Goal: Information Seeking & Learning: Learn about a topic

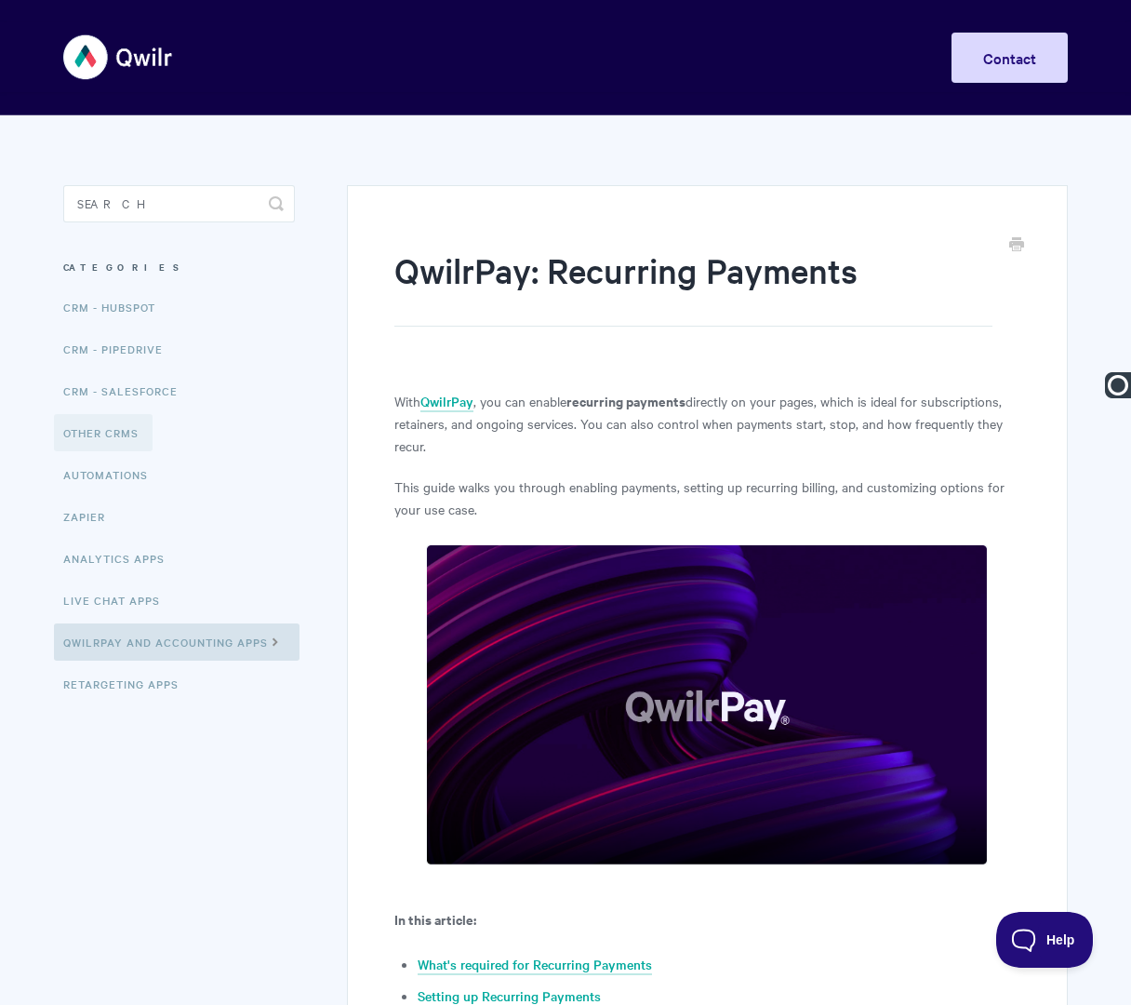
click at [141, 426] on link "Other CRMs" at bounding box center [103, 432] width 99 height 37
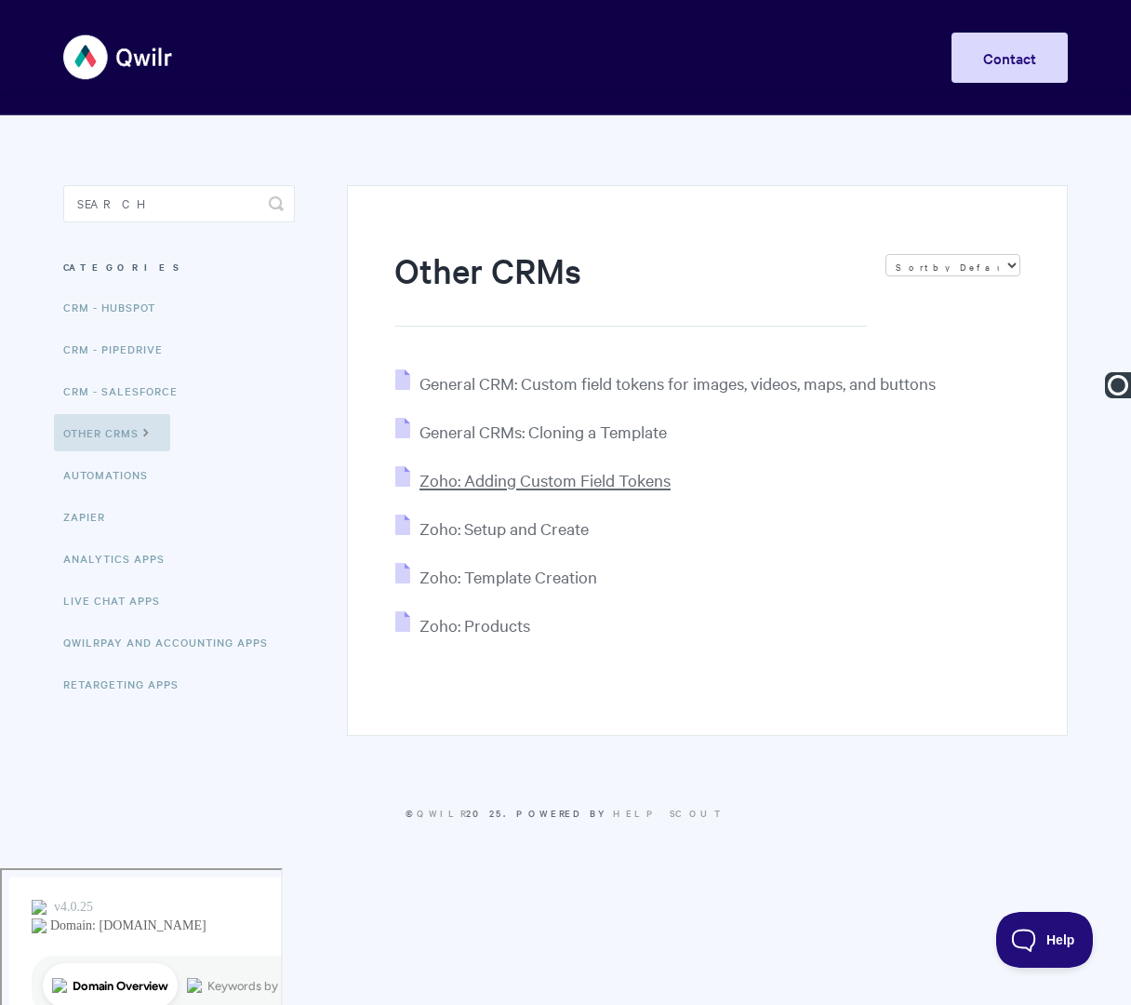
click at [500, 486] on span "Zoho: Adding Custom Field Tokens" at bounding box center [545, 479] width 251 height 21
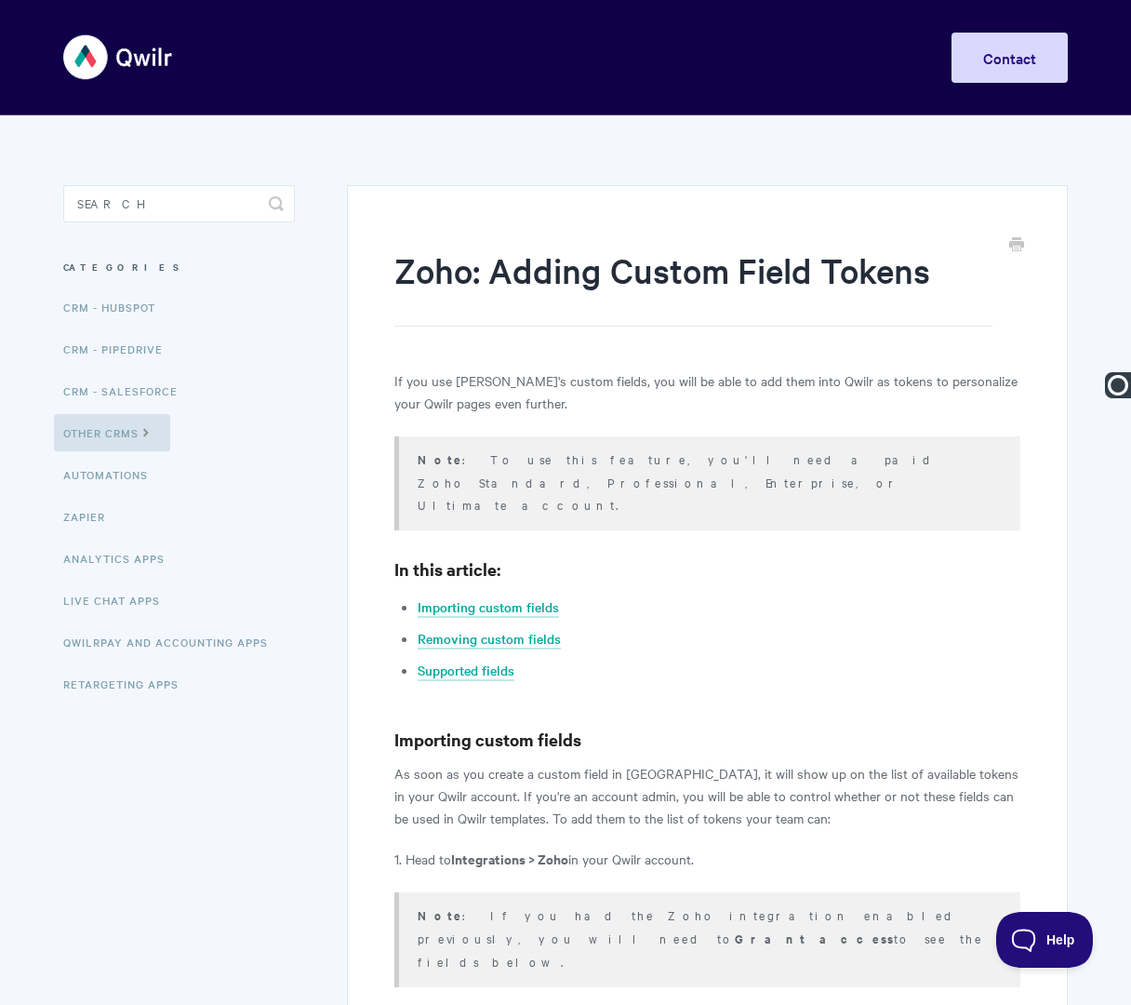
type input "Zoho: Adding Custom Field Tokens in Qwilr"
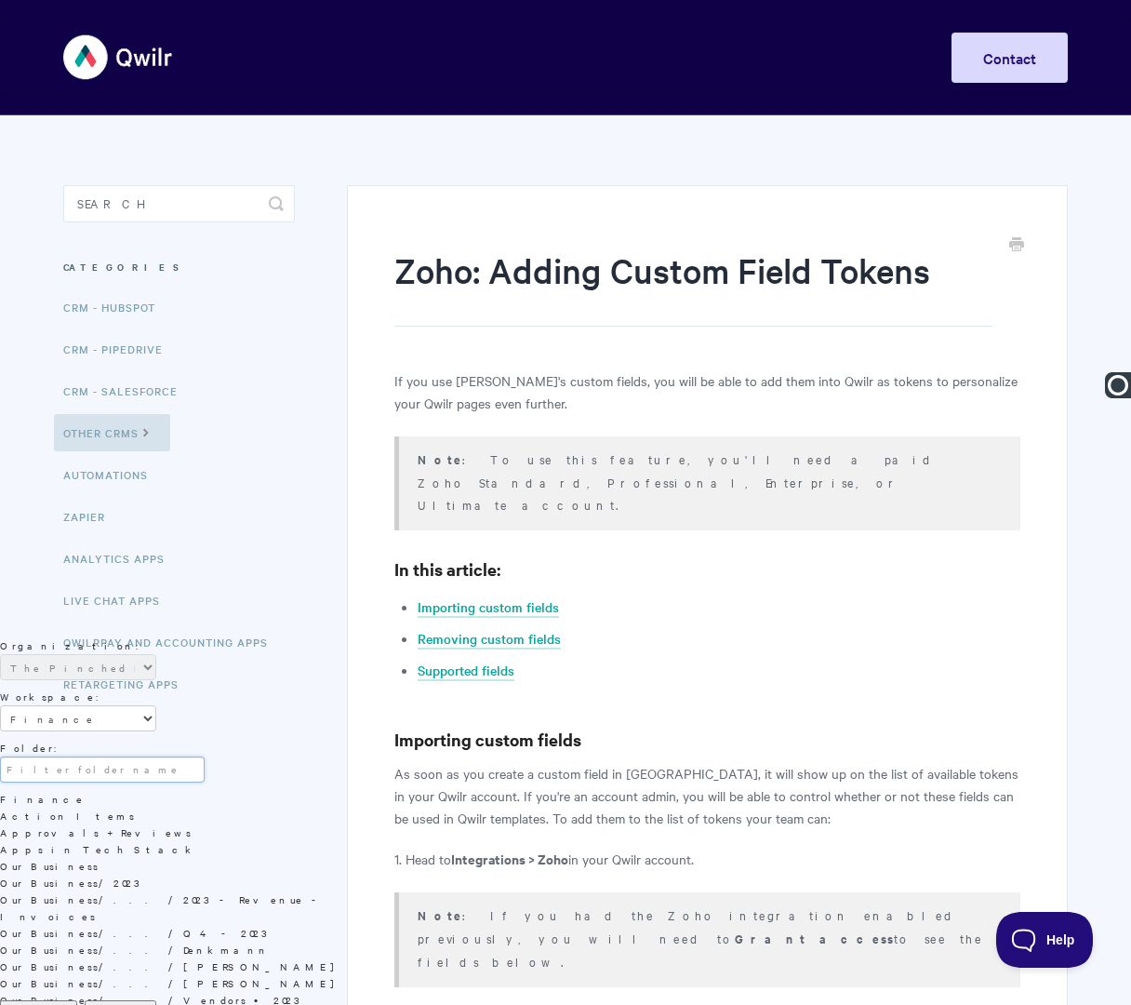
scroll to position [60, 0]
click at [156, 705] on select "Administration & Management Client Services Company Glossary Dana Newsom Design…" at bounding box center [78, 718] width 156 height 26
select select "3ytxxorzxzdtq2zu"
click at [156, 705] on select "Administration & Management Client Services Company Glossary Dana Newsom Design…" at bounding box center [78, 718] width 156 height 26
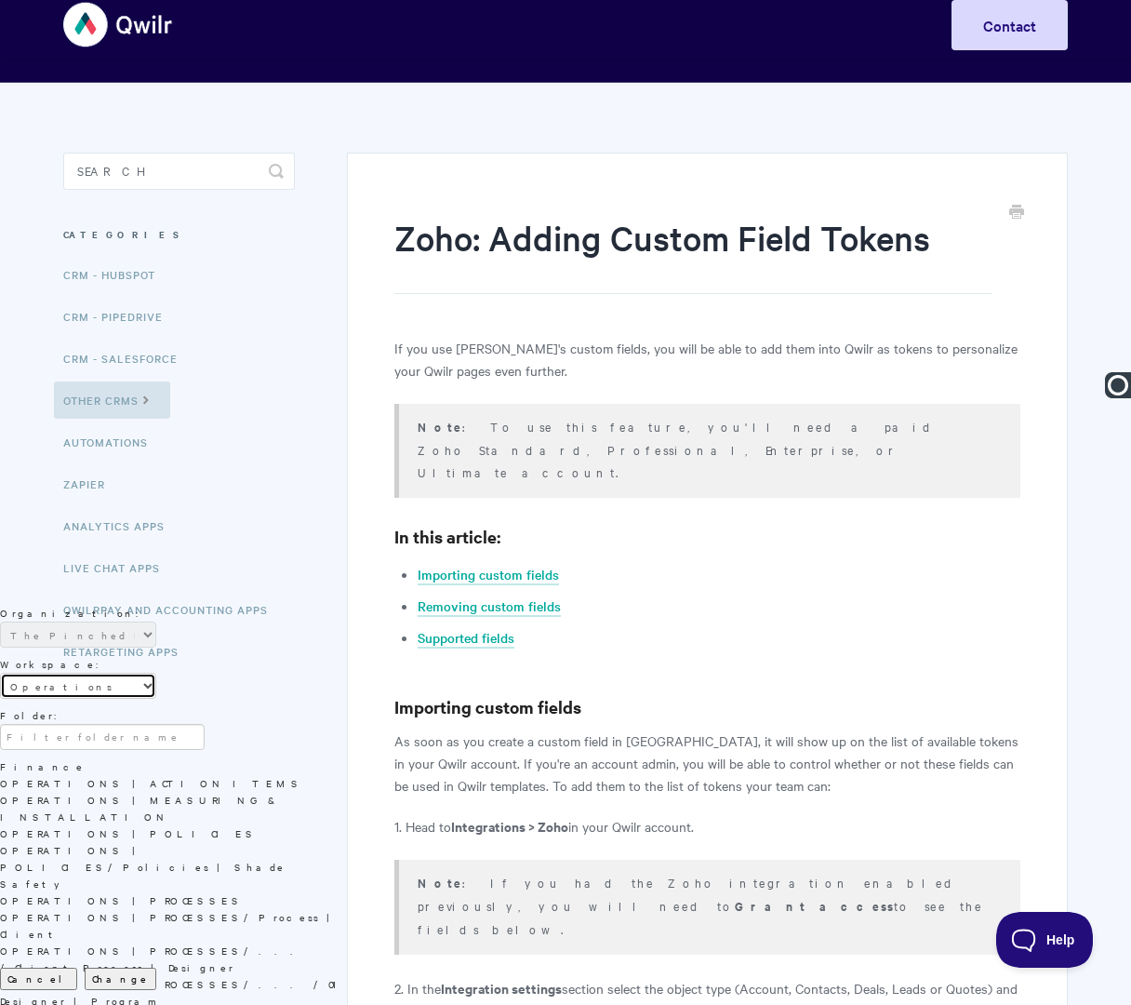
scroll to position [42, 0]
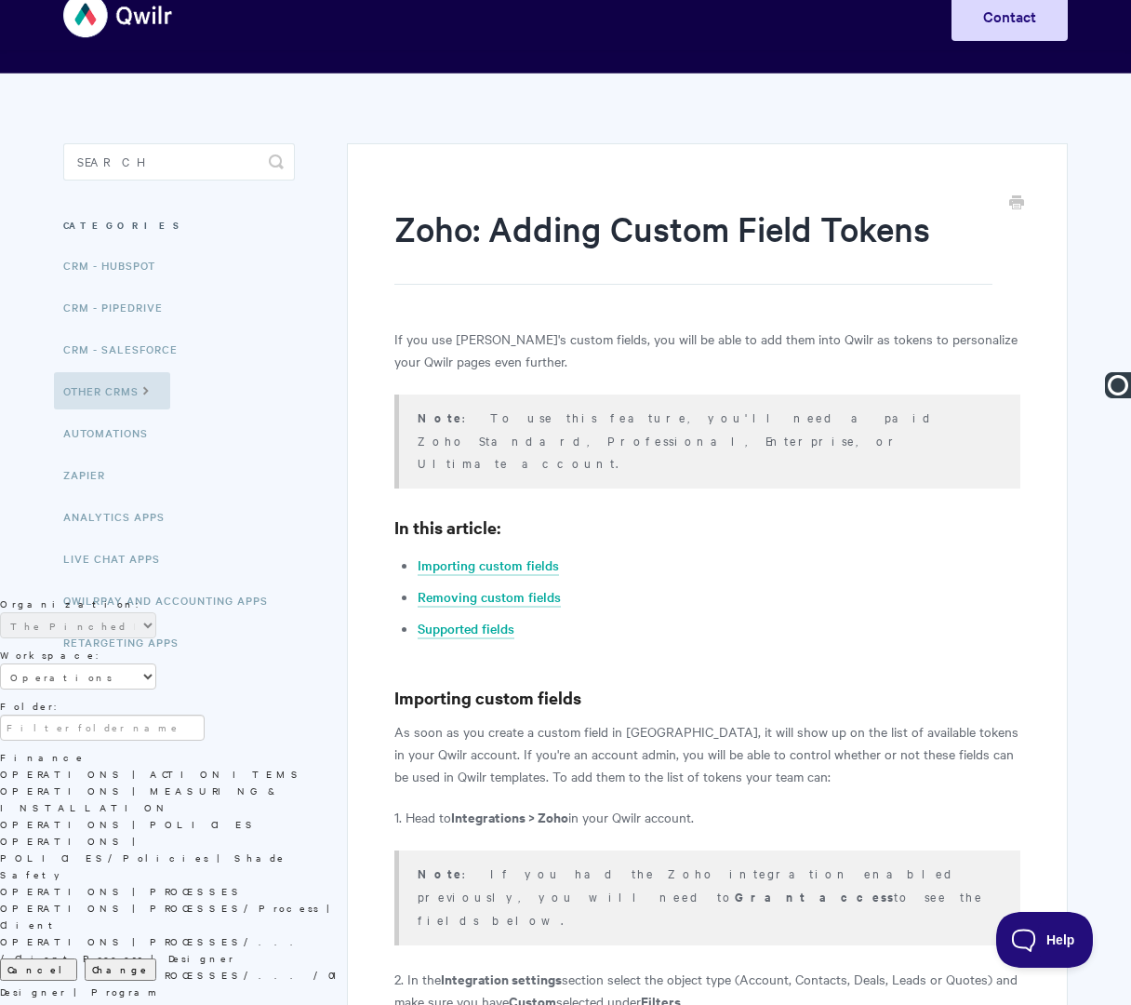
click at [0, 884] on span at bounding box center [0, 891] width 0 height 14
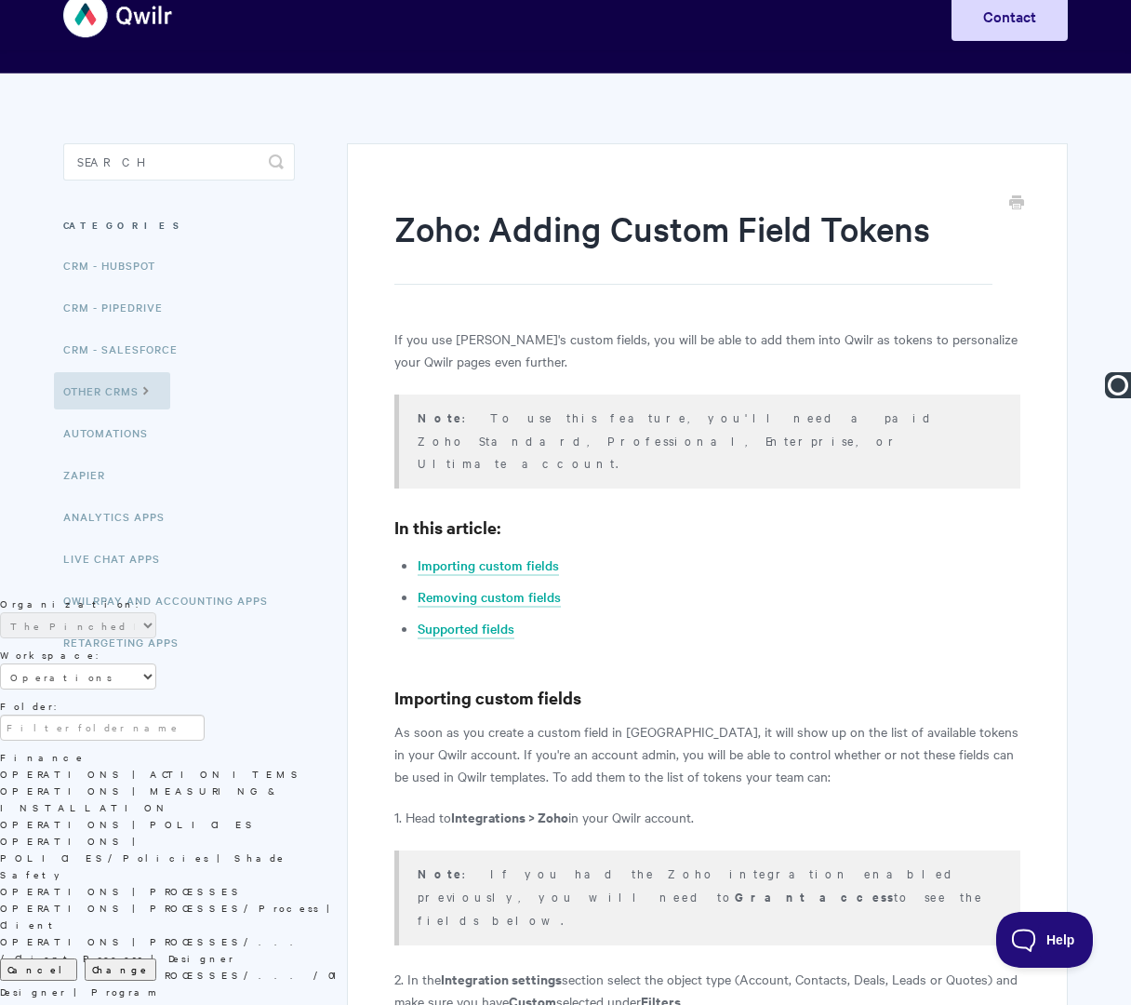
click at [149, 962] on span "Change" at bounding box center [120, 969] width 57 height 14
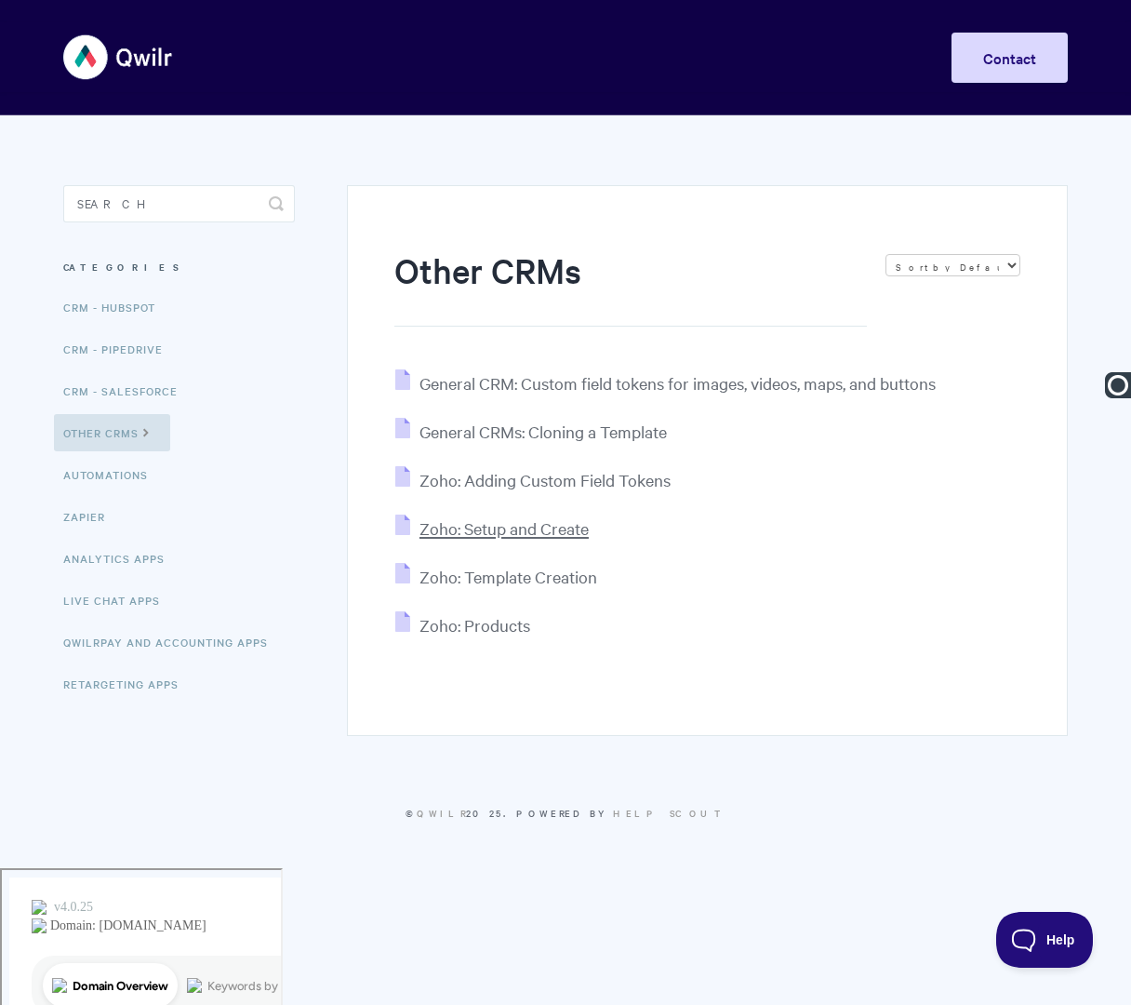
click at [471, 528] on span "Zoho: Setup and Create" at bounding box center [504, 527] width 169 height 21
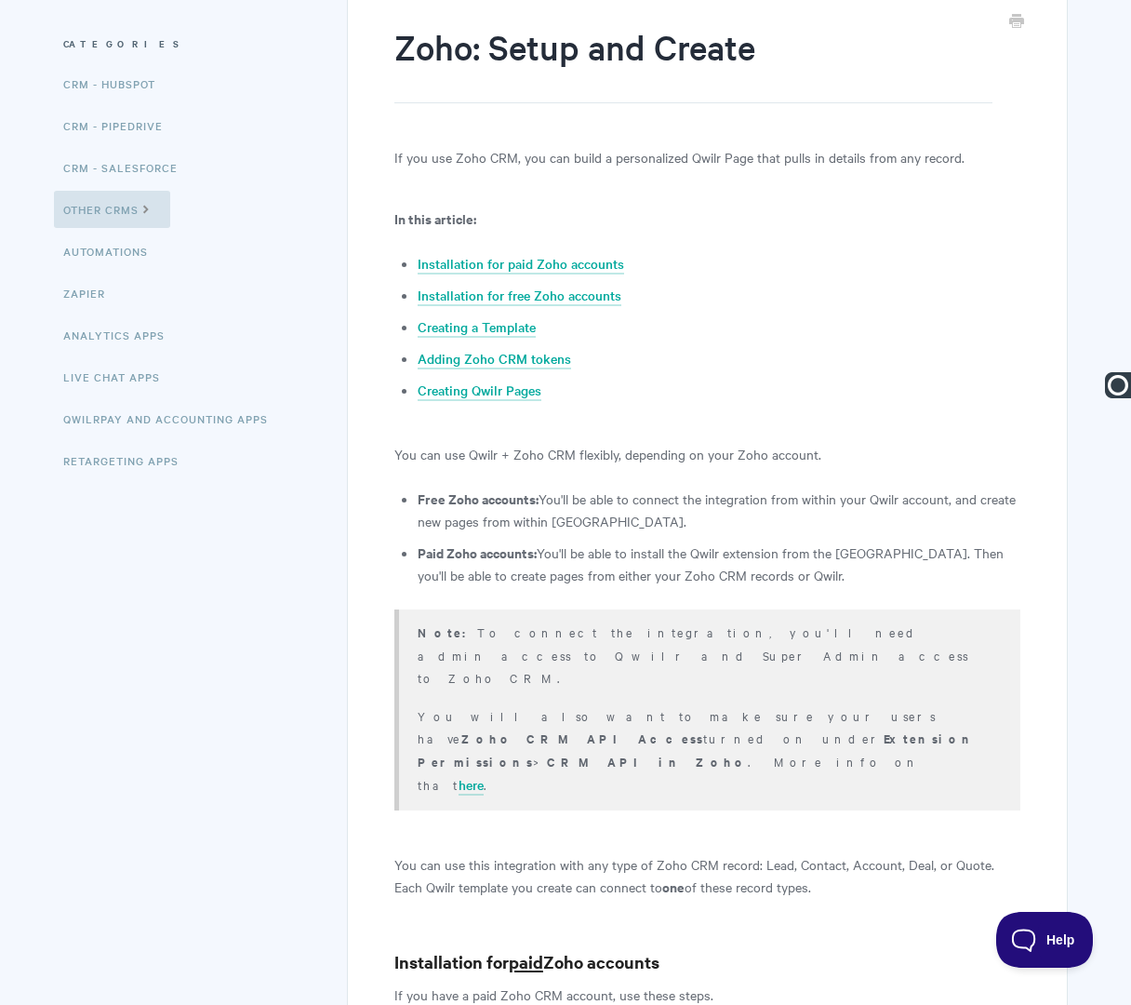
scroll to position [229, 0]
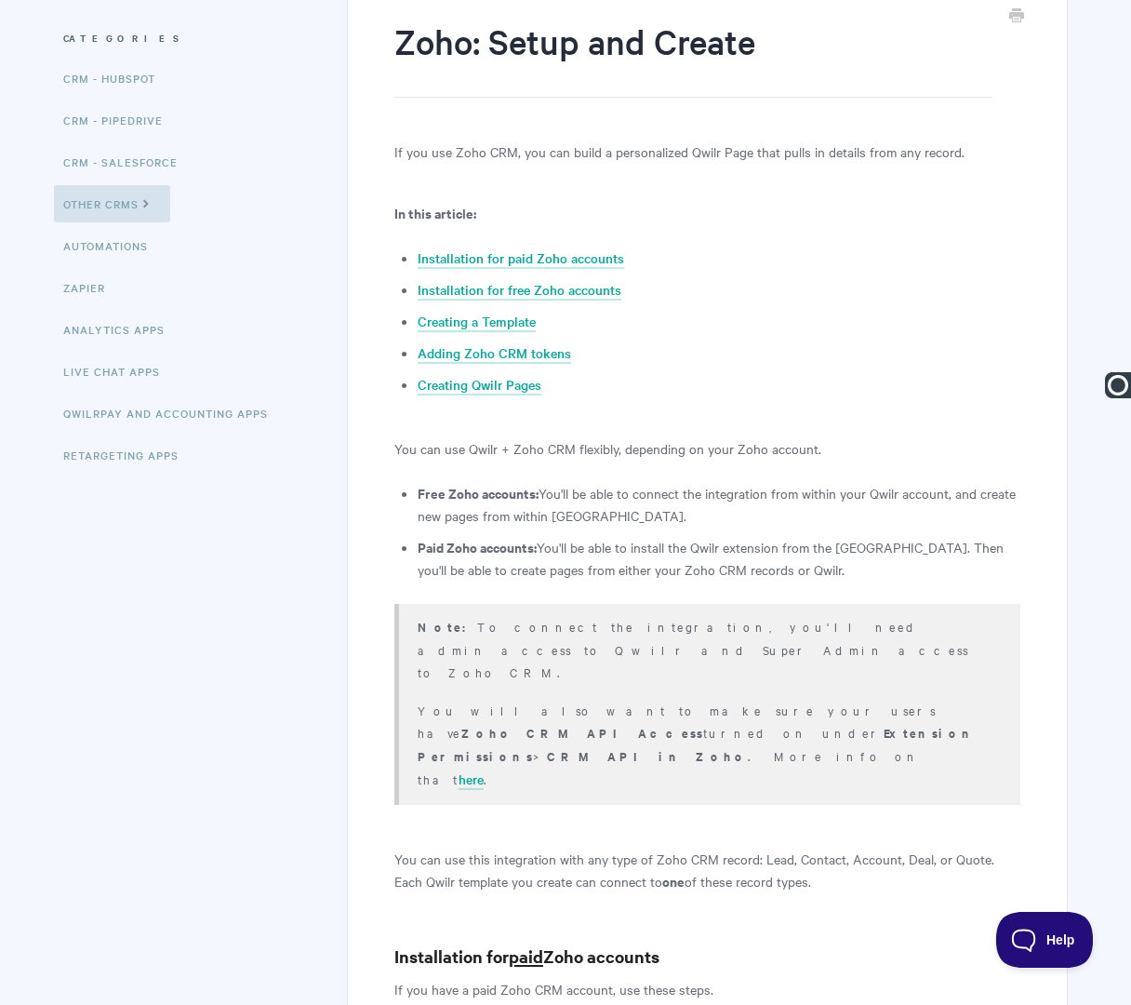
type input "Zoho: Setup and Create in Qwilr"
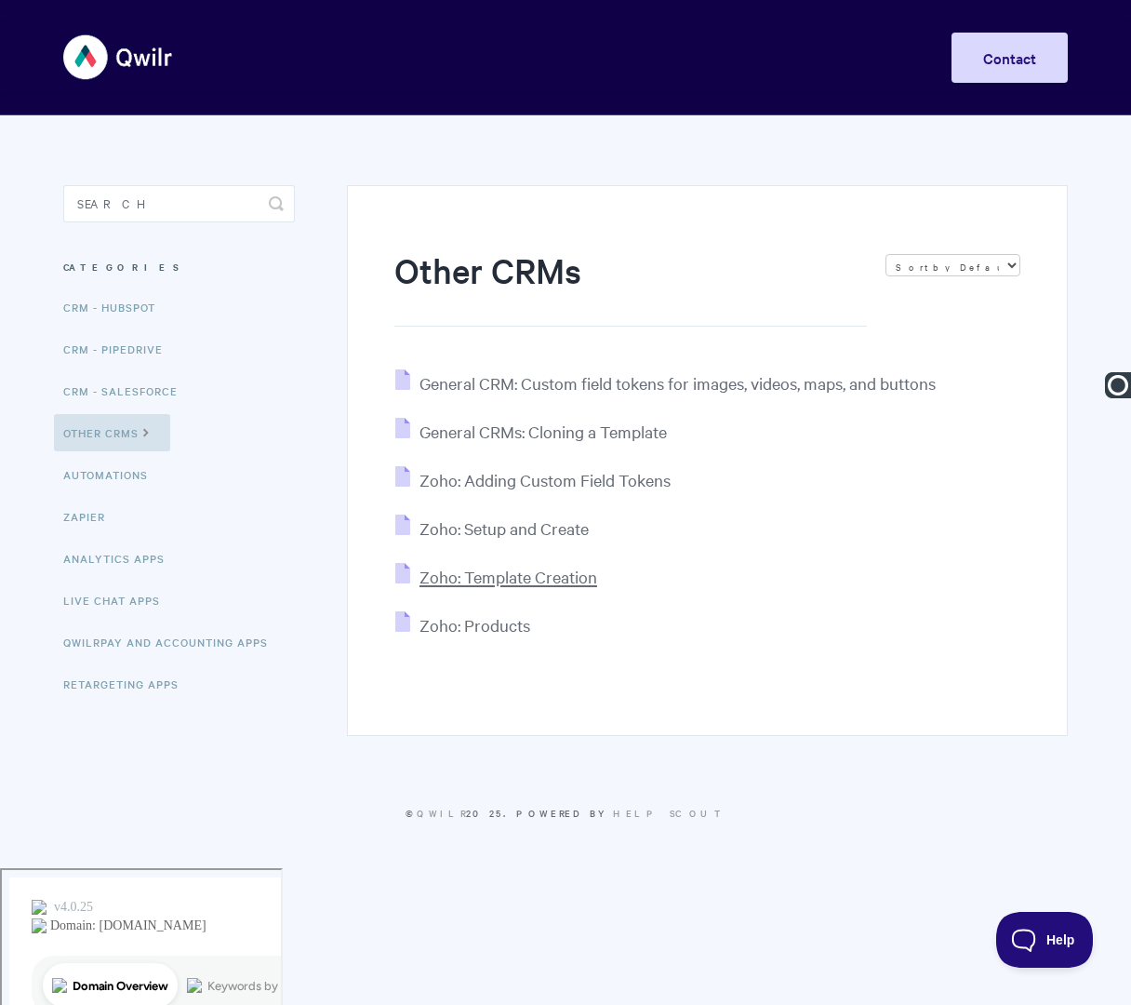
click at [532, 580] on span "Zoho: Template Creation" at bounding box center [509, 576] width 178 height 21
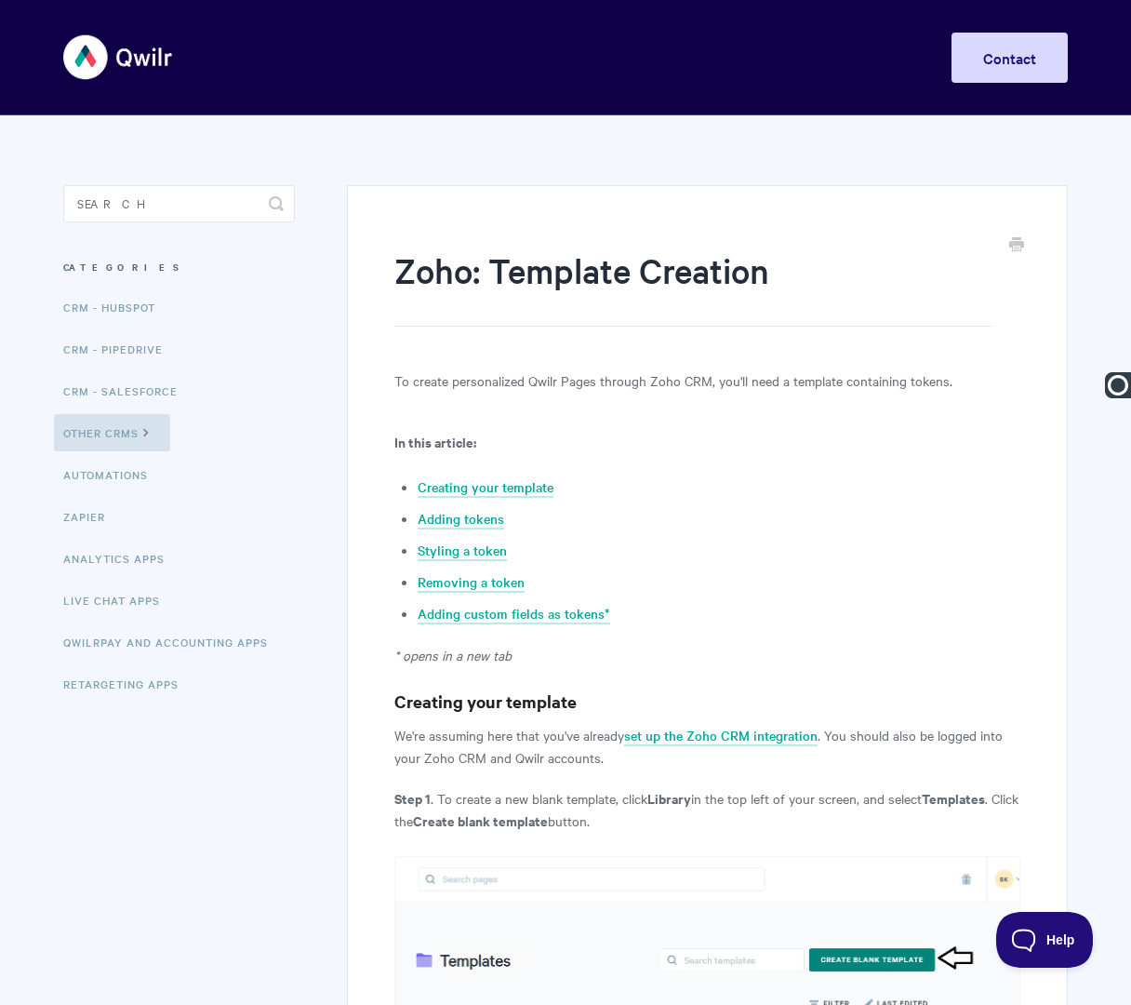
type input "Zoho: Template Creation in Qwilr"
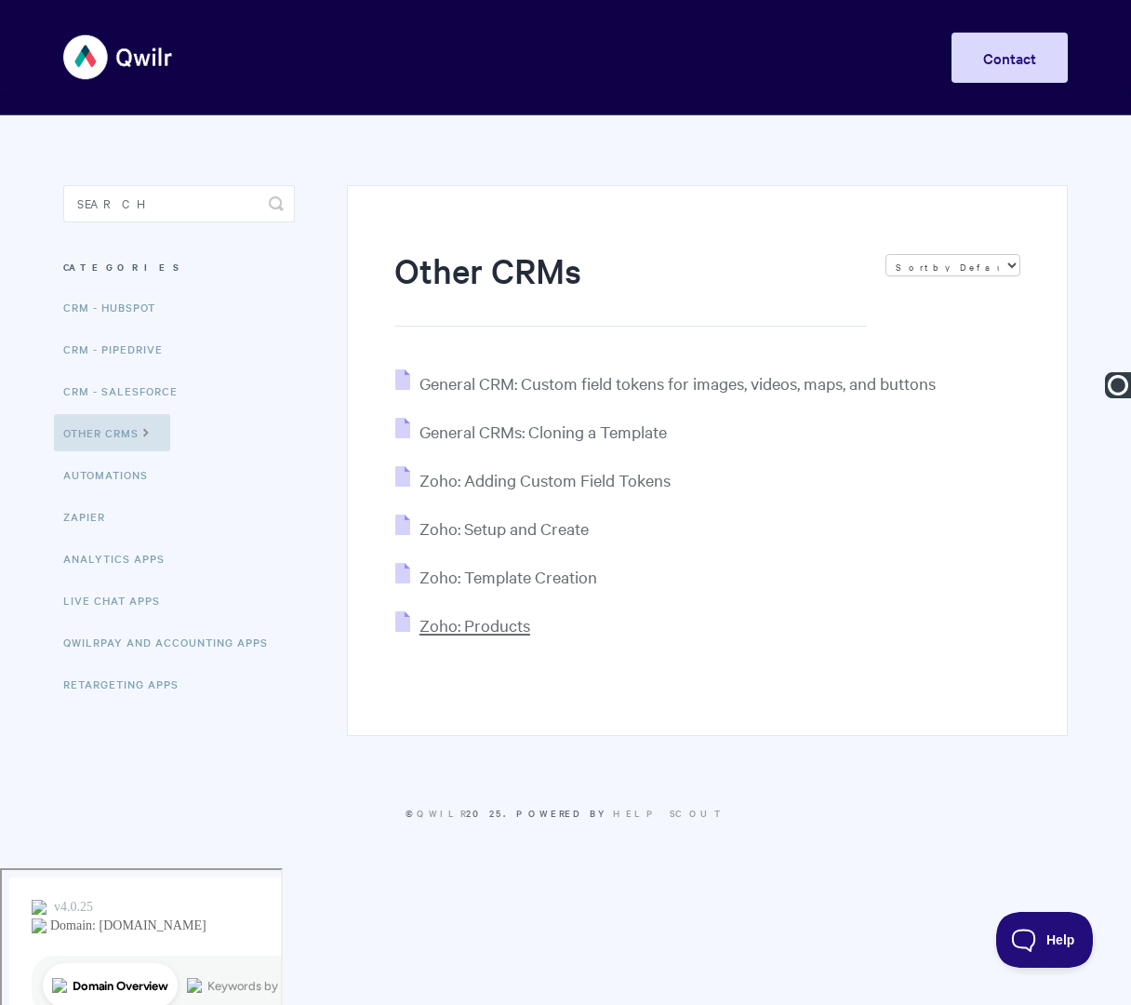
click at [503, 631] on span "Zoho: Products" at bounding box center [475, 624] width 111 height 21
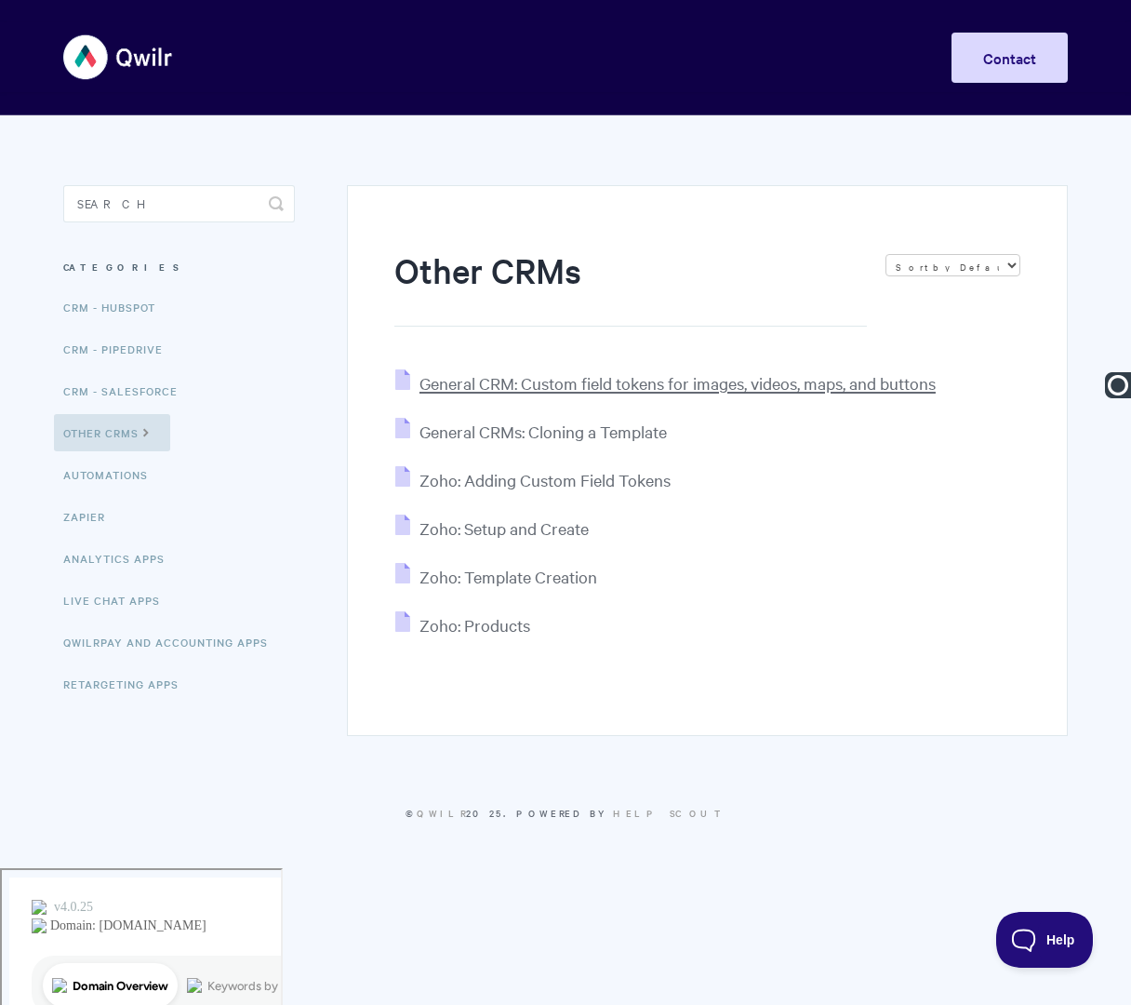
click at [493, 388] on span "General CRM: Custom field tokens for images, videos, maps, and buttons" at bounding box center [678, 382] width 516 height 21
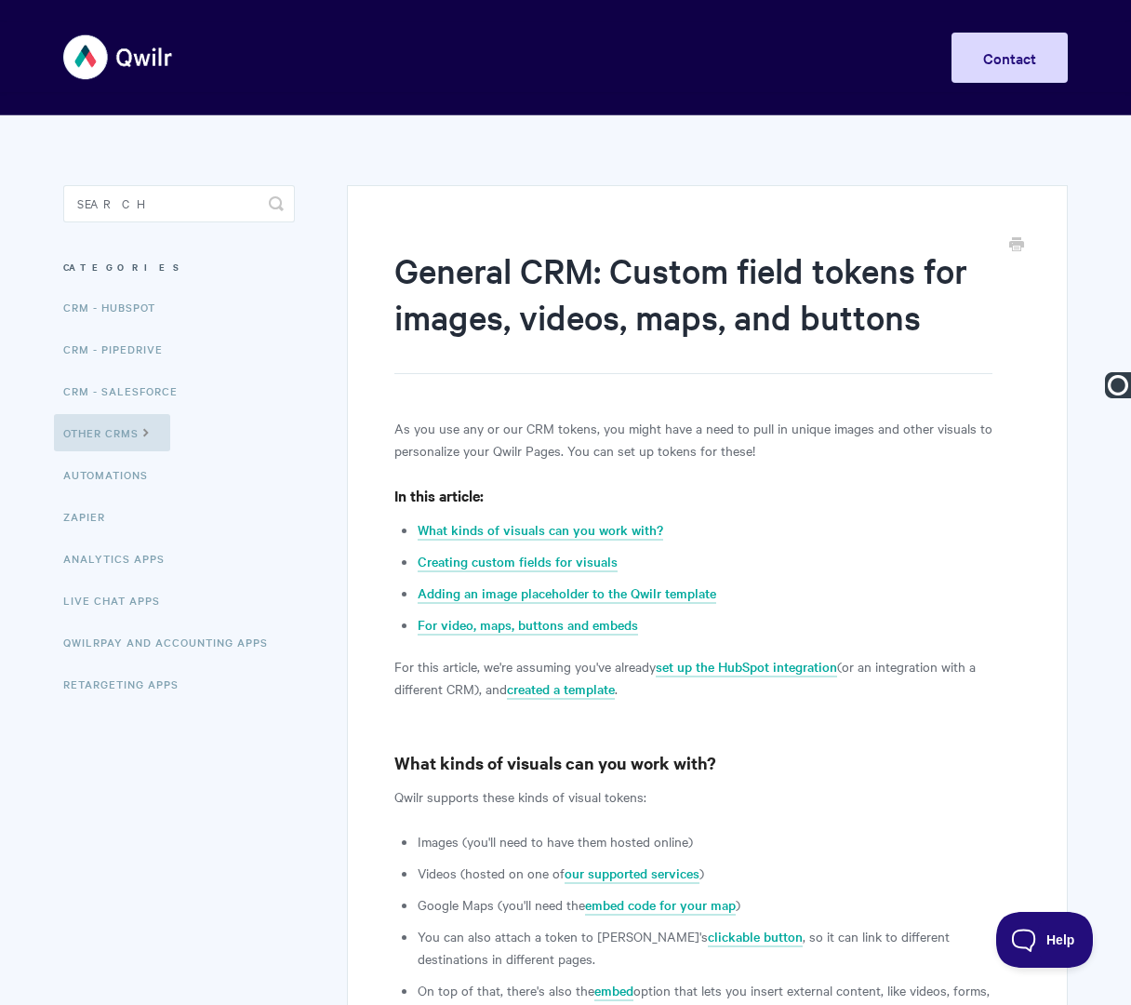
drag, startPoint x: 100, startPoint y: 121, endPoint x: -43, endPoint y: 119, distance: 143.3
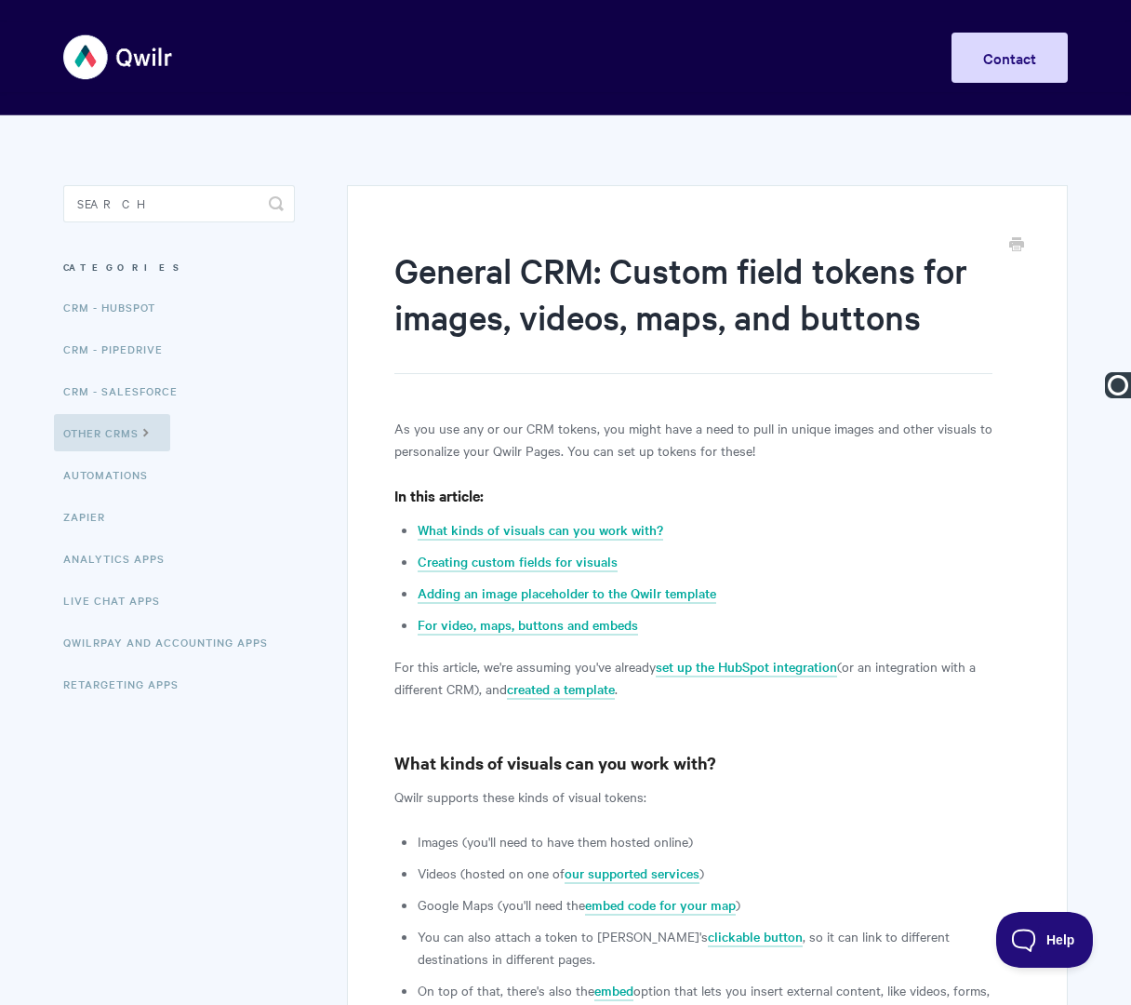
type input "Zoho CRM & Qwilr: Custom Field Tokens for Images, Videos, Maps, and Buttons"
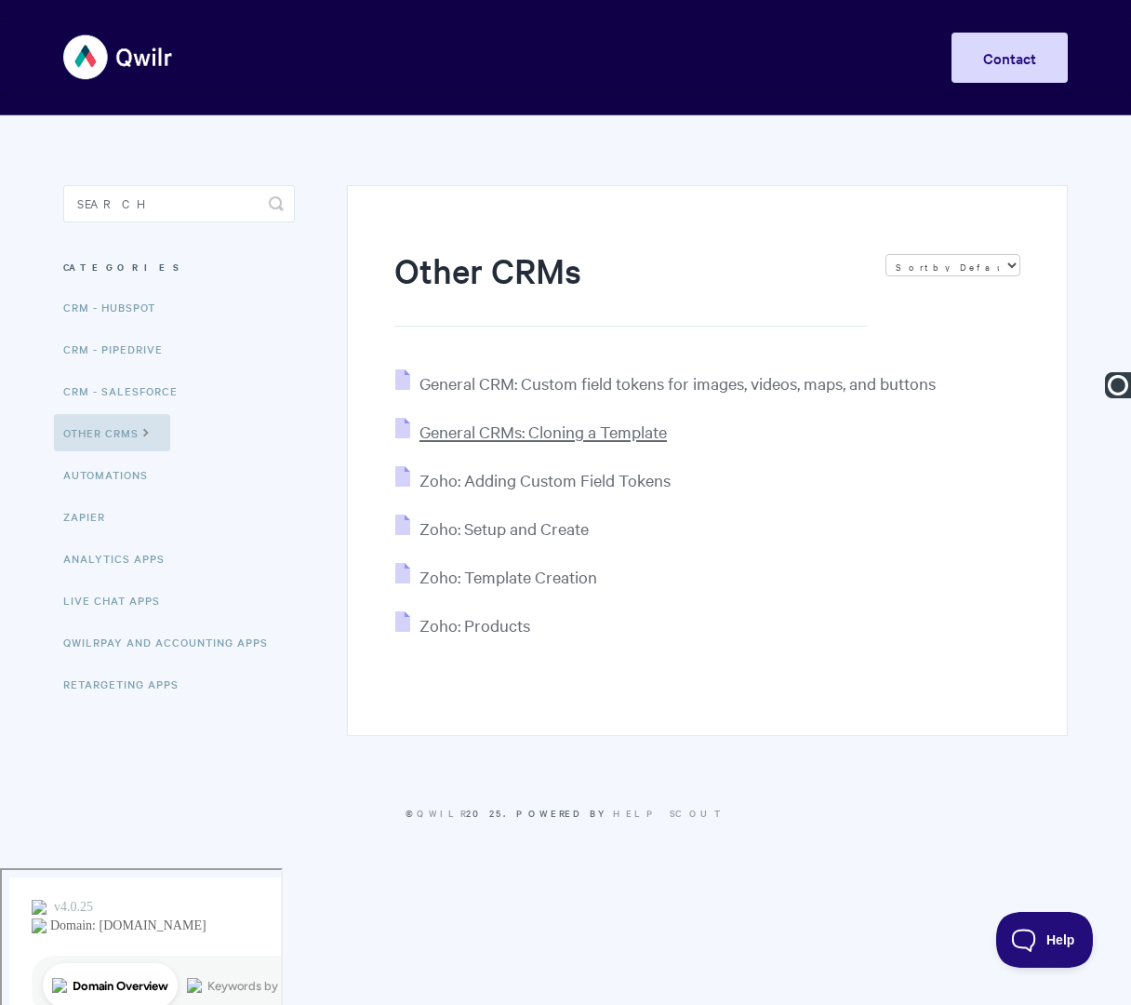
click at [501, 438] on span "General CRMs: Cloning a Template" at bounding box center [543, 431] width 247 height 21
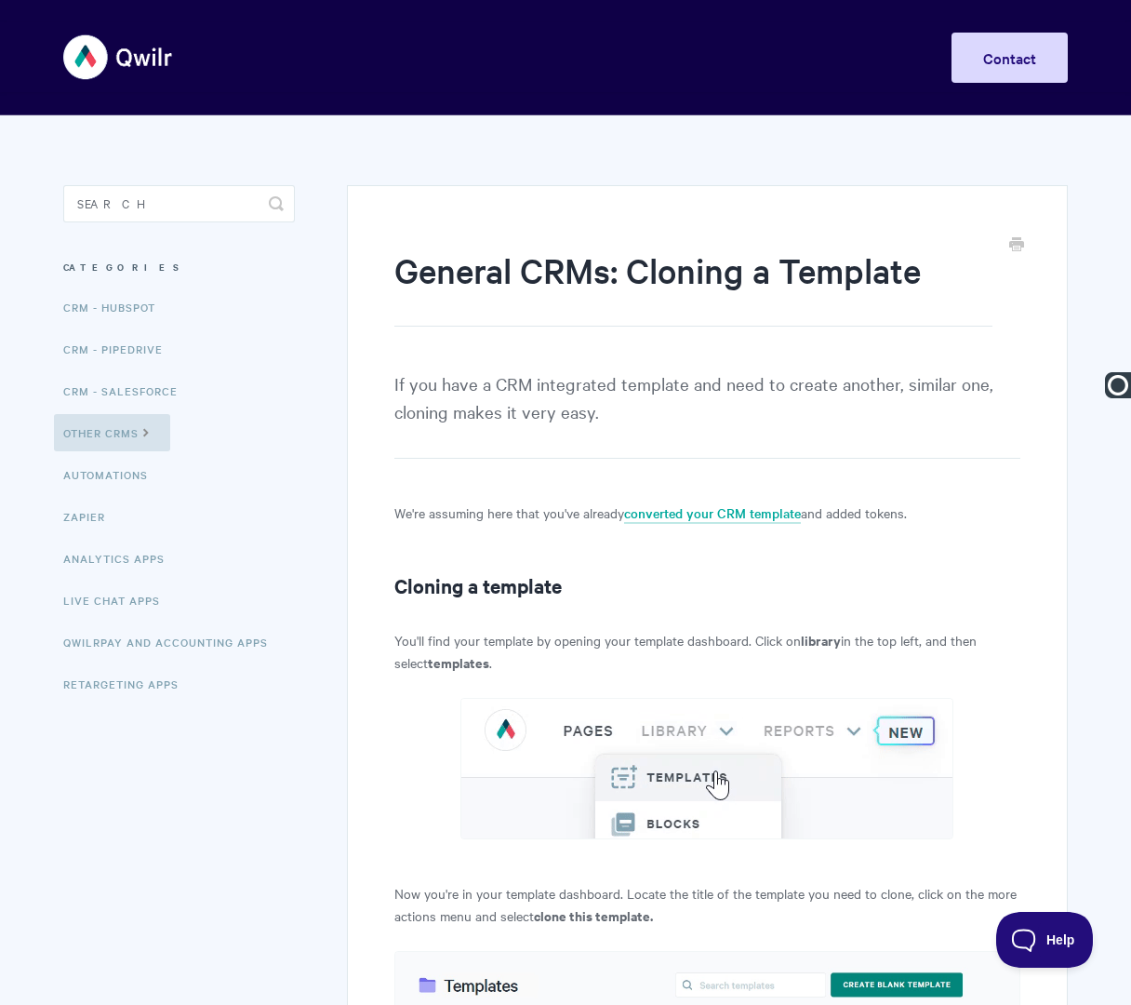
drag, startPoint x: 97, startPoint y: 114, endPoint x: 1, endPoint y: 114, distance: 95.8
type input "Zoho CRM & Qwilr: Cloning a Template"
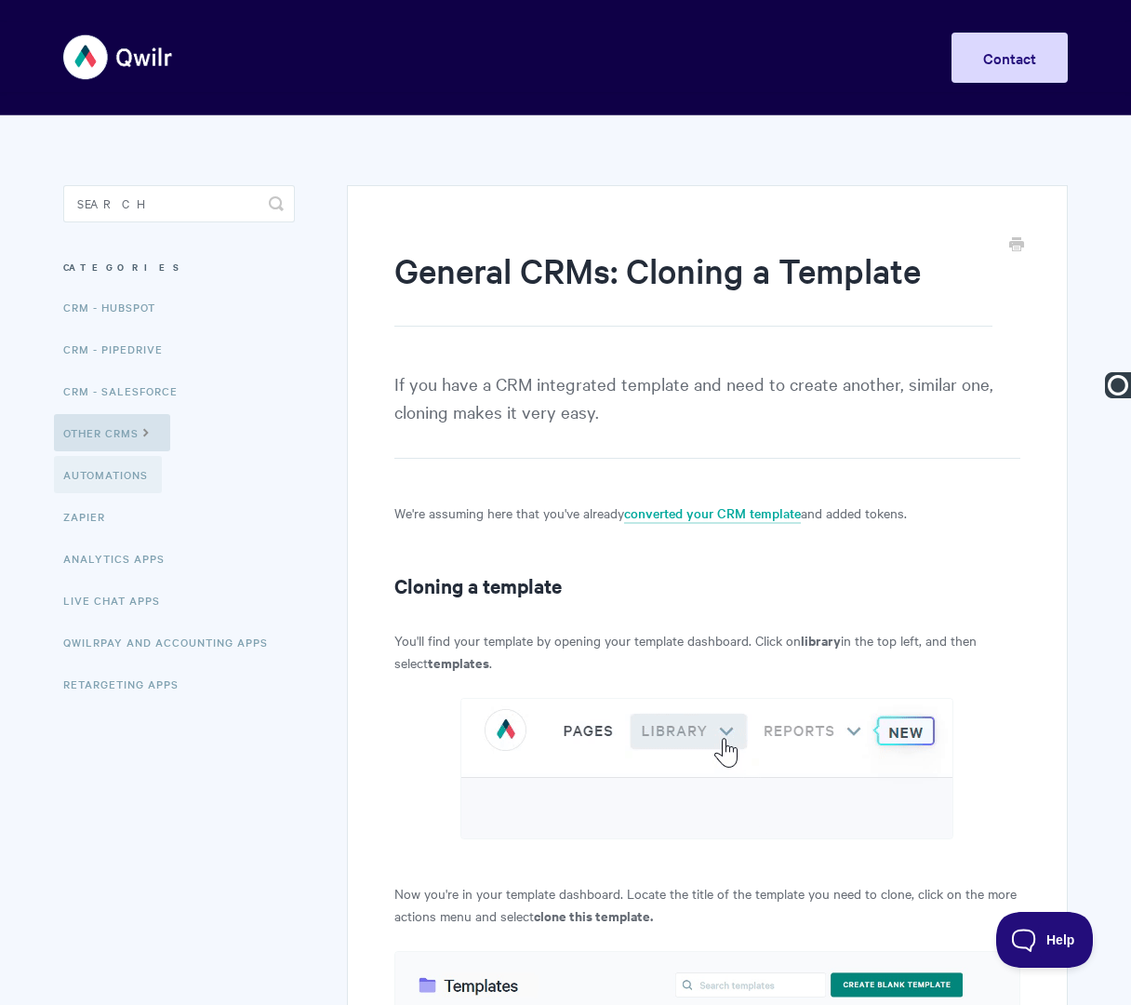
click at [97, 481] on link "Automations" at bounding box center [108, 474] width 108 height 37
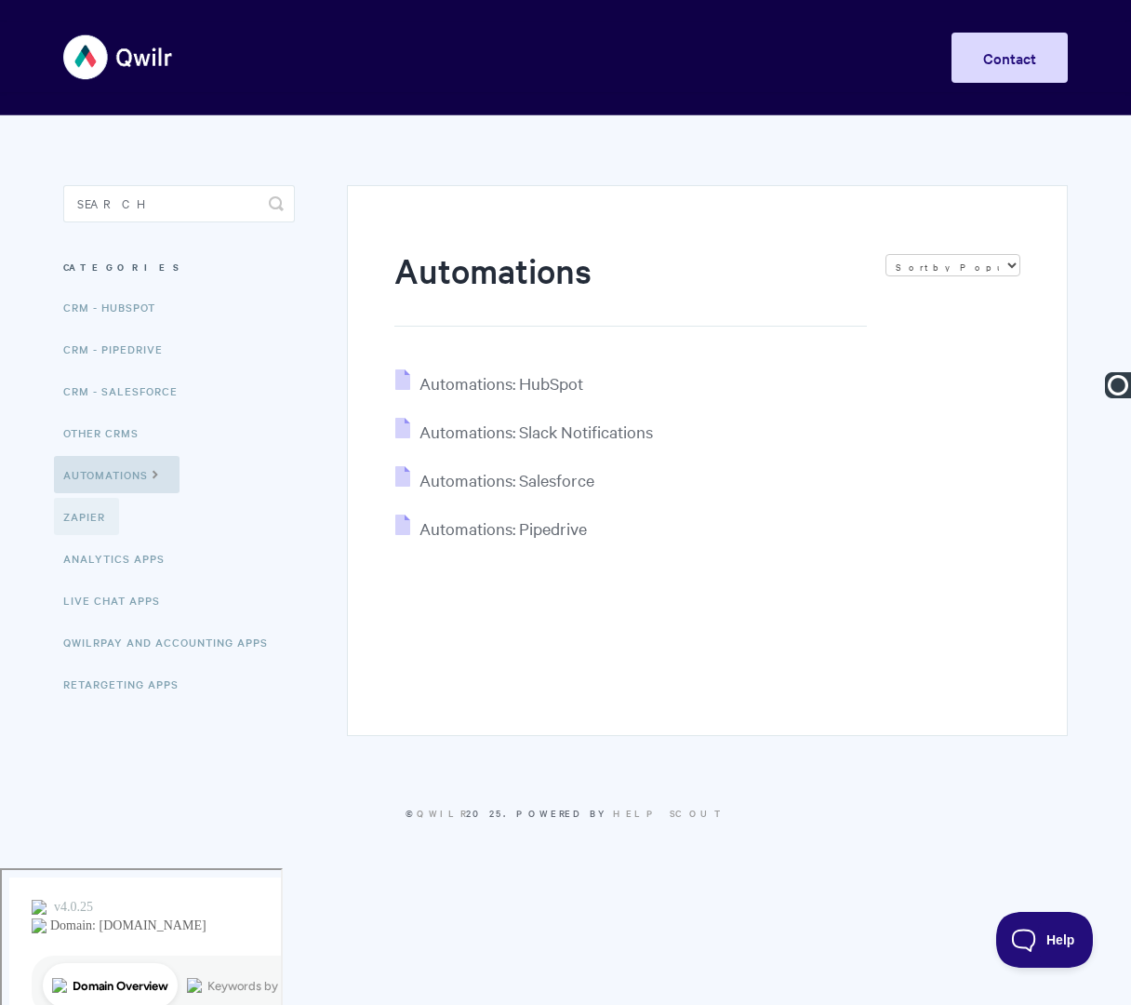
click at [94, 513] on link "Zapier" at bounding box center [86, 516] width 65 height 37
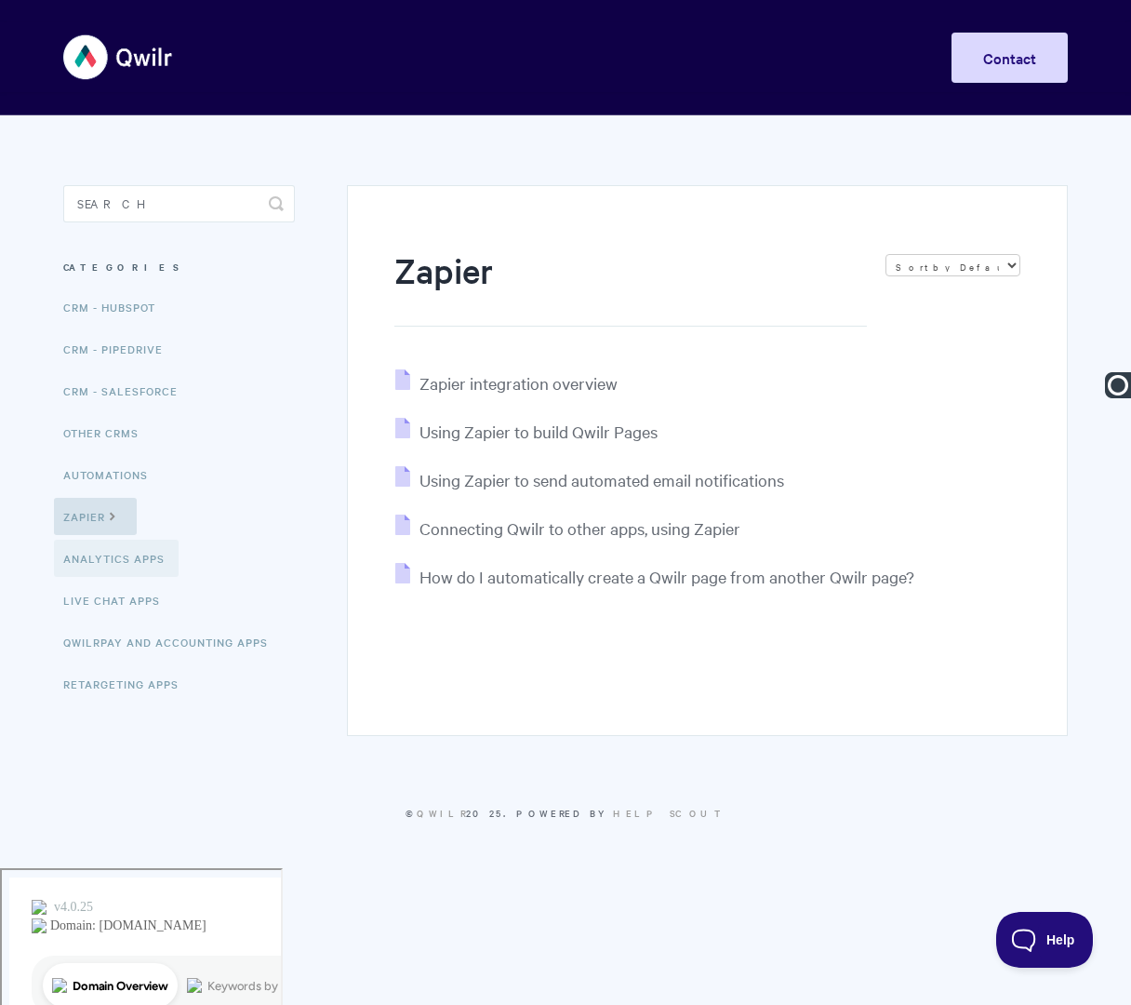
click at [100, 559] on link "Analytics Apps" at bounding box center [116, 558] width 125 height 37
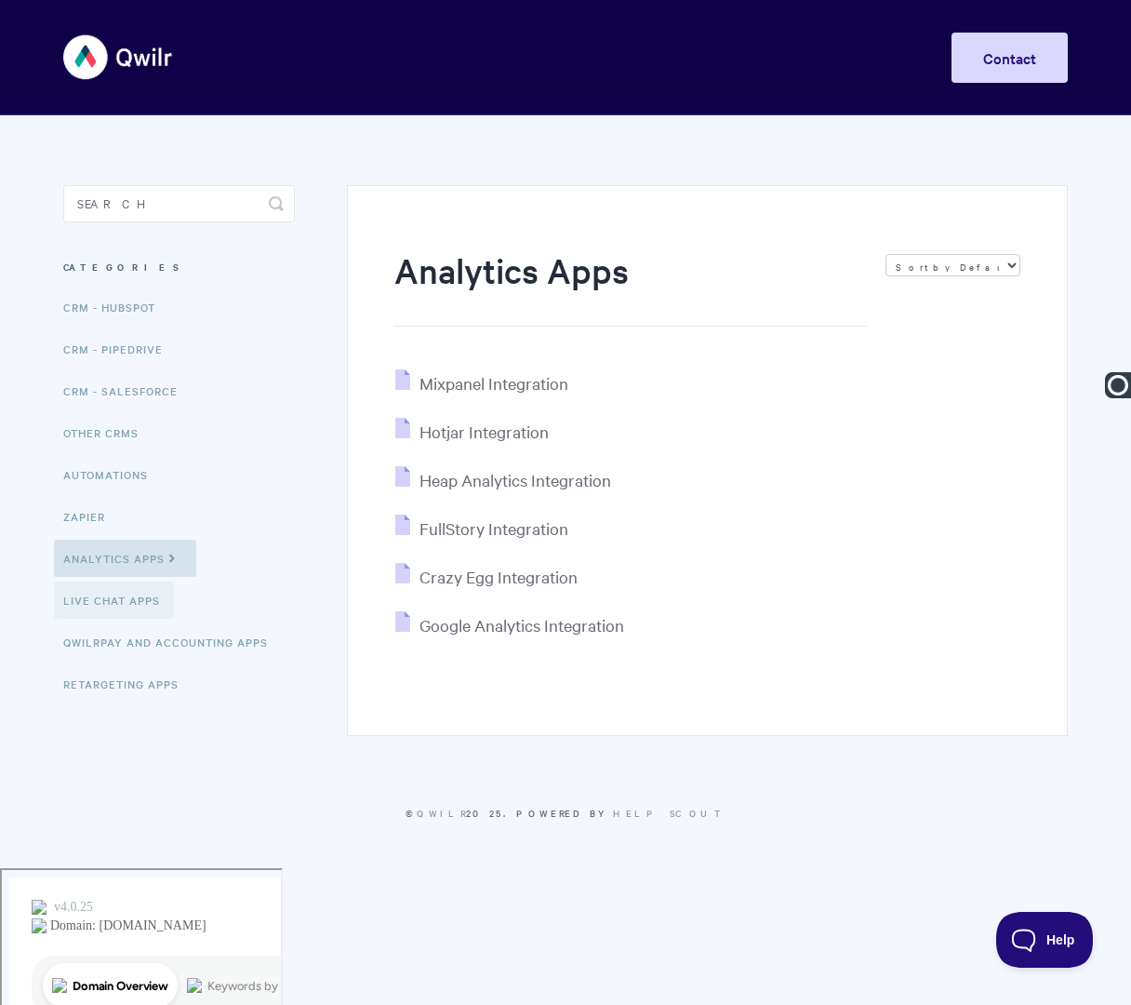
click at [104, 603] on link "Live Chat Apps" at bounding box center [114, 599] width 120 height 37
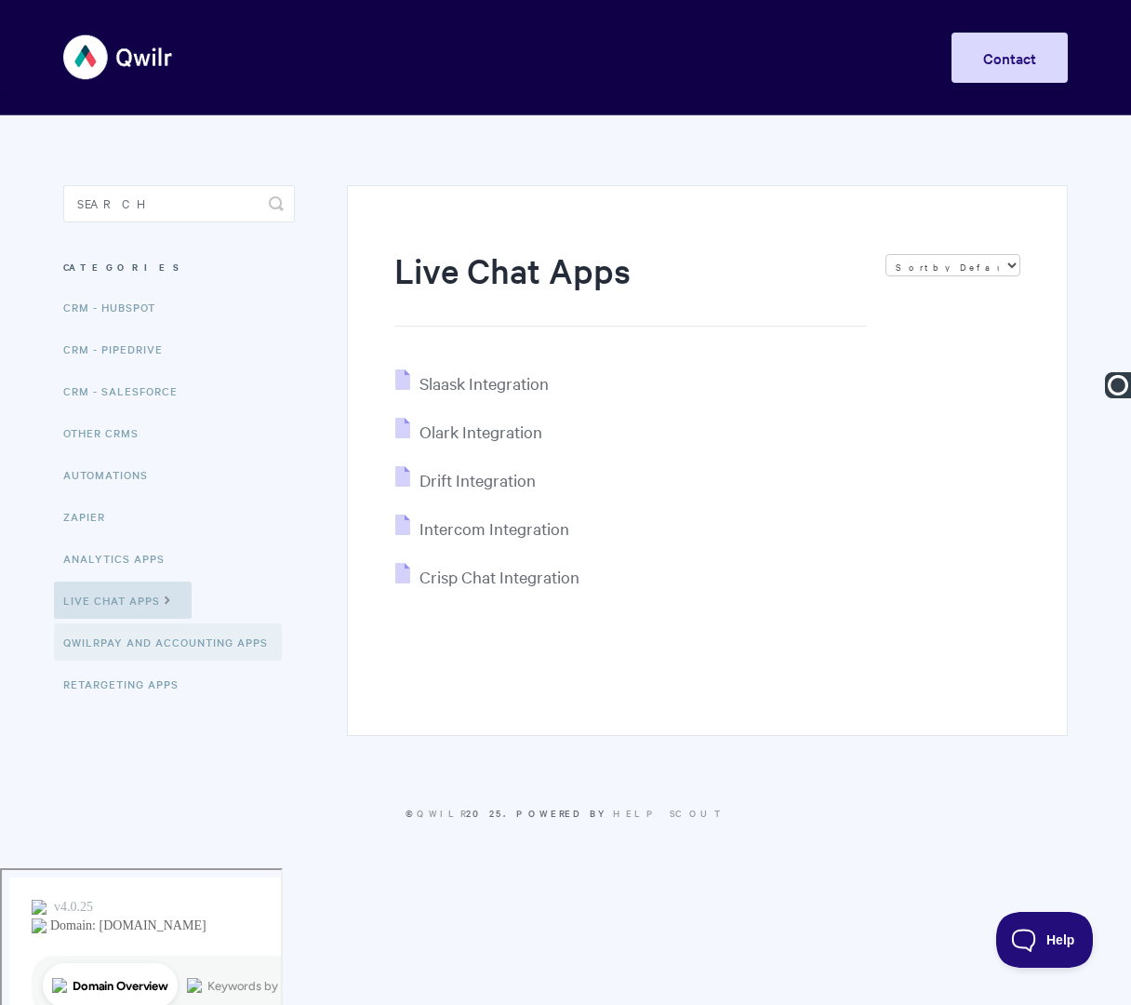
click at [110, 641] on link "QwilrPay and Accounting Apps" at bounding box center [168, 641] width 228 height 37
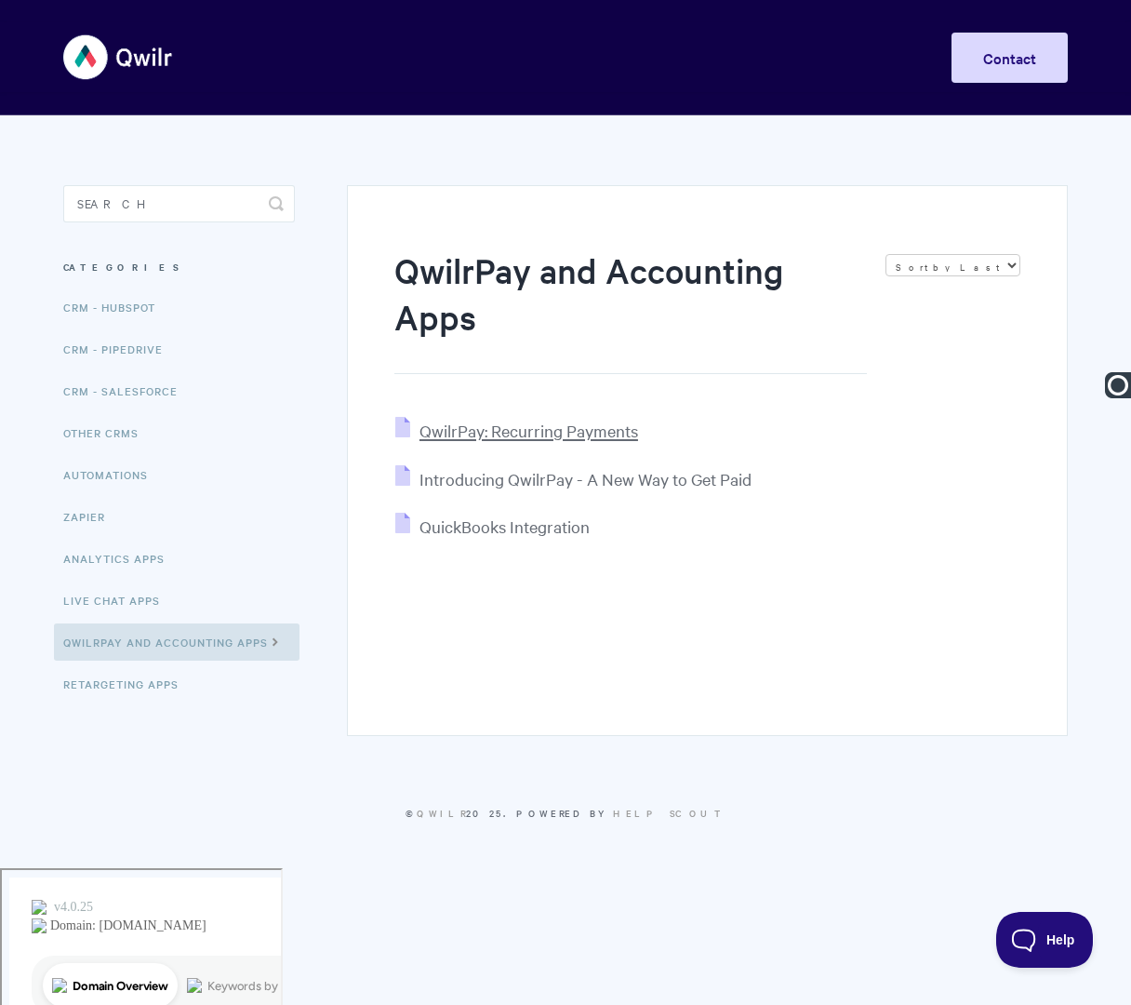
click at [447, 432] on span "QwilrPay: Recurring Payments" at bounding box center [529, 430] width 219 height 21
click at [510, 484] on span "Introducing QwilrPay - A New Way to Get Paid" at bounding box center [586, 478] width 332 height 21
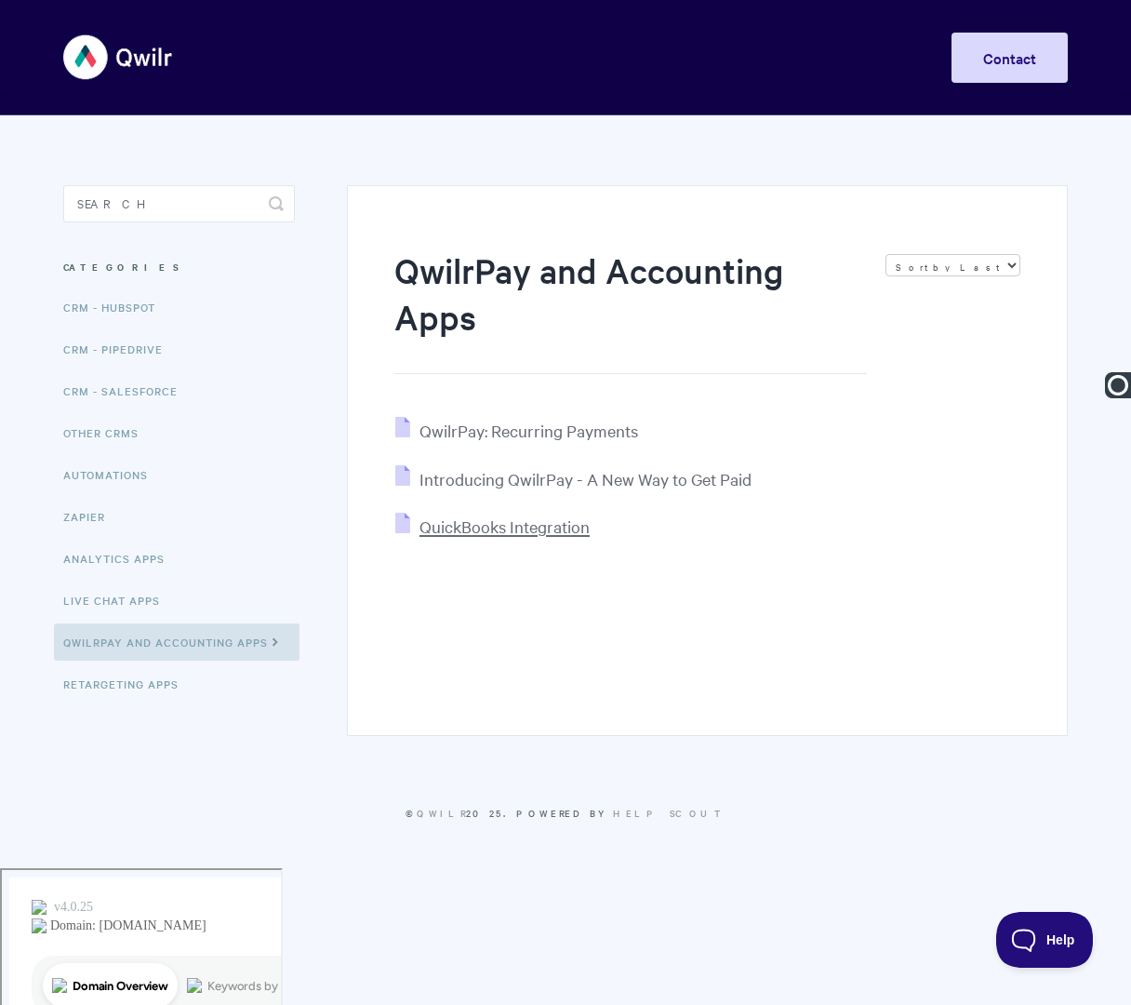
click at [516, 529] on span "QuickBooks Integration" at bounding box center [505, 525] width 170 height 21
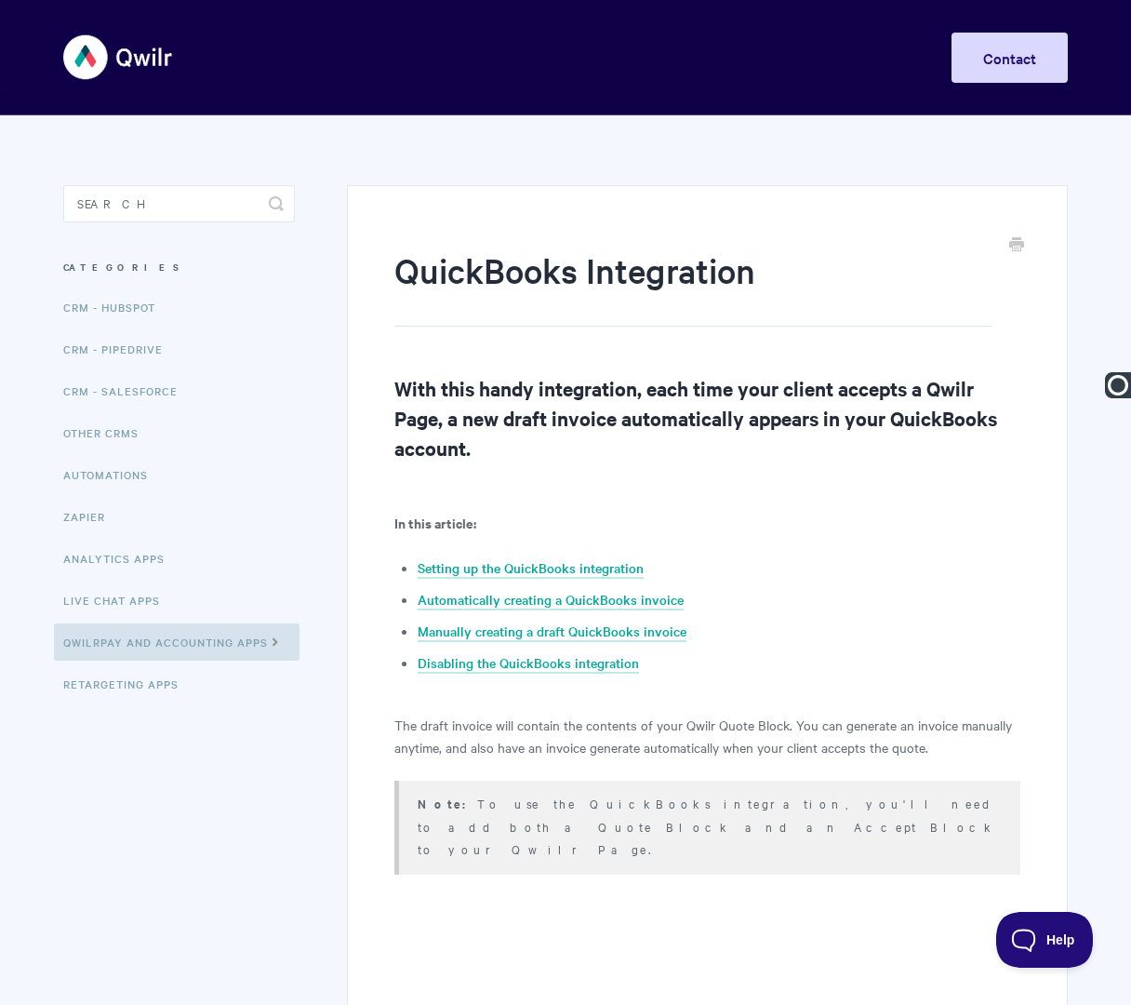
type input "QuickBooks & Qwilr Integration"
click at [180, 688] on link "Retargeting Apps" at bounding box center [123, 683] width 139 height 37
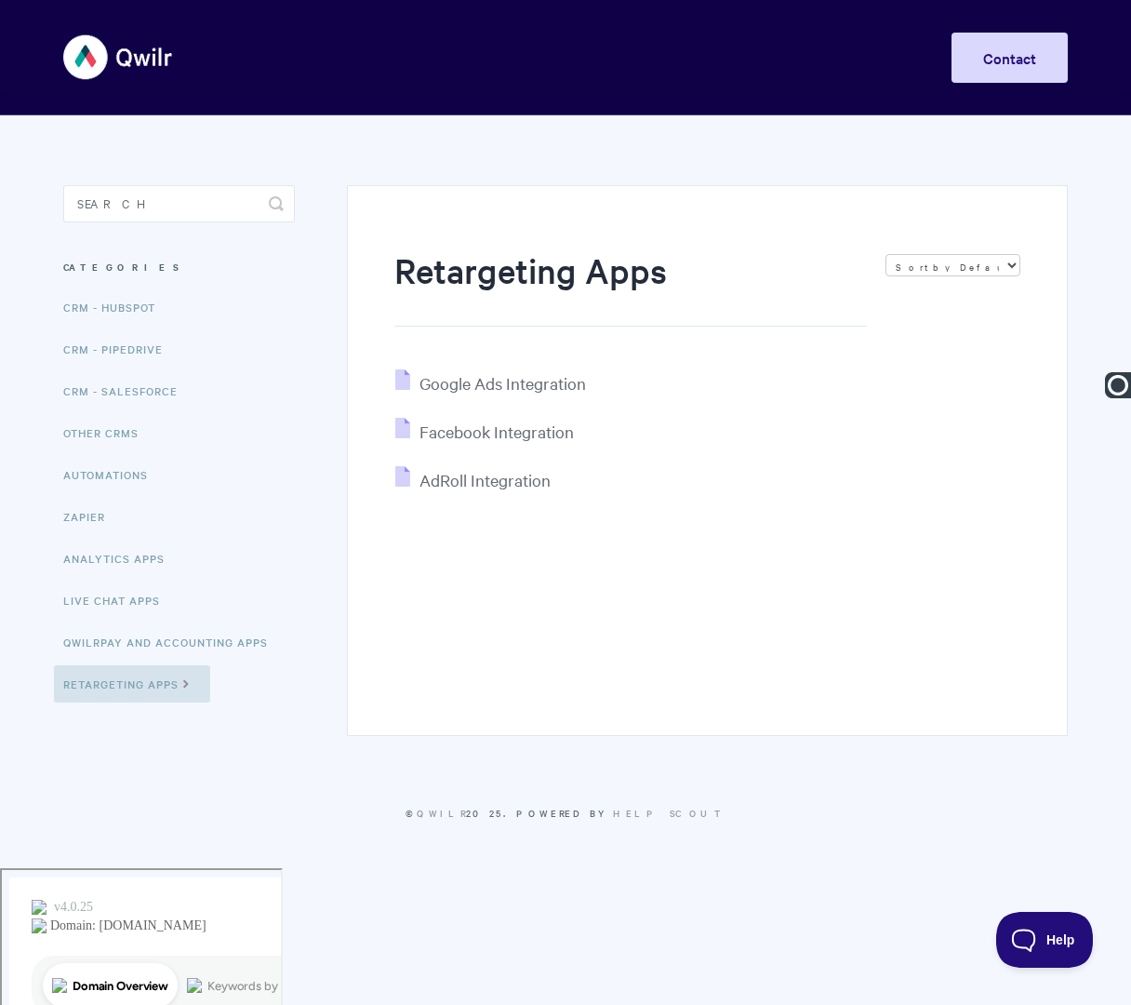
click at [87, 77] on img at bounding box center [118, 57] width 111 height 70
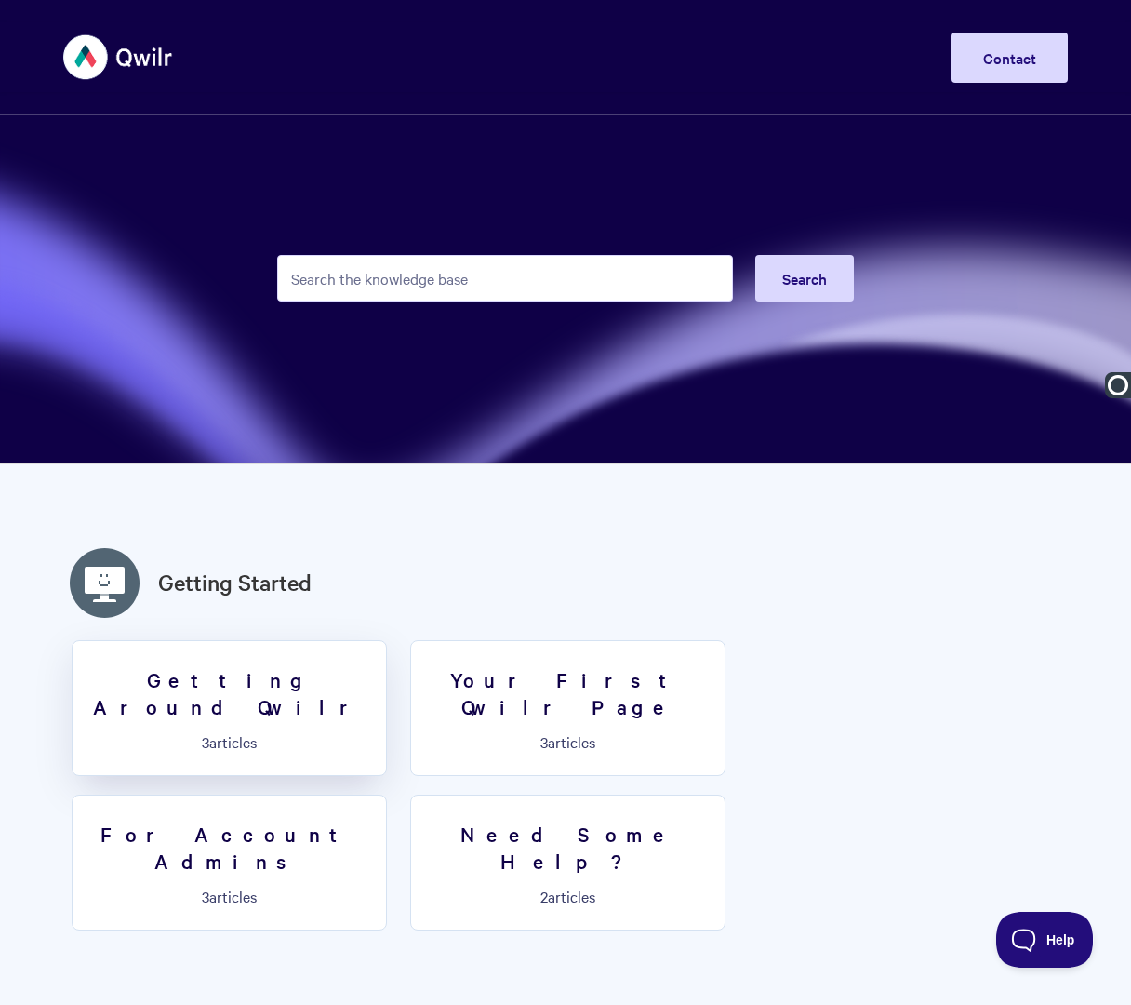
click at [238, 686] on h3 "Getting Around Qwilr" at bounding box center [229, 692] width 291 height 53
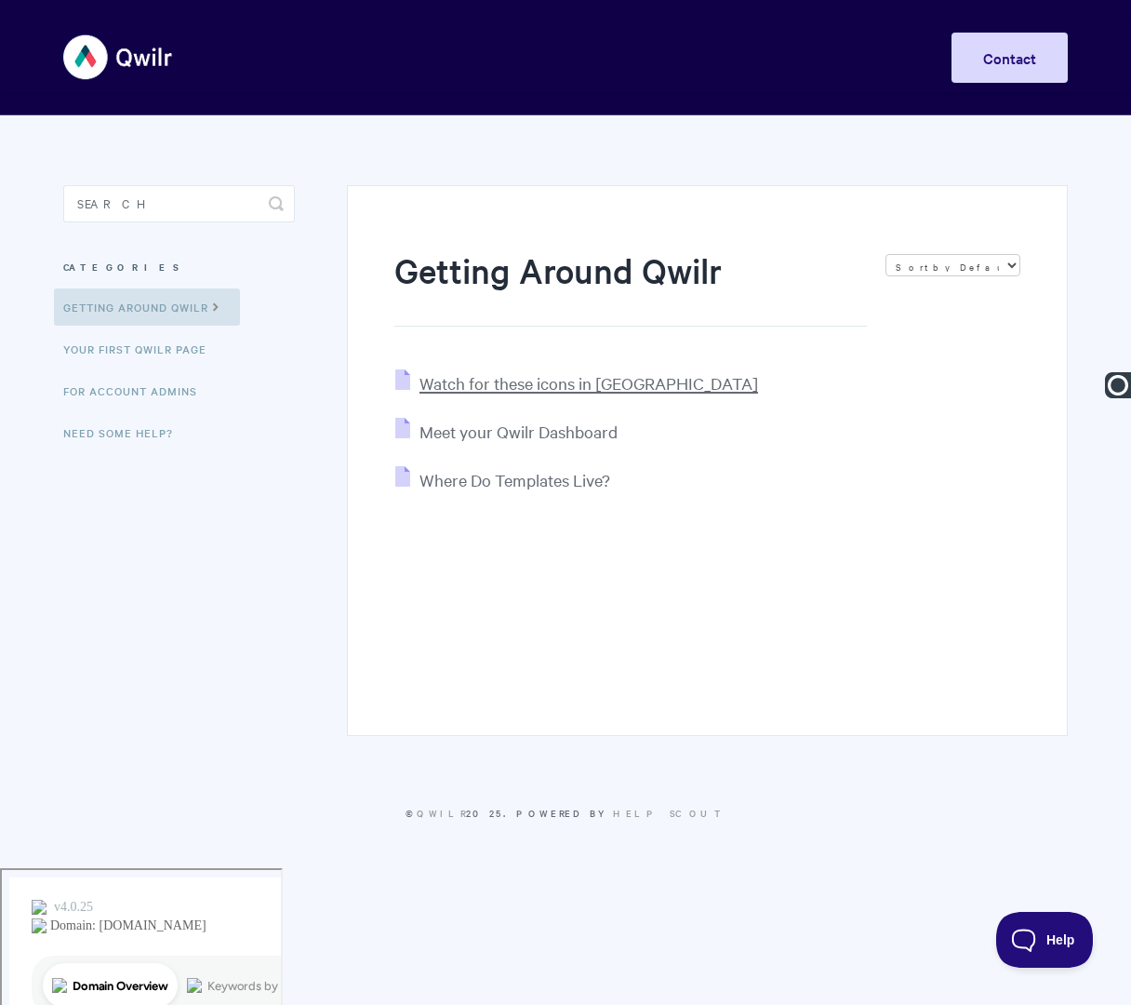
click at [482, 385] on span "Watch for these icons in [GEOGRAPHIC_DATA]" at bounding box center [589, 382] width 339 height 21
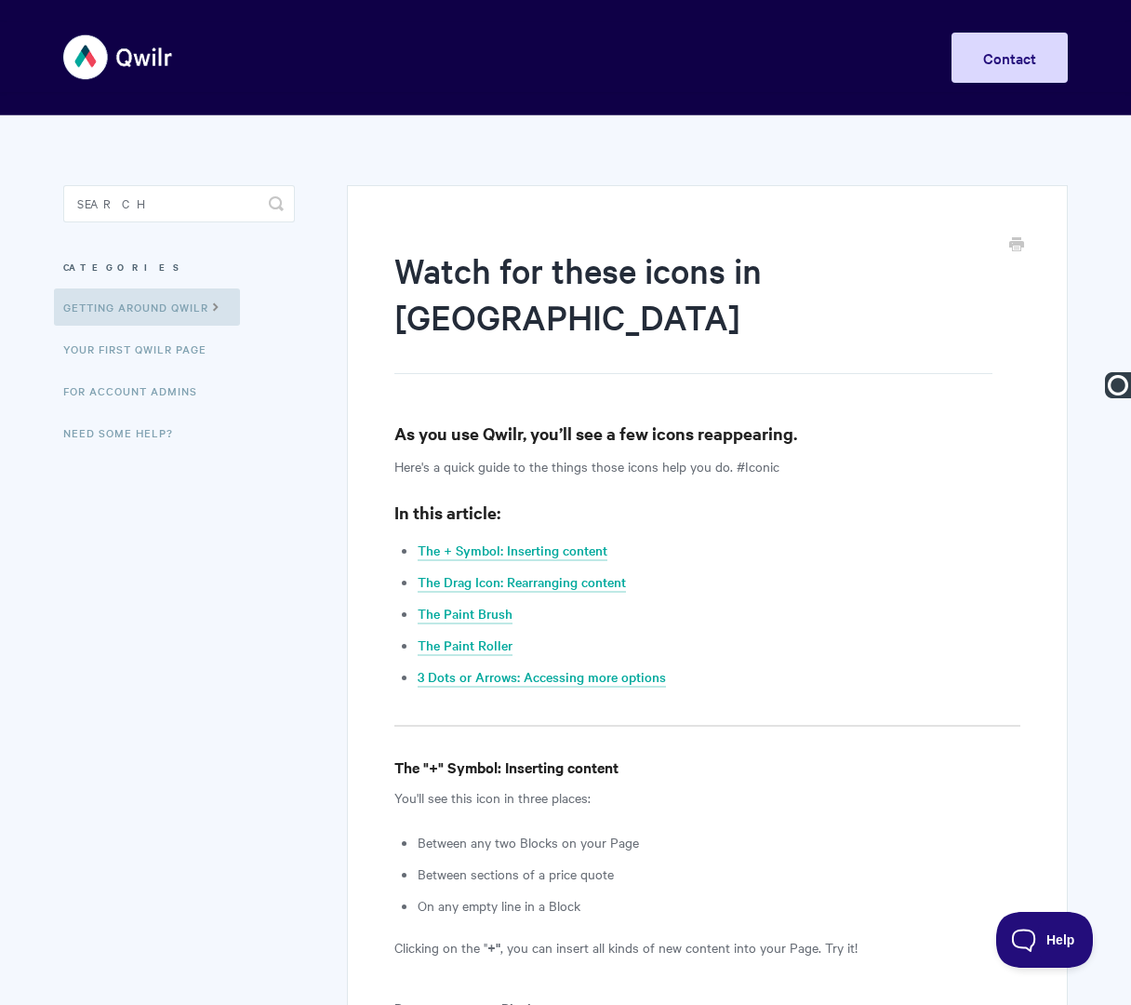
type input "Getting Around Qwilr | Watch for These Icons in Qwilr"
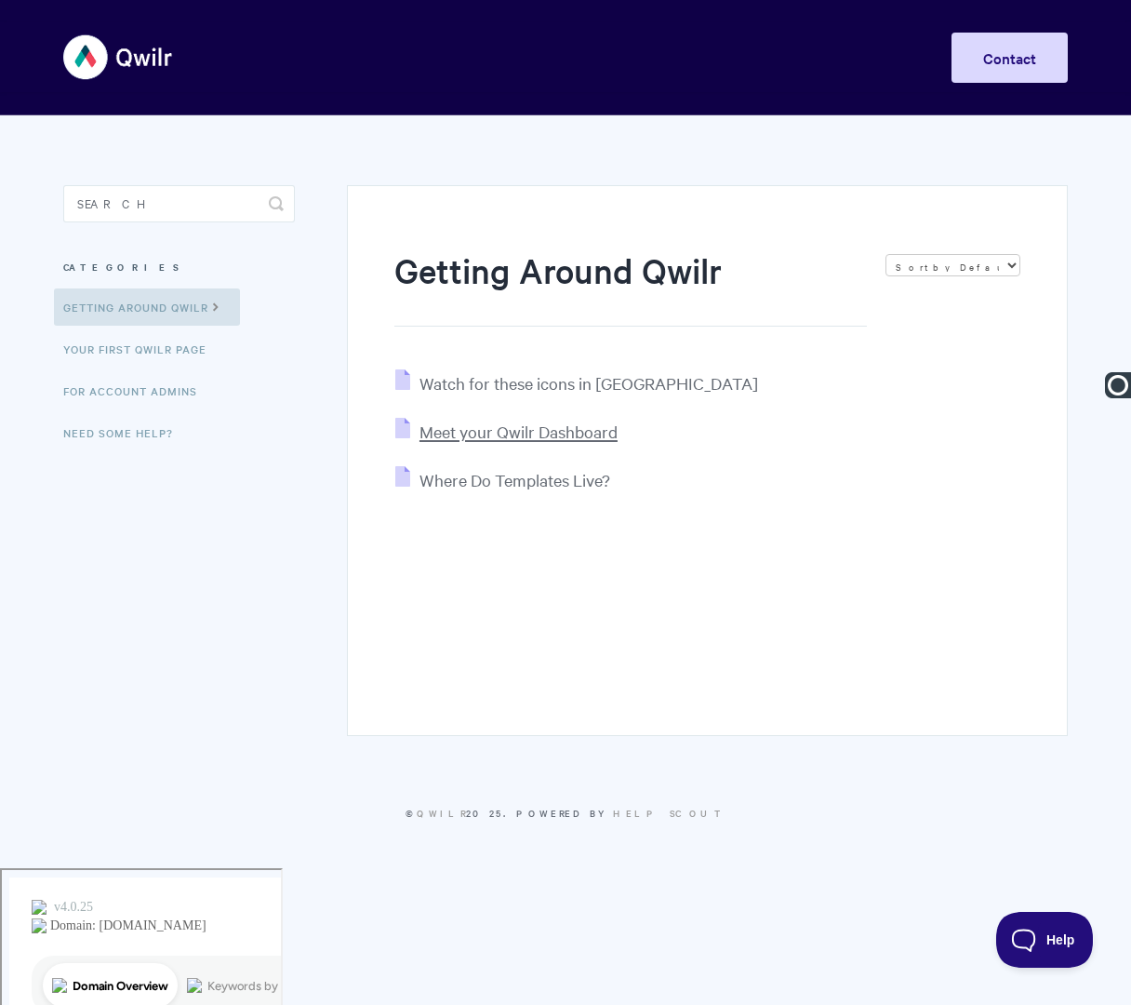
click at [511, 432] on span "Meet your Qwilr Dashboard" at bounding box center [519, 431] width 198 height 21
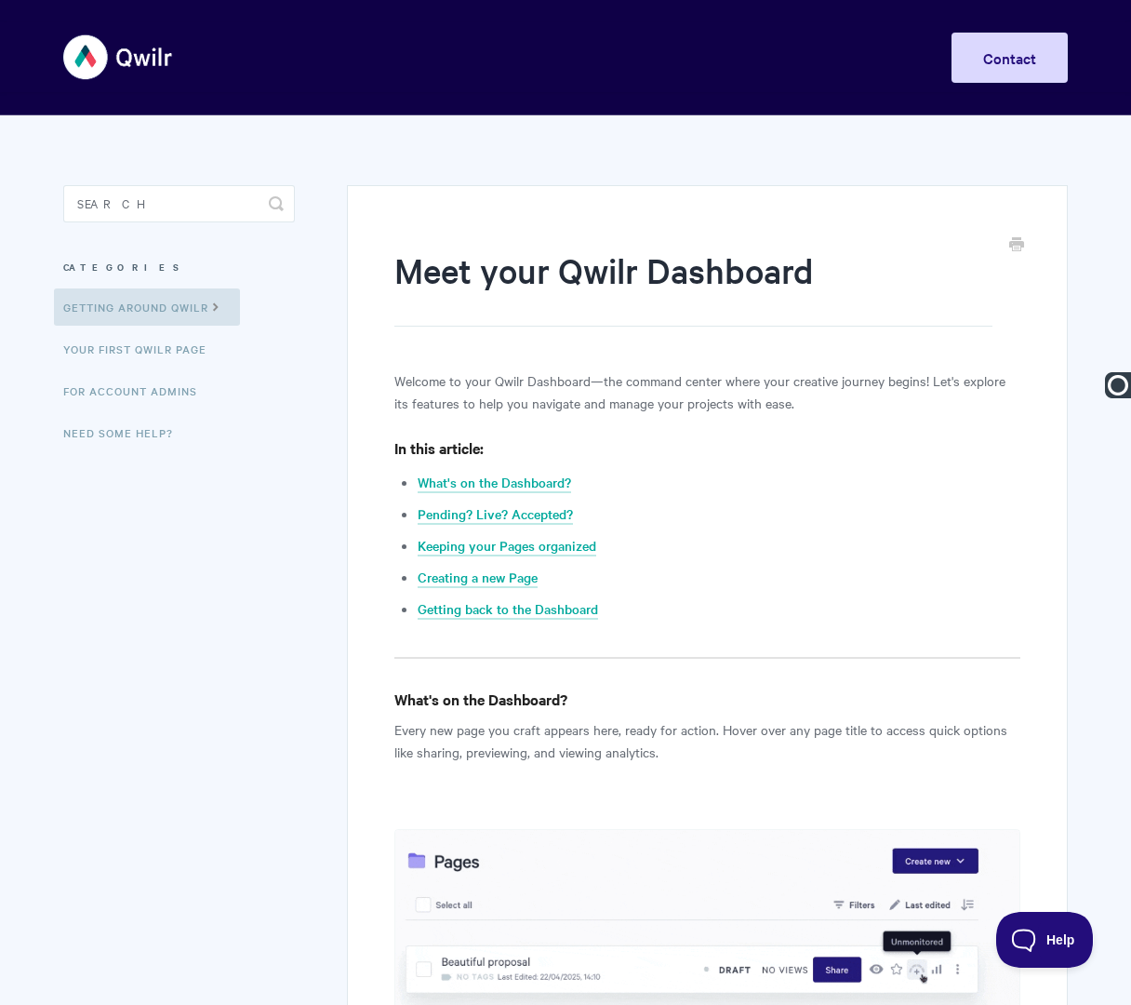
type input "Getting Around Qwilr | Meet your Qwilr Dashboard"
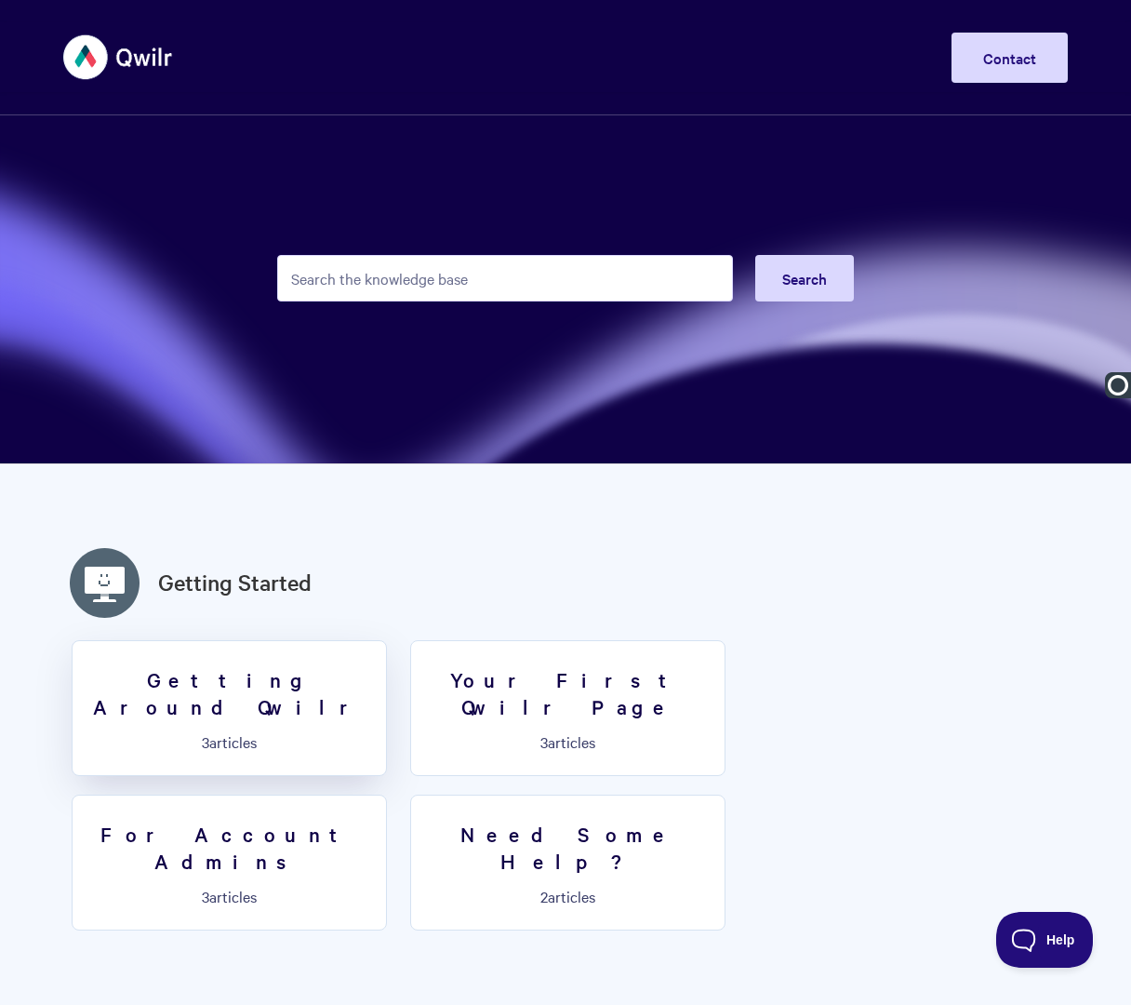
click at [222, 691] on h3 "Getting Around Qwilr" at bounding box center [229, 692] width 291 height 53
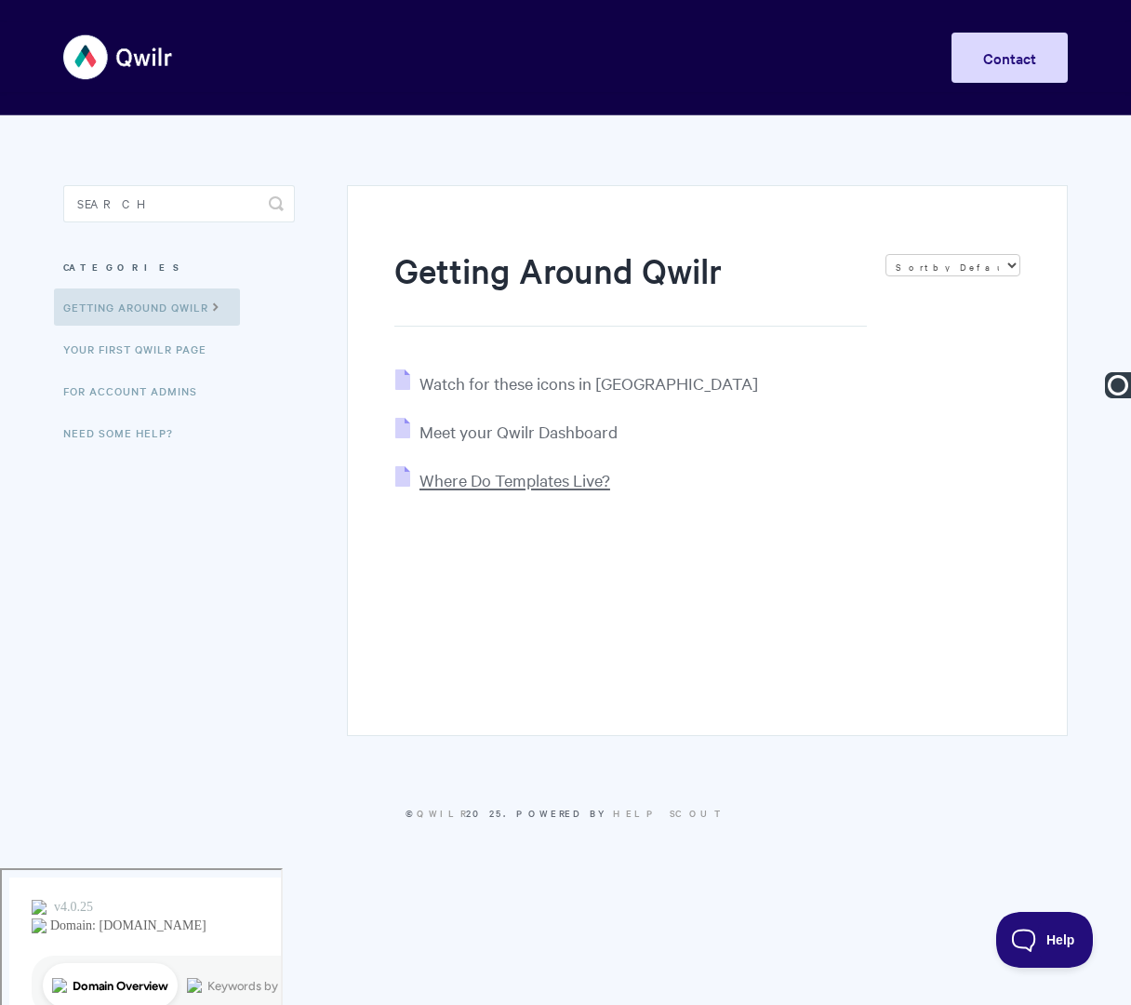
click at [483, 484] on span "Where Do Templates Live?" at bounding box center [515, 479] width 191 height 21
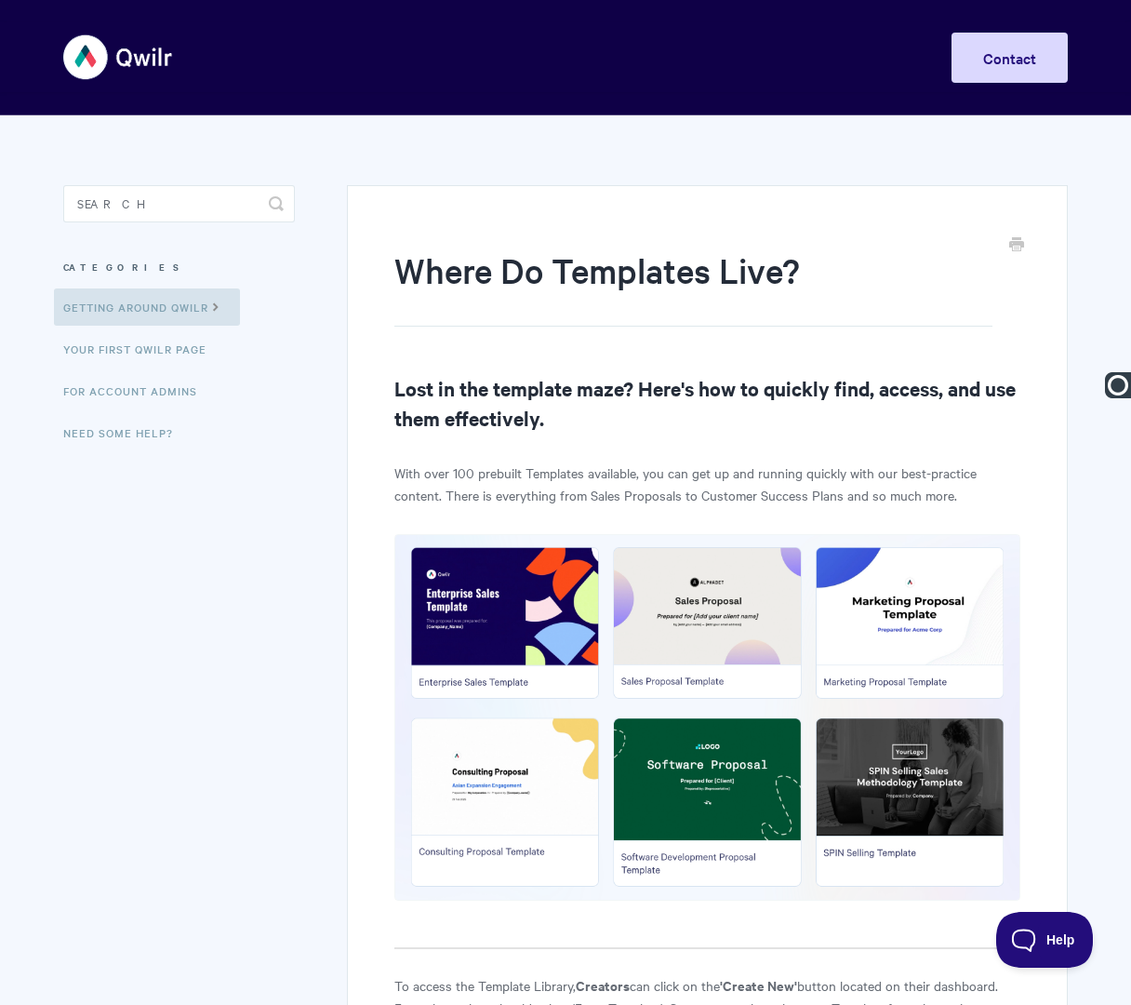
type input "Getting Around Qwilr | Where Do Templates Live?"
click at [168, 353] on link "Your First Qwilr Page" at bounding box center [137, 348] width 167 height 37
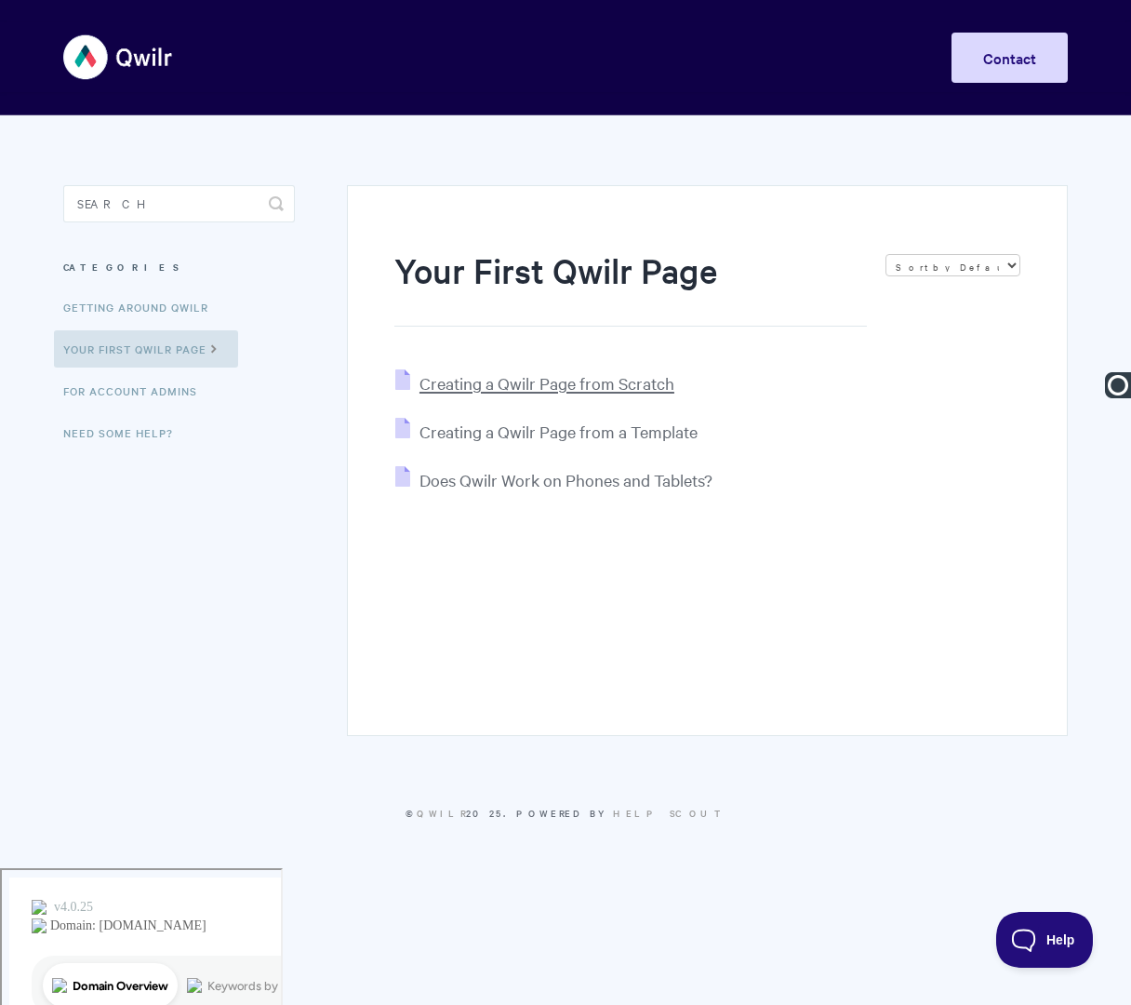
click at [516, 381] on span "Creating a Qwilr Page from Scratch" at bounding box center [547, 382] width 255 height 21
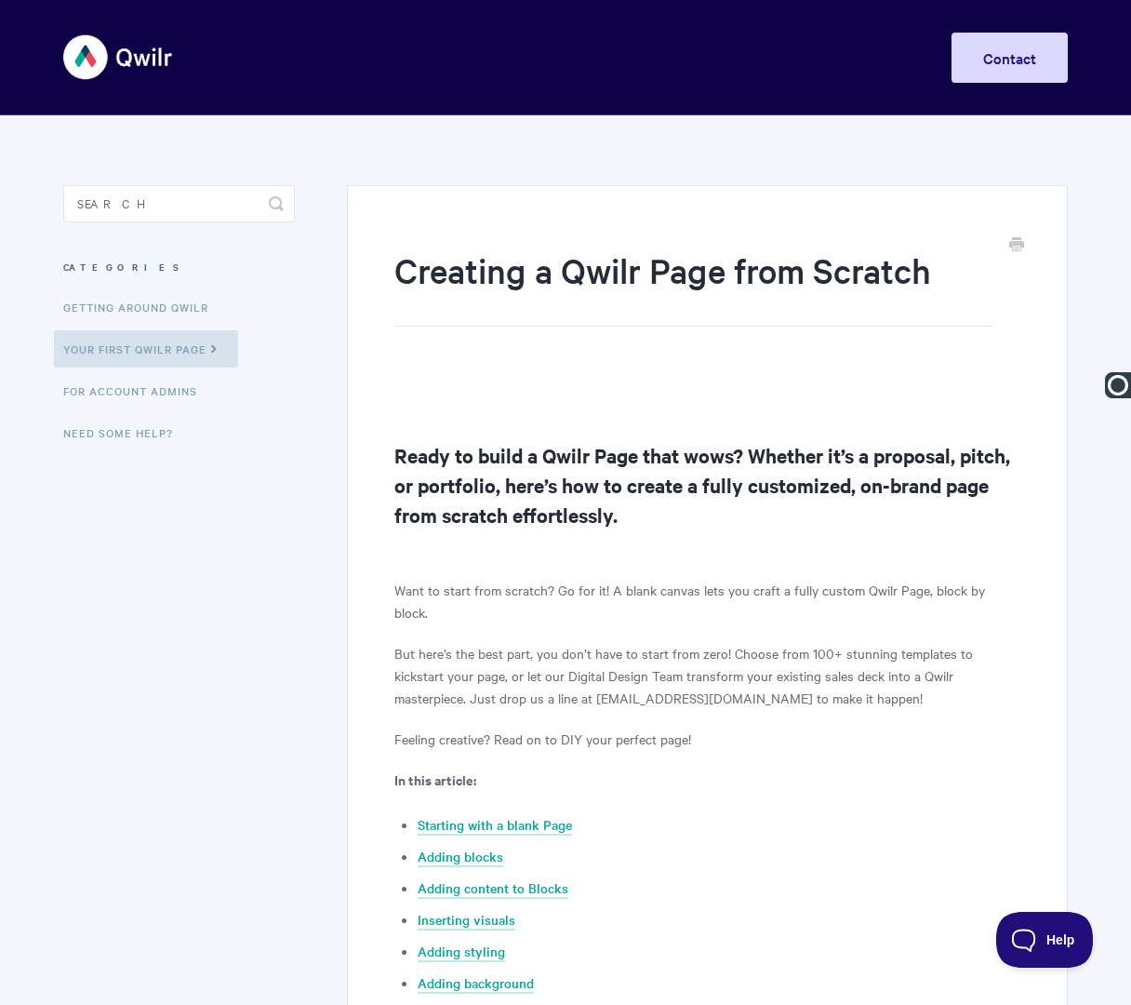
type input "Creating Qwilr Pages | Creating a Qwilr Page from Scratch"
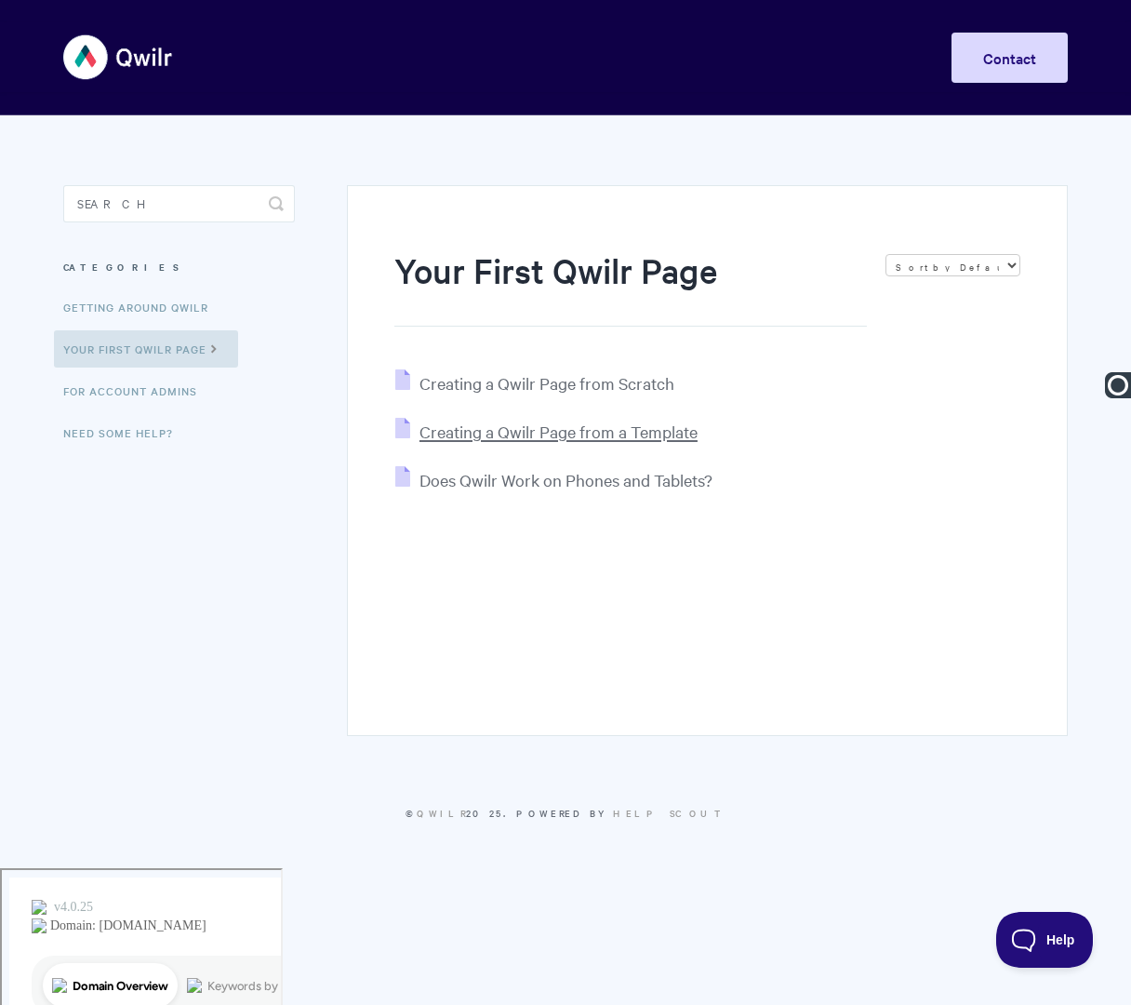
click at [510, 426] on span "Creating a Qwilr Page from a Template" at bounding box center [559, 431] width 278 height 21
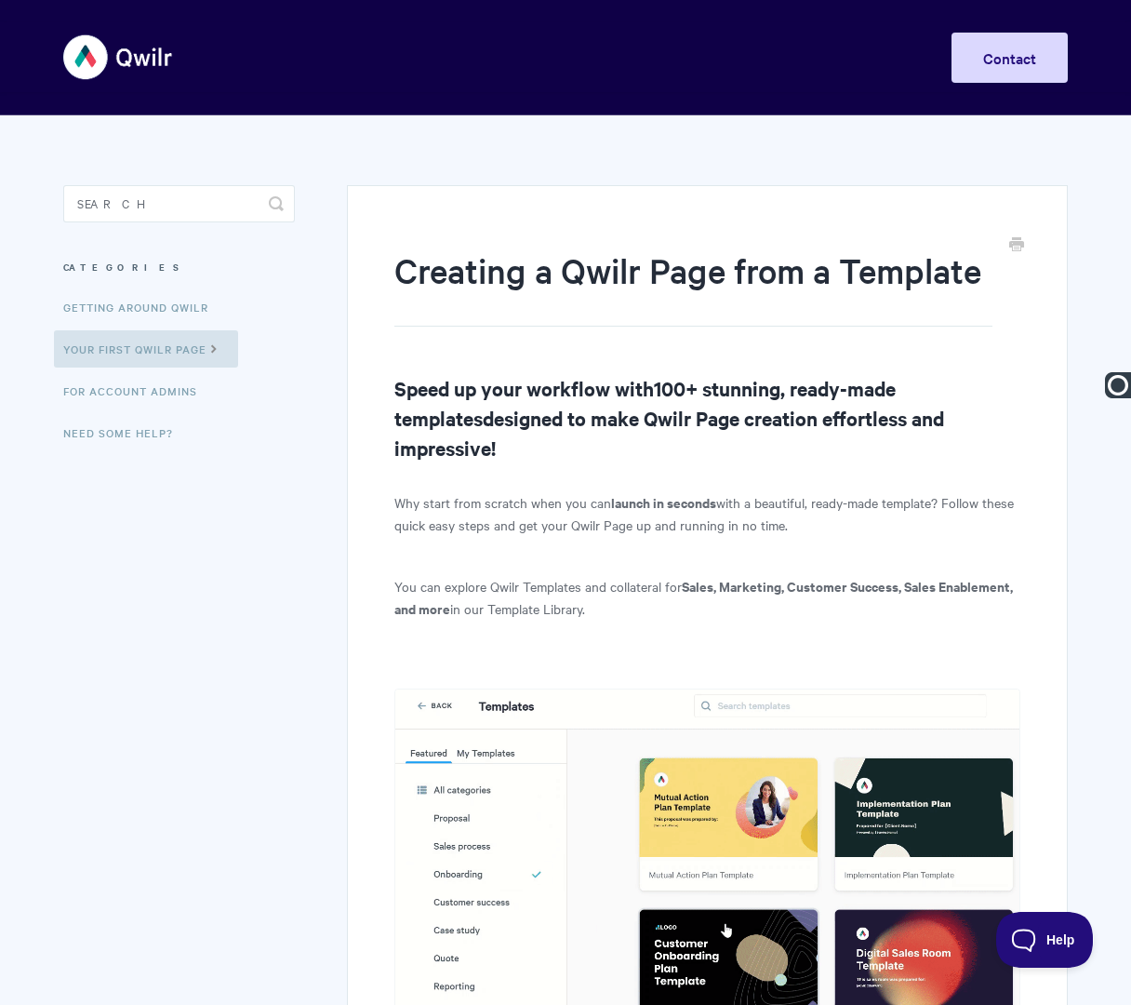
paste input "Creating Qwilr Pages |"
type input "Creating Qwilr Pages | Creating a Qwilr Page from a Template"
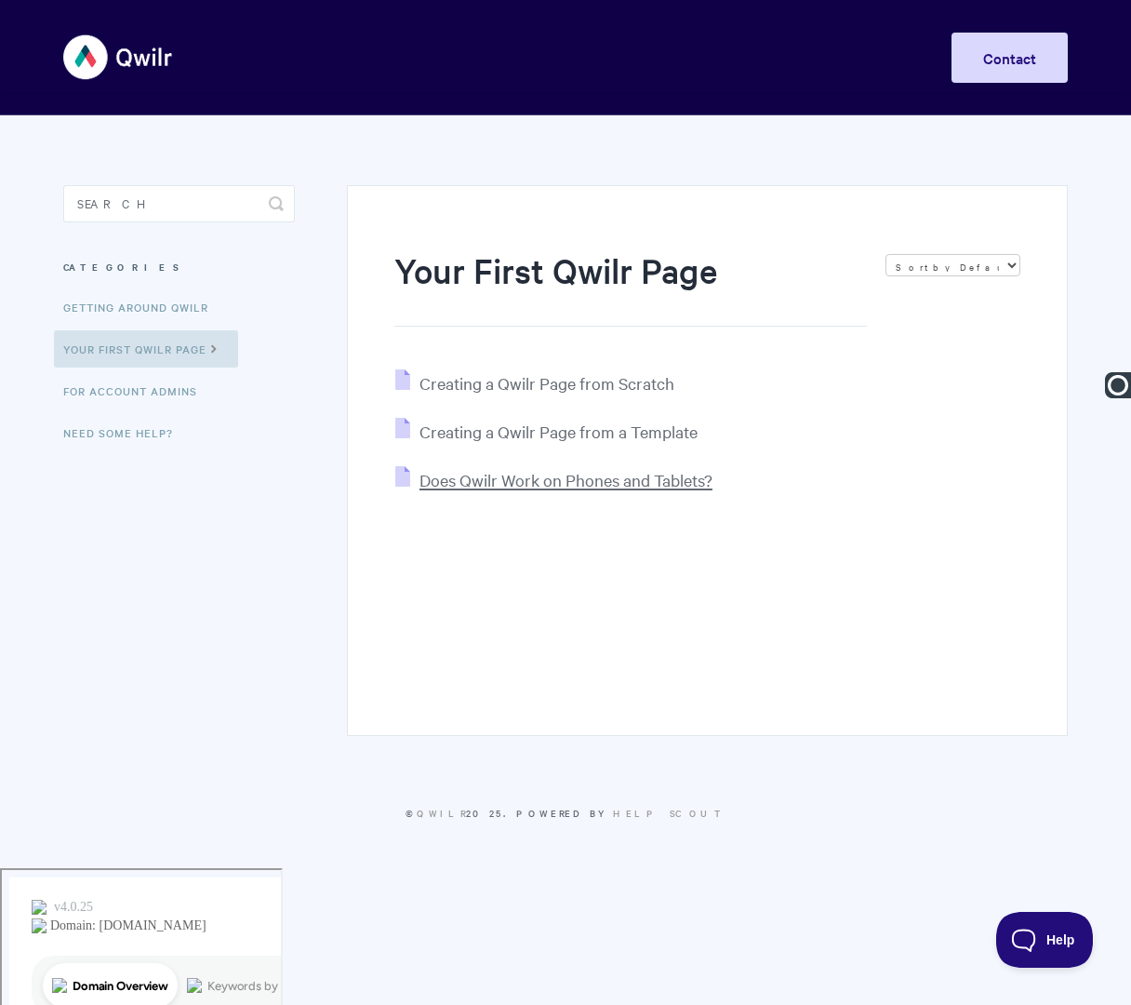
click at [536, 484] on span "Does Qwilr Work on Phones and Tablets?" at bounding box center [566, 479] width 293 height 21
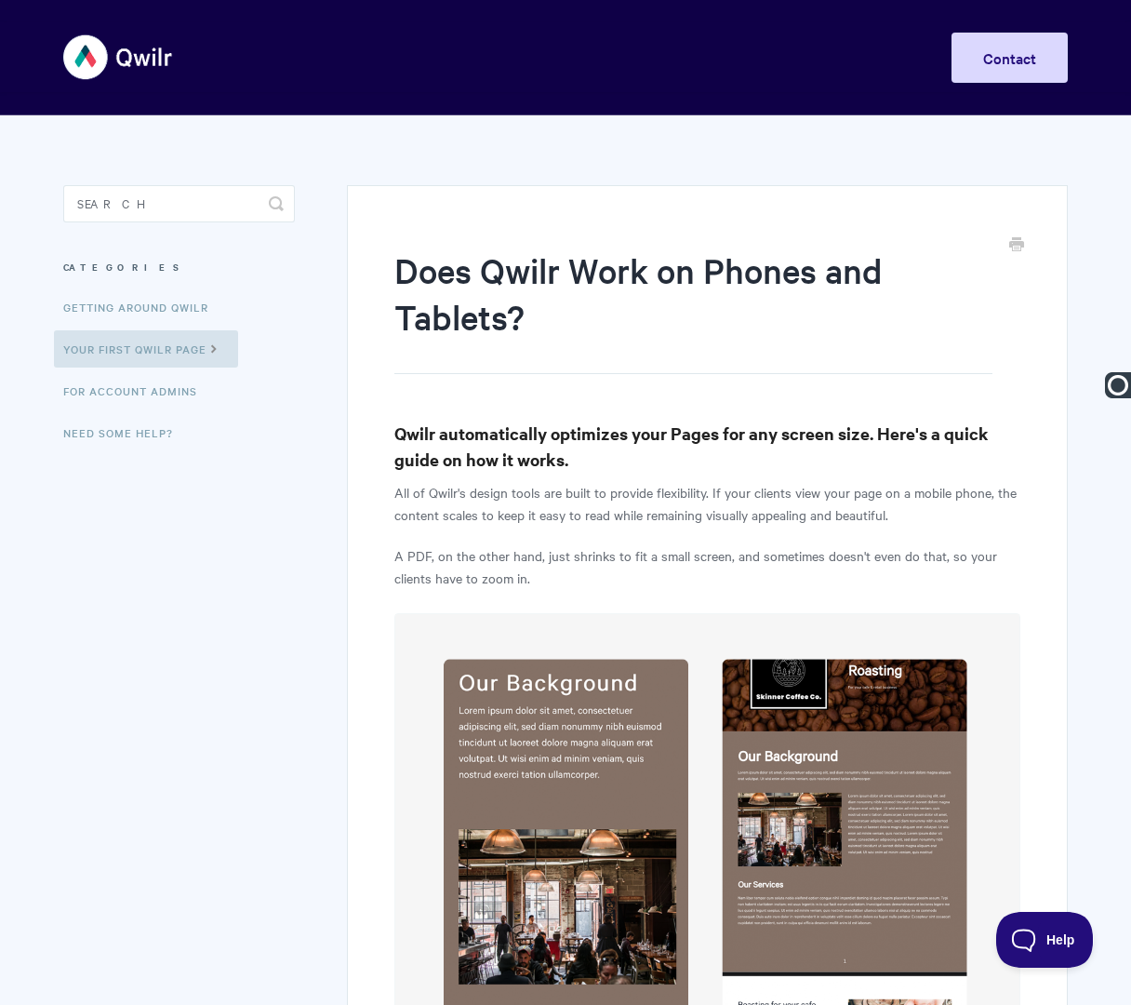
paste input "Creating Qwilr Pages |"
type input "Creating Qwilr Pages | Does Qwilr Work on Phones and Tablets?"
click at [160, 397] on link "For Account Admins" at bounding box center [132, 390] width 157 height 37
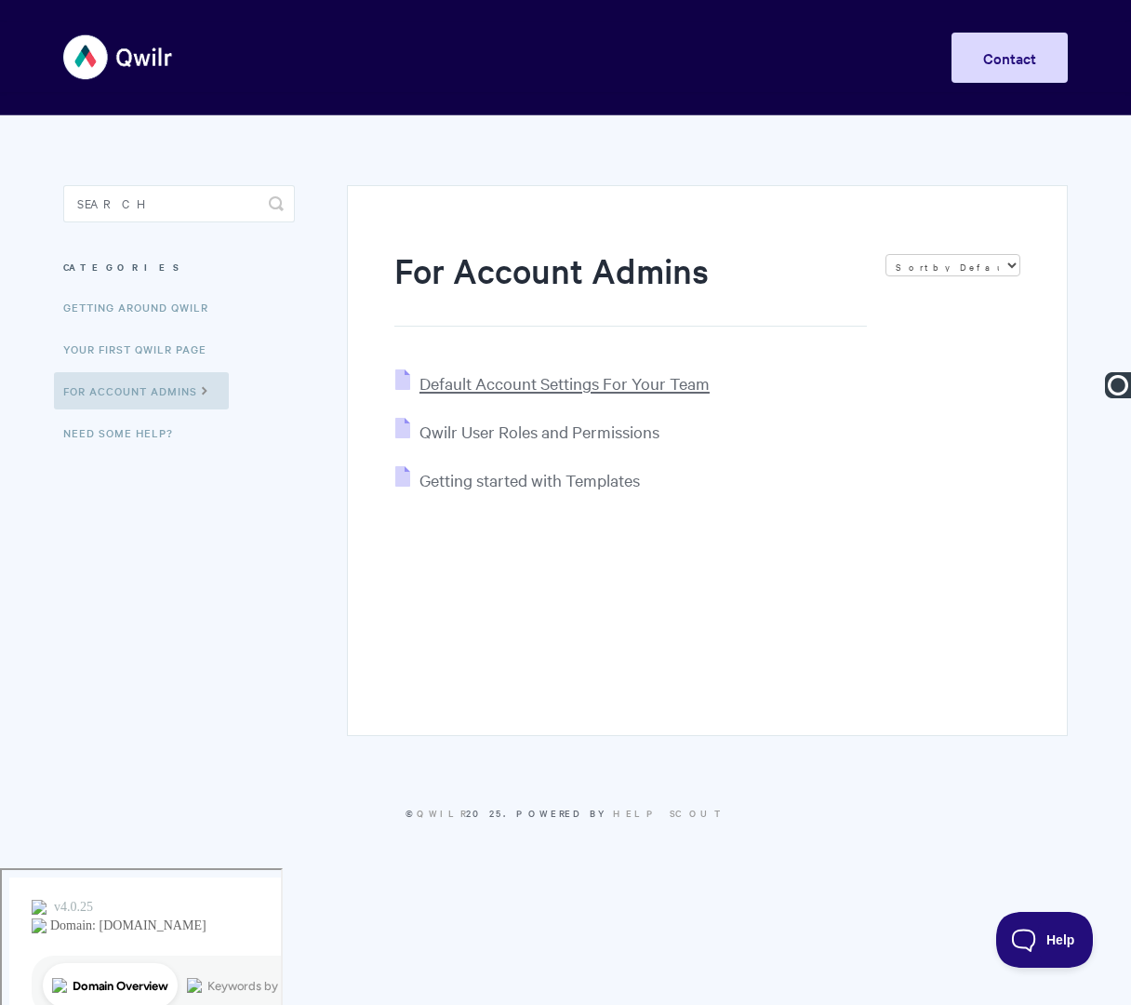
click at [484, 387] on span "Default Account Settings For Your Team" at bounding box center [565, 382] width 290 height 21
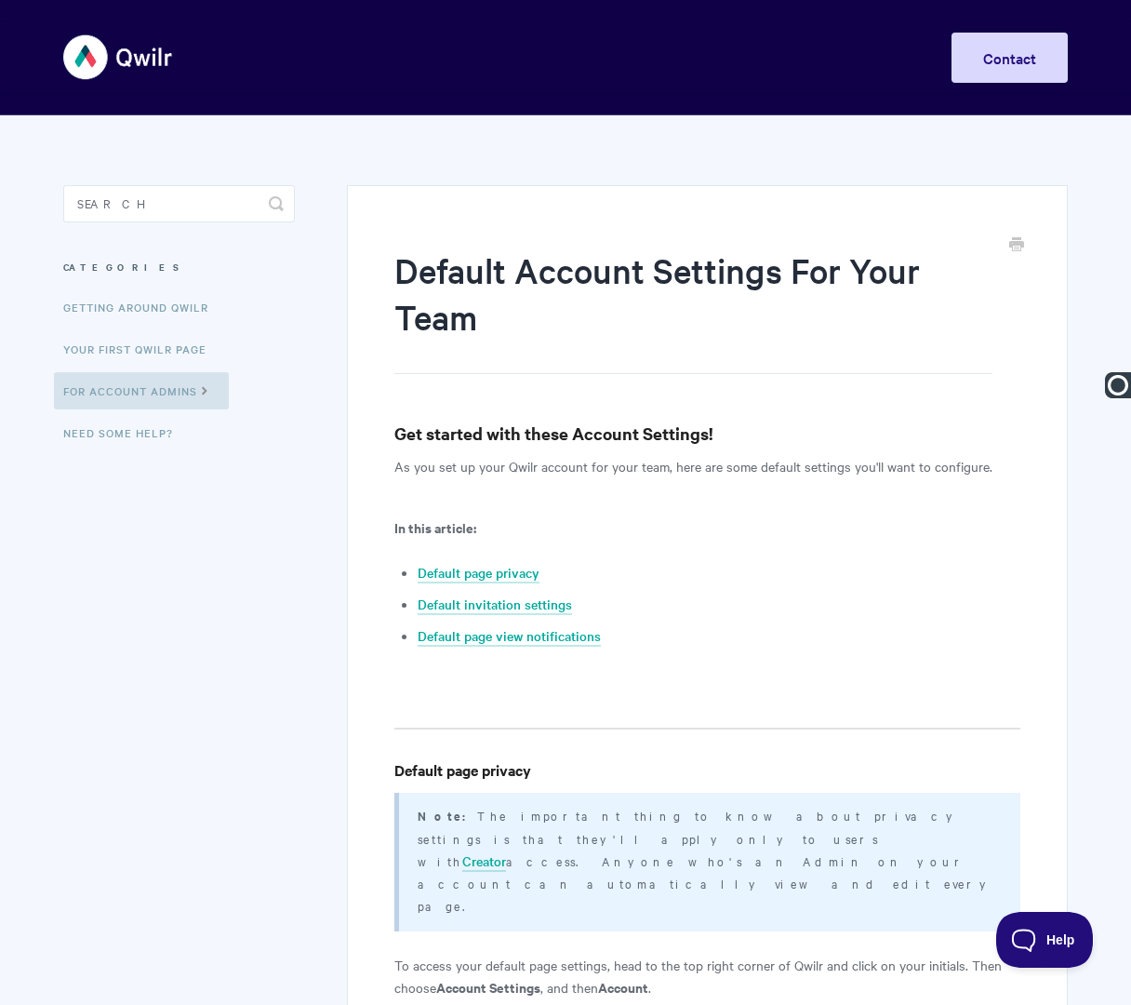
type input "Account Administration | Default Account Settings For Your Team"
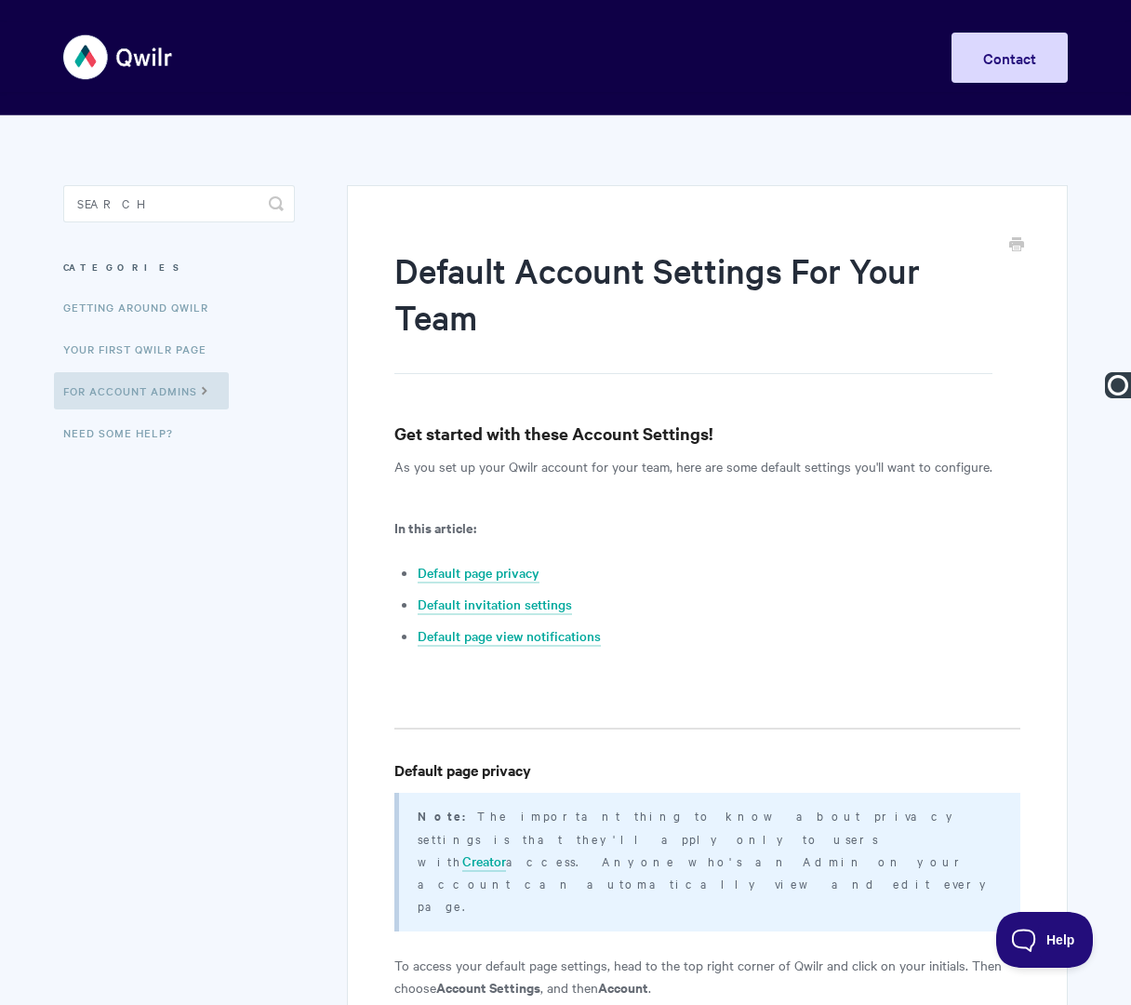
click at [208, 392] on icon at bounding box center [205, 388] width 16 height 15
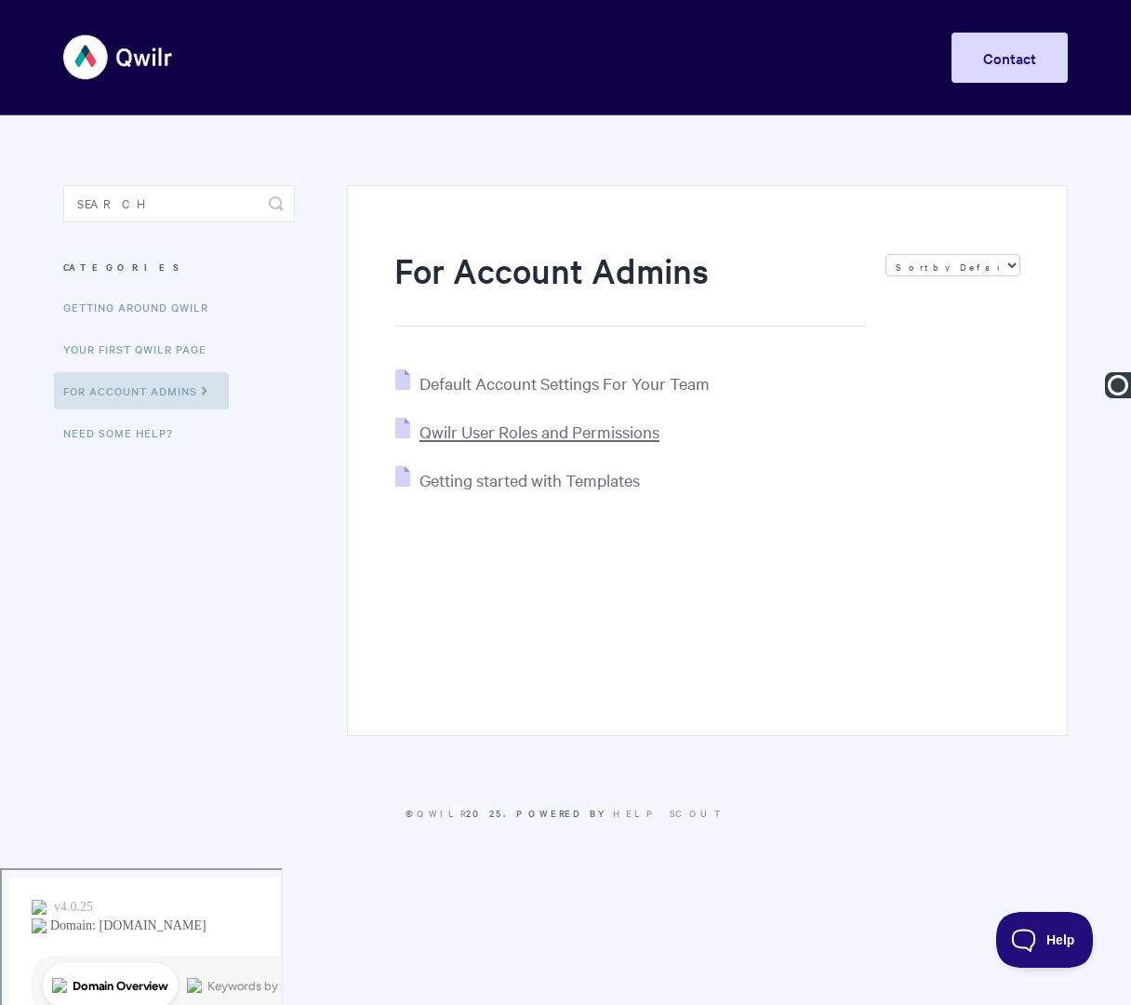
click at [448, 430] on span "Qwilr User Roles and Permissions" at bounding box center [540, 431] width 240 height 21
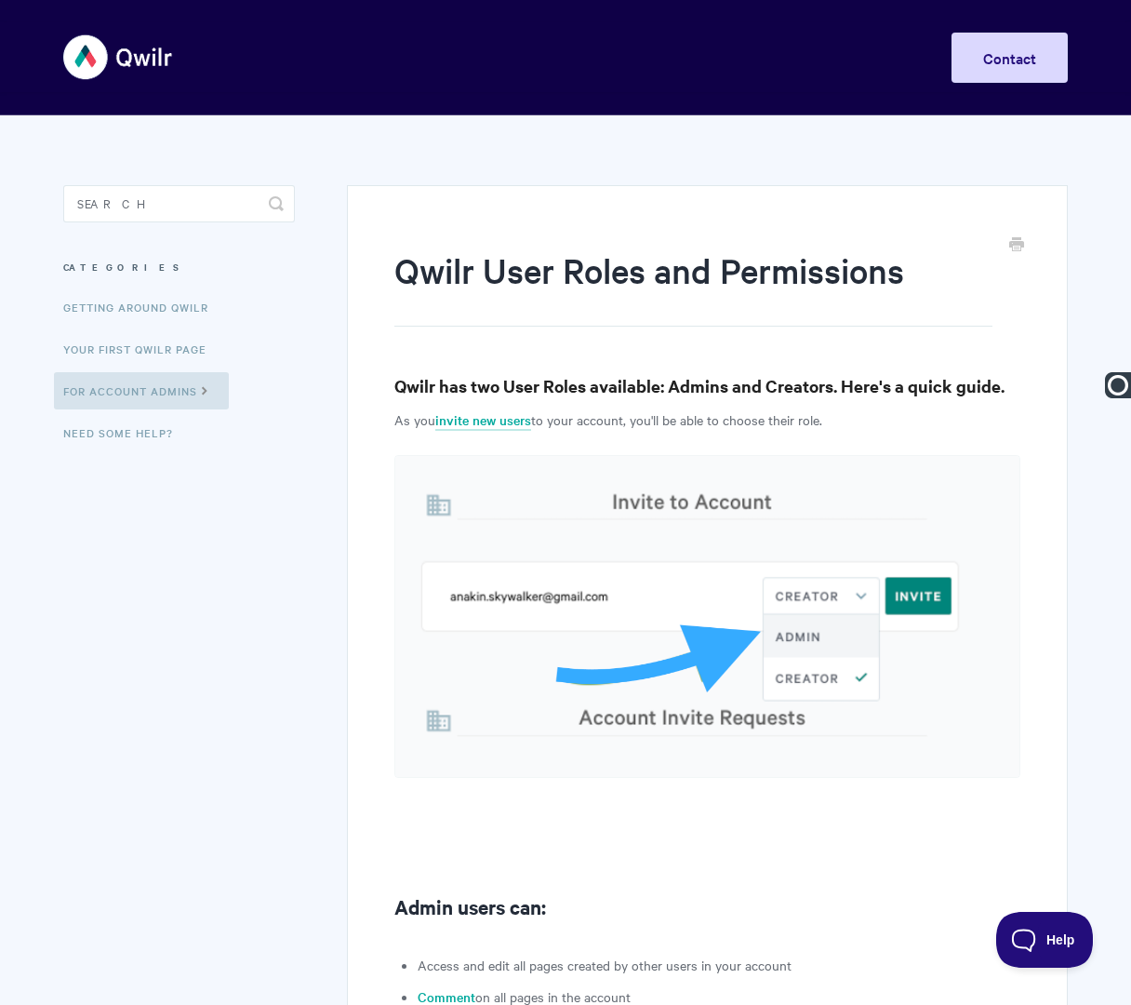
paste input "Account Administration |"
type input "Account Administration | Qwilr User Roles and Permissions"
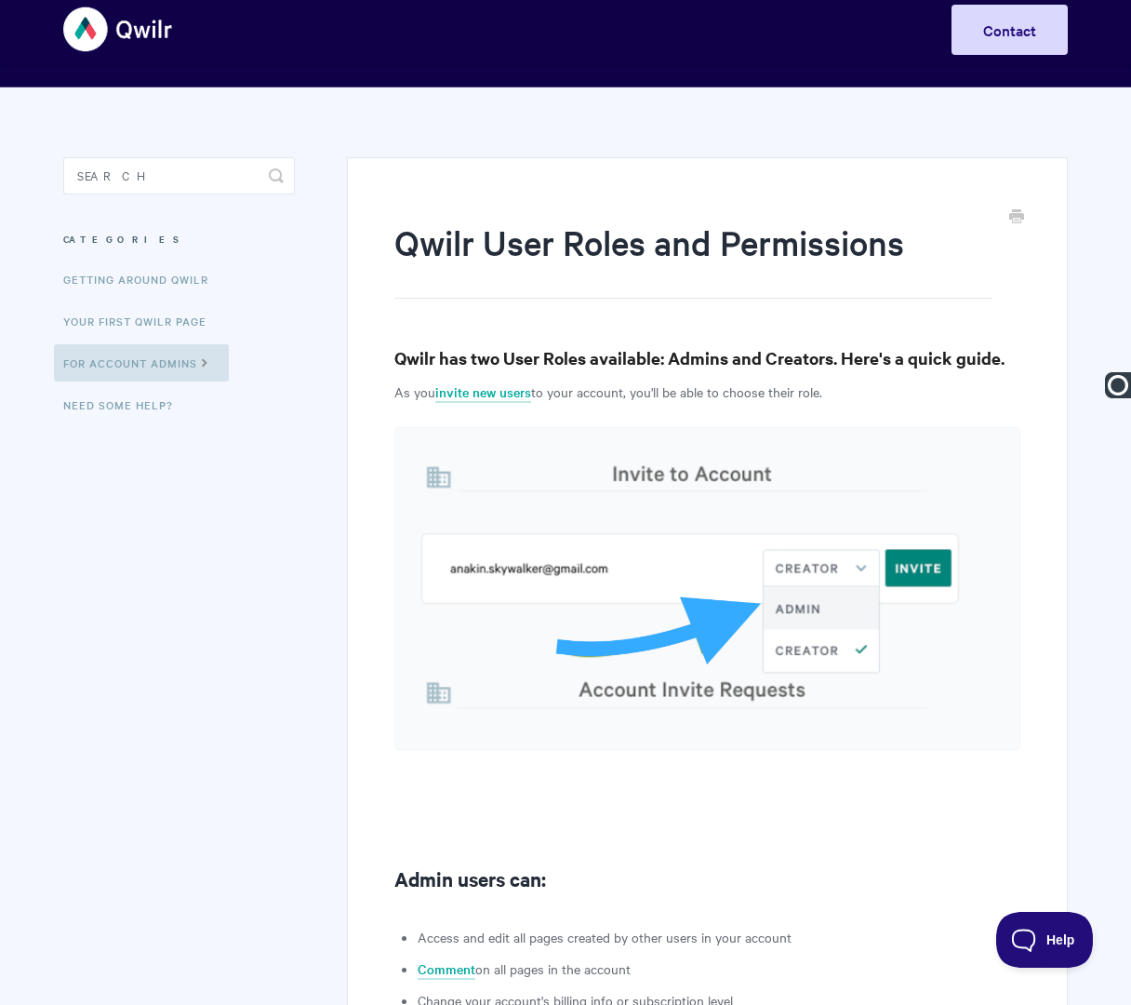
click at [445, 254] on h1 "Qwilr User Roles and Permissions" at bounding box center [693, 259] width 598 height 80
click at [1016, 213] on icon "Print this Article" at bounding box center [1016, 215] width 15 height 15
click at [167, 357] on link "For Account Admins" at bounding box center [141, 362] width 175 height 37
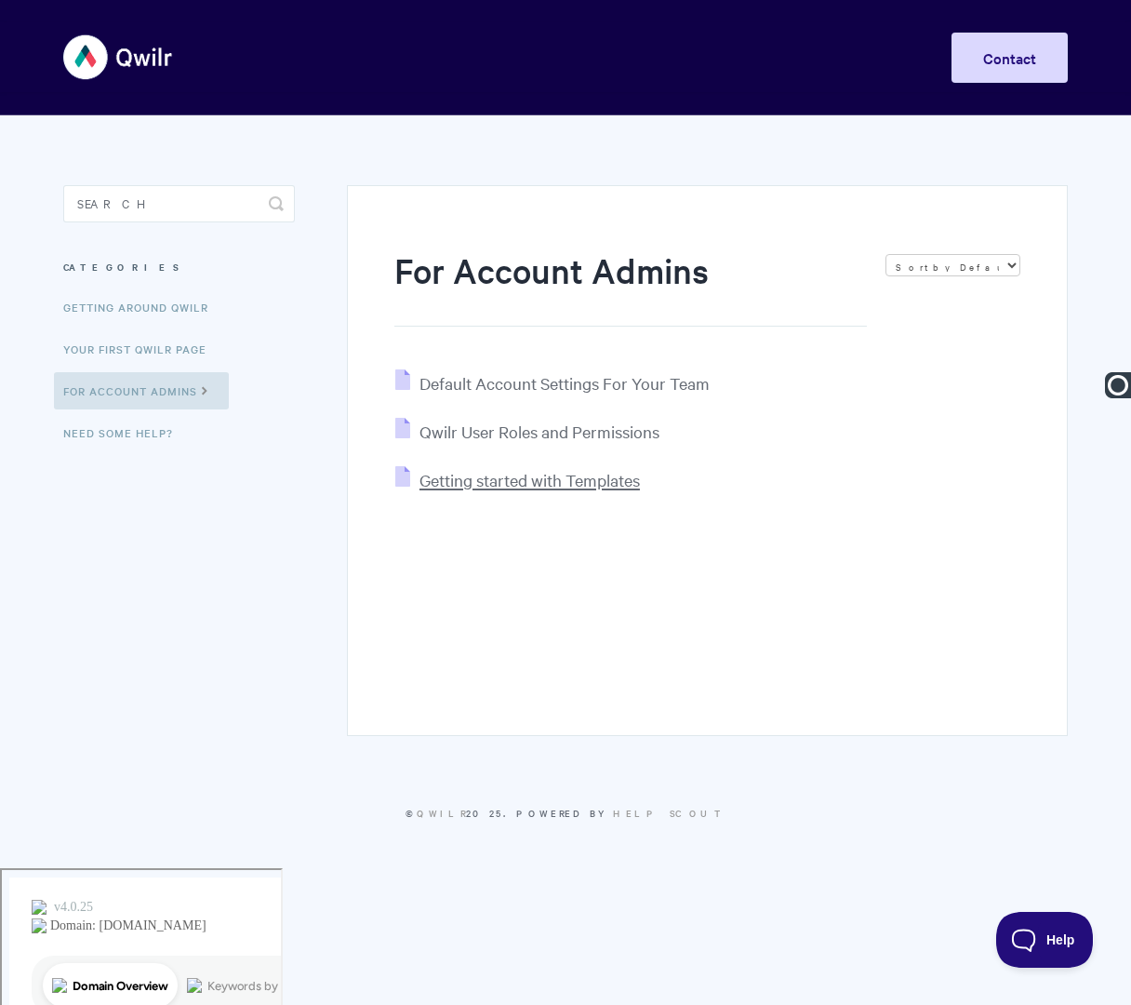
click at [470, 474] on span "Getting started with Templates" at bounding box center [530, 479] width 221 height 21
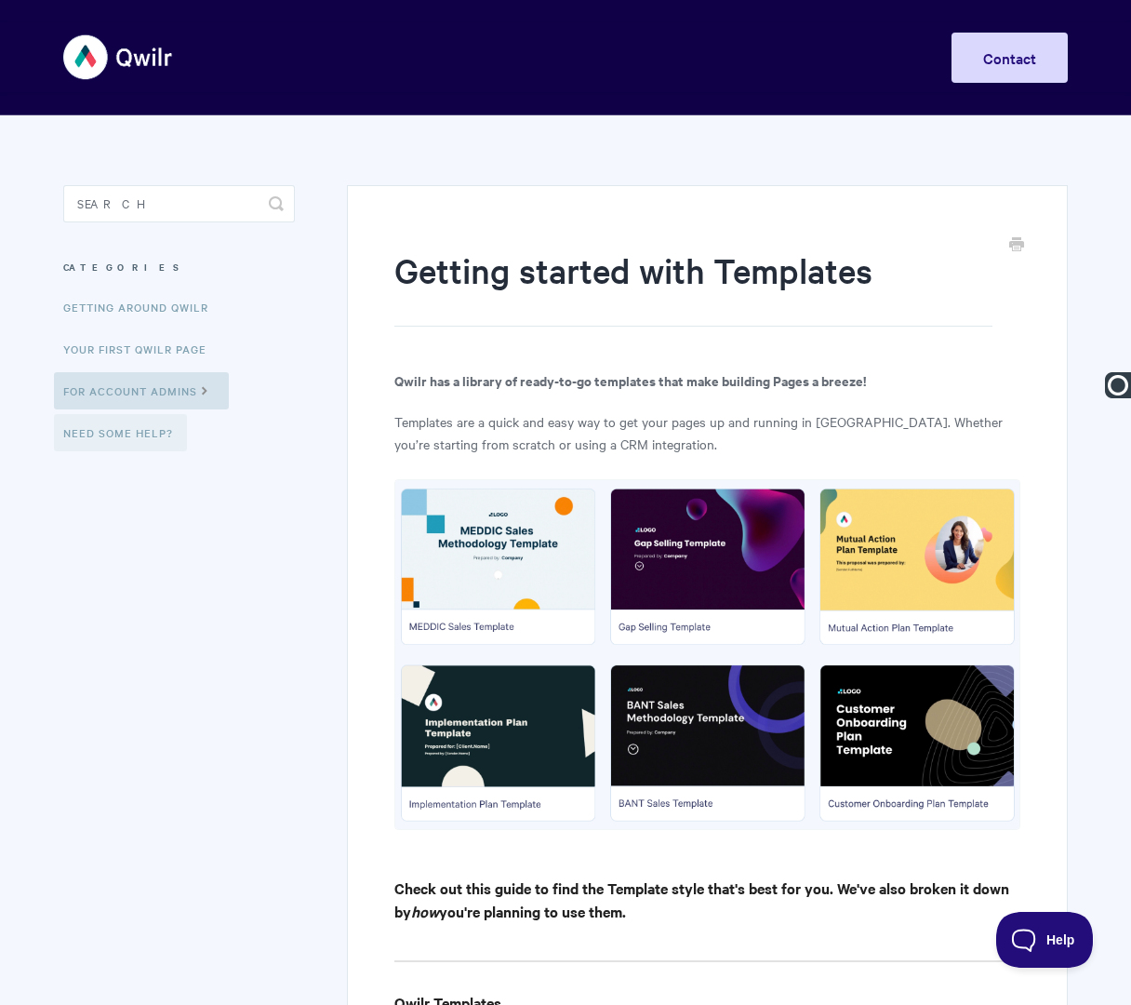
click at [112, 431] on link "Need Some Help?" at bounding box center [120, 432] width 133 height 37
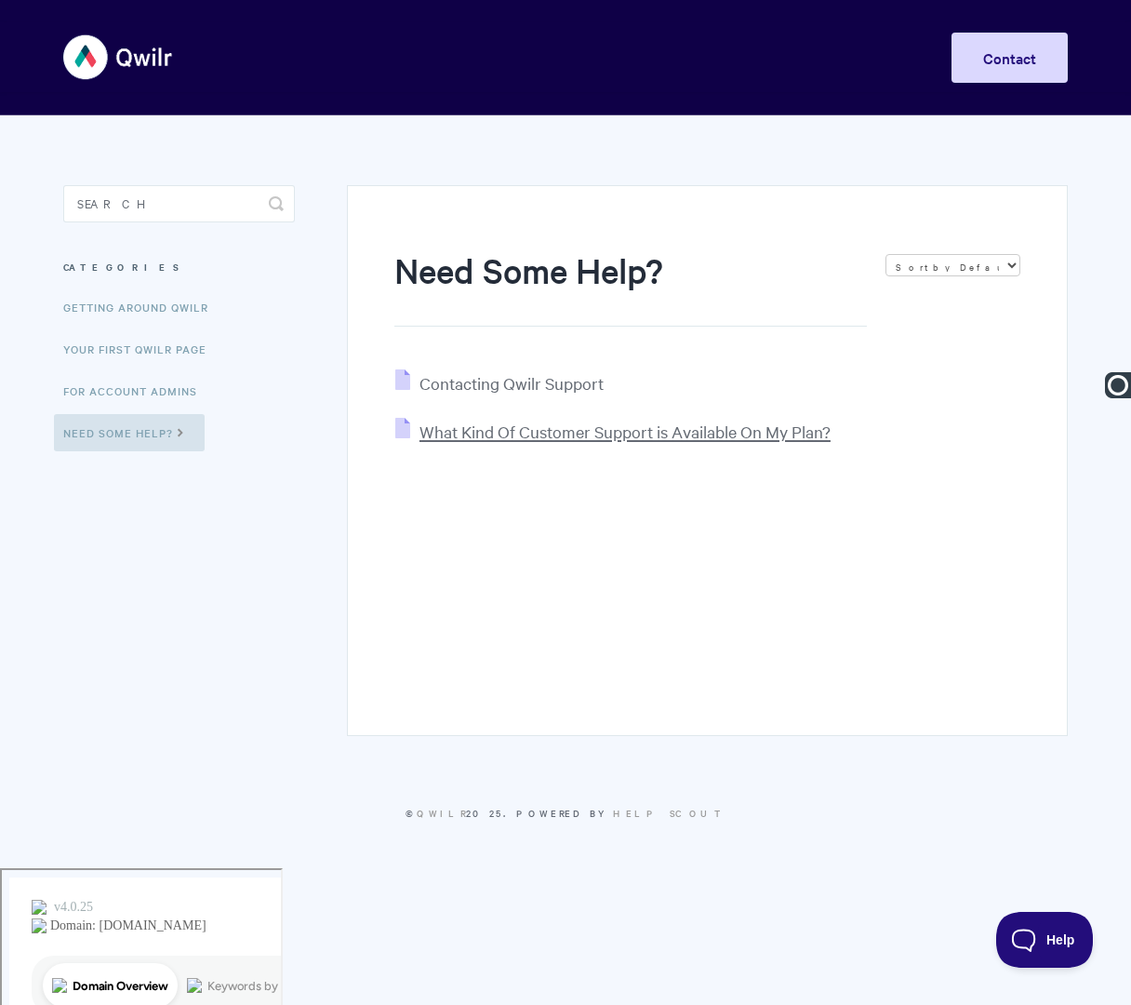
click at [500, 434] on span "What Kind Of Customer Support is Available On My Plan?" at bounding box center [625, 431] width 411 height 21
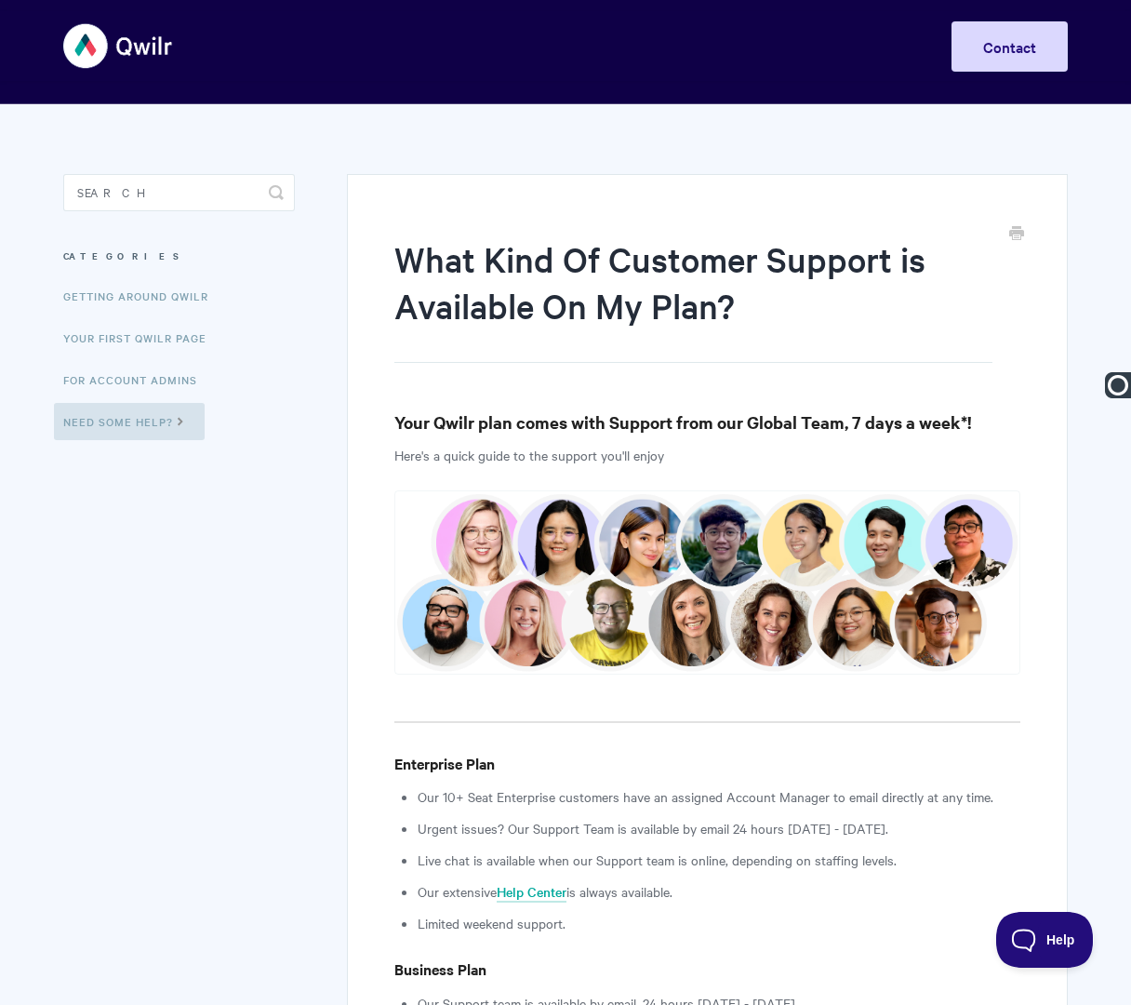
scroll to position [11, 0]
type input "Qwilr Support | What Kind Of Customer Support is Available On My Plan?"
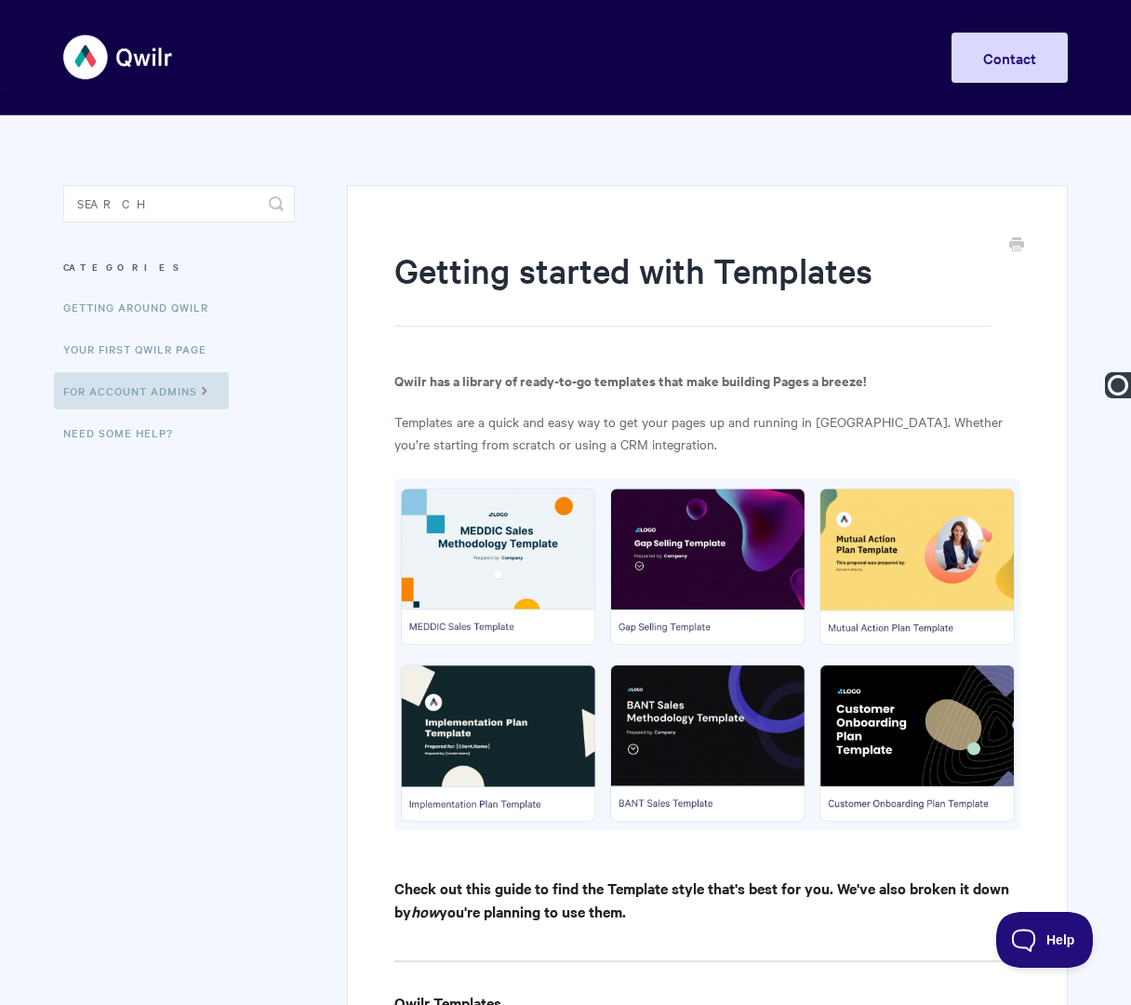
click at [91, 65] on img at bounding box center [118, 57] width 111 height 70
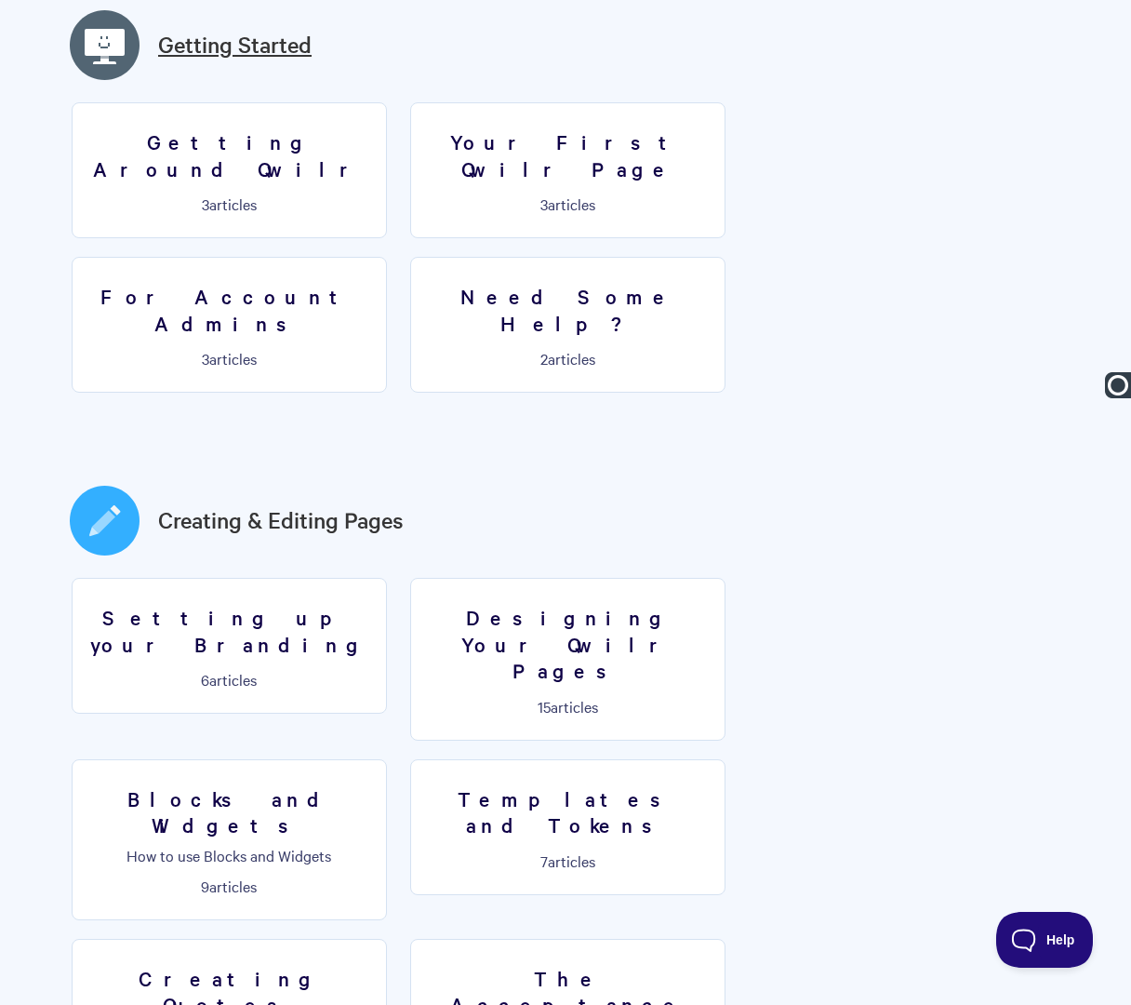
scroll to position [570, 0]
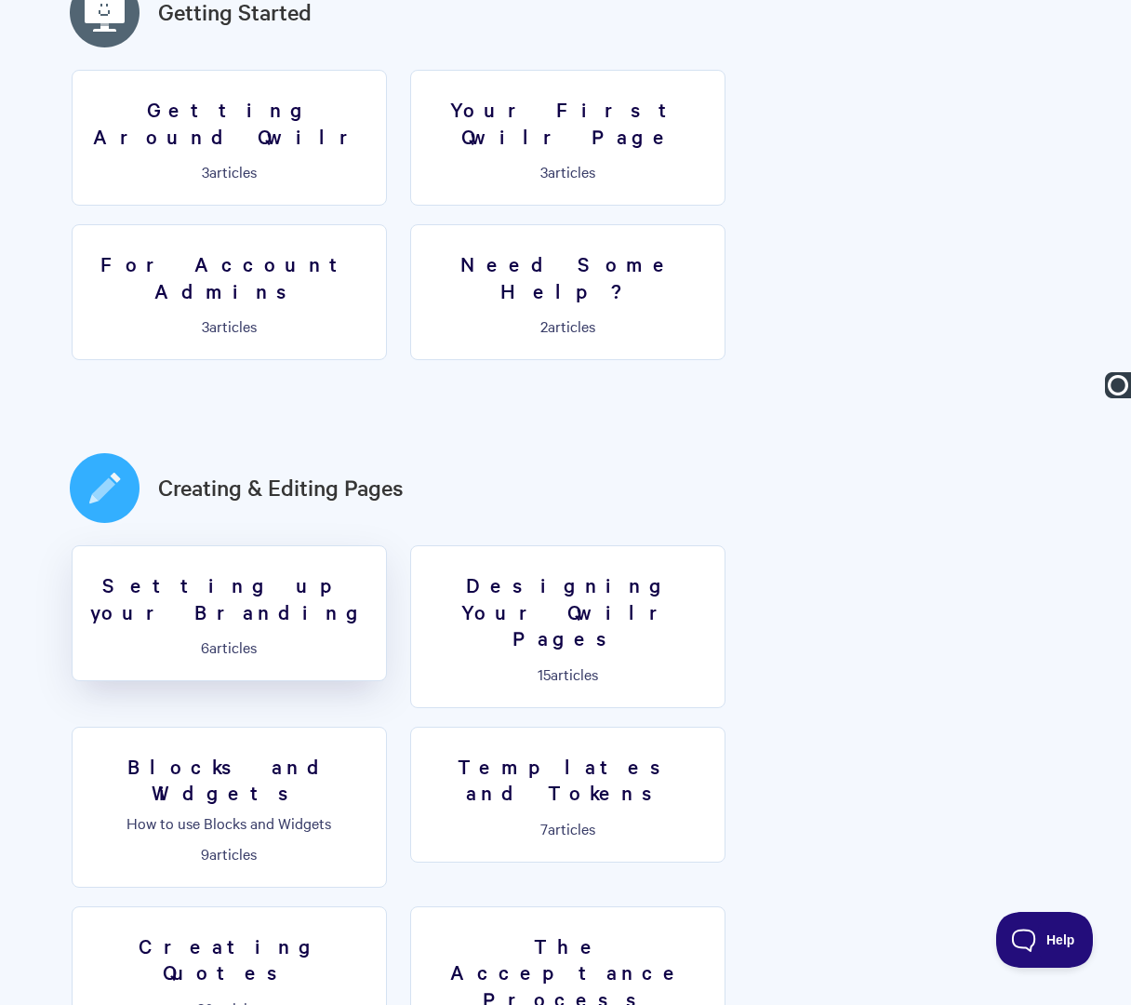
click at [205, 547] on link "Setting up your Branding 6 articles" at bounding box center [229, 613] width 315 height 136
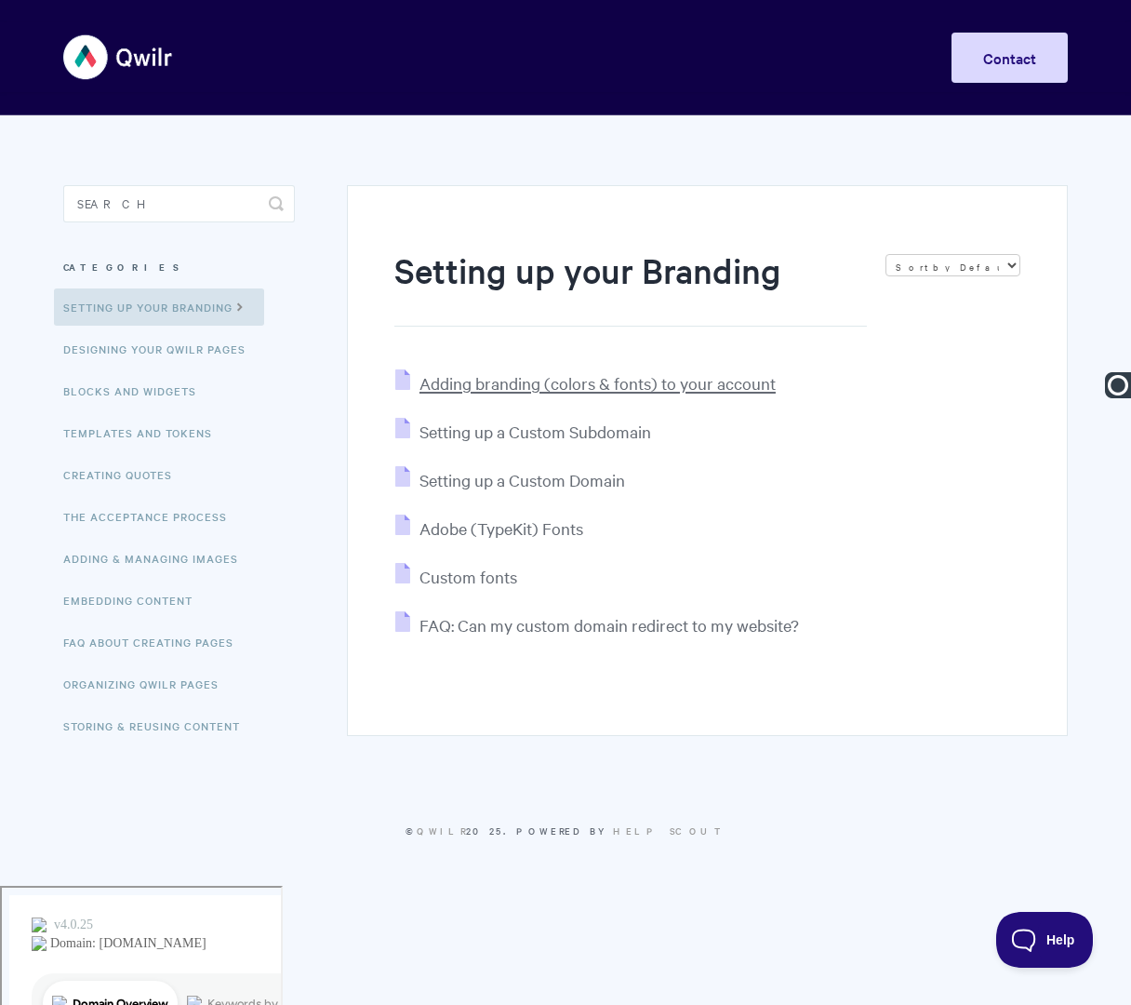
click at [546, 381] on span "Adding branding (colors & fonts) to your account" at bounding box center [598, 382] width 356 height 21
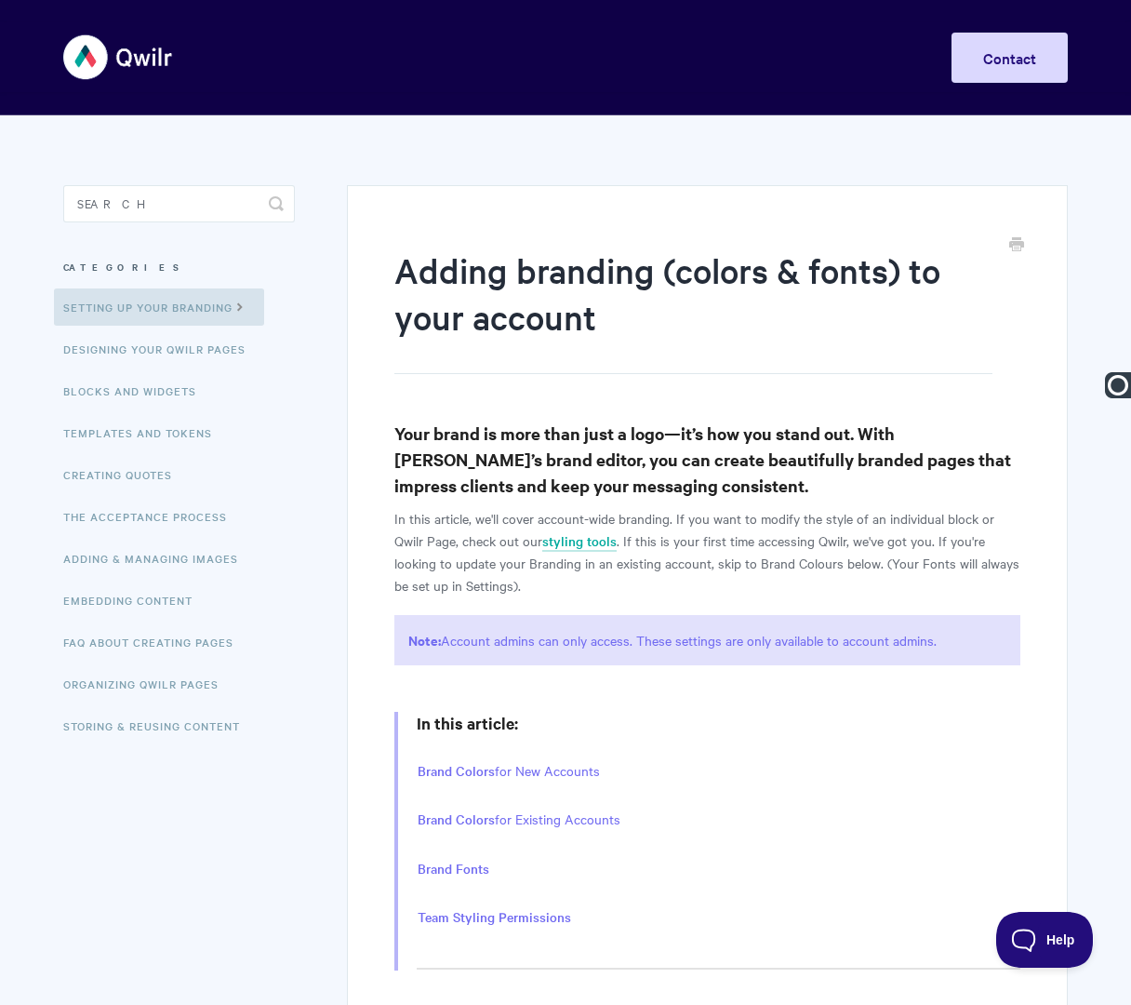
type input "Setting Up Branding | Adding Branding (Colors & Fonts) to Your Account"
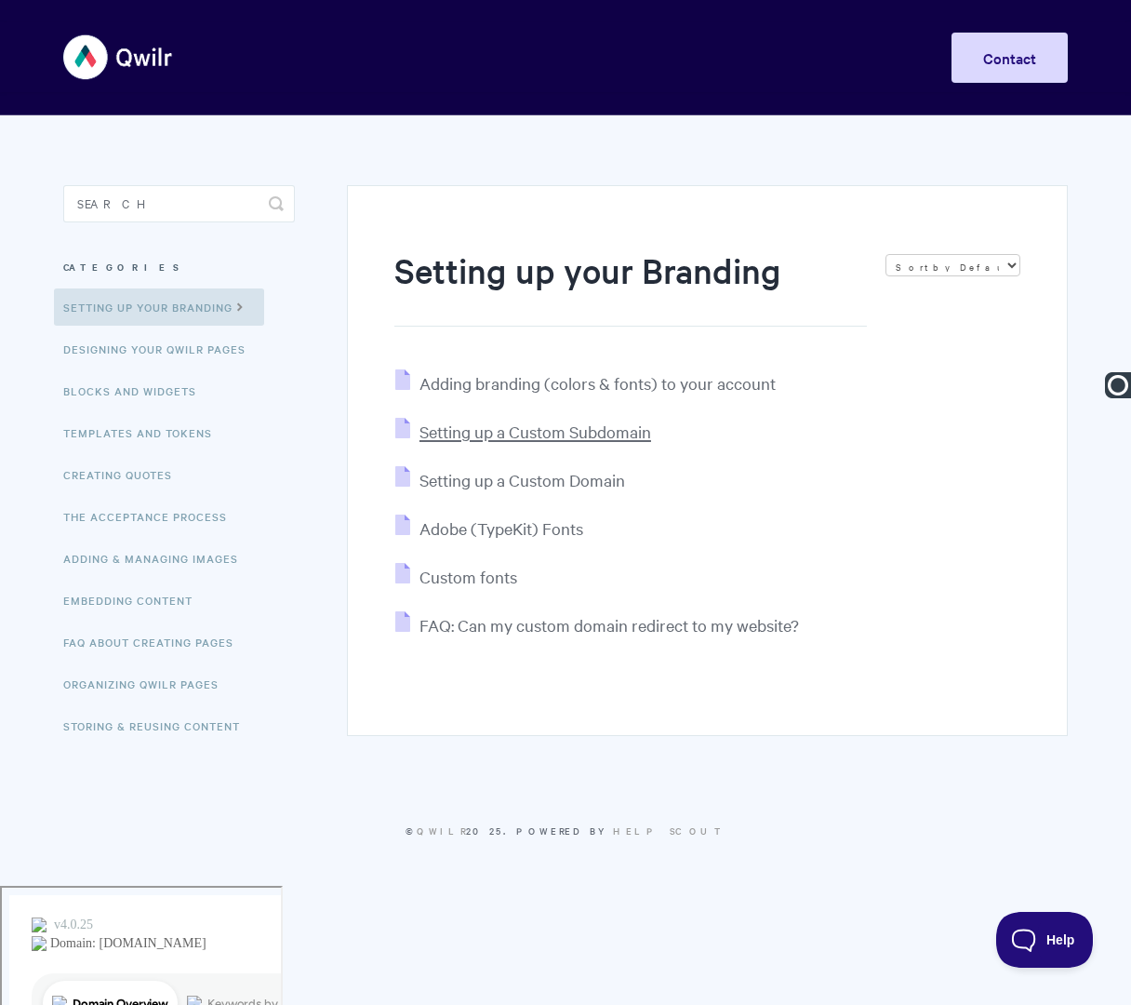
click at [467, 431] on span "Setting up a Custom Subdomain" at bounding box center [536, 431] width 232 height 21
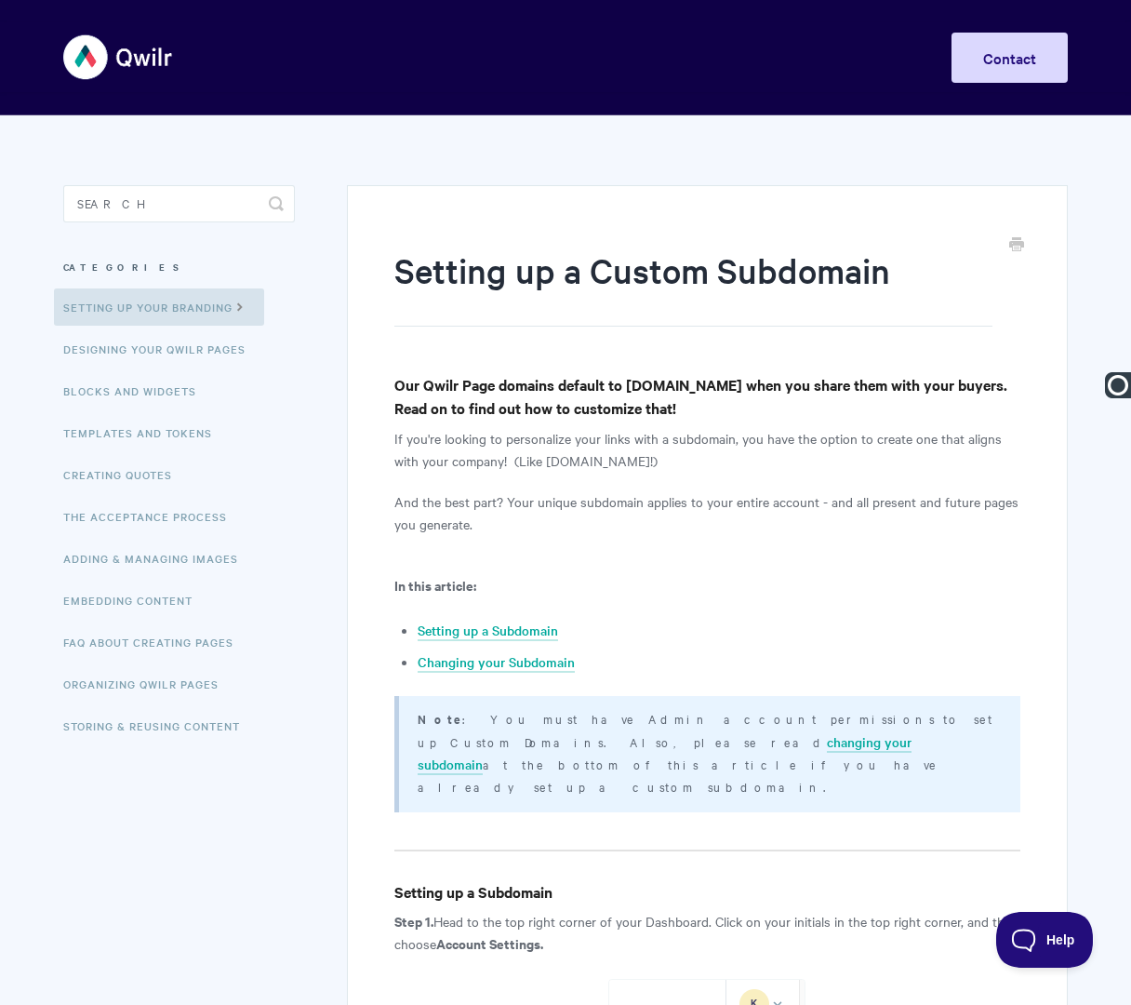
paste input "Setting Up Branding |"
type input "Setting Up Branding | Setting up a Custom Subdomain"
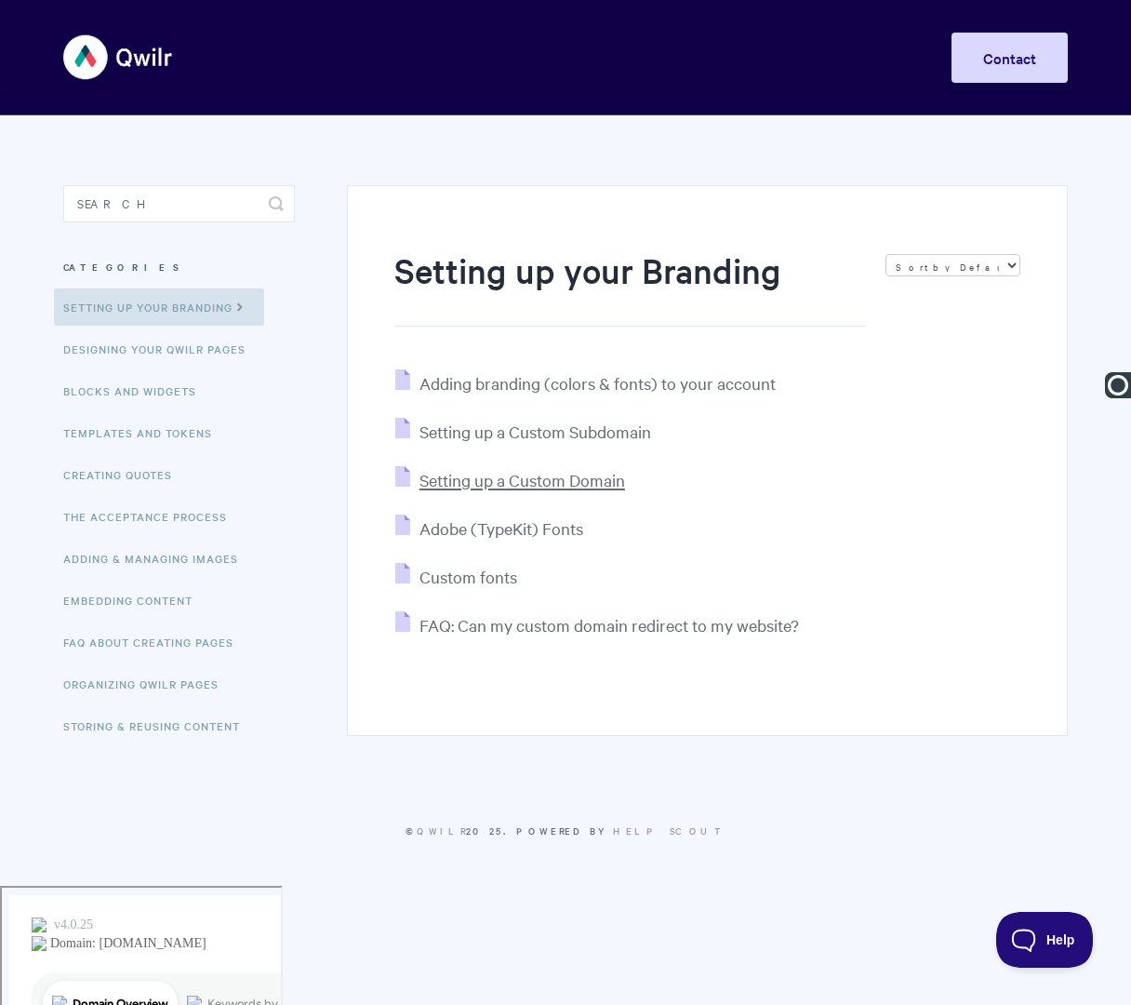
click at [521, 487] on span "Setting up a Custom Domain" at bounding box center [523, 479] width 206 height 21
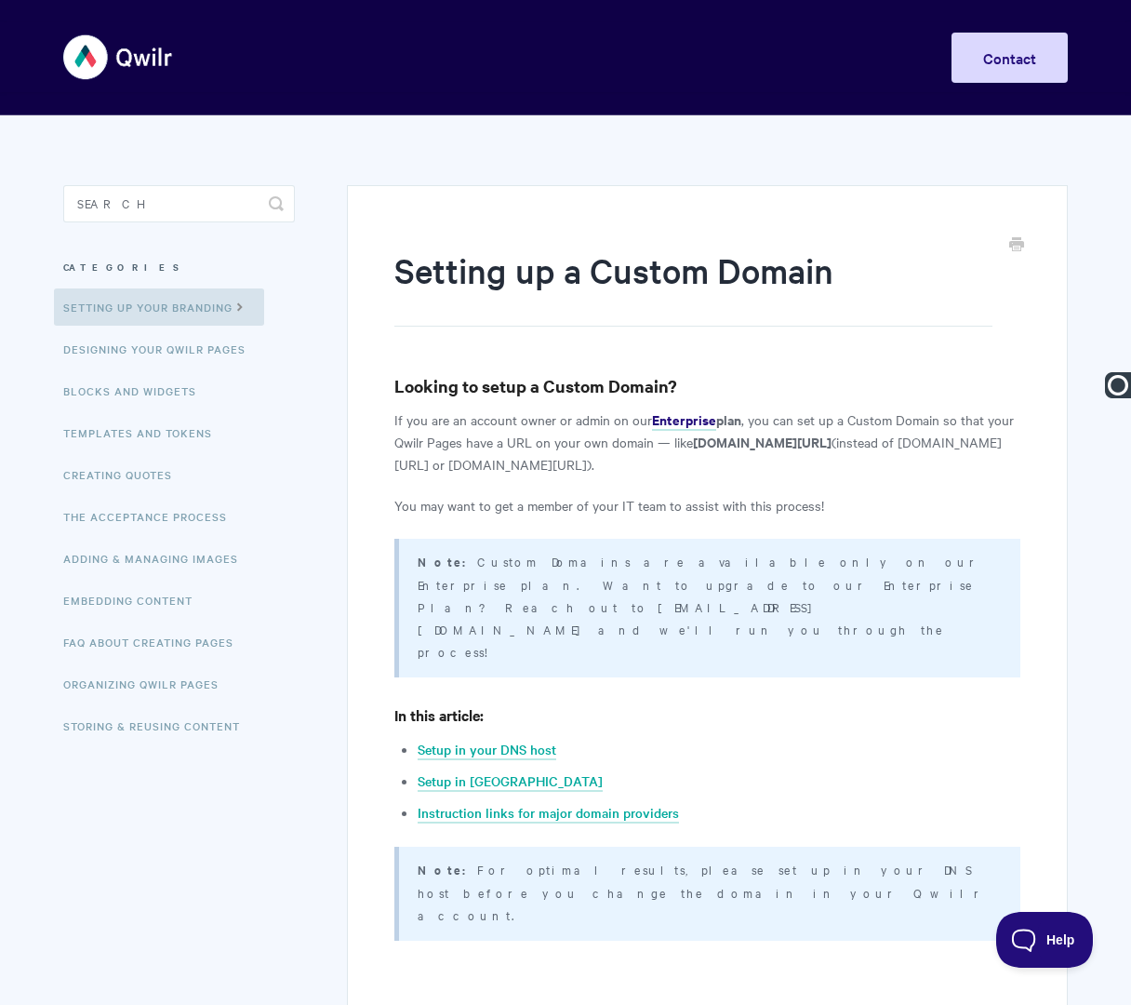
paste input "Setting Up Branding |"
type input "Setting Up Branding | Setting up a Custom Domain"
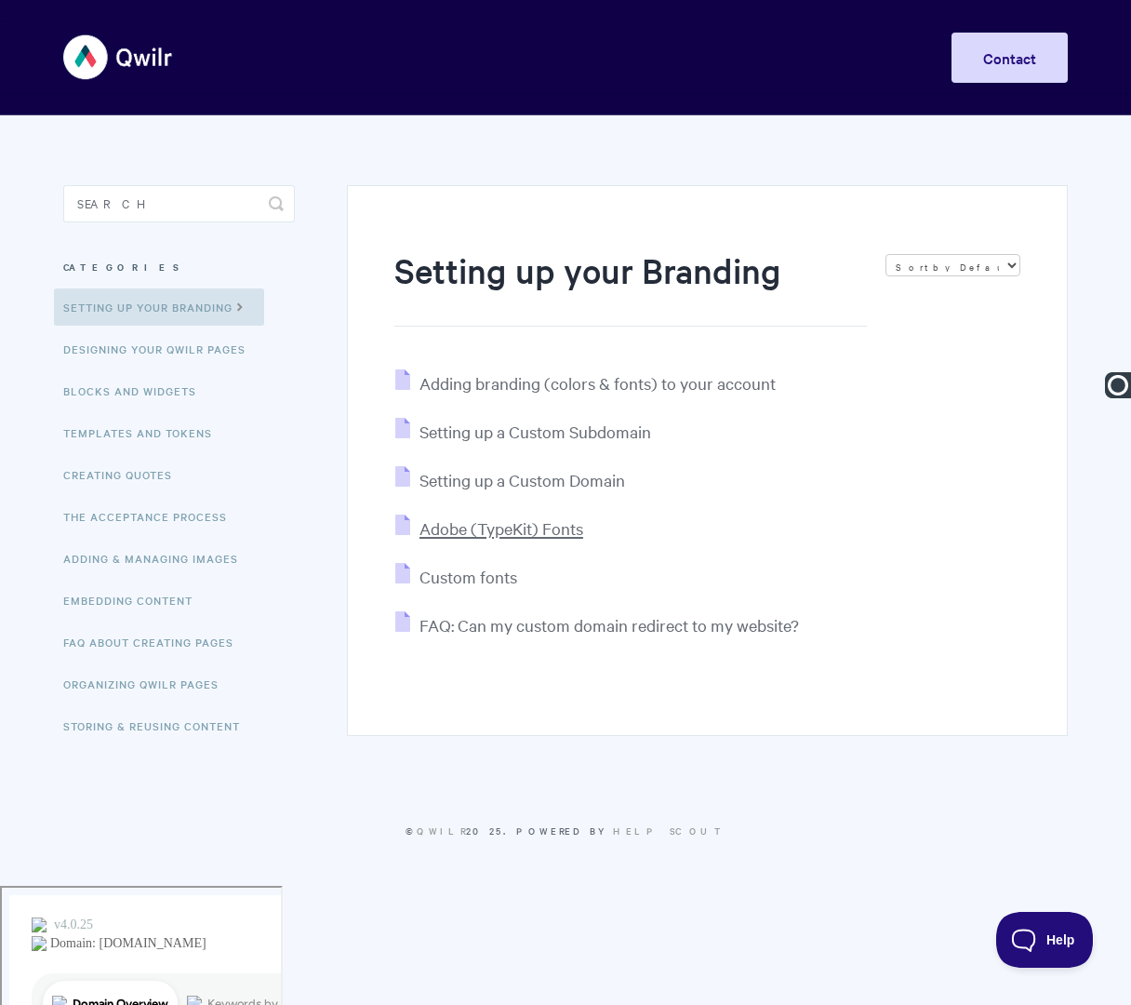
click at [476, 532] on span "Adobe (TypeKit) Fonts" at bounding box center [502, 527] width 164 height 21
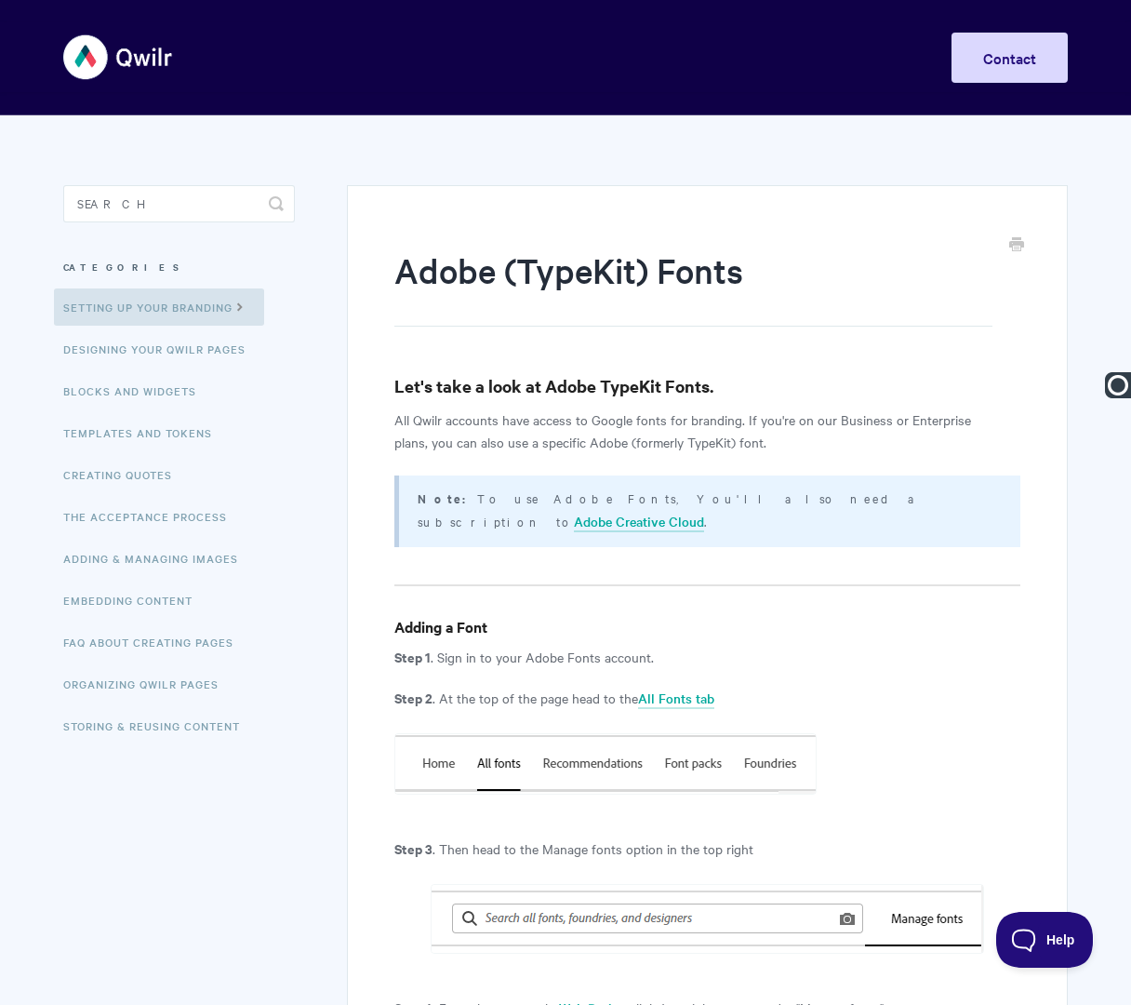
paste input "Setting Up Branding |"
type input "Setting Up Branding | Adobe (TypeKit) Fonts"
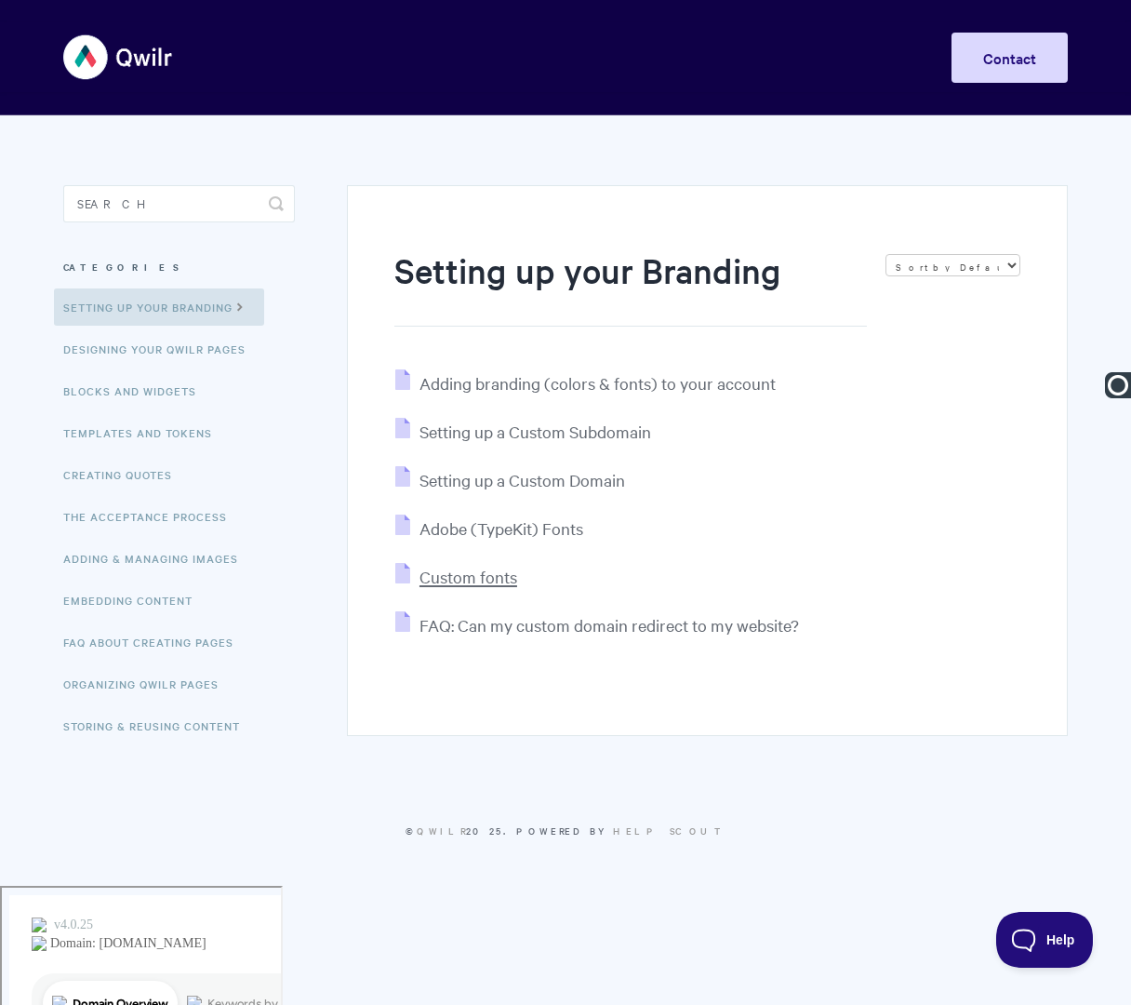
click at [448, 574] on span "Custom fonts" at bounding box center [469, 576] width 98 height 21
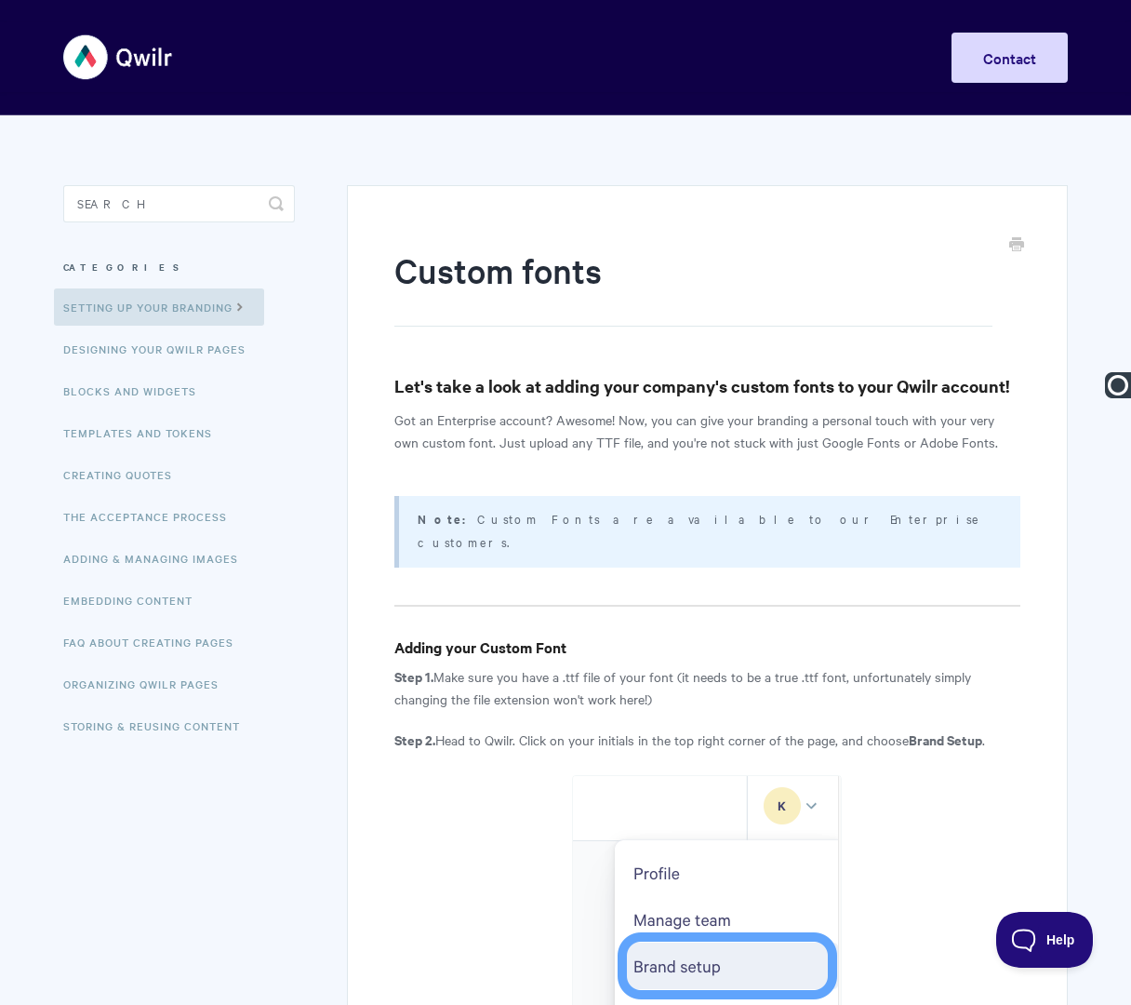
paste input "Setting Up Branding |"
type input "Setting Up Branding | Custom Fonts"
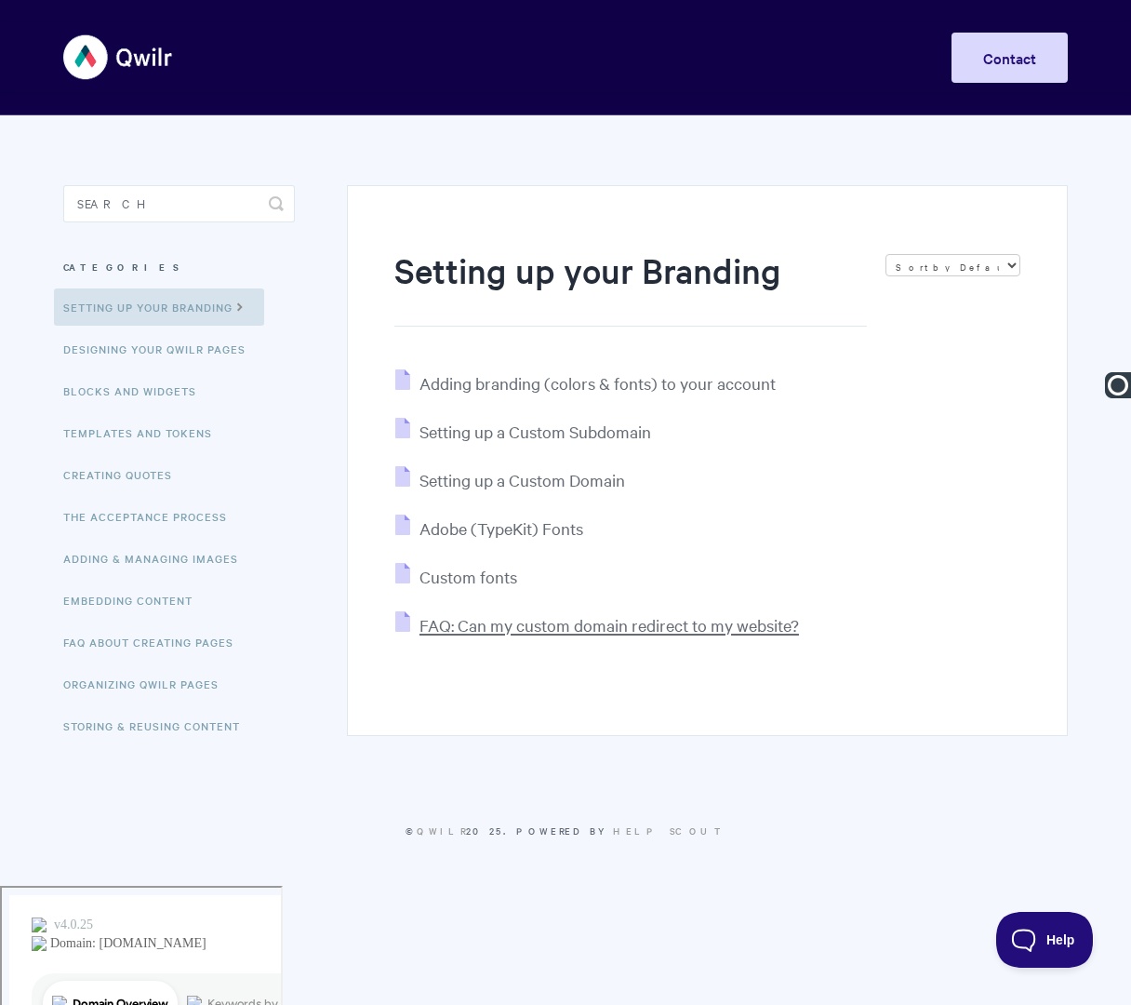
click at [525, 626] on span "FAQ: Can my custom domain redirect to my website?" at bounding box center [610, 624] width 380 height 21
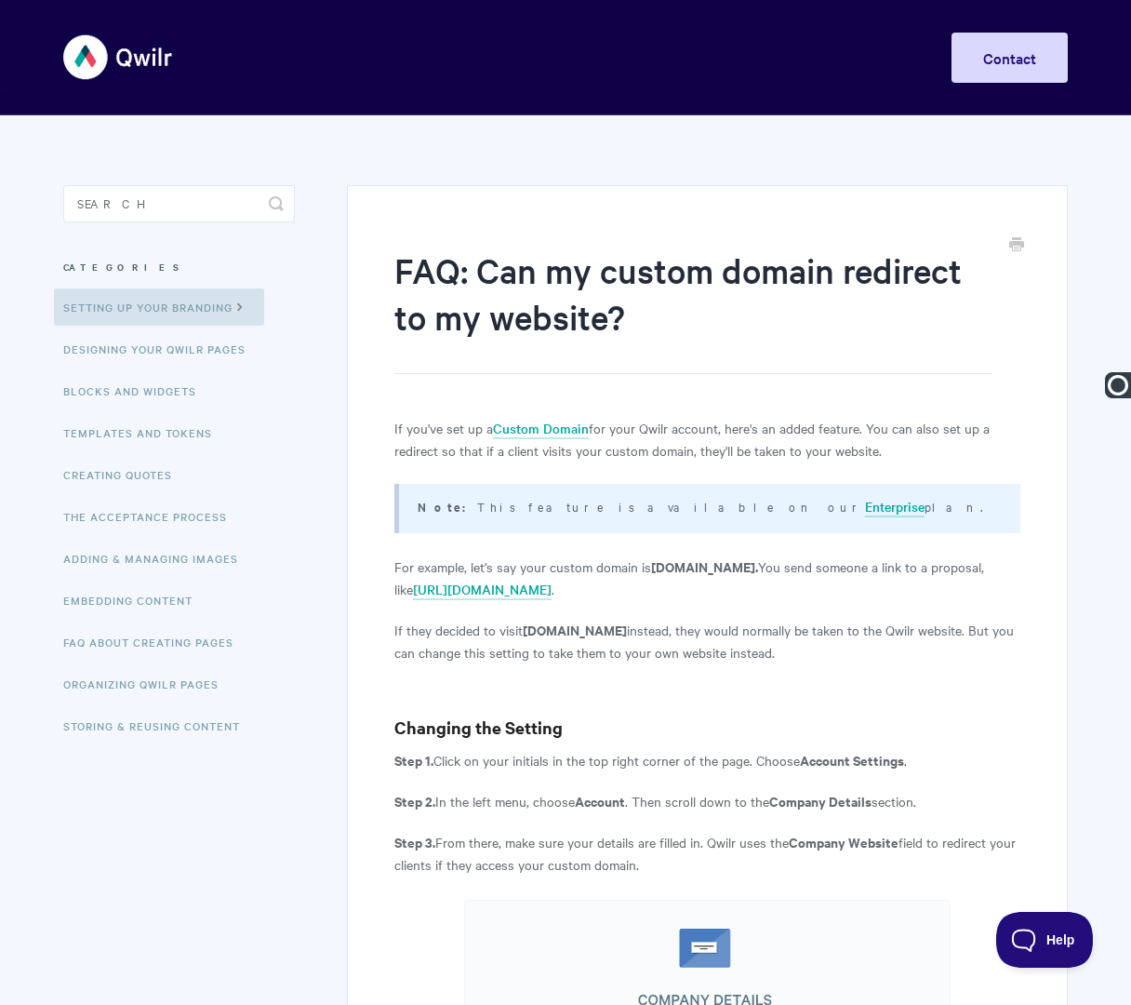
paste input "Setting Up Branding |"
type input "Setting Up Branding | FAQ: Can my custom domain redirect to my website?"
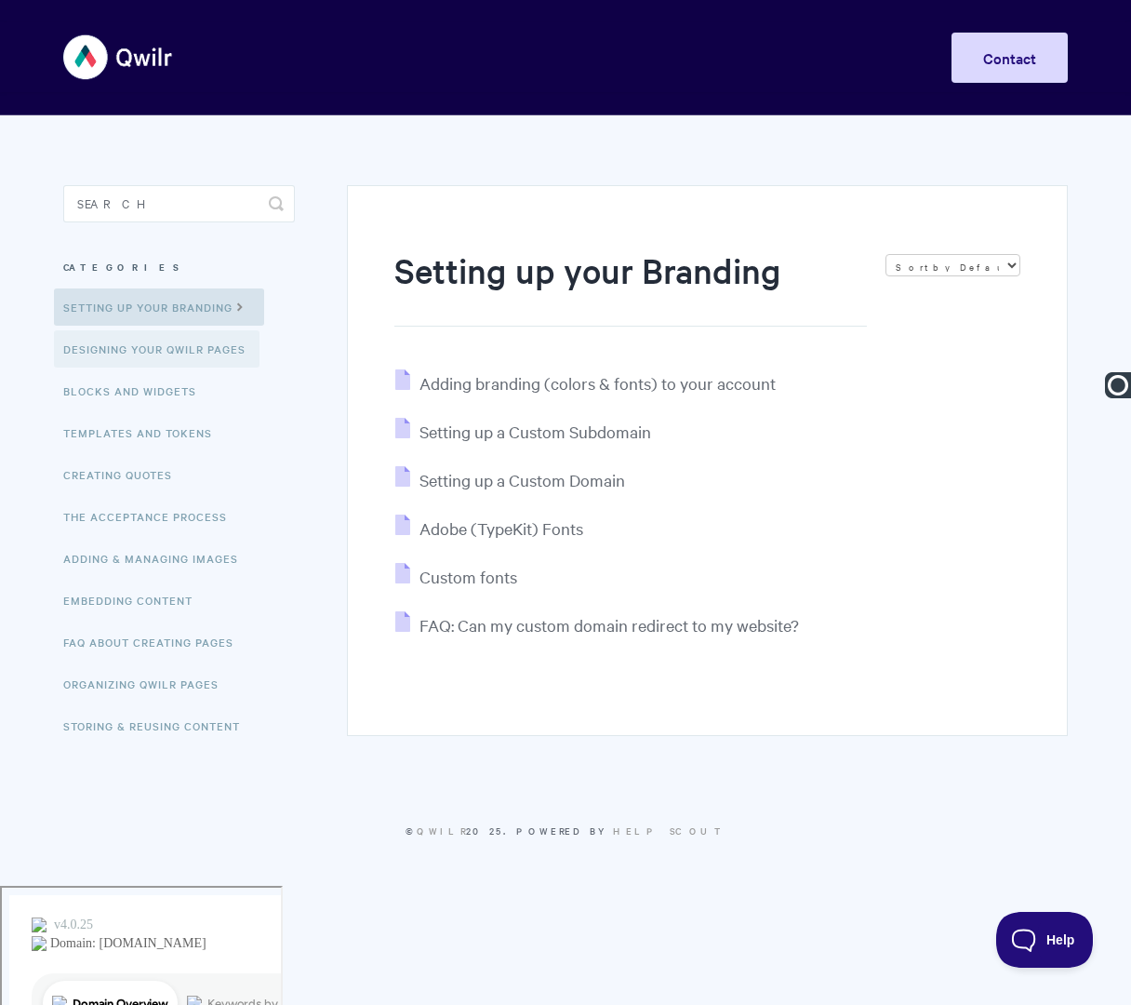
click at [207, 355] on link "Designing Your Qwilr Pages" at bounding box center [157, 348] width 206 height 37
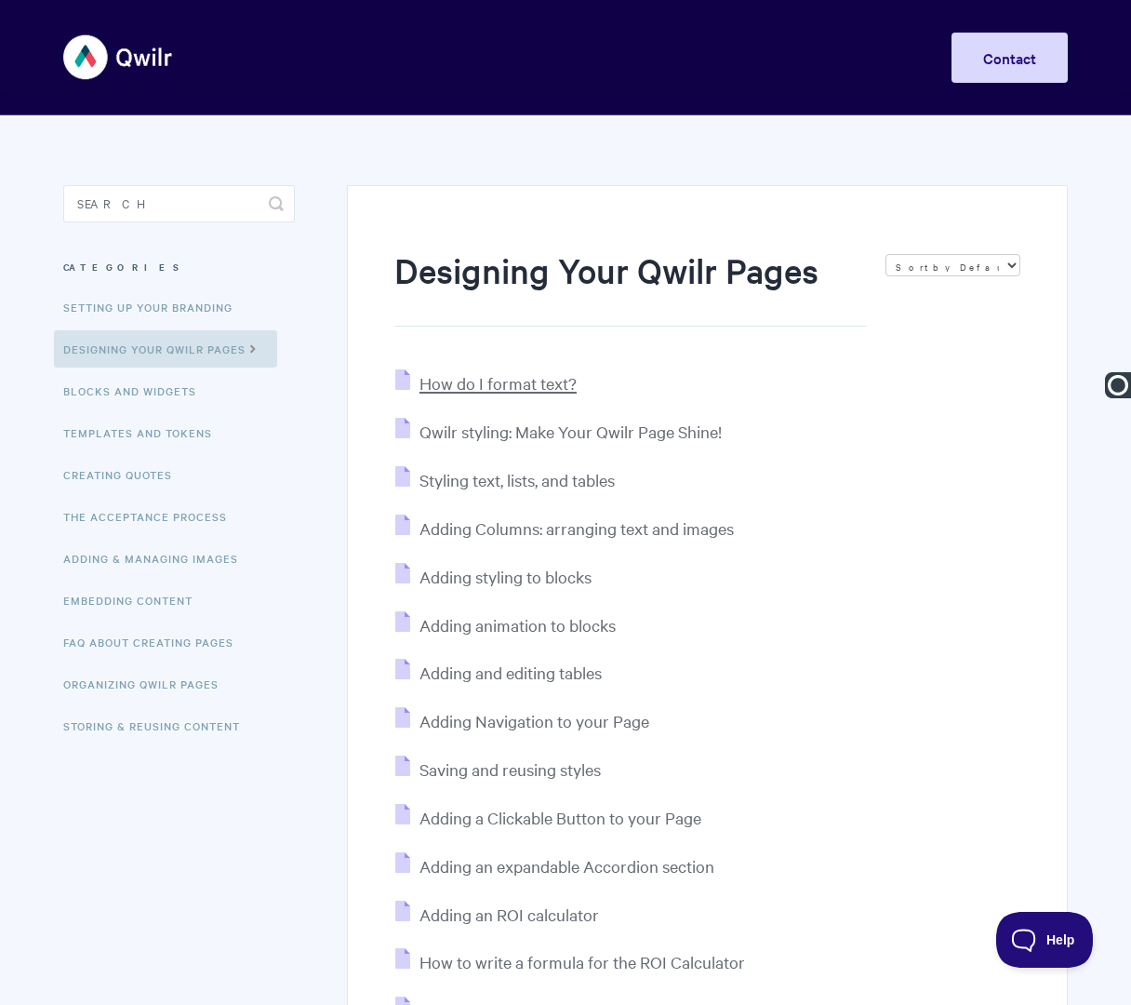
click at [519, 388] on span "How do I format text?" at bounding box center [498, 382] width 157 height 21
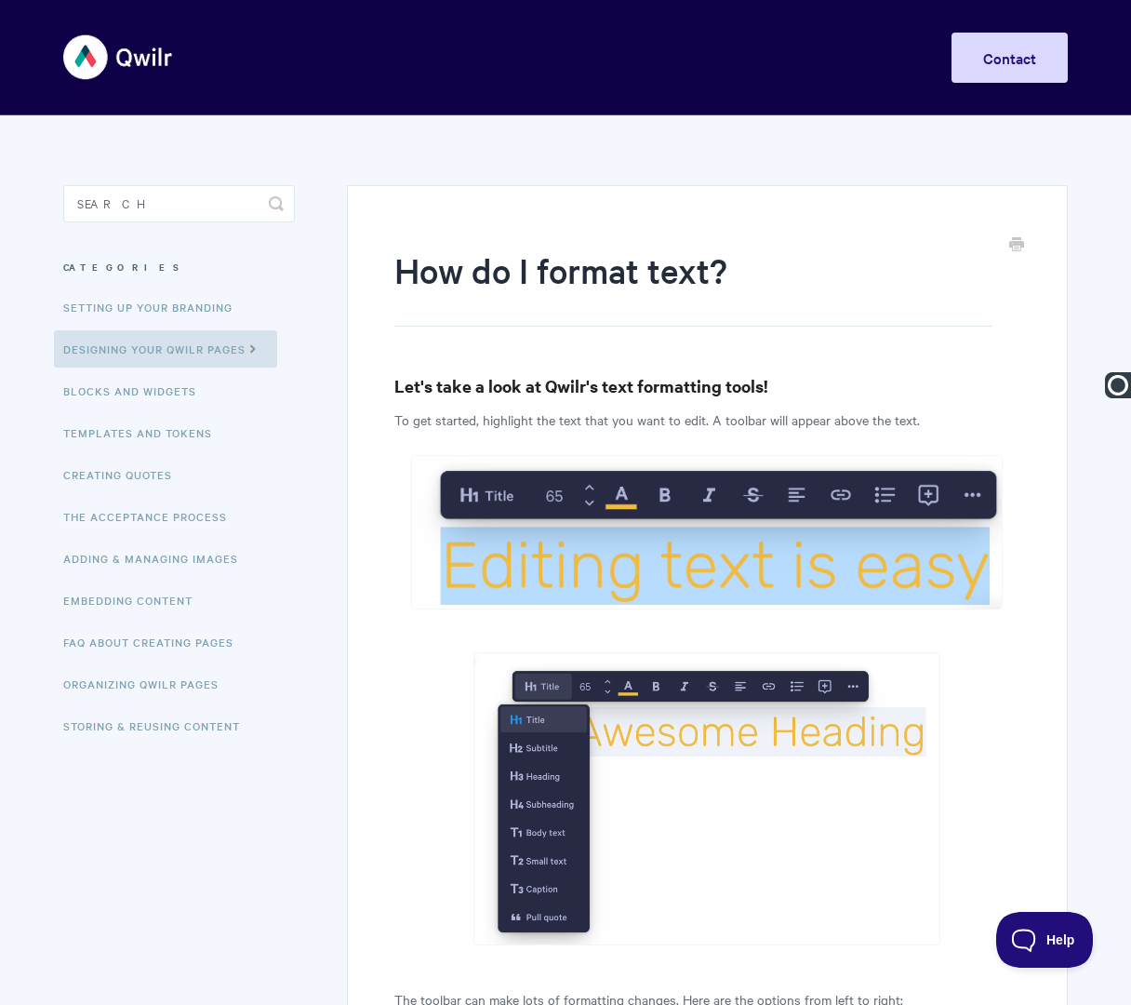
type input "Designing Qwilr Pages | How do I format text?"
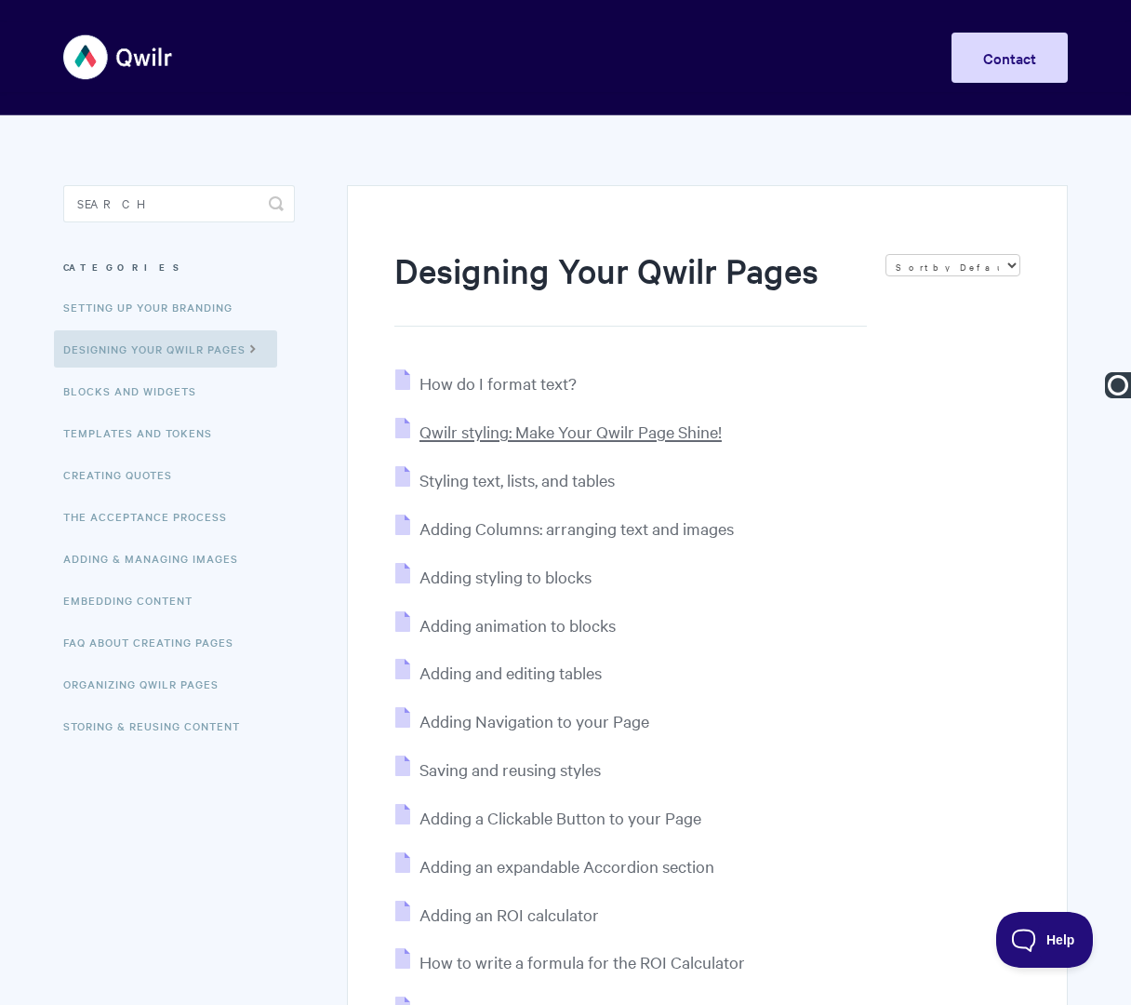
click at [536, 428] on span "Qwilr styling: Make Your Qwilr Page Shine!" at bounding box center [571, 431] width 302 height 21
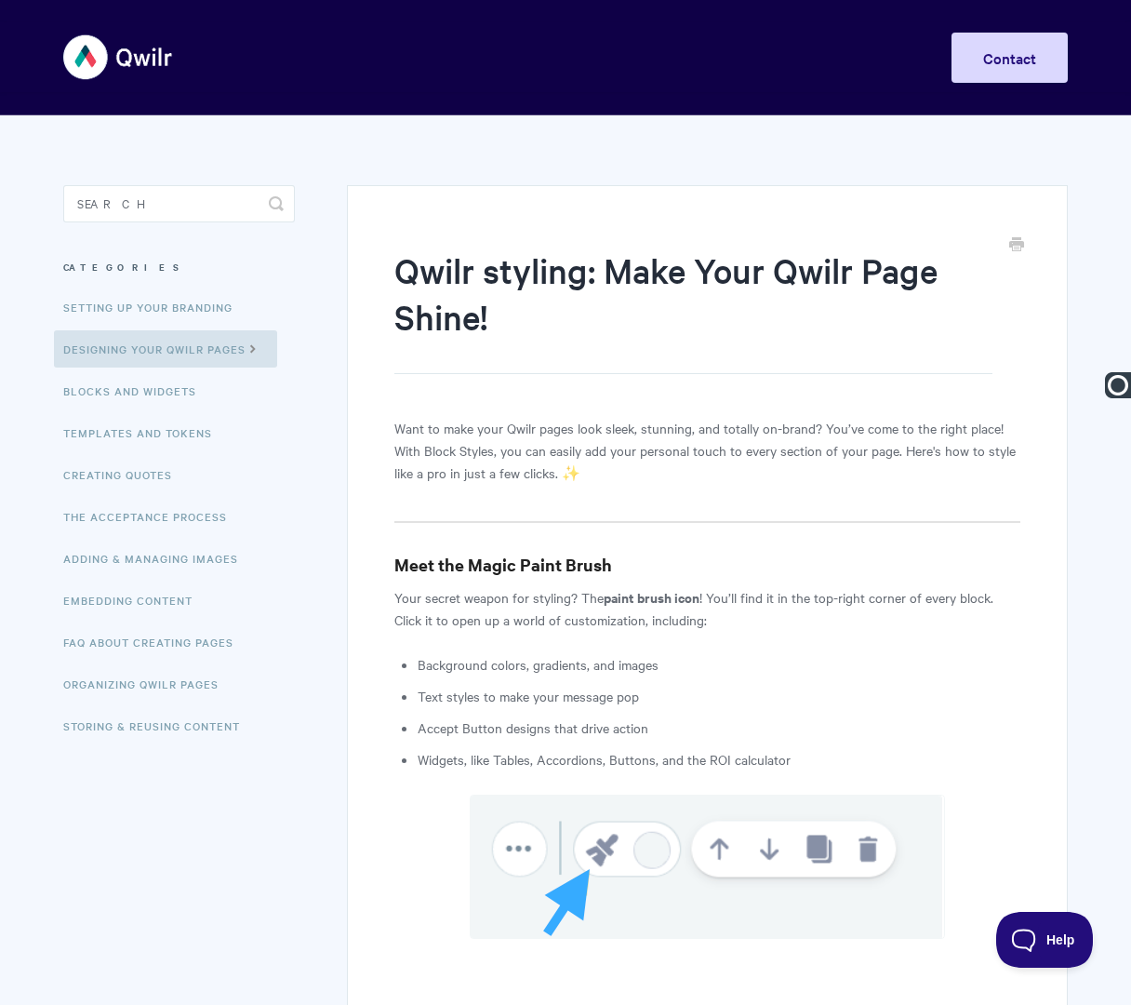
paste input "Designing Qwilr Pages |"
type input "Designing Qwilr Pages | Qwilr styling: Make Your Qwilr Page Shine!"
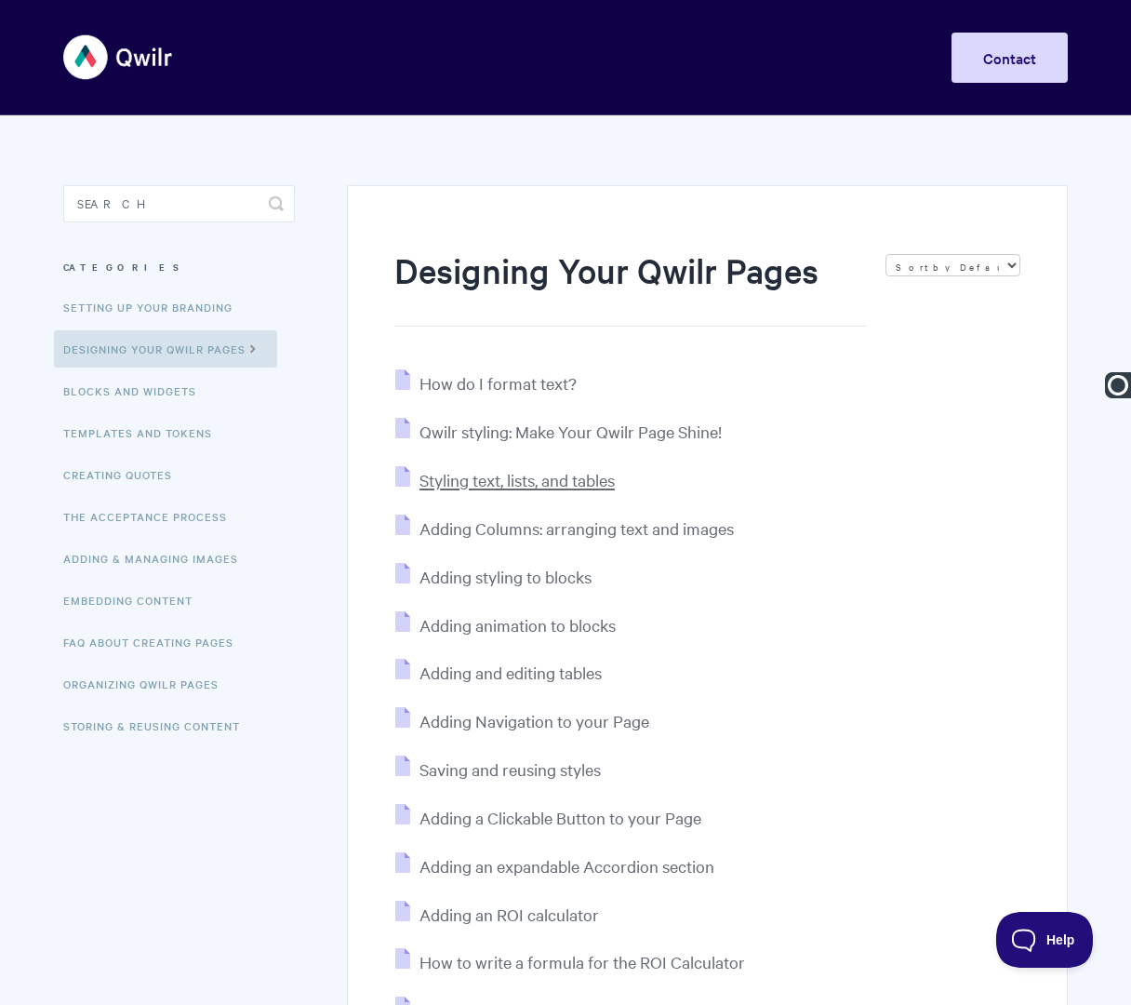
click at [476, 485] on span "Styling text, lists, and tables" at bounding box center [517, 479] width 195 height 21
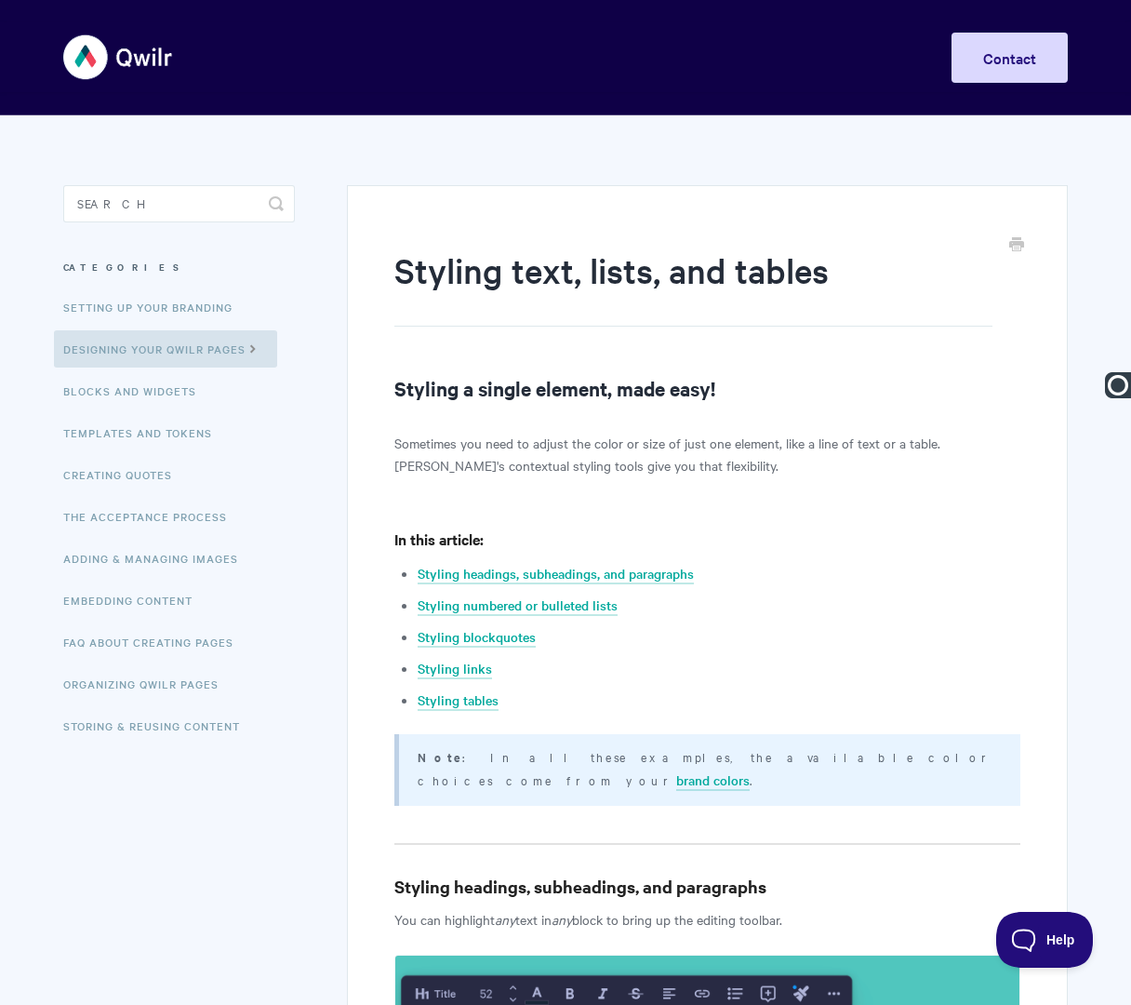
paste input "Designing Qwilr Pages |"
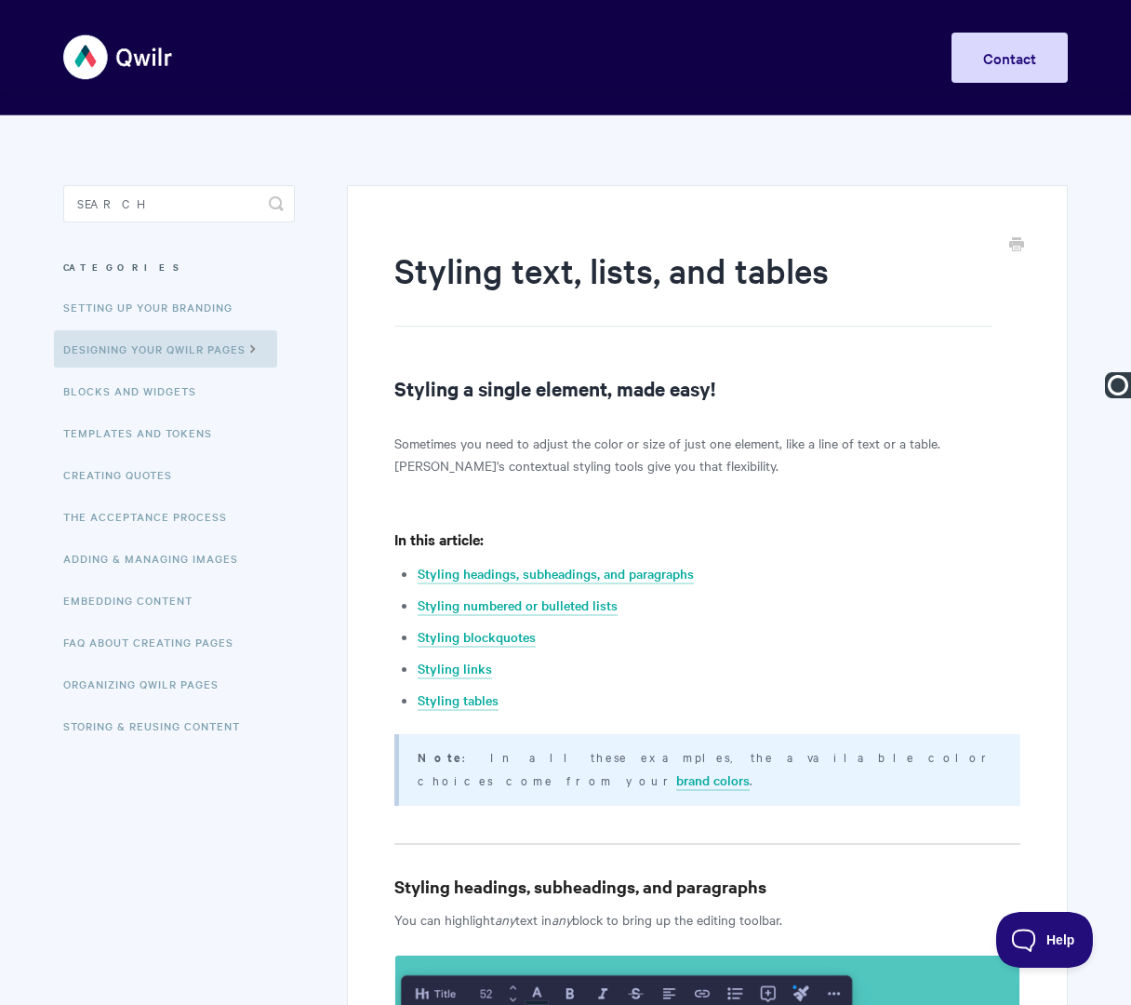
type input "Designing Qwilr Pages | Styling Text, Lists, and Tables"
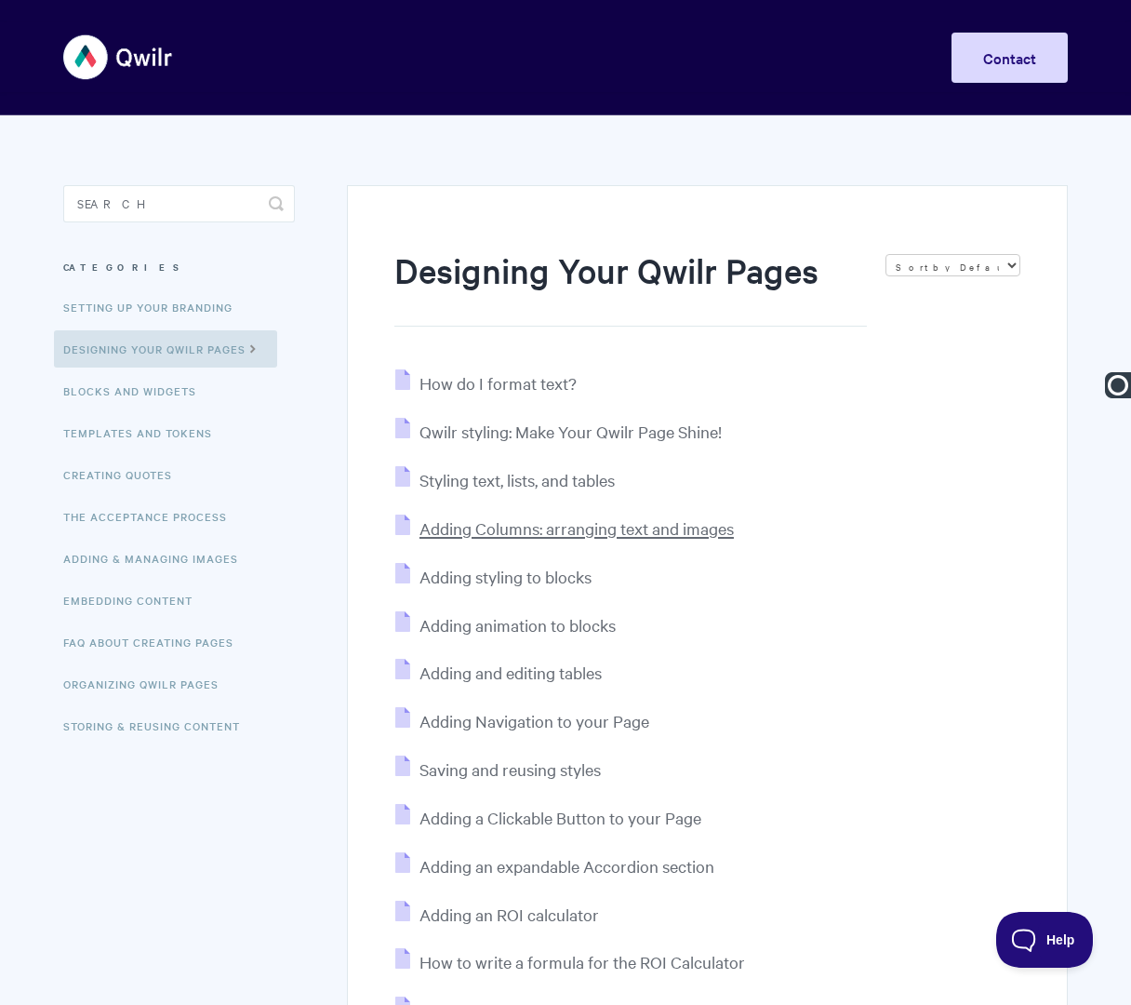
click at [478, 526] on span "Adding Columns: arranging text and images" at bounding box center [577, 527] width 314 height 21
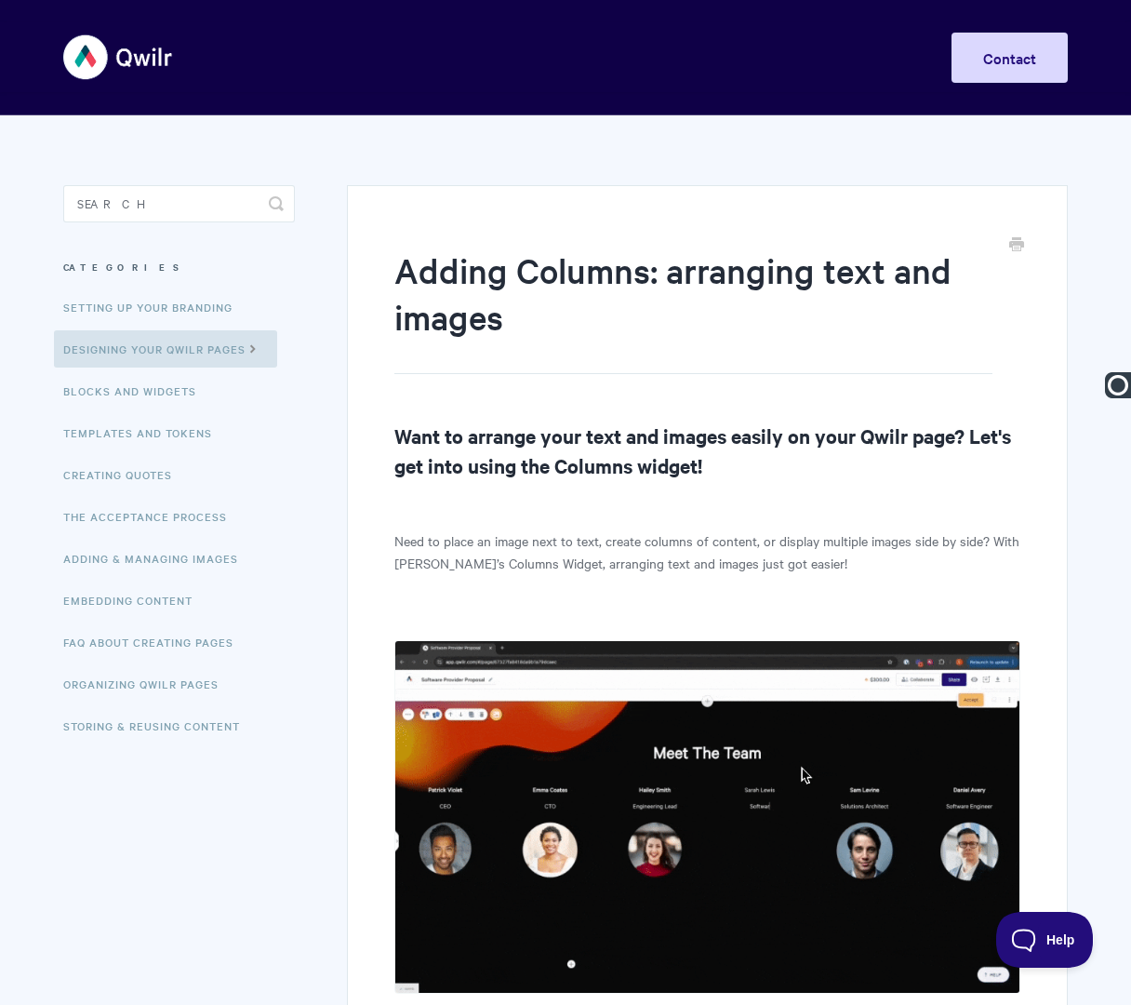
paste input "Designing Qwilr Pages |"
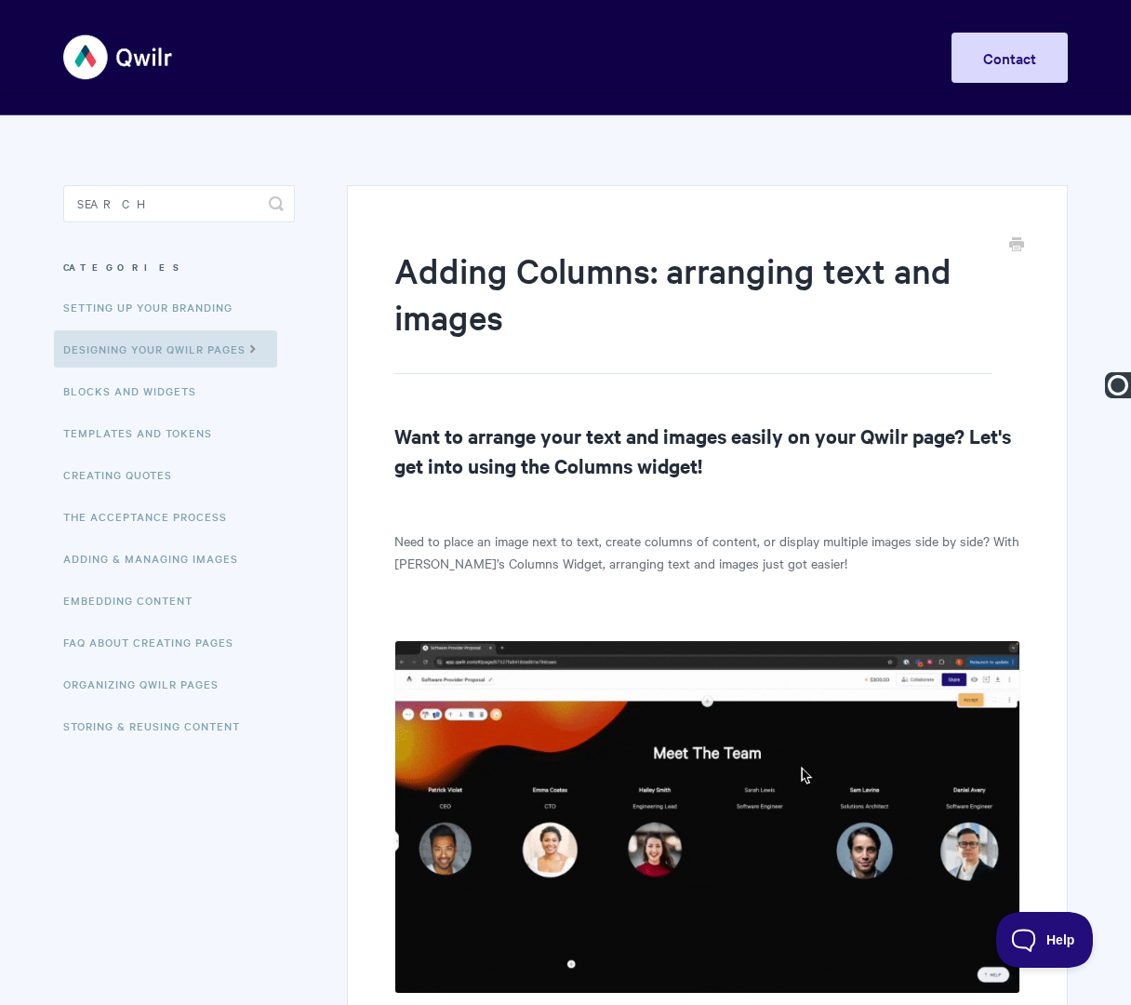
type input "Designing Qwilr Pages | Adding Columns: Arranging Text and Images"
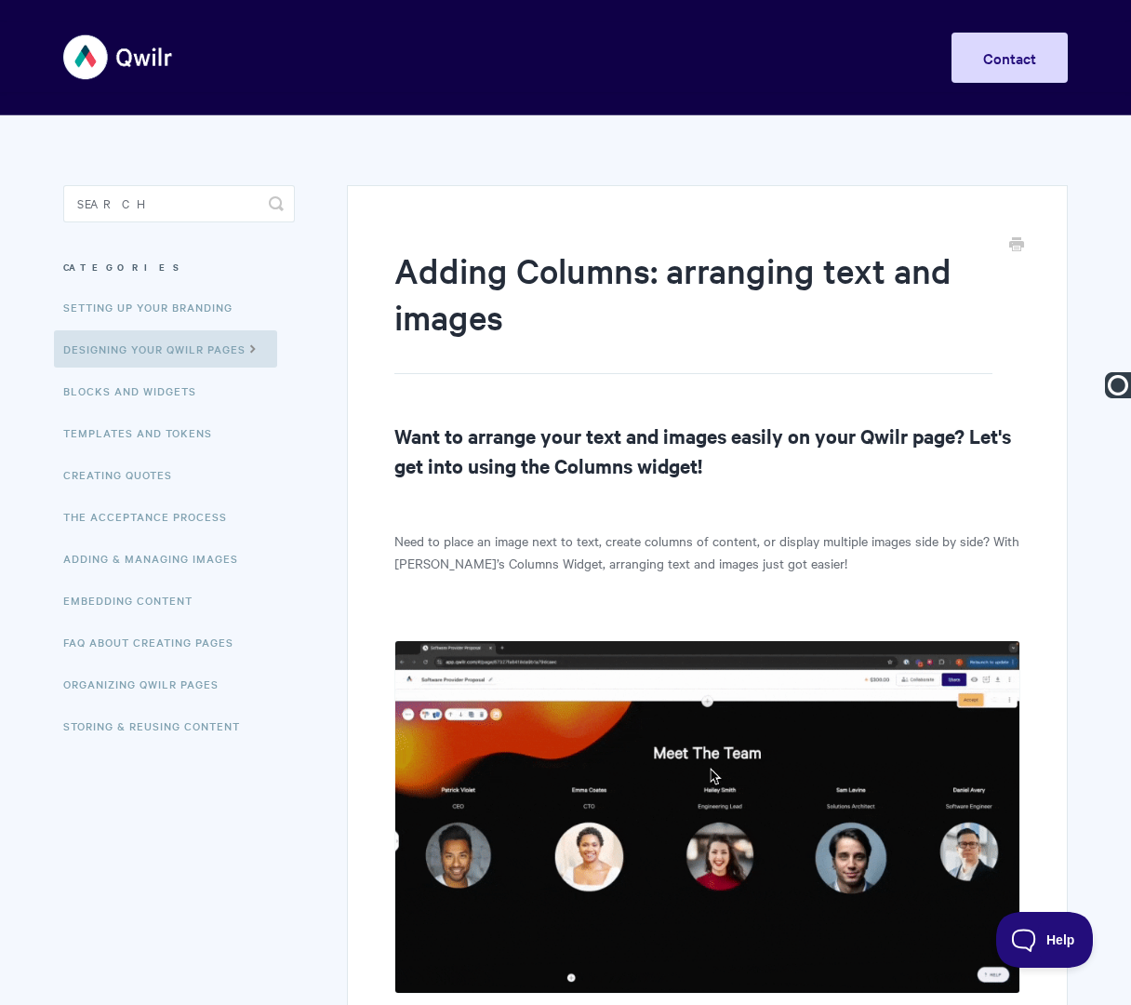
paste input "Designing Qwilr Pages |"
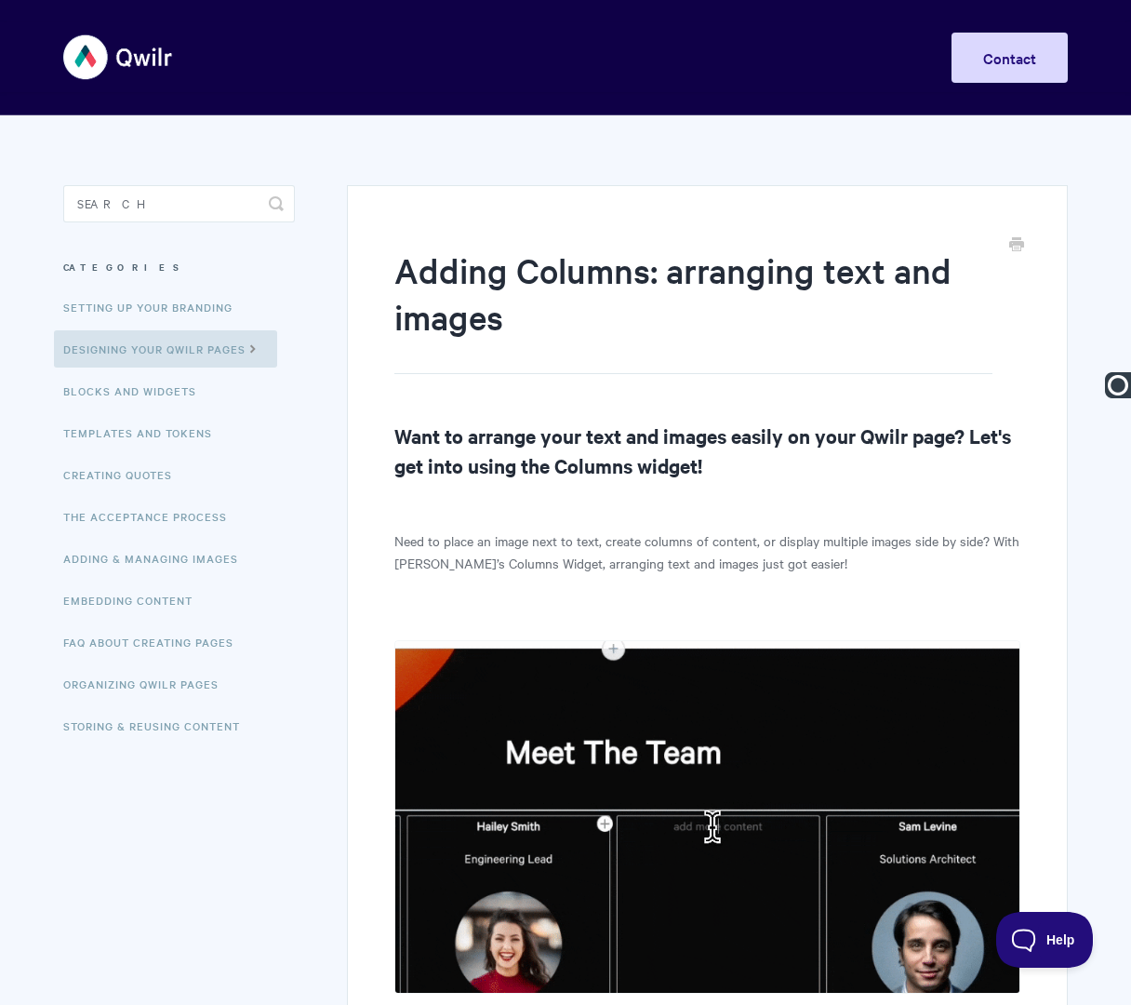
type input "Designing Qwilr Pages | Adding Columns: Arranging Text and Images"
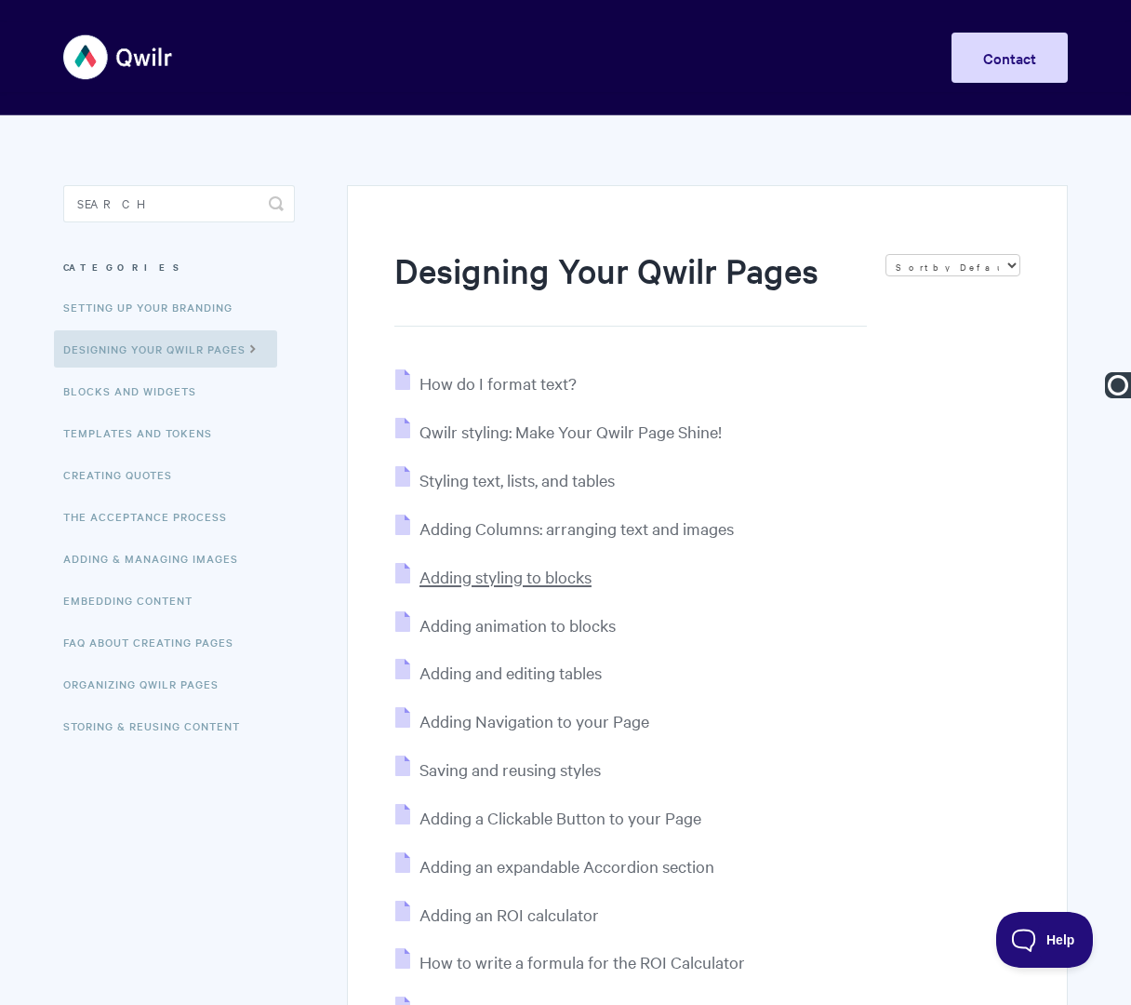
click at [510, 586] on span "Adding styling to blocks" at bounding box center [506, 576] width 172 height 21
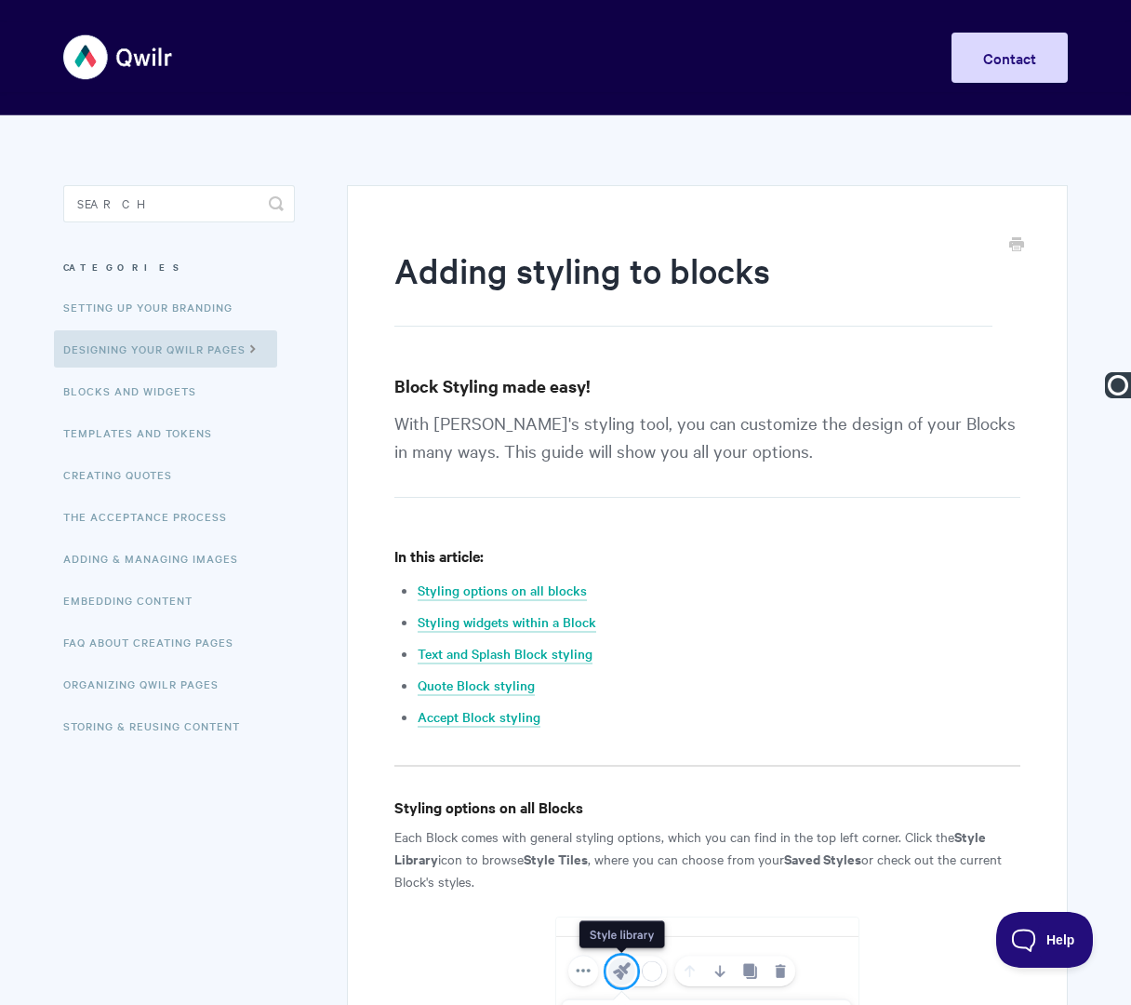
paste input "Designing Qwilr Pages |"
type input "Designing Qwilr Pages | Adding Styling to Blocks"
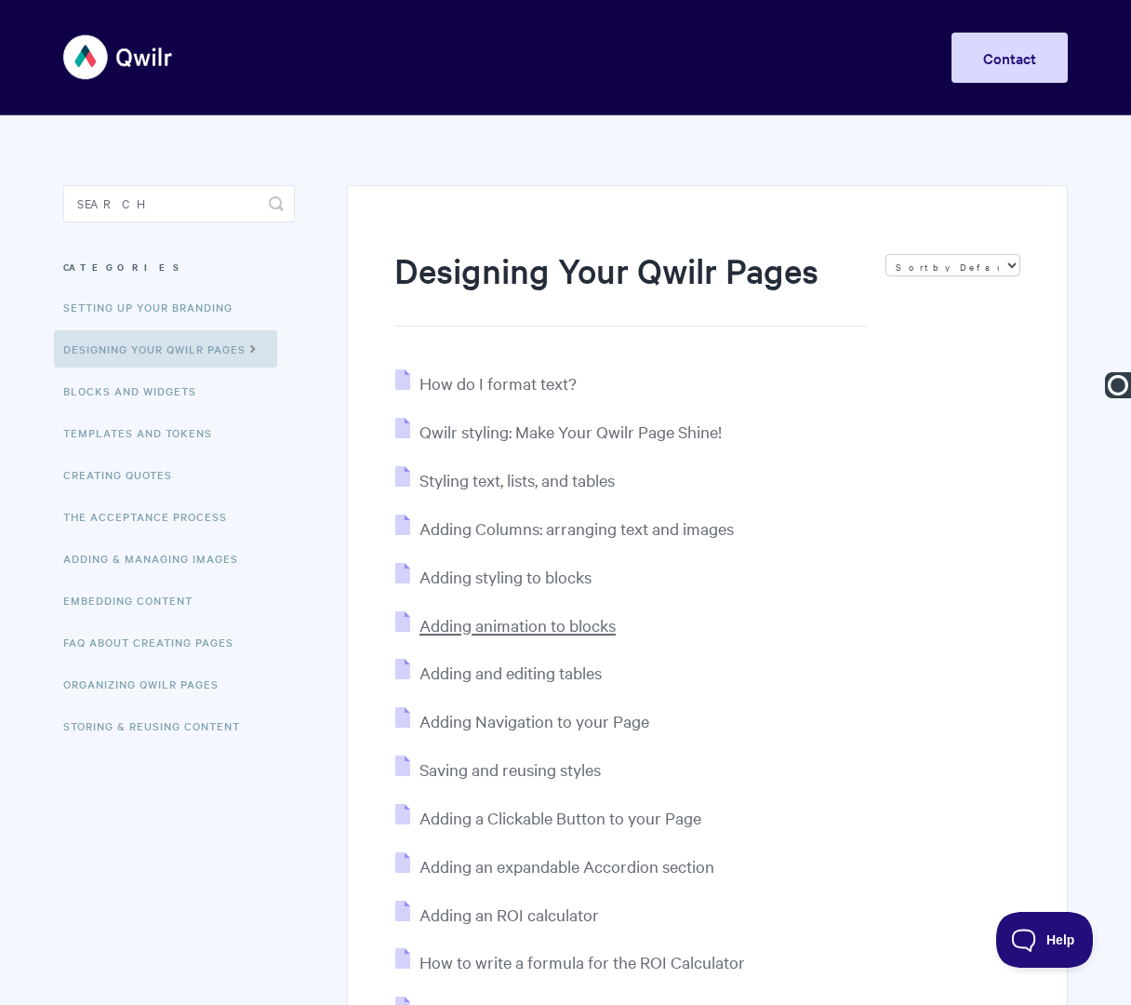
click at [541, 626] on span "Adding animation to blocks" at bounding box center [518, 624] width 196 height 21
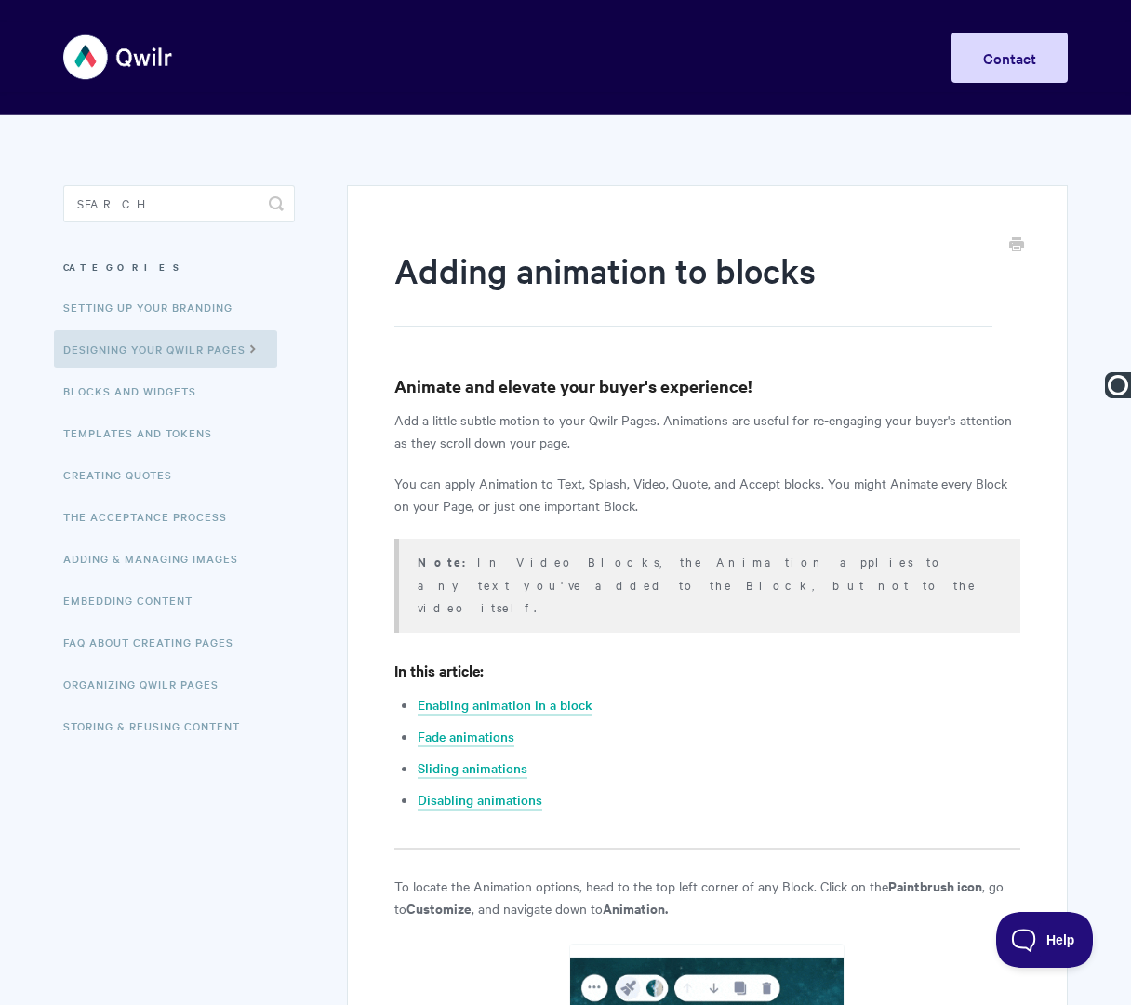
paste input "Designing Qwilr Pages |"
type input "Designing Qwilr Pages | Adding Animation to Blocks"
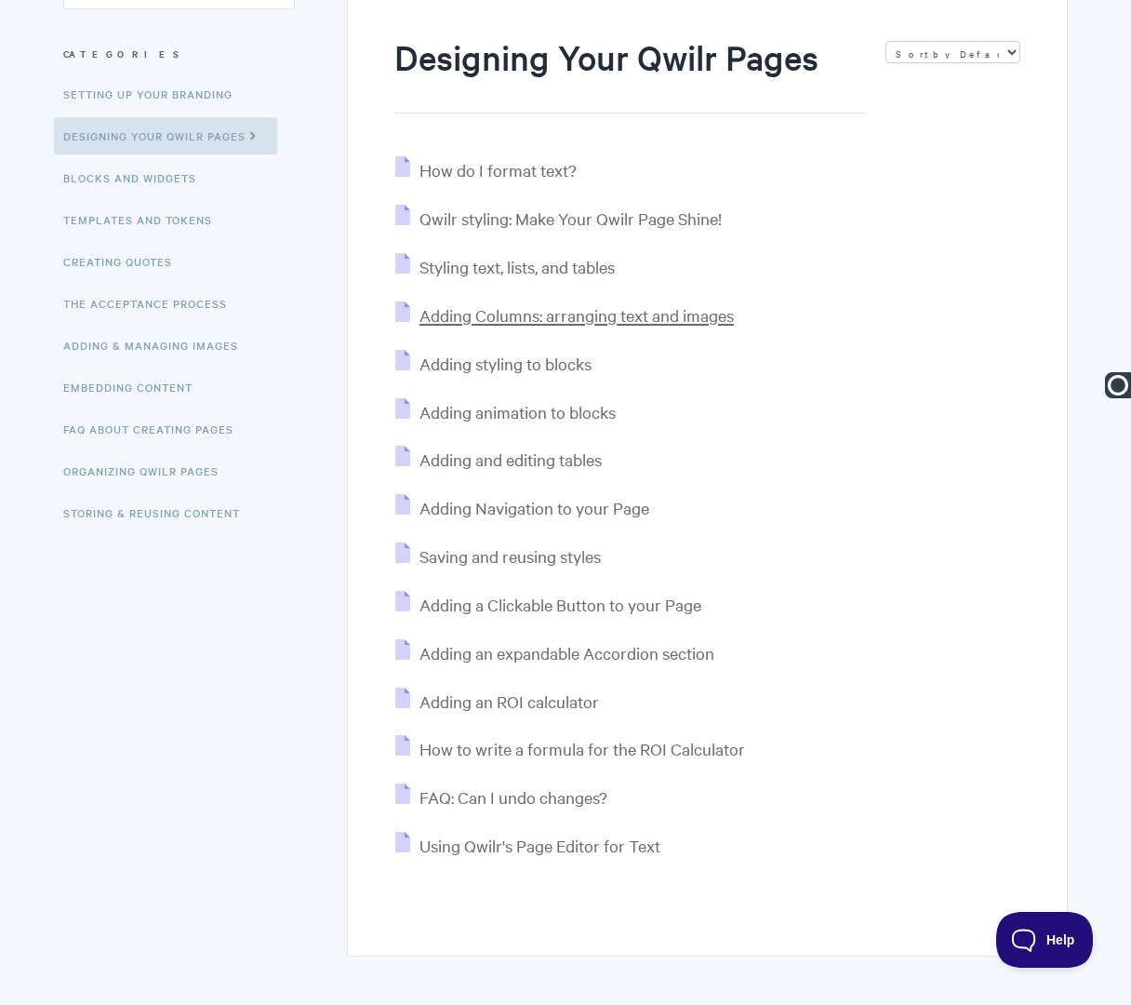
scroll to position [234, 0]
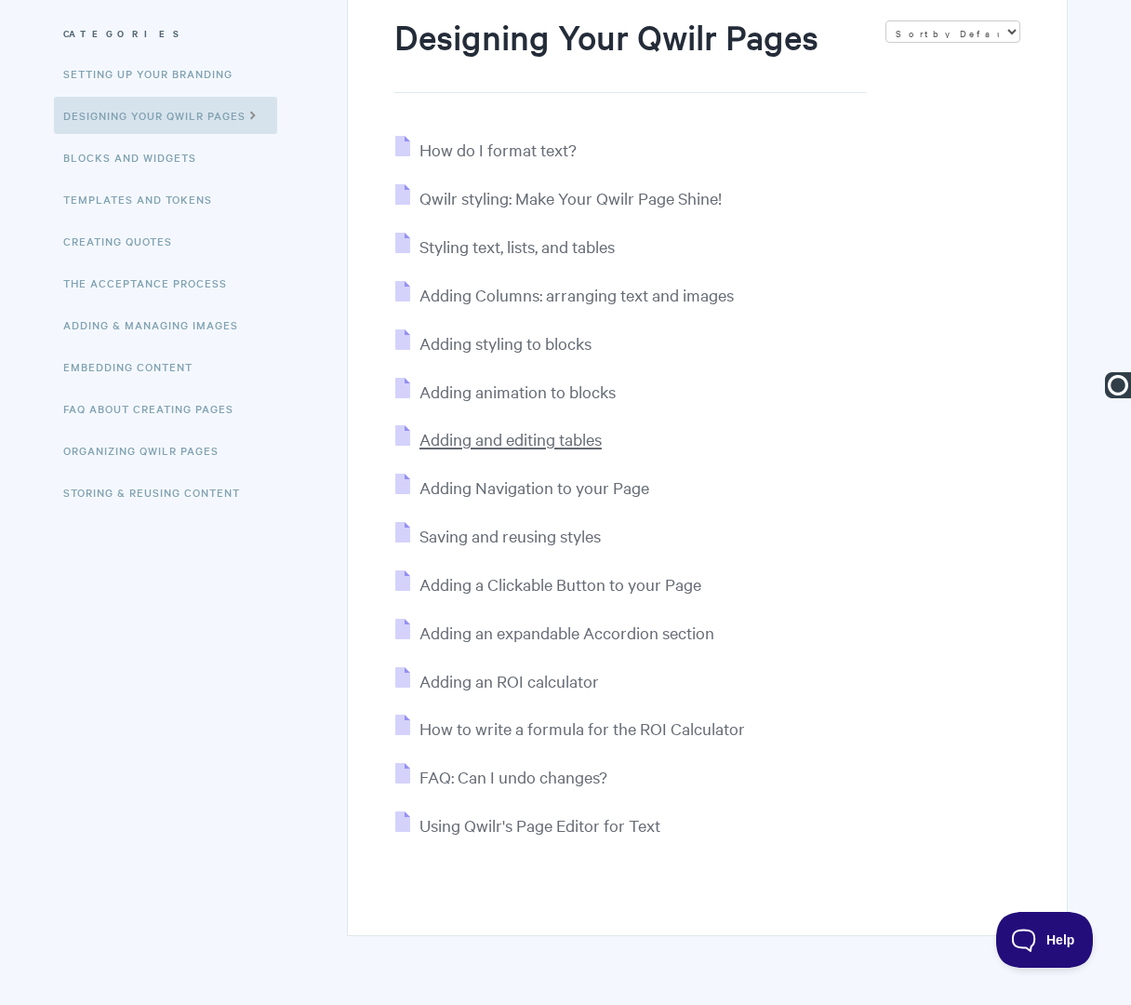
click at [454, 444] on span "Adding and editing tables" at bounding box center [511, 438] width 182 height 21
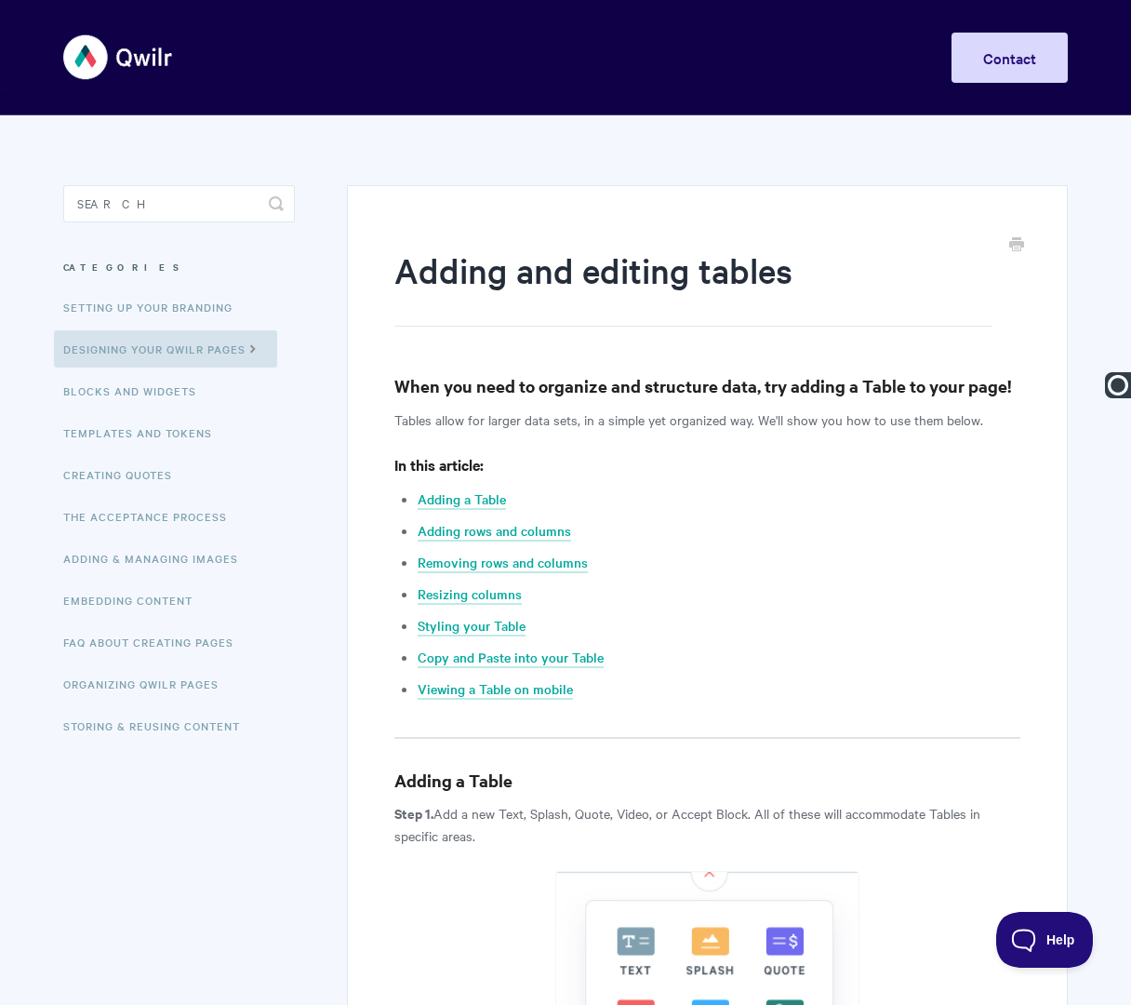
paste input "Designing Qwilr Pages |"
type input "Designing Qwilr Pages | Adding and Editing Tables"
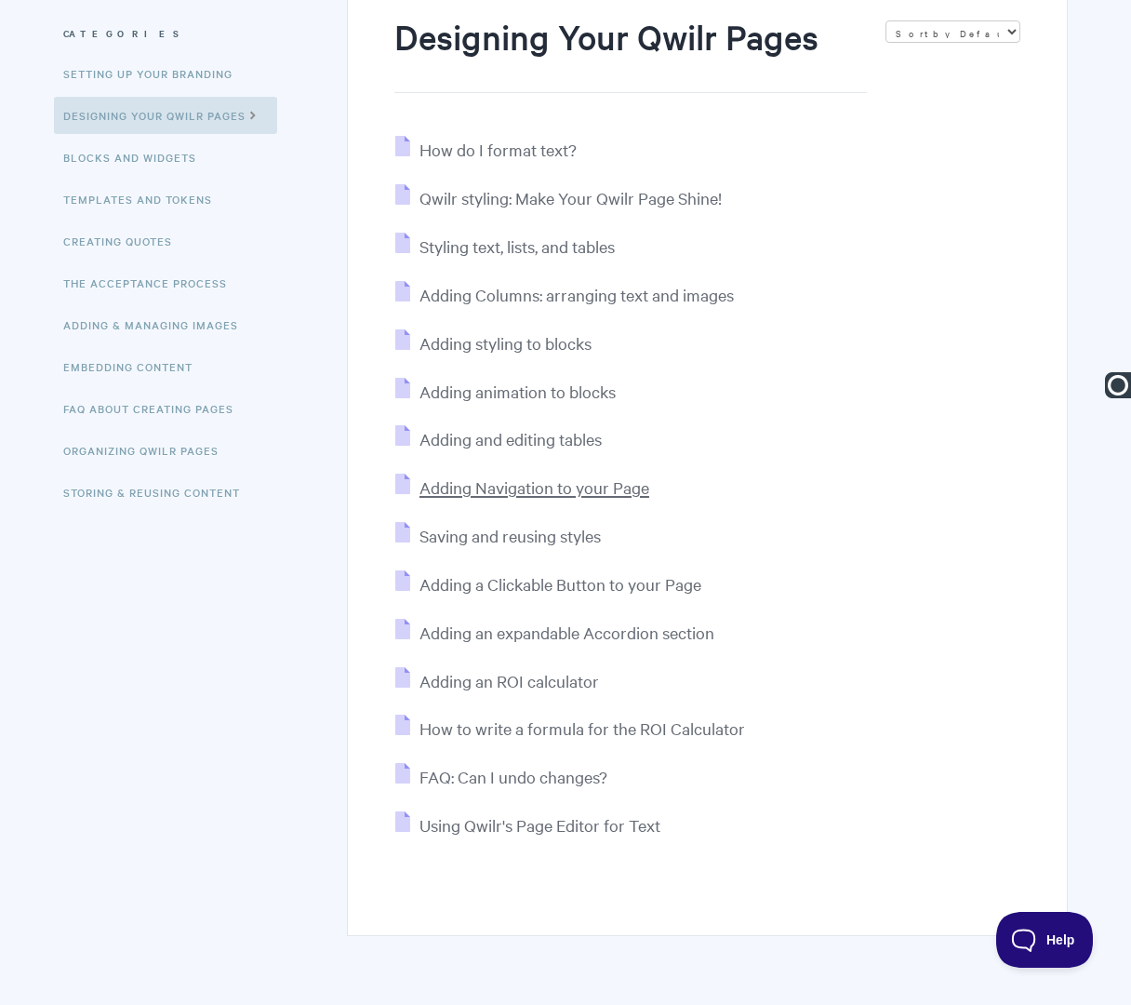
click at [504, 482] on span "Adding Navigation to your Page" at bounding box center [535, 486] width 230 height 21
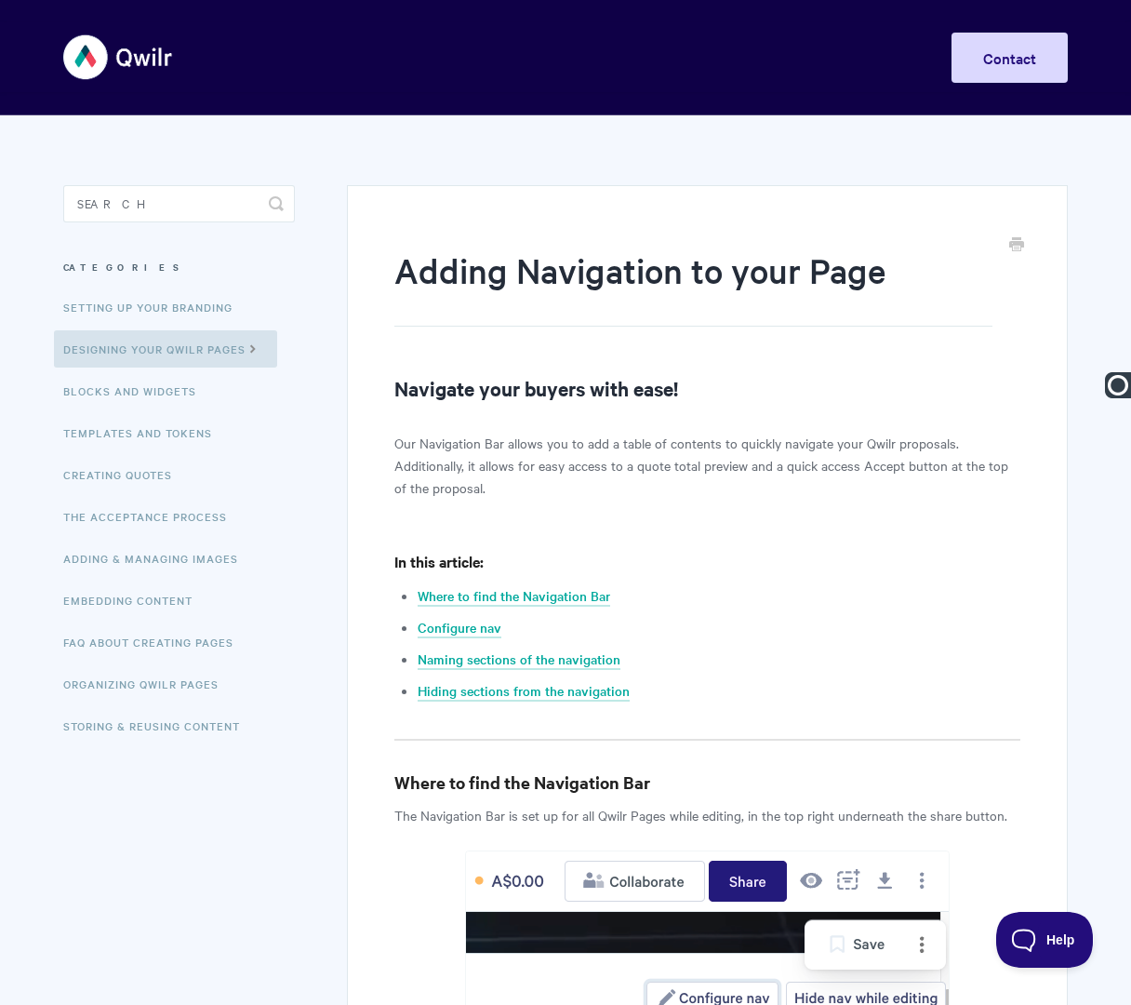
paste input "Designing Qwilr Pages |"
type input "Designing Qwilr Pages | Adding Navigation to Your Page"
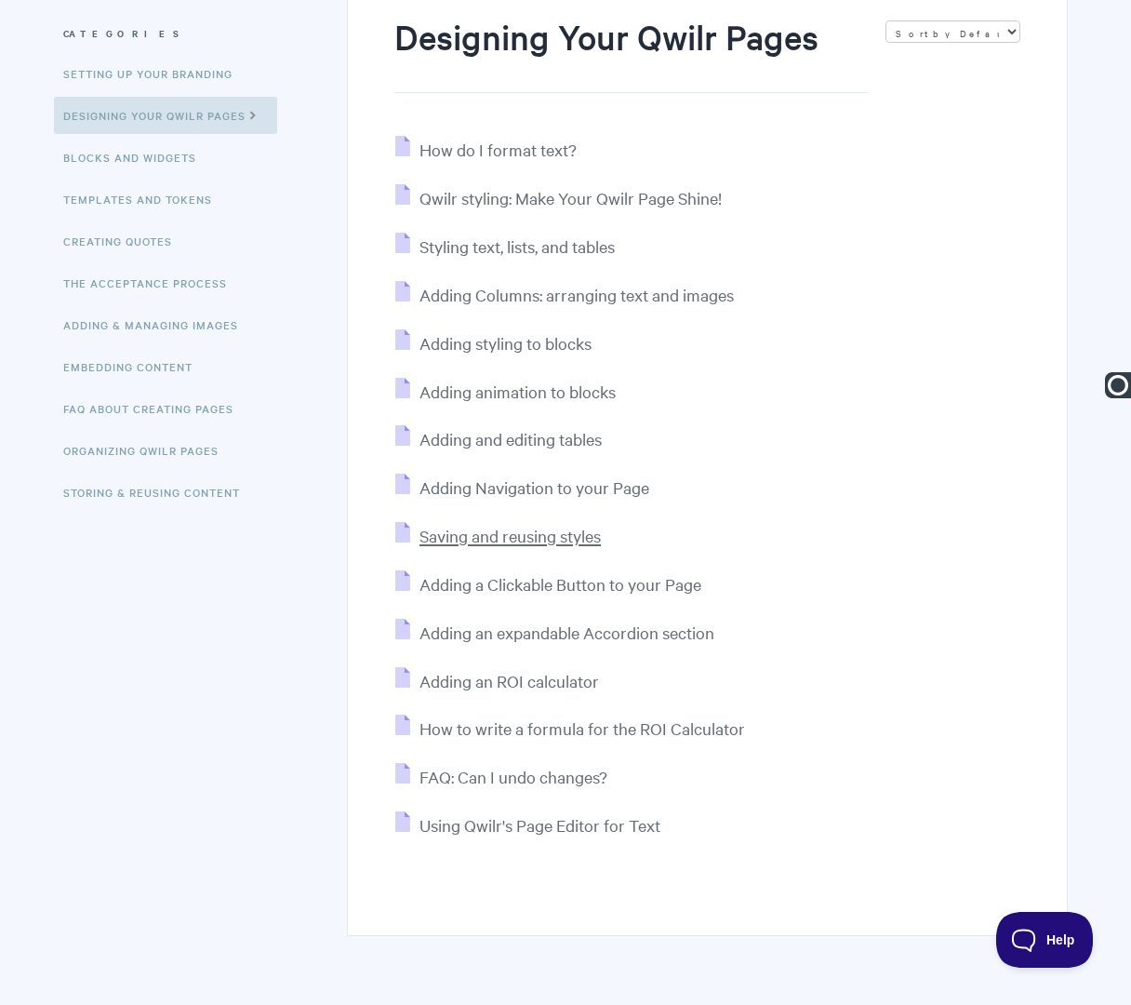
click at [448, 537] on span "Saving and reusing styles" at bounding box center [510, 535] width 181 height 21
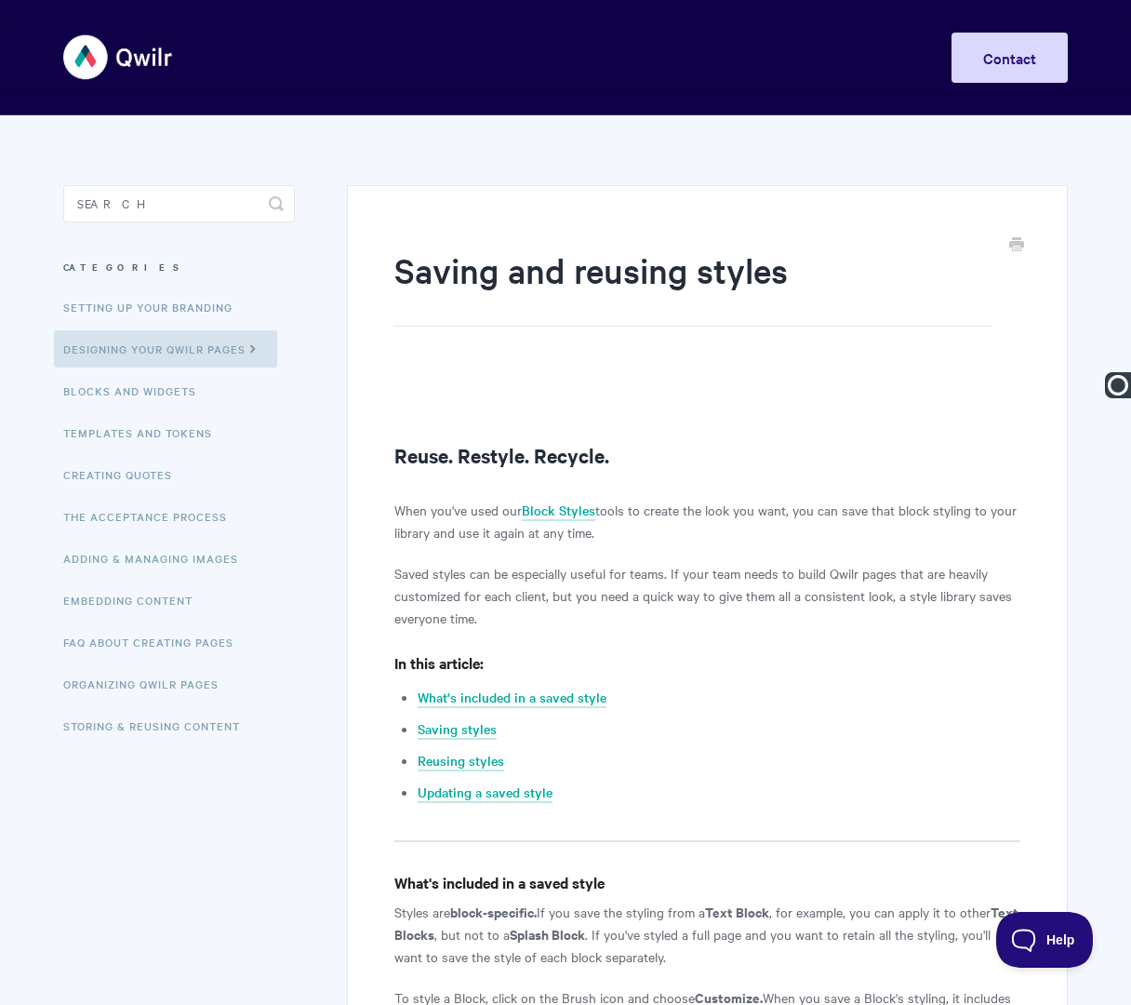
paste input "Designing Qwilr Pages |"
type input "Designing Qwilr Pages | Saving and Reusing Styles"
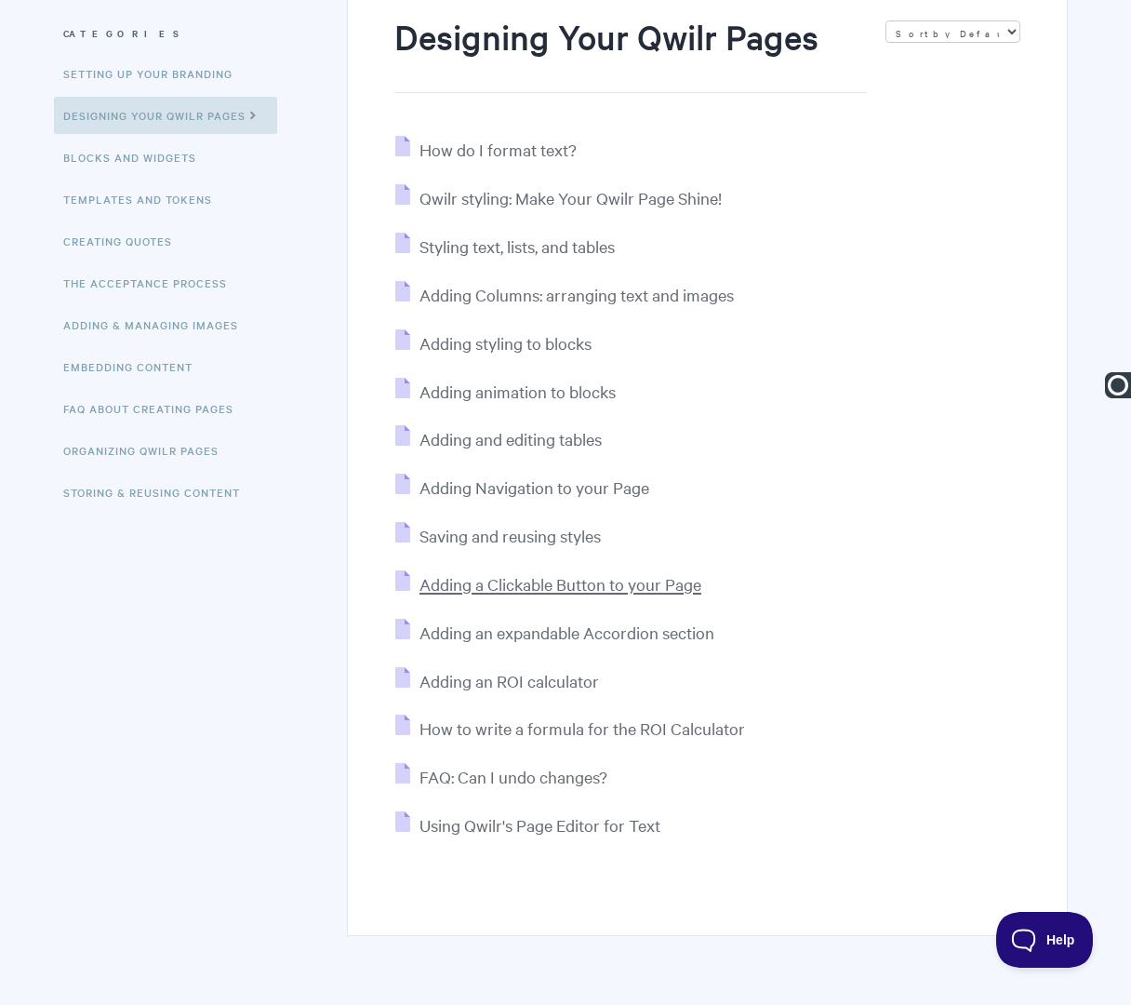
click at [513, 584] on span "Adding a Clickable Button to your Page" at bounding box center [561, 583] width 282 height 21
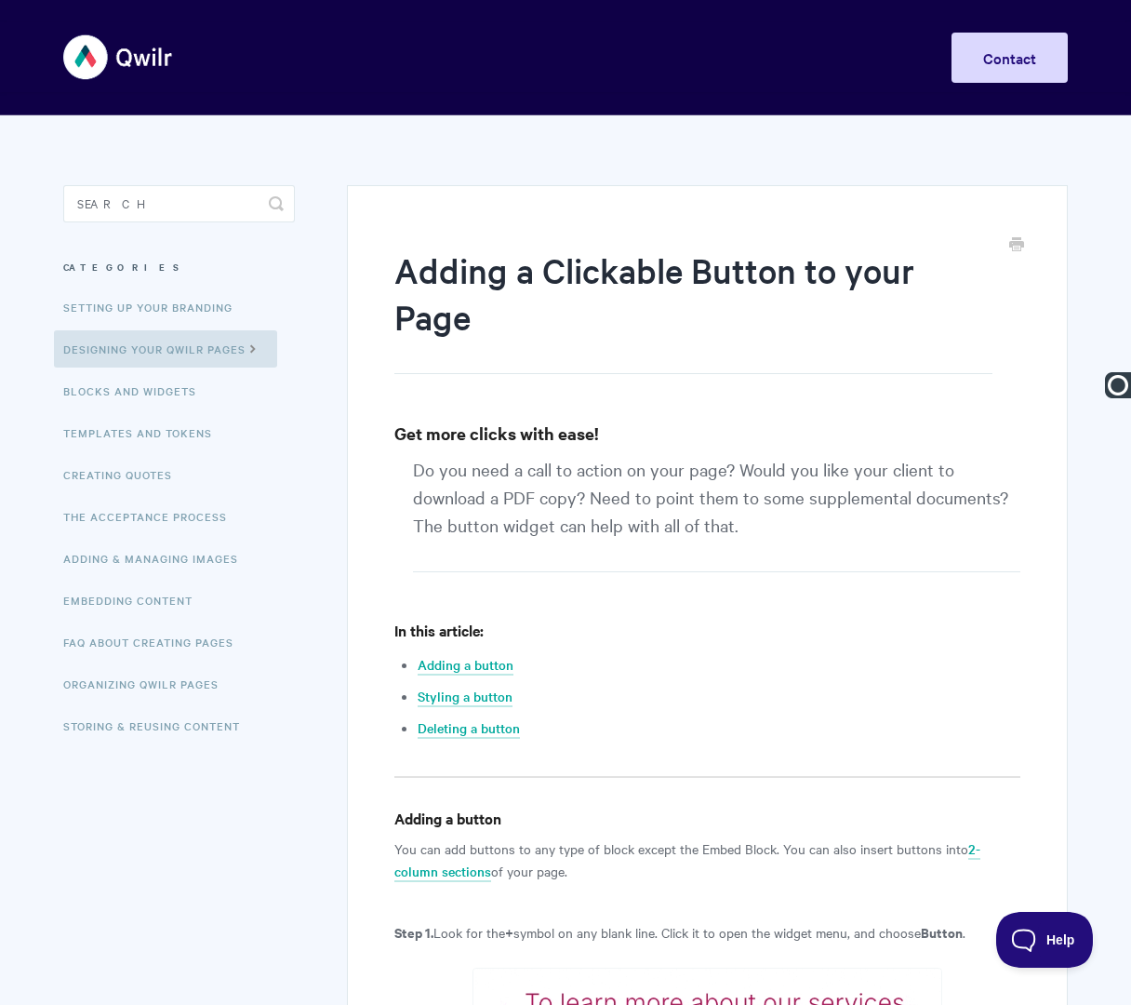
paste input "Designing Qwilr Pages |"
type input "Designing Qwilr Pages | Adding a Clickable Button to your Page"
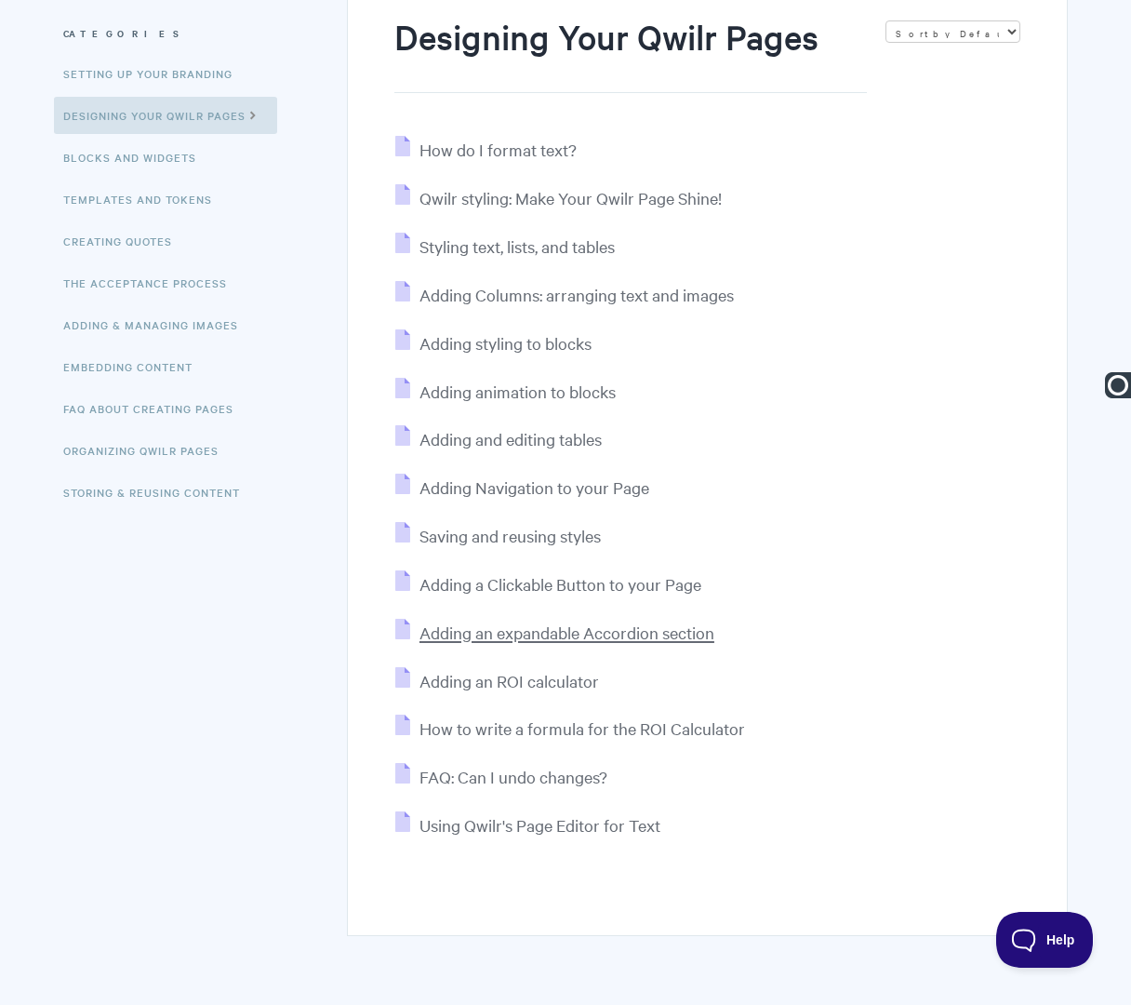
click at [448, 630] on span "Adding an expandable Accordion section" at bounding box center [567, 631] width 295 height 21
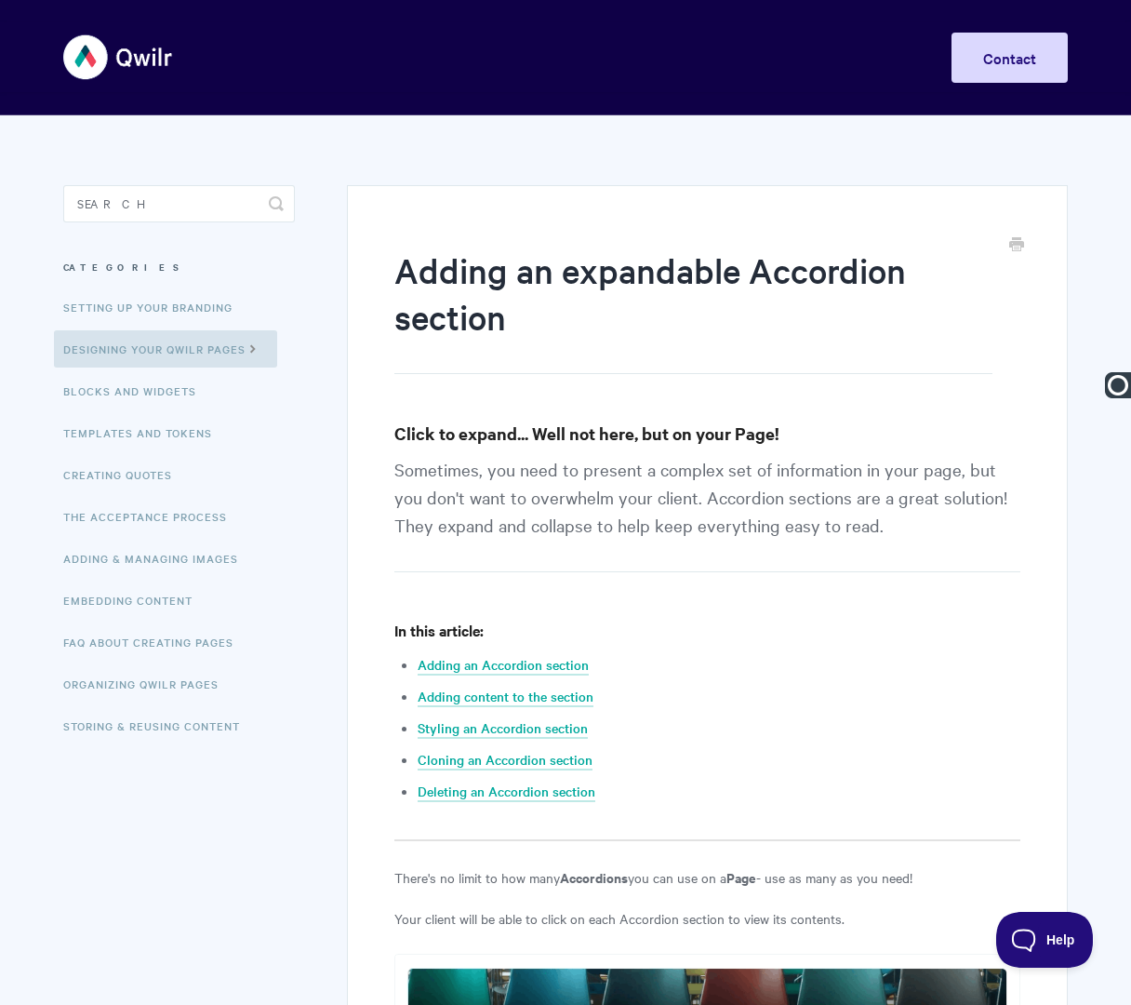
paste input "Designing Qwilr Pages |"
type input "Designing Qwilr Pages | Adding an Expandable Accordion Section"
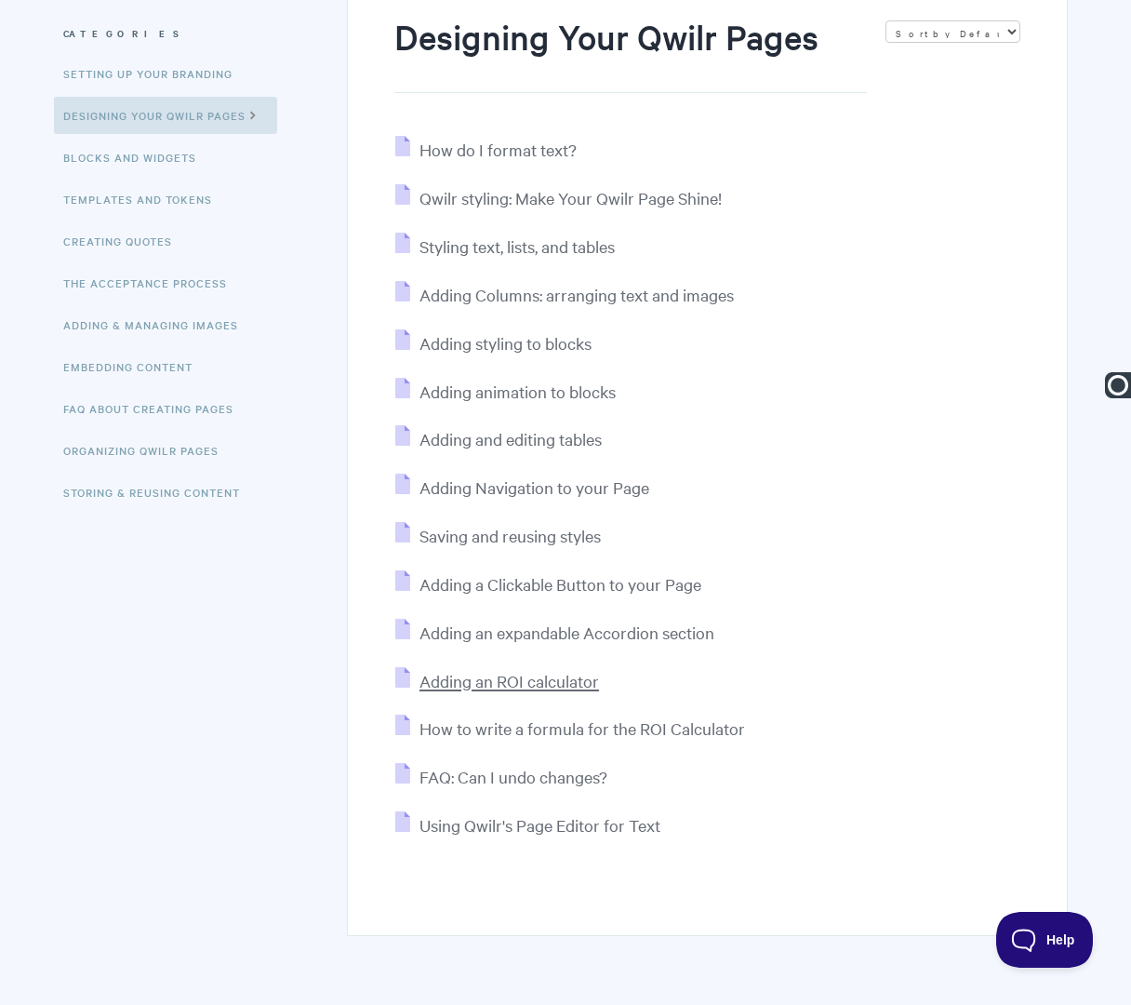
click at [492, 681] on span "Adding an ROI calculator" at bounding box center [510, 680] width 180 height 21
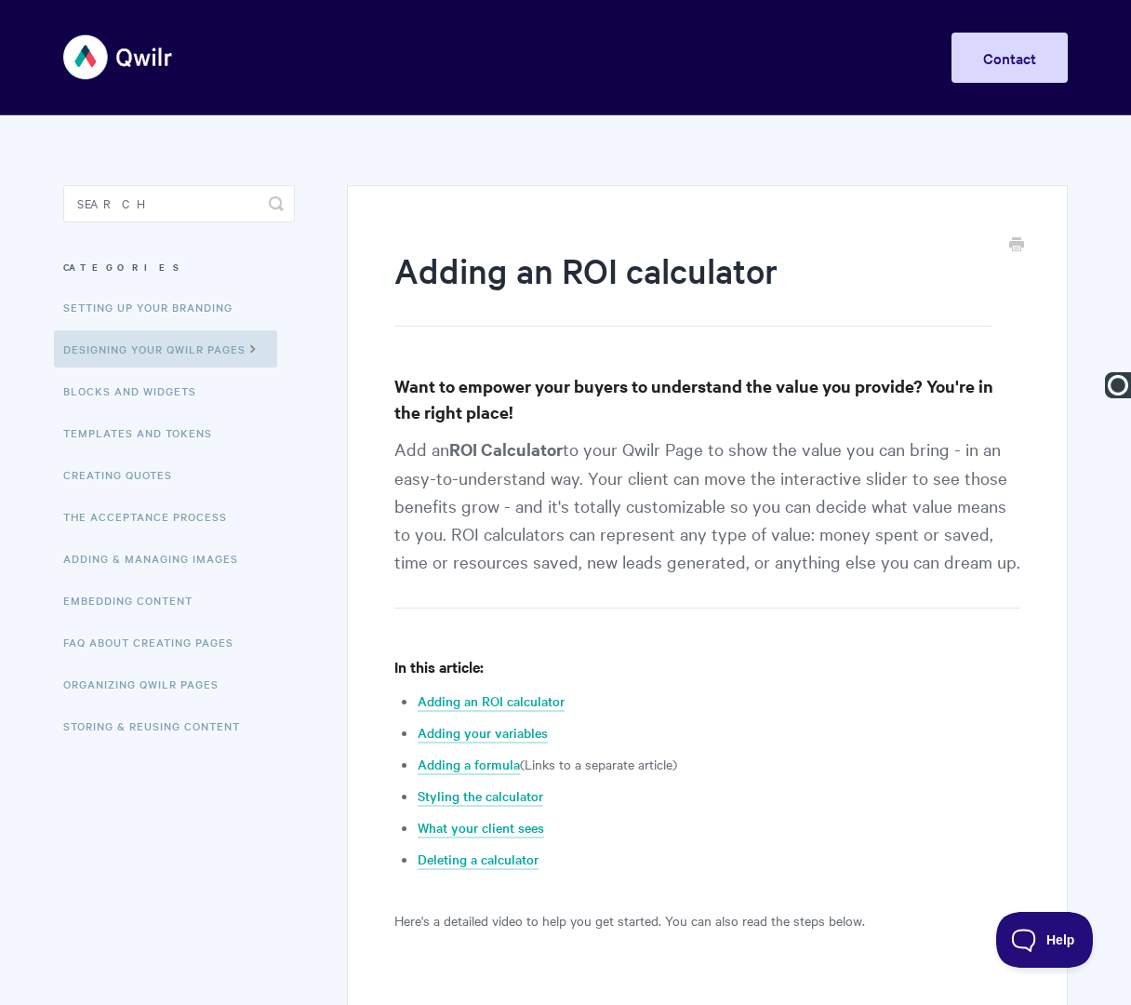
paste input "Designing Qwilr Pages |"
type input "Designing Qwilr Pages | Adding an ROI Calculator"
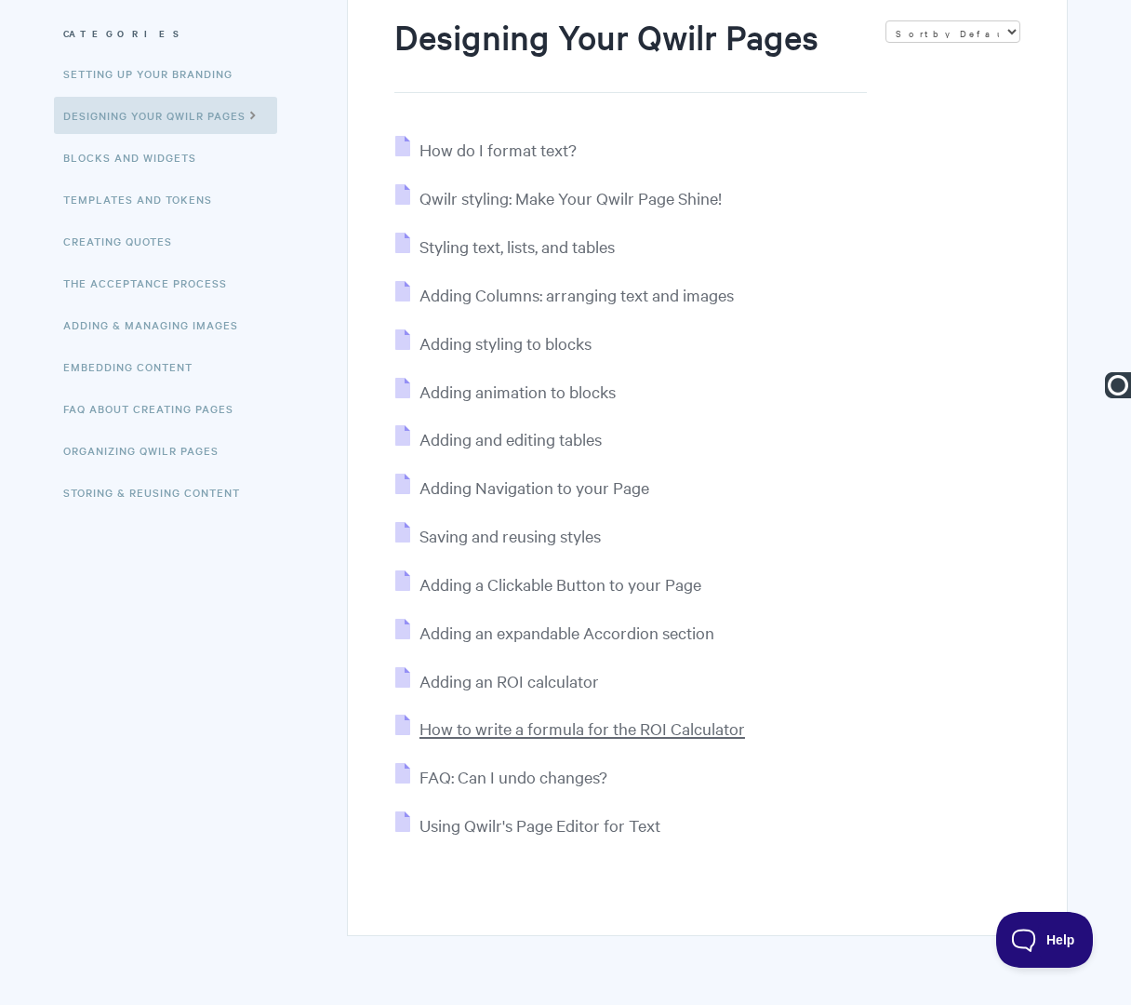
click at [447, 725] on span "How to write a formula for the ROI Calculator" at bounding box center [583, 727] width 326 height 21
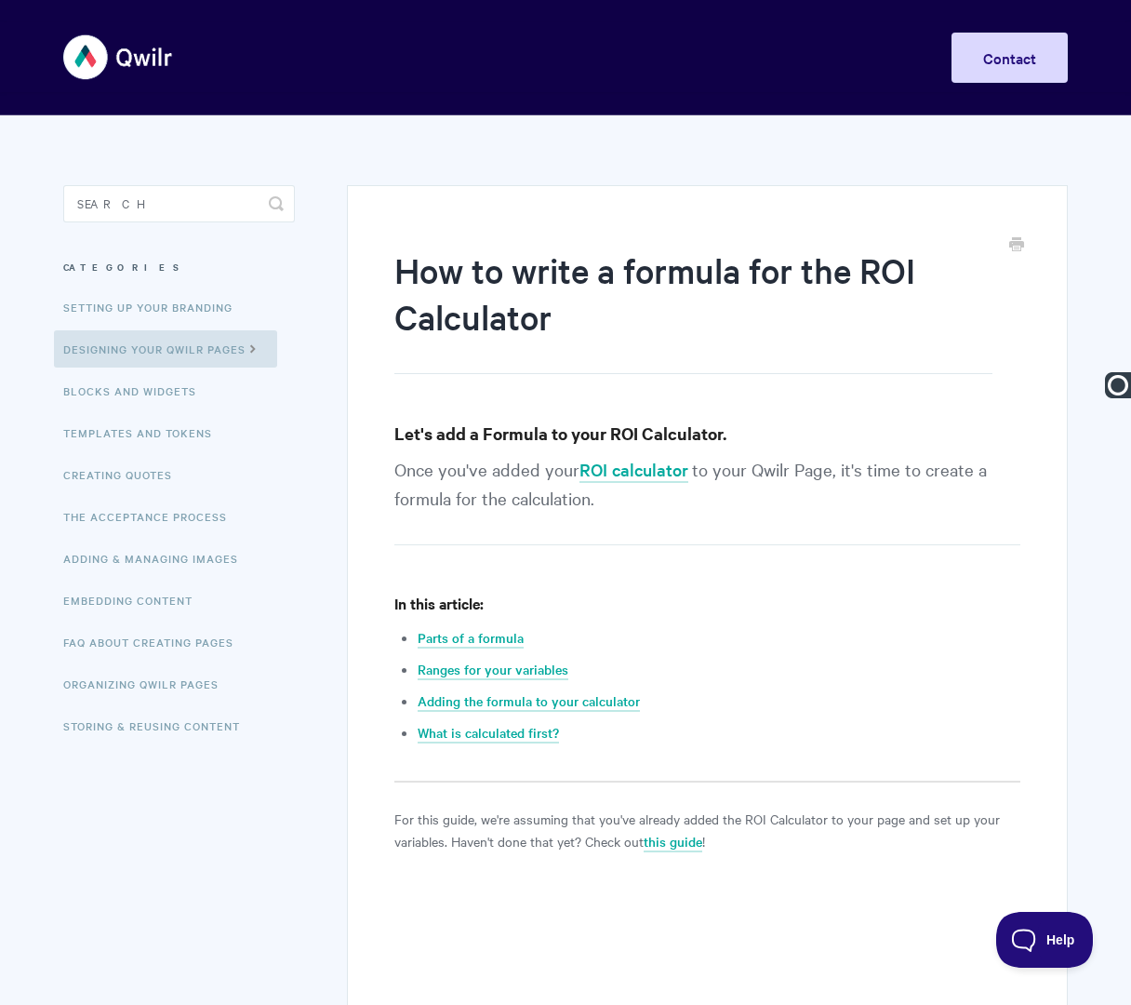
paste input "Designing Qwilr Pages |"
type input "Designing Qwilr Pages | How to Write a Formula for the ROI Calculator"
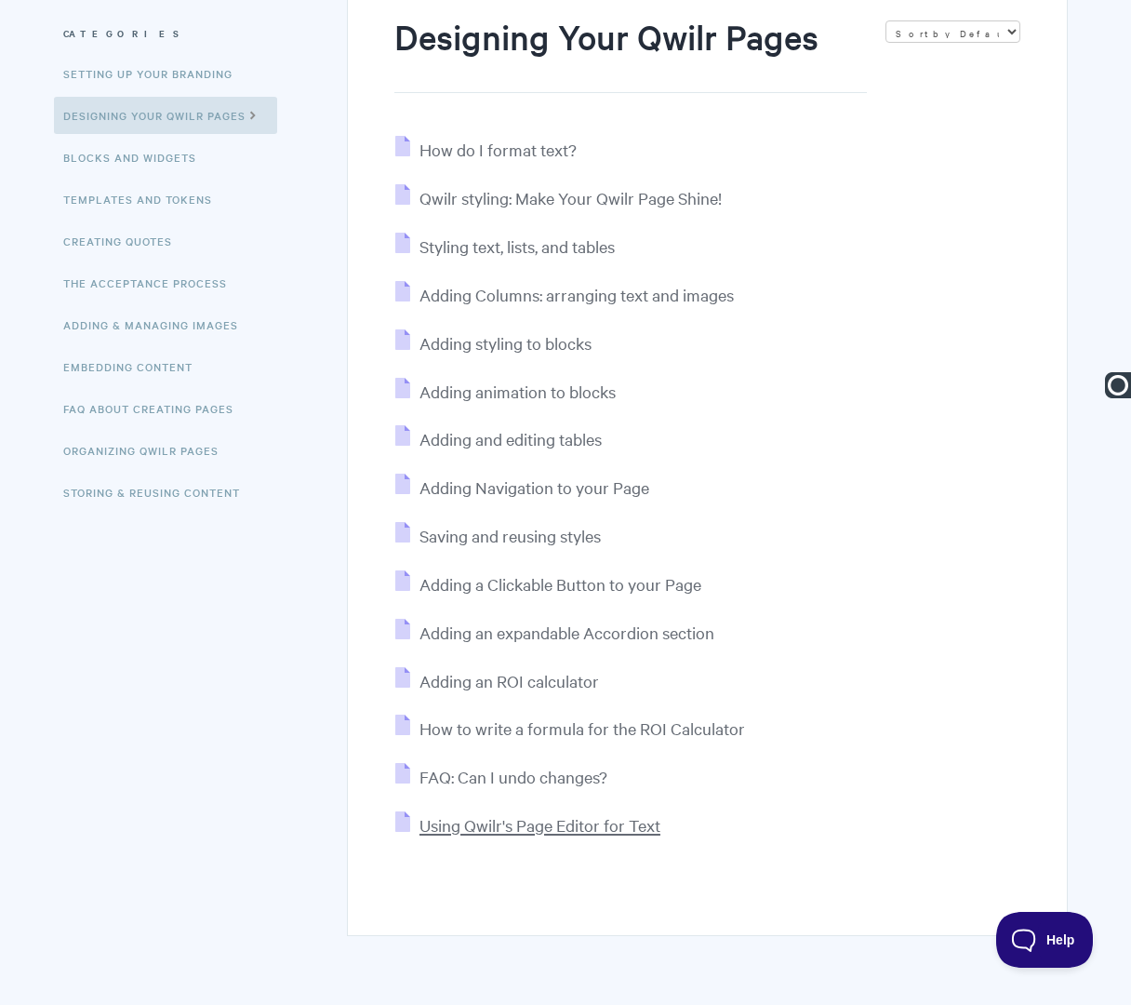
click at [528, 826] on span "Using Qwilr's Page Editor for Text" at bounding box center [540, 824] width 241 height 21
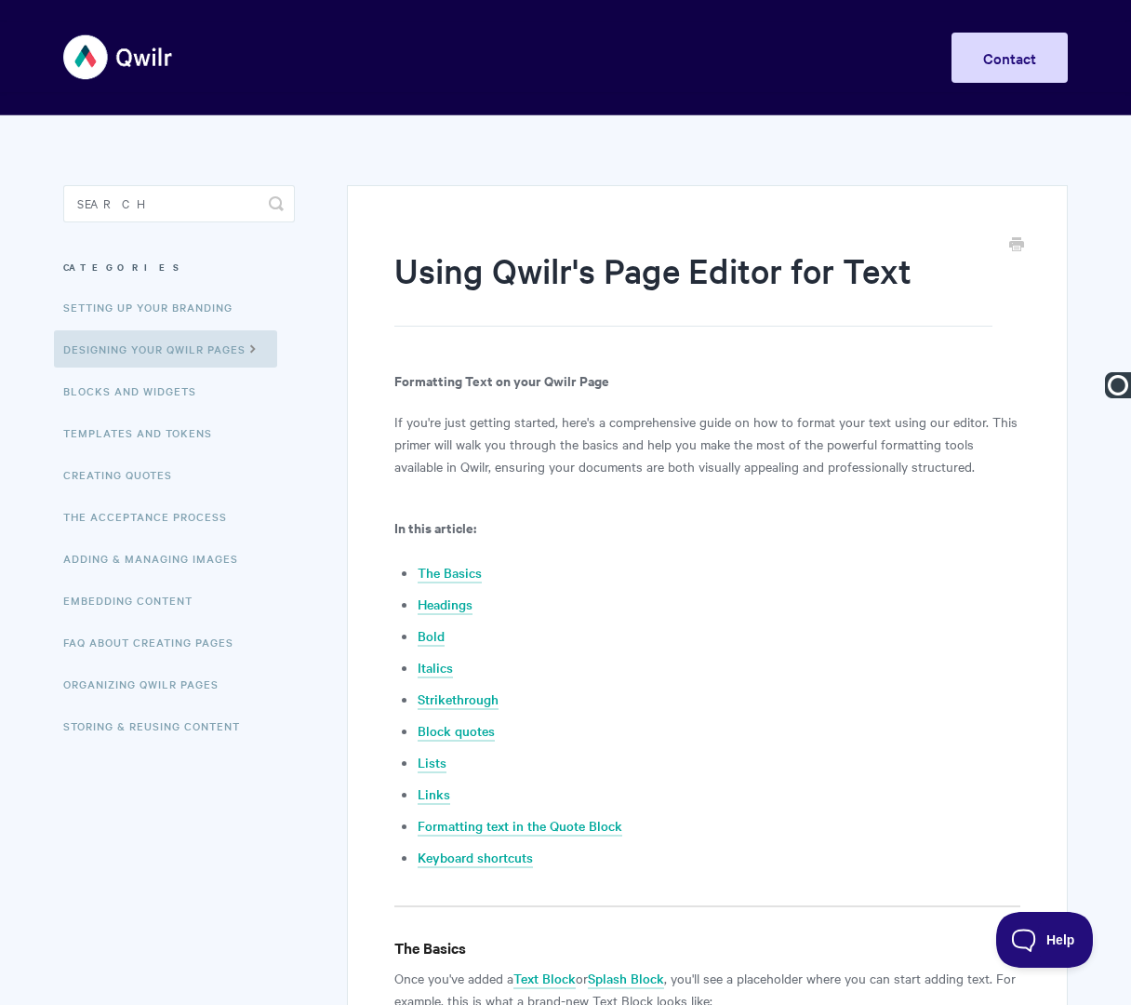
paste input "Designing Qwilr Pages |"
type input "Designing Qwilr Pages | Using Qwilr's Page Editor for Text"
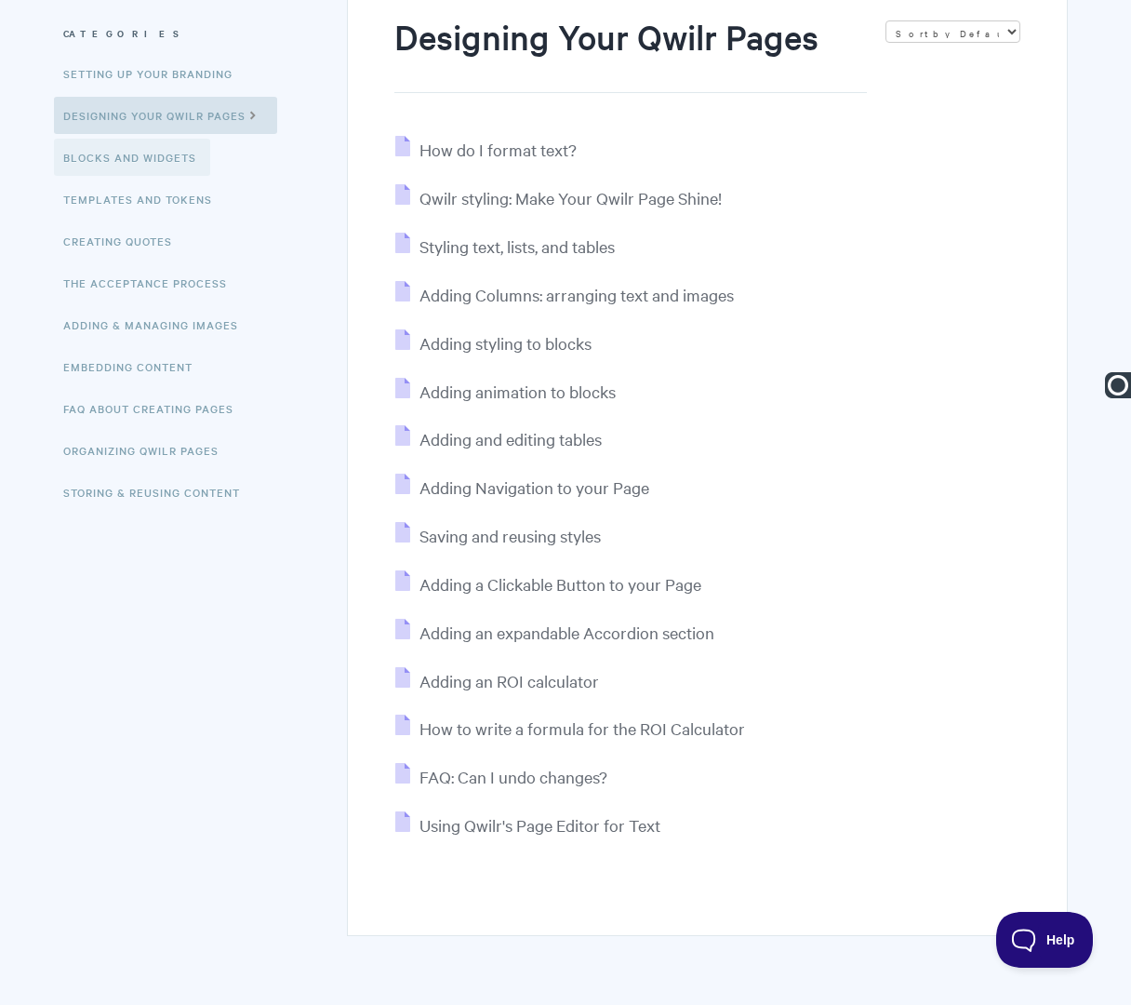
click at [156, 162] on link "Blocks and Widgets" at bounding box center [132, 157] width 156 height 37
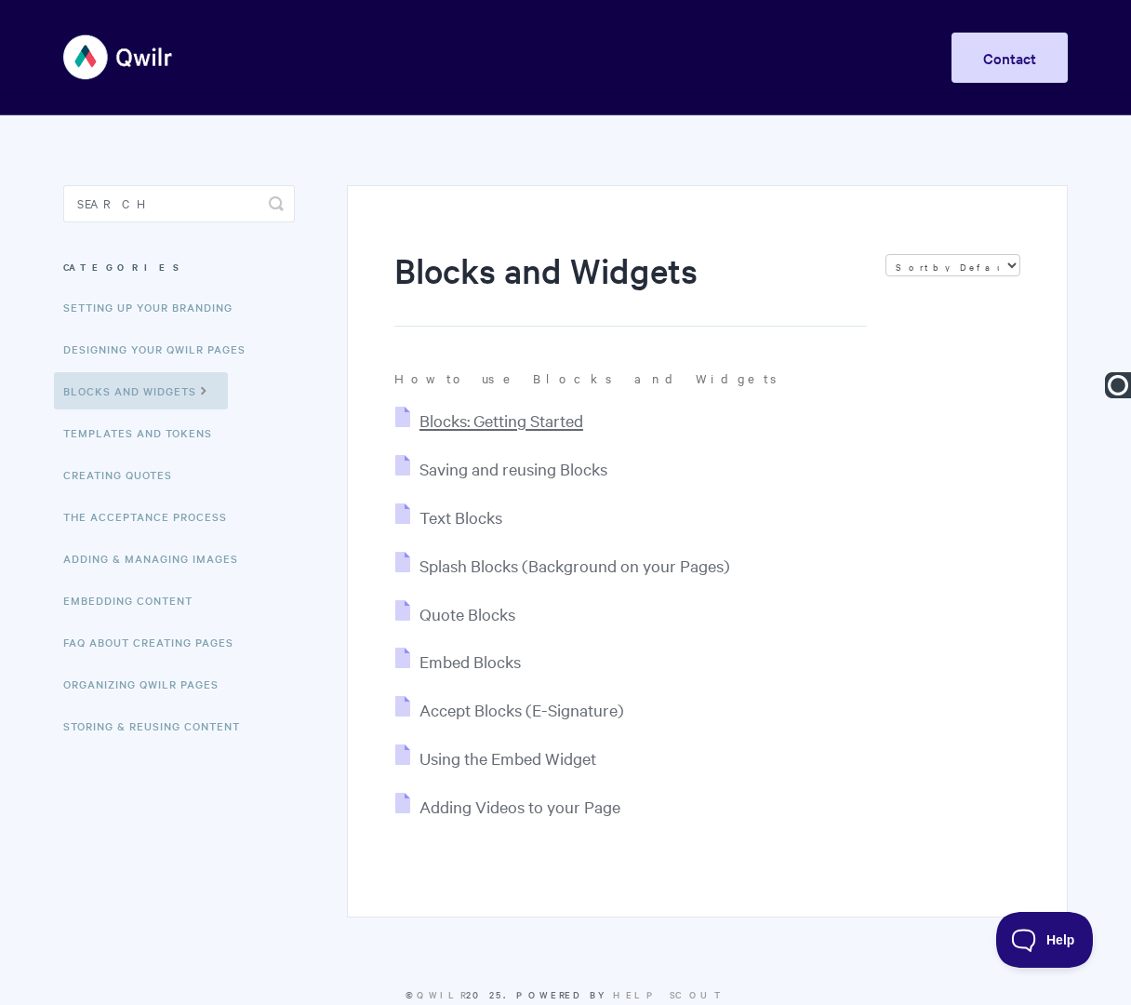
click at [517, 430] on span "Blocks: Getting Started" at bounding box center [502, 419] width 164 height 21
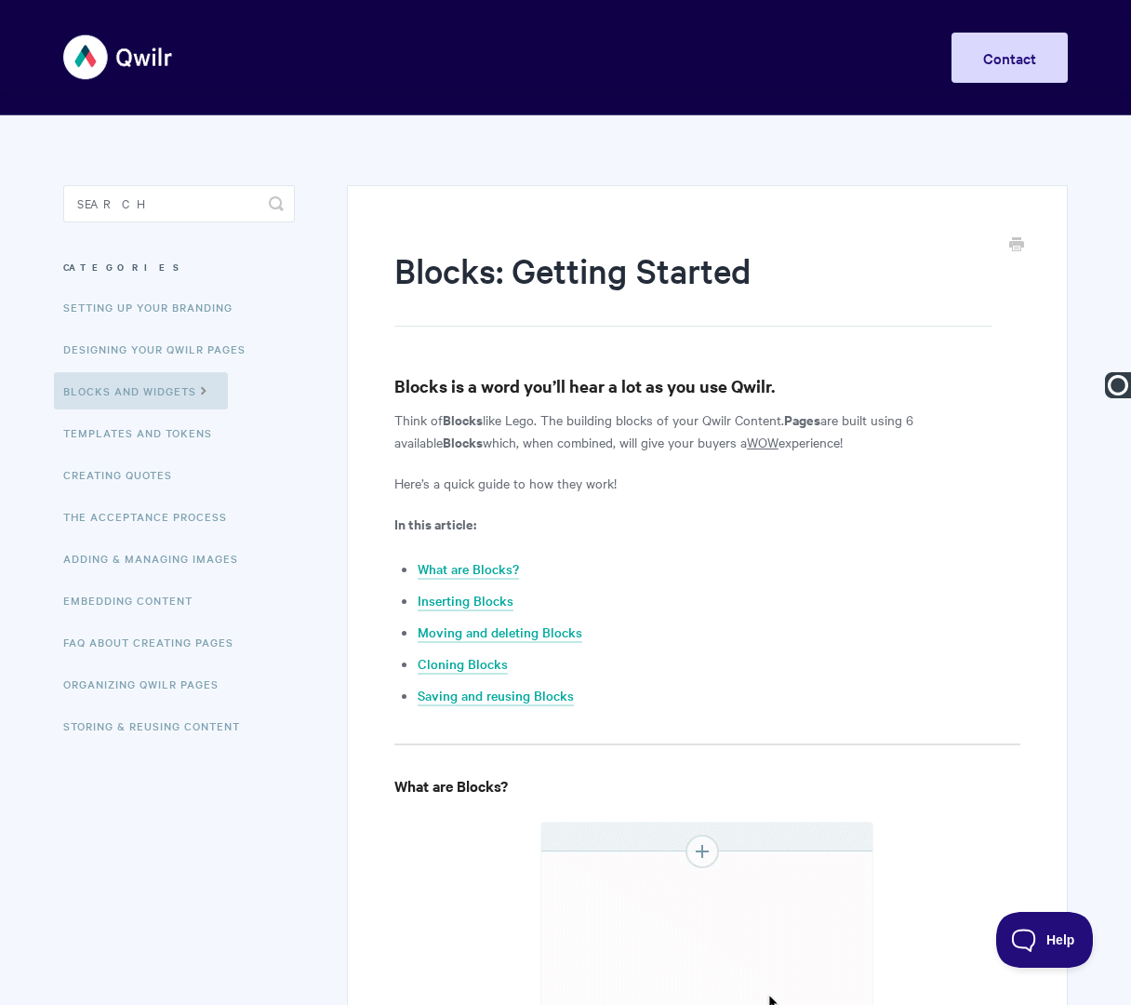
type input "Blocks | Blocks: Getting Started"
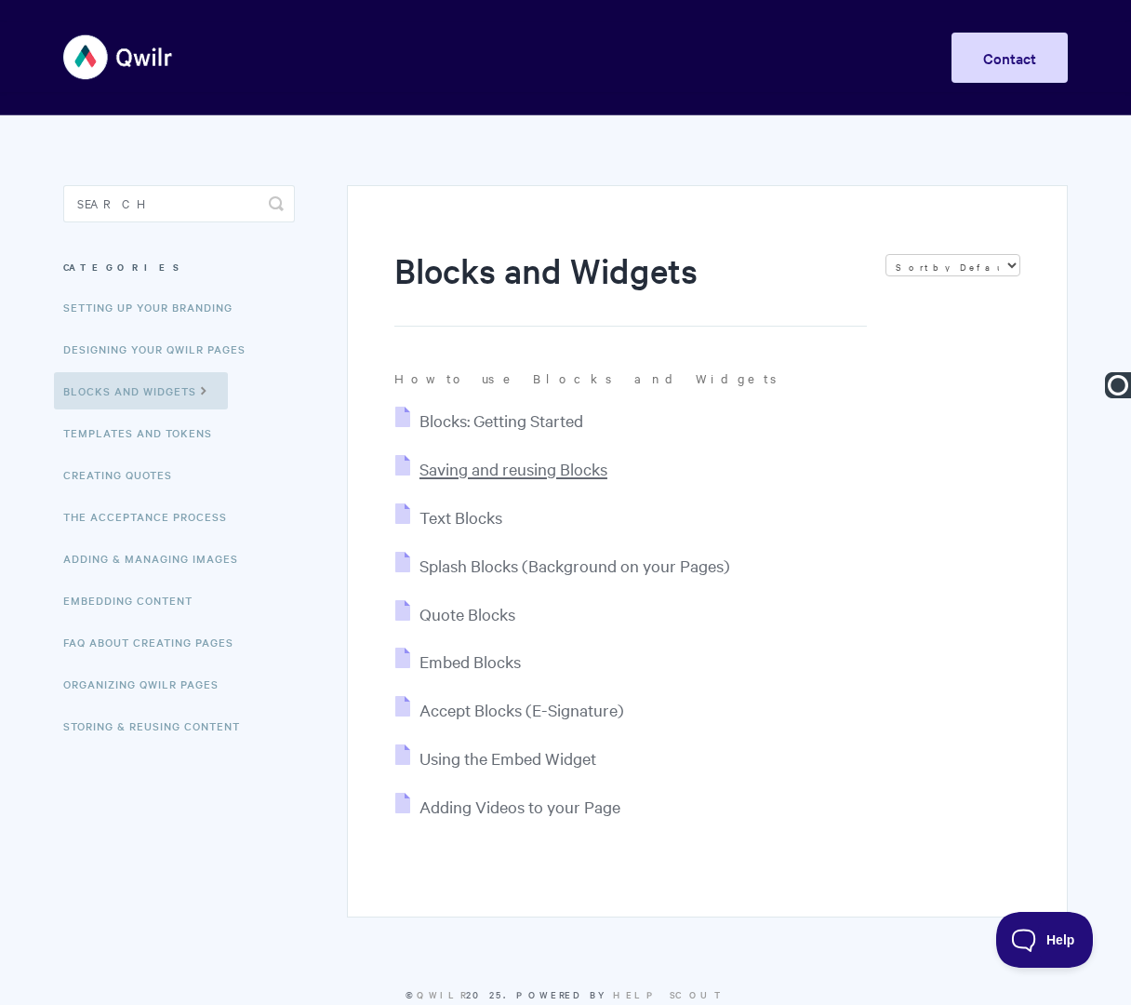
click at [526, 470] on span "Saving and reusing Blocks" at bounding box center [514, 468] width 188 height 21
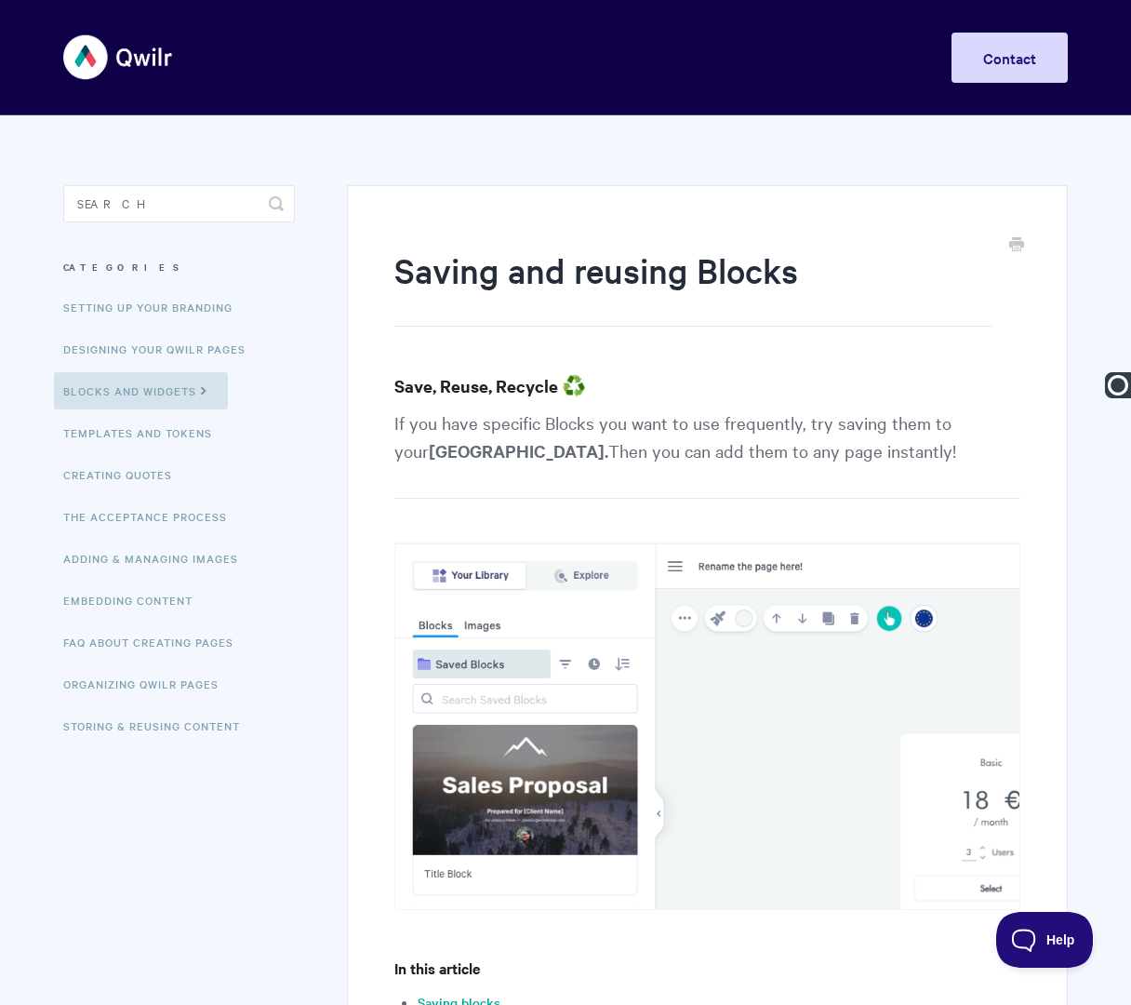
paste input "Blocks |"
type input "Blocks | Saving and Reusing Blocks"
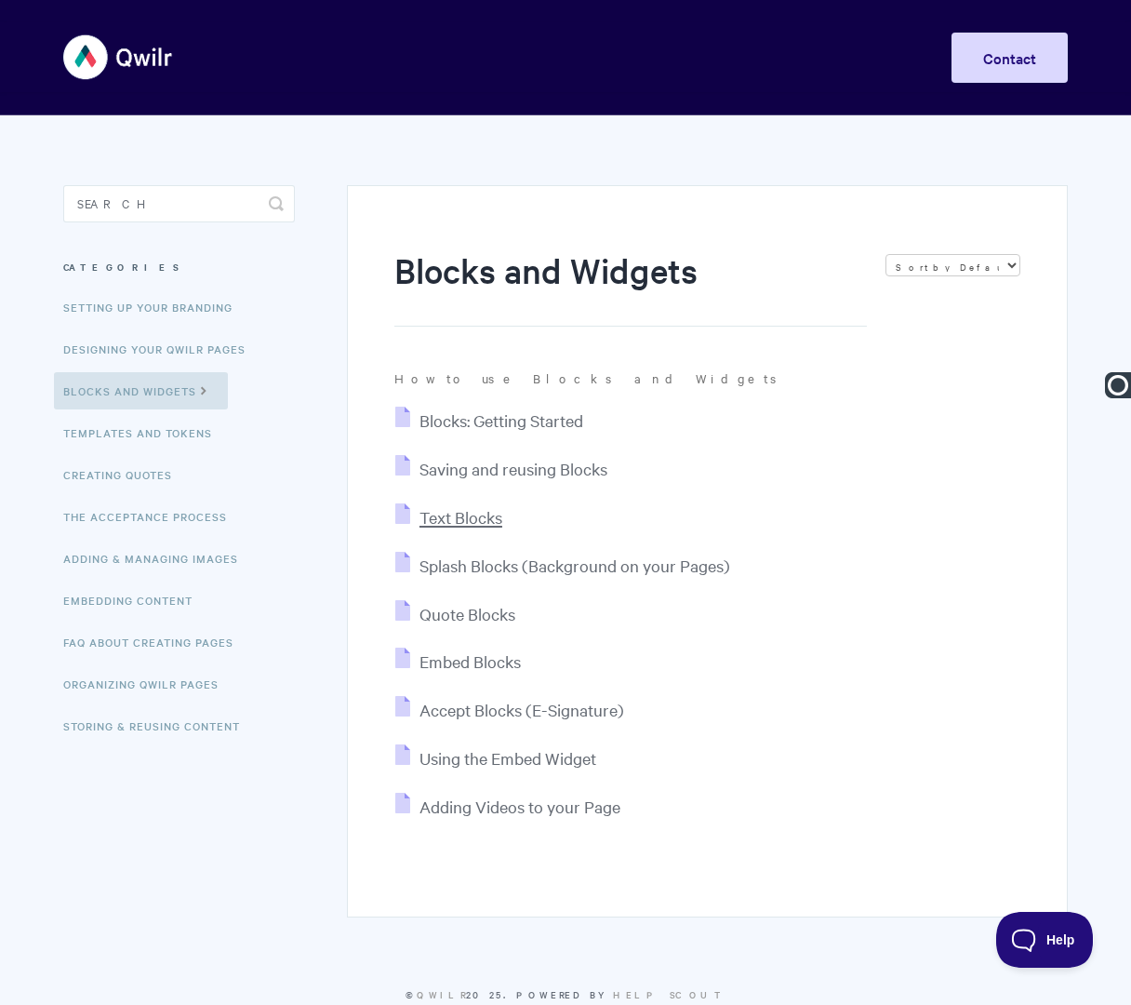
click at [464, 521] on span "Text Blocks" at bounding box center [461, 516] width 83 height 21
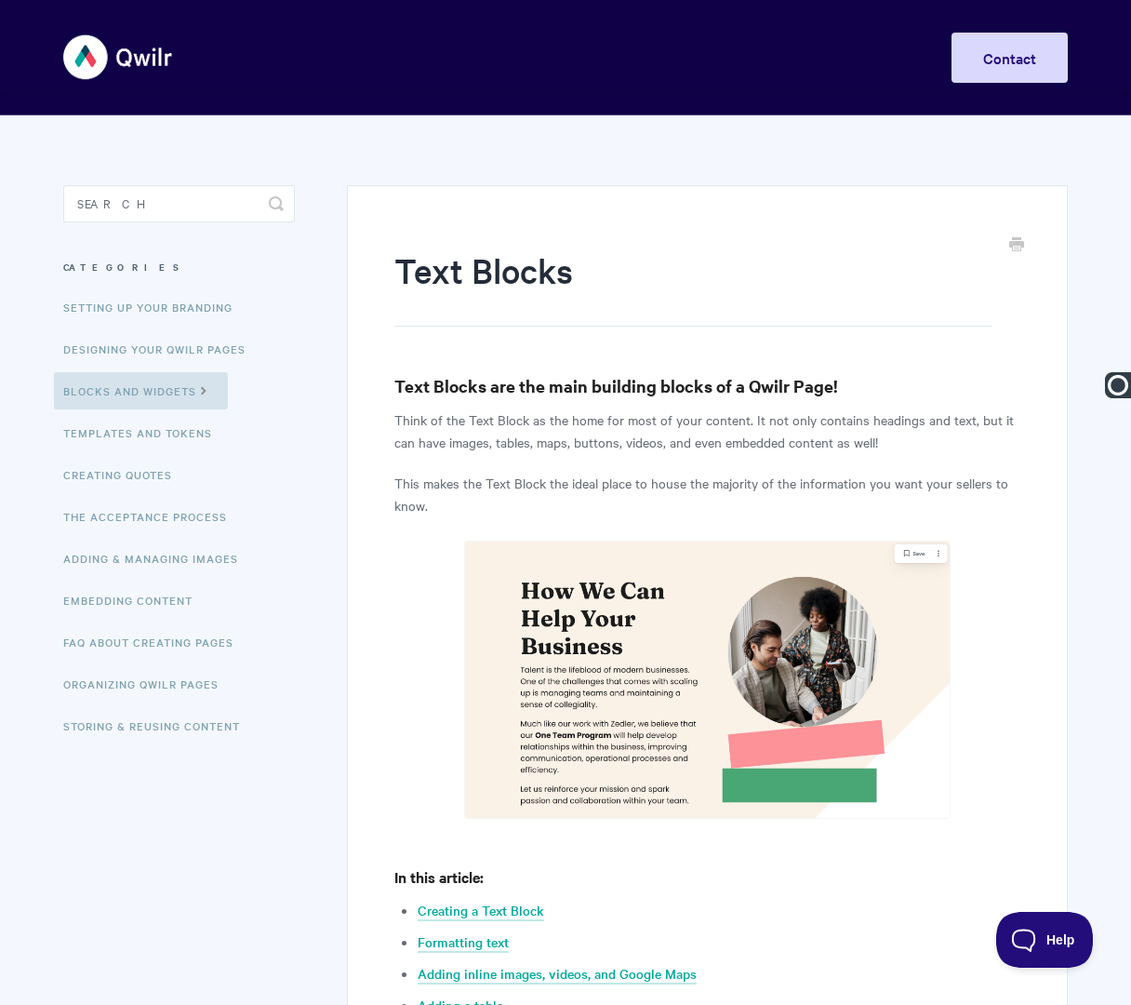
paste input "Blocks |"
type input "Blocks | Text Blocks"
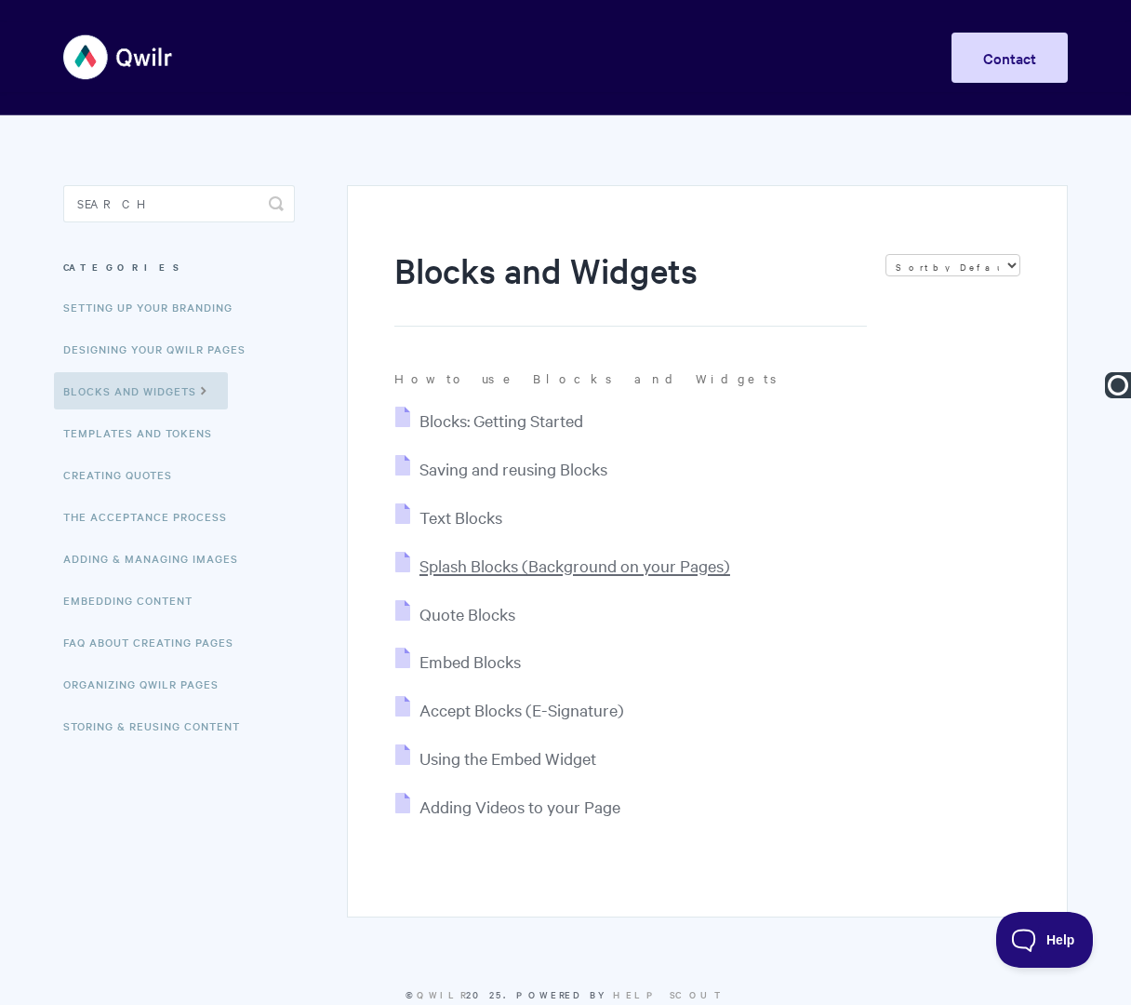
click at [472, 562] on span "Splash Blocks (Background on your Pages)" at bounding box center [575, 565] width 311 height 21
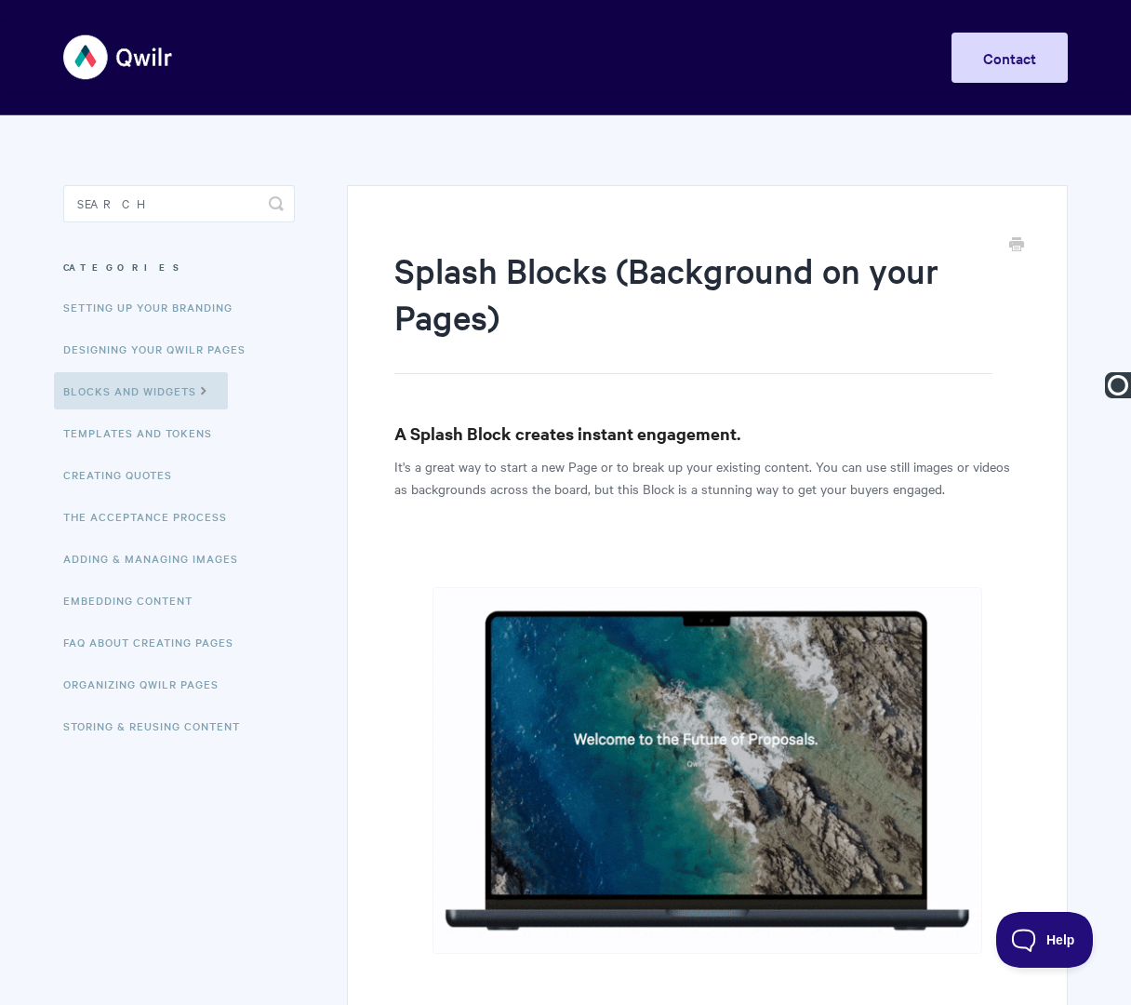
paste input "Blocks |"
type input "Blocks | Splash Blocks (Background on your Pages)"
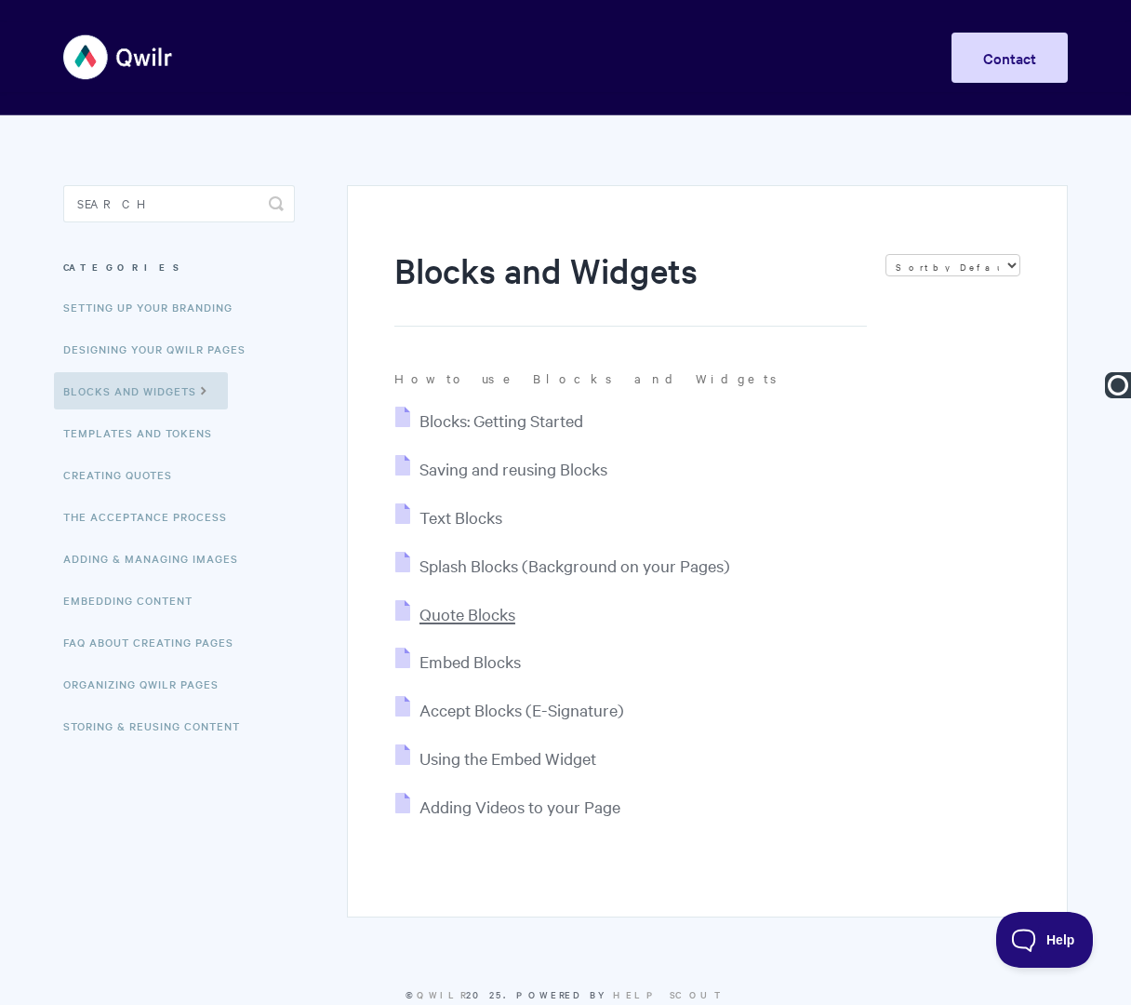
click at [485, 609] on span "Quote Blocks" at bounding box center [468, 613] width 96 height 21
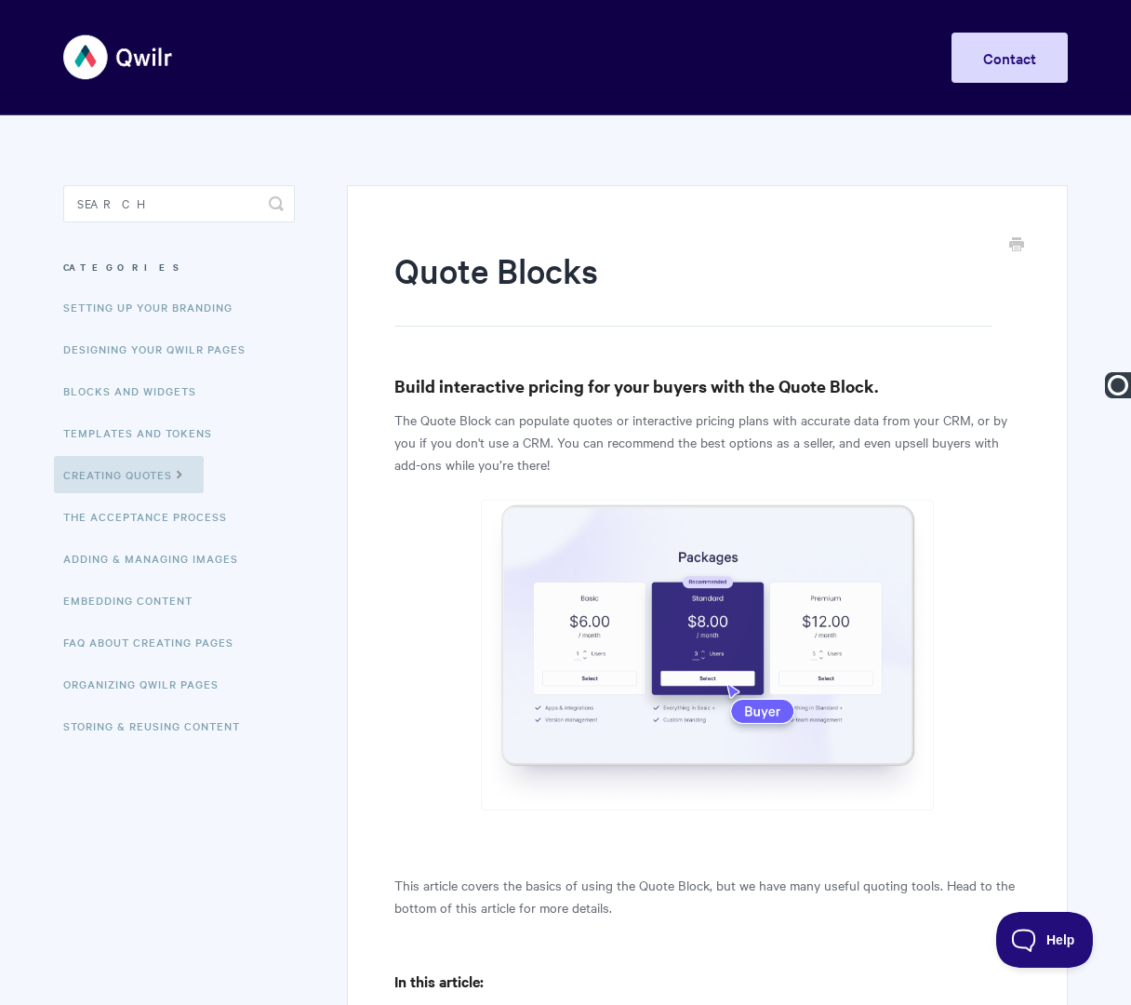
paste input "Blocks |"
type input "Blocks | Quote Blocks"
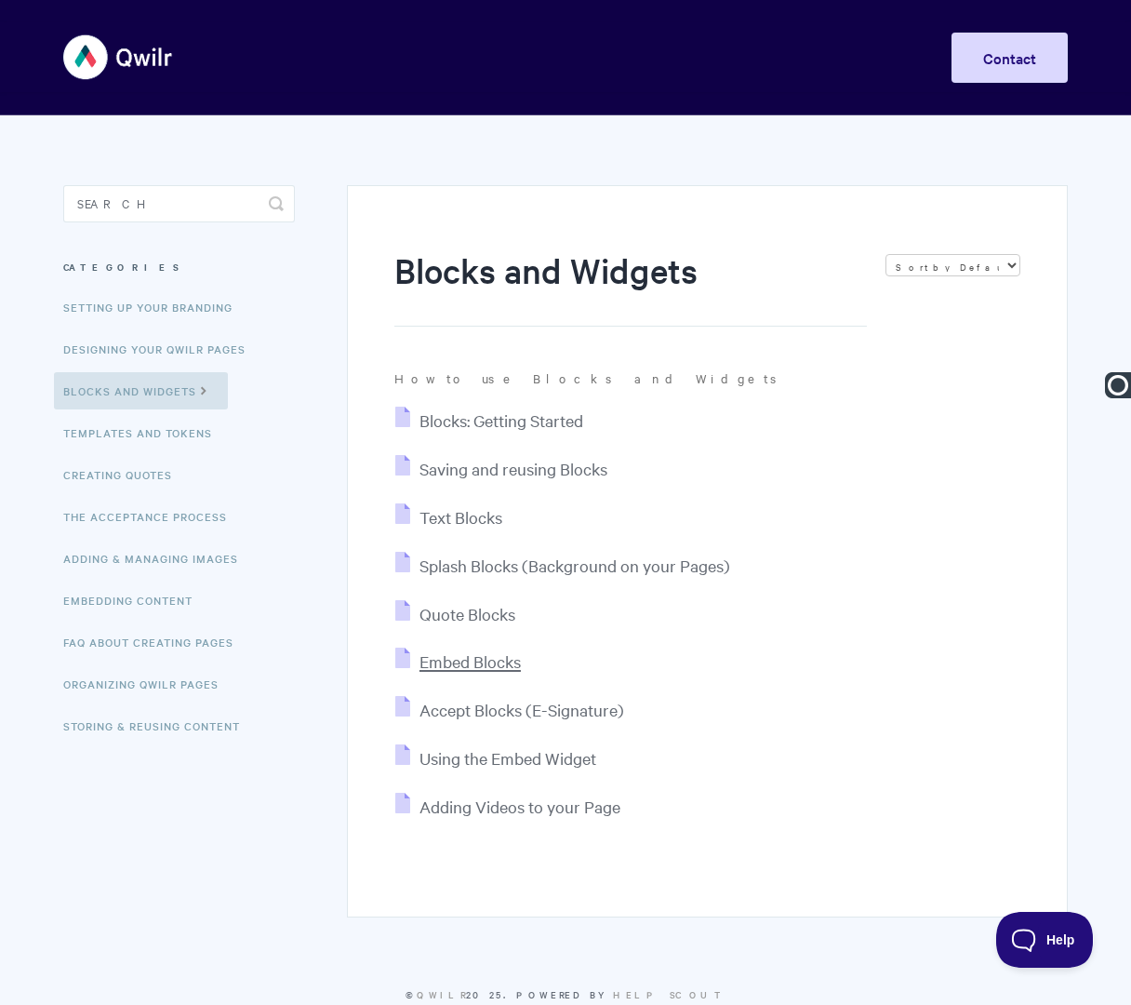
click at [487, 671] on span "Embed Blocks" at bounding box center [470, 660] width 101 height 21
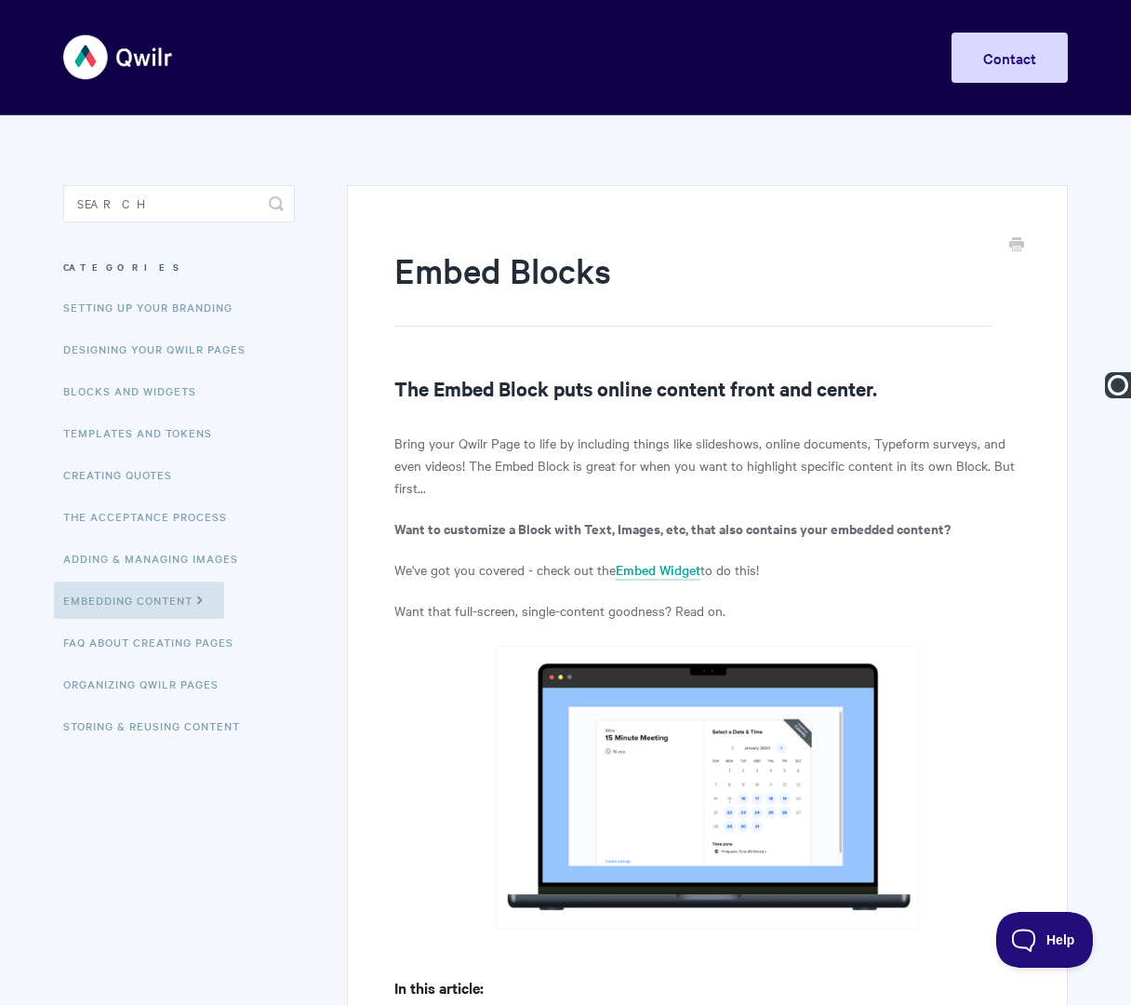
paste input "Blocks |"
type input "Blocks | Embed Blocks"
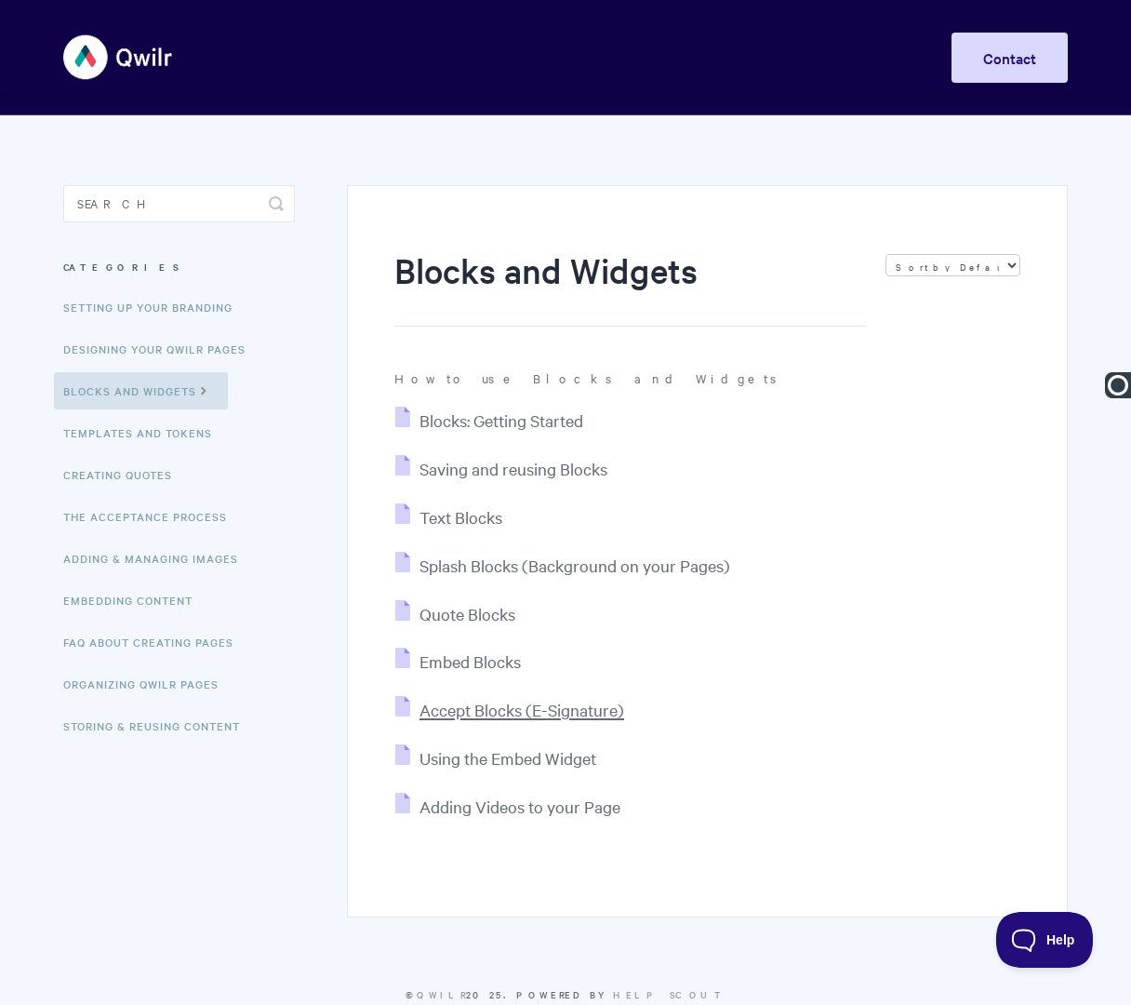
click at [473, 716] on span "Accept Blocks (E-Signature)" at bounding box center [522, 709] width 205 height 21
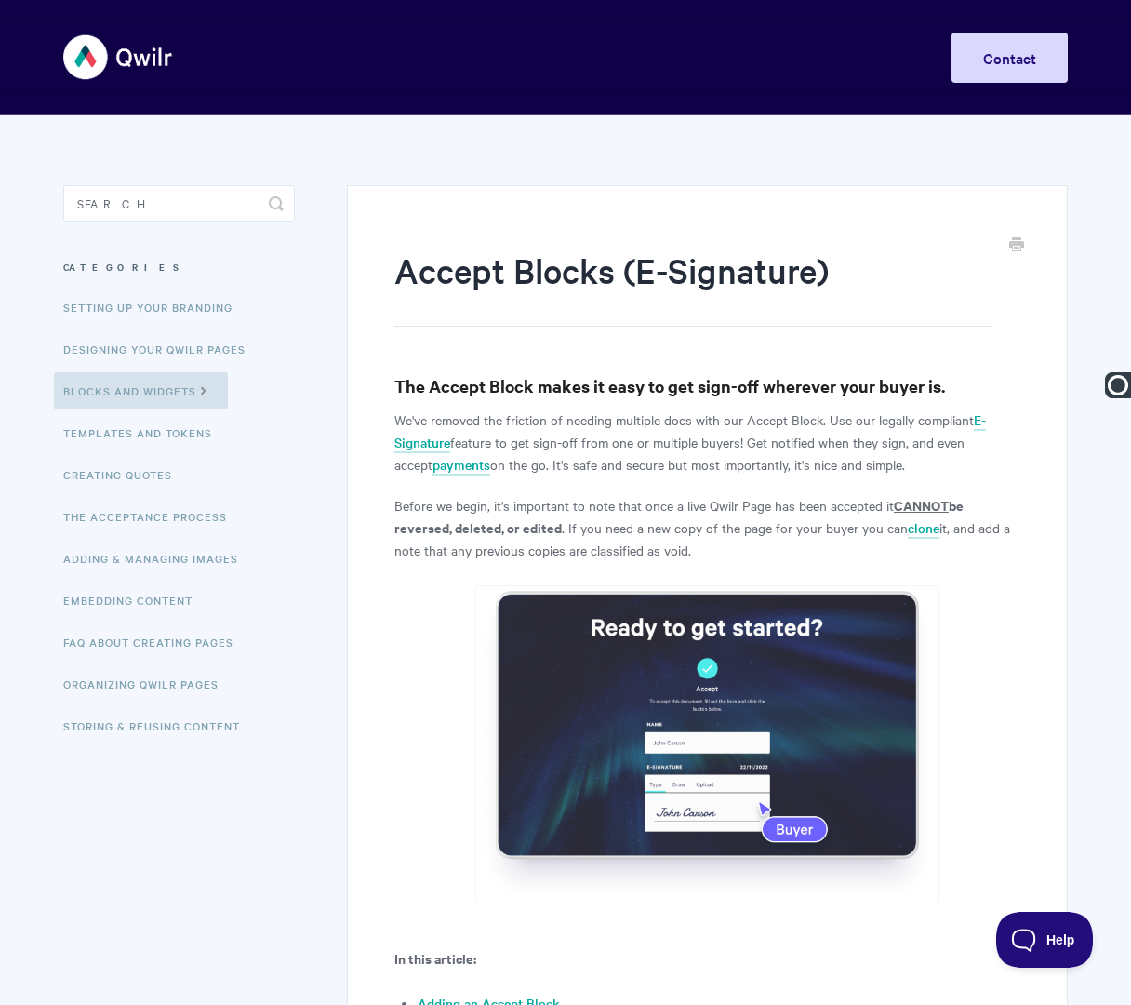
paste input "Blocks |"
type input "Blocks | Accept Blocks (E-Signature)"
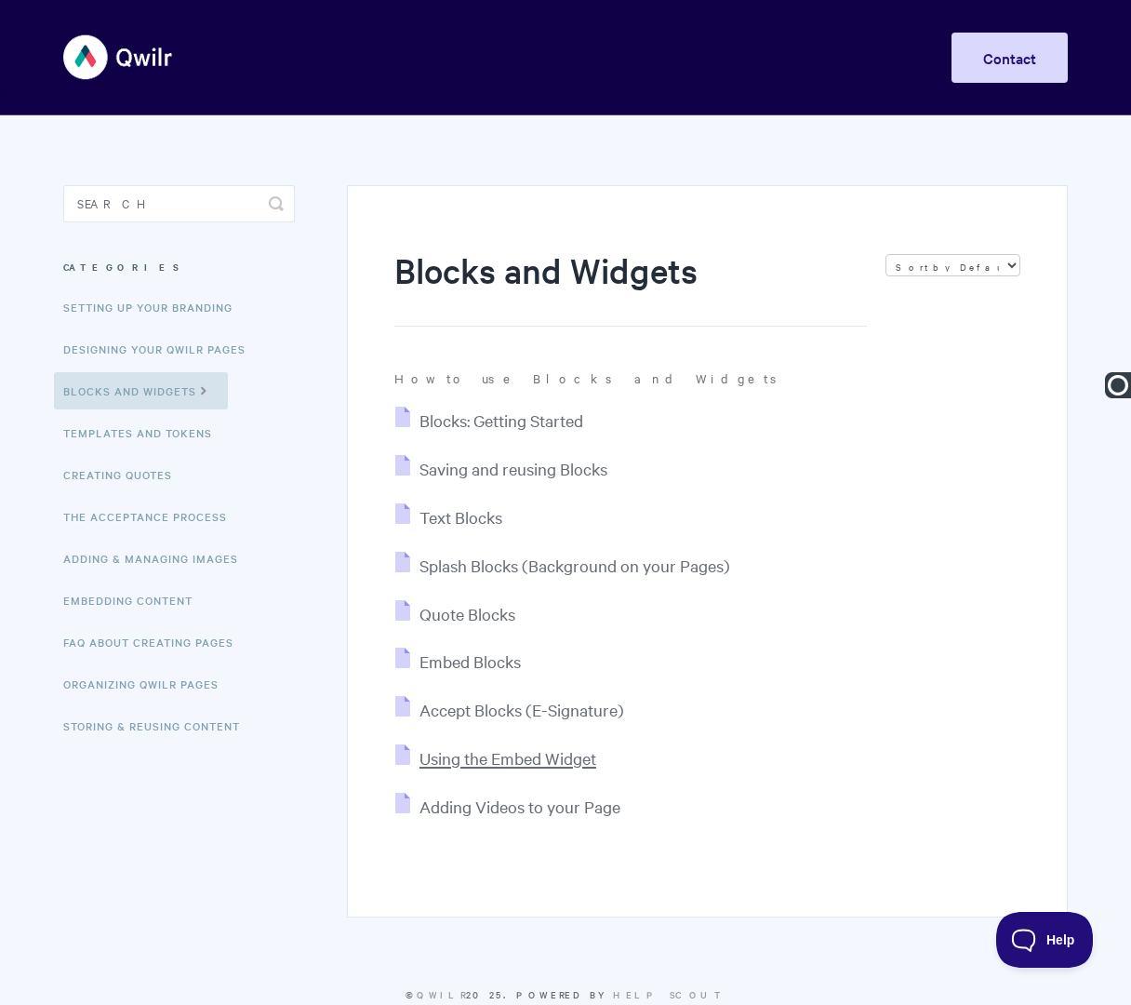
click at [581, 759] on span "Using the Embed Widget" at bounding box center [508, 757] width 177 height 21
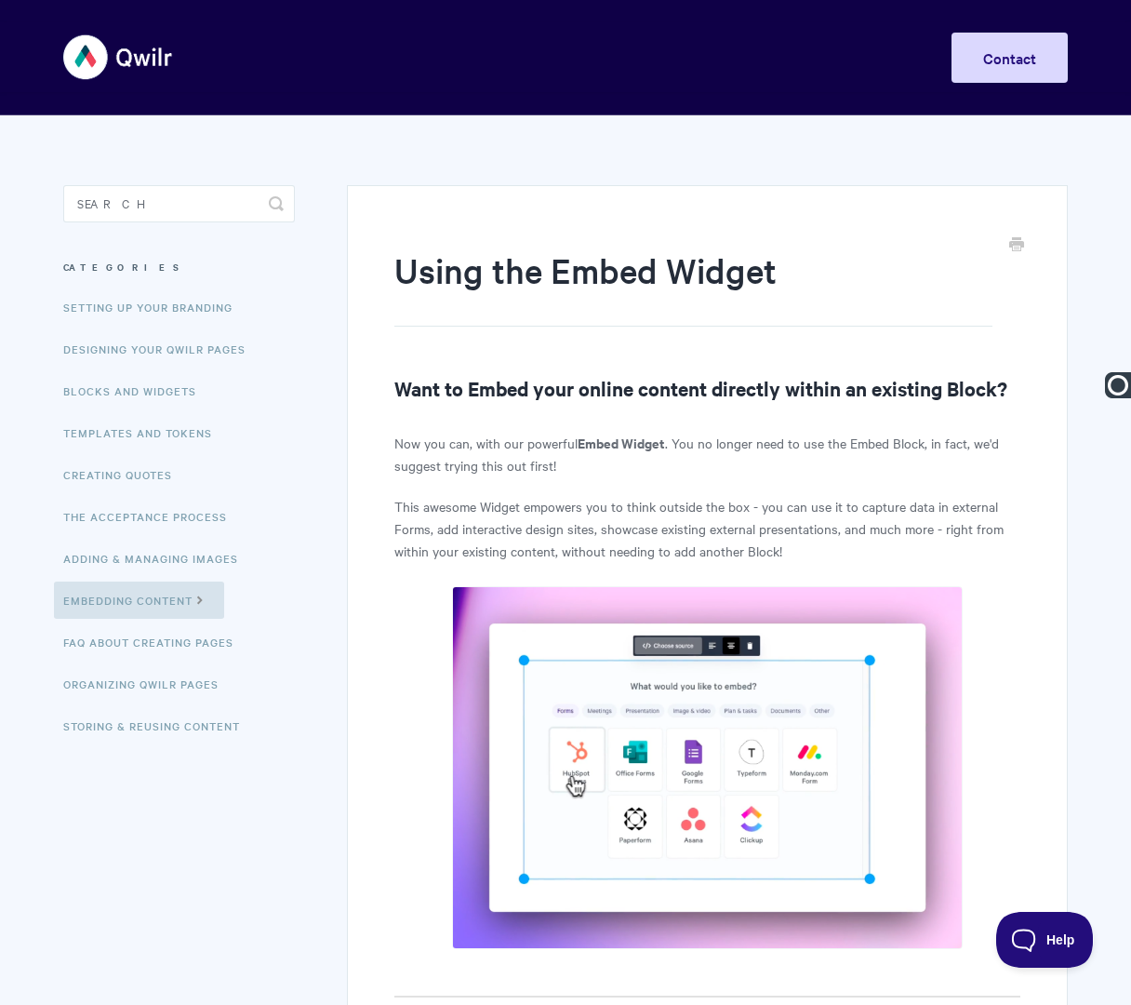
paste input "Blocks |"
type input "Blocks | Using the Embed Widget"
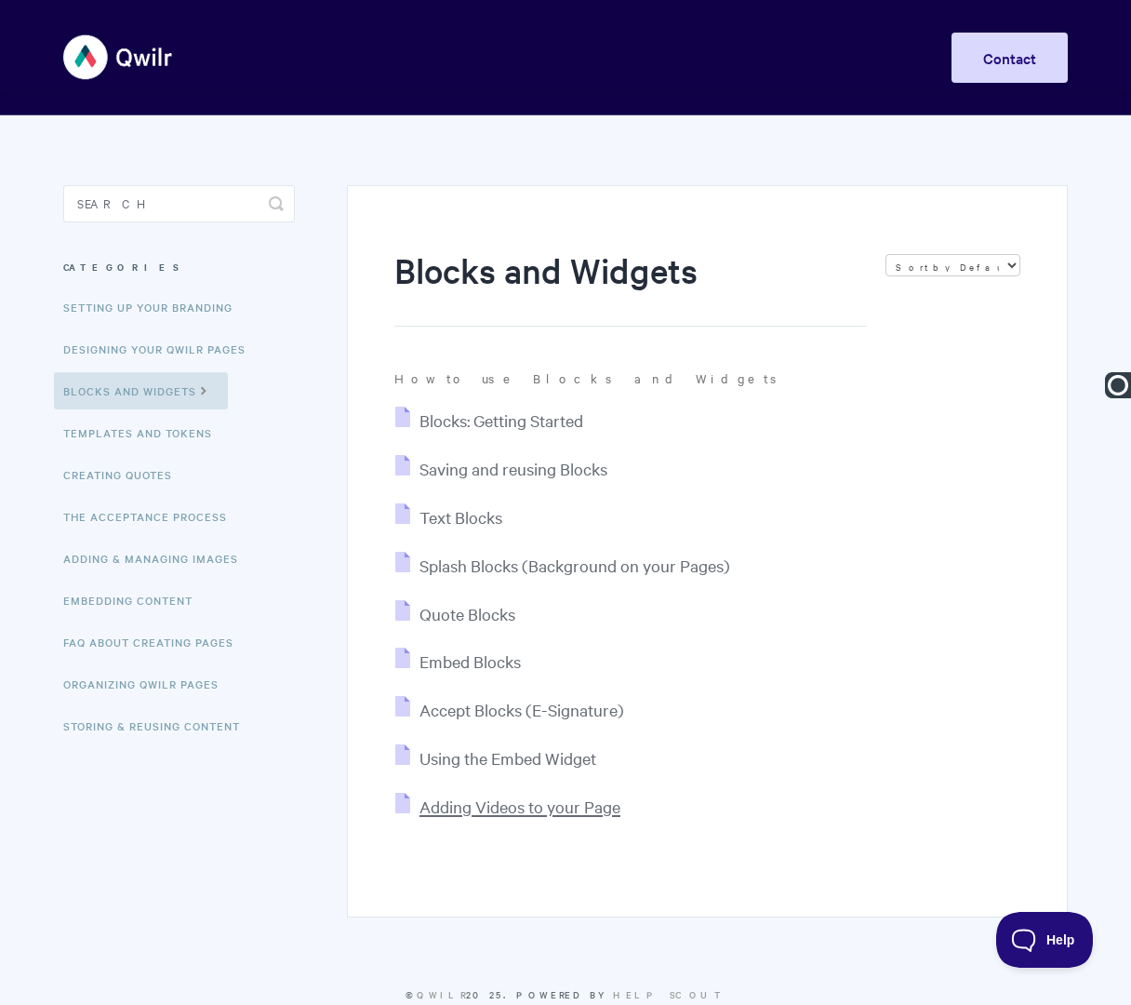
click at [468, 807] on span "Adding Videos to your Page" at bounding box center [520, 805] width 201 height 21
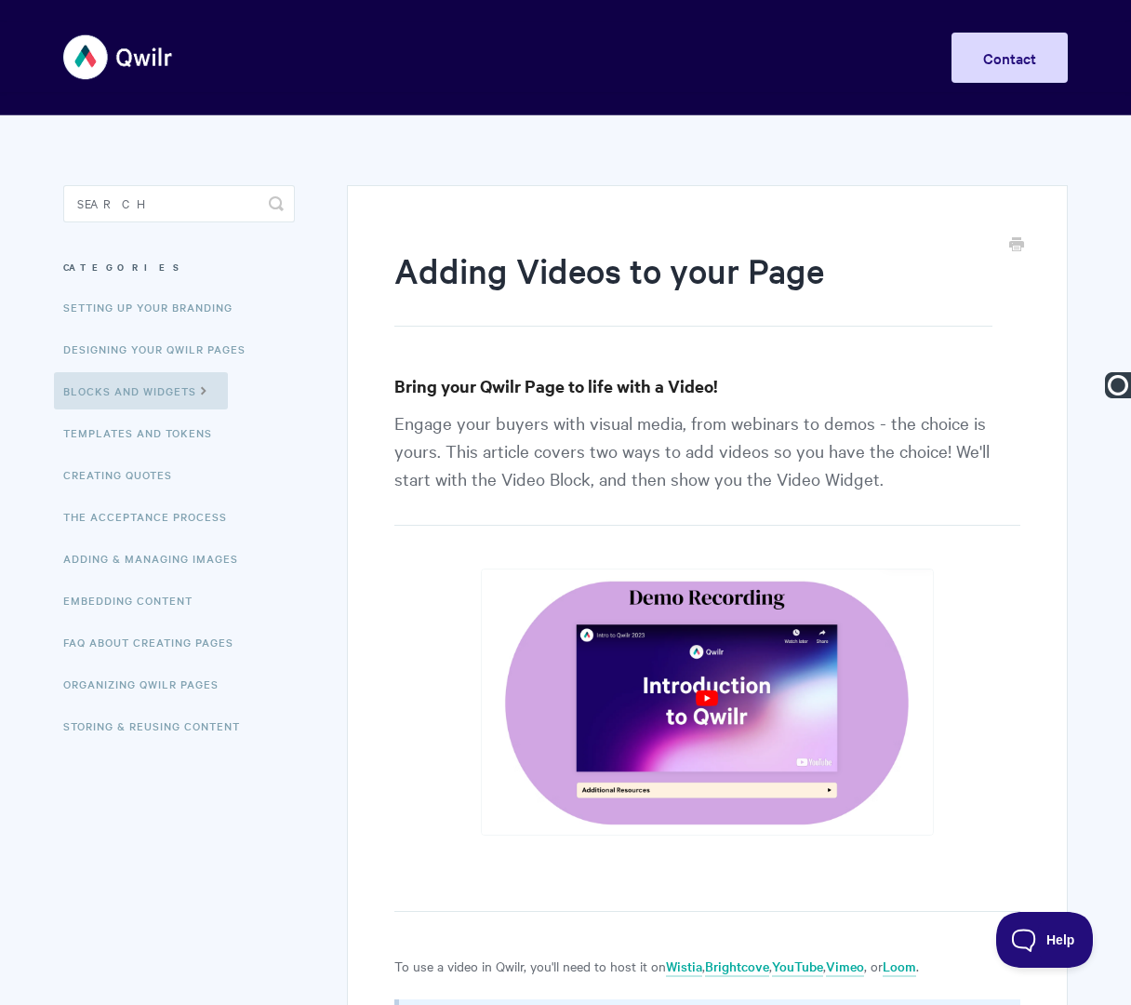
paste input "Blocks |"
type input "Blocks | Adding Videos to your Page"
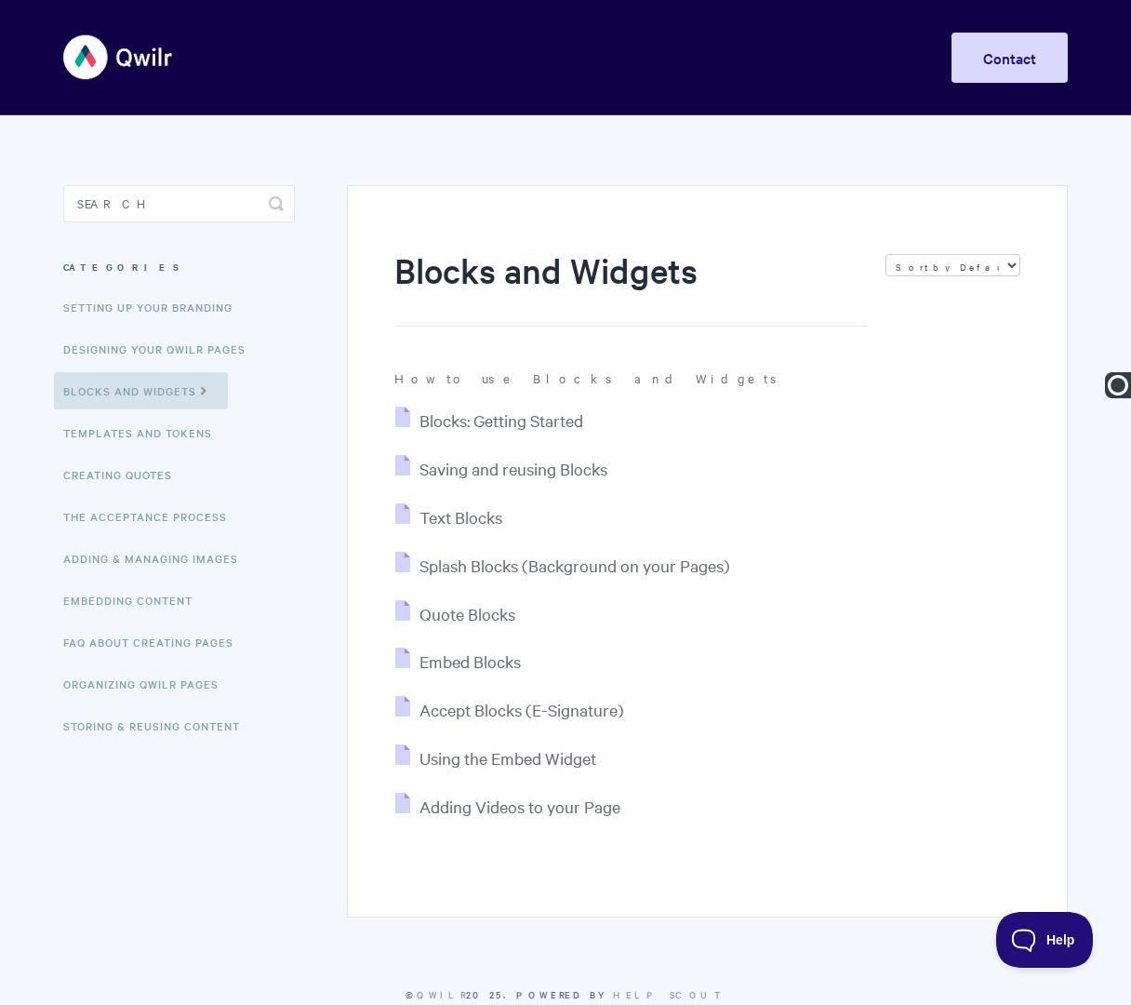
click at [115, 454] on ul "Setting up your Branding Designing Your Qwilr Pages Blocks and Widgets Template…" at bounding box center [179, 516] width 232 height 456
click at [115, 433] on link "Templates and Tokens" at bounding box center [140, 432] width 172 height 37
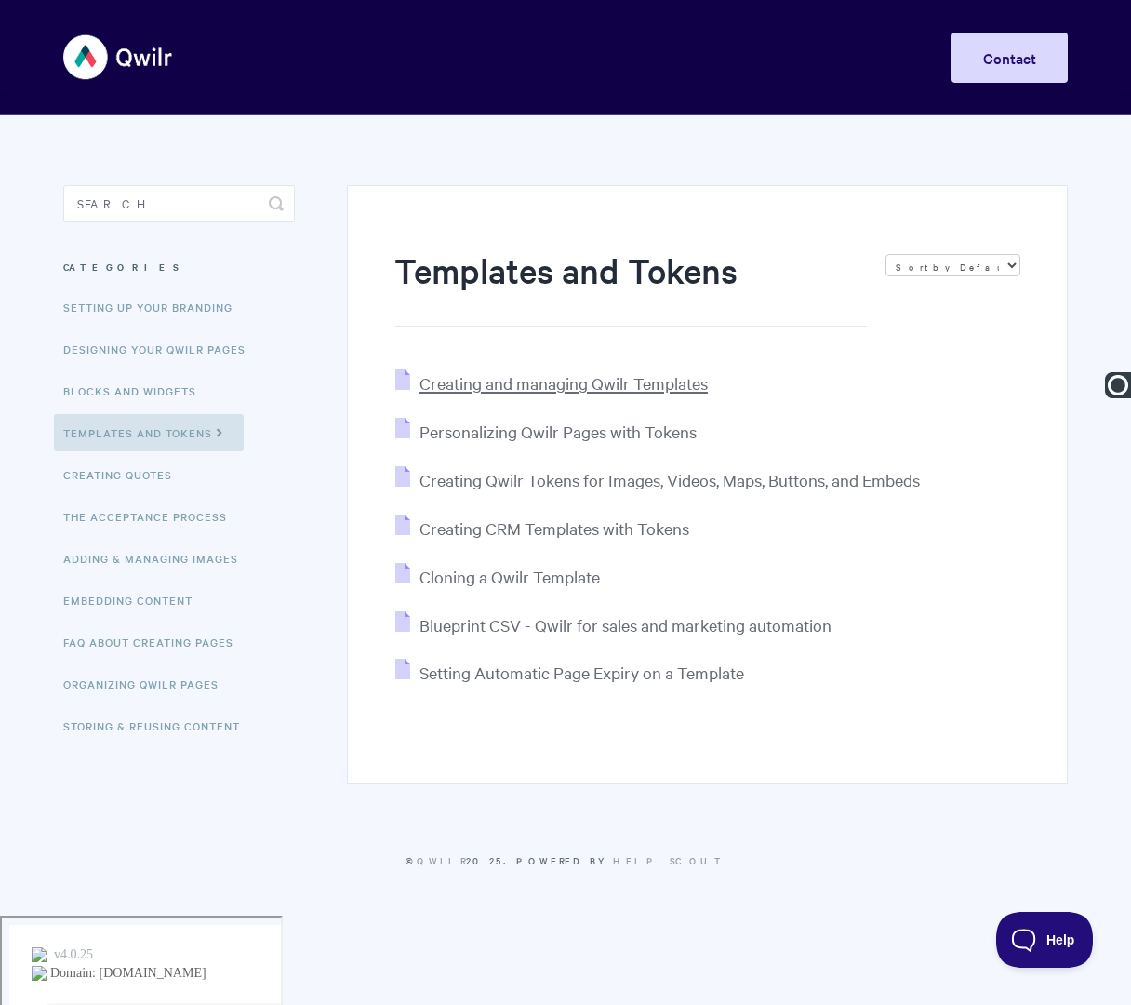
click at [462, 382] on span "Creating and managing Qwilr Templates" at bounding box center [564, 382] width 288 height 21
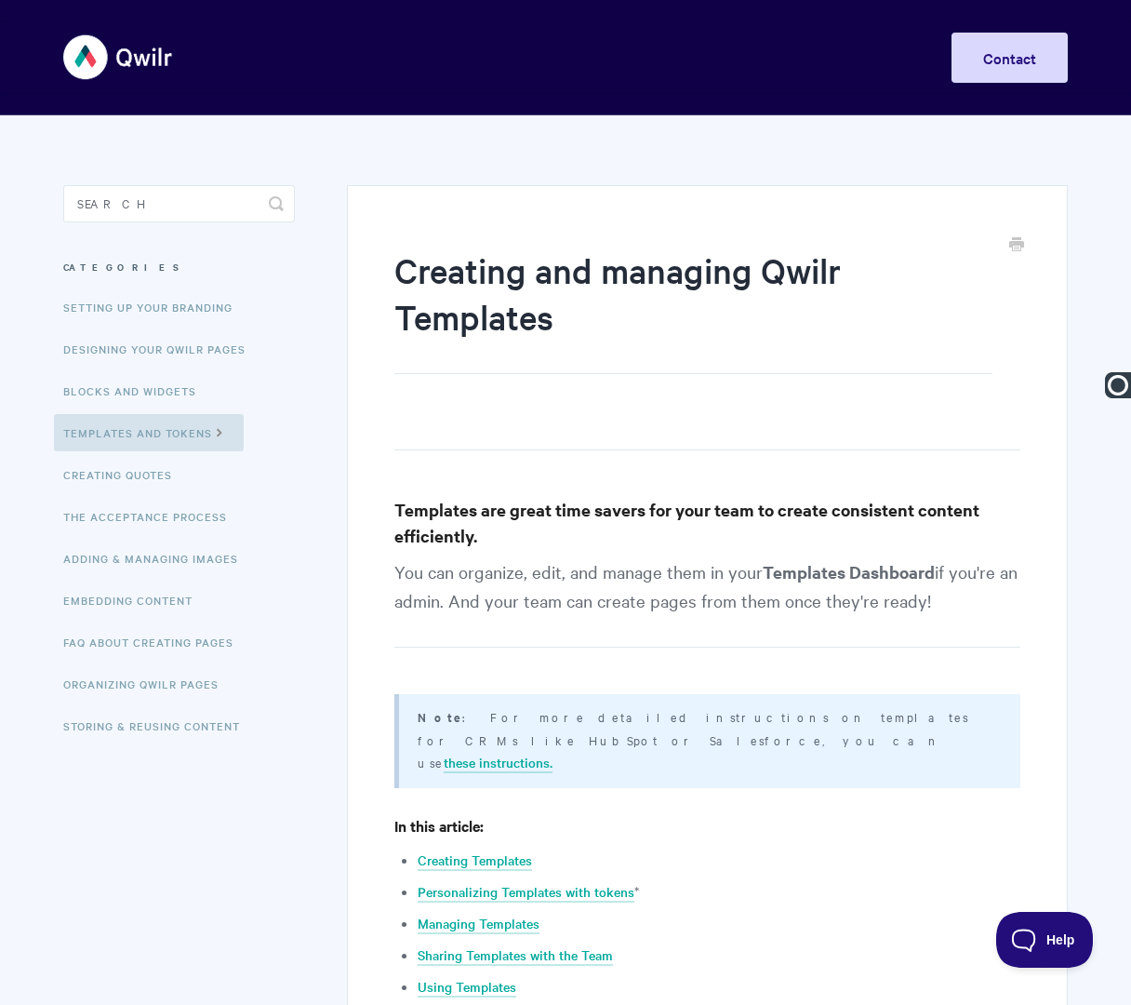
drag, startPoint x: 126, startPoint y: 112, endPoint x: 25, endPoint y: 112, distance: 100.5
type input "Templates | Creating and managing Qwilr Templates"
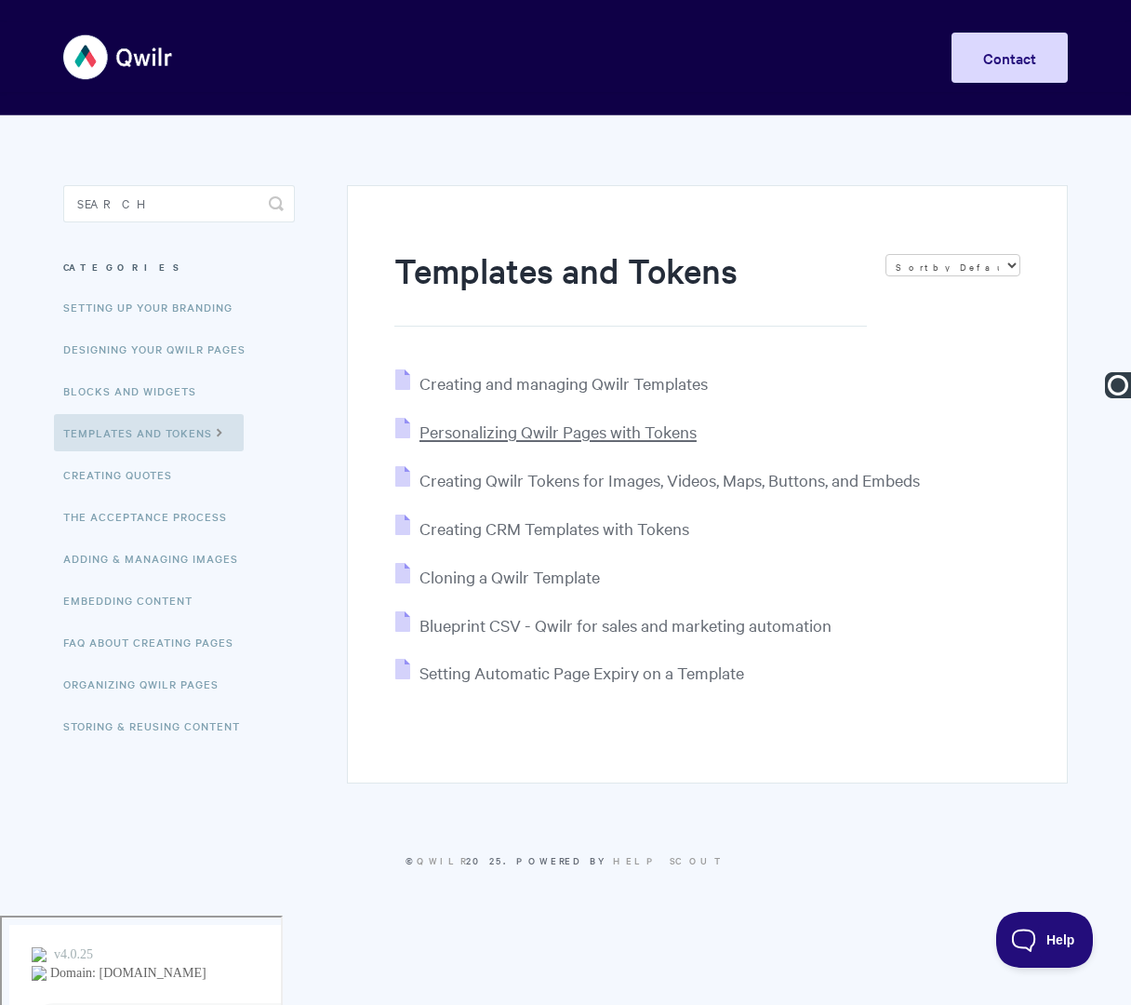
click at [456, 430] on span "Personalizing Qwilr Pages with Tokens" at bounding box center [558, 431] width 277 height 21
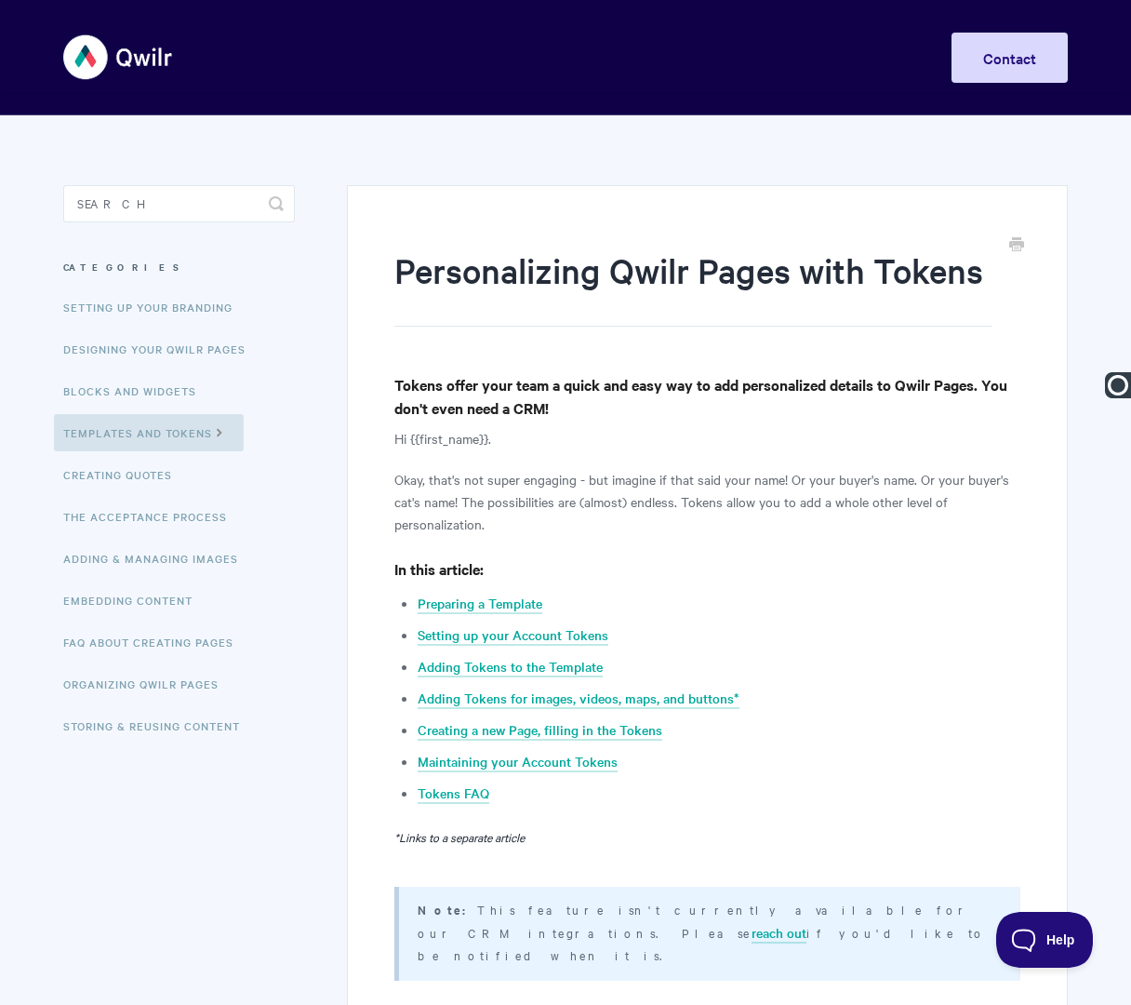
paste input "Templates |"
type input "Templates | Personalizing Qwilr Pages with Tokens"
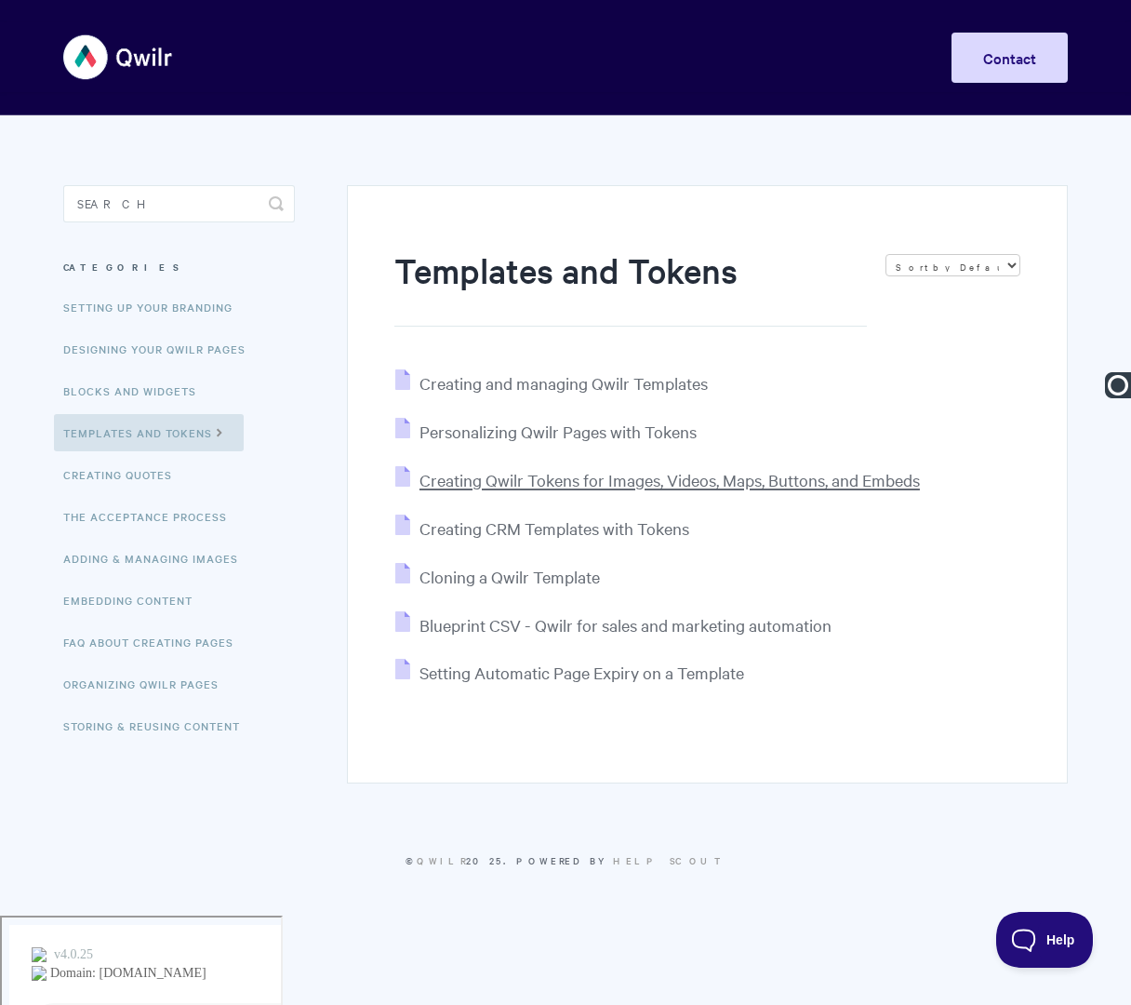
click at [508, 481] on span "Creating Qwilr Tokens for Images, Videos, Maps, Buttons, and Embeds" at bounding box center [670, 479] width 501 height 21
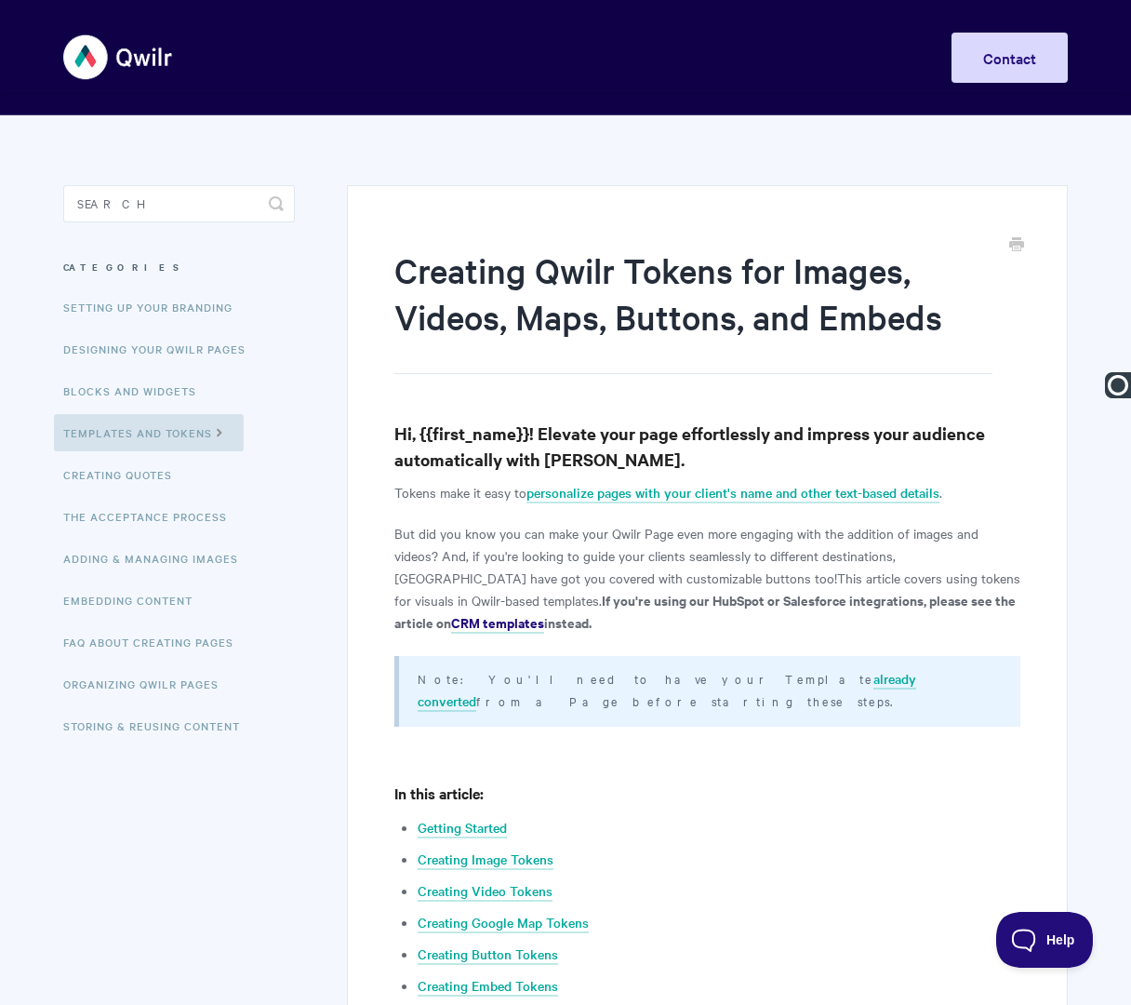
paste input "Templates |"
type input "Templates | Creating Qwilr Tokens for Images, Videos, Maps, Buttons, and Embeds"
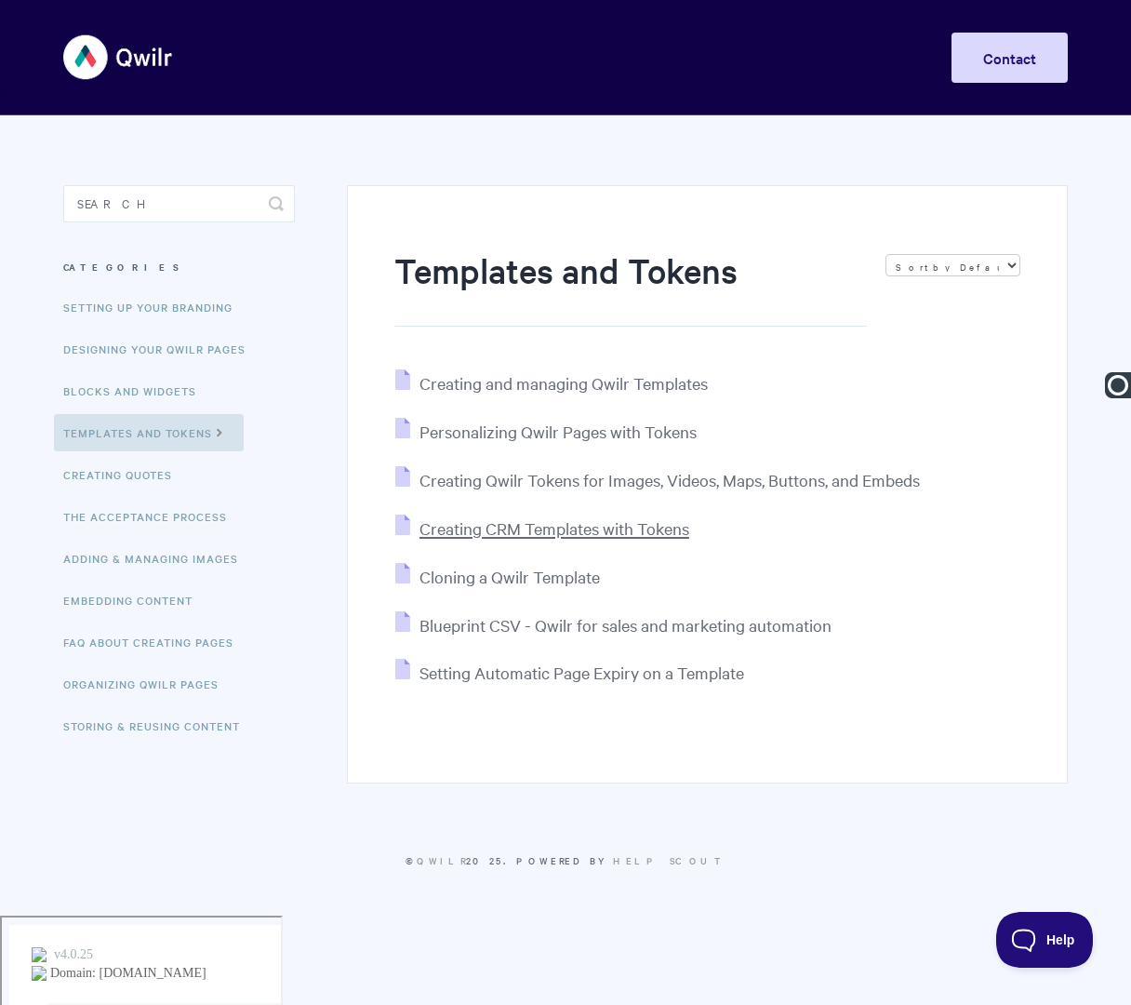
click at [549, 528] on span "Creating CRM Templates with Tokens" at bounding box center [555, 527] width 270 height 21
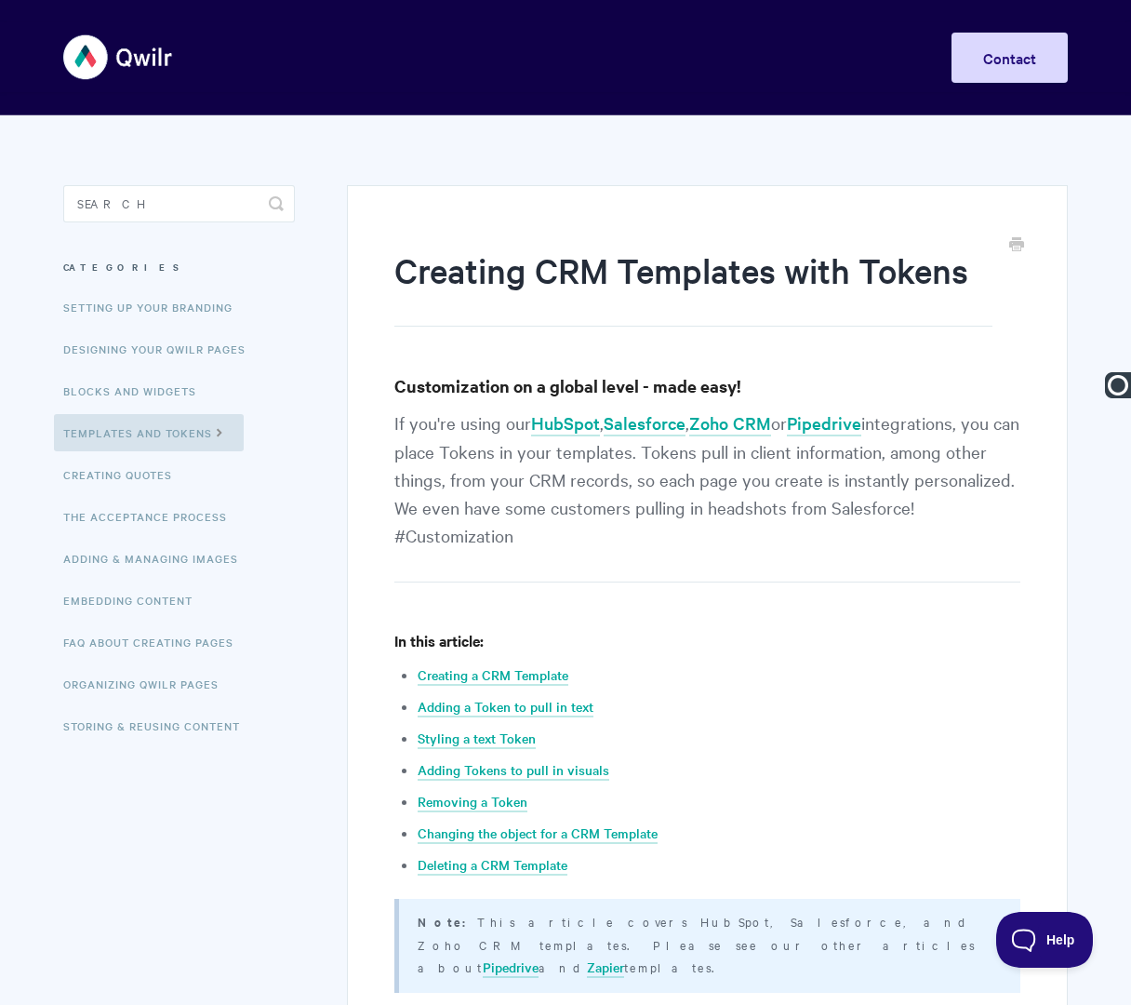
paste input "Templates |"
type input "Templates | Creating CRM Templates with Tokens"
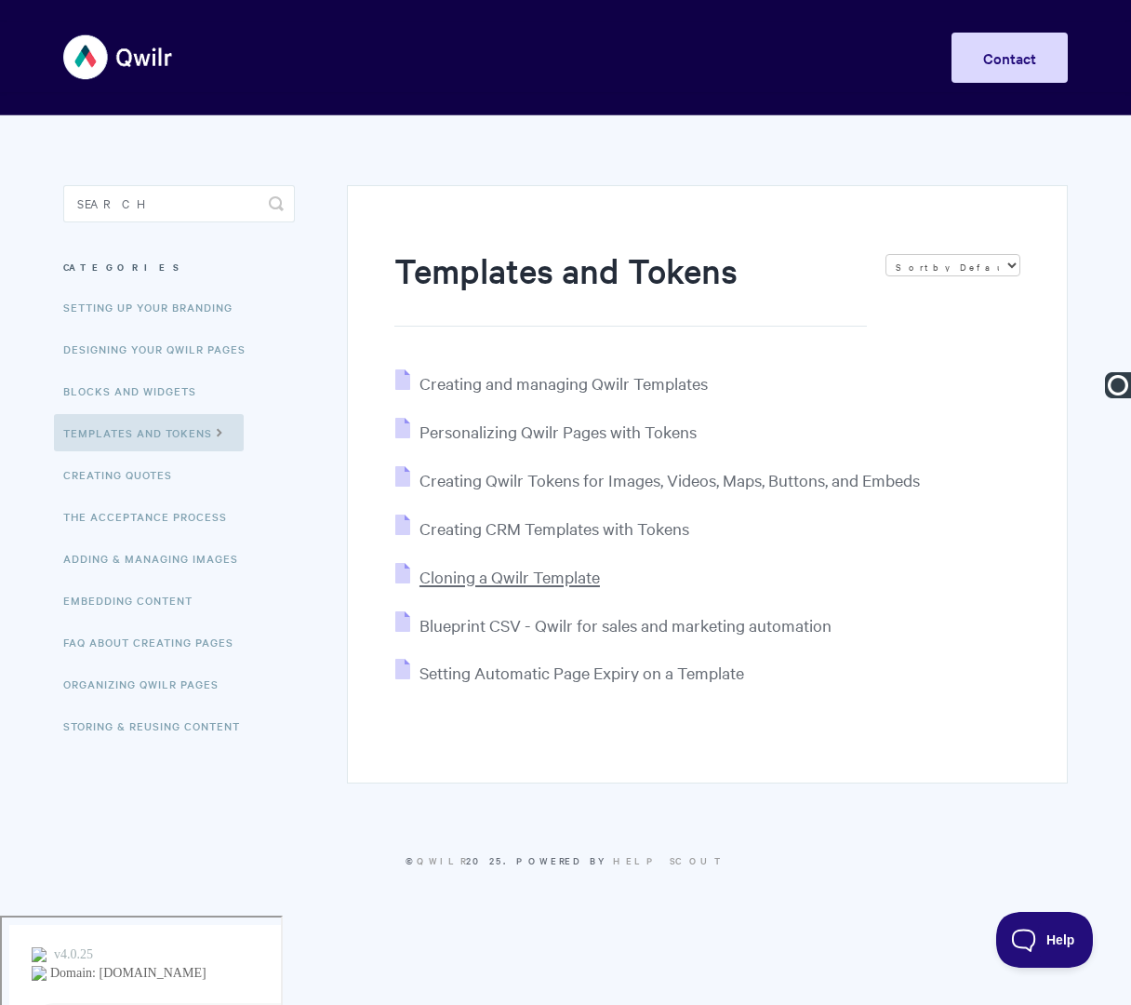
click at [527, 571] on span "Cloning a Qwilr Template" at bounding box center [510, 576] width 180 height 21
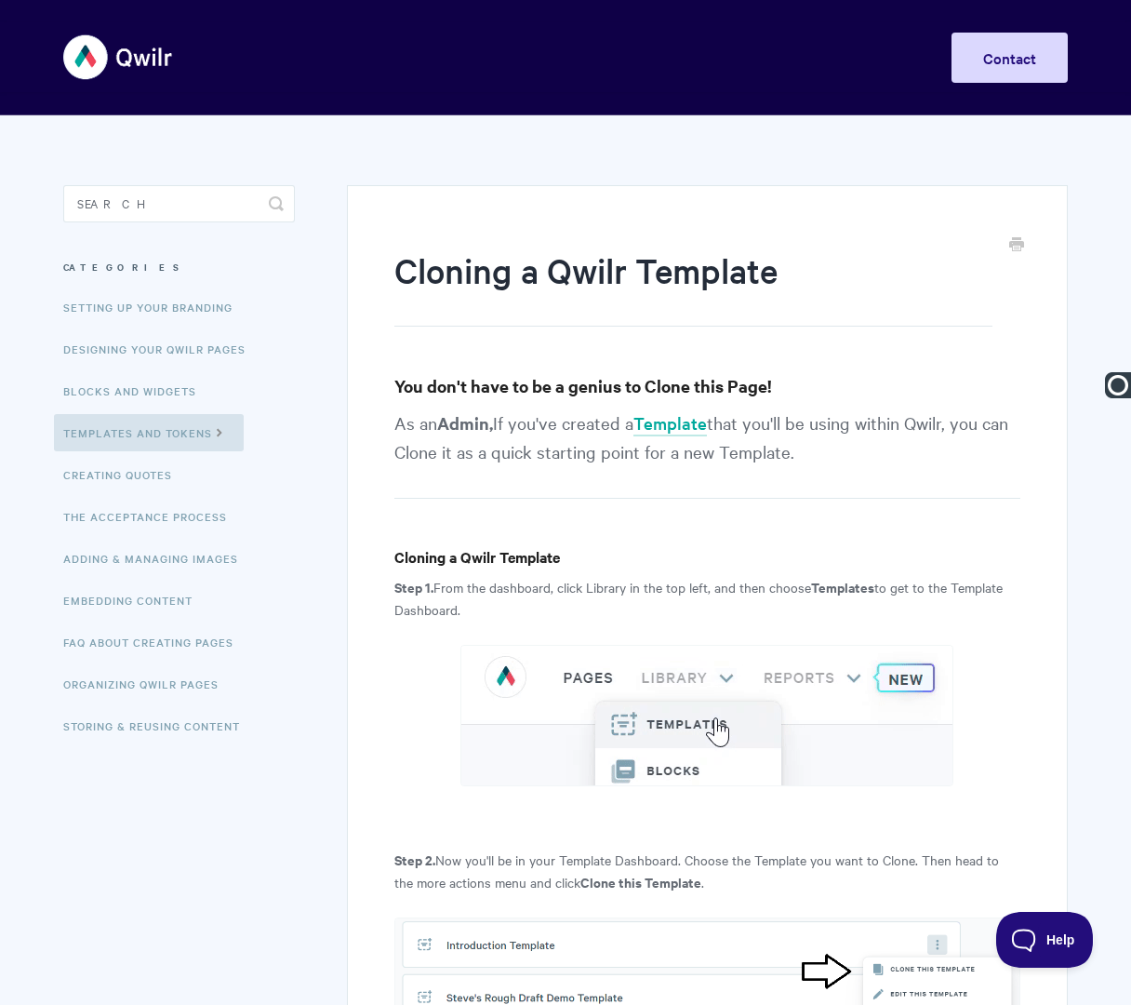
paste input "Templates |"
type input "Templates | Cloning a Qwilr Template"
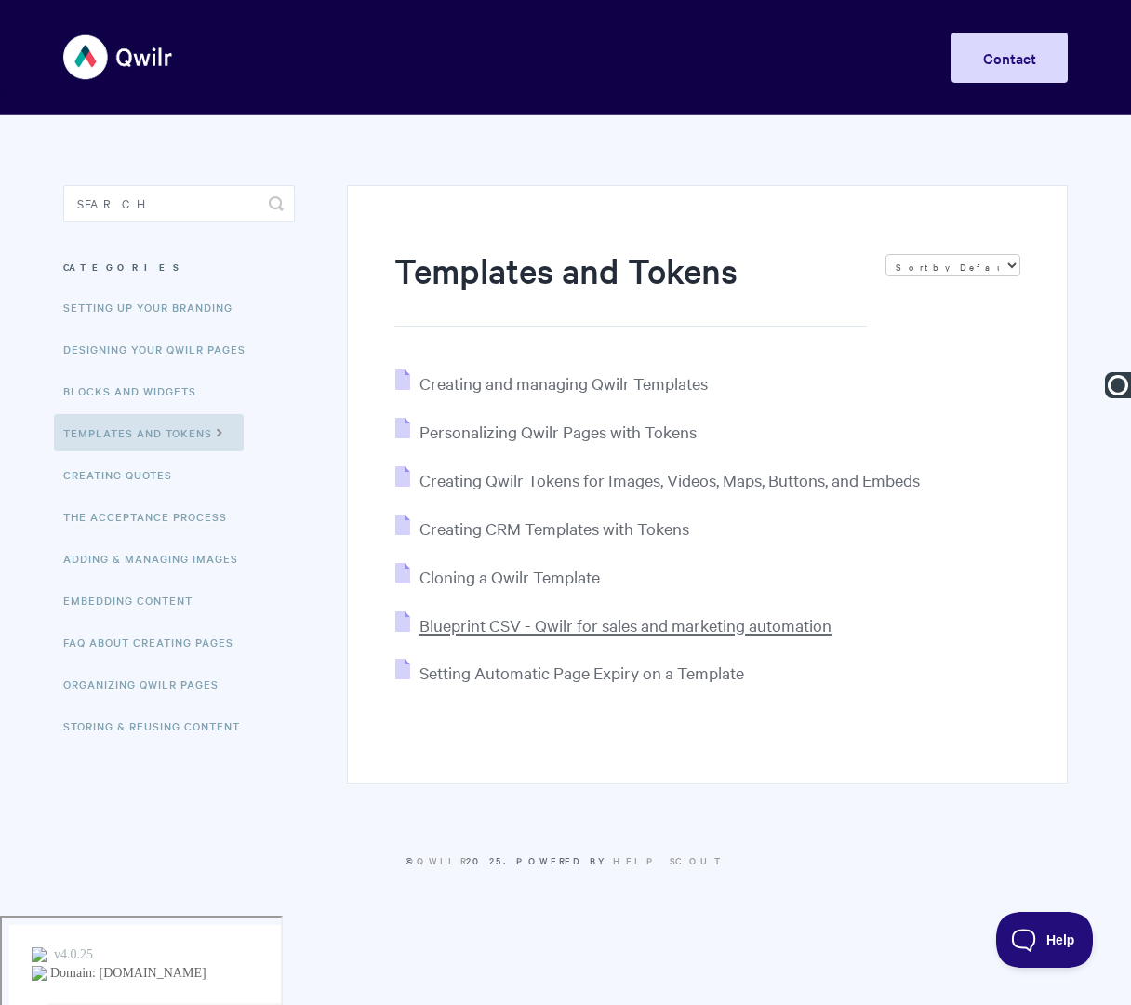
click at [560, 627] on span "Blueprint CSV - Qwilr for sales and marketing automation" at bounding box center [626, 624] width 412 height 21
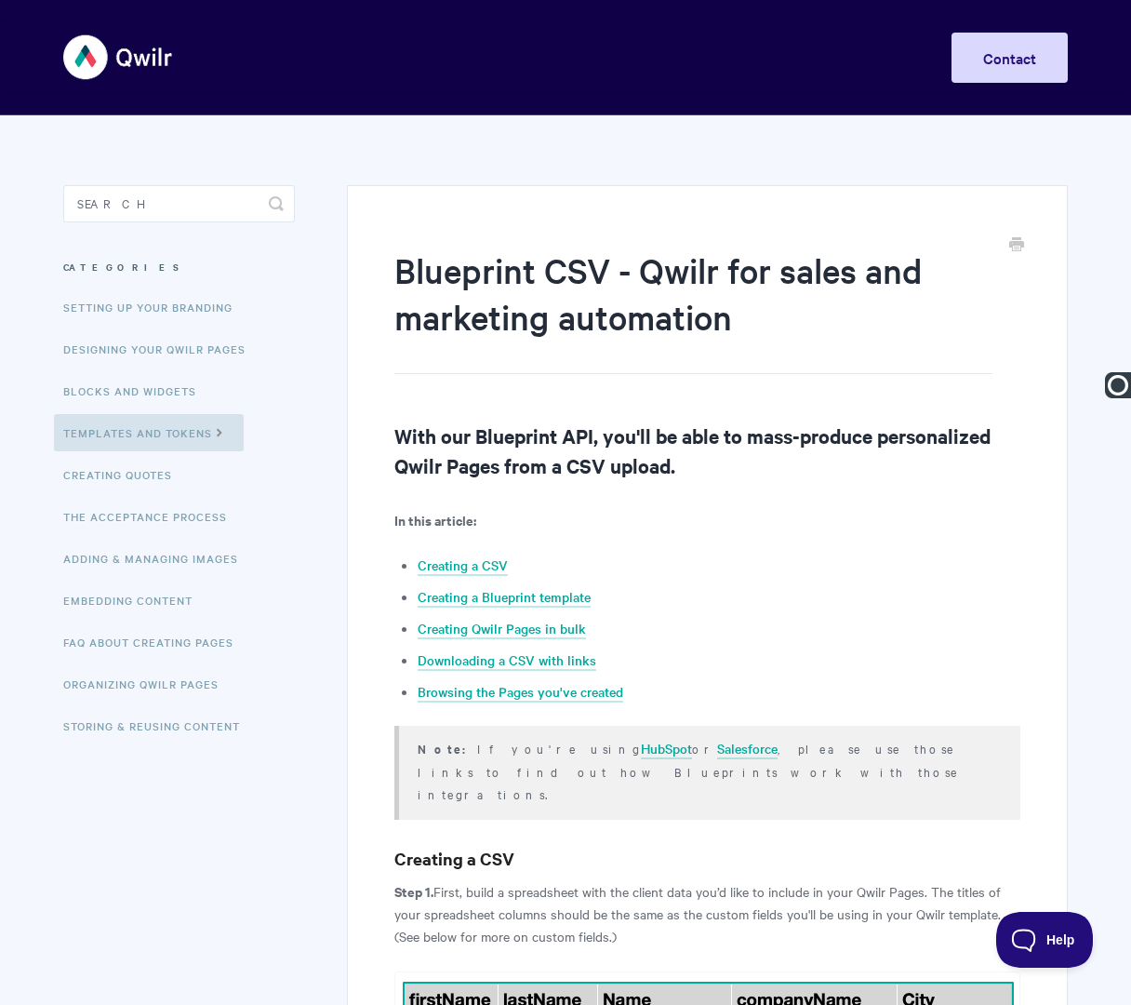
paste input "Templates |"
type input "Templates | Blueprint CSV - Qwilr for sales and marketing automation"
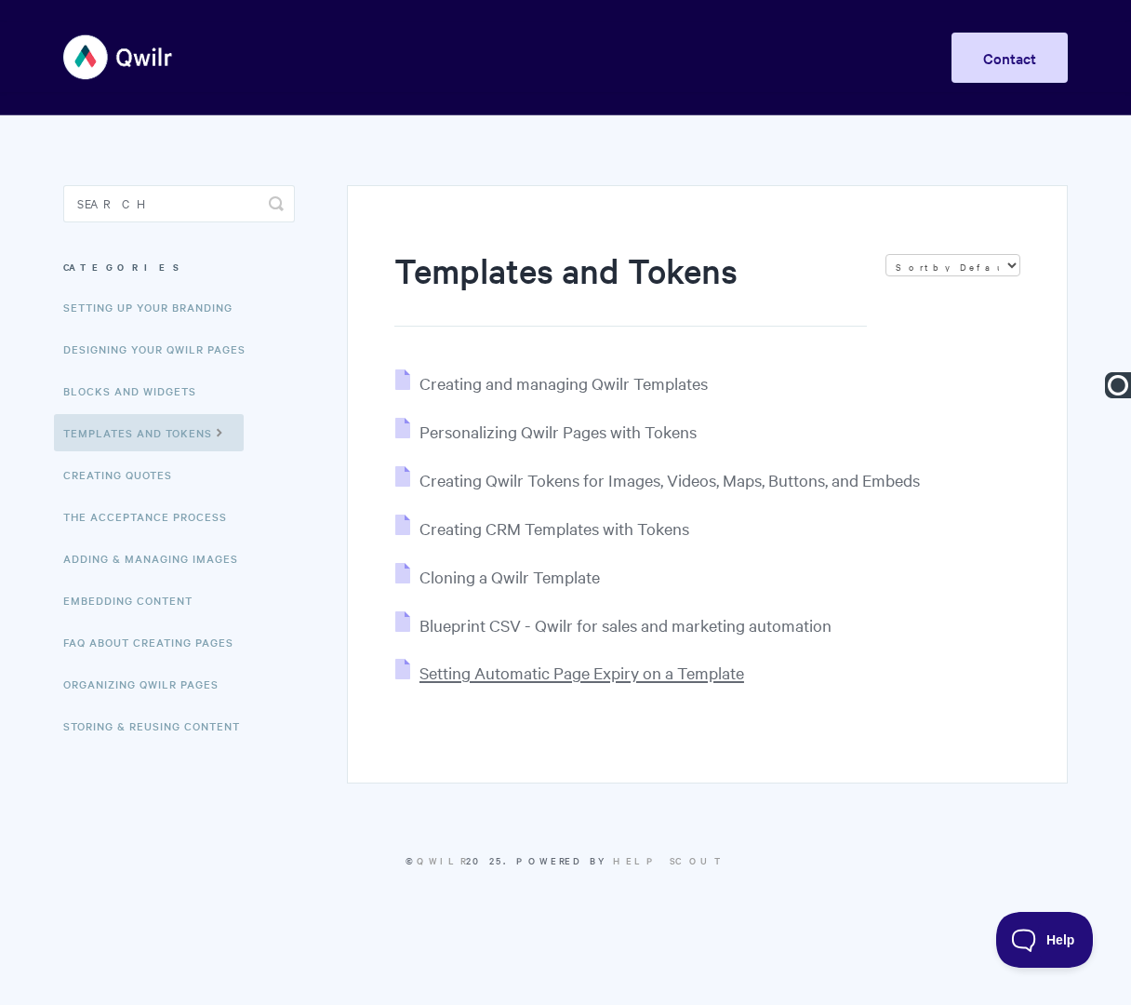
click at [528, 680] on span "Setting Automatic Page Expiry on a Template" at bounding box center [582, 672] width 325 height 21
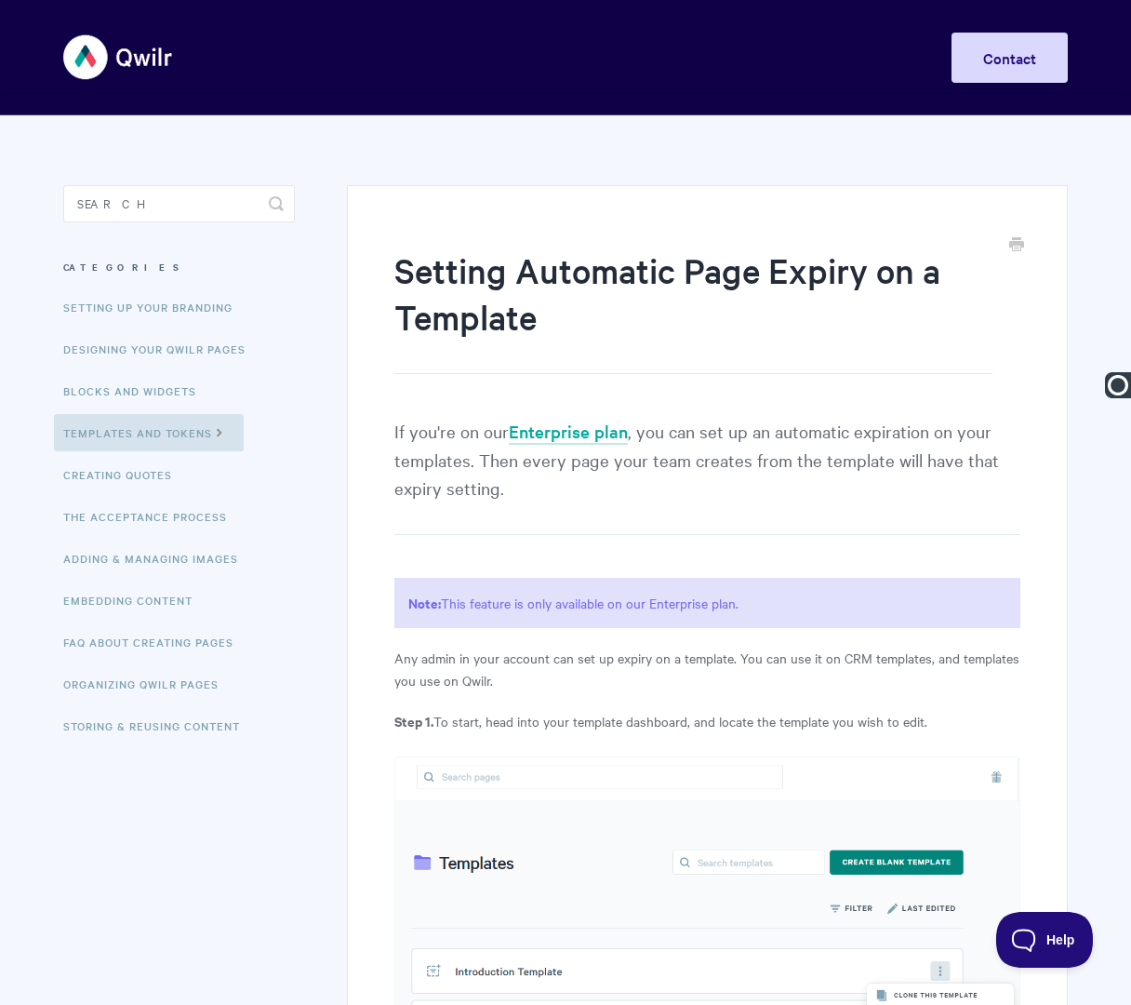
paste input "Templates |"
type input "Templates | Setting Automatic Page Expiry on a Template"
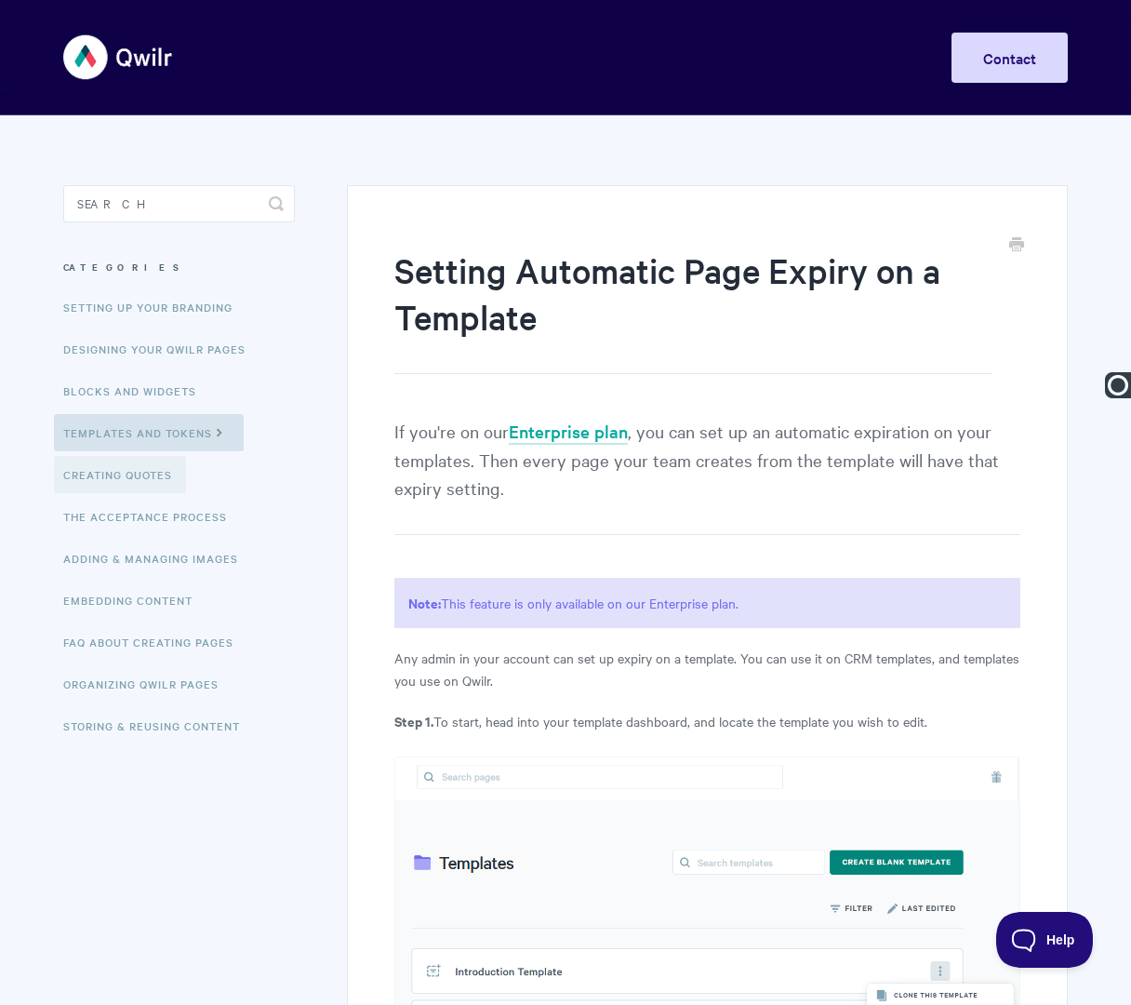
click at [143, 486] on link "Creating Quotes" at bounding box center [120, 474] width 132 height 37
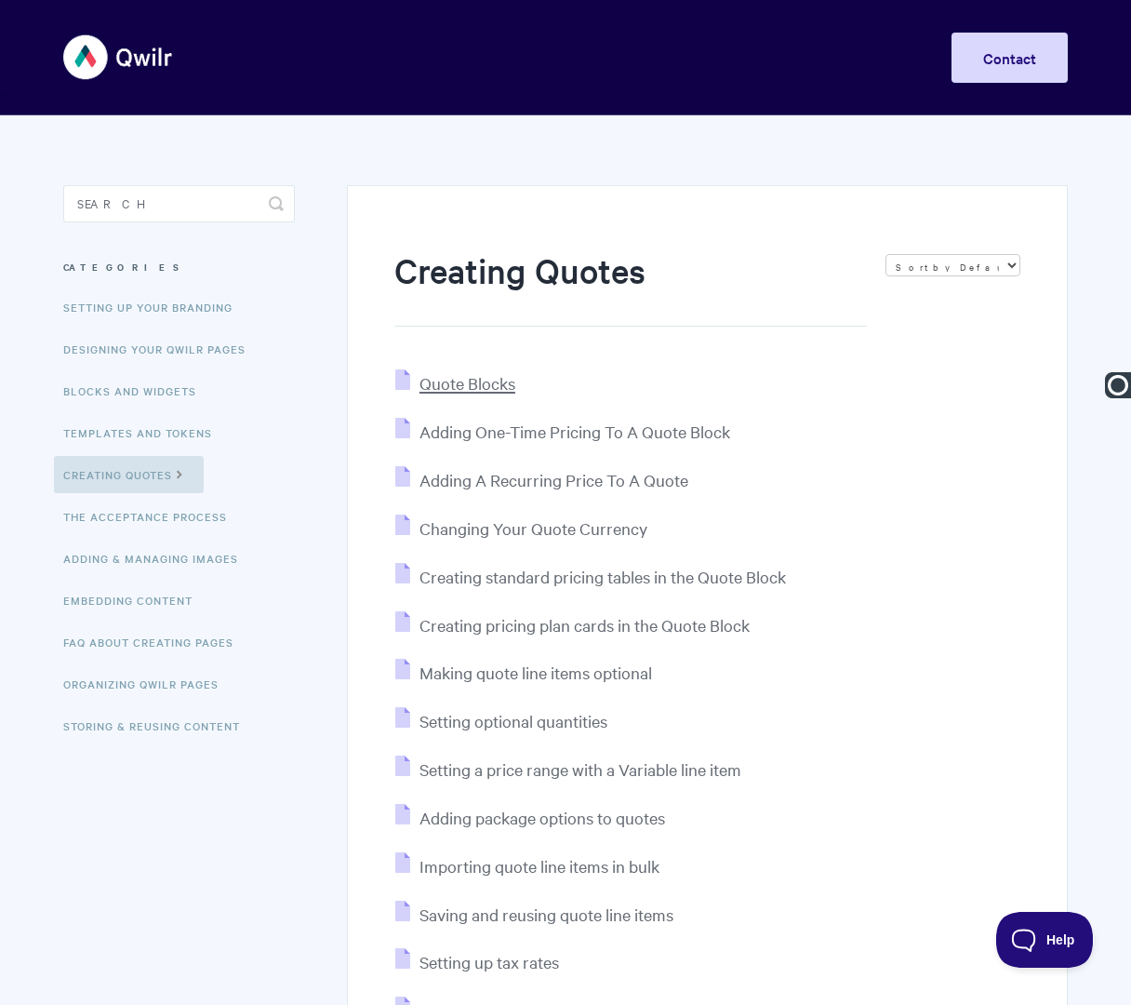
click at [484, 384] on span "Quote Blocks" at bounding box center [468, 382] width 96 height 21
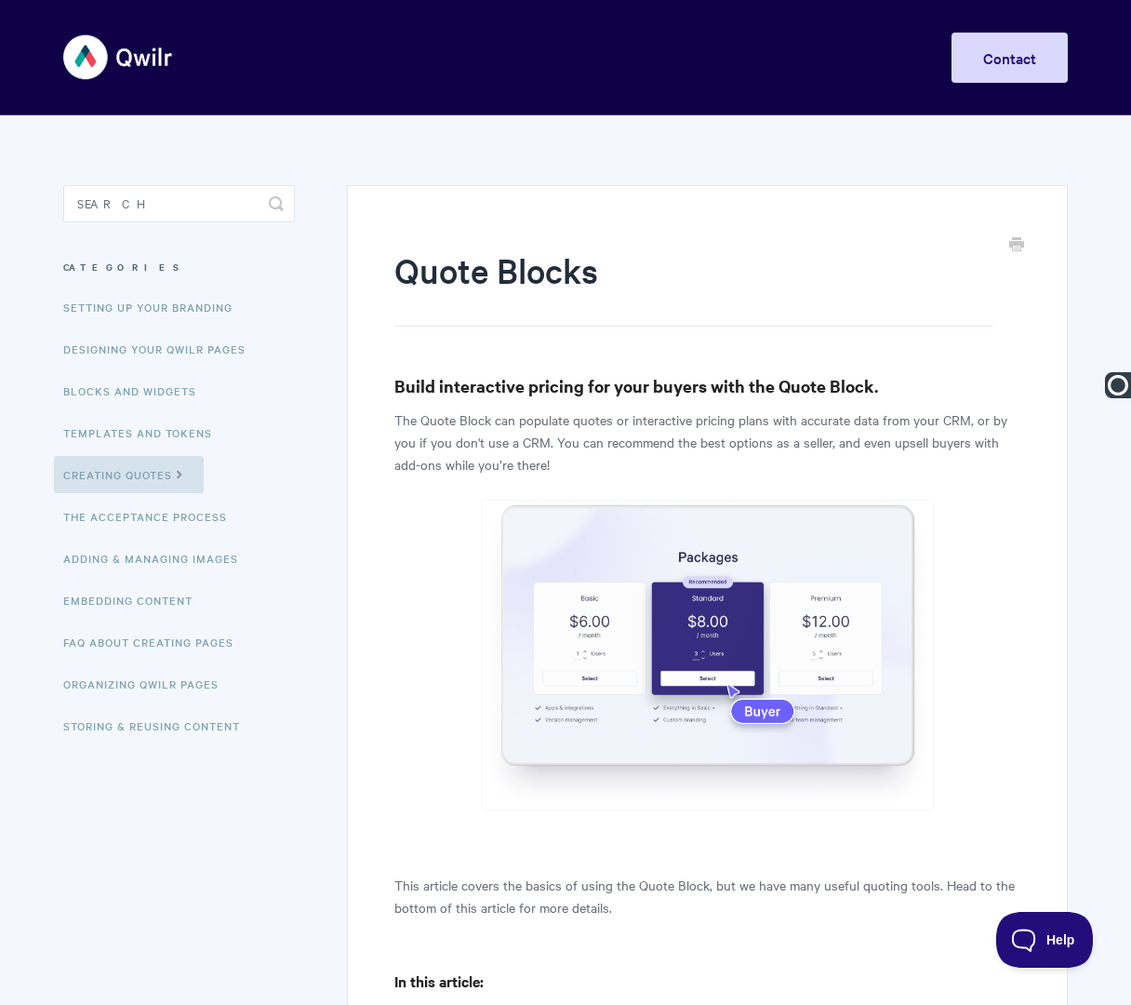
type input "Quote Blocks | Quote Blocks"
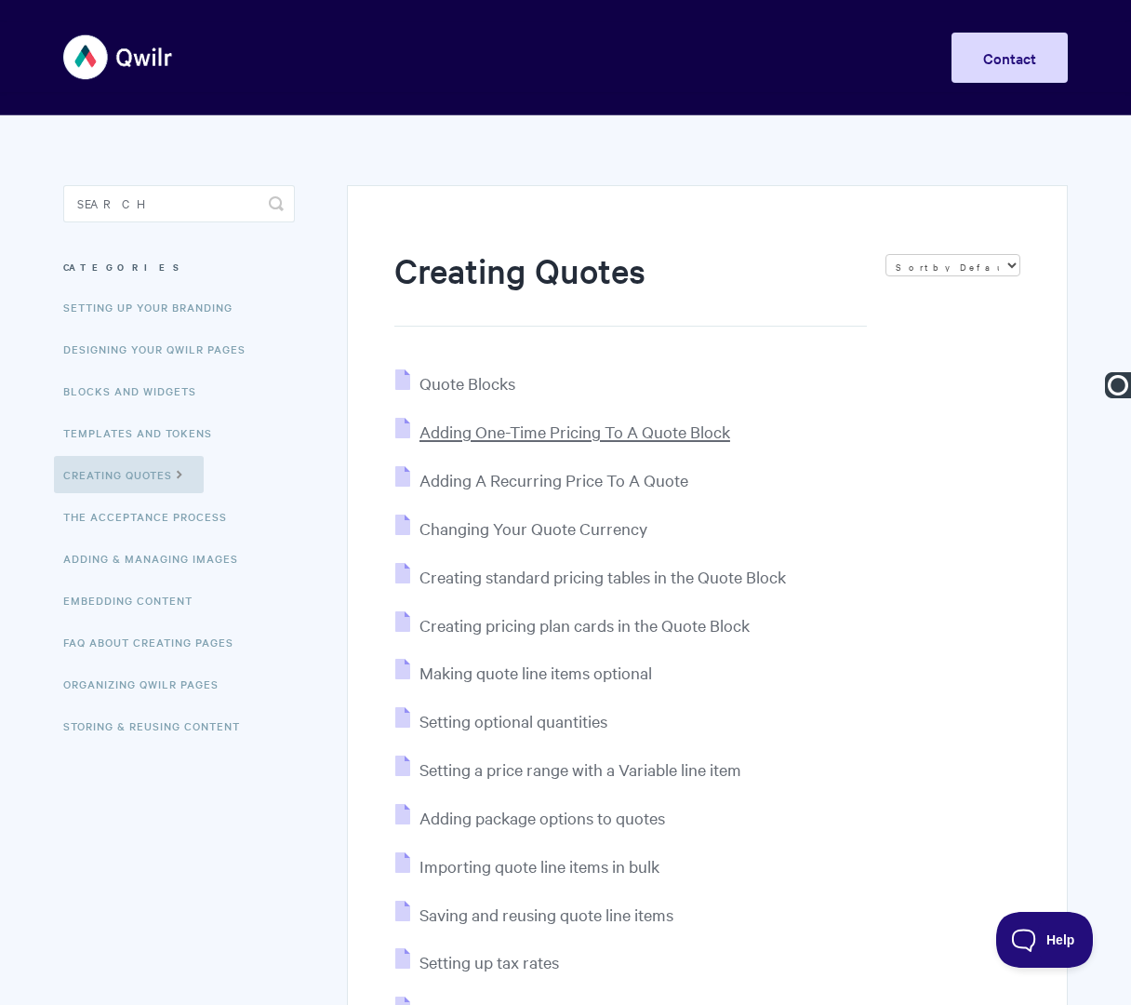
click at [469, 434] on span "Adding One-Time Pricing To A Quote Block" at bounding box center [575, 431] width 311 height 21
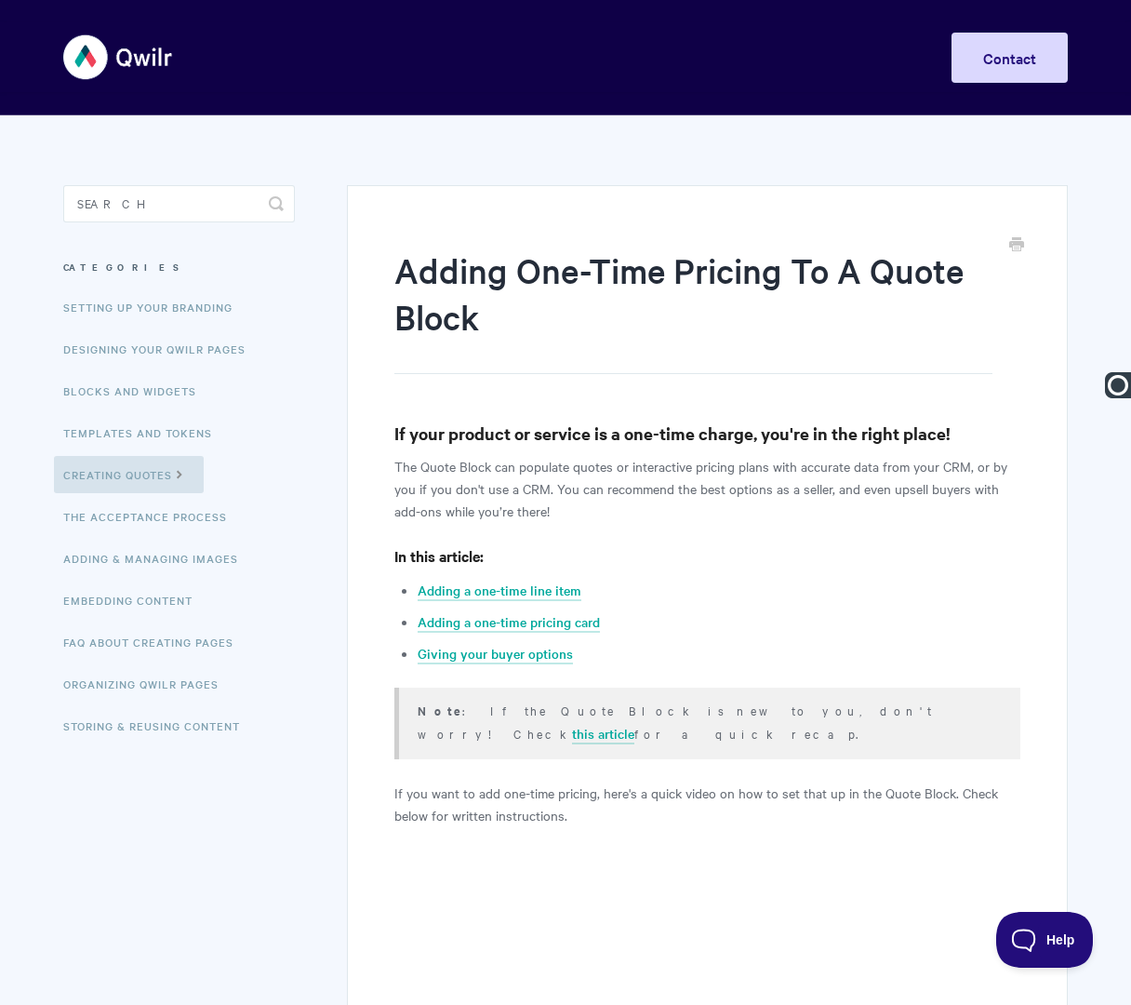
paste input "Quote Blocks |"
type input "Quote Blocks | Adding One-Time Pricing To A Quote Block"
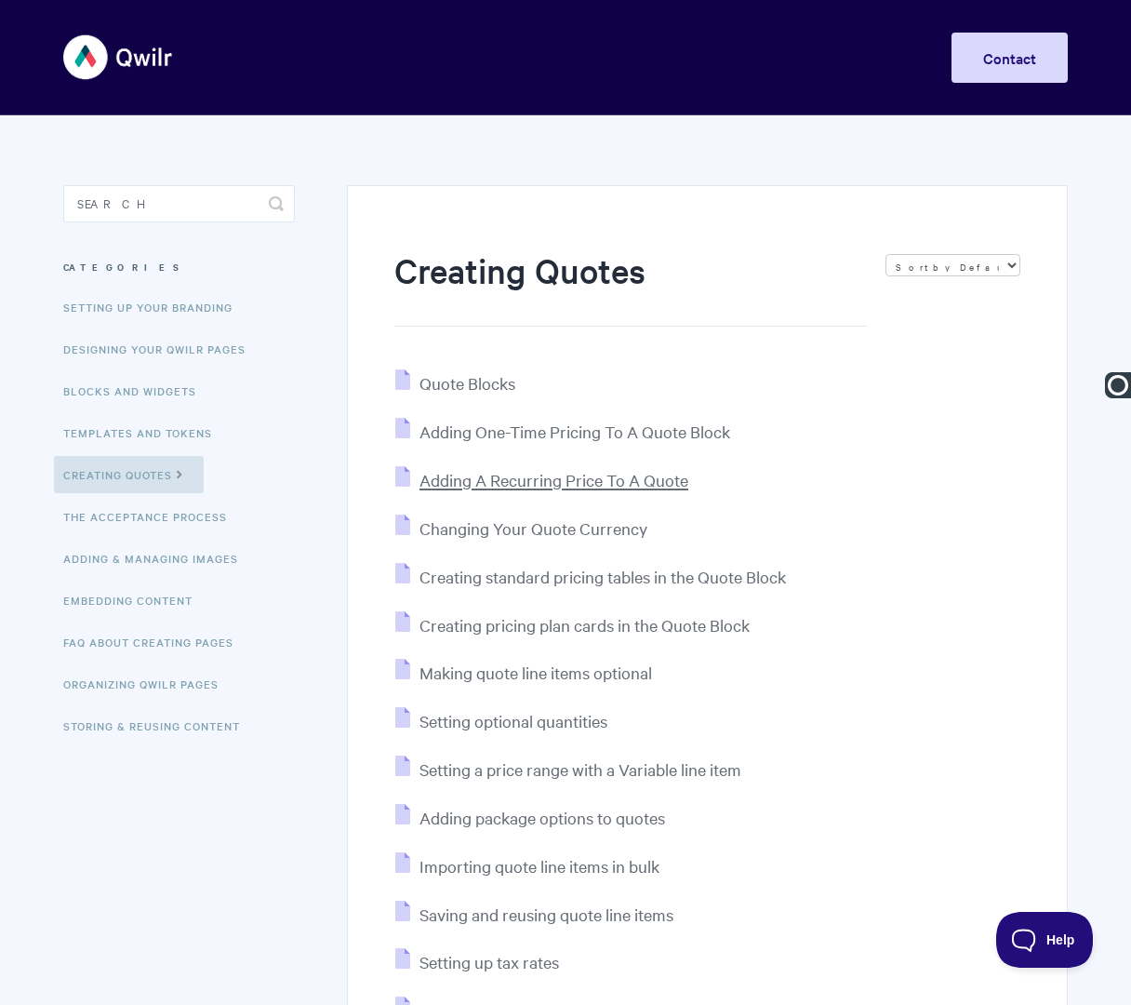
click at [508, 484] on span "Adding A Recurring Price To A Quote" at bounding box center [554, 479] width 269 height 21
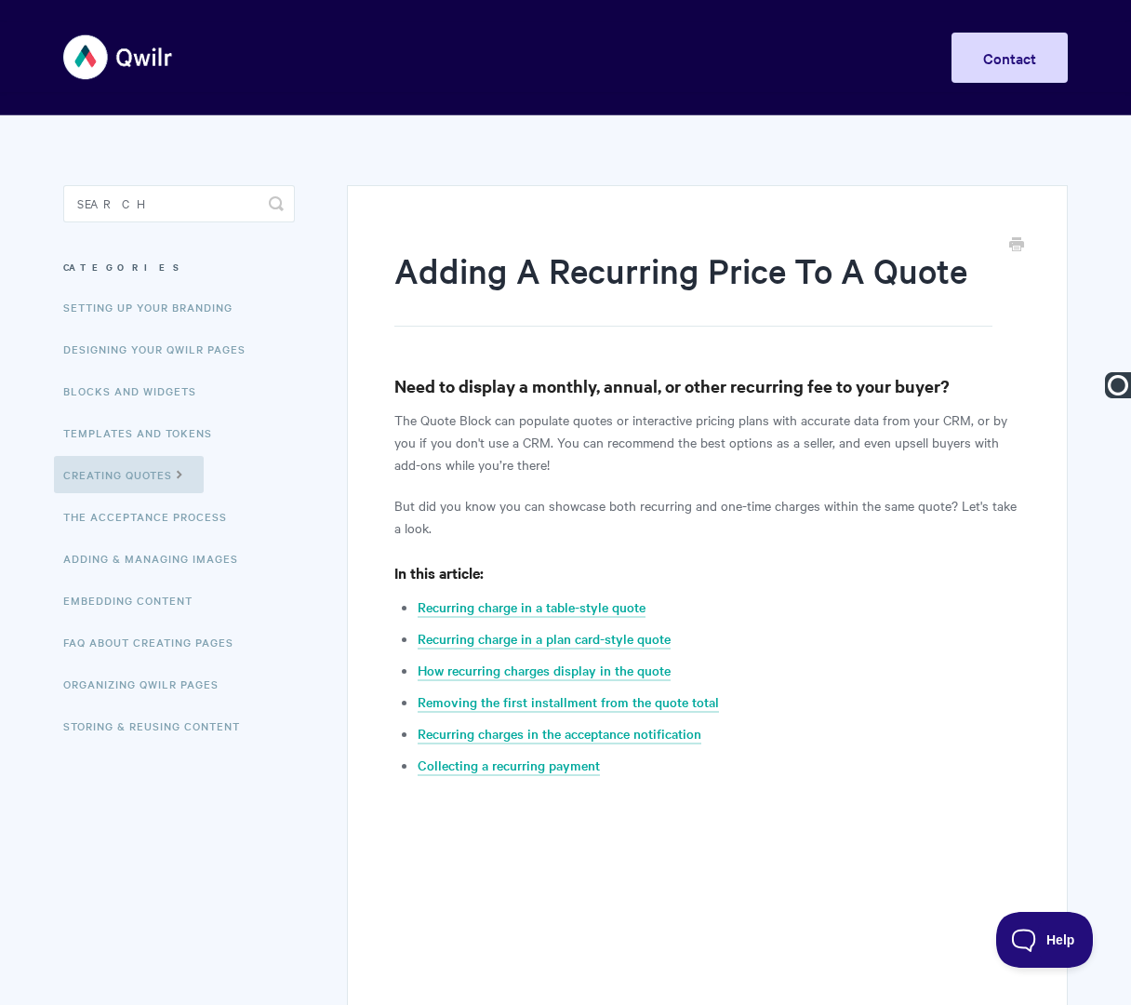
paste input "Quote Blocks |"
type input "Quote Blocks | Adding A Recurring Price To A Quote"
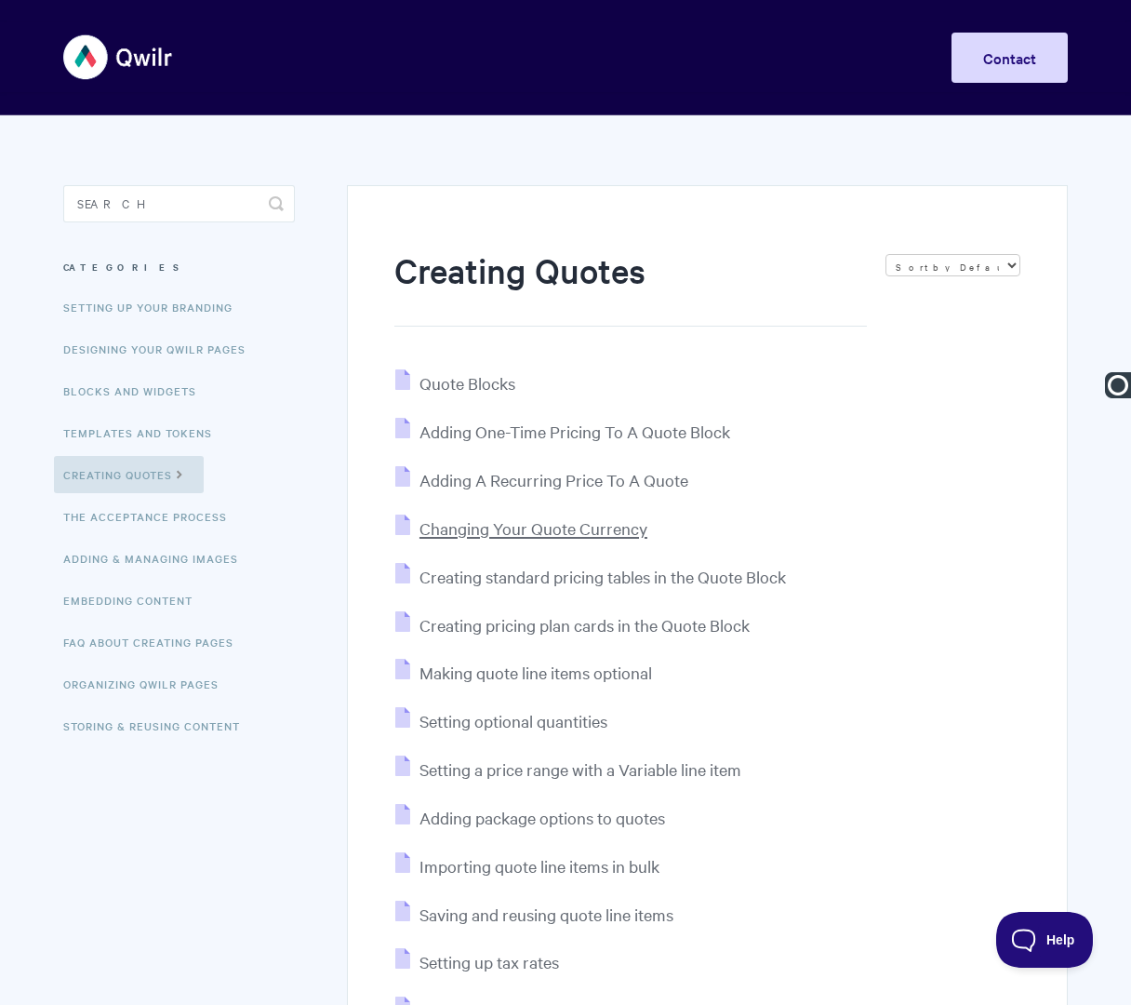
click at [549, 526] on span "Changing Your Quote Currency" at bounding box center [534, 527] width 228 height 21
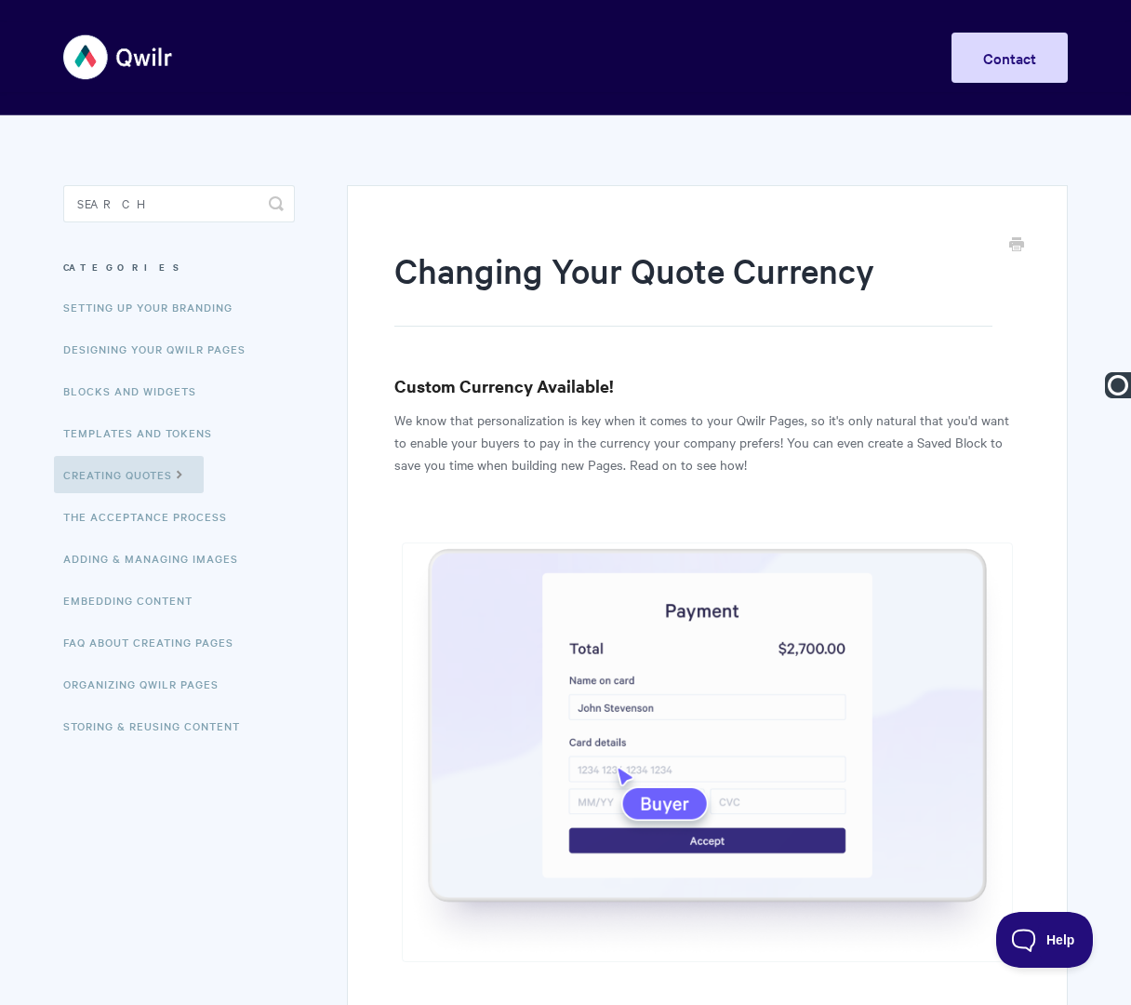
paste input "Quote Blocks |"
type input "Quote Blocks | Changing Your Quote Currency"
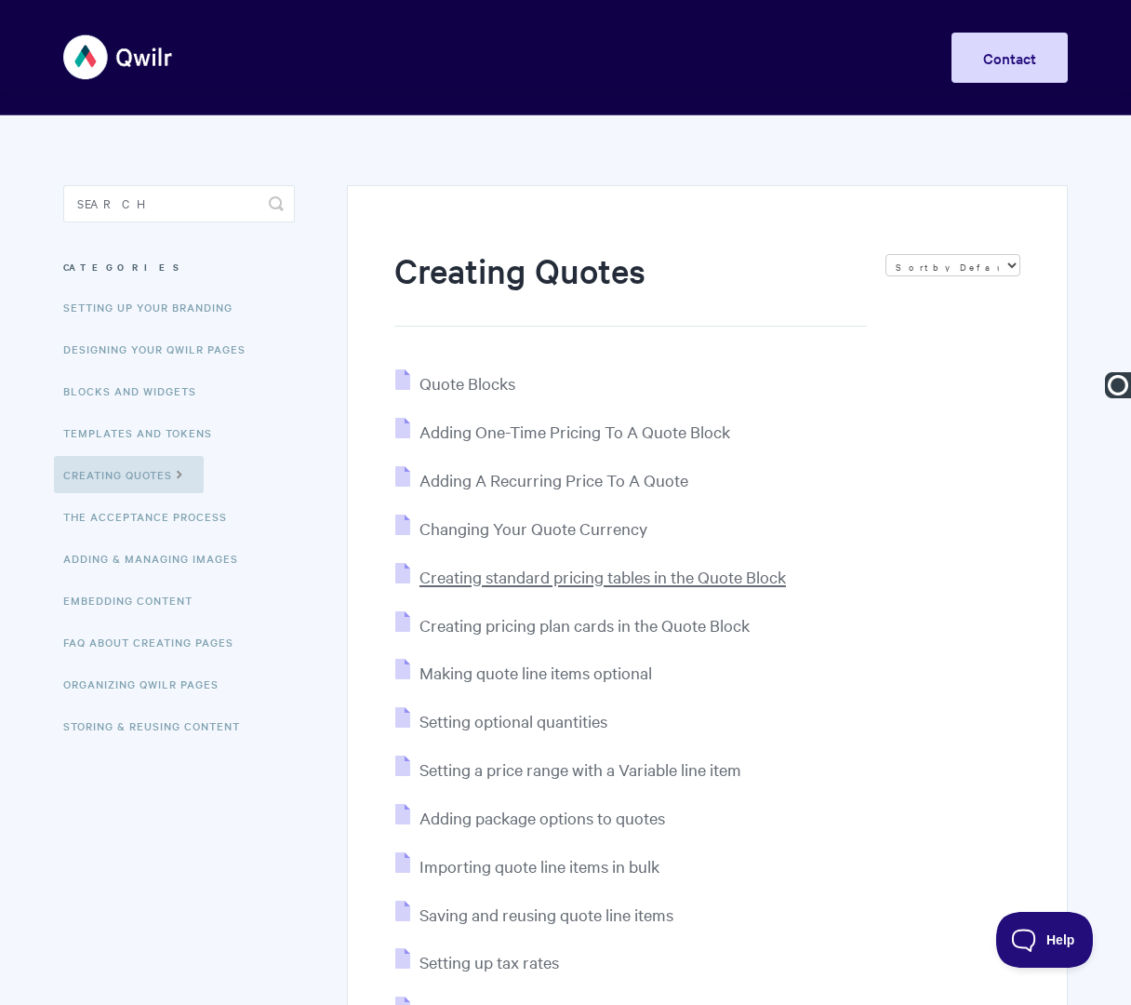
click at [474, 581] on span "Creating standard pricing tables in the Quote Block" at bounding box center [603, 576] width 367 height 21
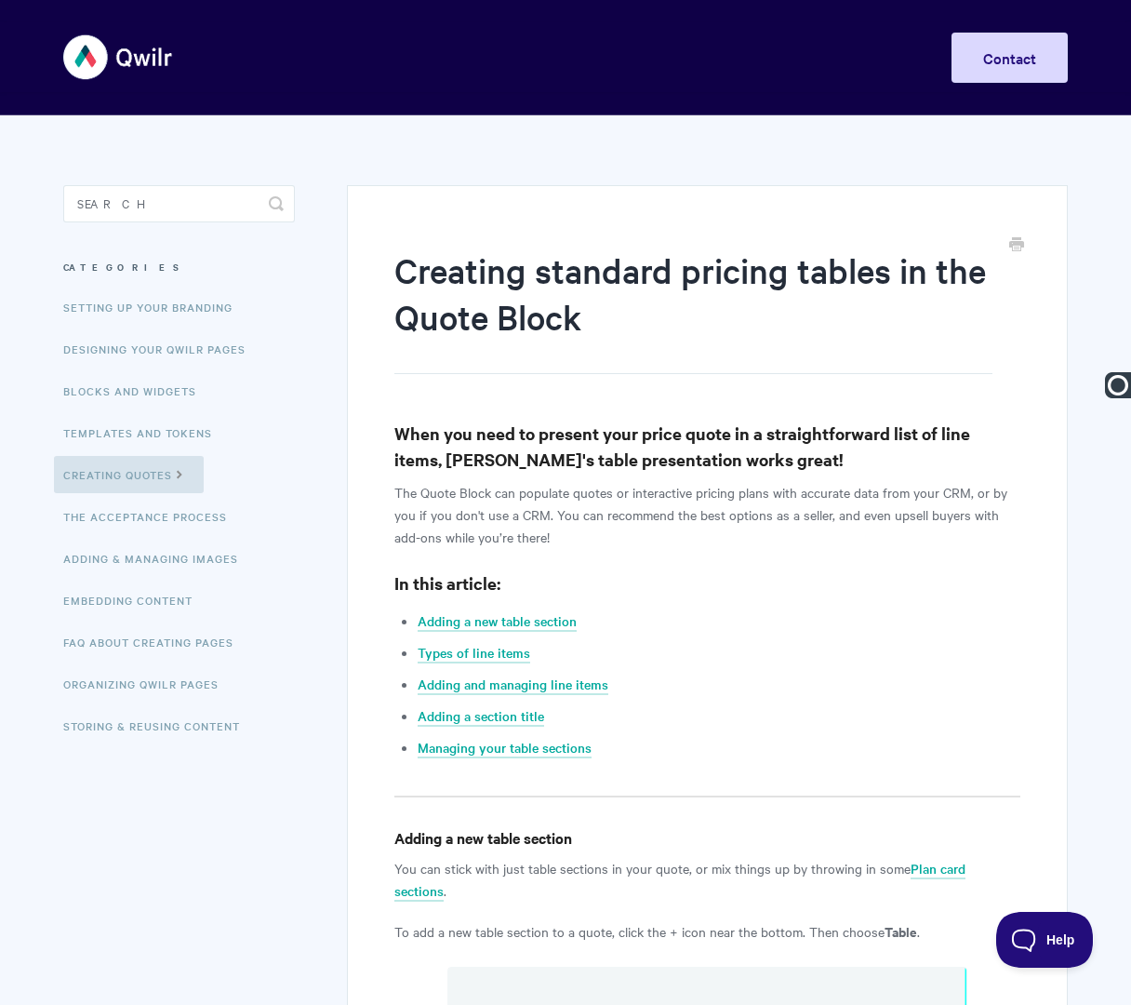
paste input "Quote Blocks |"
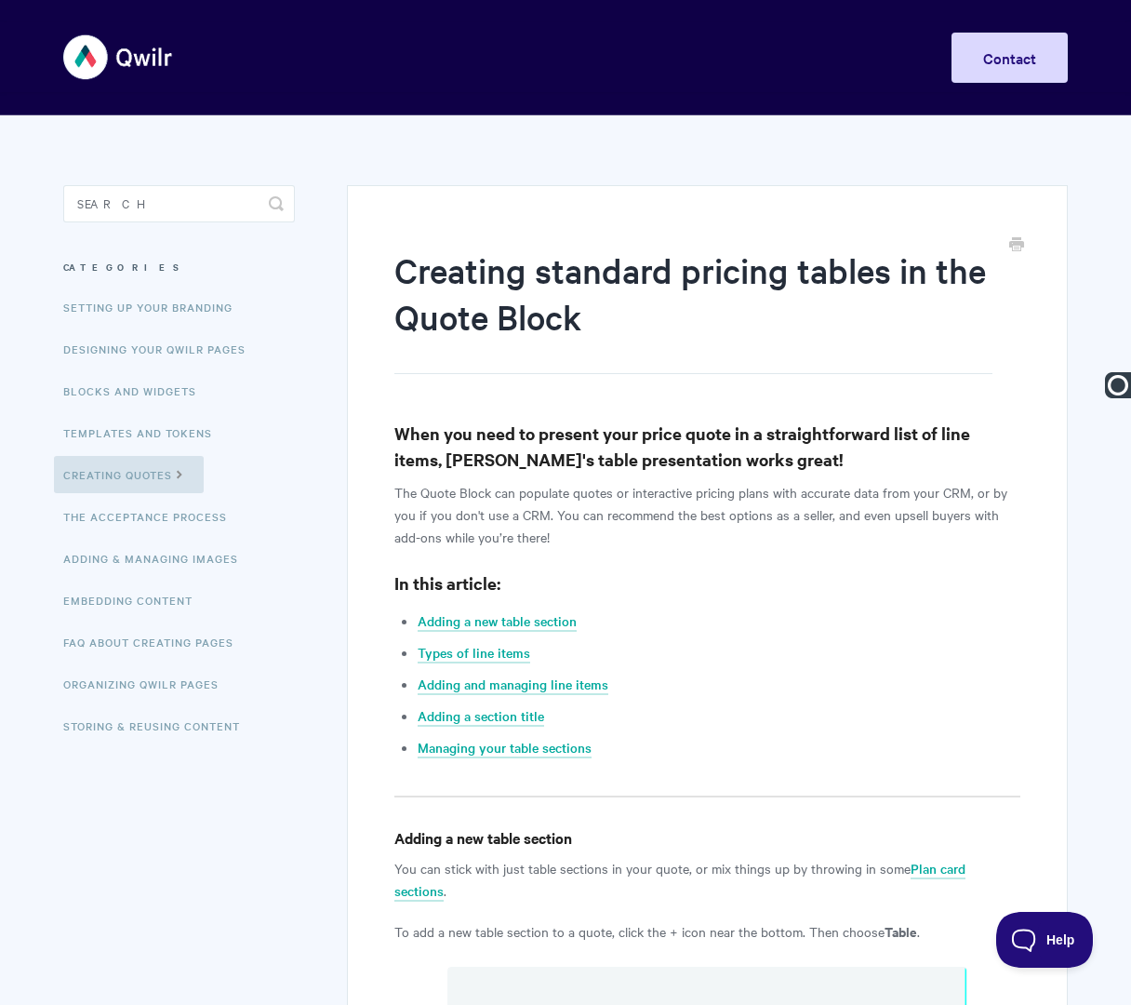
type input "Quote Blocks | Creating Standard Pricing Tables in the Quote Block"
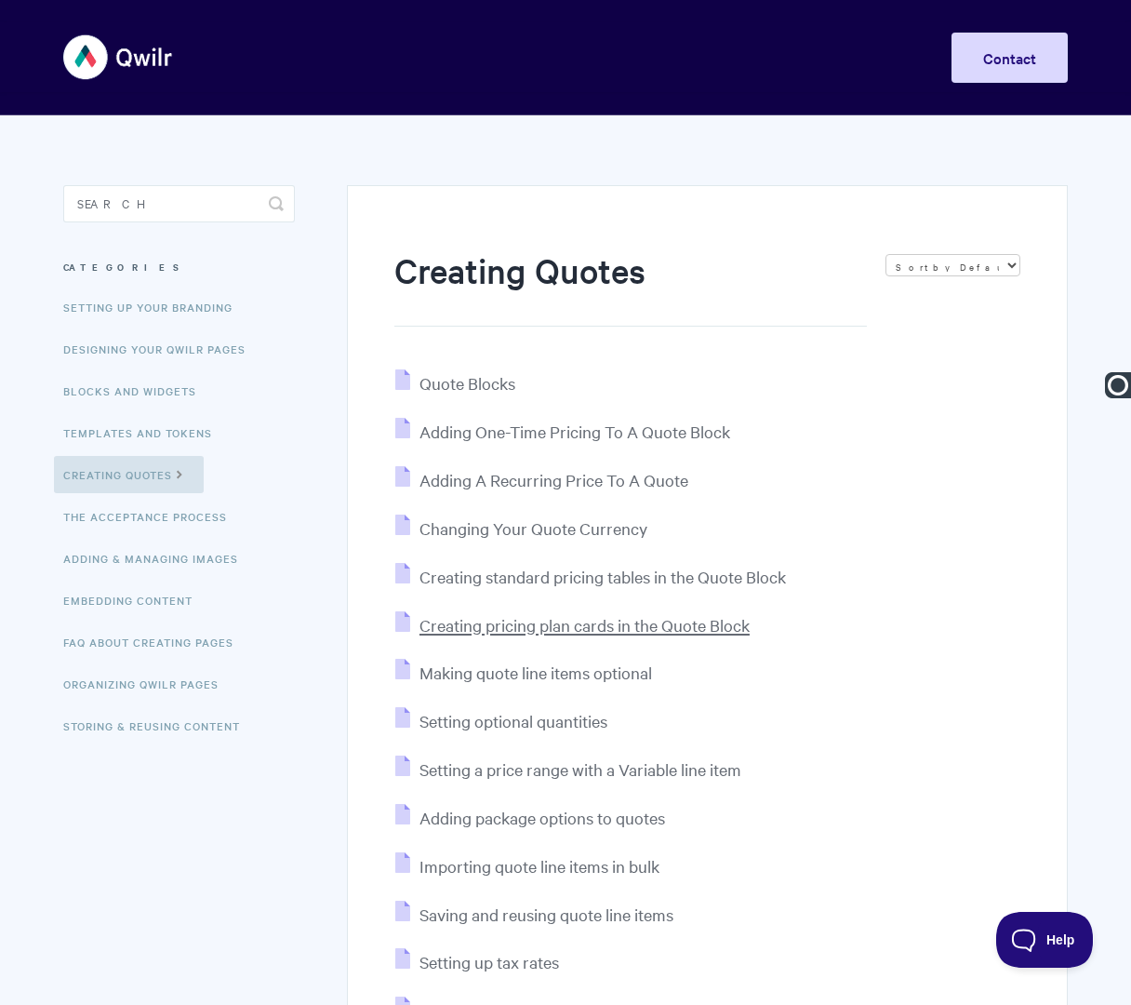
click at [536, 631] on span "Creating pricing plan cards in the Quote Block" at bounding box center [585, 624] width 330 height 21
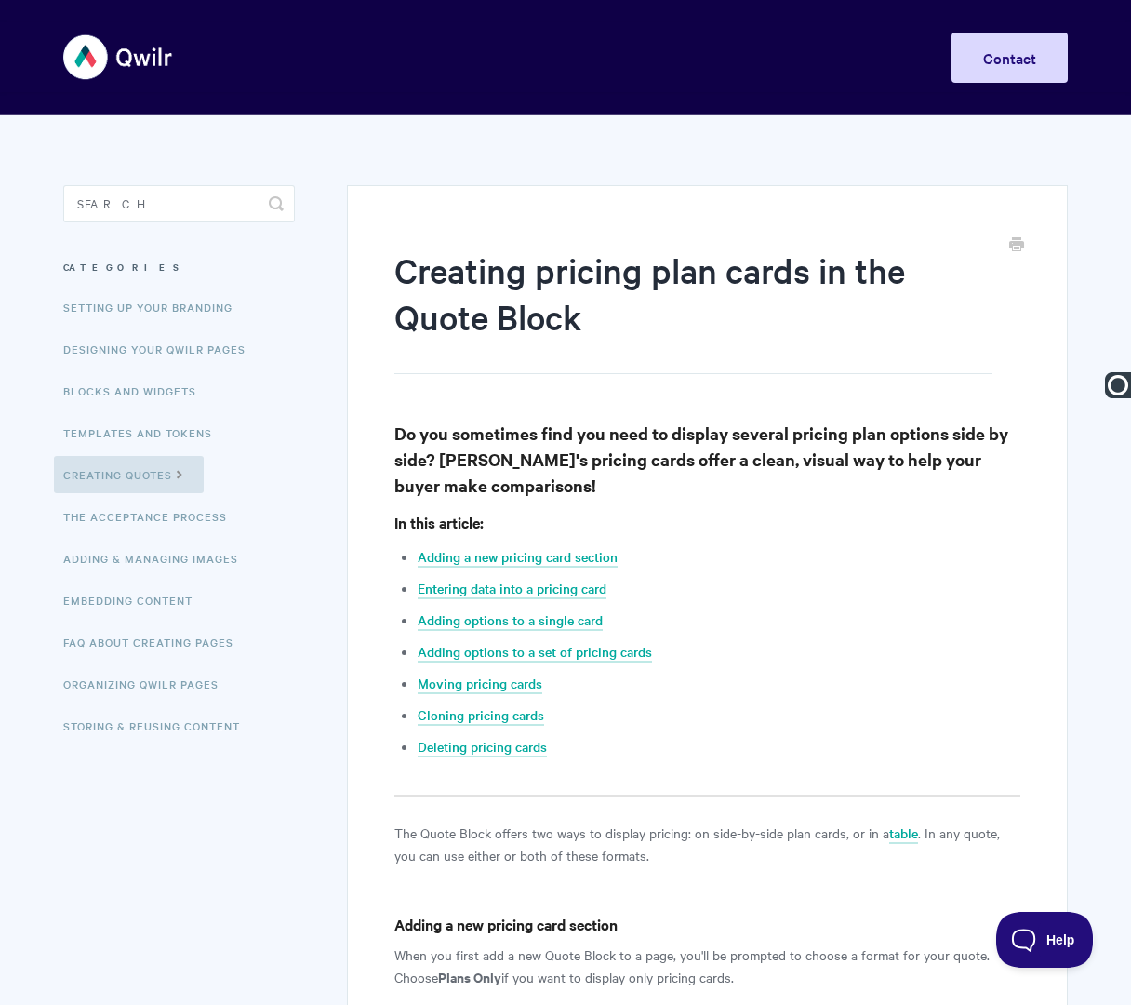
paste input "Quote Blocks |"
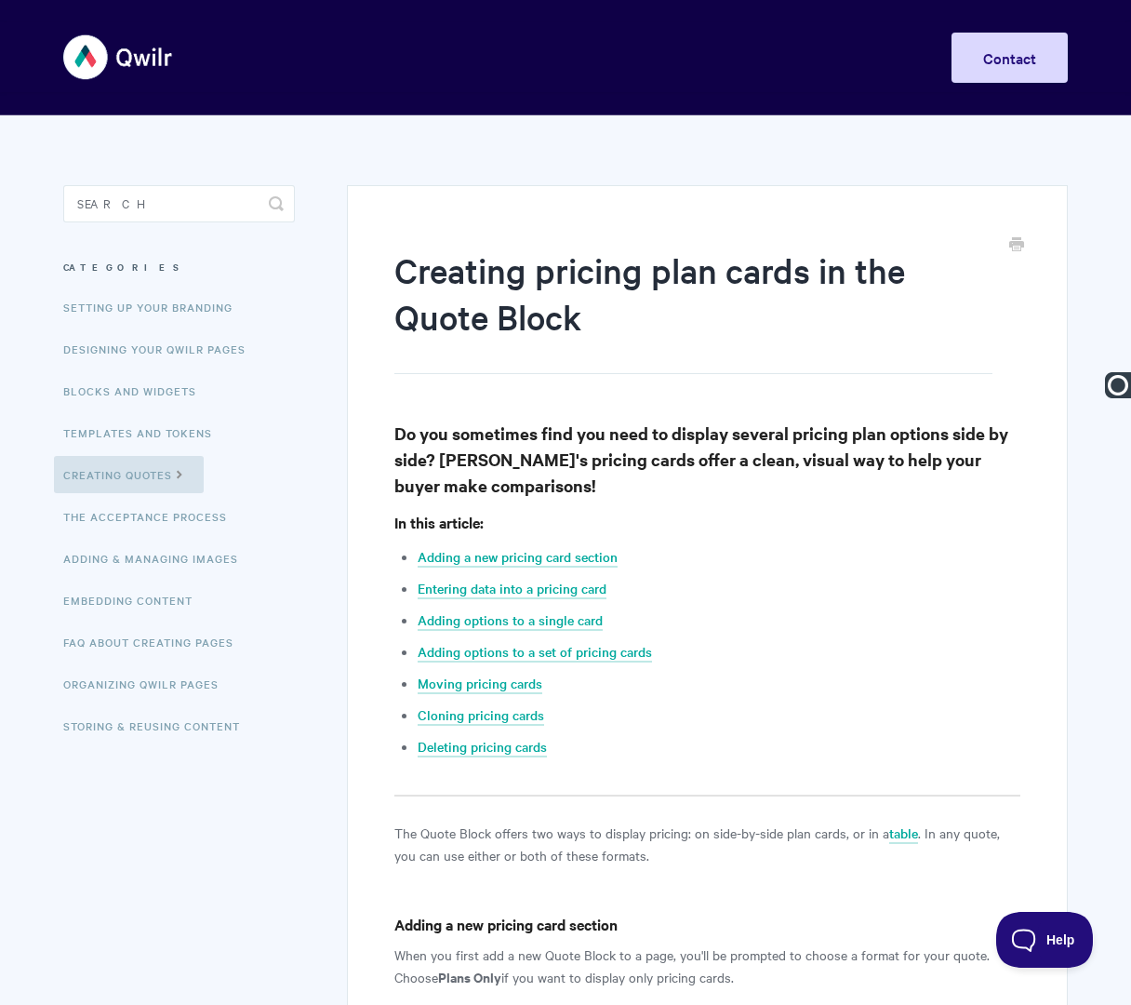
type input "Quote Blocks | Creating Pricing Plan Cards in the Quote Block"
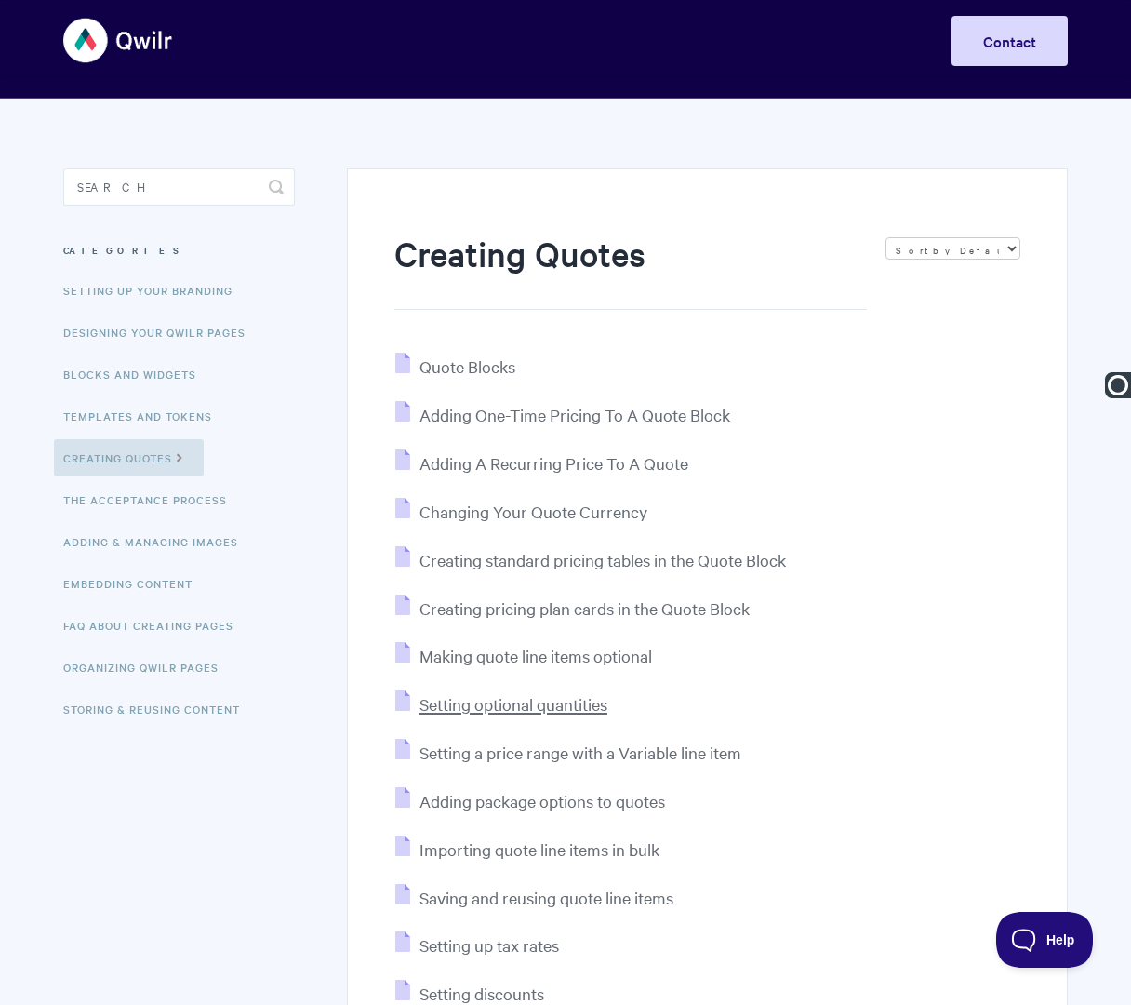
scroll to position [54, 0]
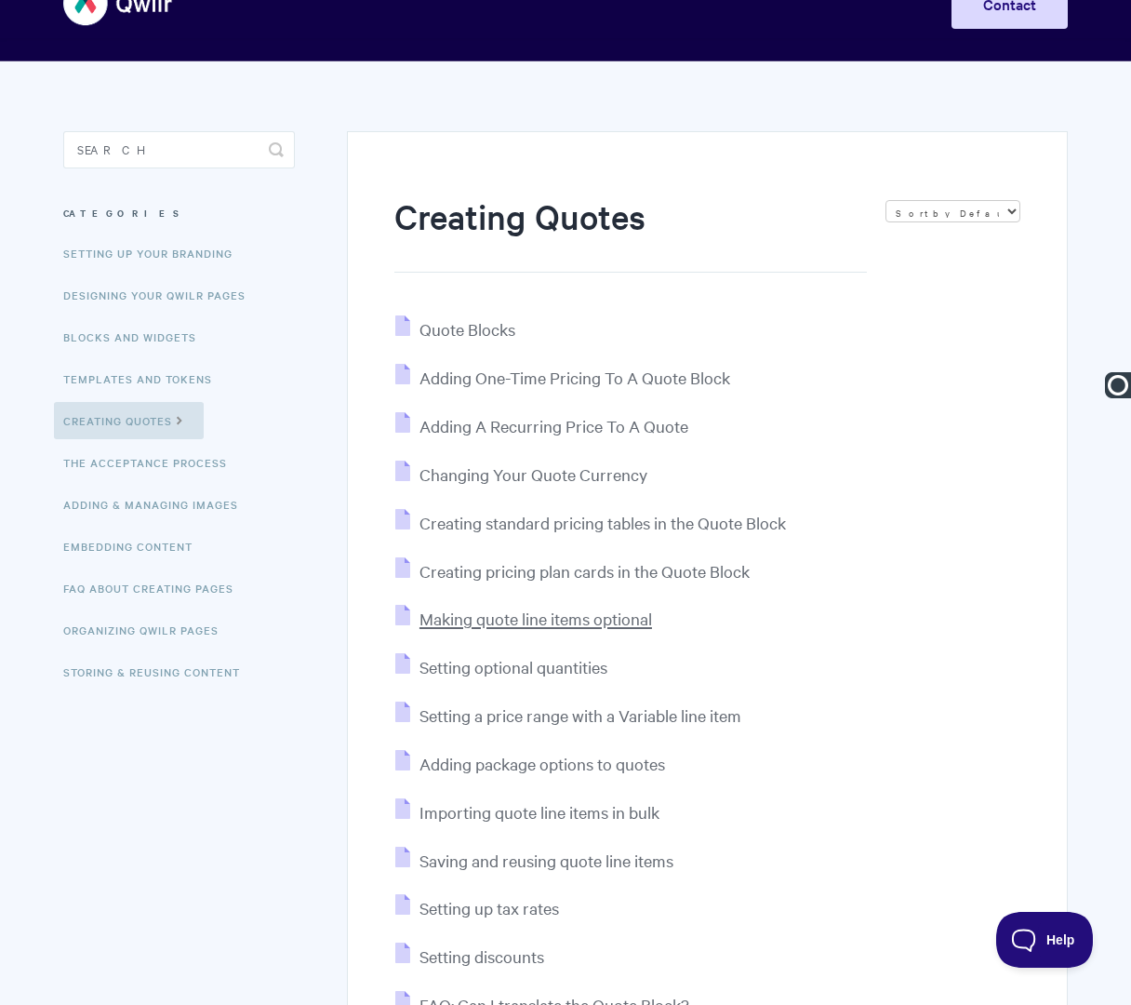
click at [529, 621] on span "Making quote line items optional" at bounding box center [536, 618] width 233 height 21
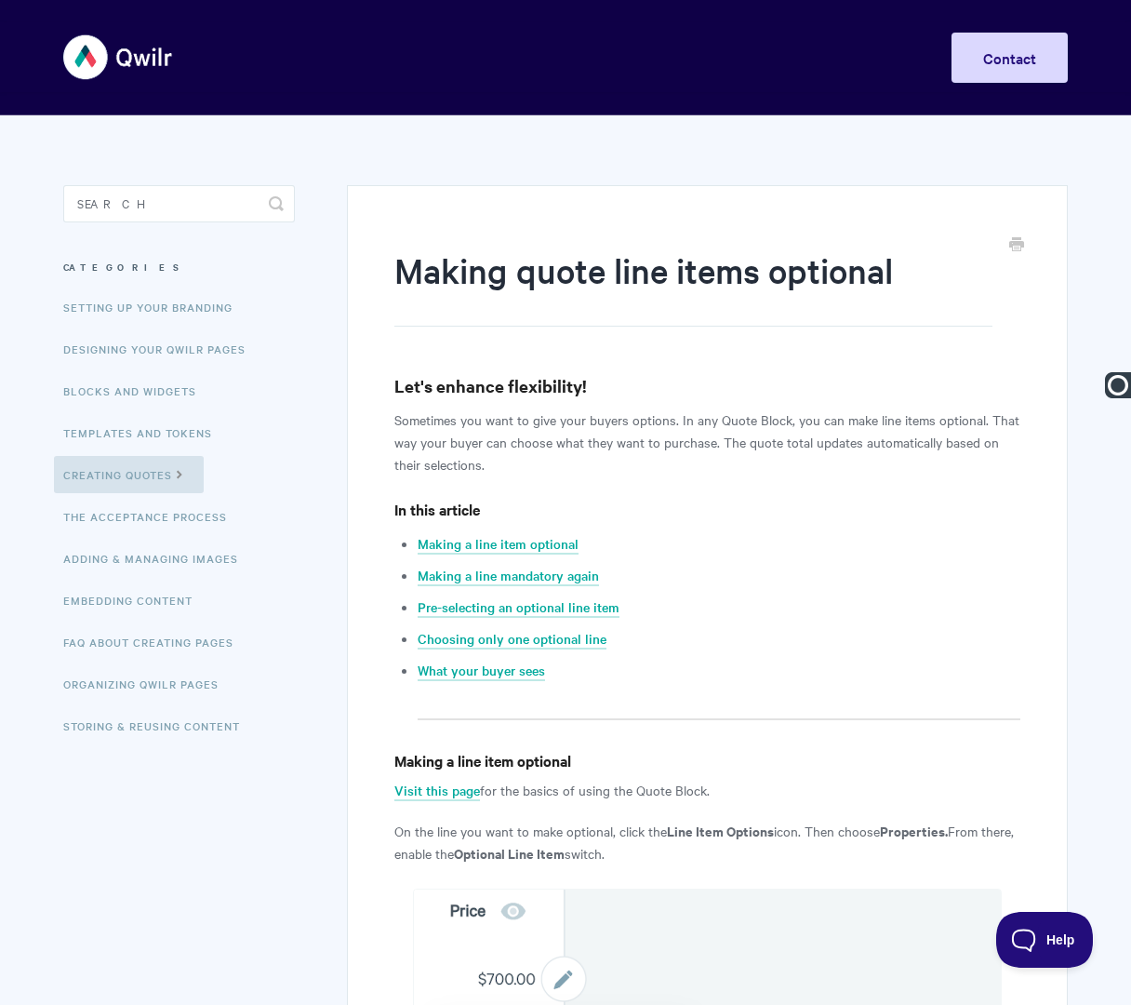
paste input "Quote Blocks |"
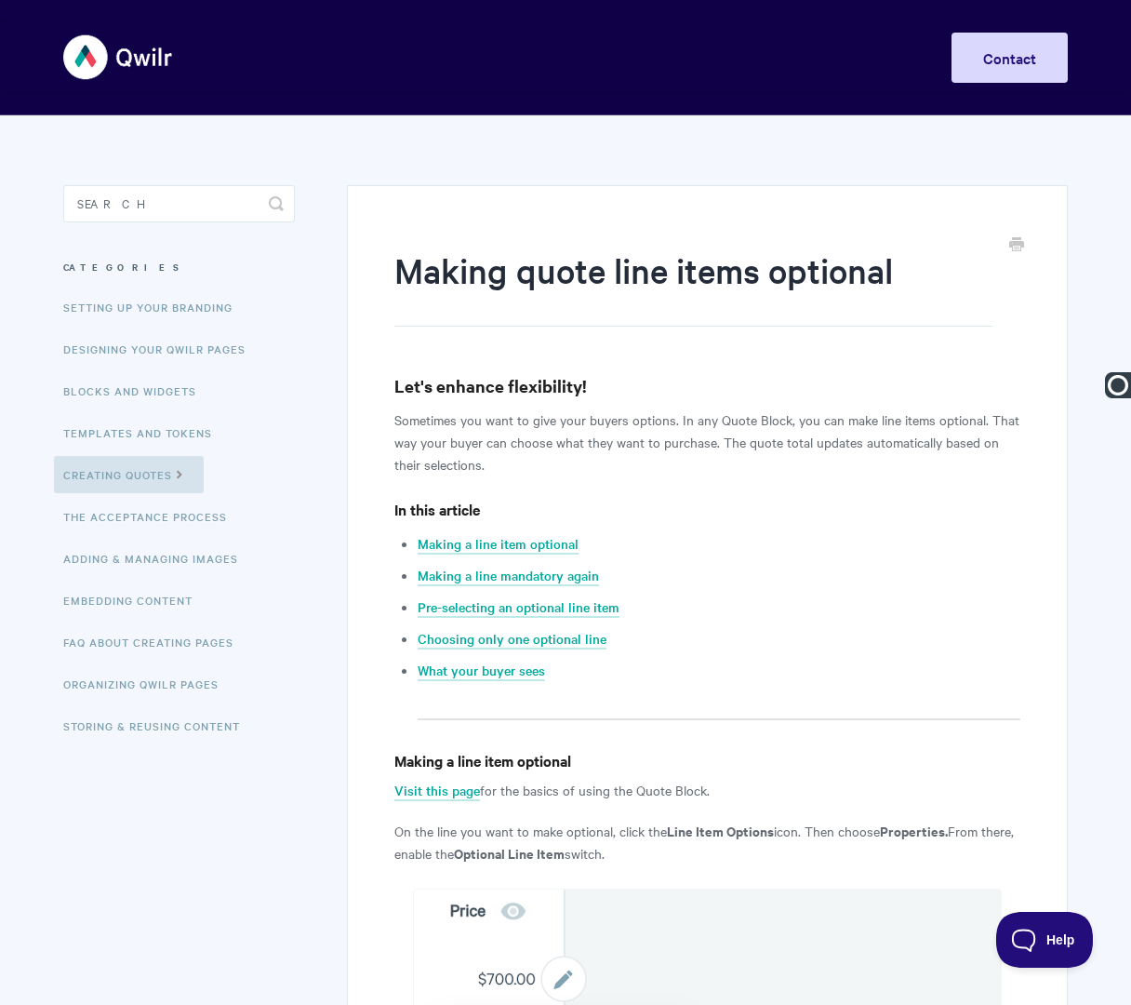
type input "Quote Blocks | Making Quote Line Items Optional"
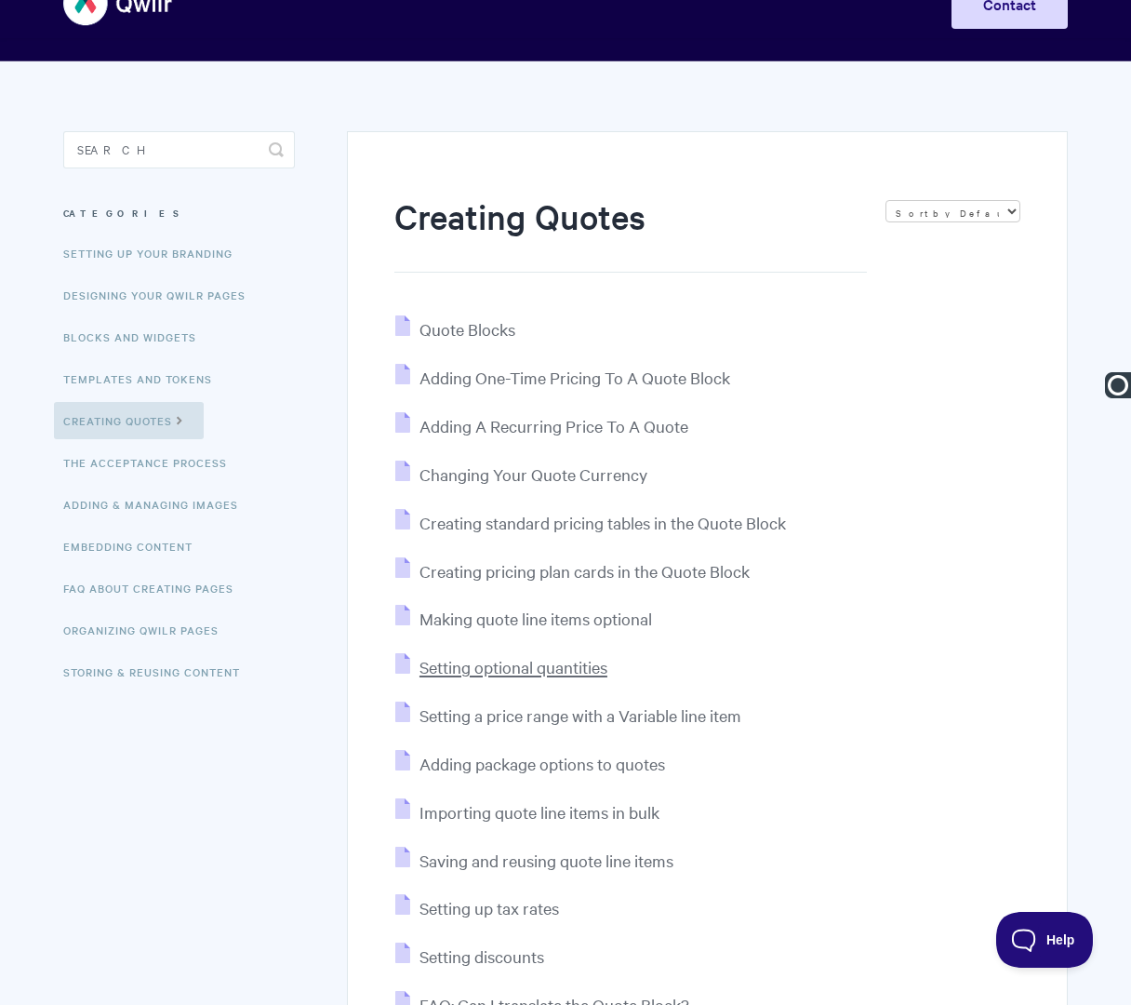
click at [470, 673] on span "Setting optional quantities" at bounding box center [514, 666] width 188 height 21
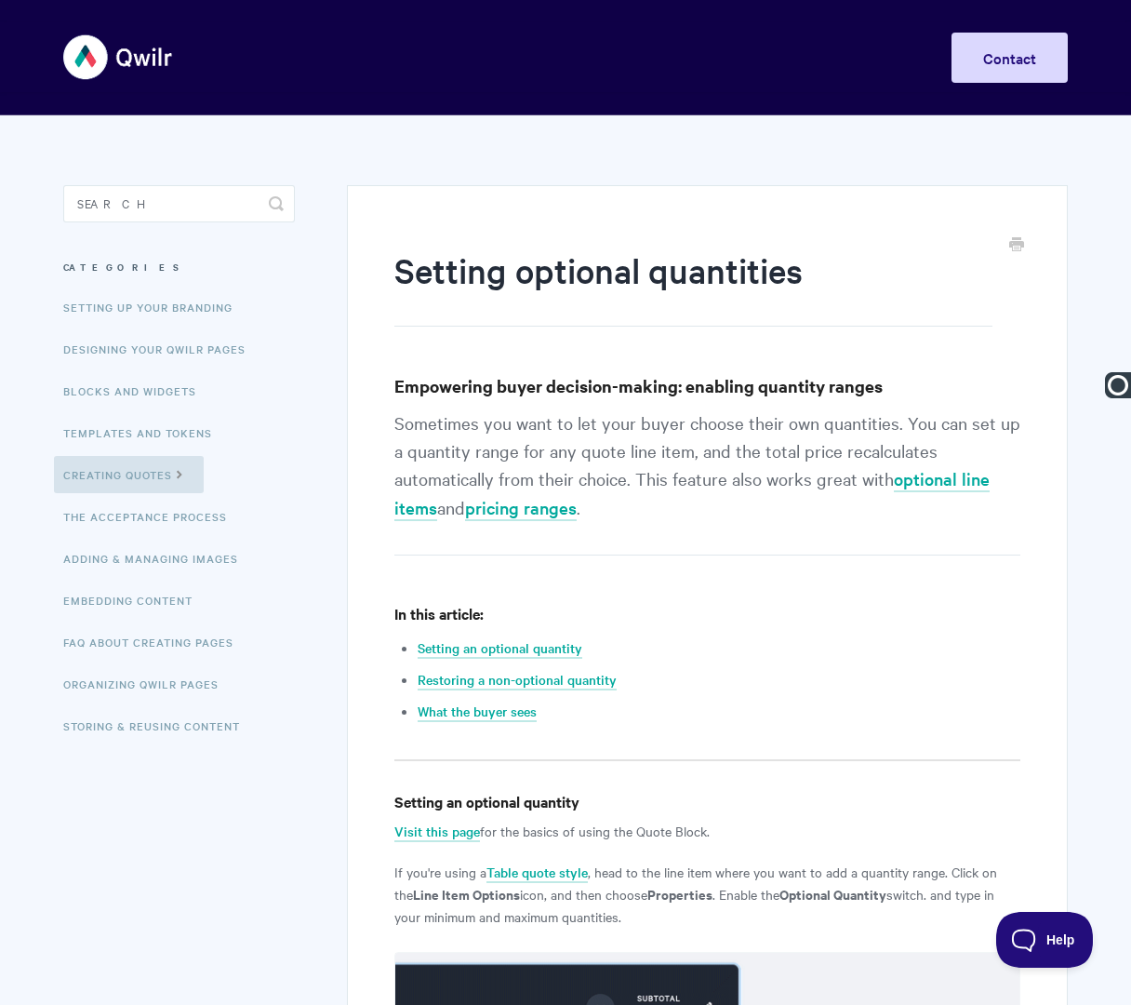
paste input "Quote Blocks |"
type input "Quote Blocks | Setting Optional Quantities"
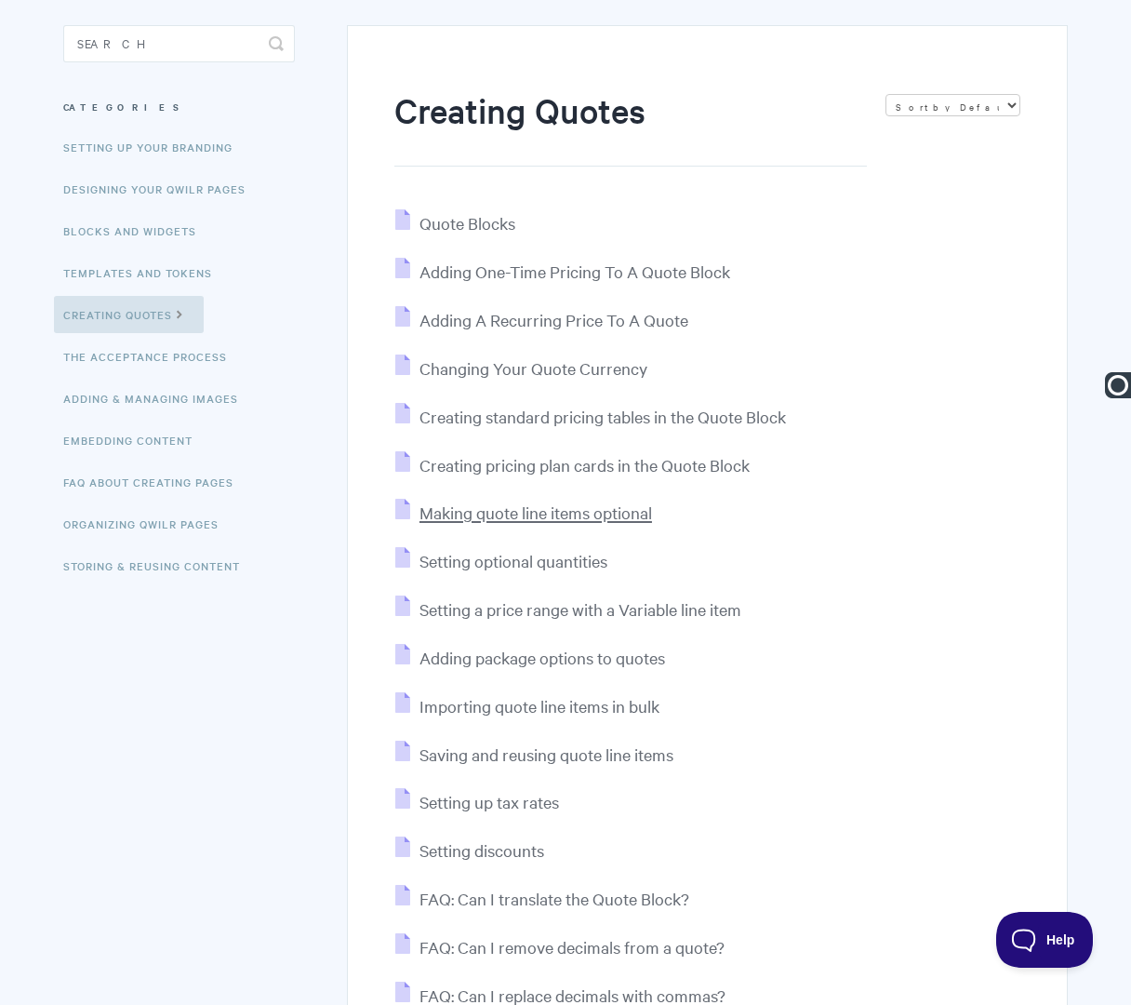
scroll to position [217, 0]
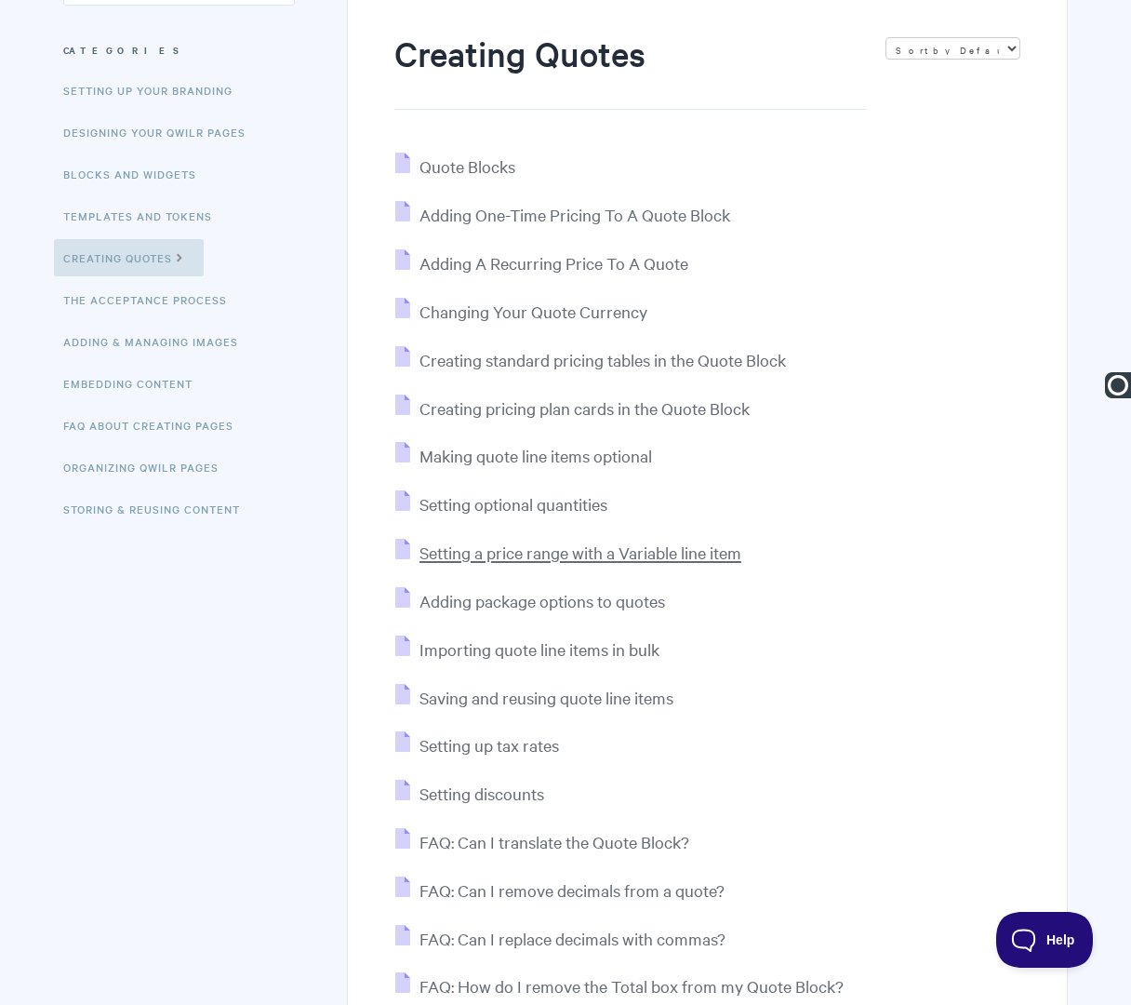
click at [541, 542] on span "Setting a price range with a Variable line item" at bounding box center [581, 551] width 322 height 21
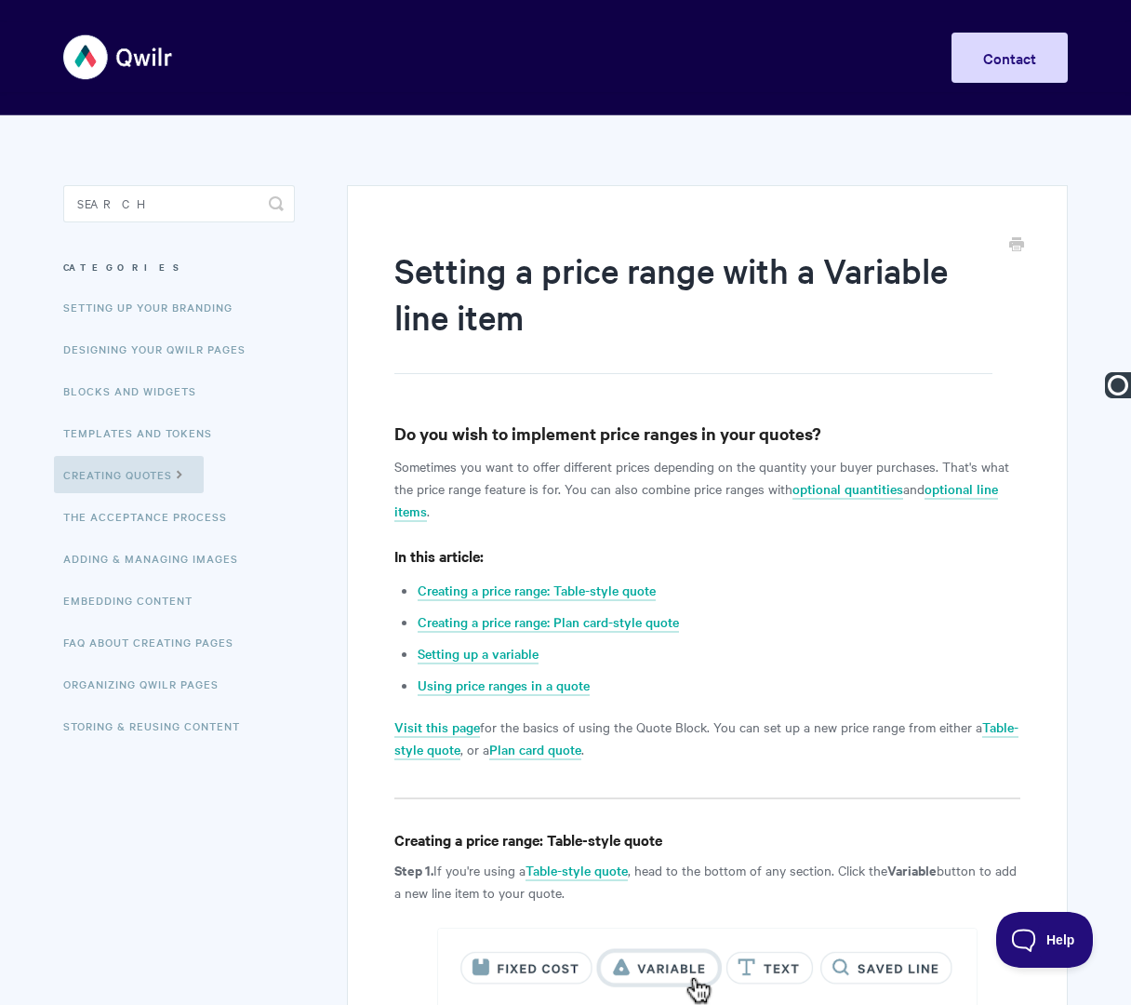
paste input "Quote Blocks |"
type input "Quote Blocks | Setting a Price Range with a Variable Line Item"
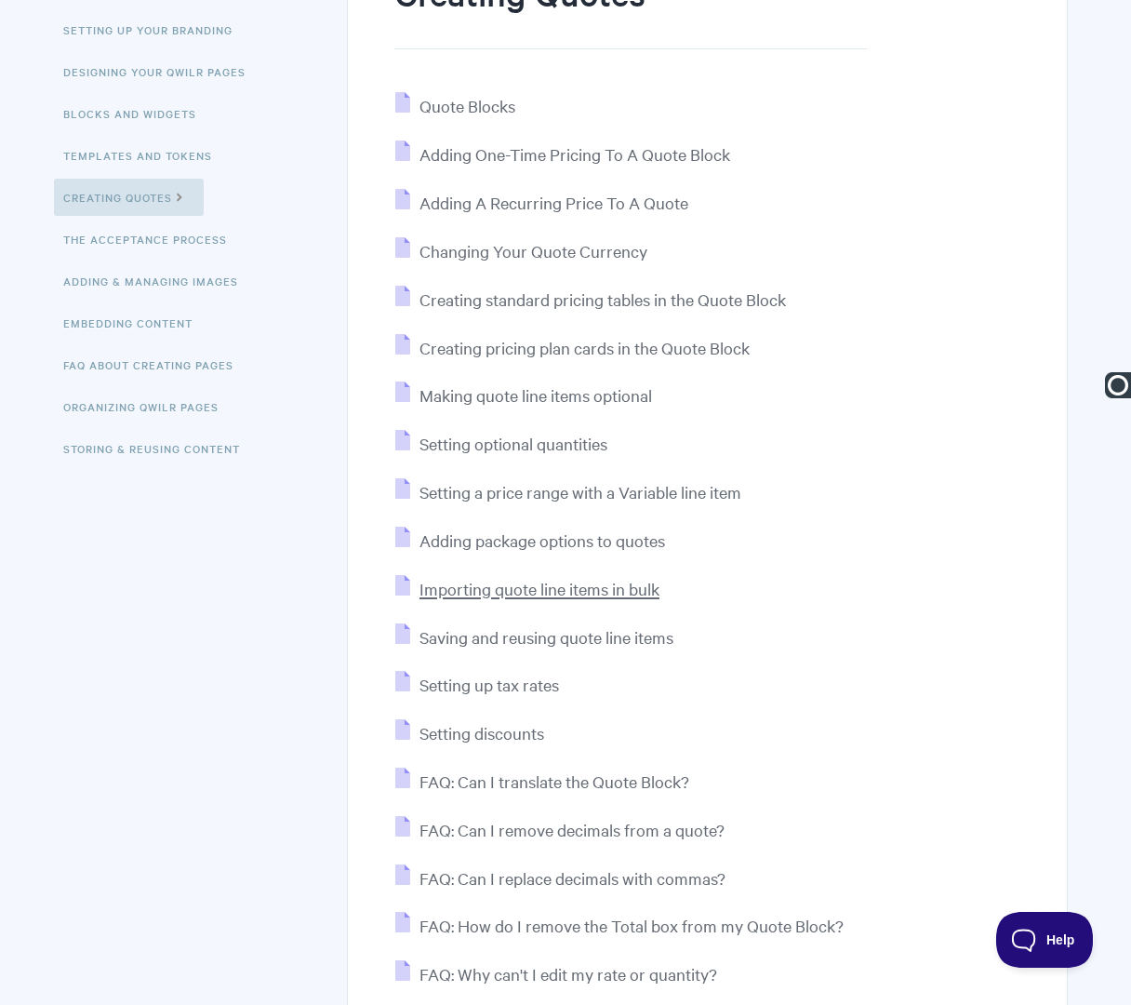
scroll to position [281, 0]
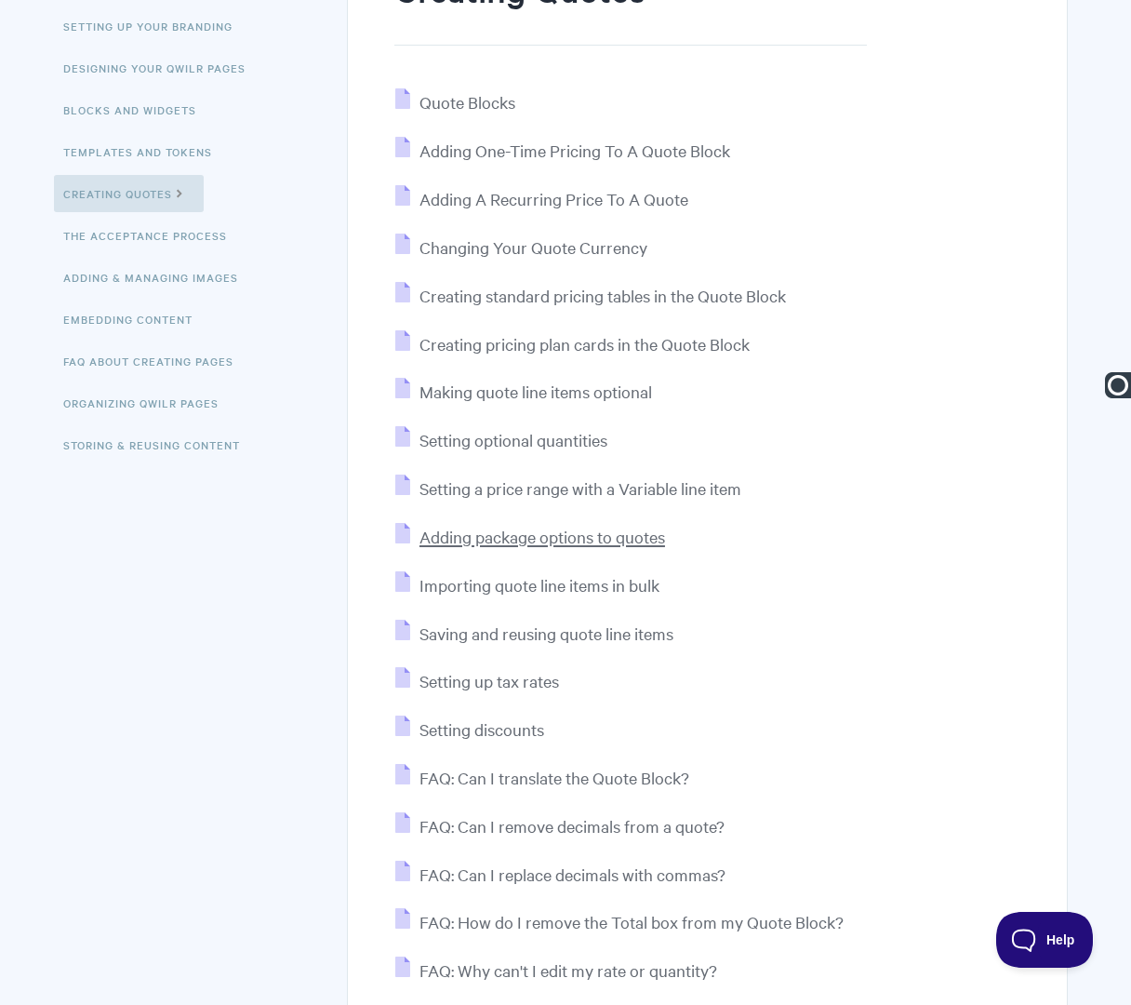
click at [480, 535] on span "Adding package options to quotes" at bounding box center [543, 536] width 246 height 21
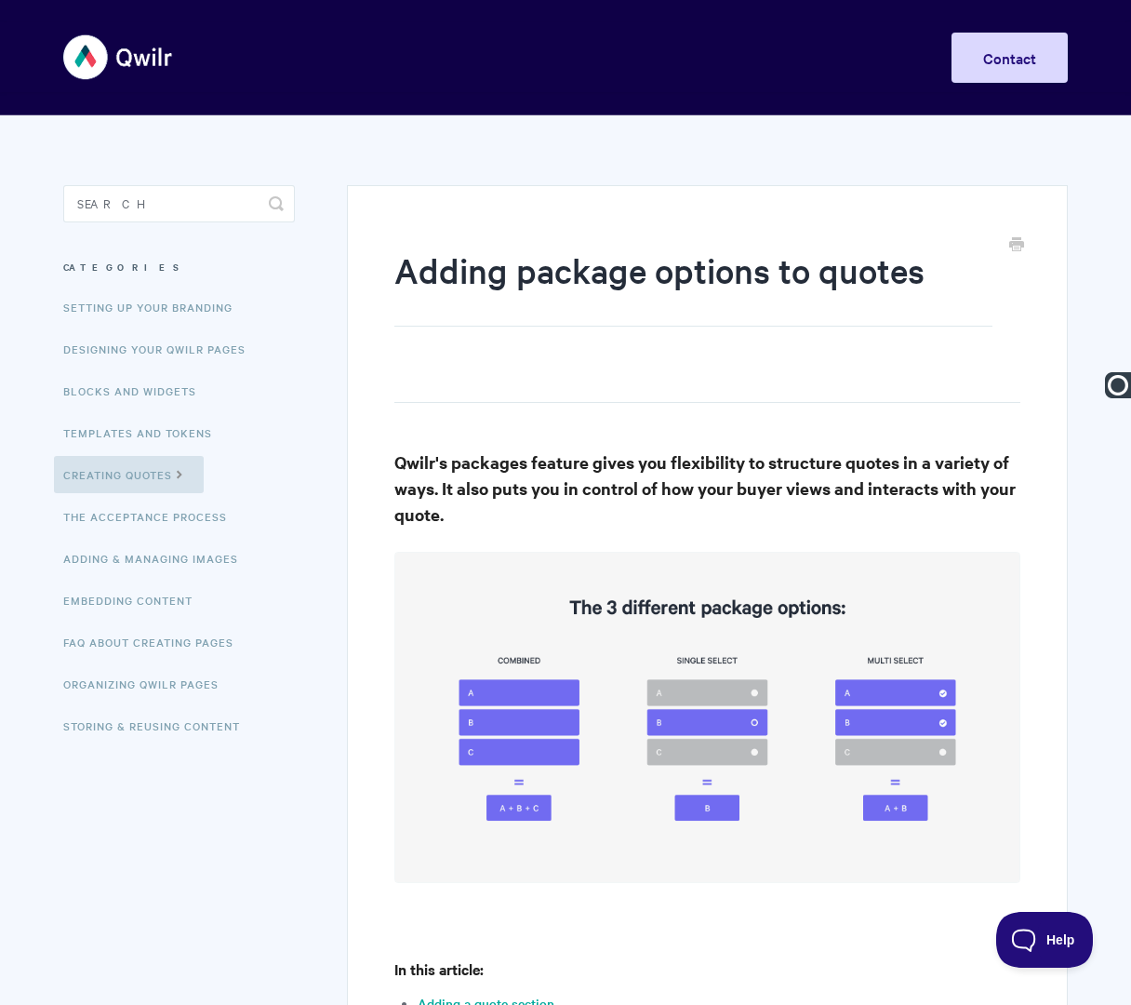
paste input "Quote Blocks |"
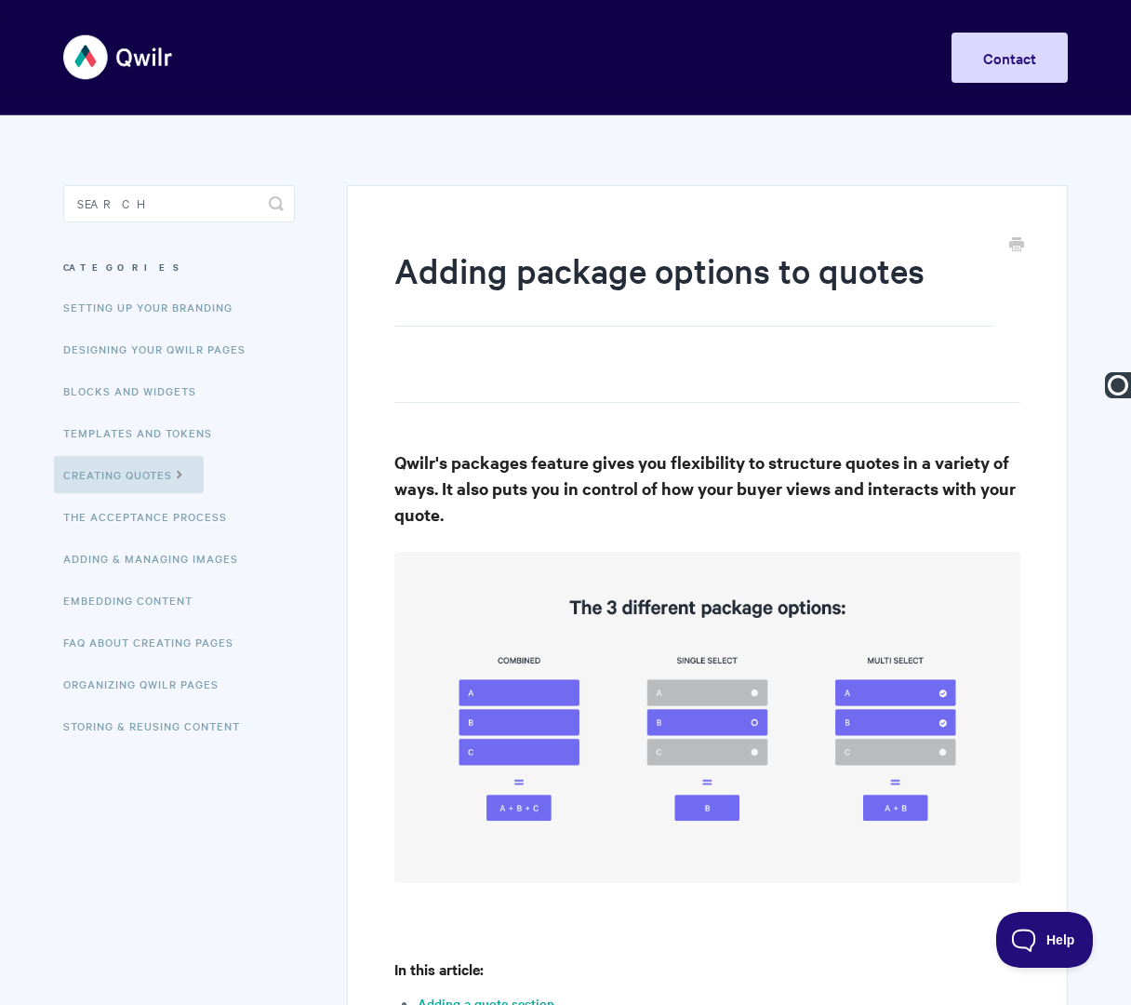
type input "Quote Blocks | Adding Package Options to Quotes"
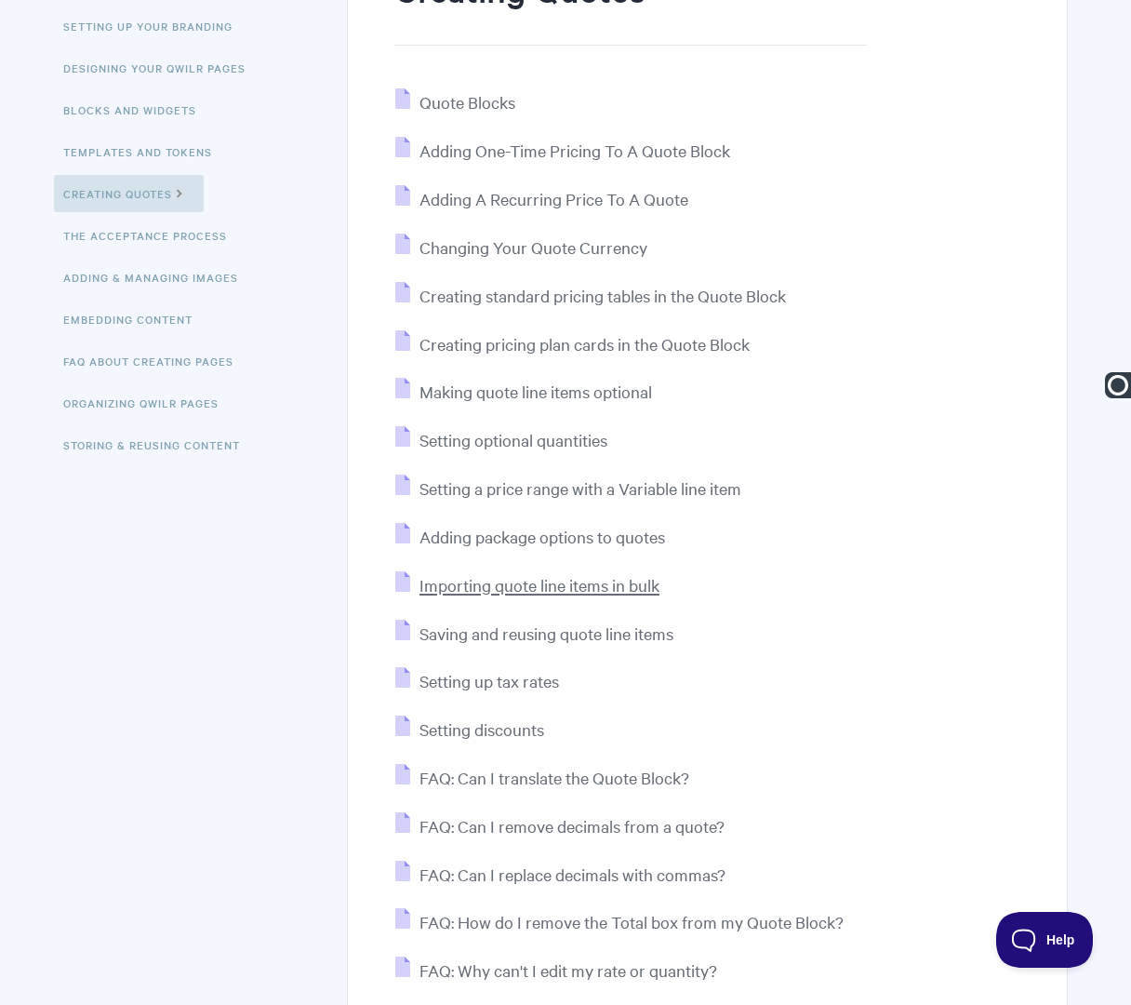
click at [462, 587] on span "Importing quote line items in bulk" at bounding box center [540, 584] width 240 height 21
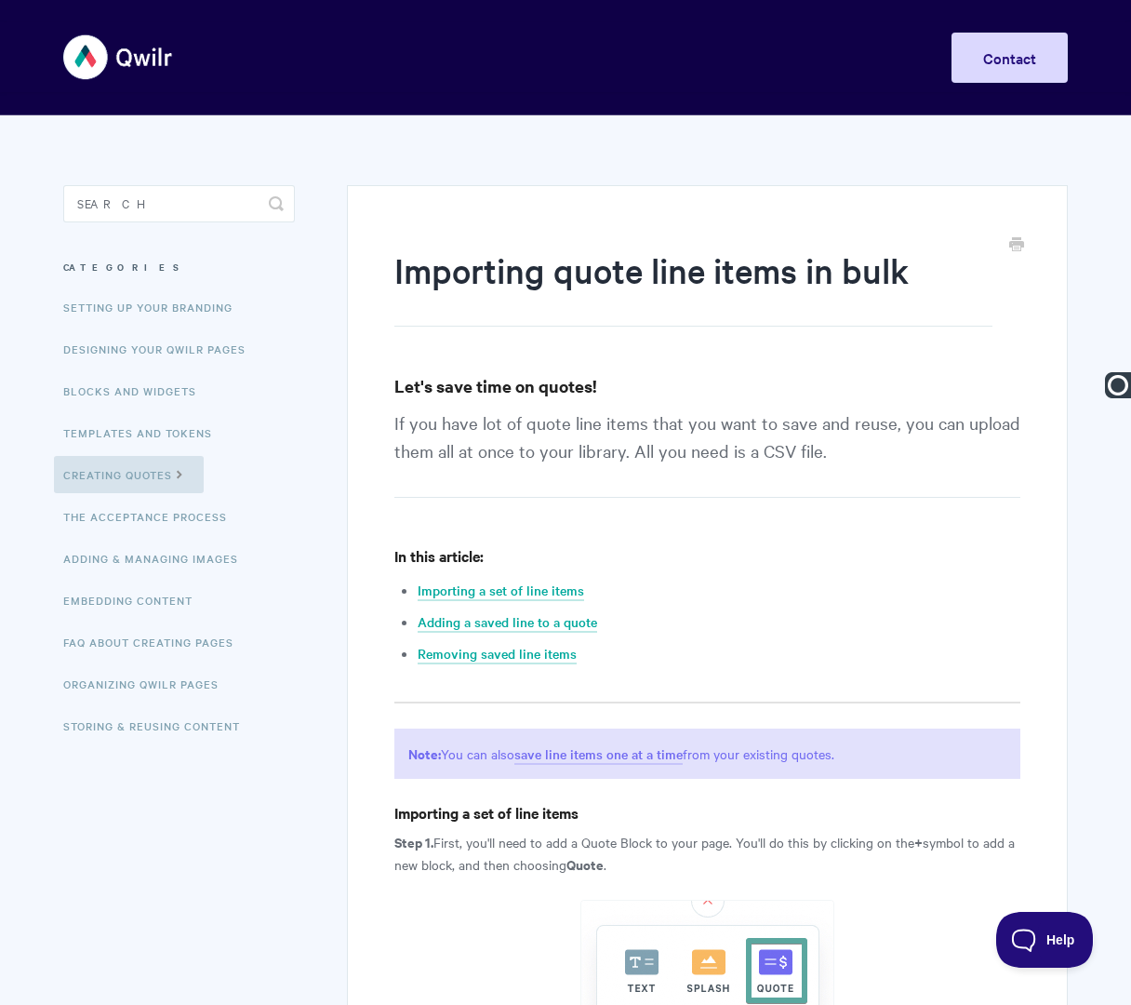
paste input "Quote Blocks |"
type input "Quote Blocks | Importing uote line items in bulk"
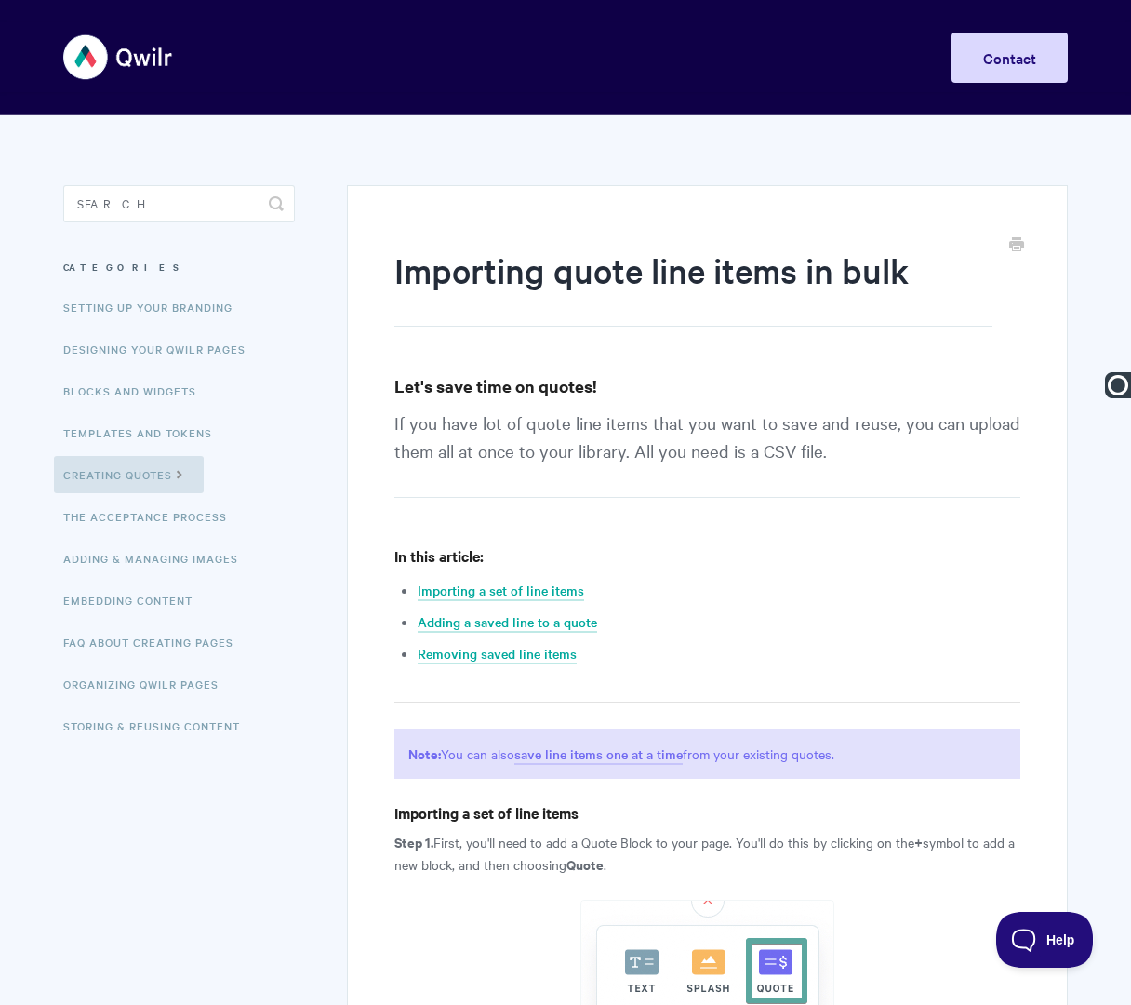
type input "Quote Blocks | Importing Quote Line Items in Bulk"
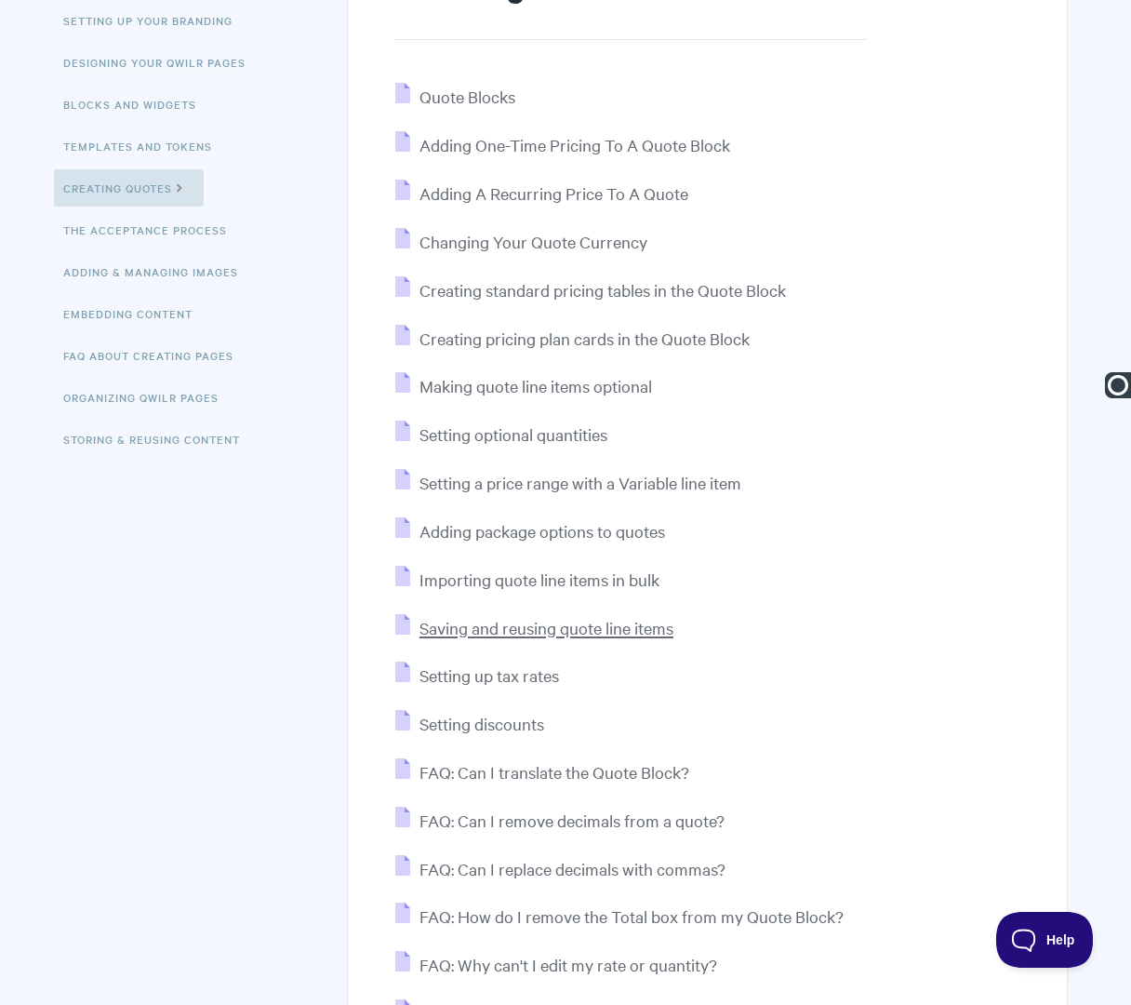
click at [553, 634] on span "Saving and reusing quote line items" at bounding box center [547, 627] width 254 height 21
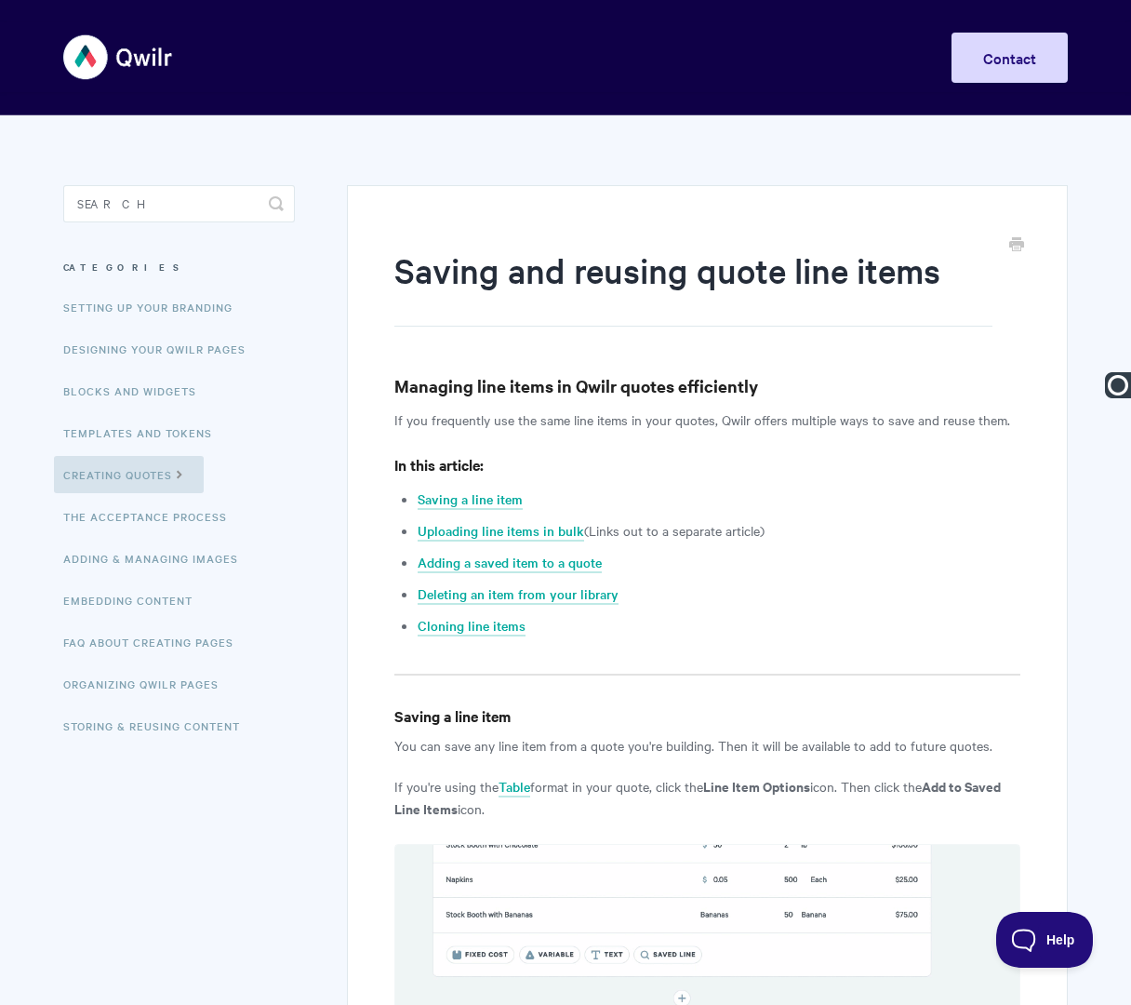
paste input "Quote Blocks |"
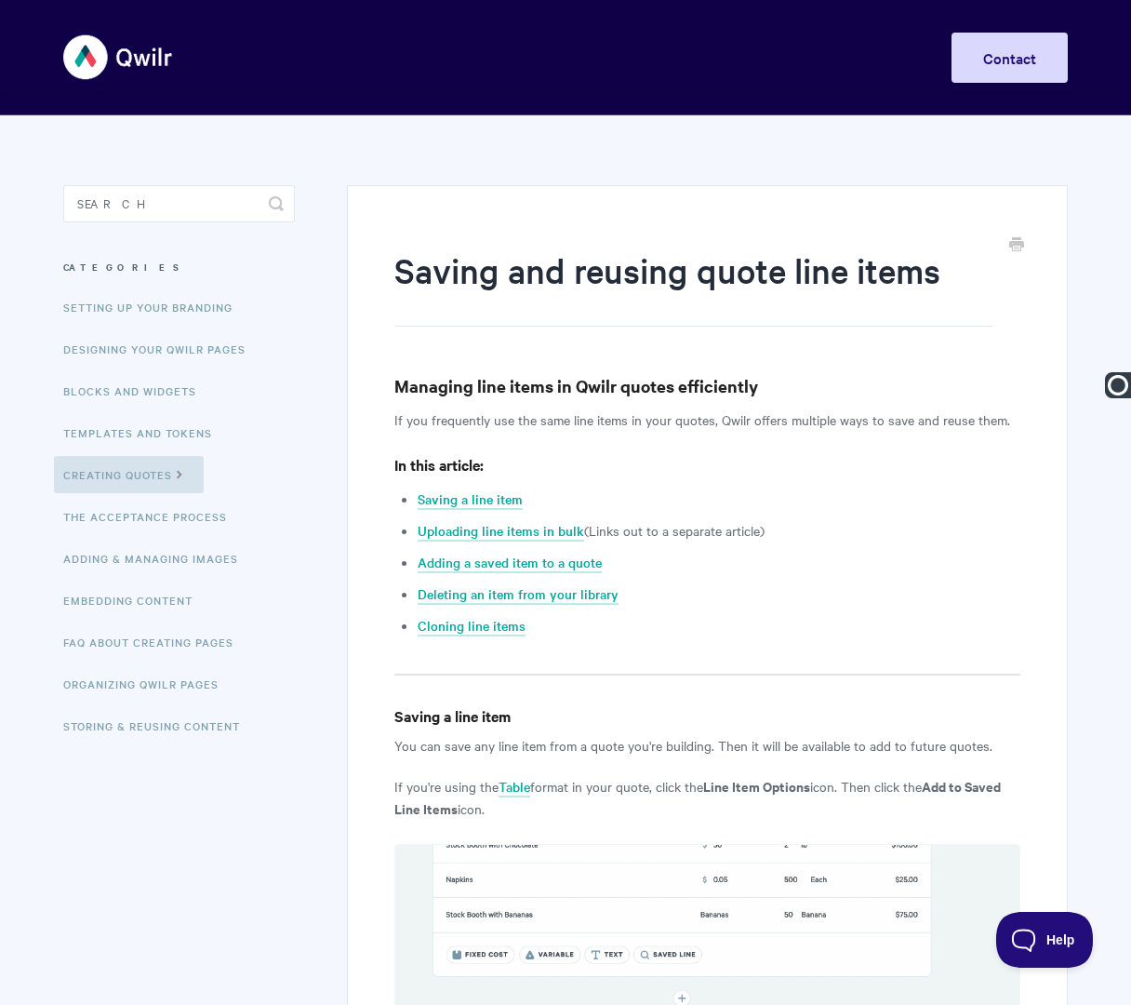
type input "Quote Blocks | Saving and Reusing Quote Line Items"
paste input "Quote Blocks |"
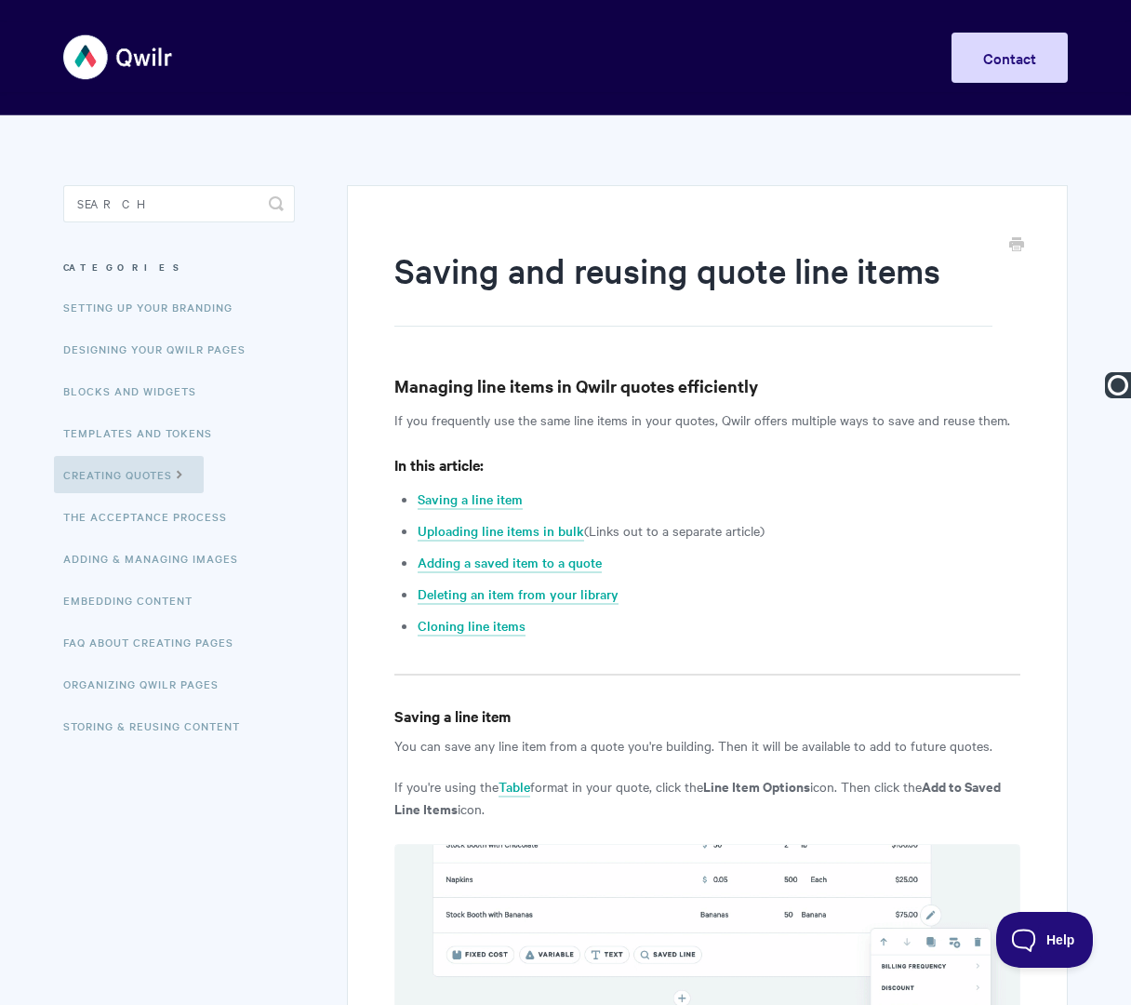
type input "Quote Blocks | Saving and Reusing Quote Line Items"
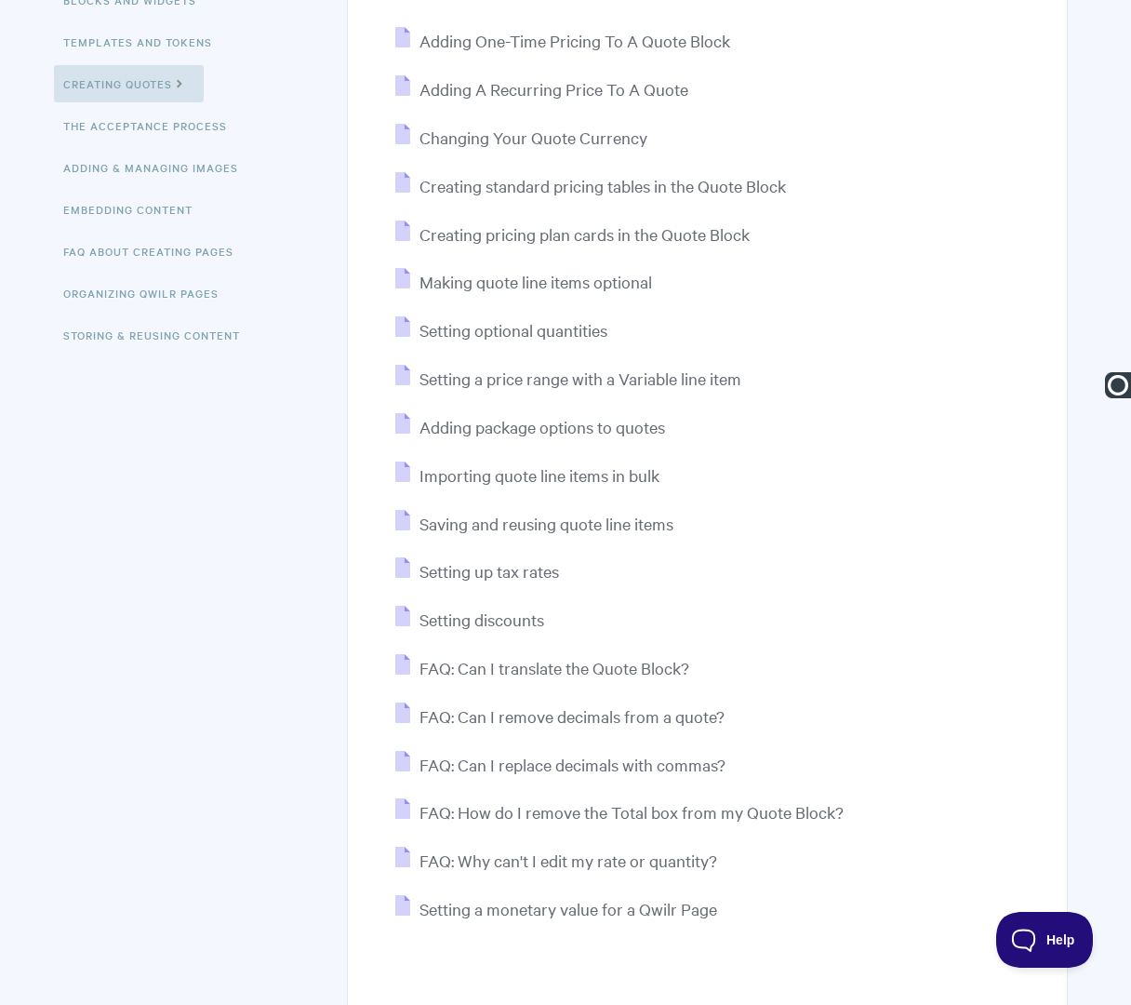
scroll to position [394, 0]
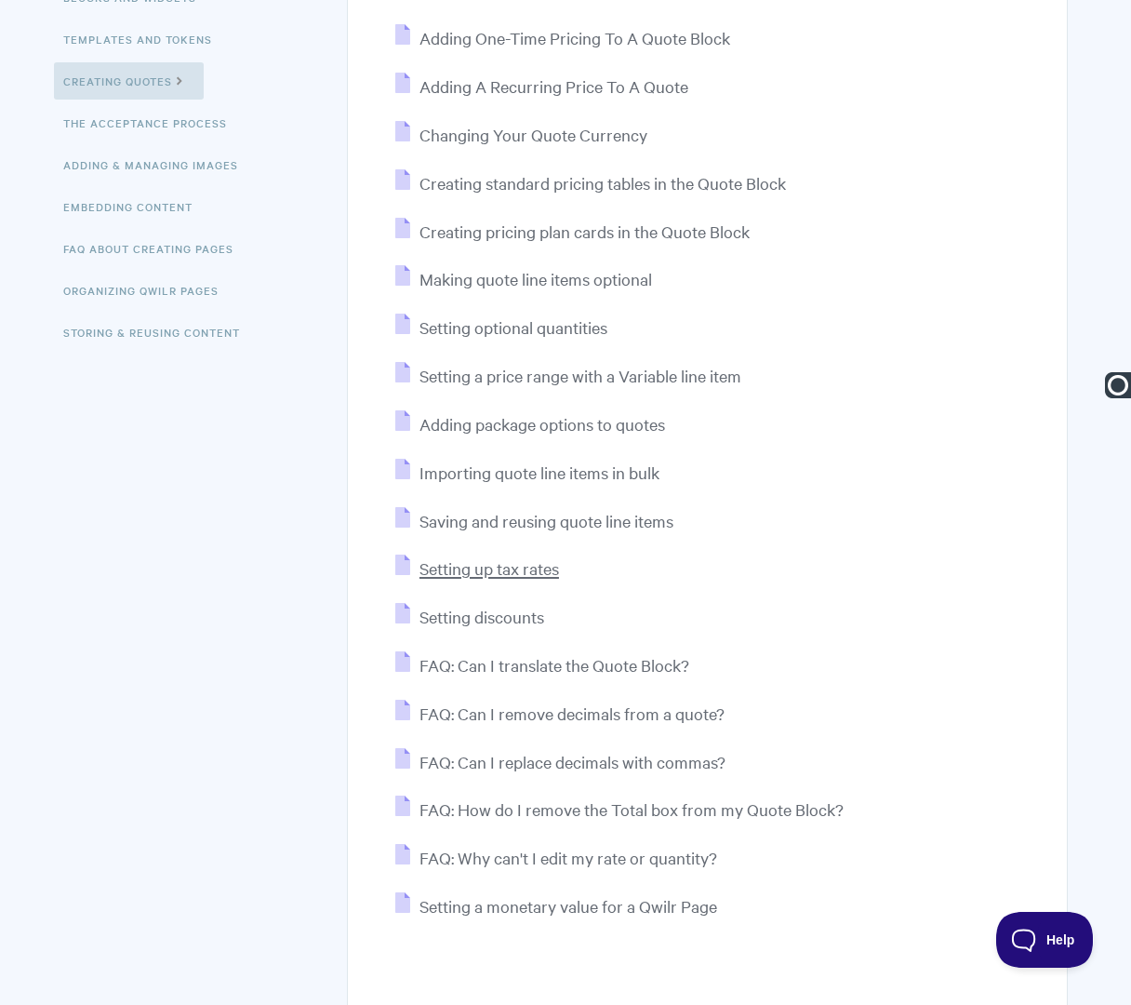
click at [459, 574] on span "Setting up tax rates" at bounding box center [490, 567] width 140 height 21
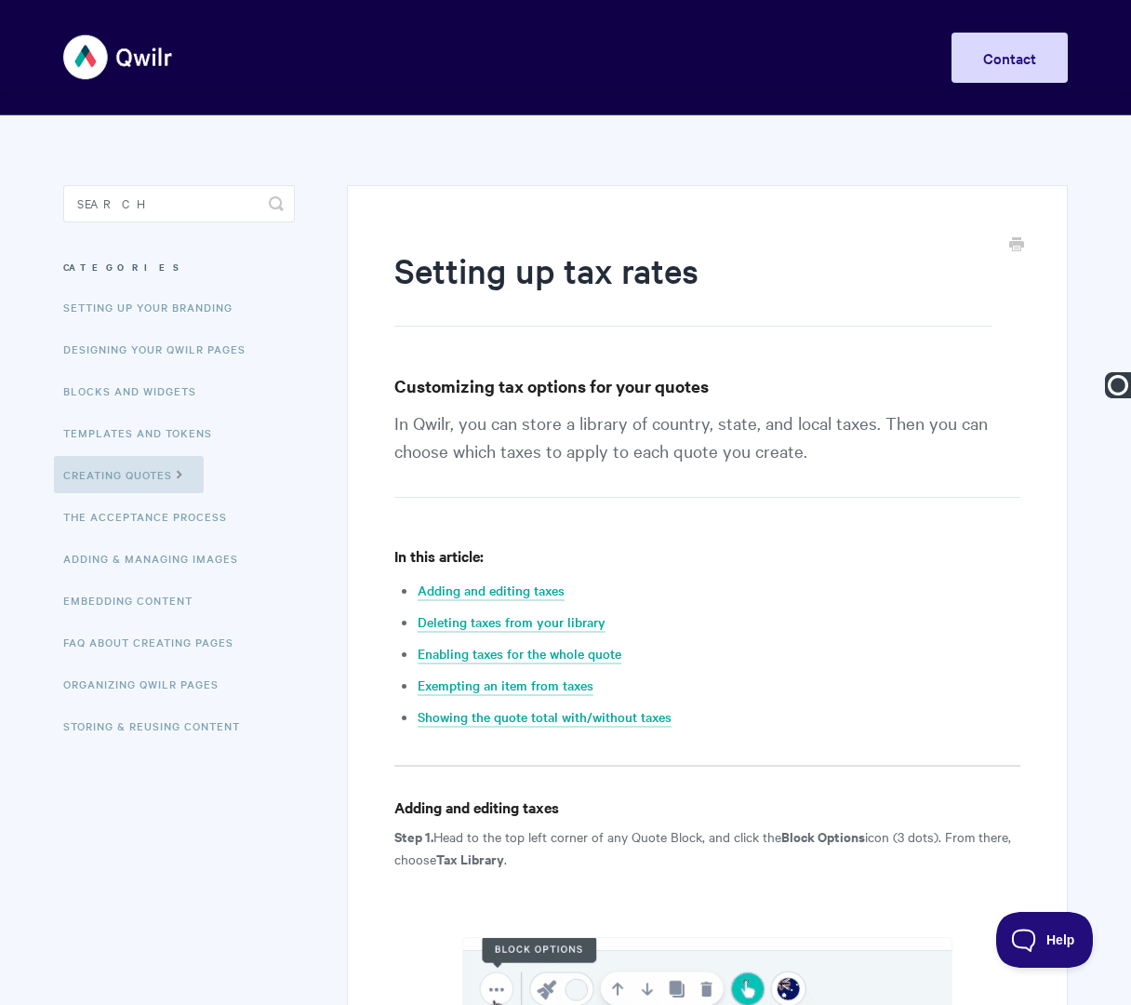
paste input "Quote Blocks |"
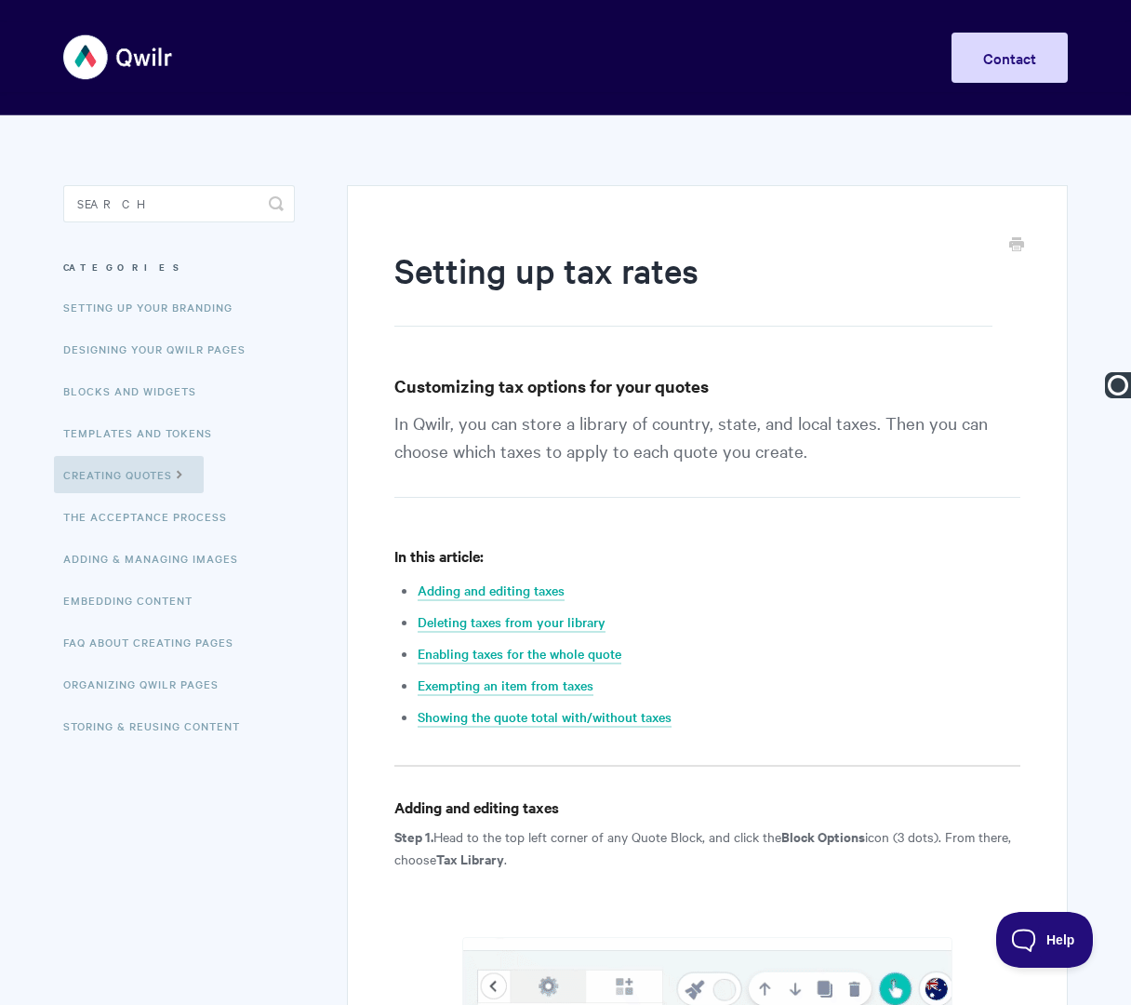
type input "Quote Blocks | Setting Up Tax Rates"
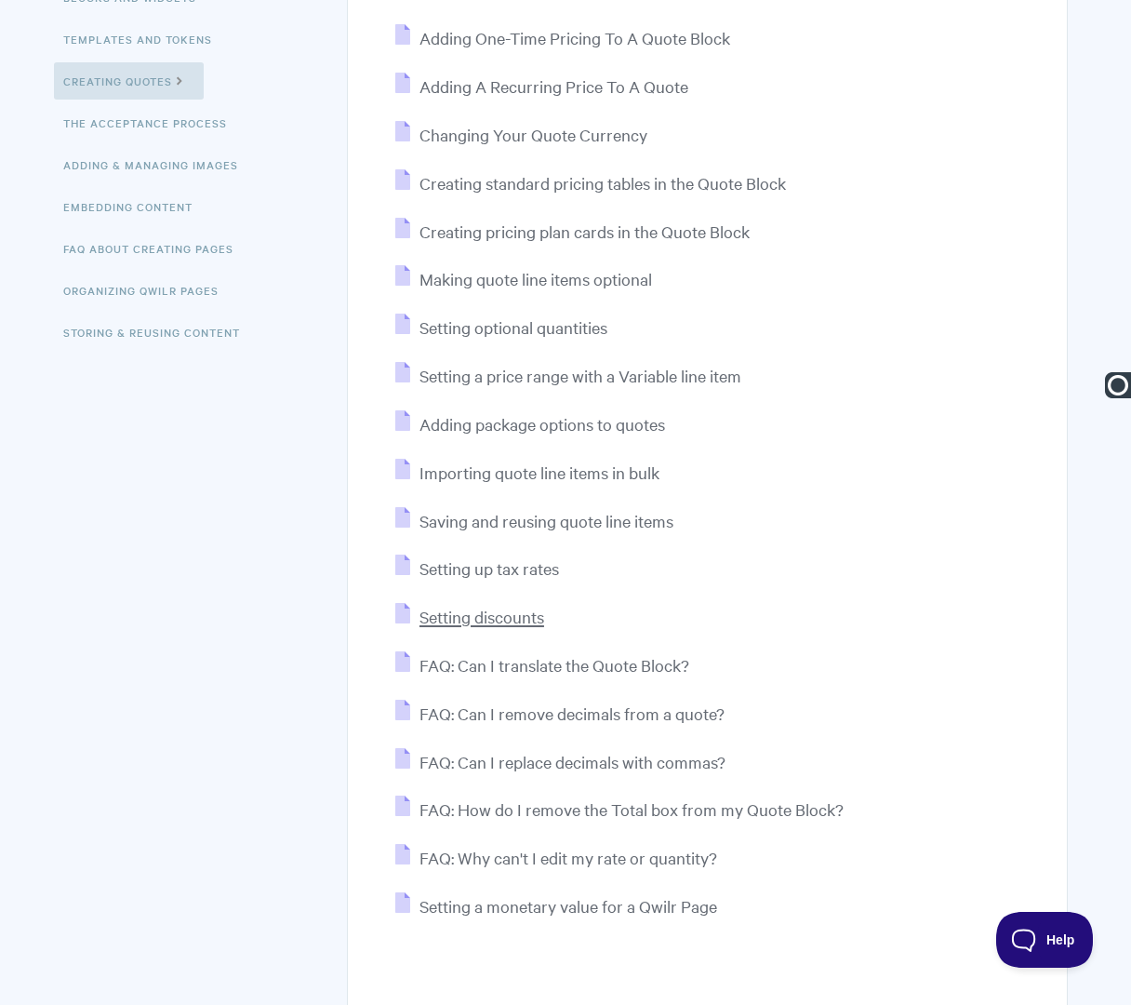
click at [479, 623] on span "Setting discounts" at bounding box center [482, 616] width 125 height 21
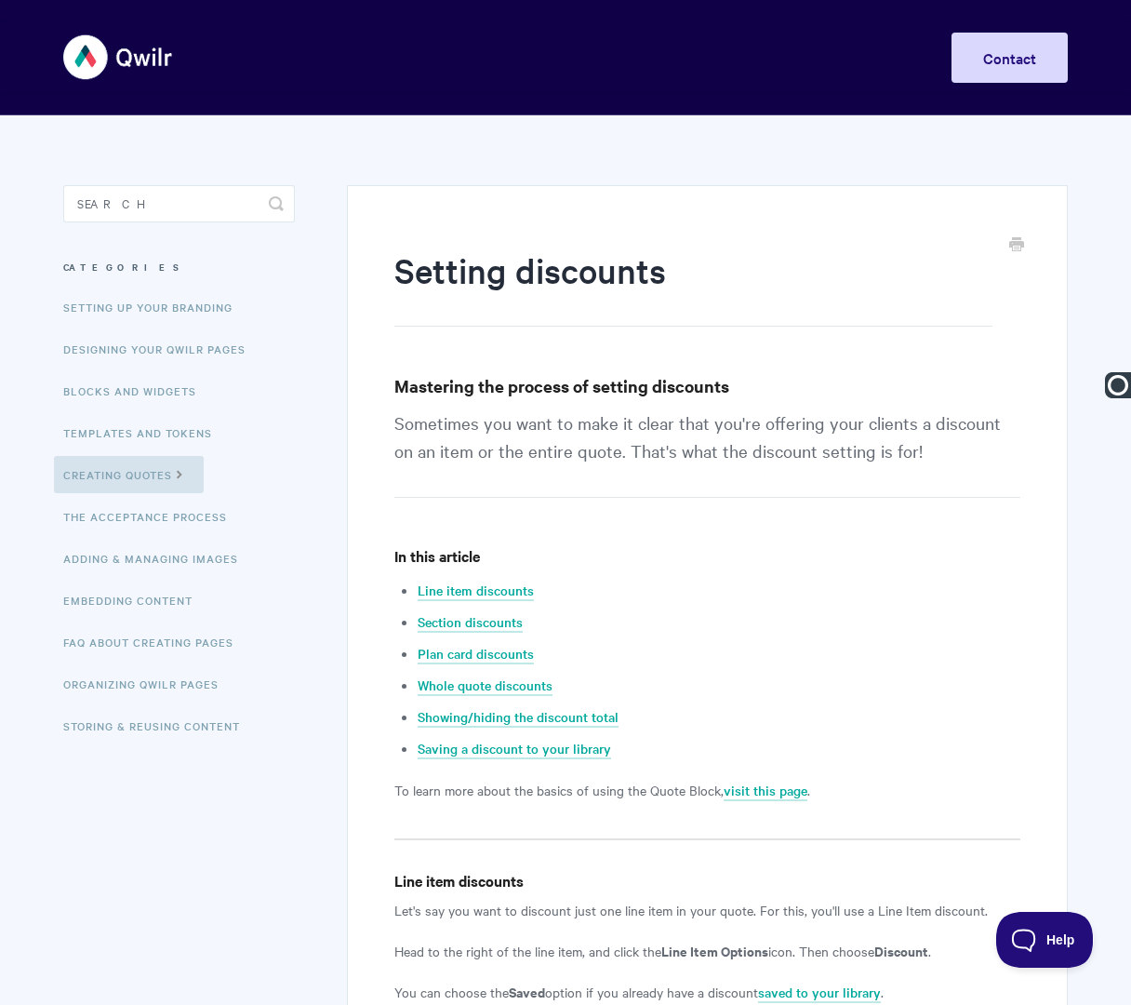
type input "Setting Discounts"
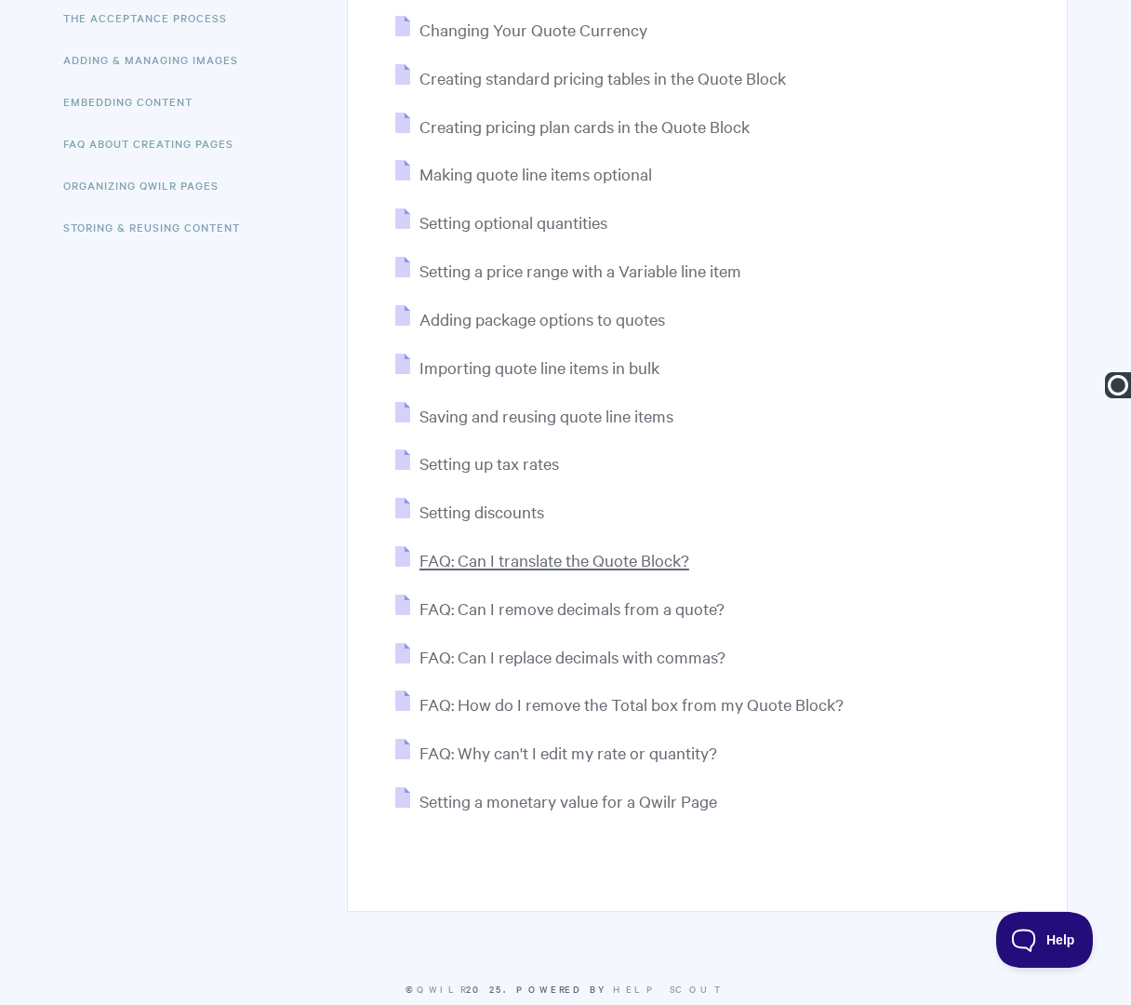
scroll to position [501, 0]
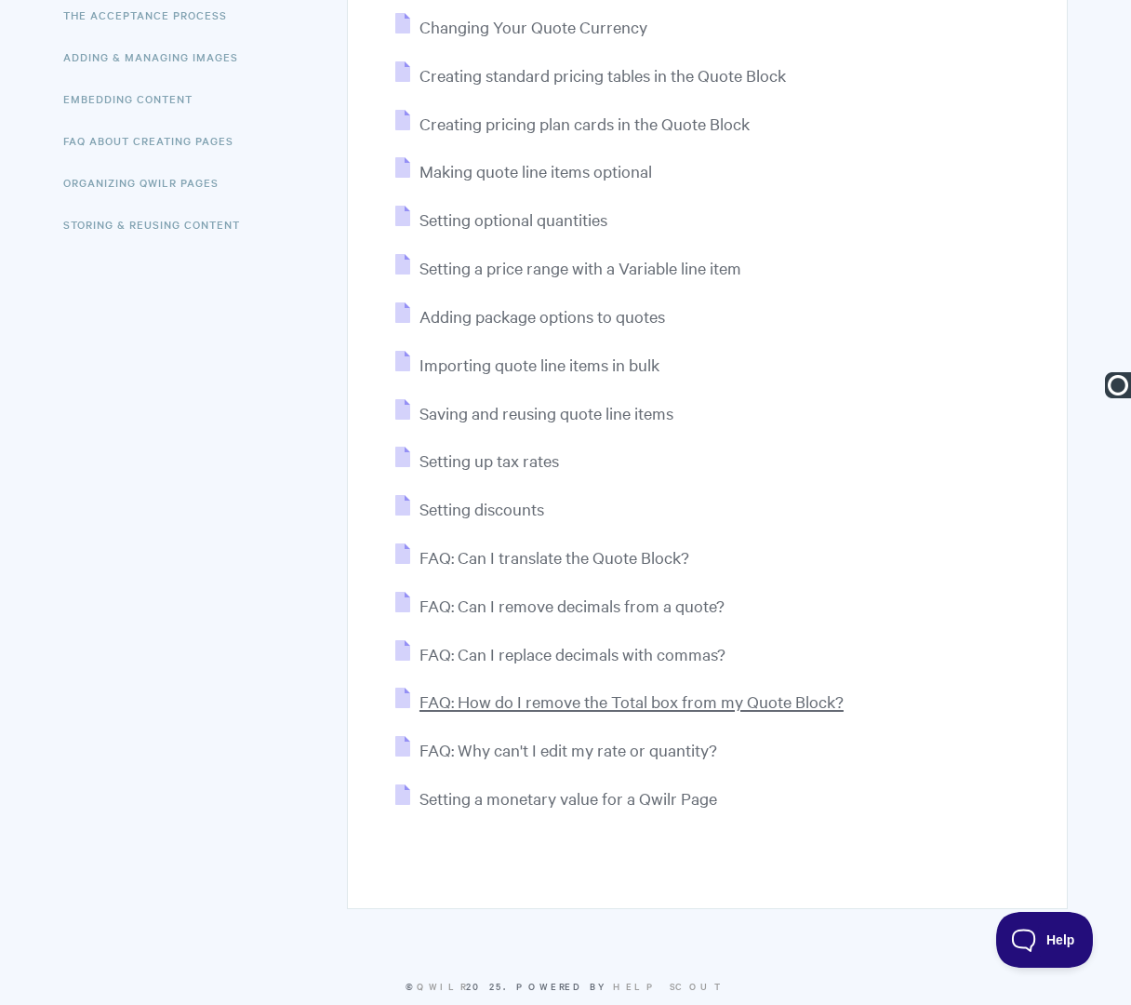
click at [495, 703] on span "FAQ: How do I remove the Total box from my Quote Block?" at bounding box center [632, 700] width 424 height 21
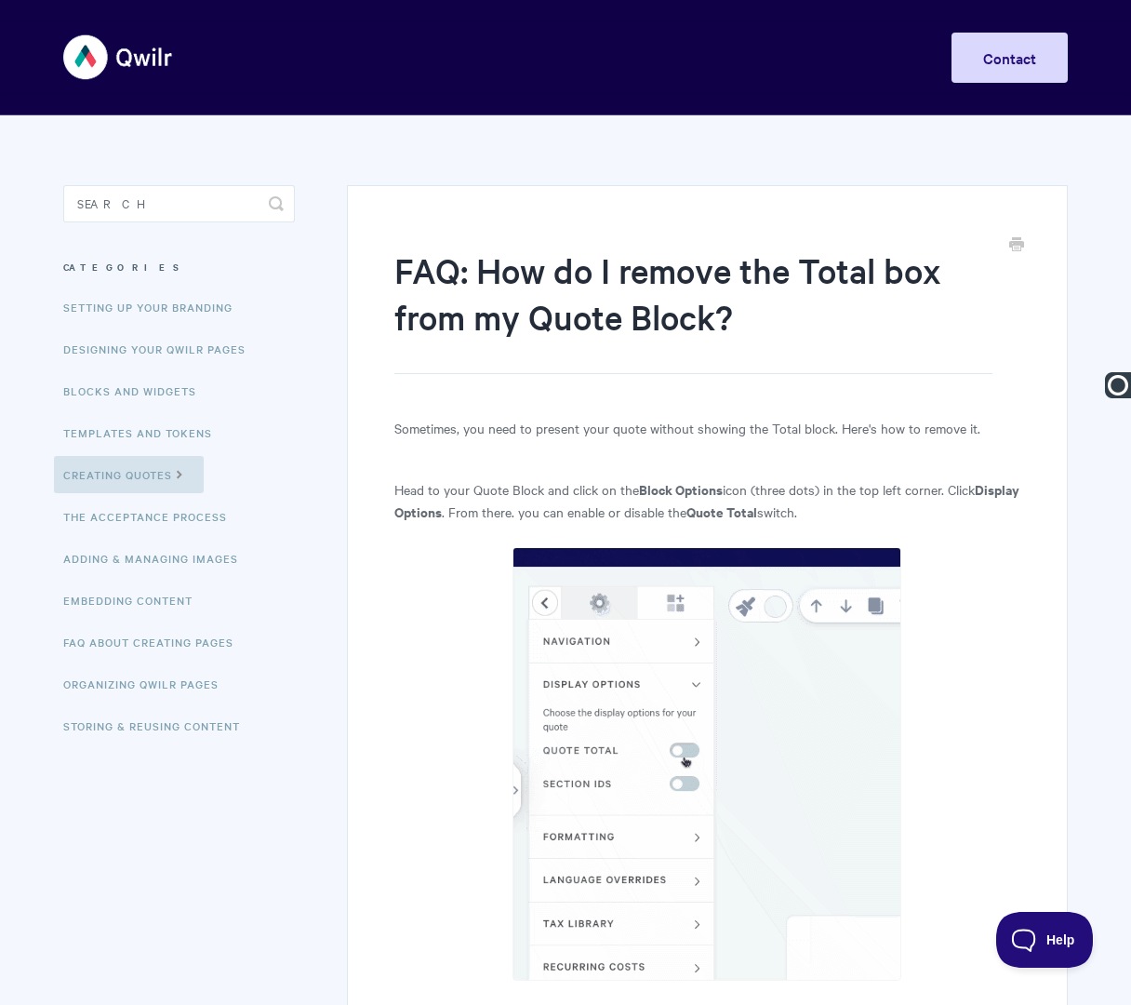
paste input "Quote Blocks |"
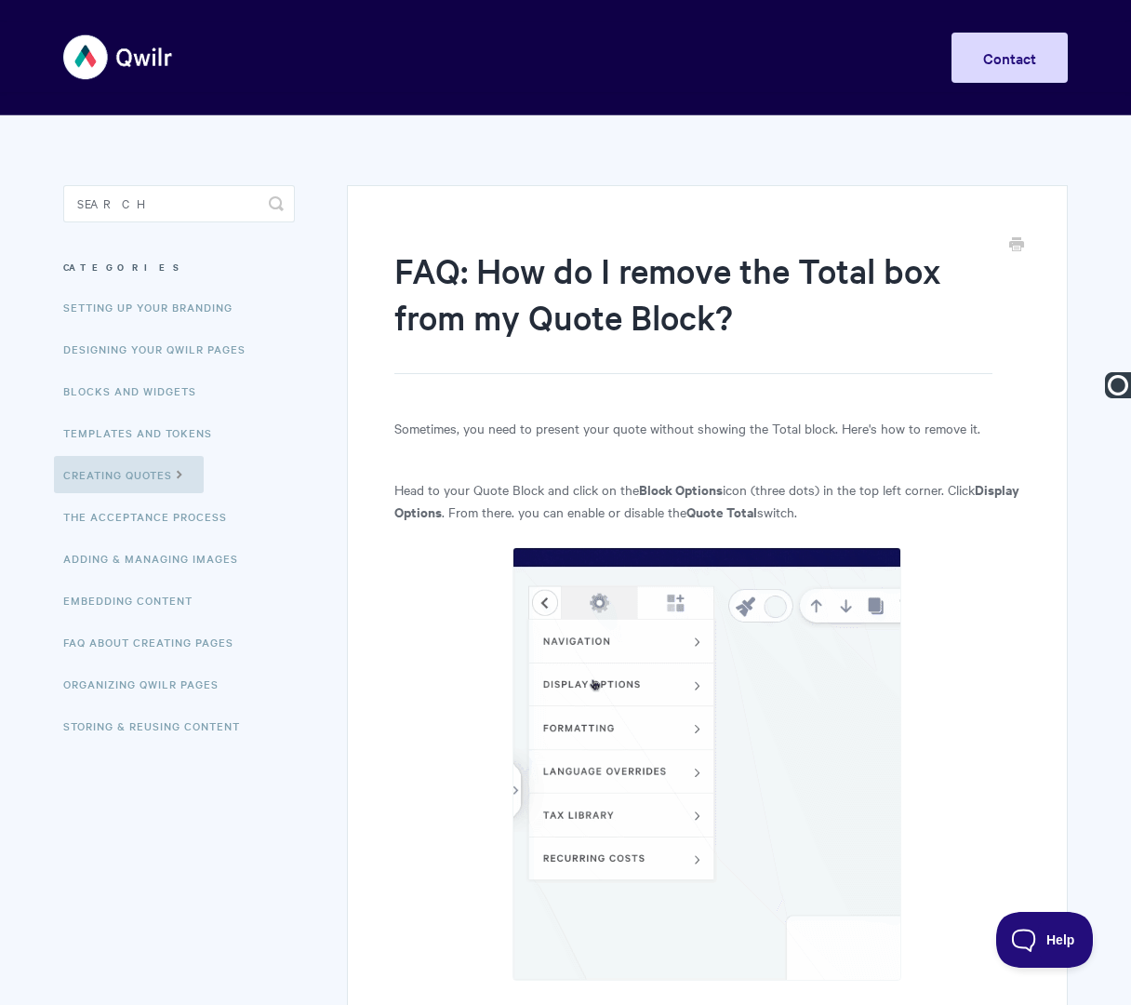
type input "Quote Blocks | FAQ: How do I remove the Total box from my Quote Block?"
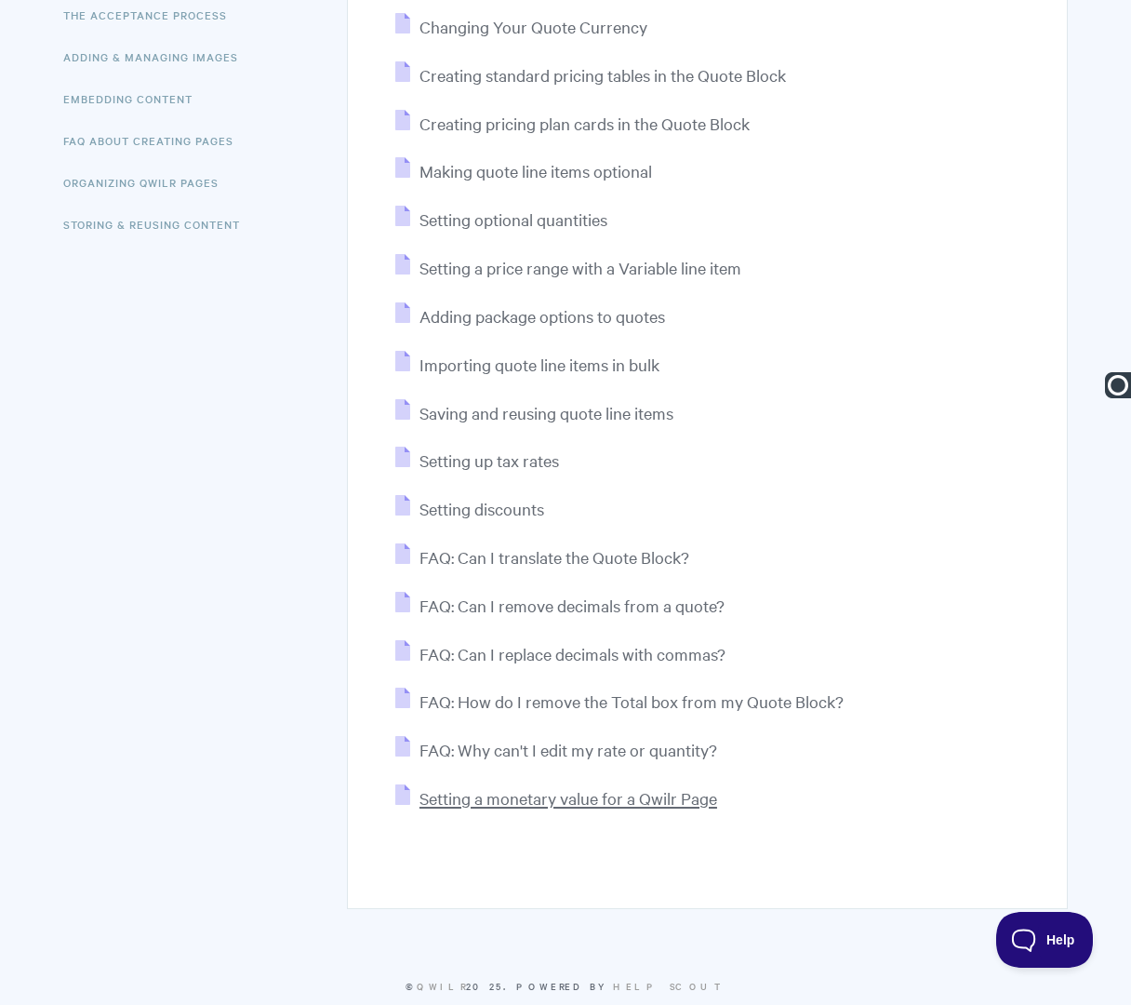
click at [510, 799] on span "Setting a monetary value for a Qwilr Page" at bounding box center [569, 797] width 298 height 21
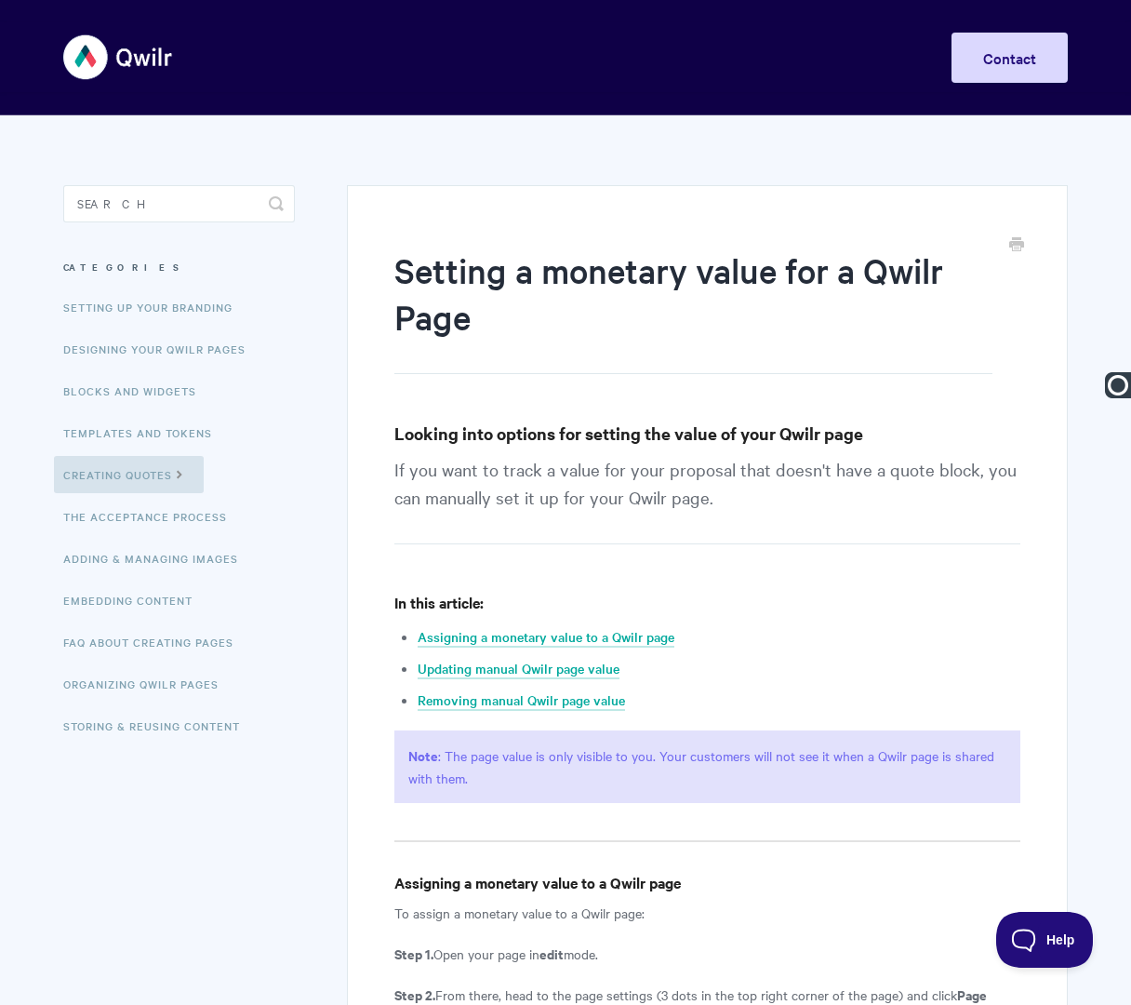
paste input "Quote Blocks |"
type input "Quote Blocks | Setting a Monetary Value for a Qwilr Page"
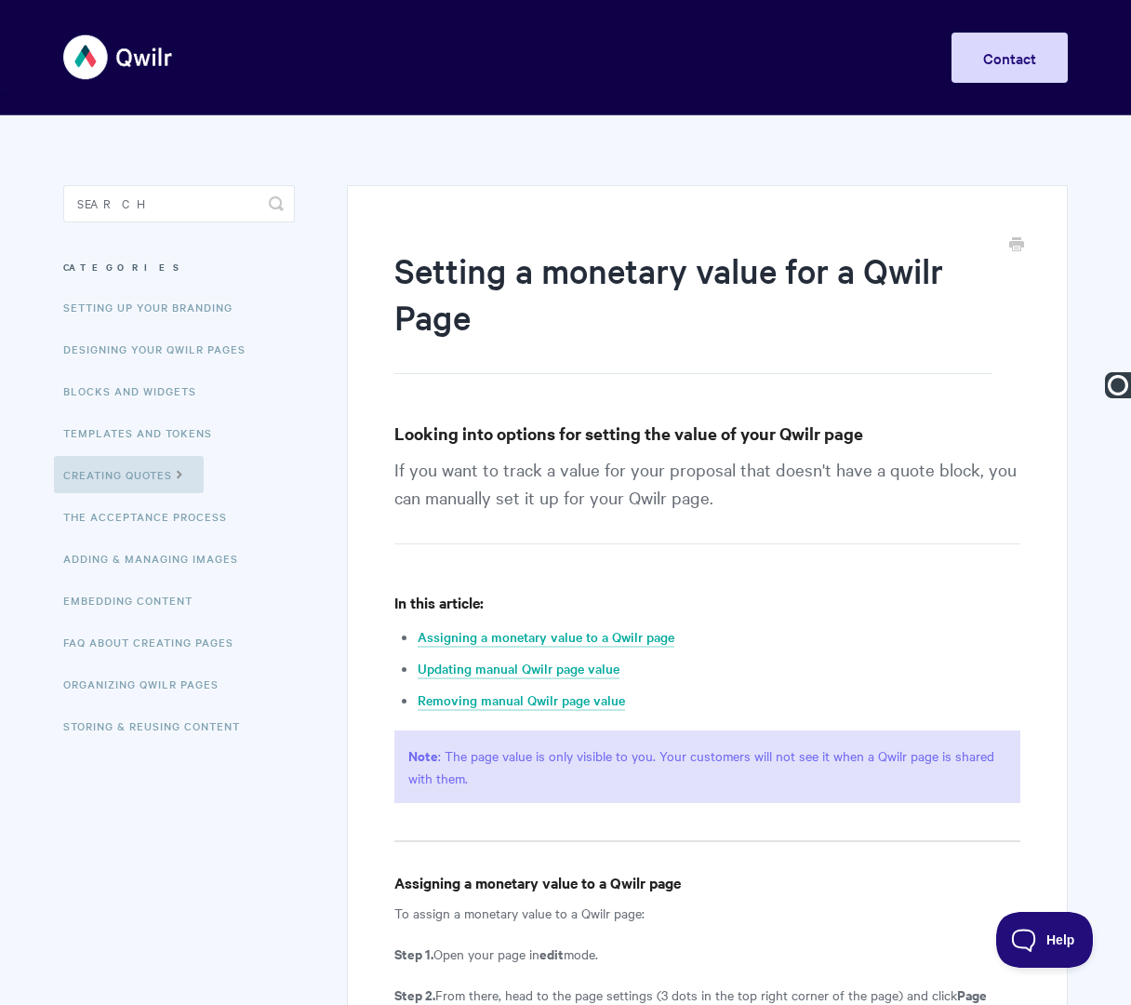
click at [175, 515] on link "The Acceptance Process" at bounding box center [147, 516] width 187 height 37
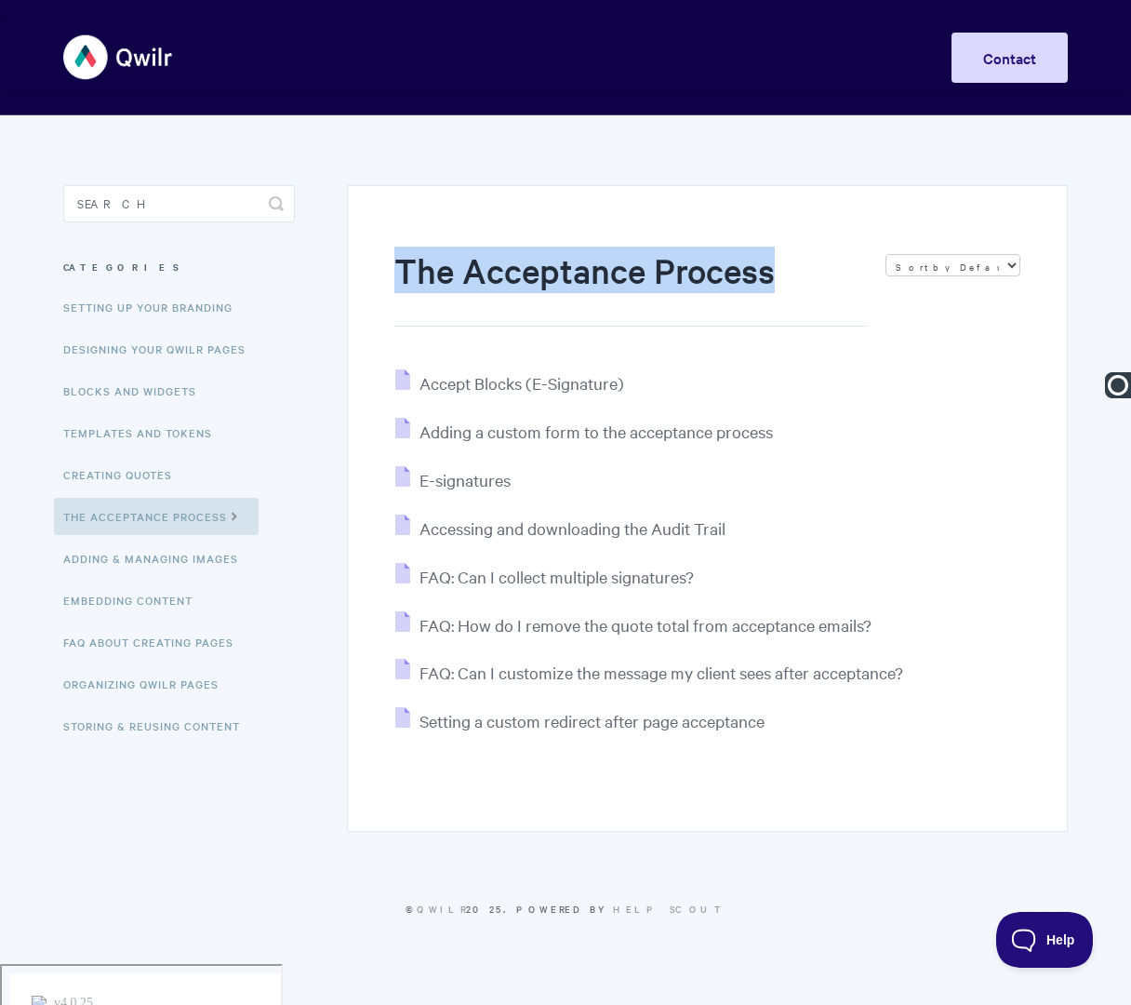
drag, startPoint x: 398, startPoint y: 271, endPoint x: 786, endPoint y: 271, distance: 388.0
click at [786, 271] on h1 "The Acceptance Process" at bounding box center [630, 287] width 473 height 80
copy h1 "The Acceptance Process"
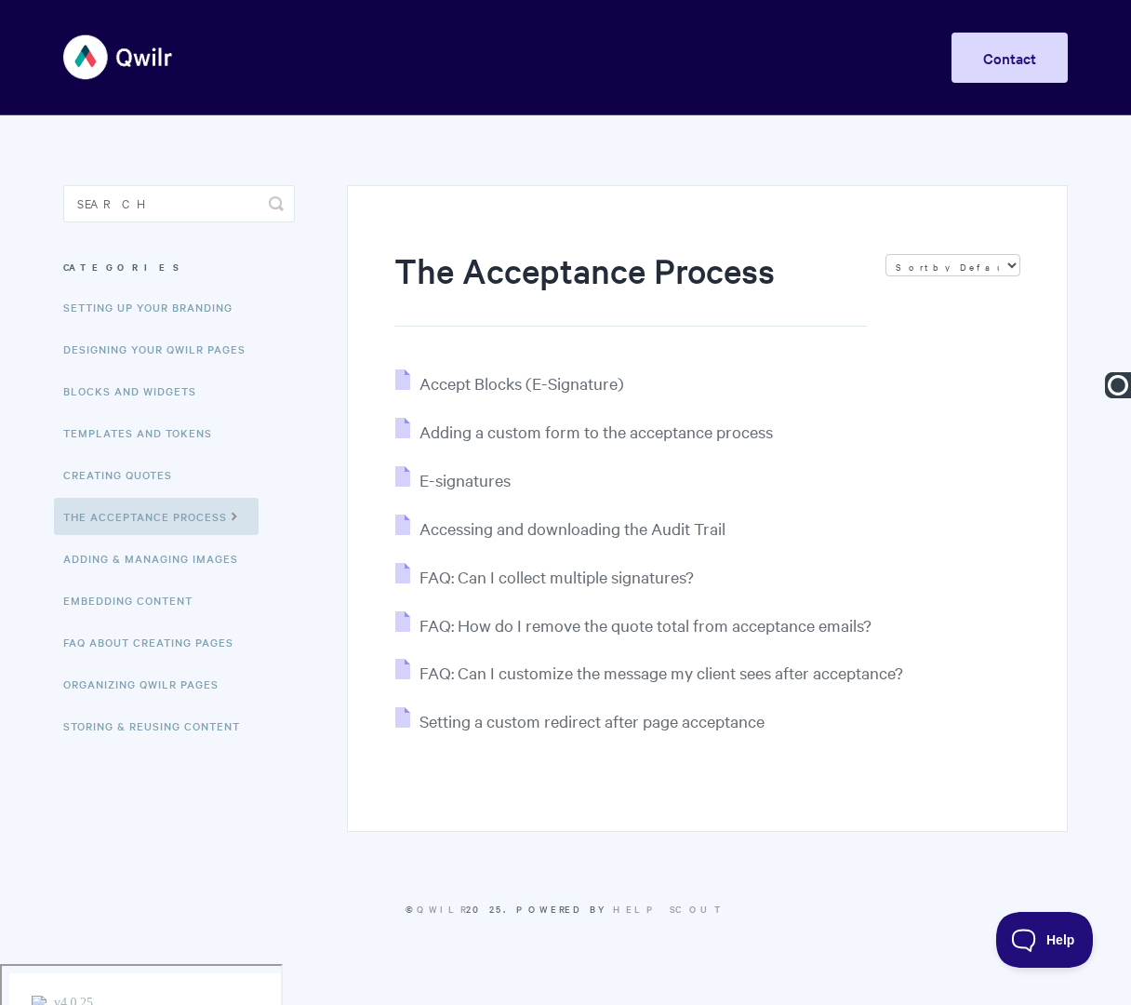
click at [551, 368] on div "The Acceptance Process Sort by Default Sort A-Z Sort by Popularity Sort by Last…" at bounding box center [707, 508] width 721 height 647
click at [541, 388] on span "Accept Blocks (E-Signature)" at bounding box center [522, 382] width 205 height 21
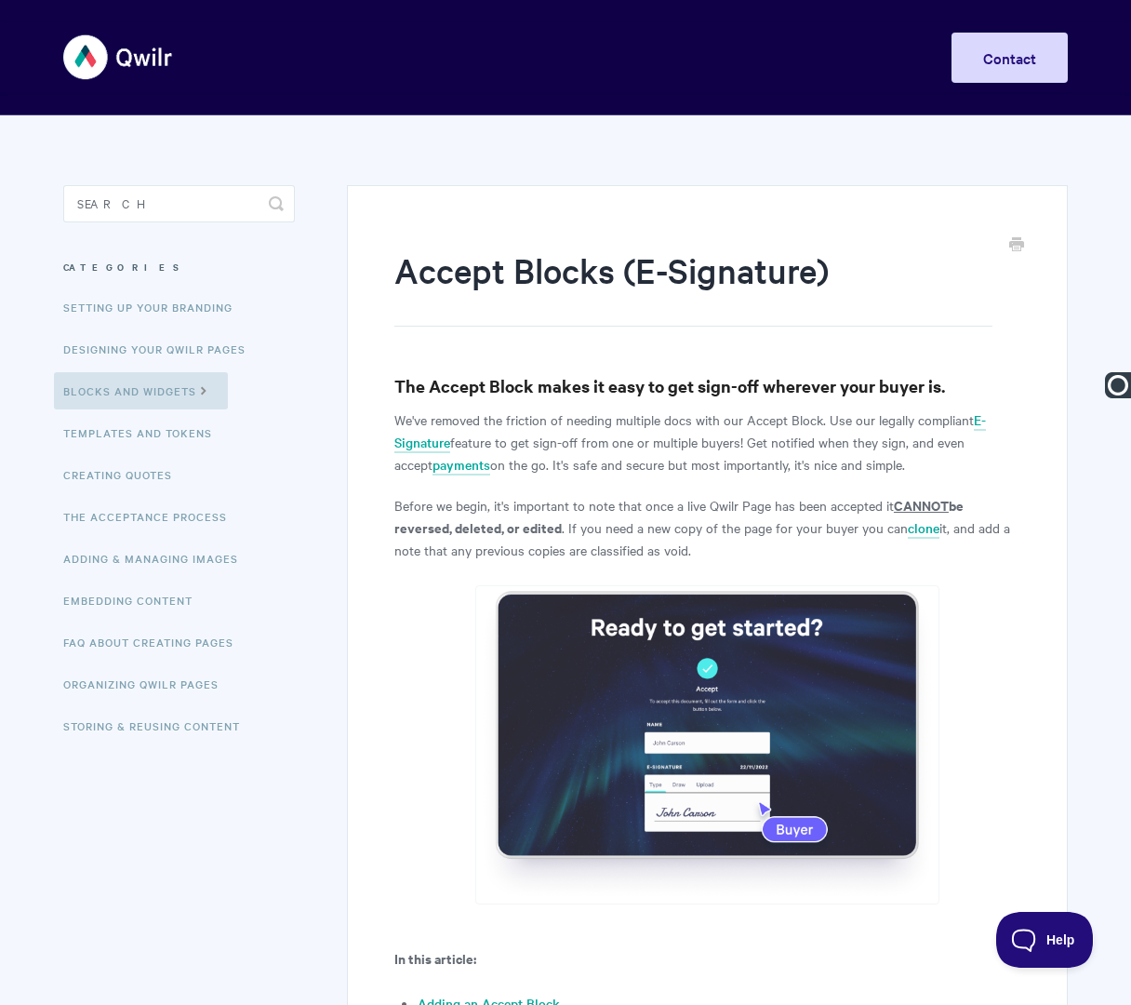
paste input "The Acceptance Process"
type input "The Acceptance Process | Accept Blocks (E-Signature)"
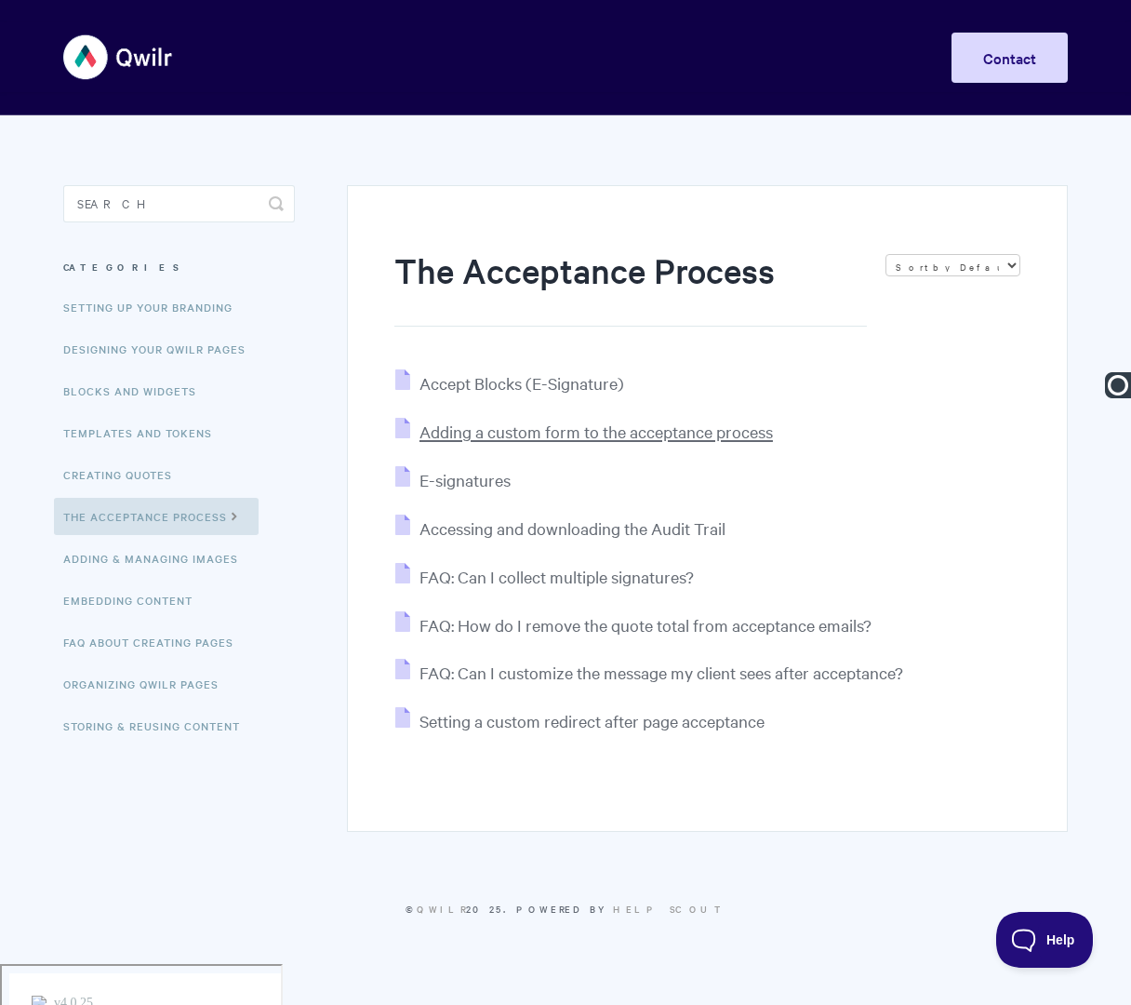
click at [570, 432] on span "Adding a custom form to the acceptance process" at bounding box center [597, 431] width 354 height 21
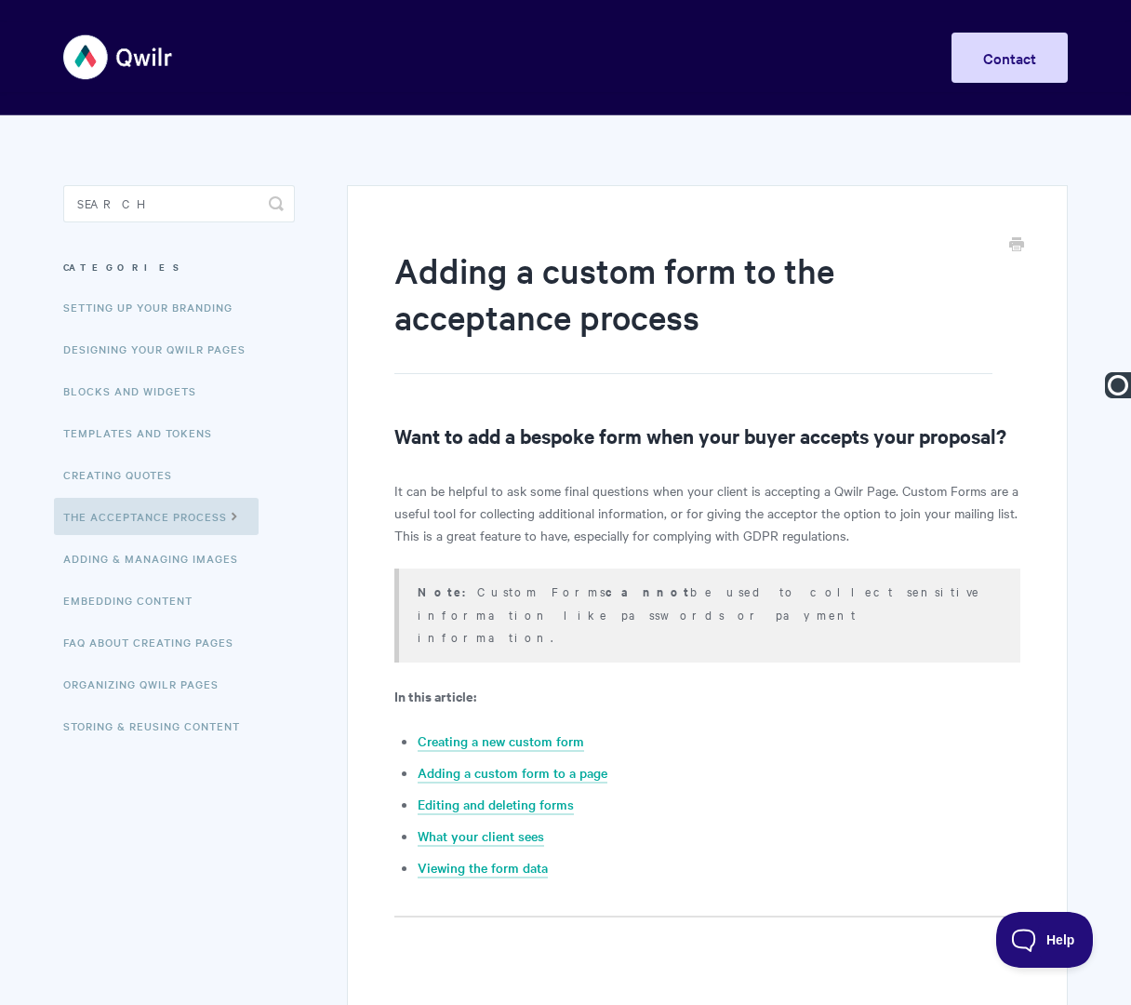
paste input "The Acceptance Process |"
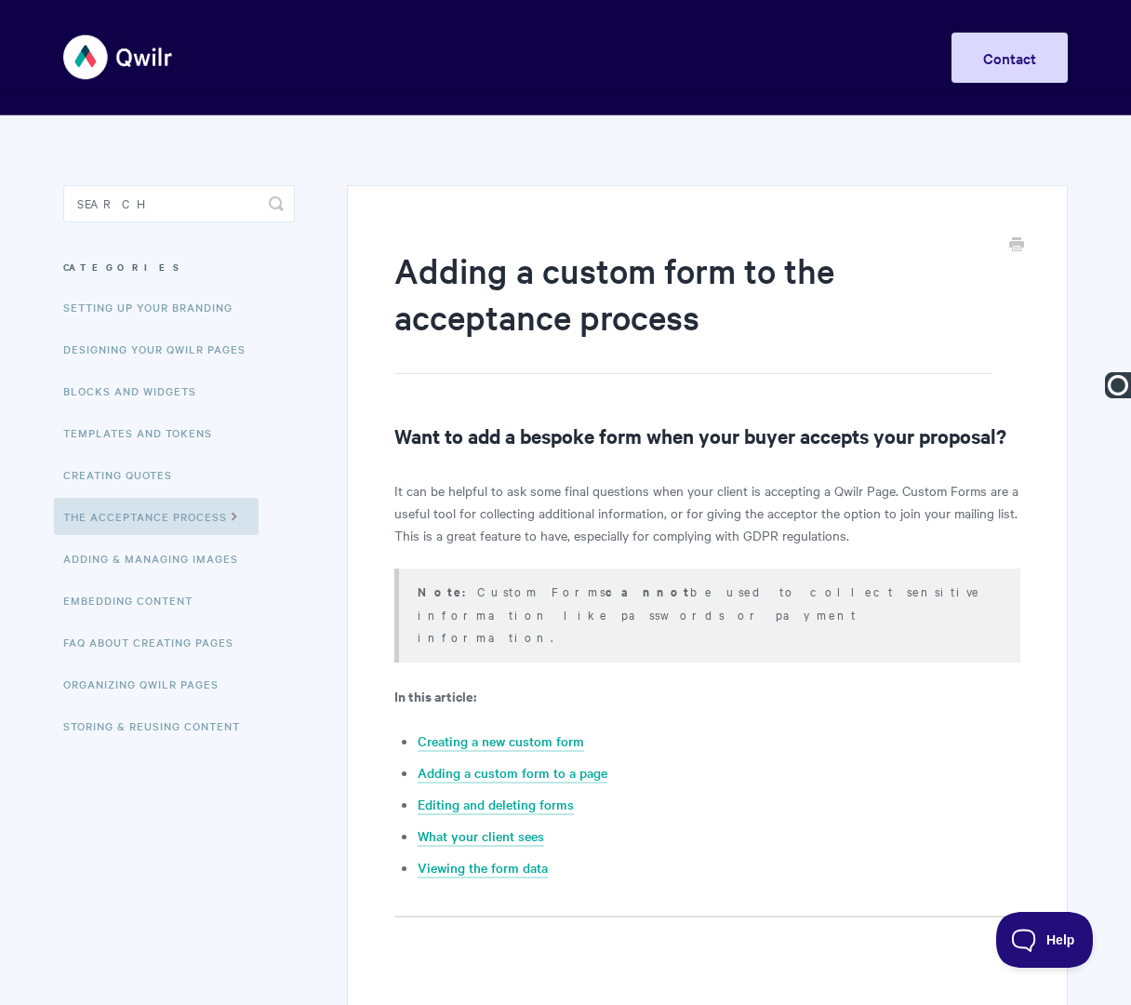
type input "The Acceptance Process | Adding a Custom Form to the Acceptance Process"
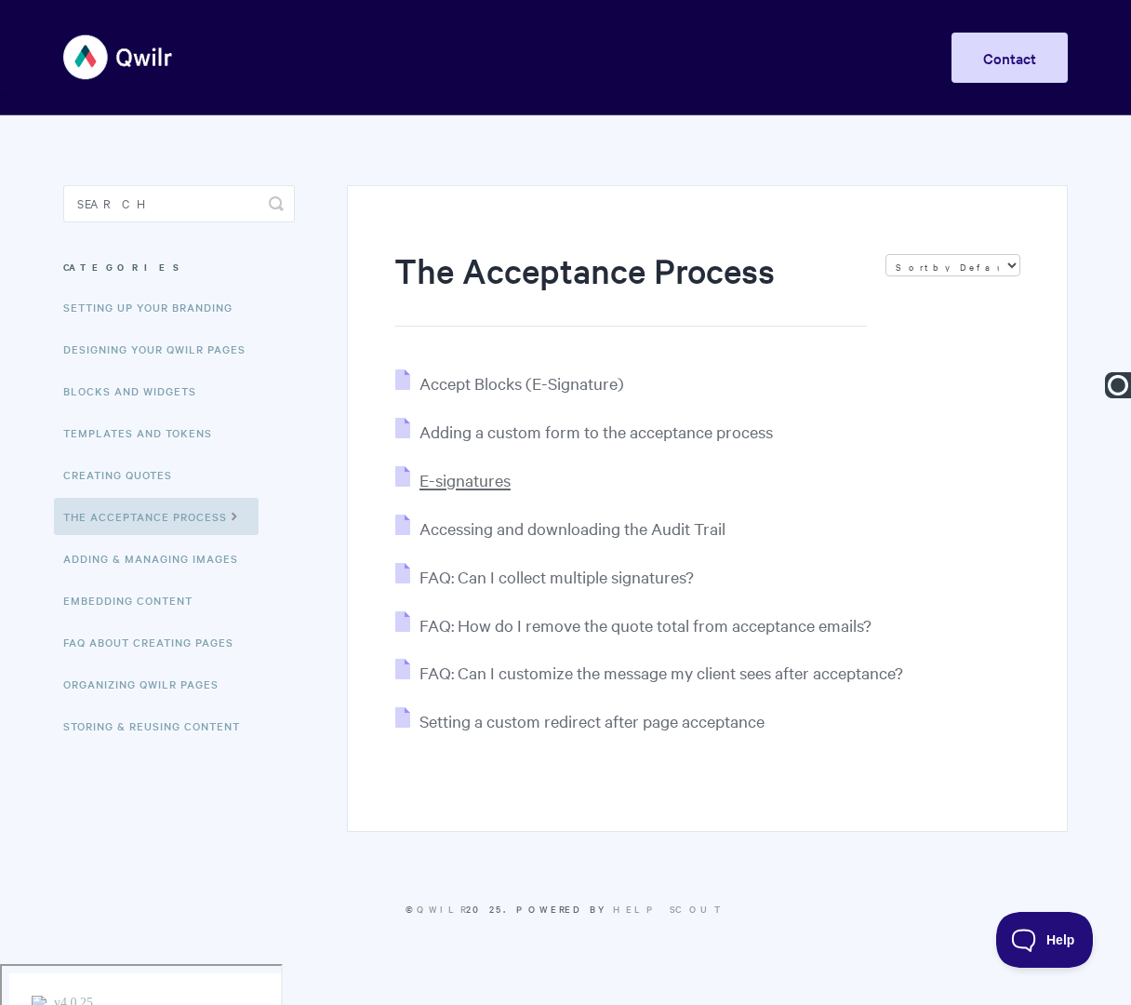
click at [457, 479] on span "E-signatures" at bounding box center [465, 479] width 91 height 21
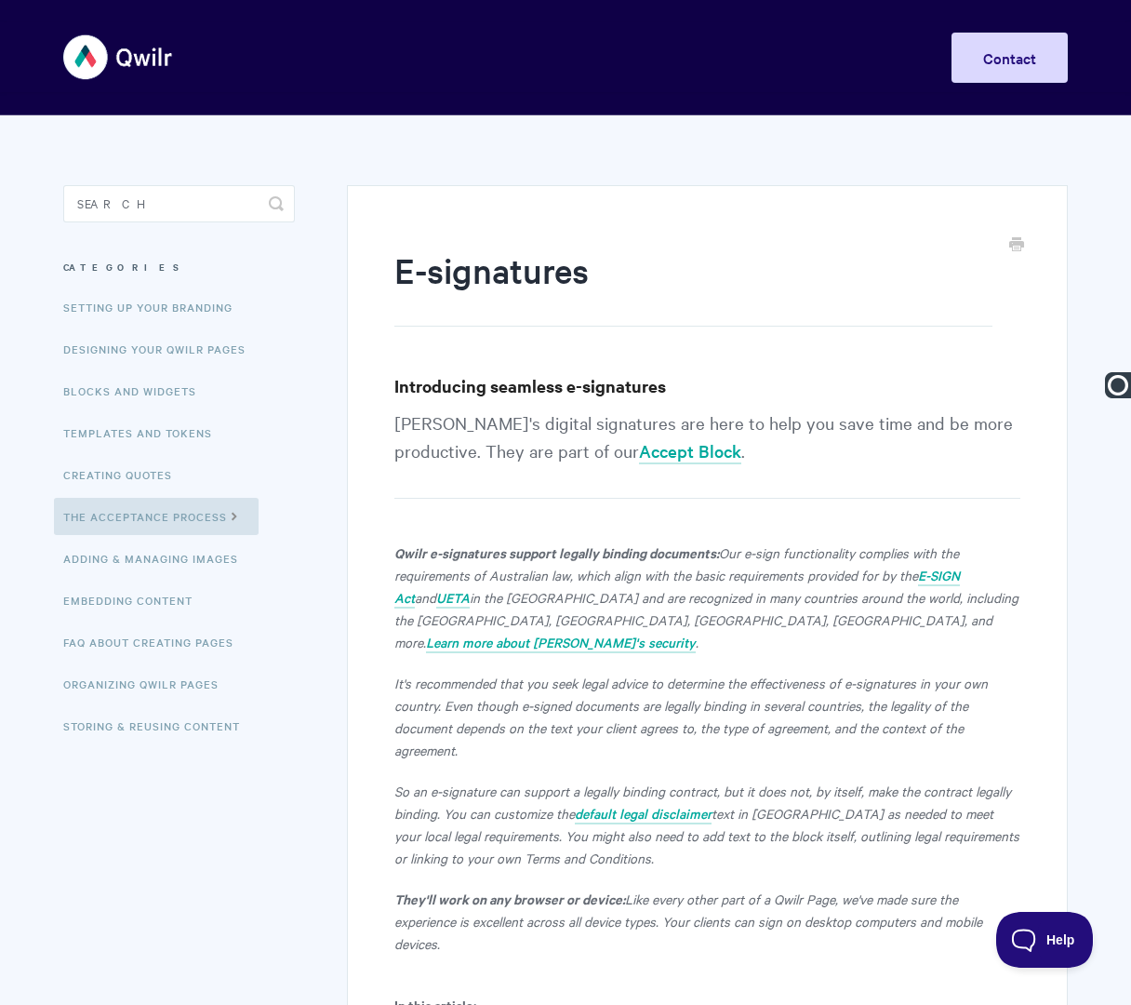
paste input "The Acceptance Process |"
type input "The Acceptance Process | E-signatures"
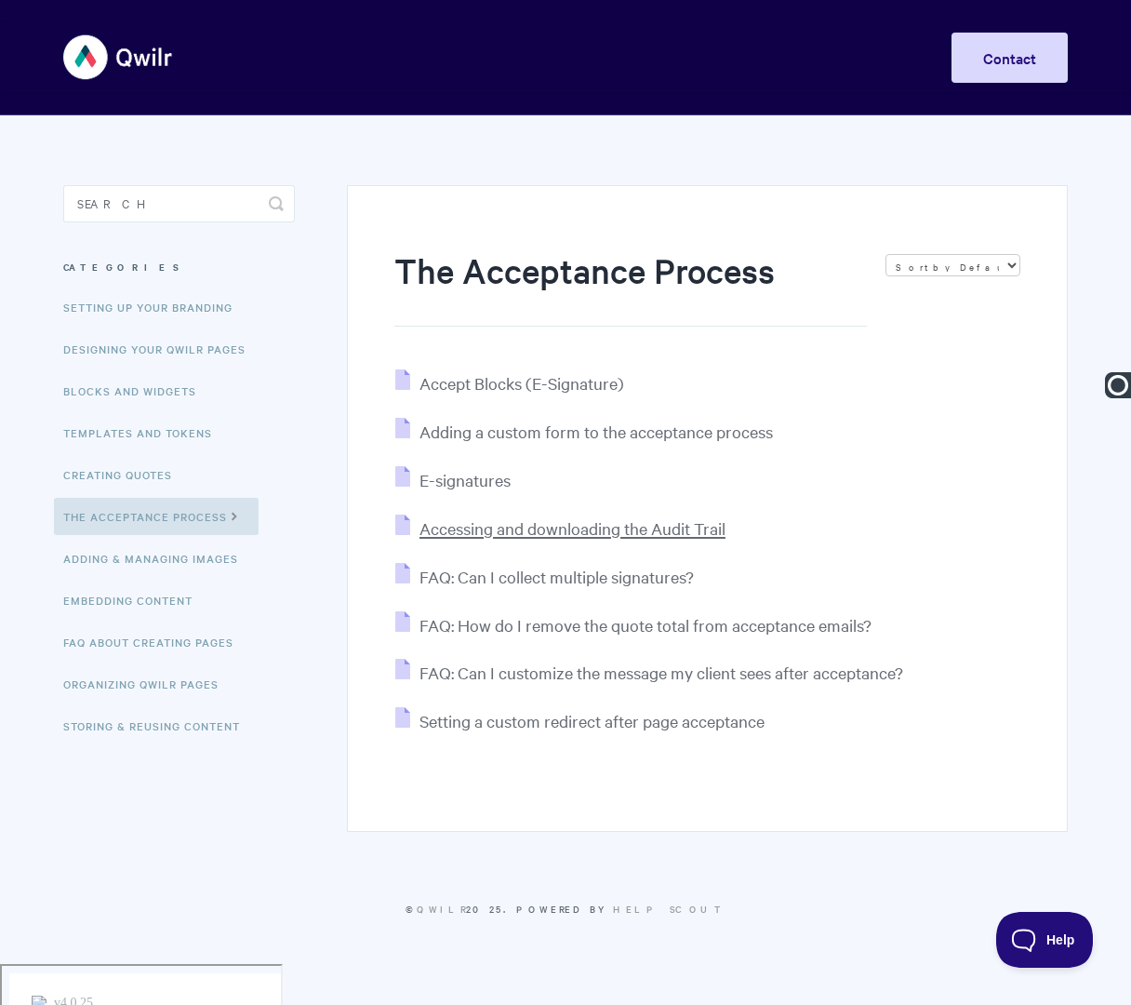
click at [499, 528] on span "Accessing and downloading the Audit Trail" at bounding box center [573, 527] width 306 height 21
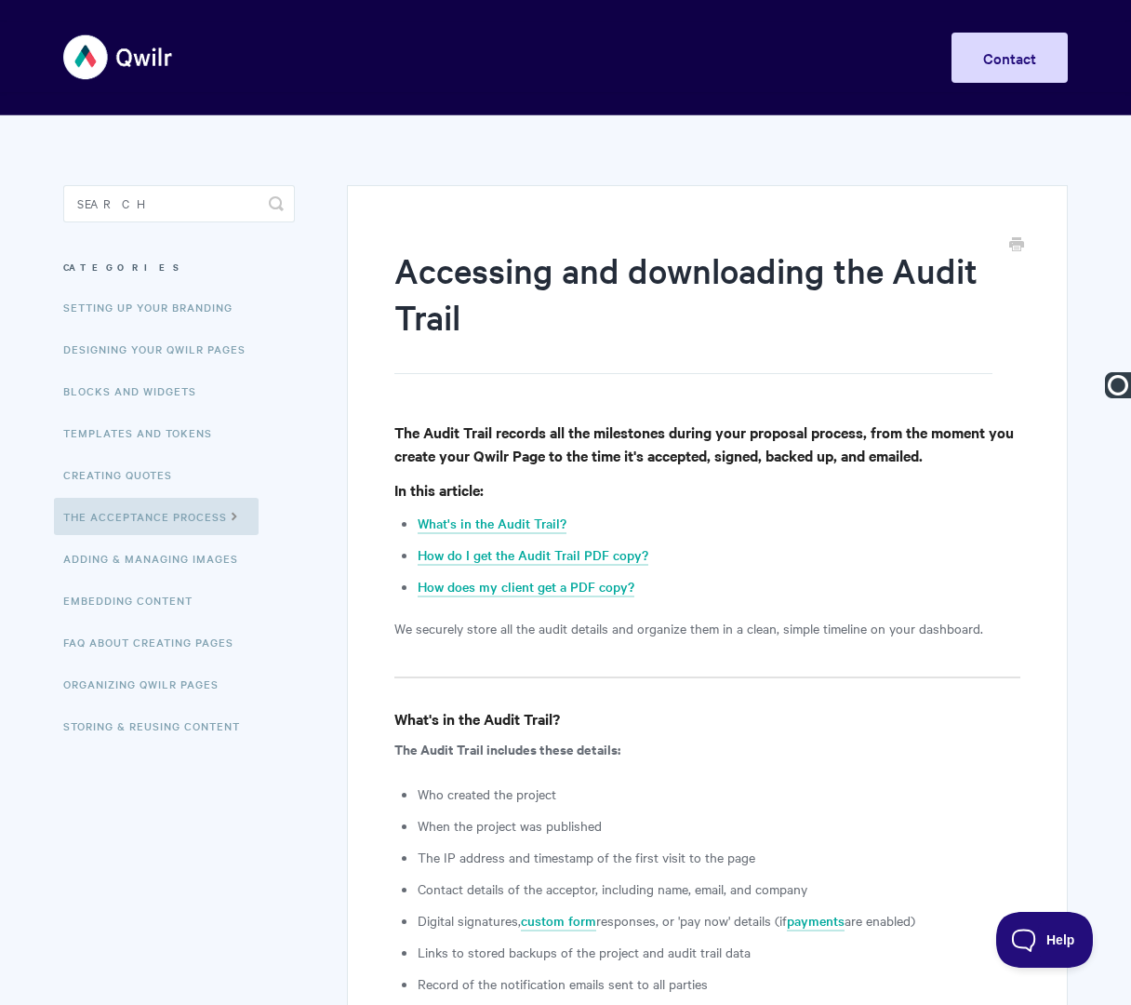
paste input "The Acceptance Process |"
type input "The Acceptance Process | Accessing and Downloading the Audit Trail"
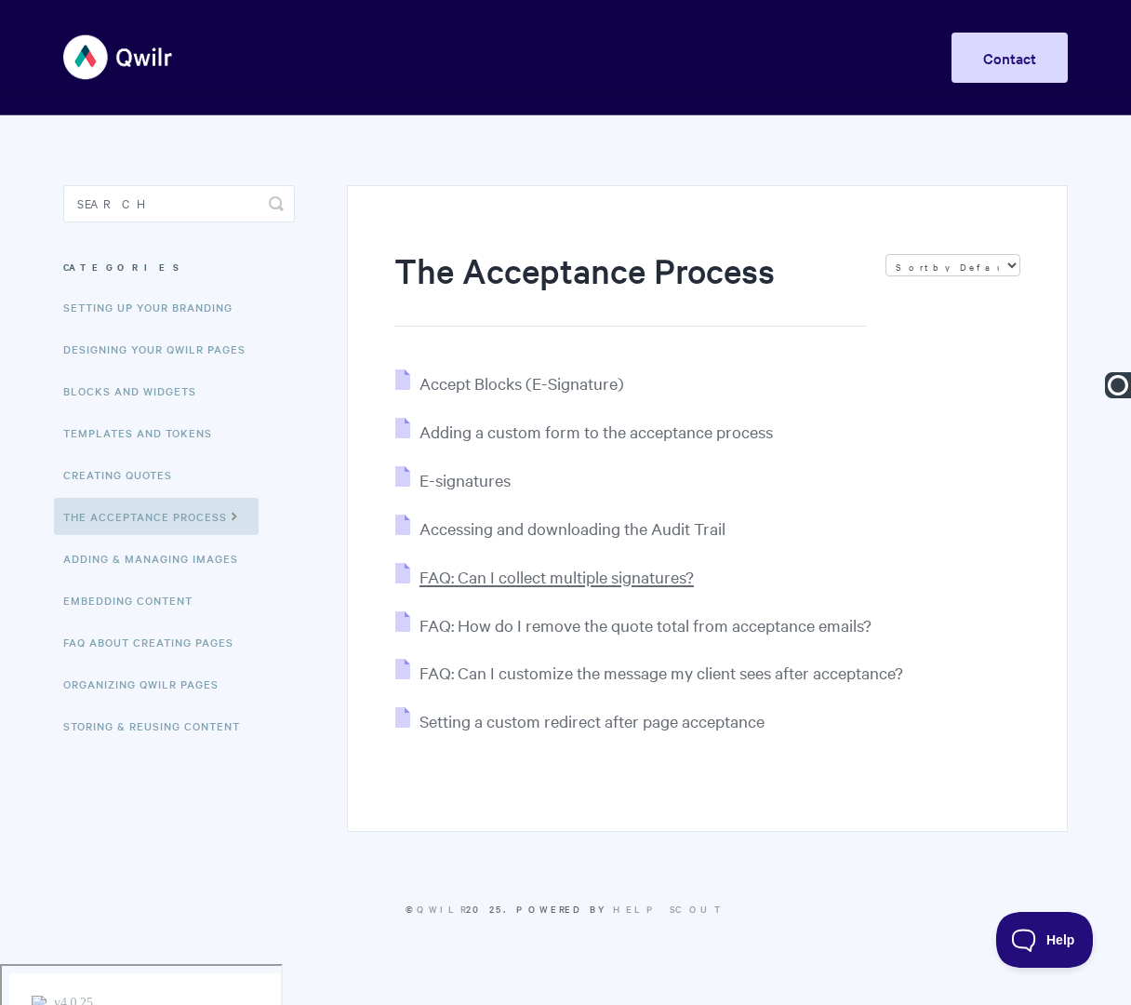
click at [536, 577] on span "FAQ: Can I collect multiple signatures?" at bounding box center [557, 576] width 274 height 21
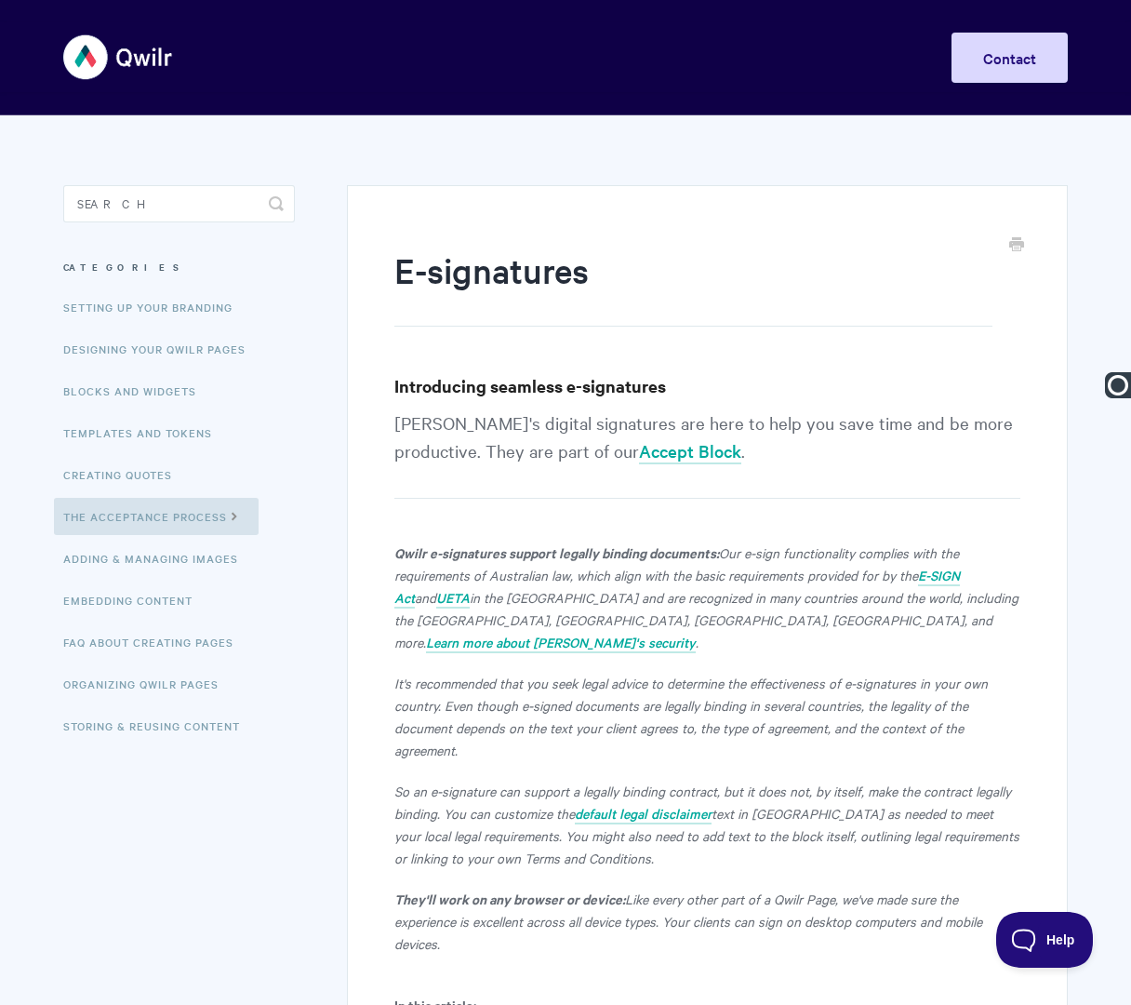
paste input "The Acceptance Process |"
type input "The Acceptance Process | E-Signatures"
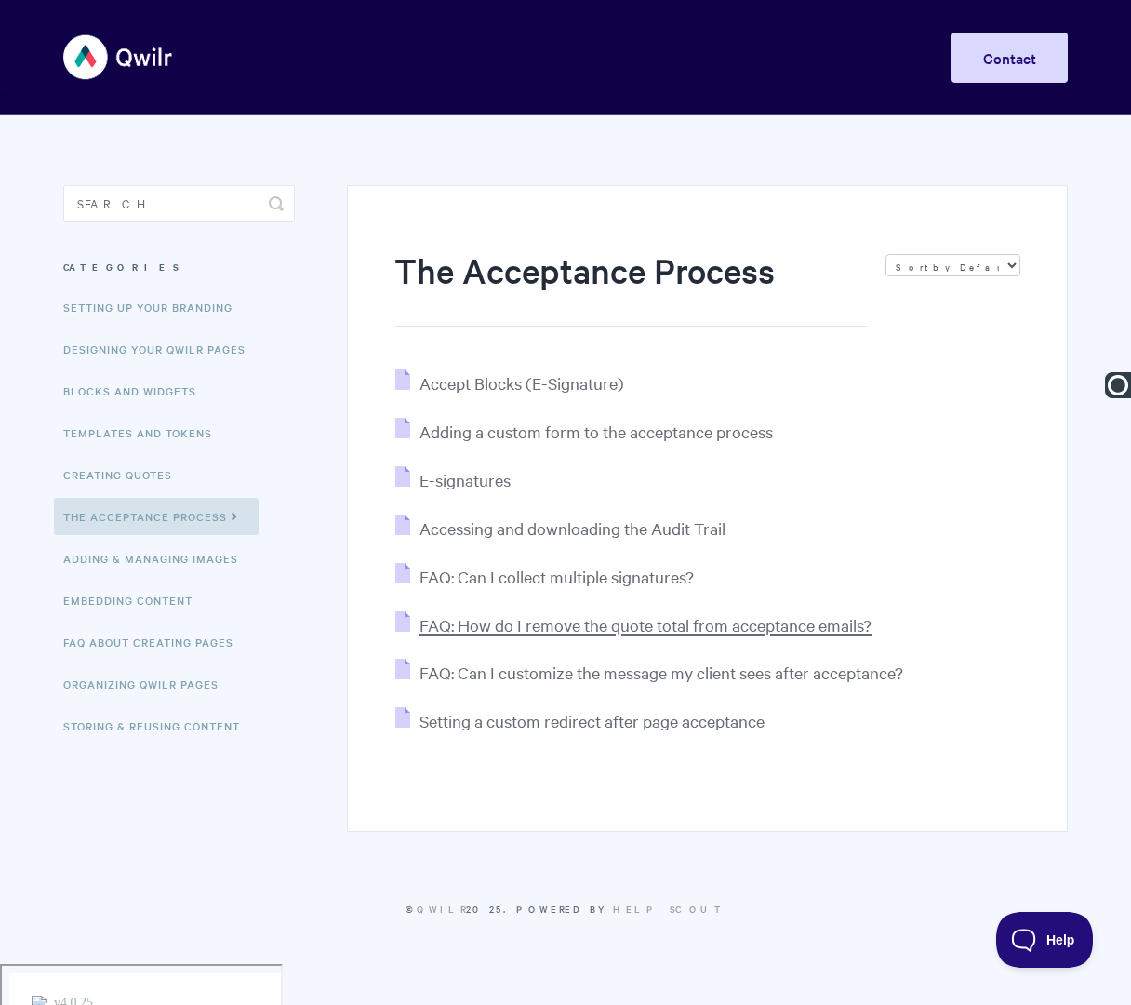
click at [505, 622] on span "FAQ: How do I remove the quote total from acceptance emails?" at bounding box center [646, 624] width 452 height 21
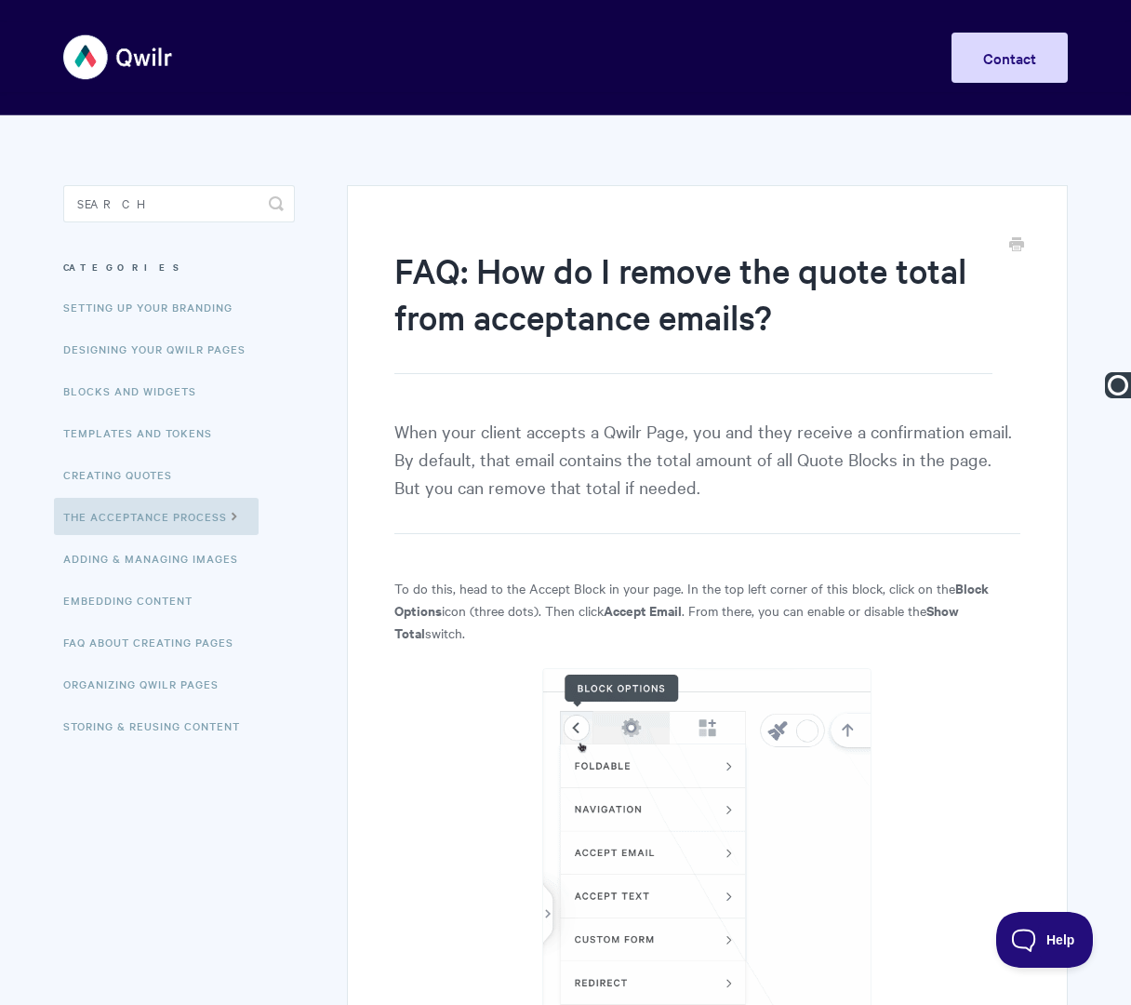
paste input "The Acceptance Process |"
type input "The Acceptance Process | FAQ: How do I remove the quote total from acceptance e…"
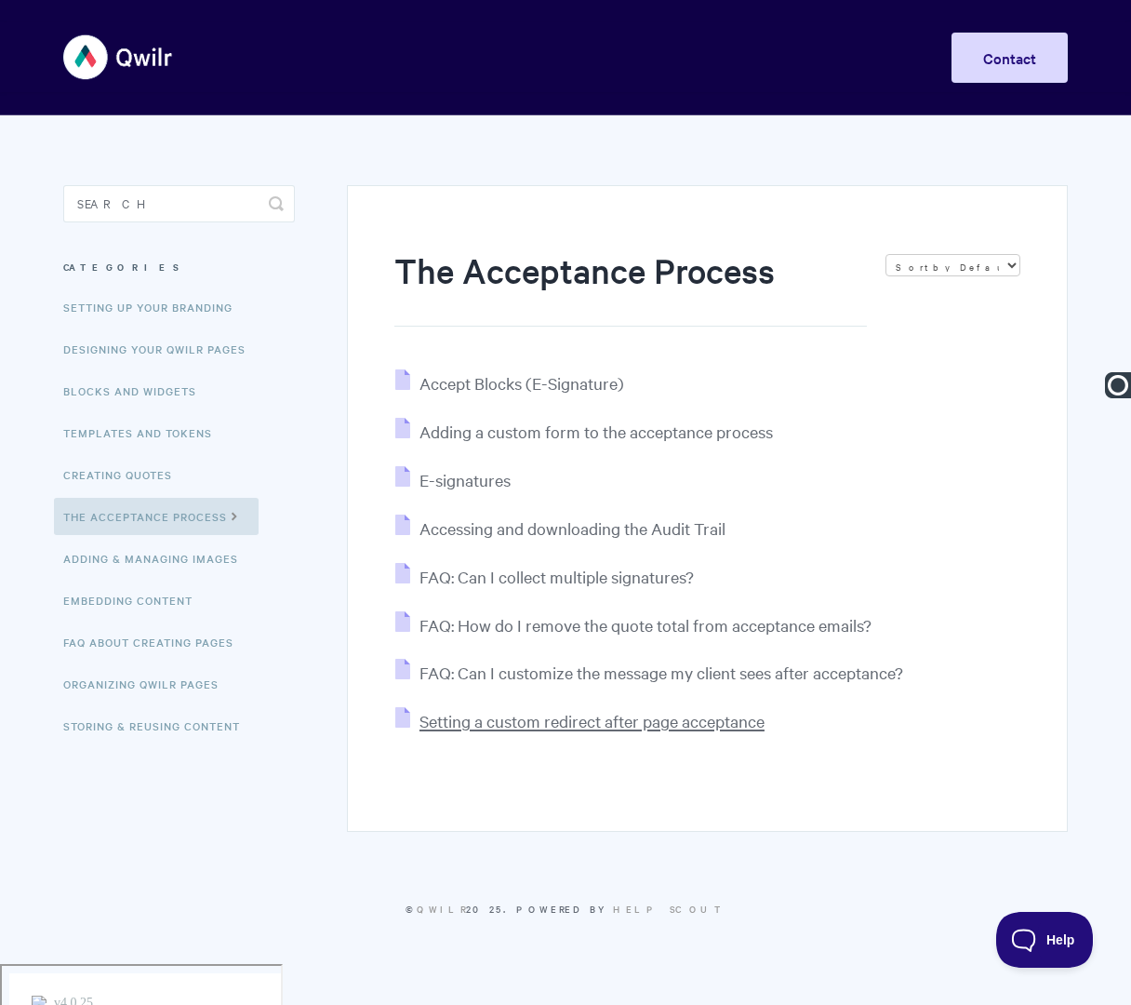
click at [531, 727] on span "Setting a custom redirect after page acceptance" at bounding box center [592, 720] width 345 height 21
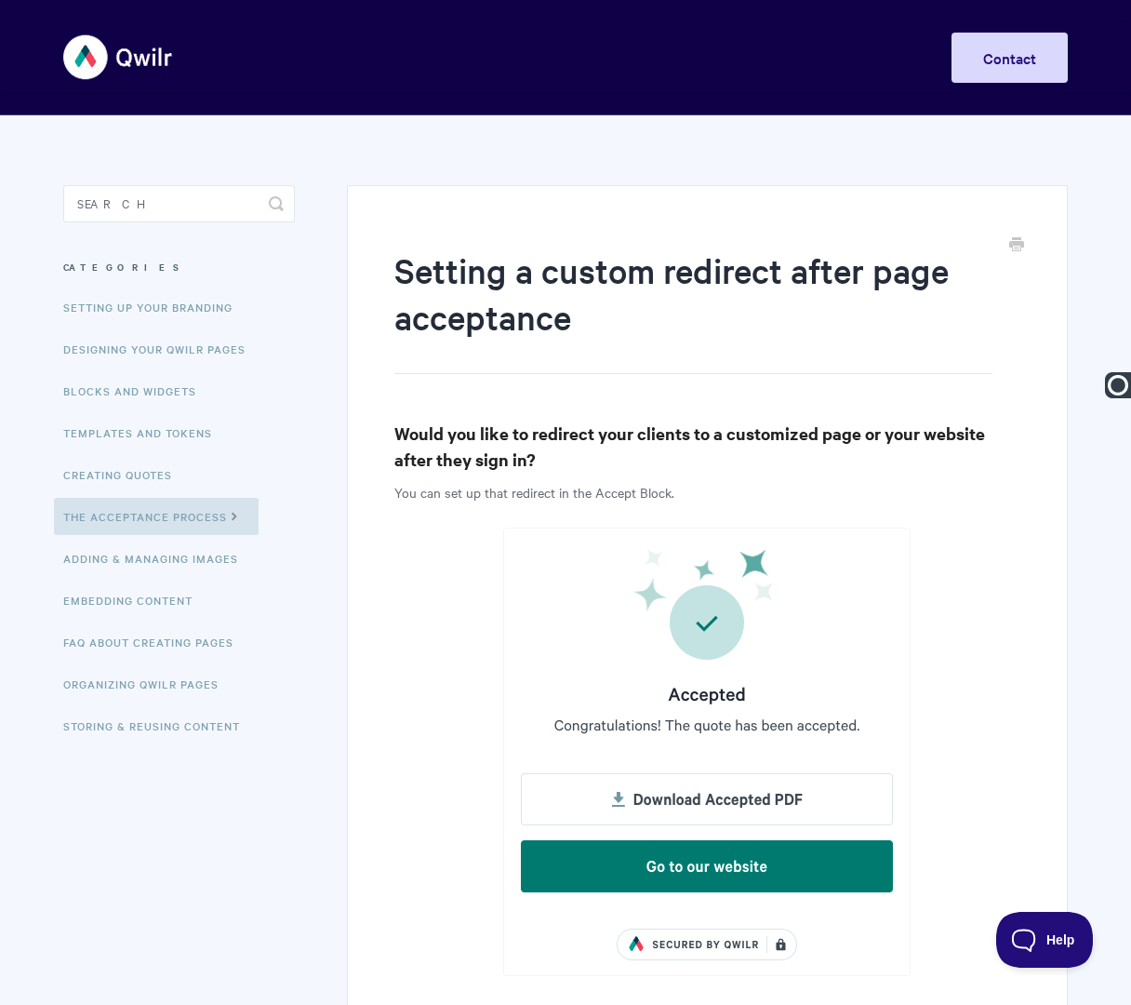
paste input "The Acceptance Process |"
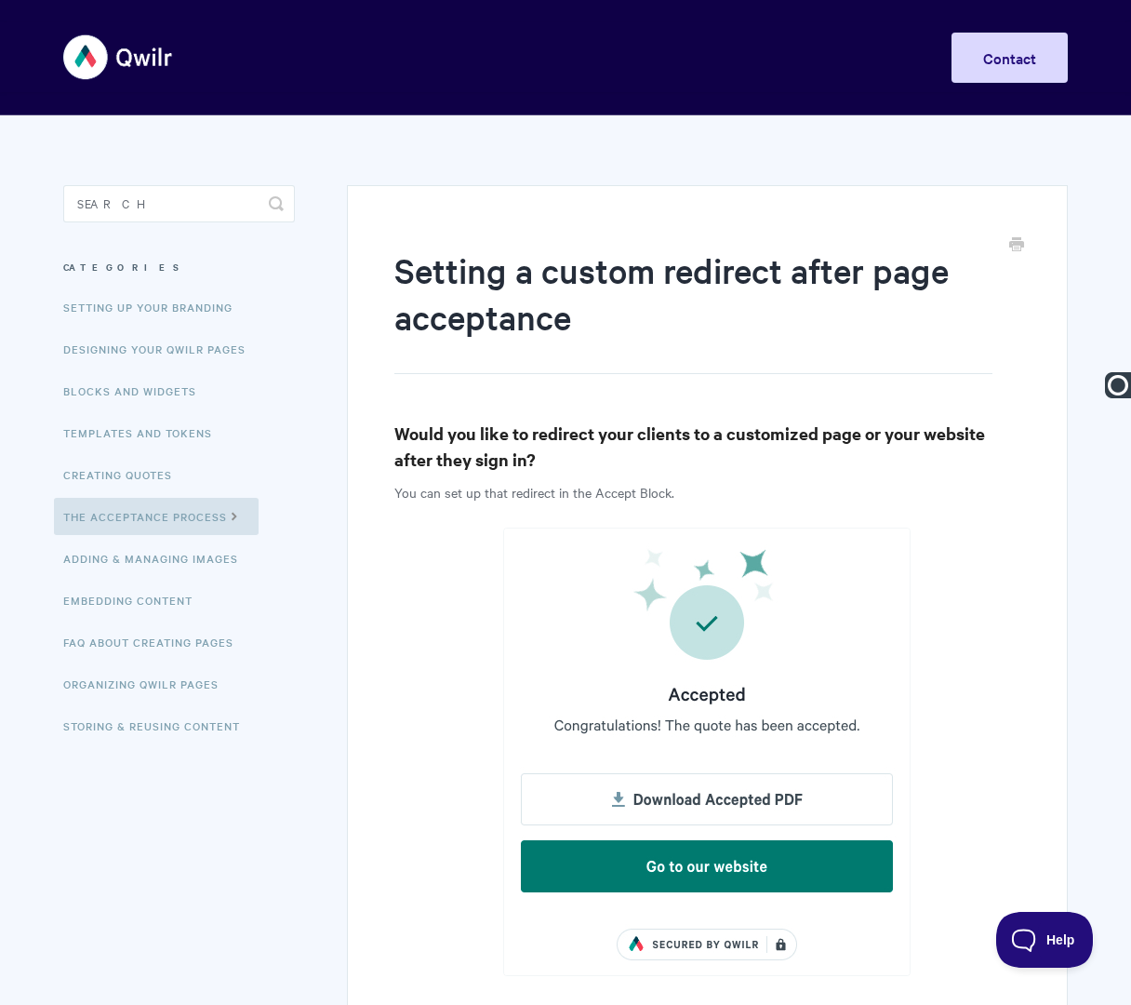
type input "The Acceptance Process | Setting a Custom Redirect After Page Acceptance"
click at [225, 560] on link "Adding & Managing Images" at bounding box center [153, 558] width 198 height 37
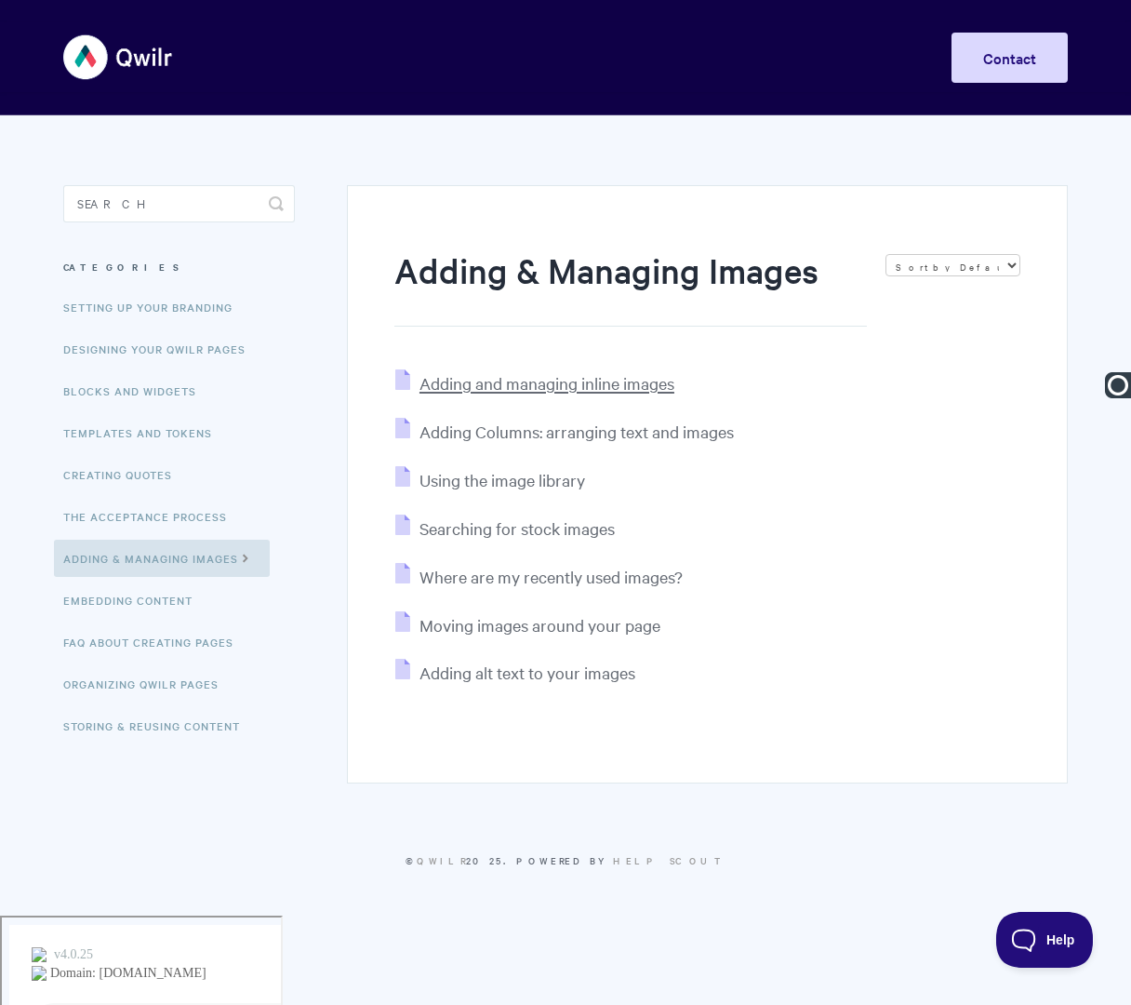
click at [461, 385] on span "Adding and managing inline images" at bounding box center [547, 382] width 255 height 21
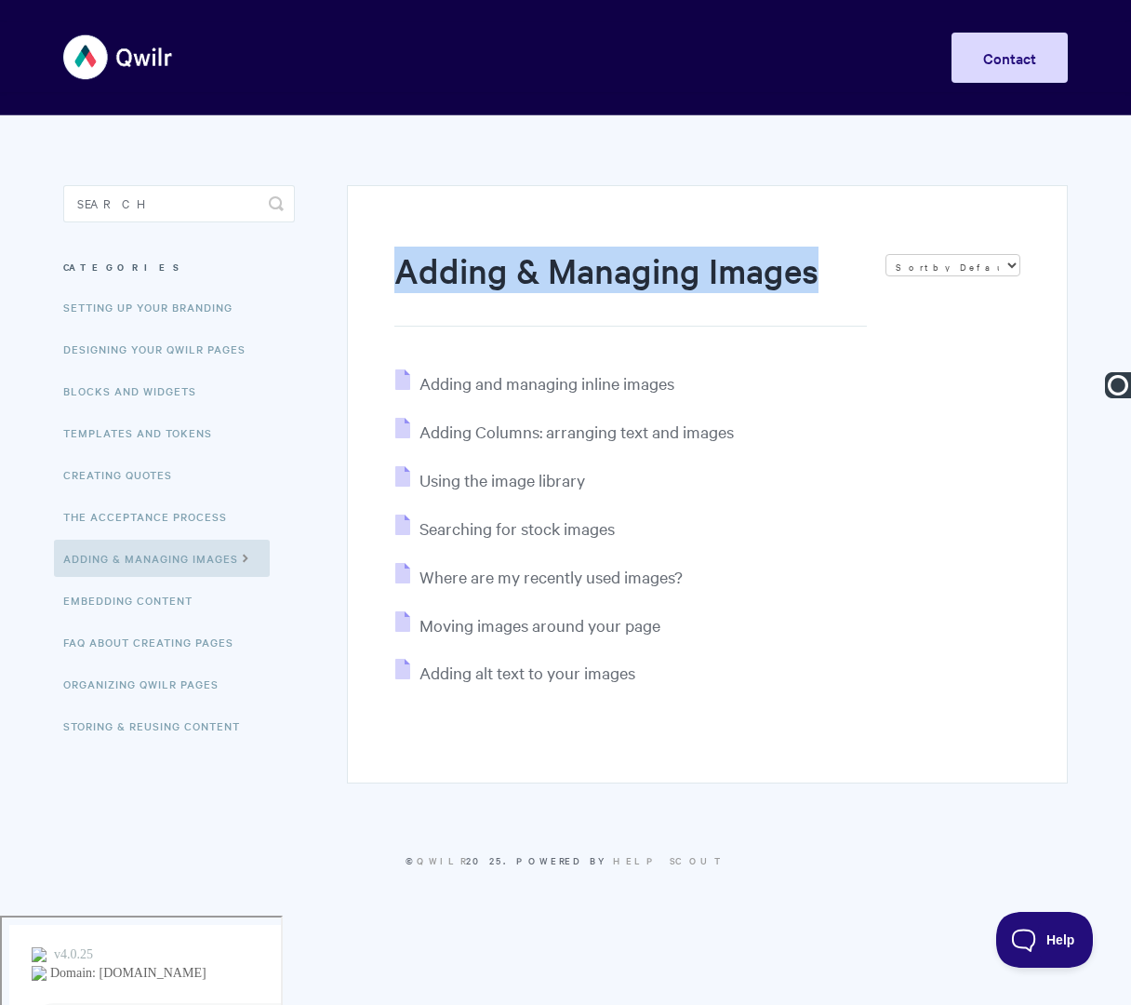
drag, startPoint x: 394, startPoint y: 292, endPoint x: 880, endPoint y: 291, distance: 485.7
click at [880, 291] on hgroup "Adding & Managing Images Sort by Default Sort A-Z Sort by Popularity Sort by La…" at bounding box center [707, 287] width 626 height 80
copy h1 "Adding & Managing Images"
click at [633, 381] on span "Adding and managing inline images" at bounding box center [547, 382] width 255 height 21
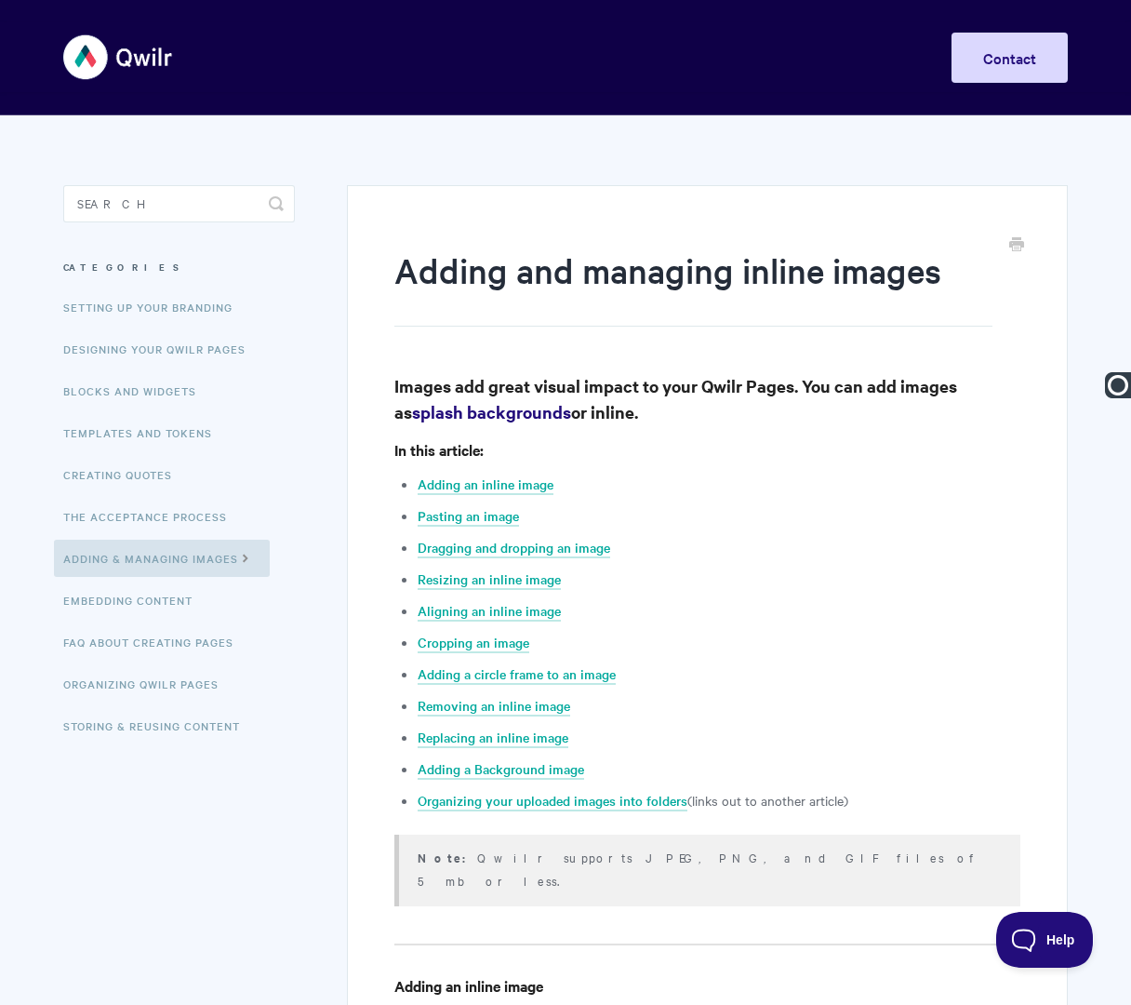
paste input "Adding & Managing Images"
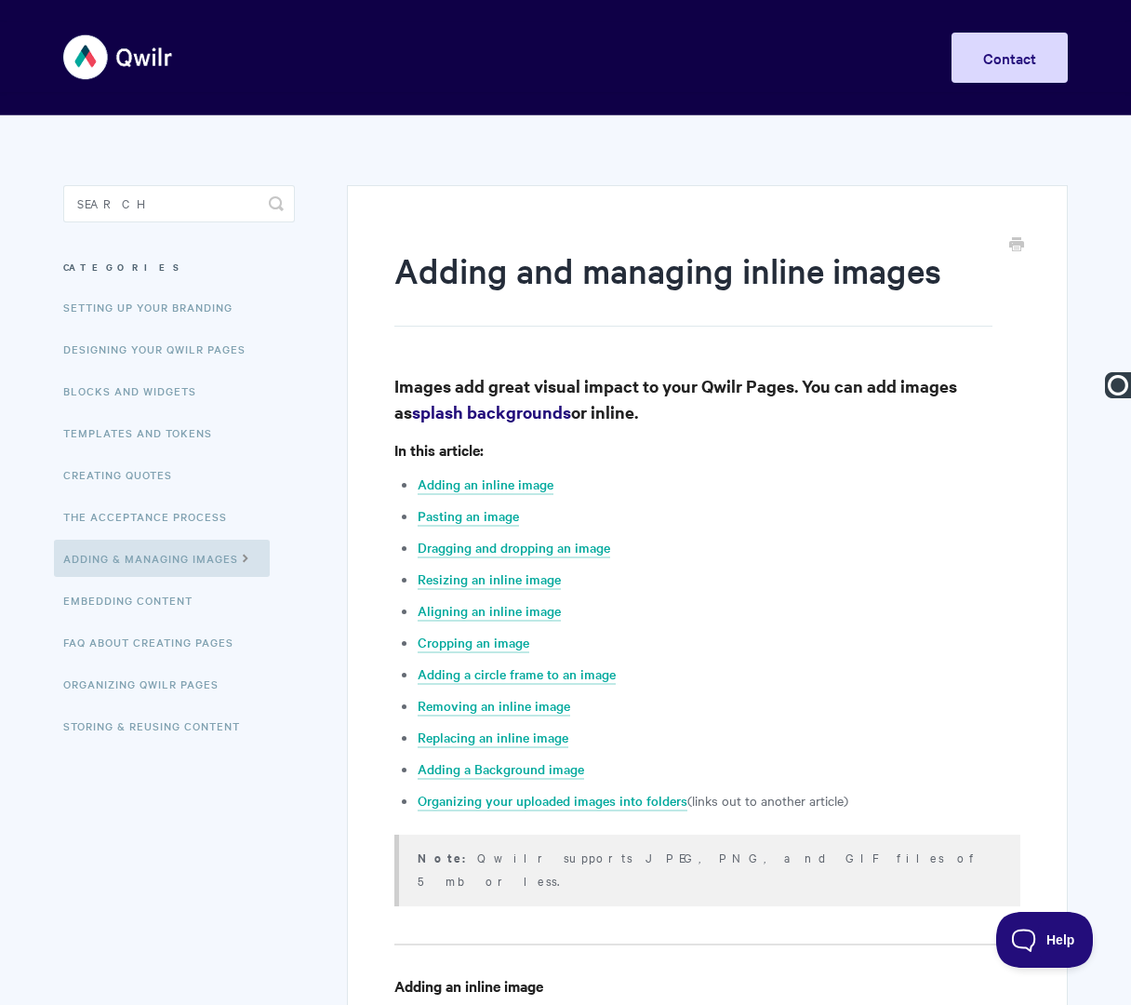
drag, startPoint x: 255, startPoint y: 118, endPoint x: 19, endPoint y: 110, distance: 236.5
type input "Adding & Managing Images | Adding and Managing Inline Images"
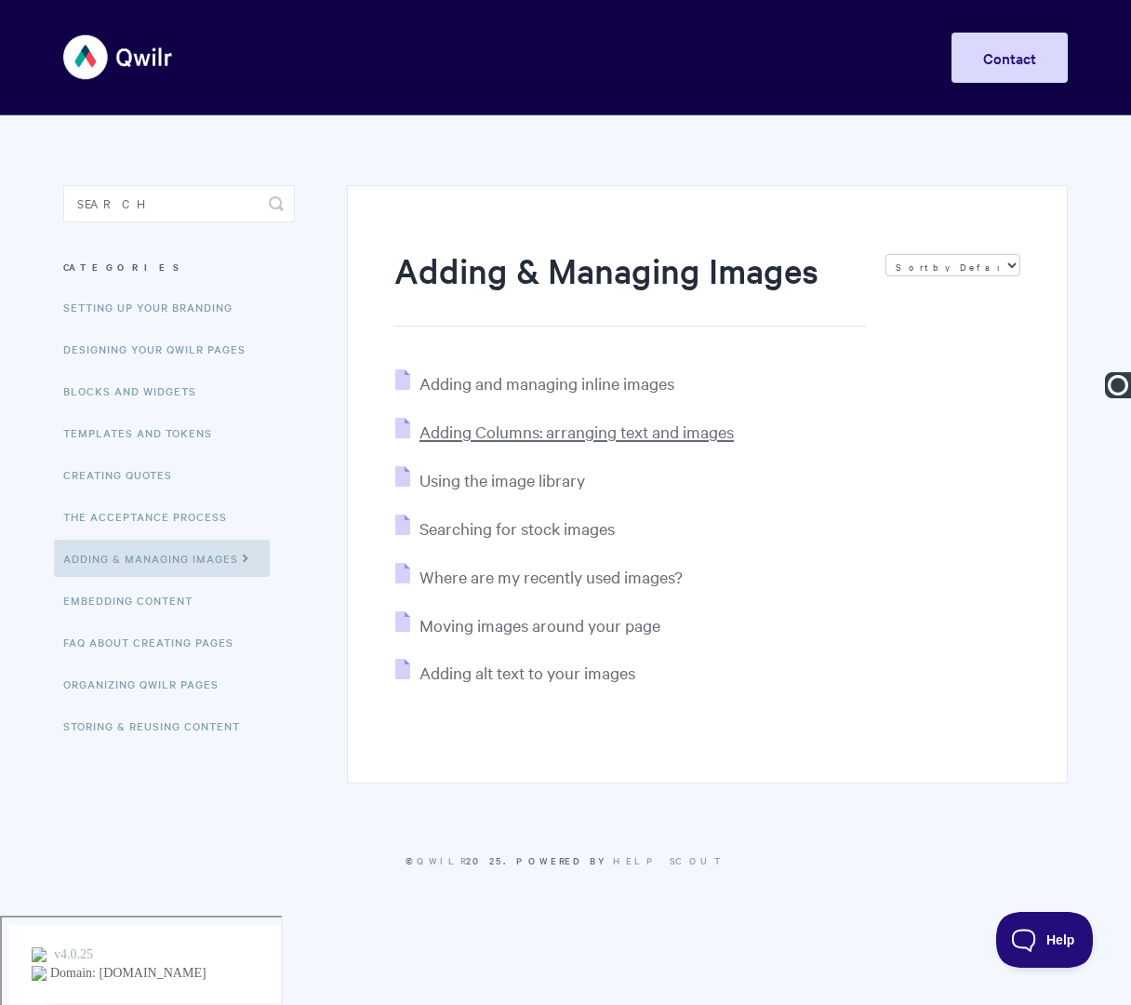
click at [458, 426] on span "Adding Columns: arranging text and images" at bounding box center [577, 431] width 314 height 21
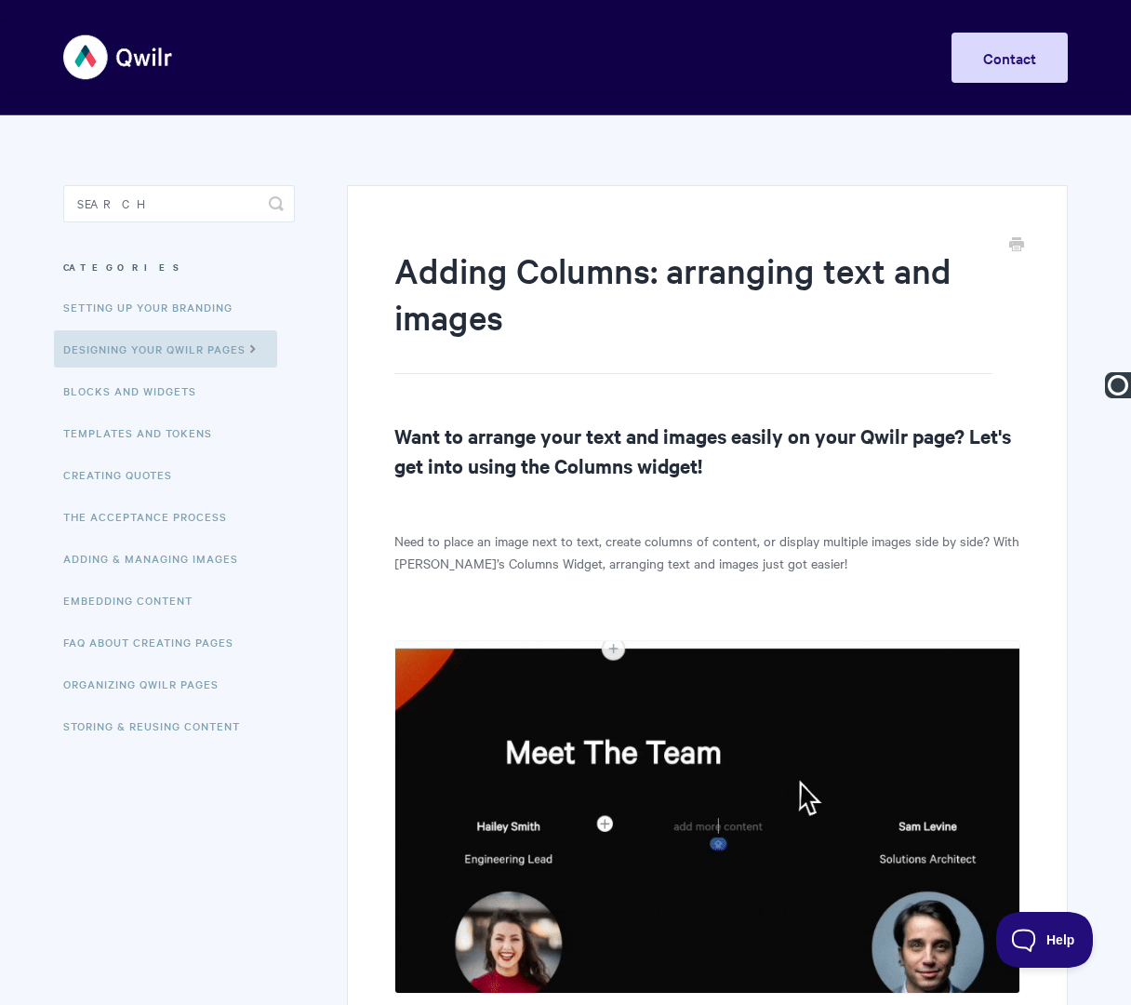
paste input "Adding & Managing Images |"
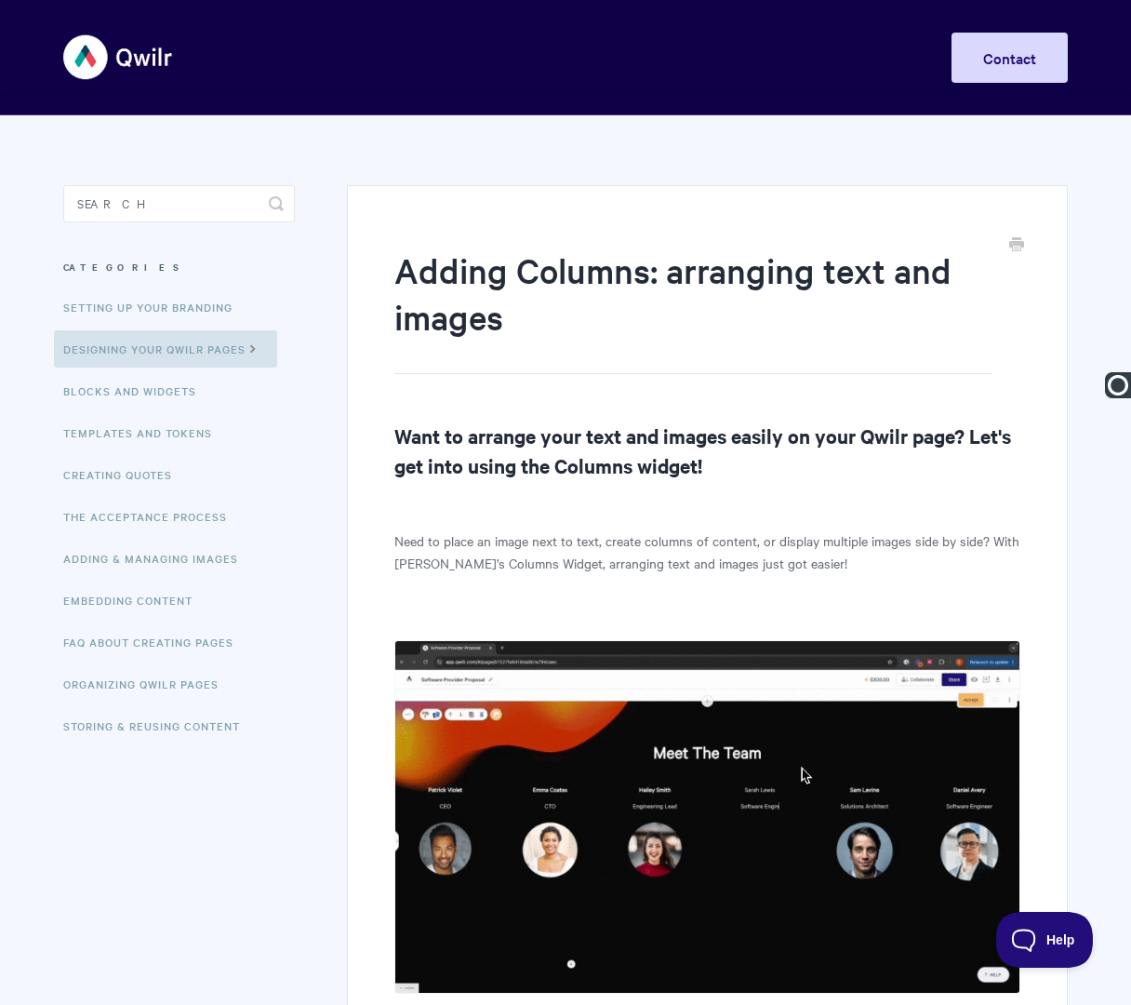
type input "Adding & Managing Images | Adding Columns: Arranging Text and Images"
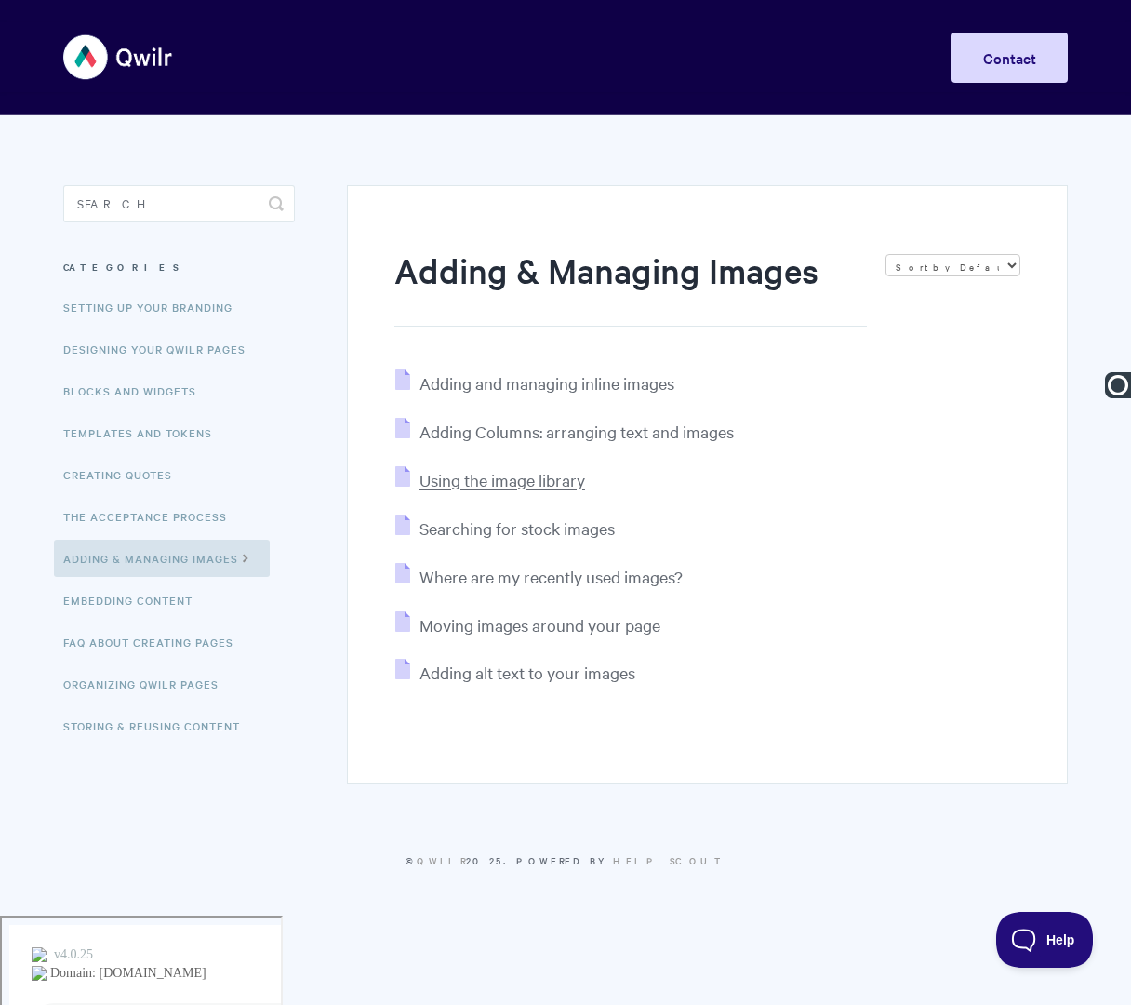
click at [450, 483] on span "Using the image library" at bounding box center [503, 479] width 166 height 21
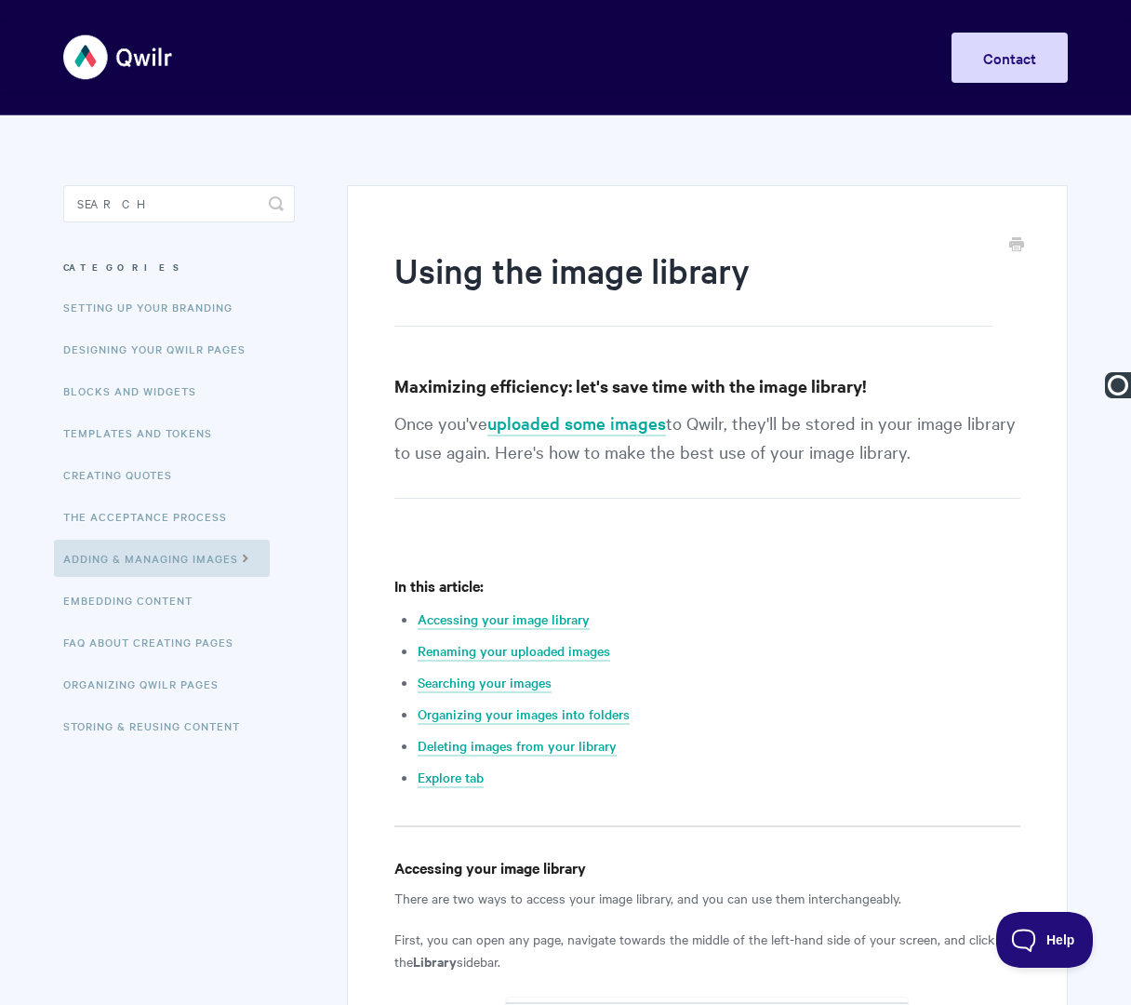
paste input "Adding & Managing Images |"
type input "Adding & Managing Images | Using the Image Library"
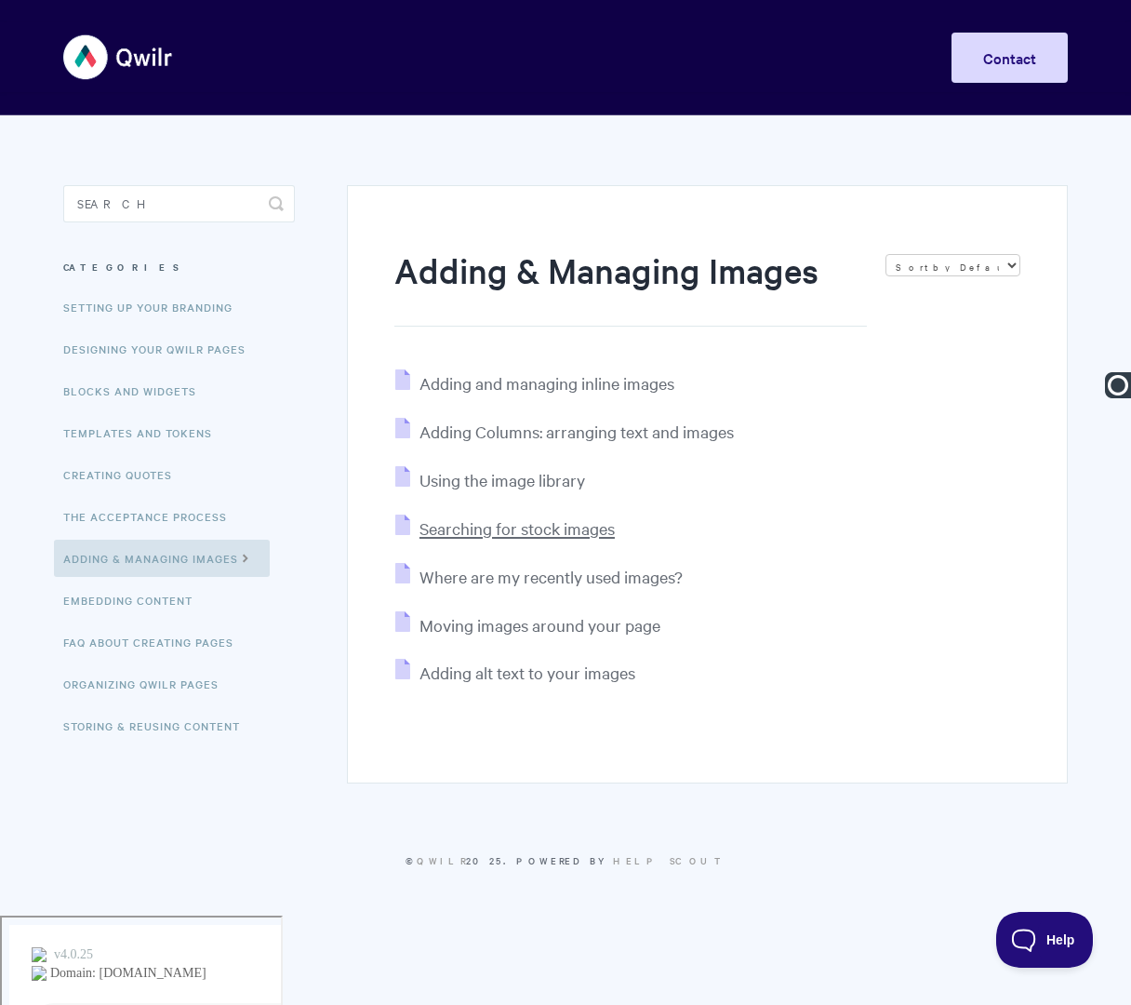
click at [525, 526] on span "Searching for stock images" at bounding box center [517, 527] width 195 height 21
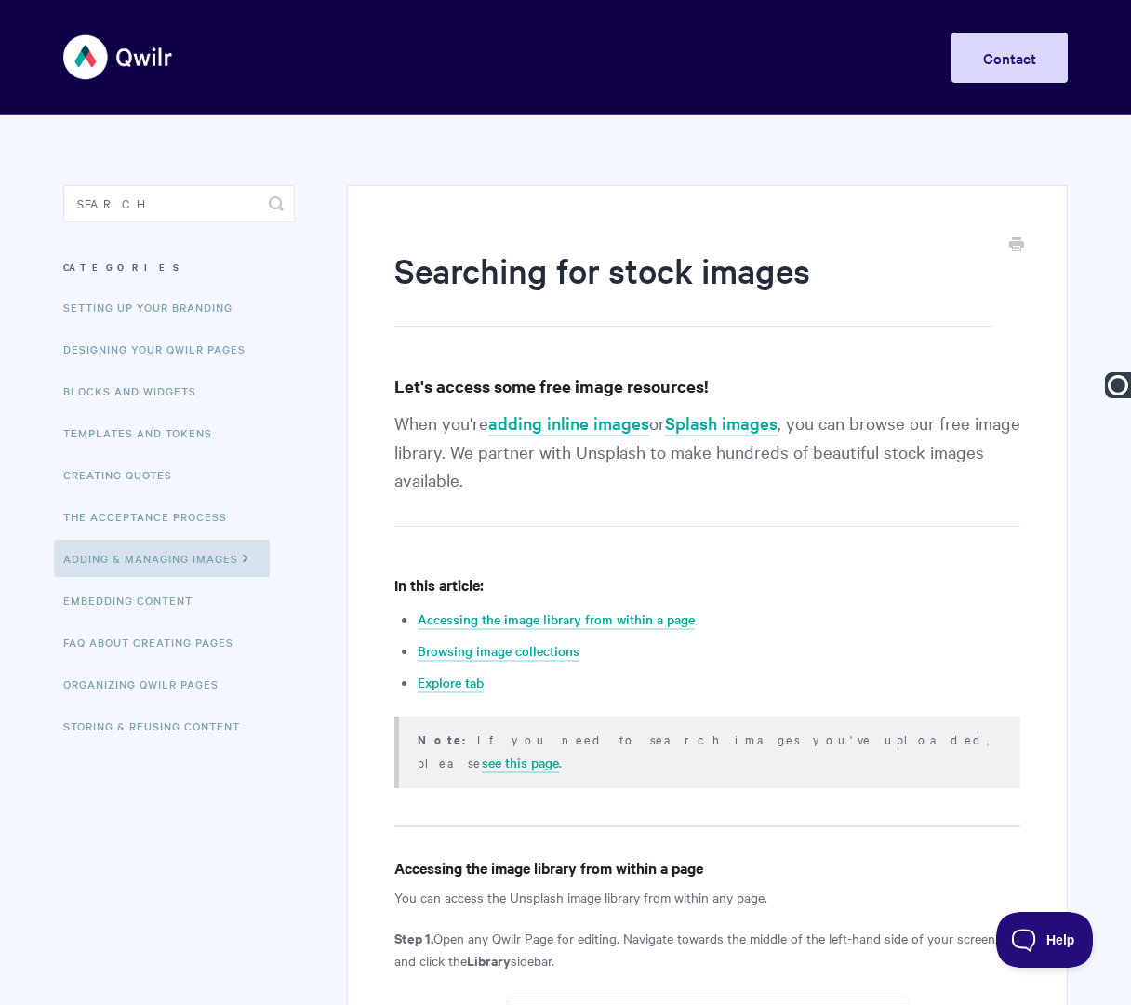
paste input "Adding & Managing Images |"
type input "Adding & Managing Images | Searching for Stock Images"
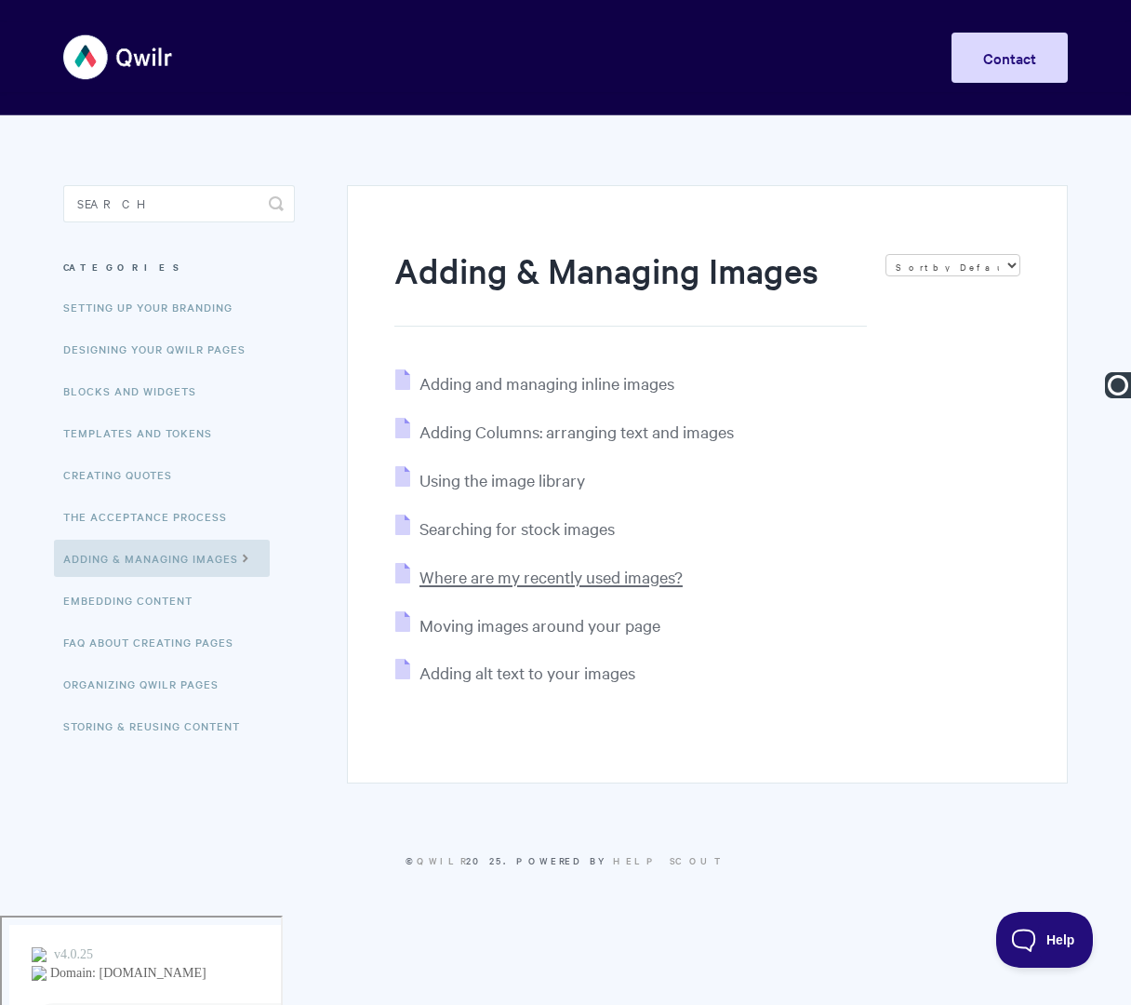
click at [516, 579] on span "Where are my recently used images?" at bounding box center [551, 576] width 263 height 21
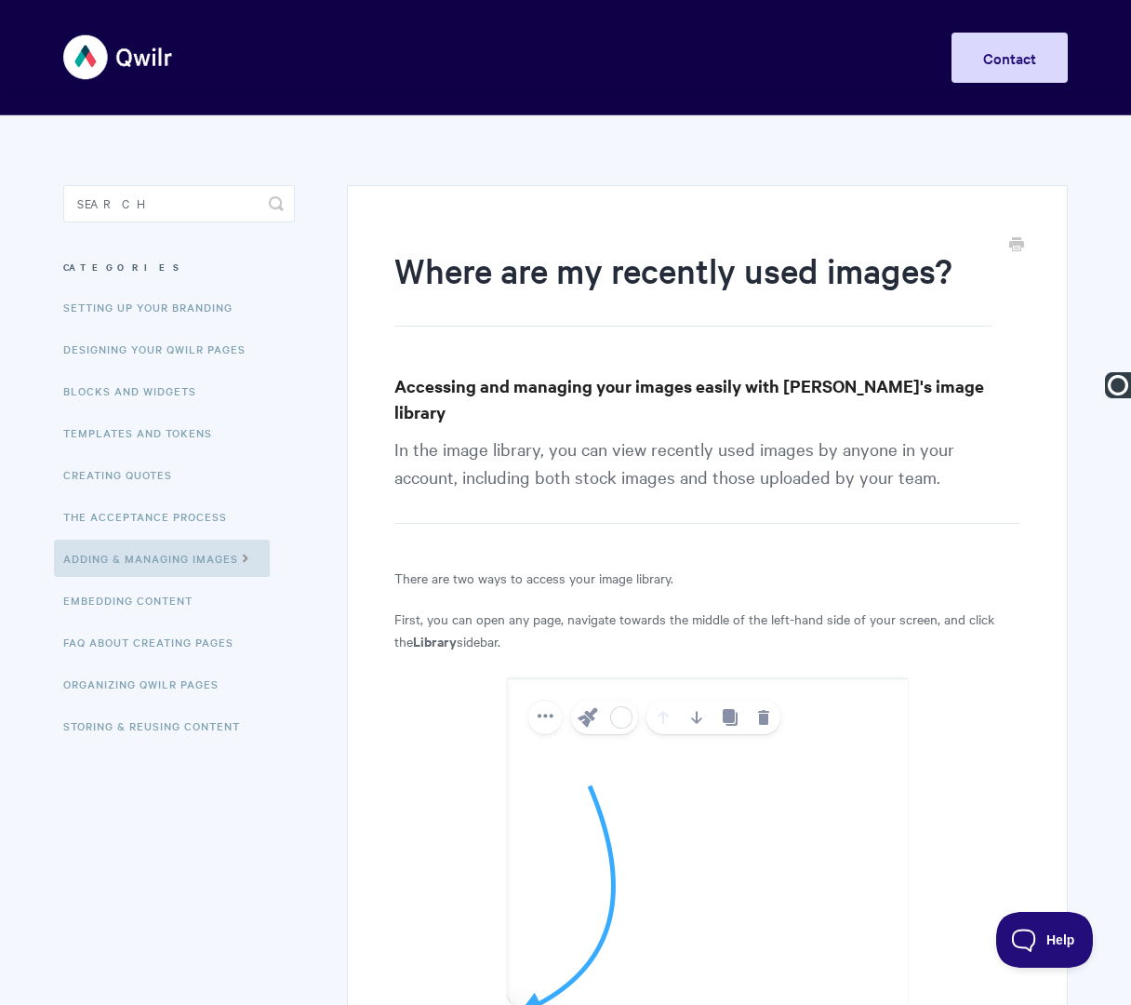
paste input "Adding & Managing Images |"
type input "Adding & Managing Images | Where are my recently used images?"
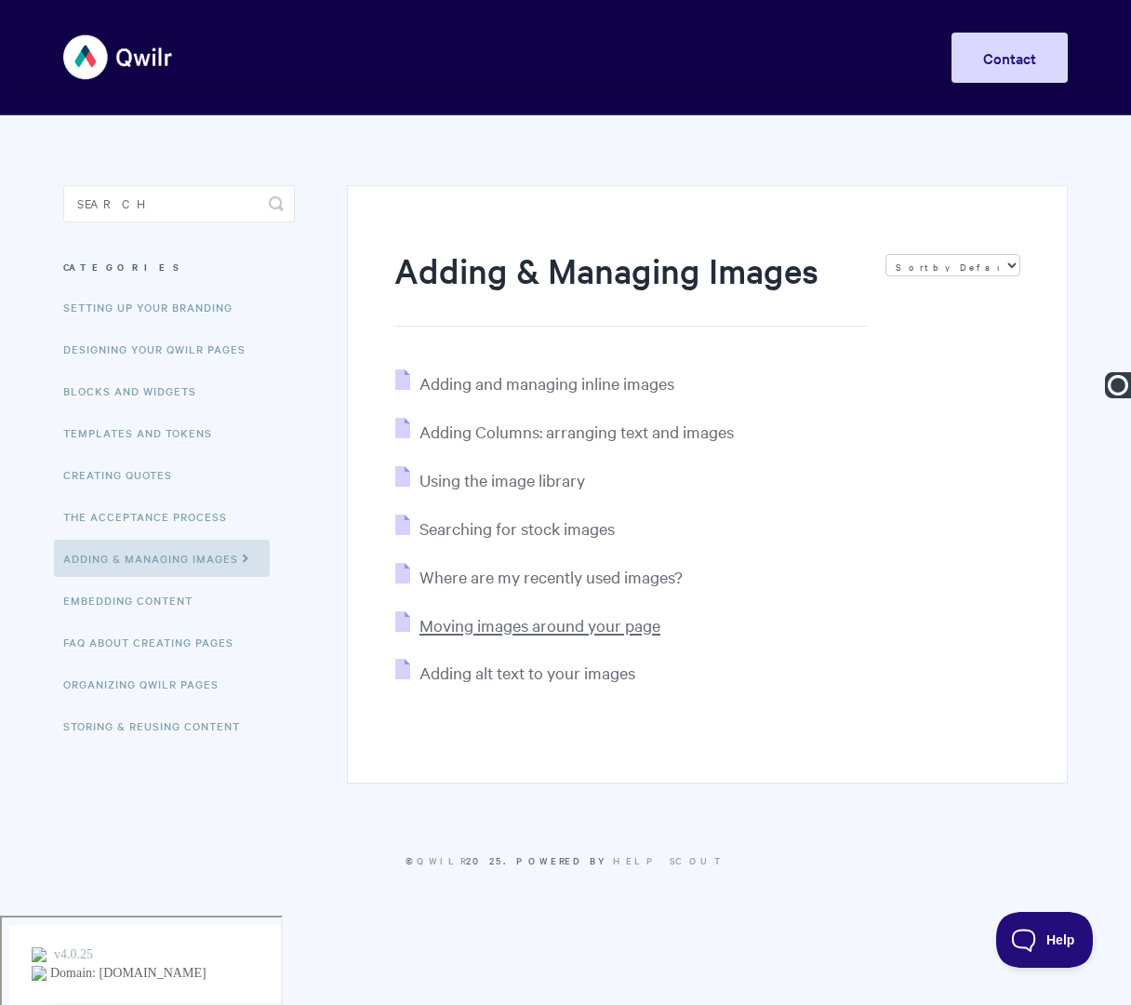
click at [481, 623] on span "Moving images around your page" at bounding box center [540, 624] width 241 height 21
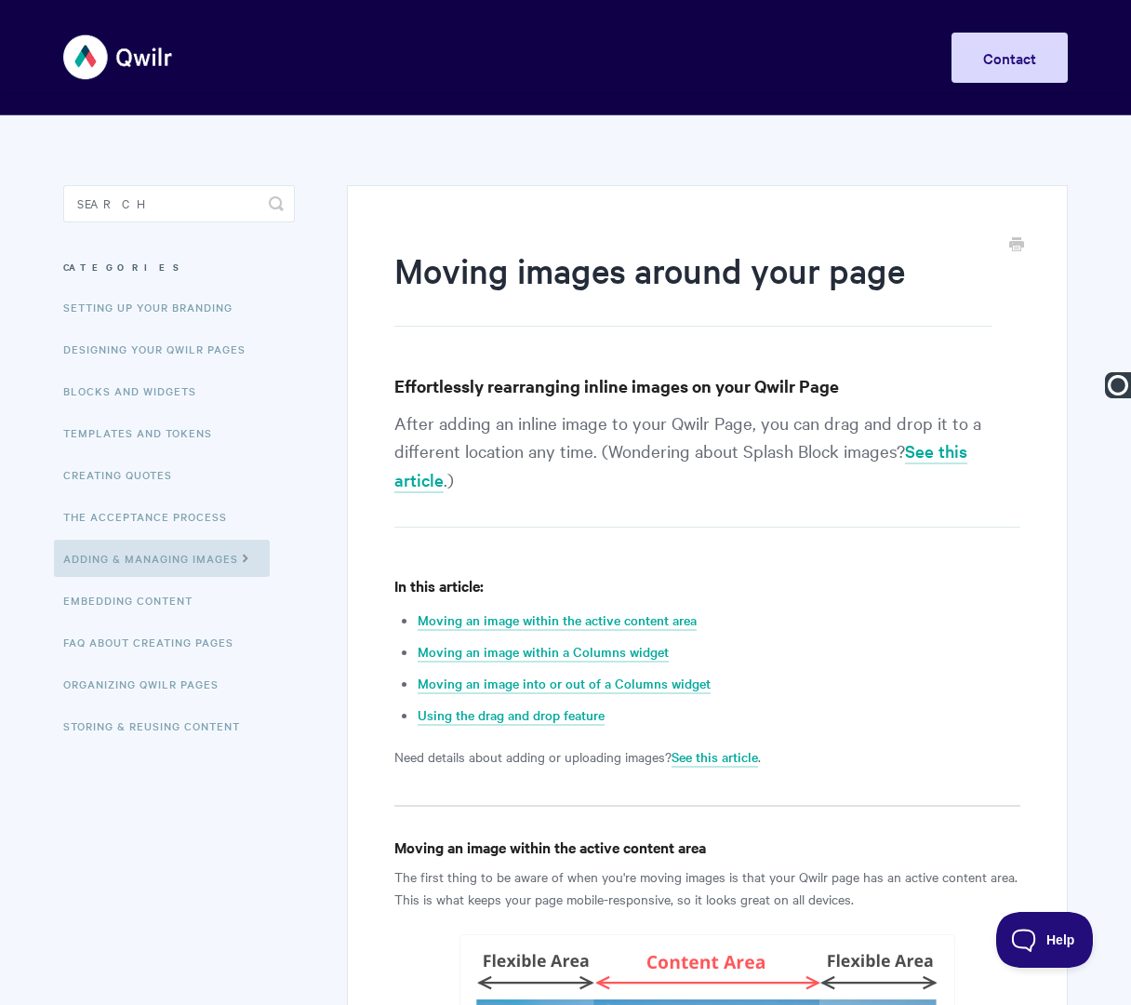
paste input "Adding & Managing Images |"
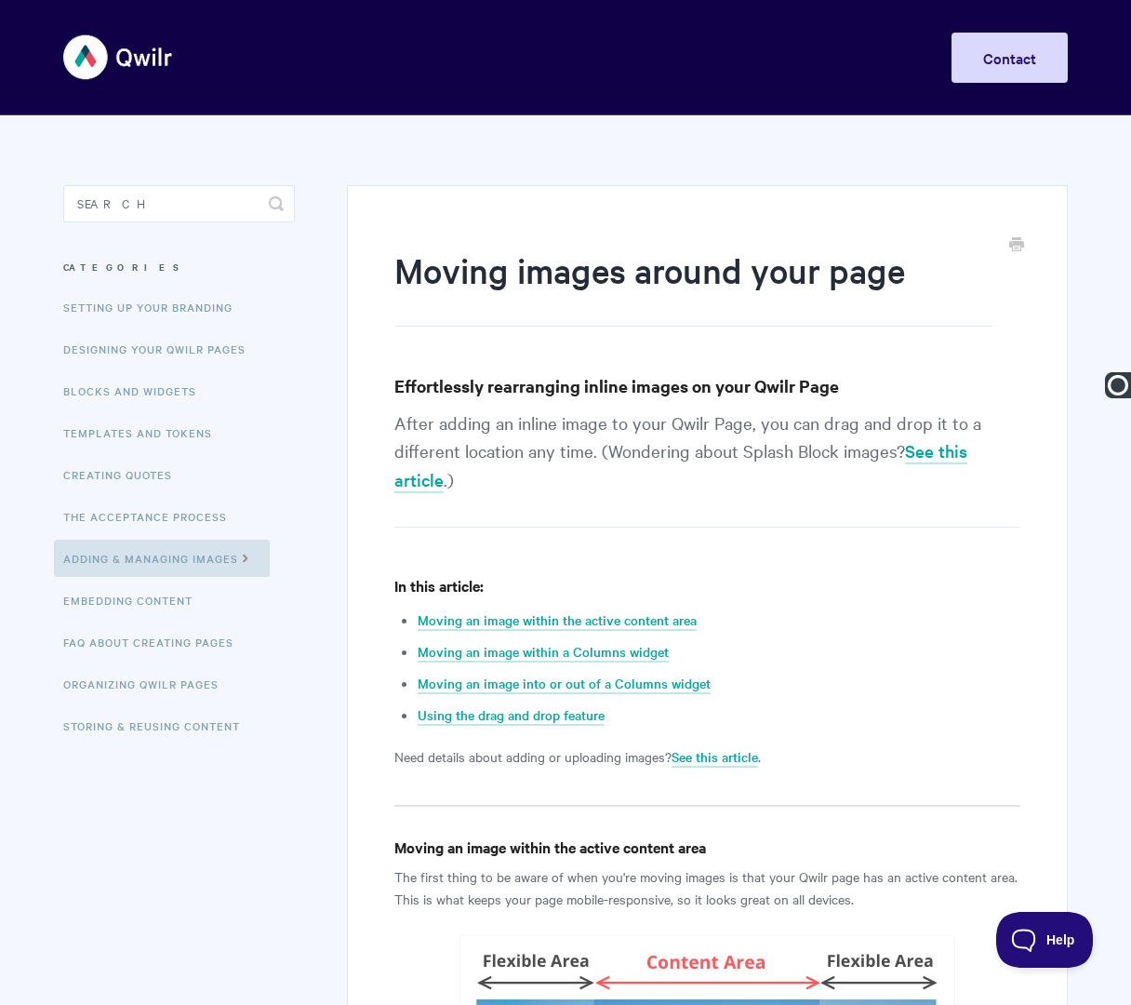
type input "Adding & Managing Images | Moving Images Around Your Page"
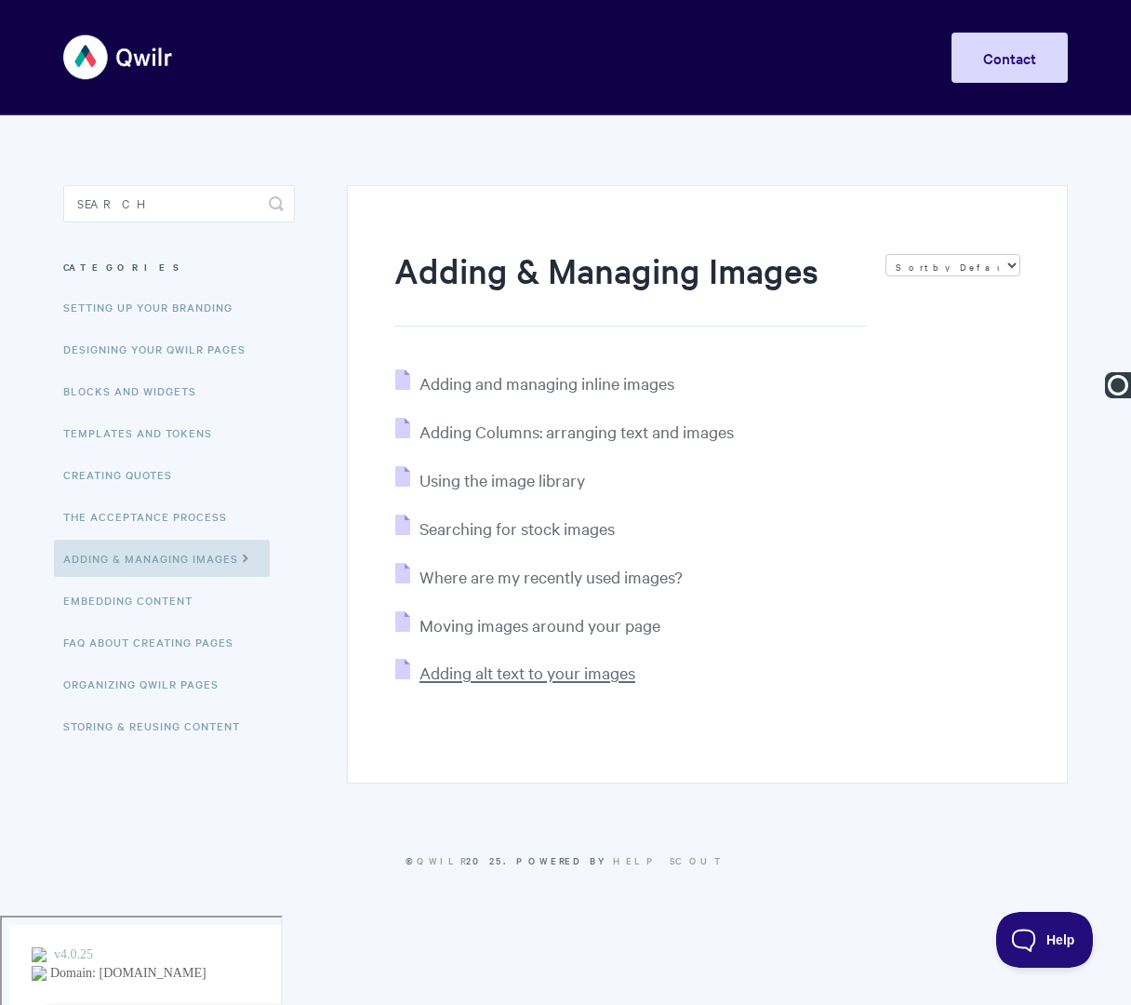
click at [486, 678] on span "Adding alt text to your images" at bounding box center [528, 672] width 216 height 21
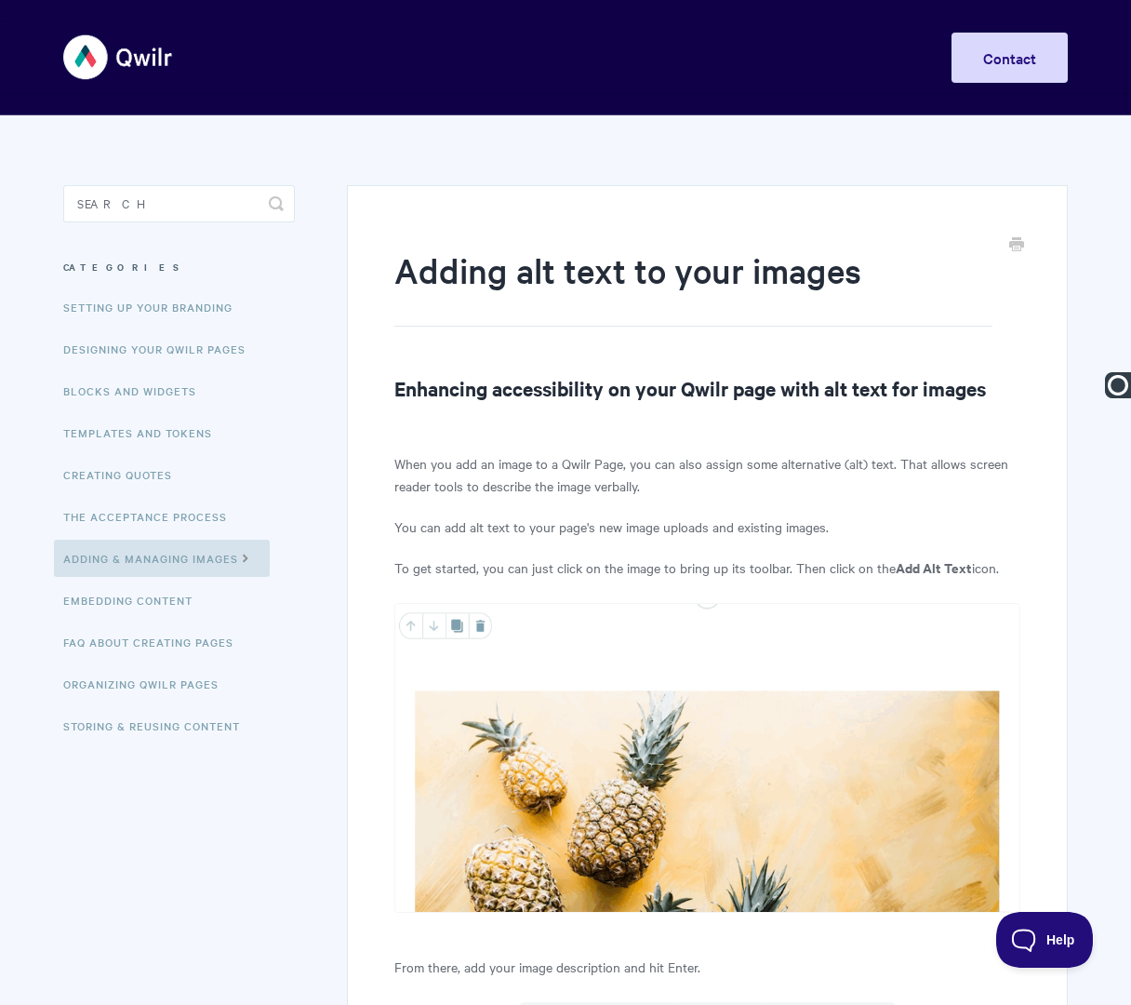
paste input "Adding & Managing Images |"
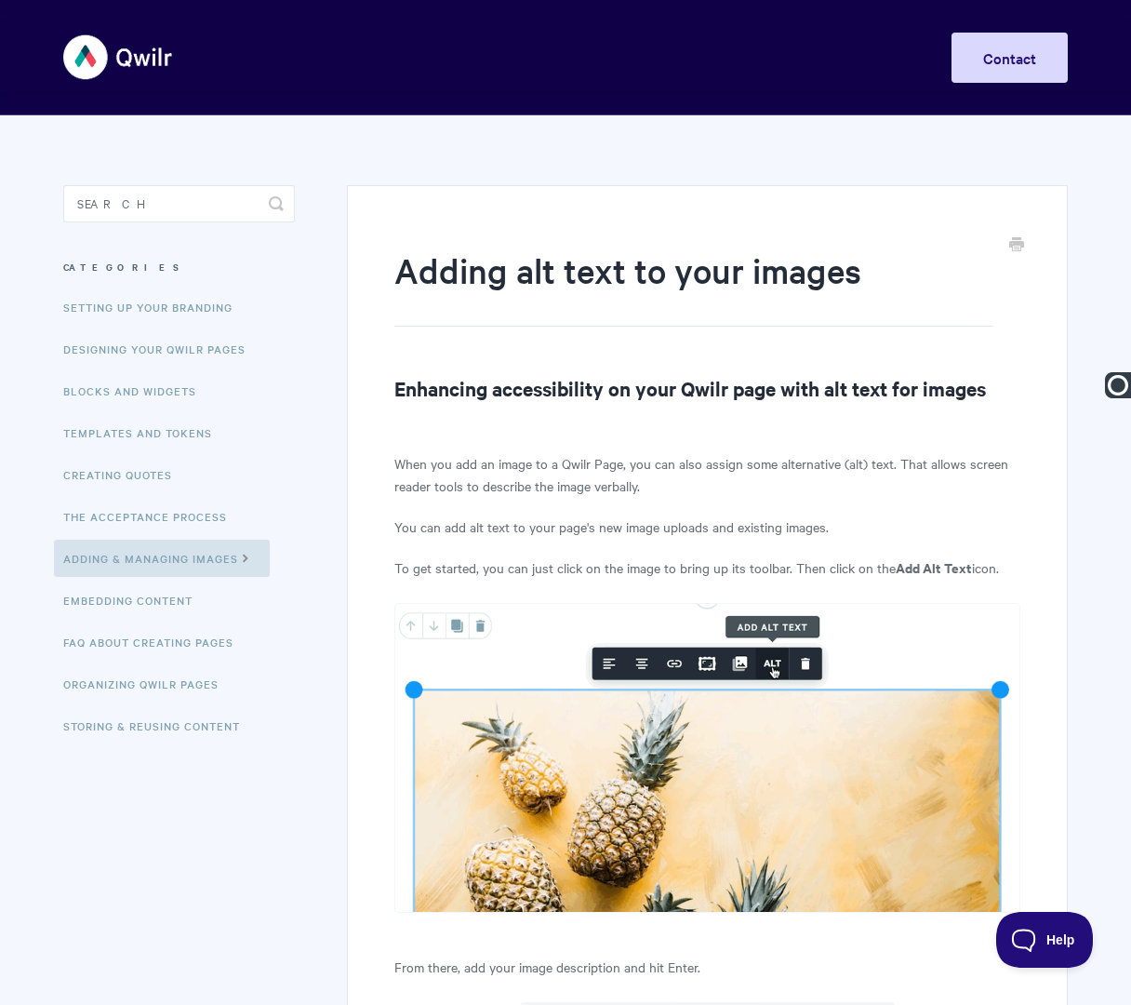
type input "Adding & Managing Images | Adding Alt Text to Your Images"
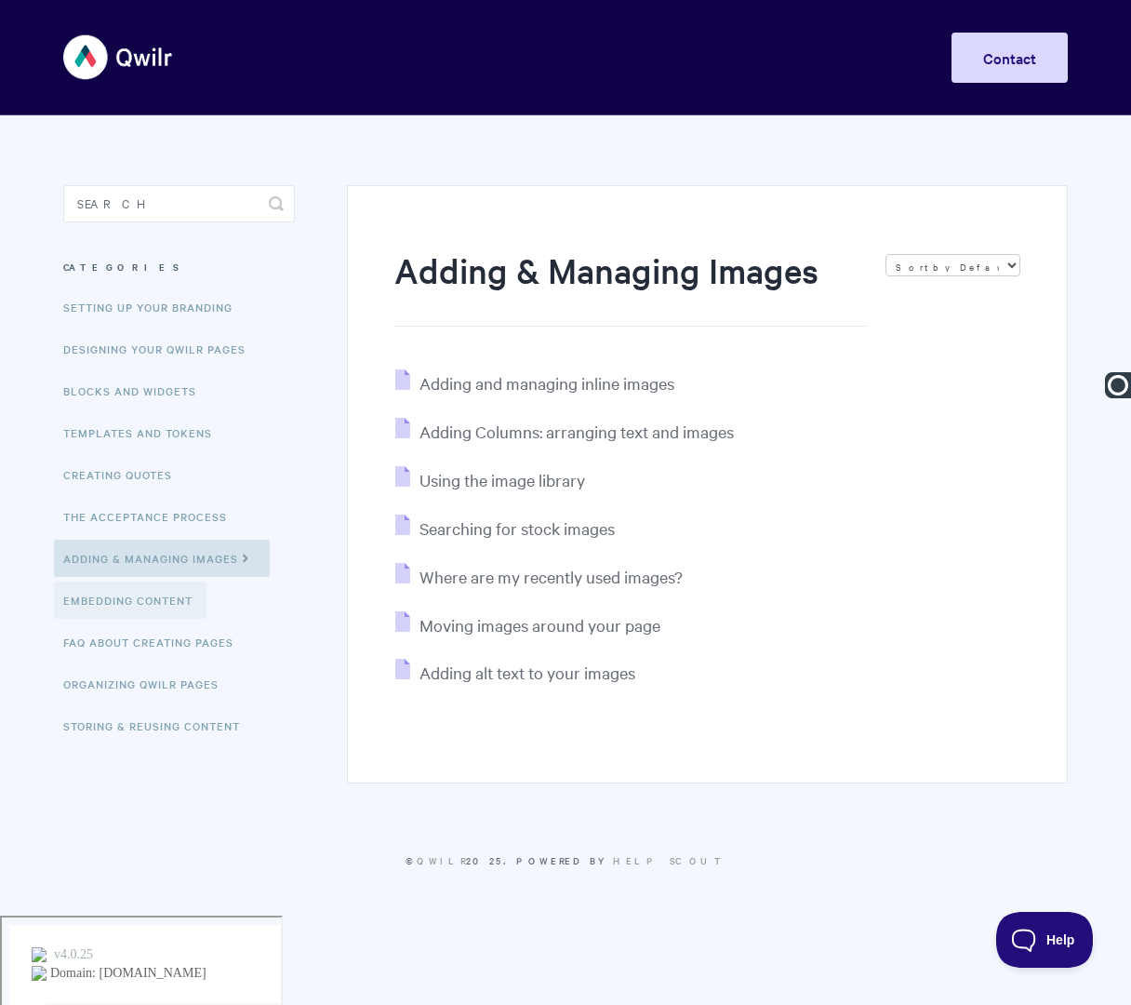
click at [140, 607] on link "Embedding Content" at bounding box center [130, 599] width 153 height 37
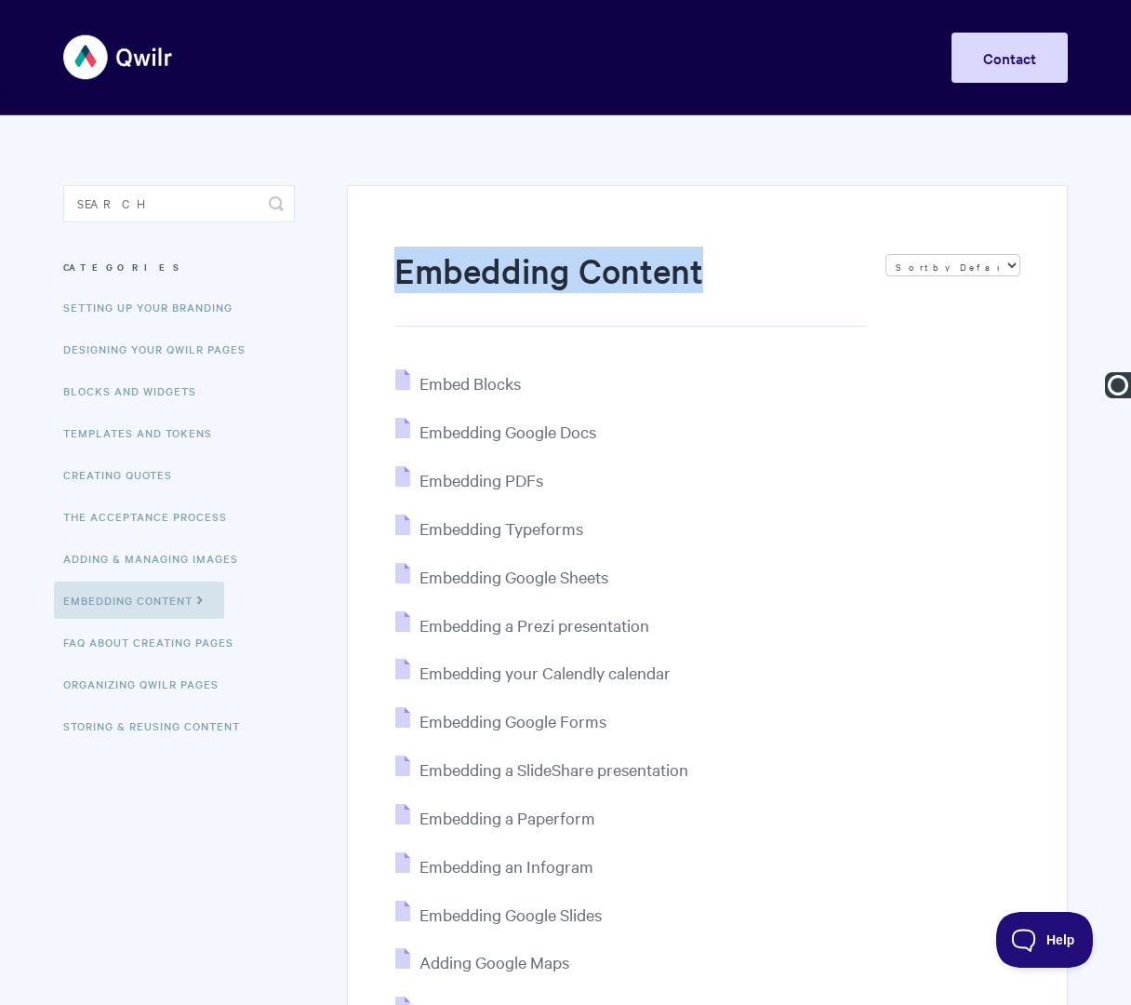
drag, startPoint x: 389, startPoint y: 274, endPoint x: 847, endPoint y: 271, distance: 457.8
click at [847, 271] on div "Embedding Content Sort by Default Sort A-Z Sort by Popularity Sort by Last Upda…" at bounding box center [707, 725] width 721 height 1081
copy h1 "Embedding Content"
click at [501, 384] on span "Embed Blocks" at bounding box center [470, 382] width 101 height 21
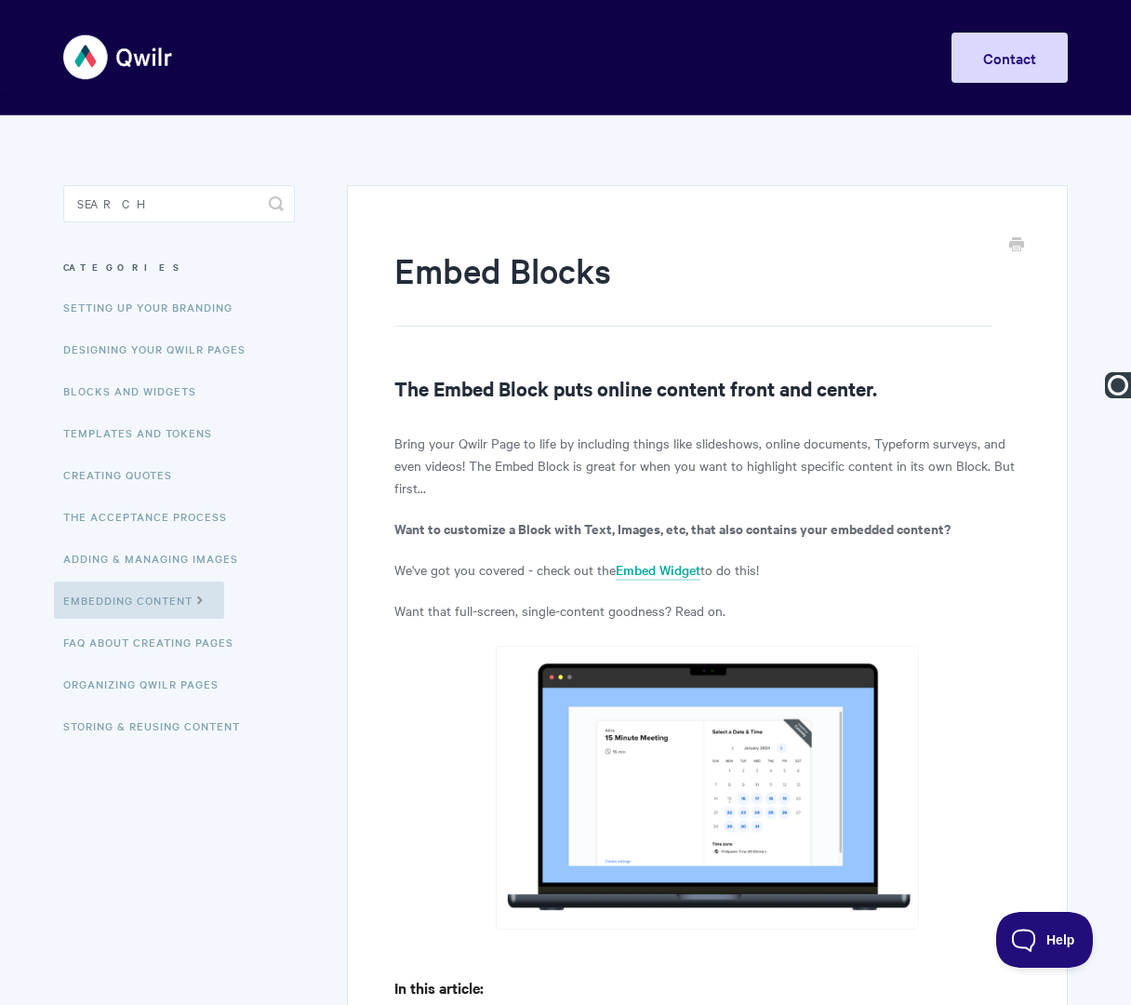
paste input "Embedding Content"
type input "Embedding Content | Embed Blocks"
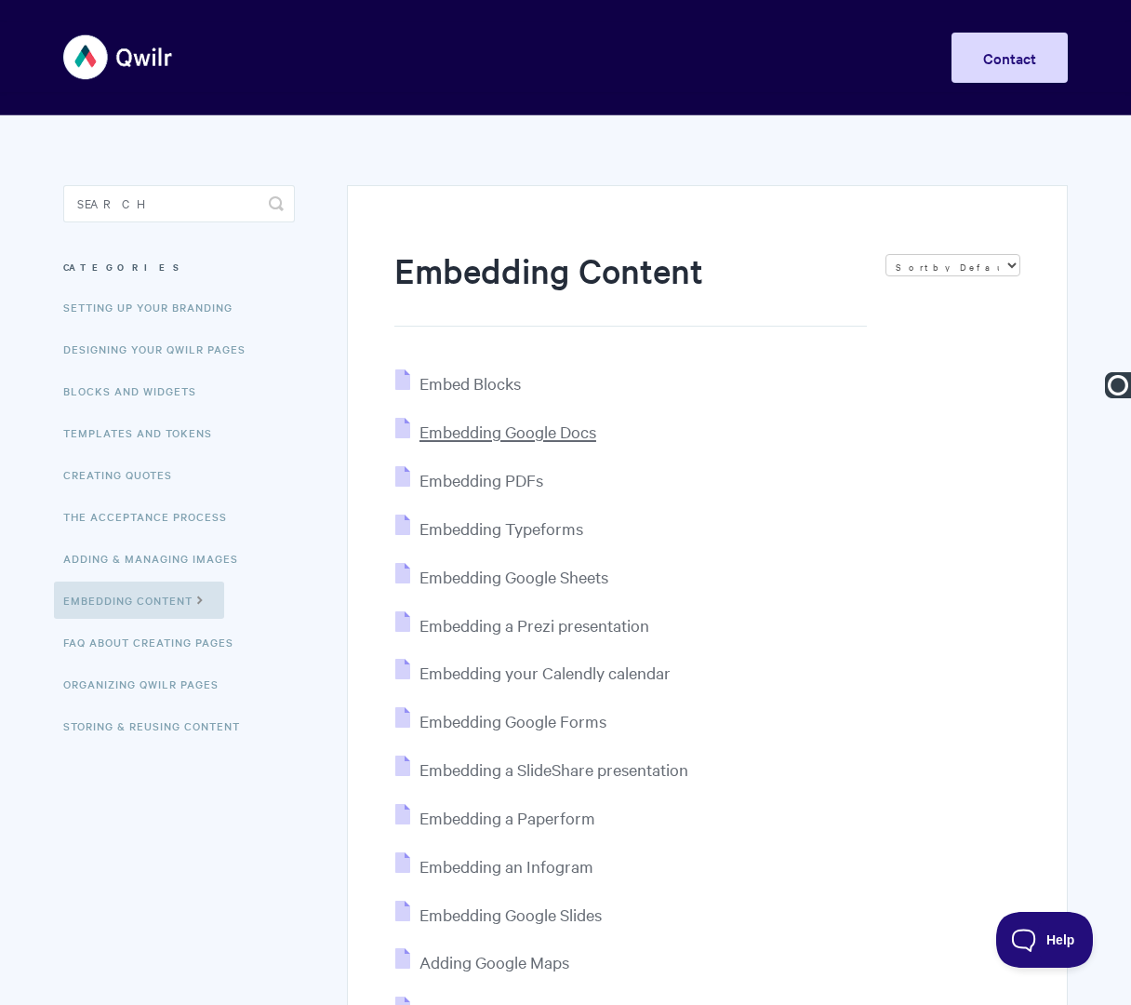
click at [492, 435] on span "Embedding Google Docs" at bounding box center [508, 431] width 177 height 21
click at [453, 478] on span "Embedding PDFs" at bounding box center [482, 479] width 124 height 21
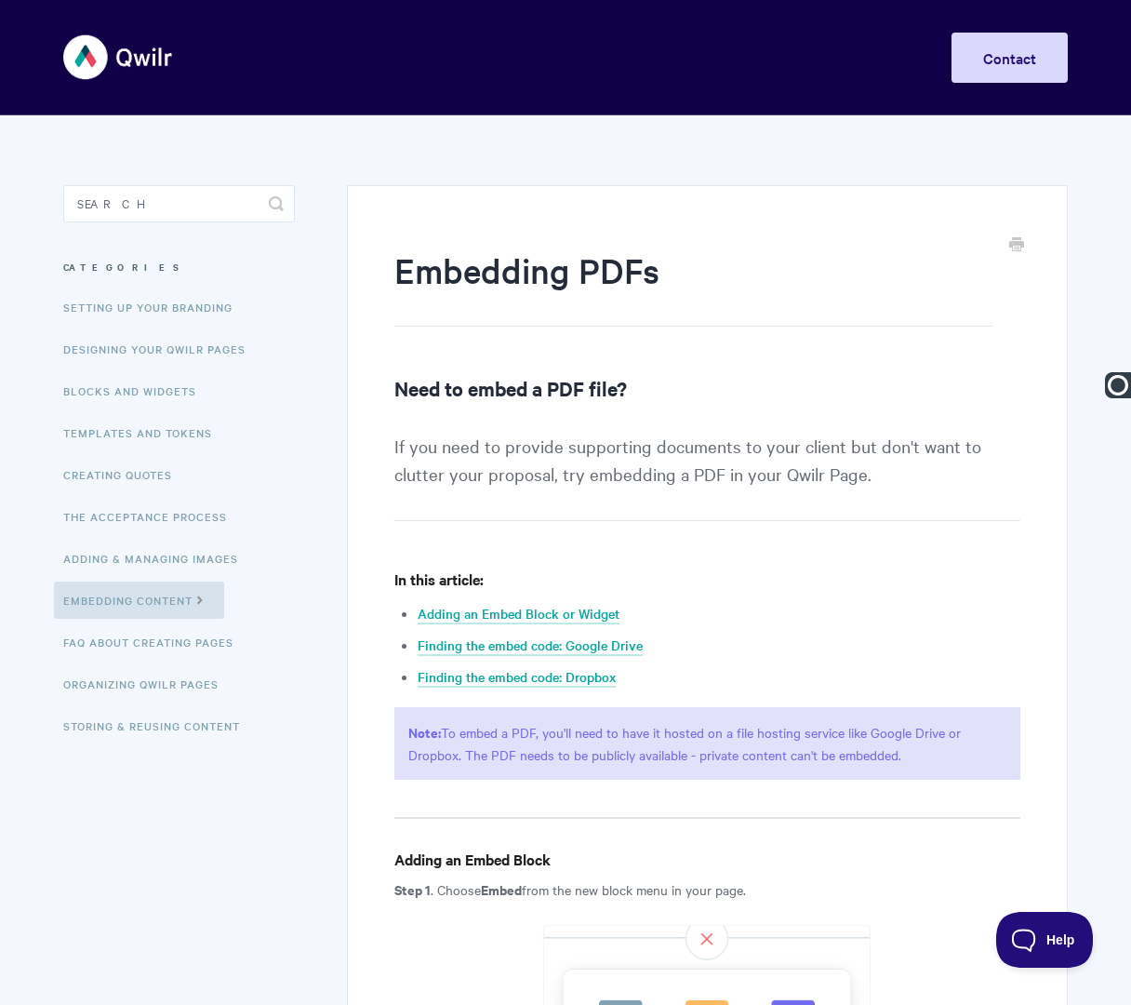
paste input "Embedding Content |"
type input "Embedding Content | Embedding PDFs"
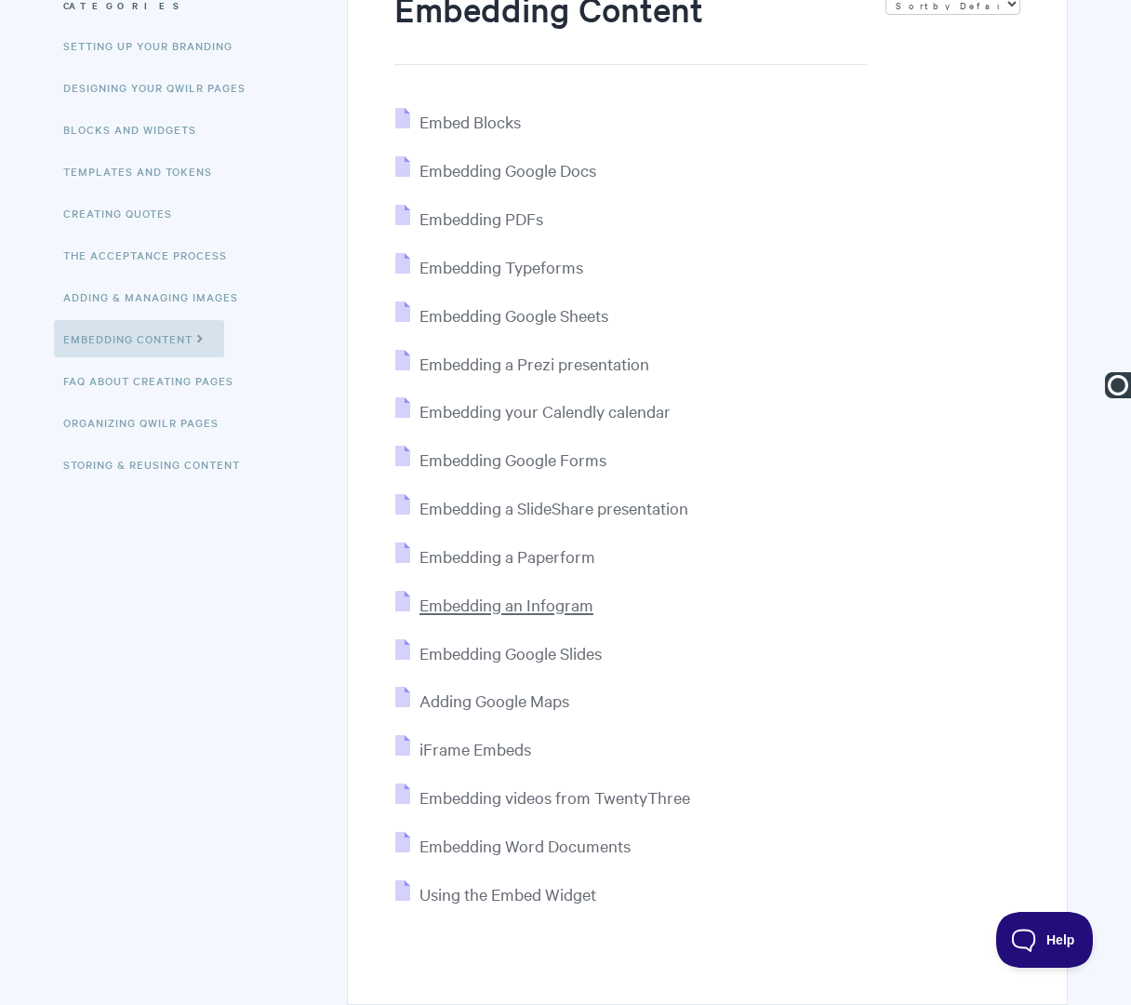
scroll to position [295, 0]
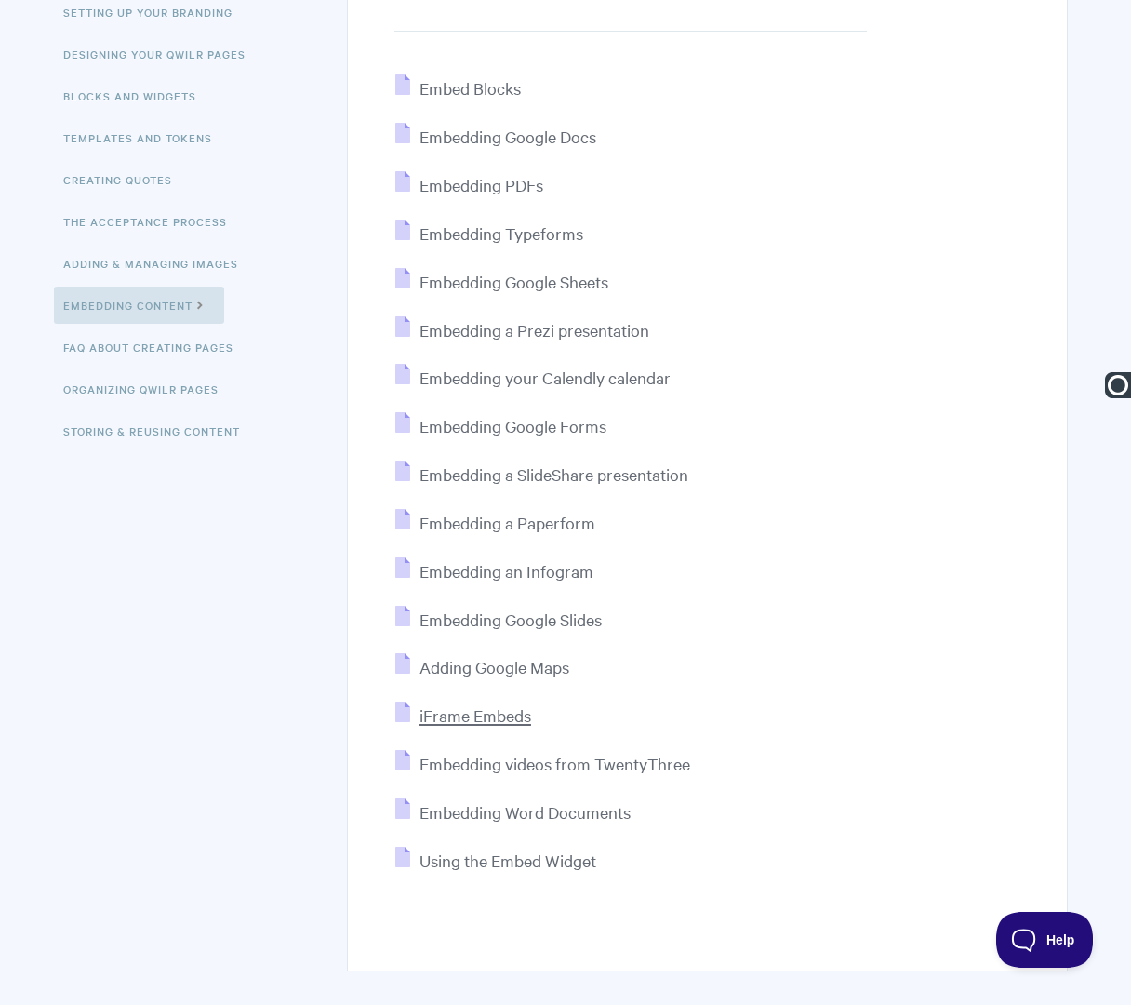
click at [459, 720] on span "iFrame Embeds" at bounding box center [476, 714] width 112 height 21
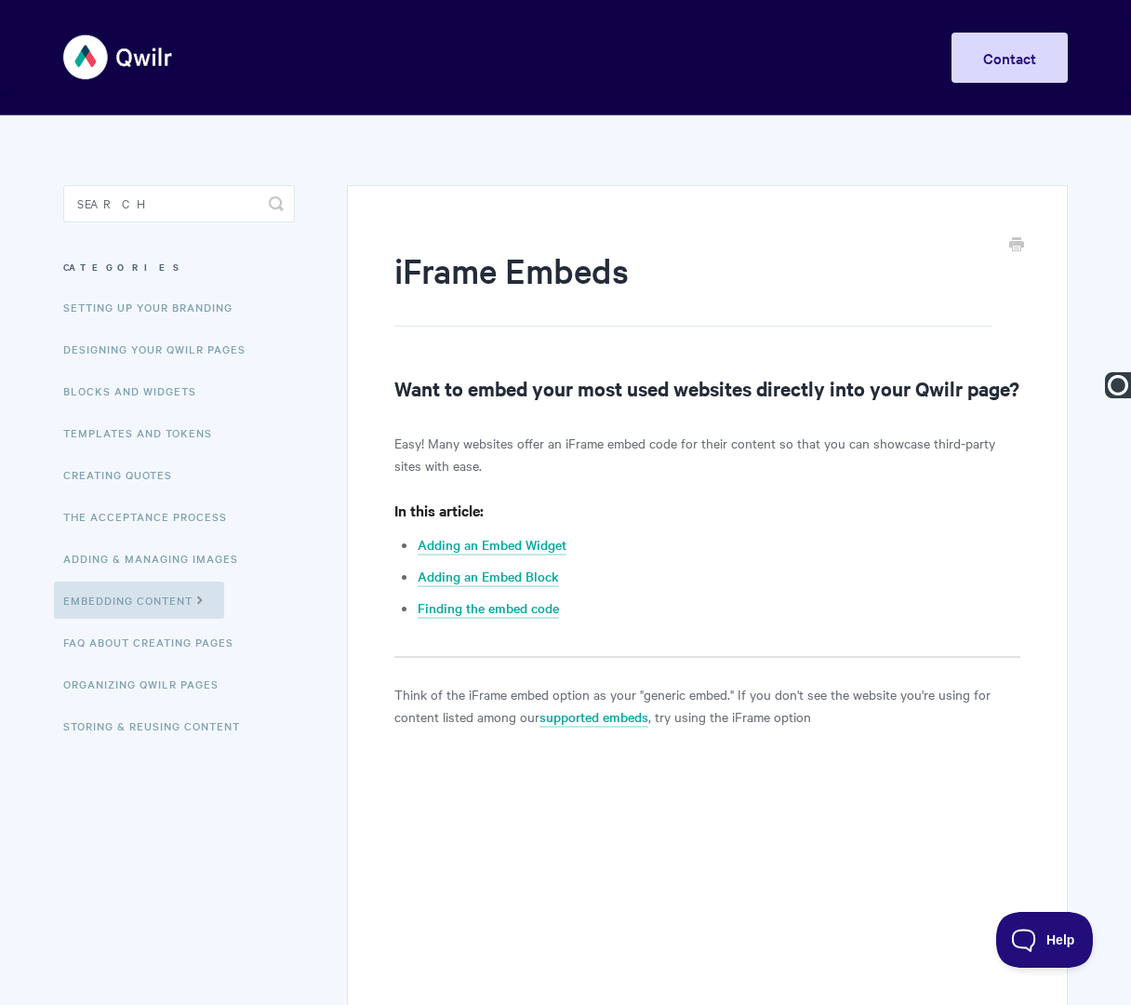
paste input "Embedding Content |"
type input "Embedding Content | iFrame Embeds"
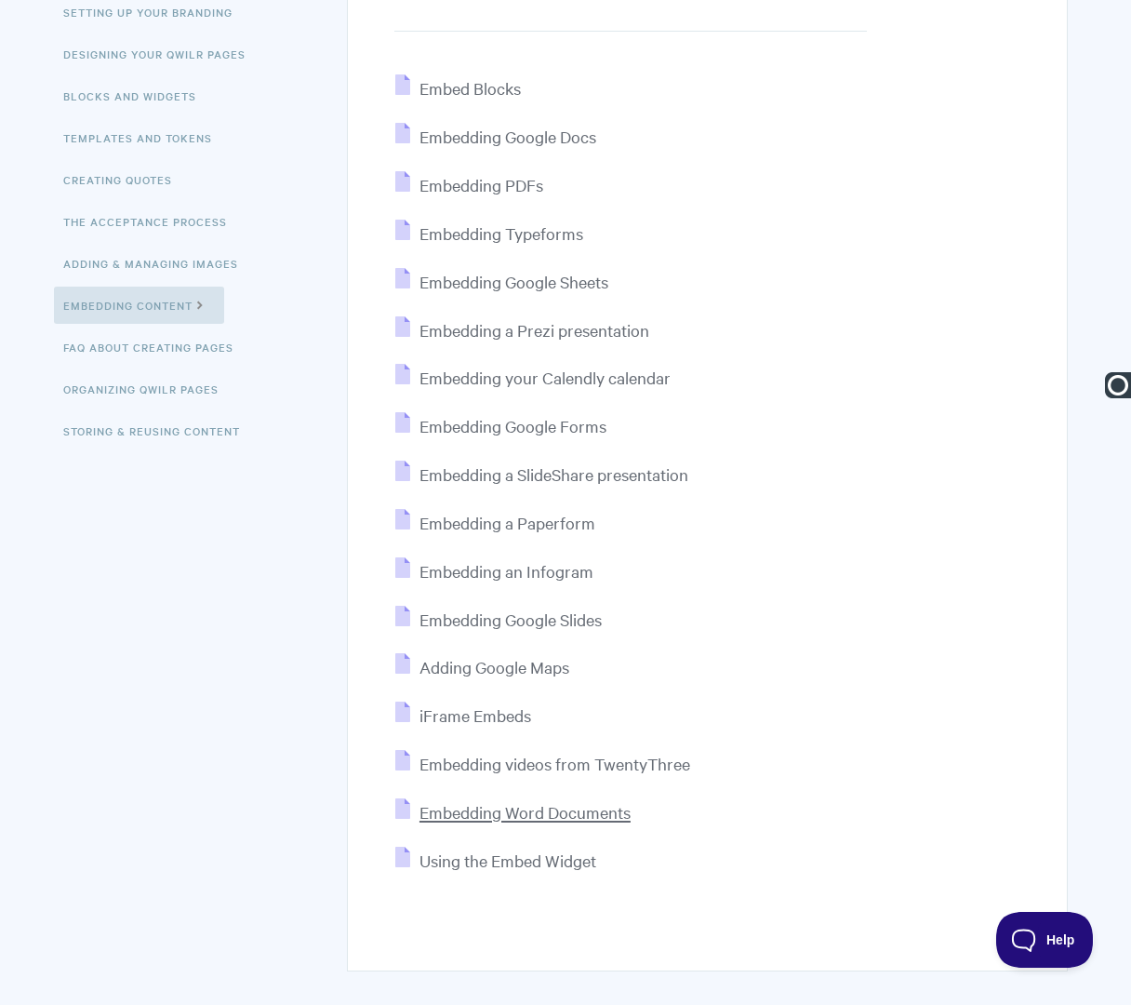
click at [492, 813] on span "Embedding Word Documents" at bounding box center [525, 811] width 211 height 21
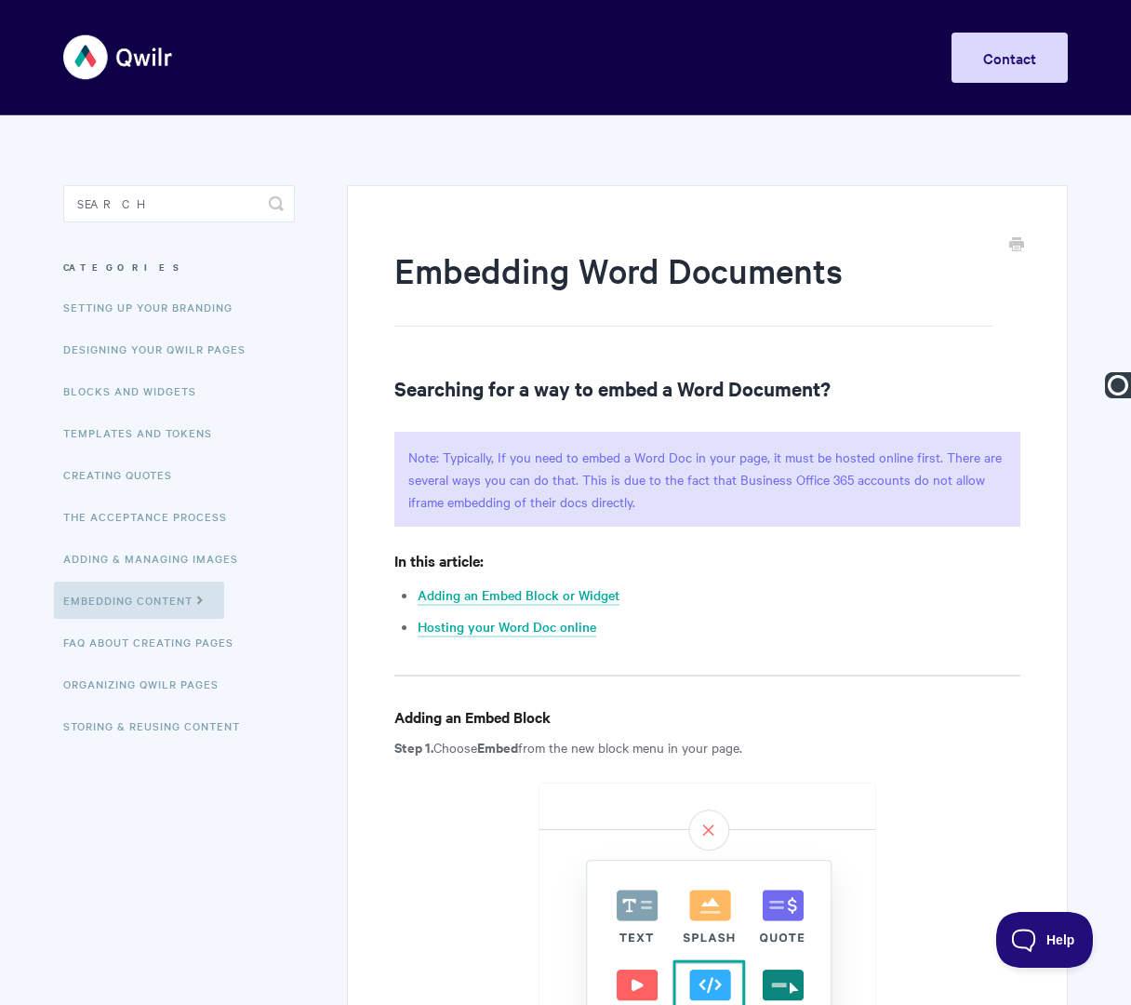
paste input "Embedding Content |"
type input "Embedding Content | Embedding Word Documents"
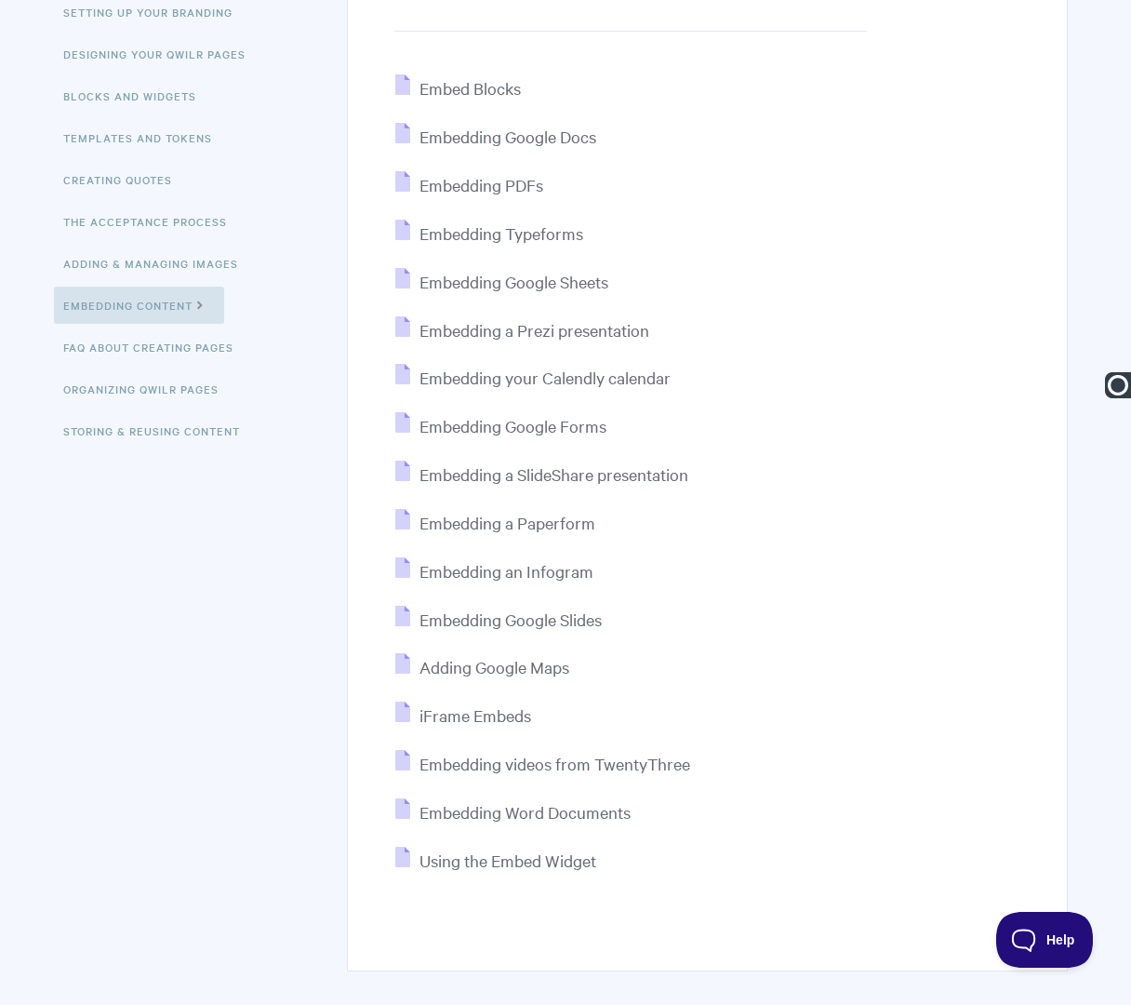
click at [494, 847] on li "Using the Embed Widget" at bounding box center [707, 861] width 626 height 28
click at [494, 849] on span "Using the Embed Widget" at bounding box center [508, 859] width 177 height 21
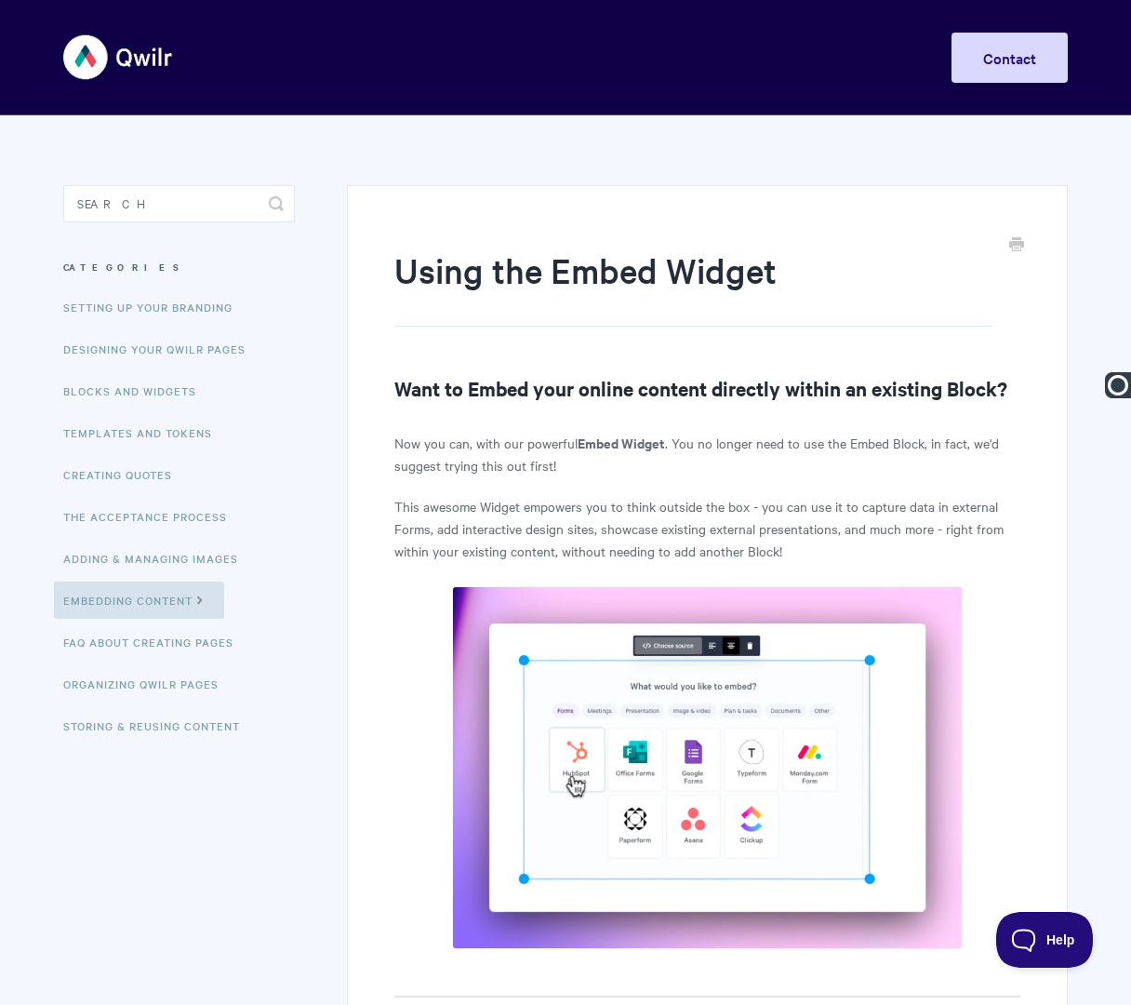
paste input "Embedding Content |"
type input "Embedding Content | Using the Embed Widget"
click at [179, 636] on link "FAQ About Creating Pages" at bounding box center [151, 641] width 194 height 37
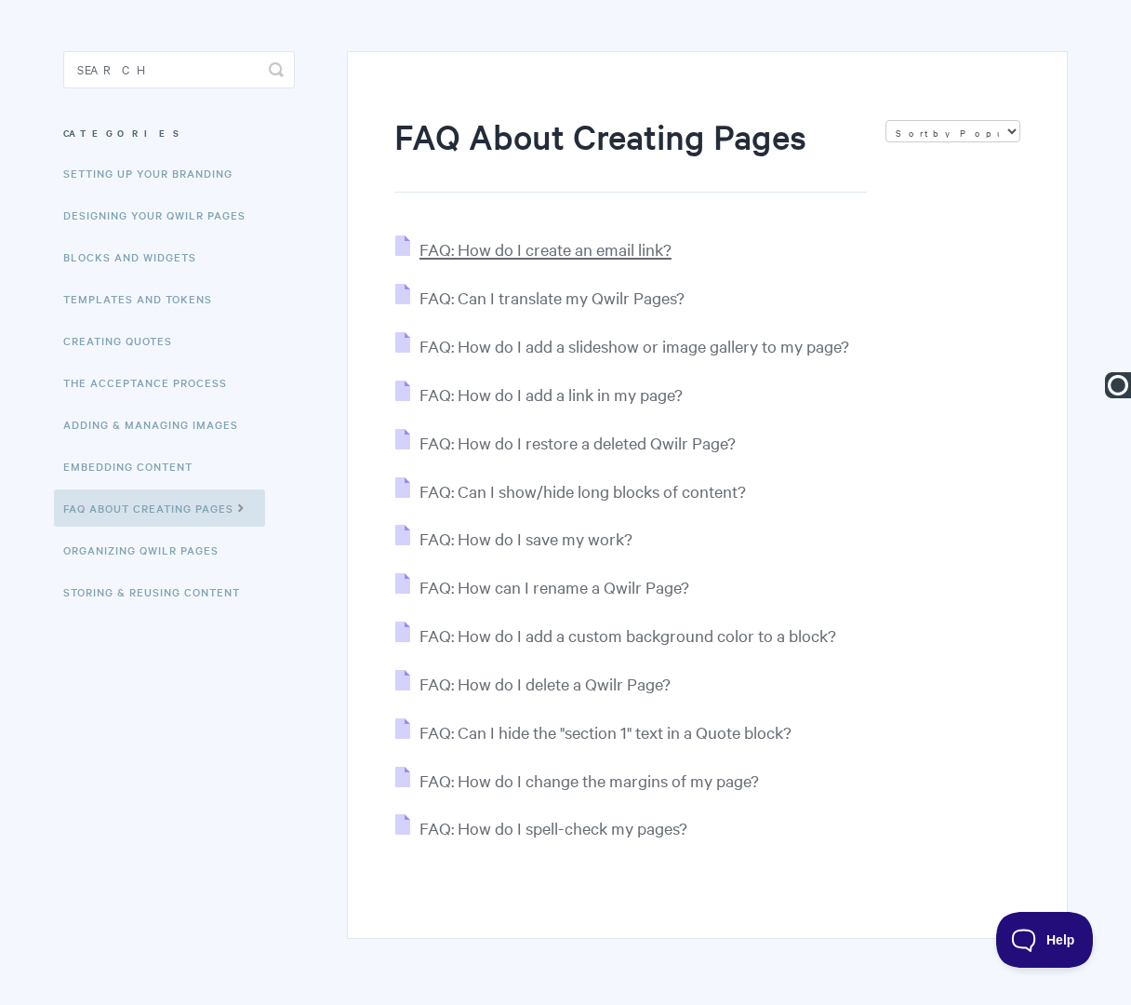
scroll to position [131, 0]
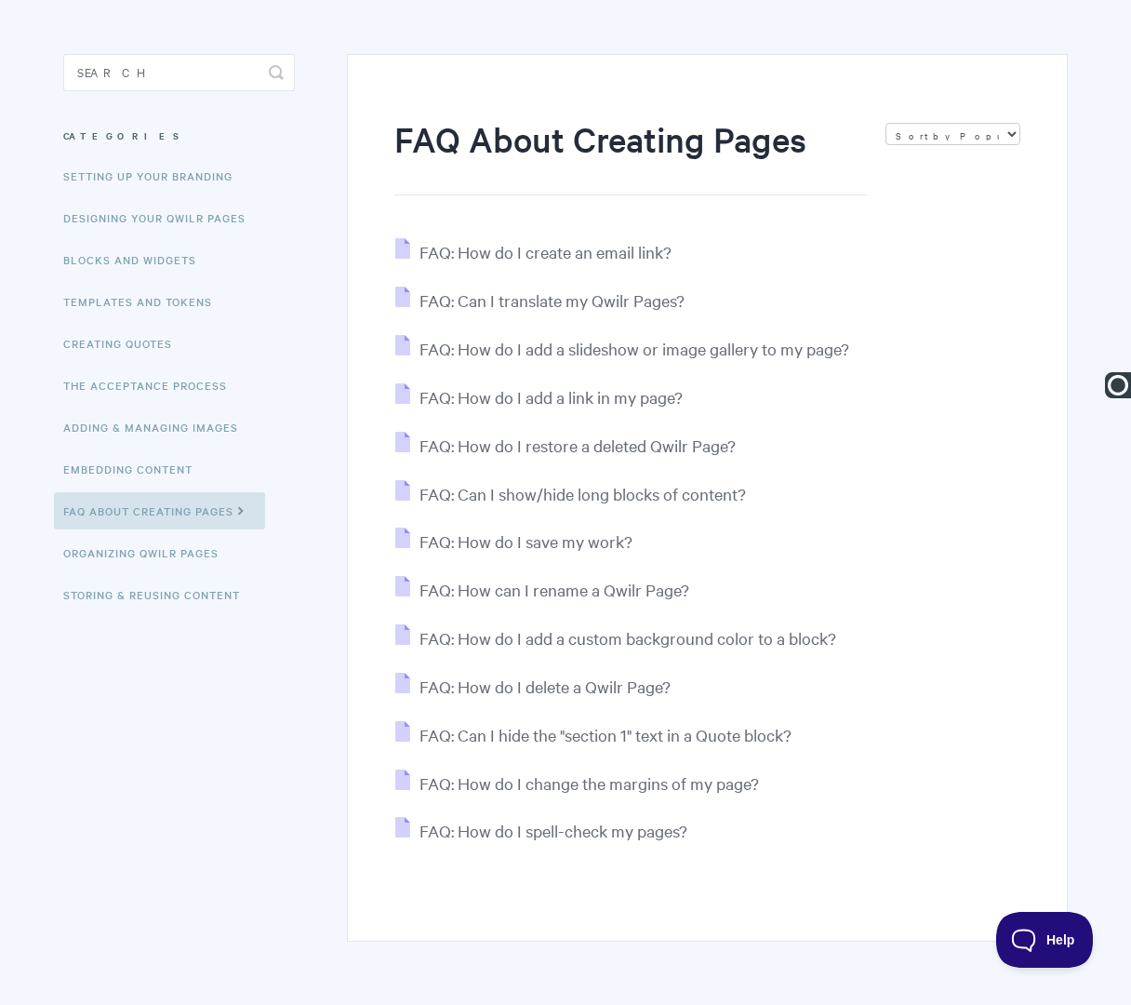
click at [496, 234] on div "FAQ About Creating Pages Sort by Default Sort A-Z Sort by Popularity Sort by La…" at bounding box center [707, 498] width 721 height 888
click at [496, 258] on span "FAQ: How do I create an email link?" at bounding box center [546, 251] width 252 height 21
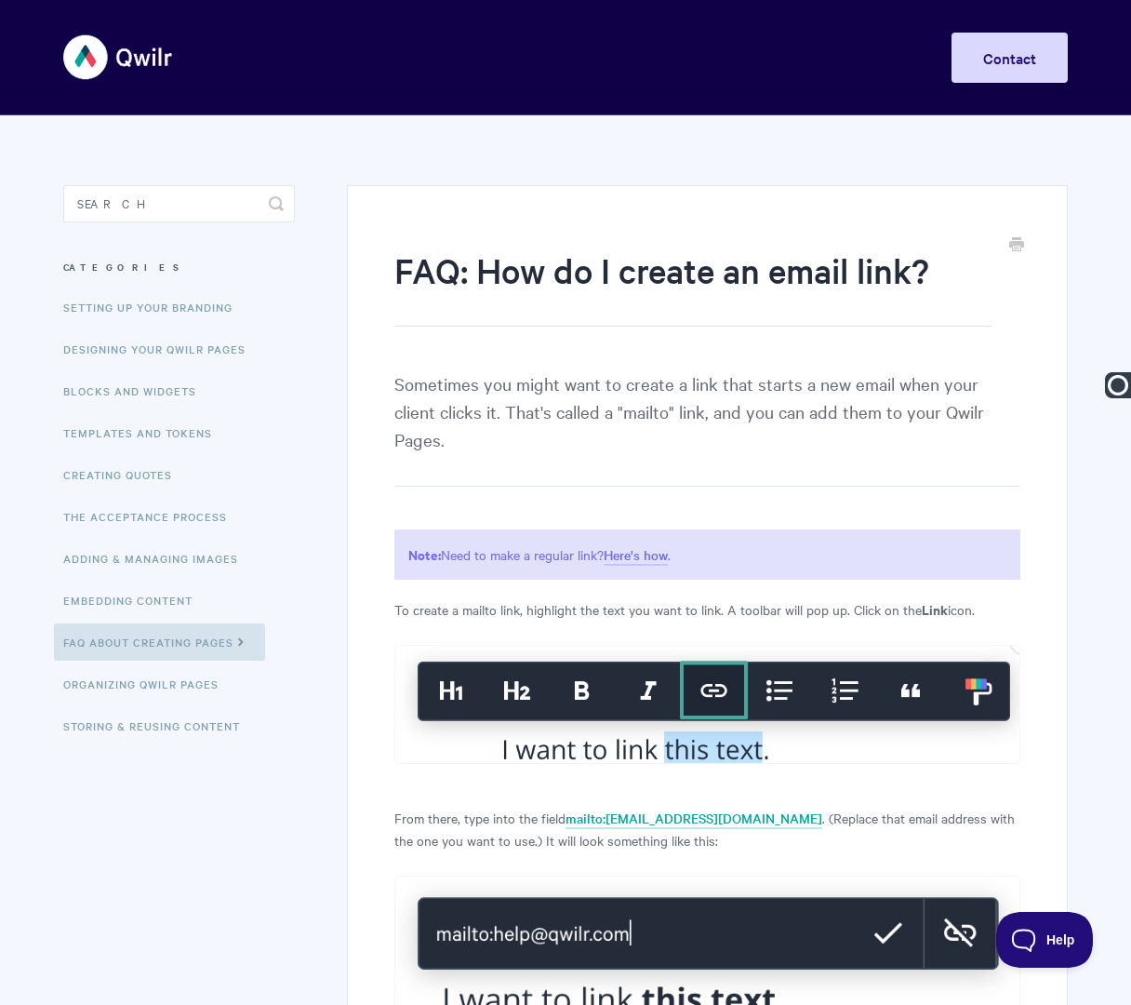
type input "Creating Pages FAQs | FAQ: How do I create an email link?"
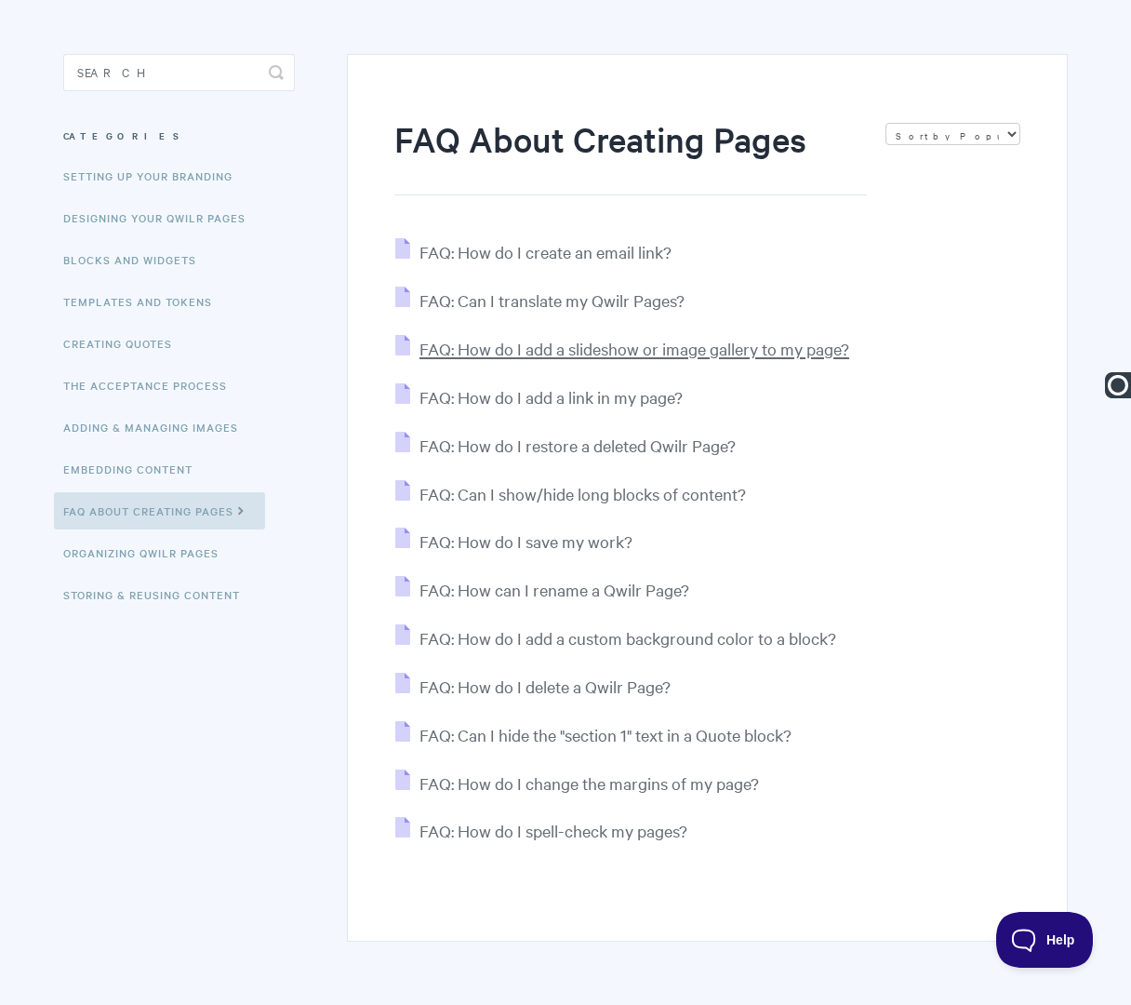
click at [477, 349] on span "FAQ: How do I add a slideshow or image gallery to my page?" at bounding box center [635, 348] width 430 height 21
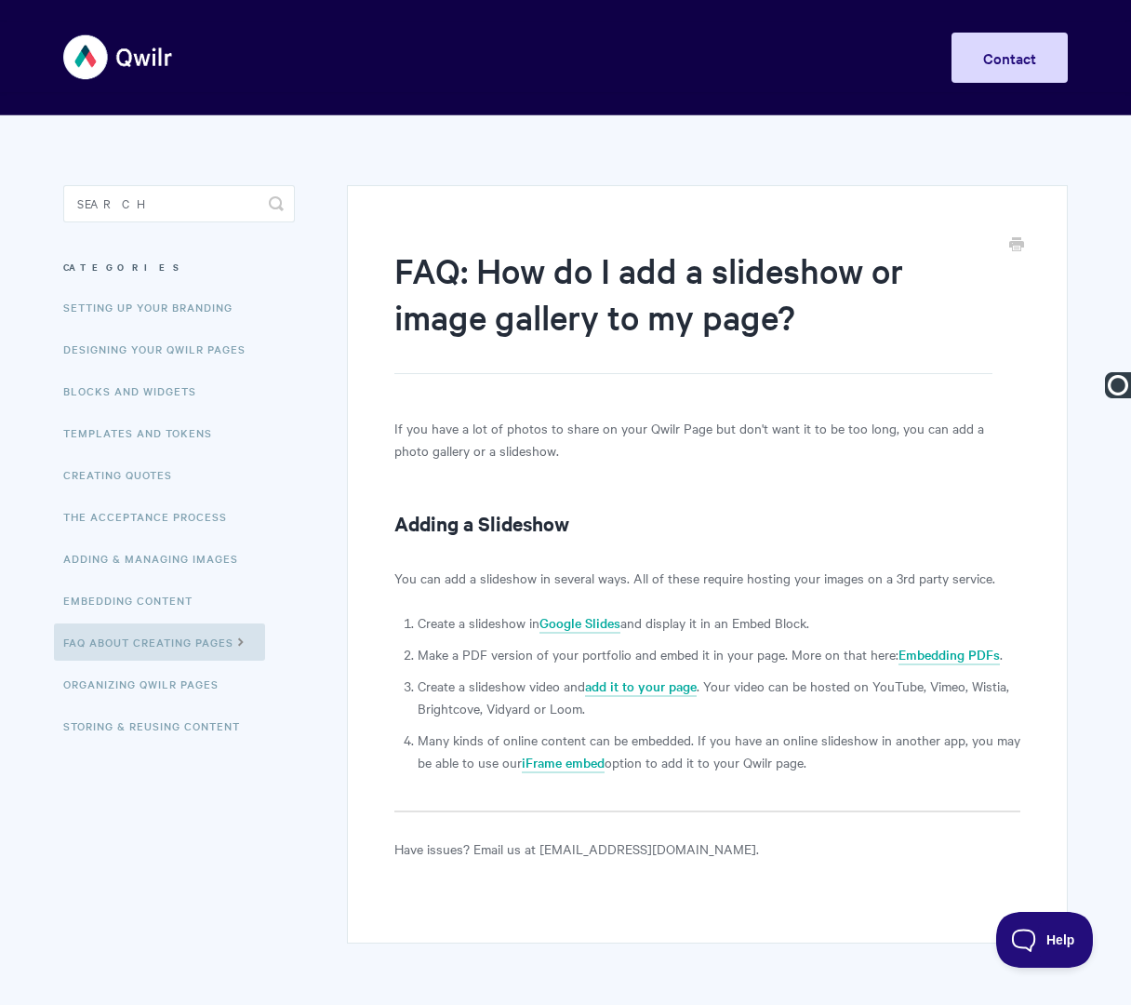
paste input "Creating Pages FAQs |"
type input "Creating Pages FAQs | FAQ: How do I add a slideshow or image gallery to my page?"
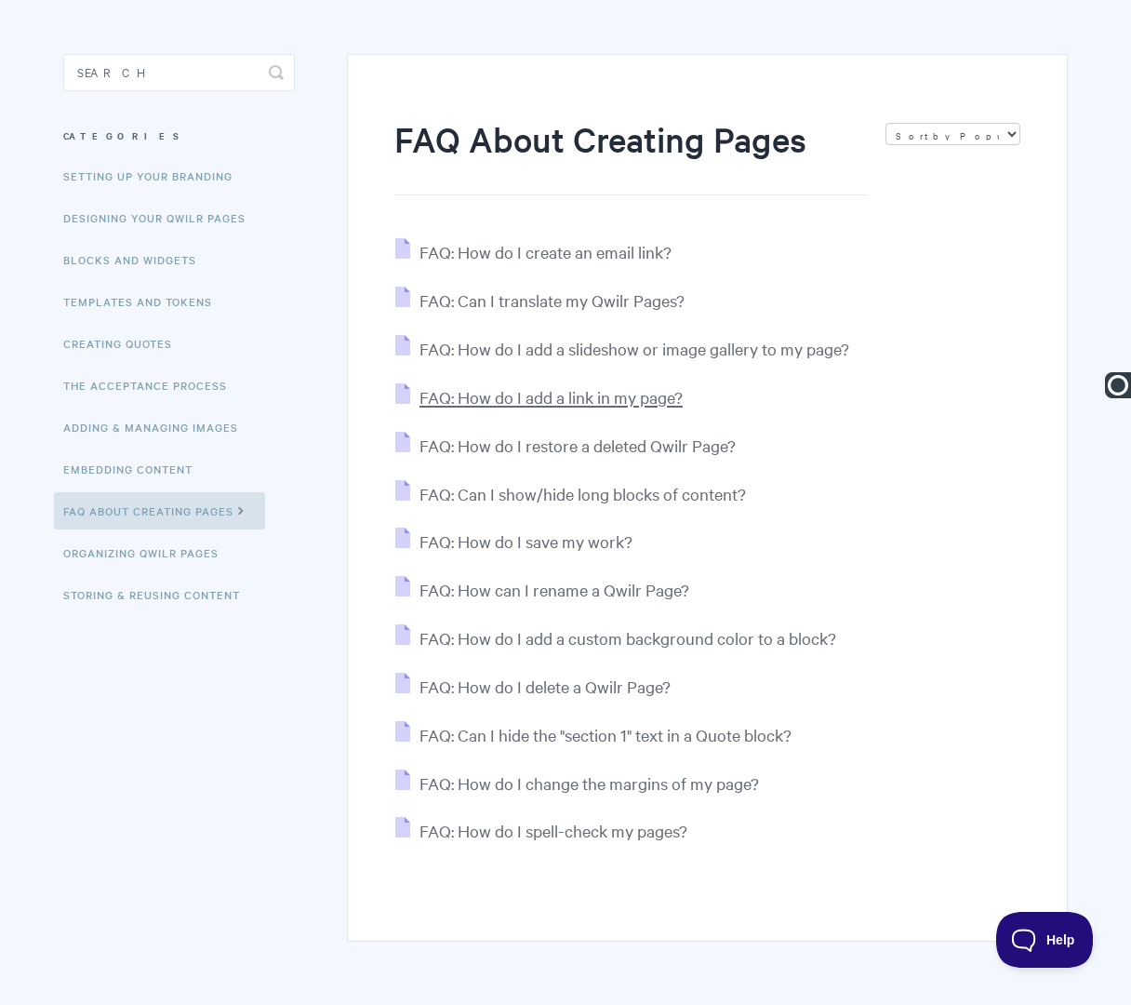
click at [469, 401] on span "FAQ: How do I add a link in my page?" at bounding box center [551, 396] width 263 height 21
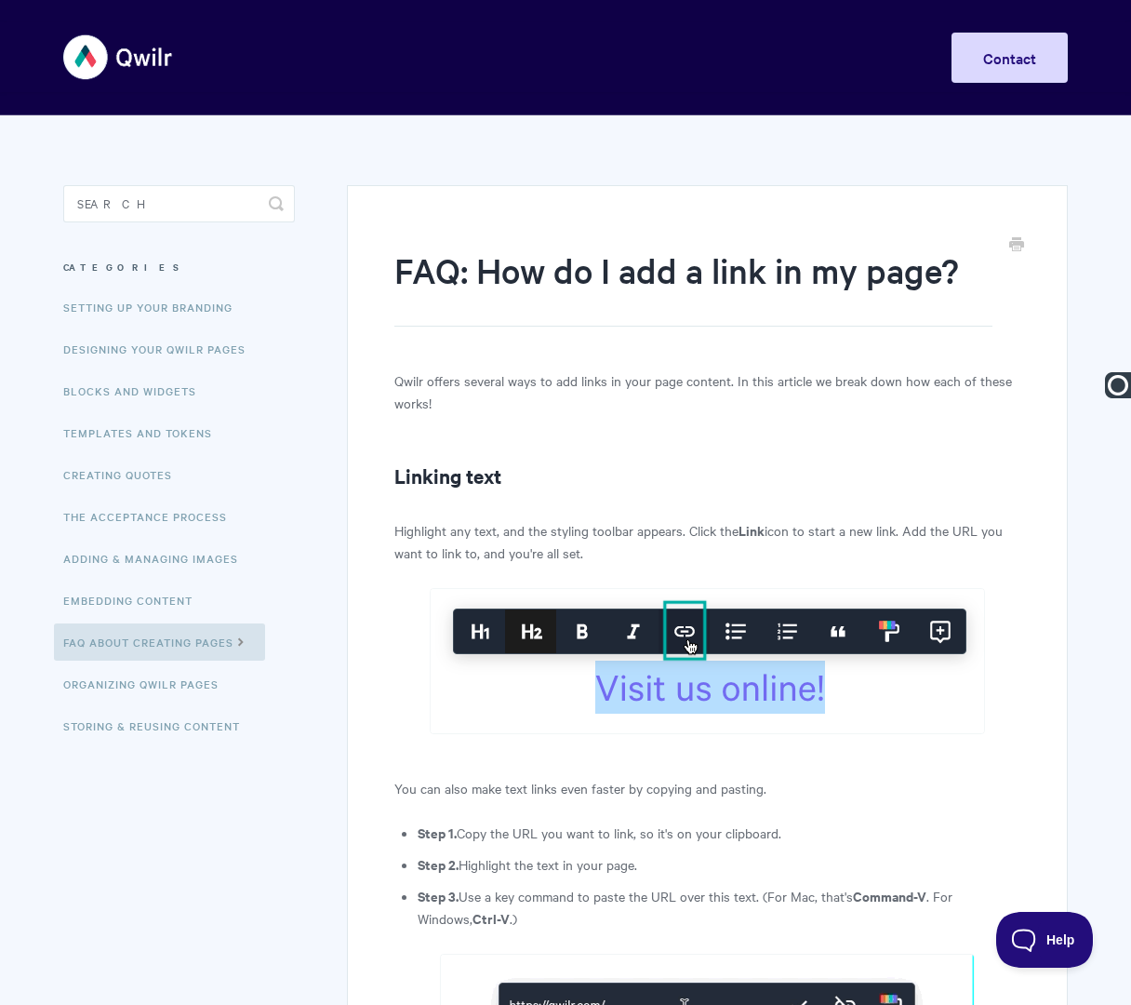
paste input "Creating Pages FAQs |"
type input "Creating Pages FAQs | FAQ: How do I add a link in my page?"
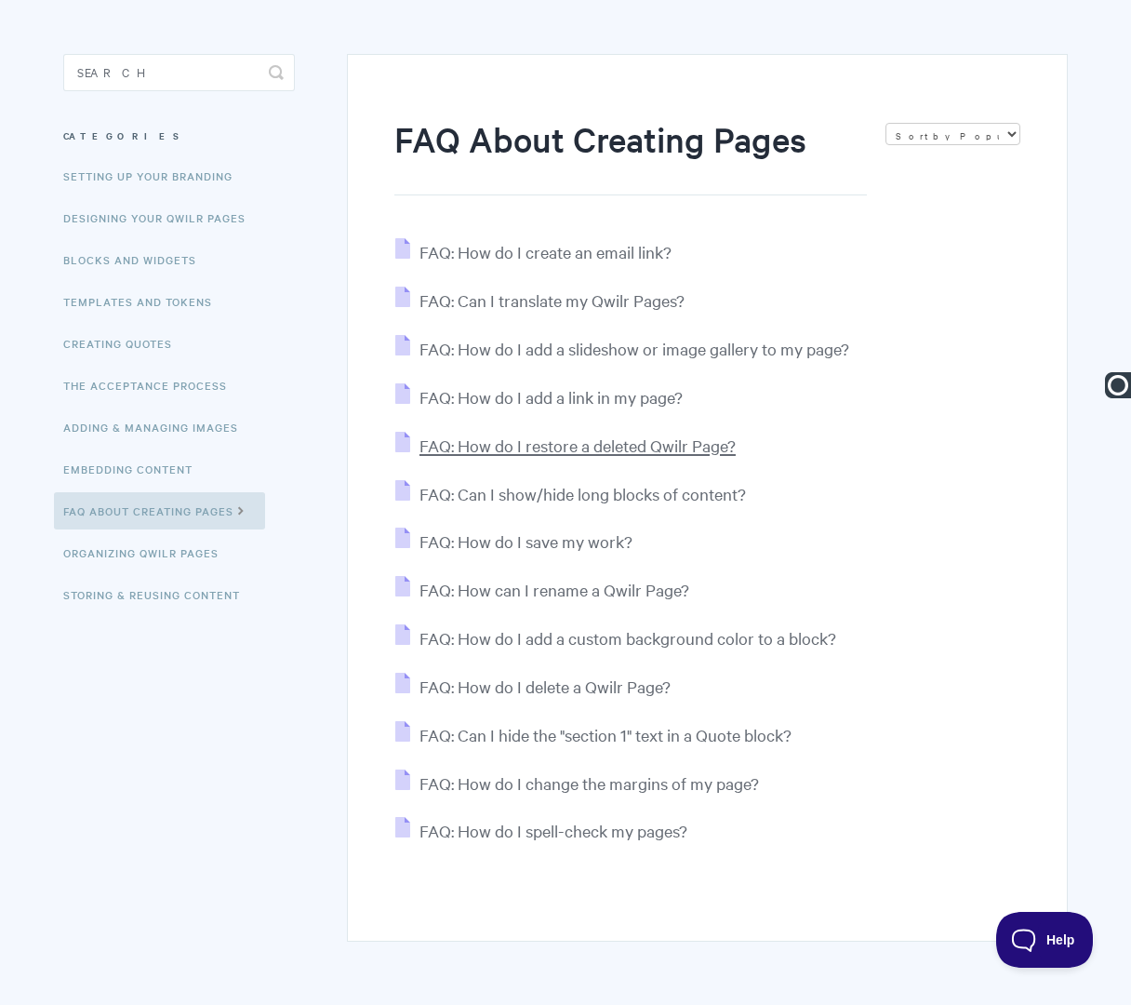
click at [546, 444] on span "FAQ: How do I restore a deleted Qwilr Page?" at bounding box center [578, 444] width 316 height 21
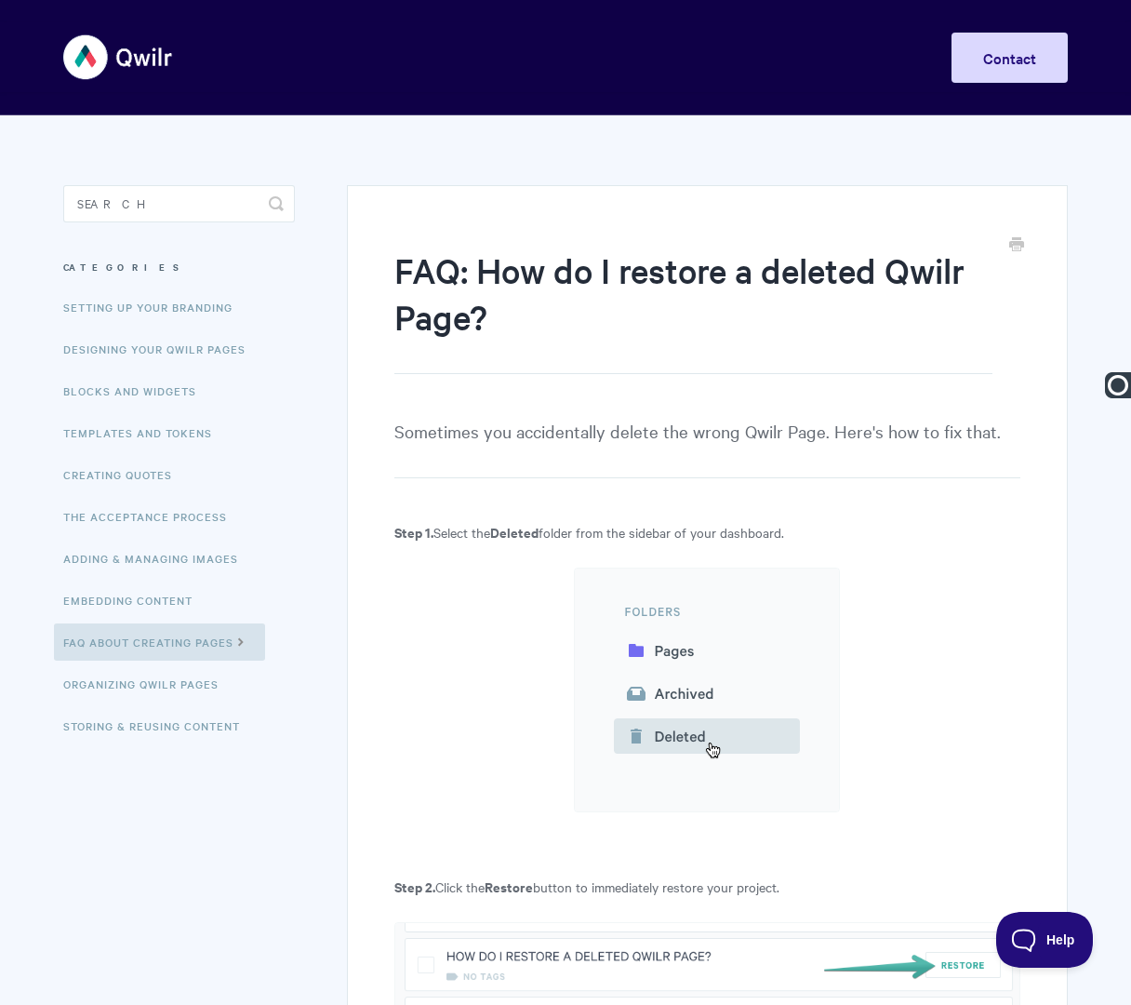
paste input "Creating Pages FAQs |"
type input "Creating Pages FAQs | FAQ: How do I restore a deleted Qwilr Page?"
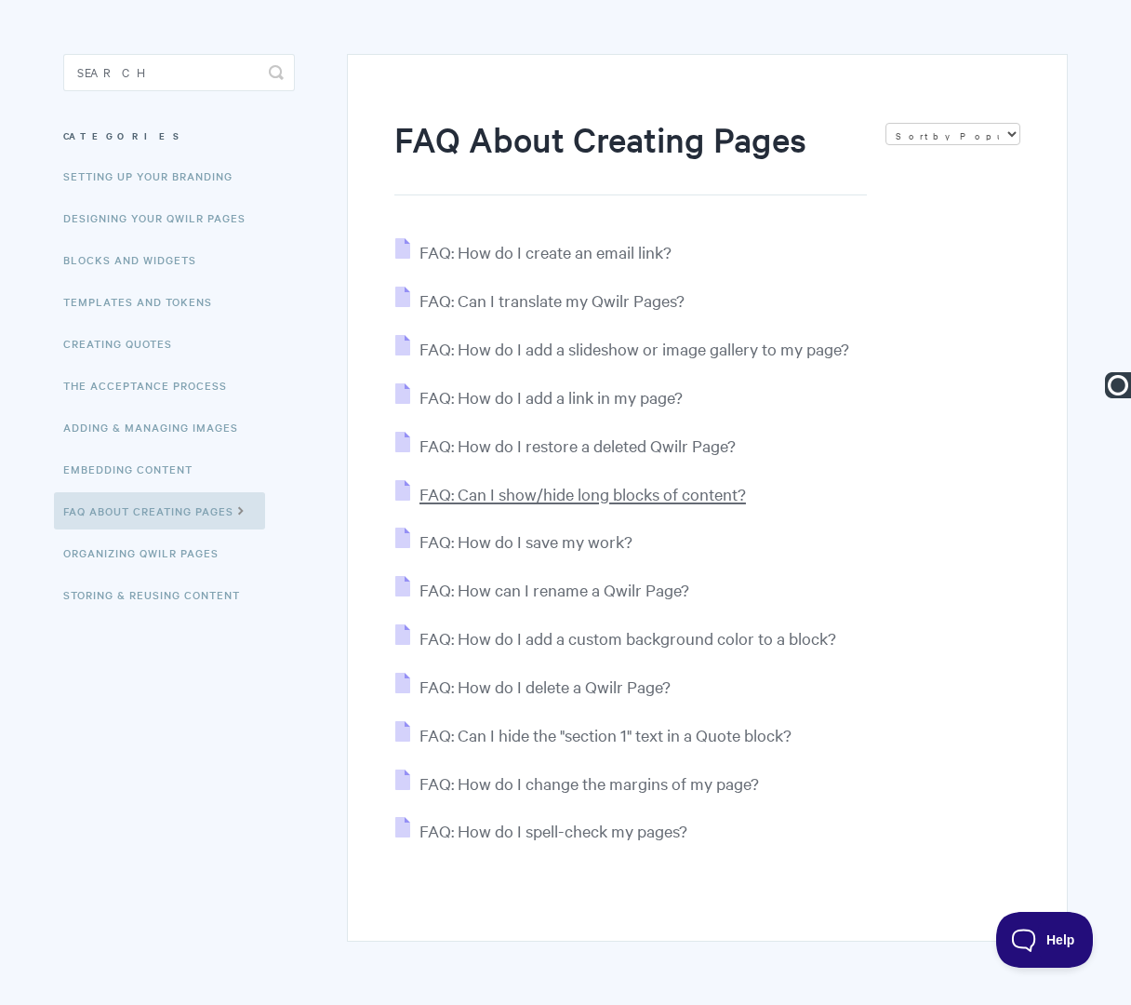
click at [502, 494] on span "FAQ: Can I show/hide long blocks of content?" at bounding box center [583, 493] width 327 height 21
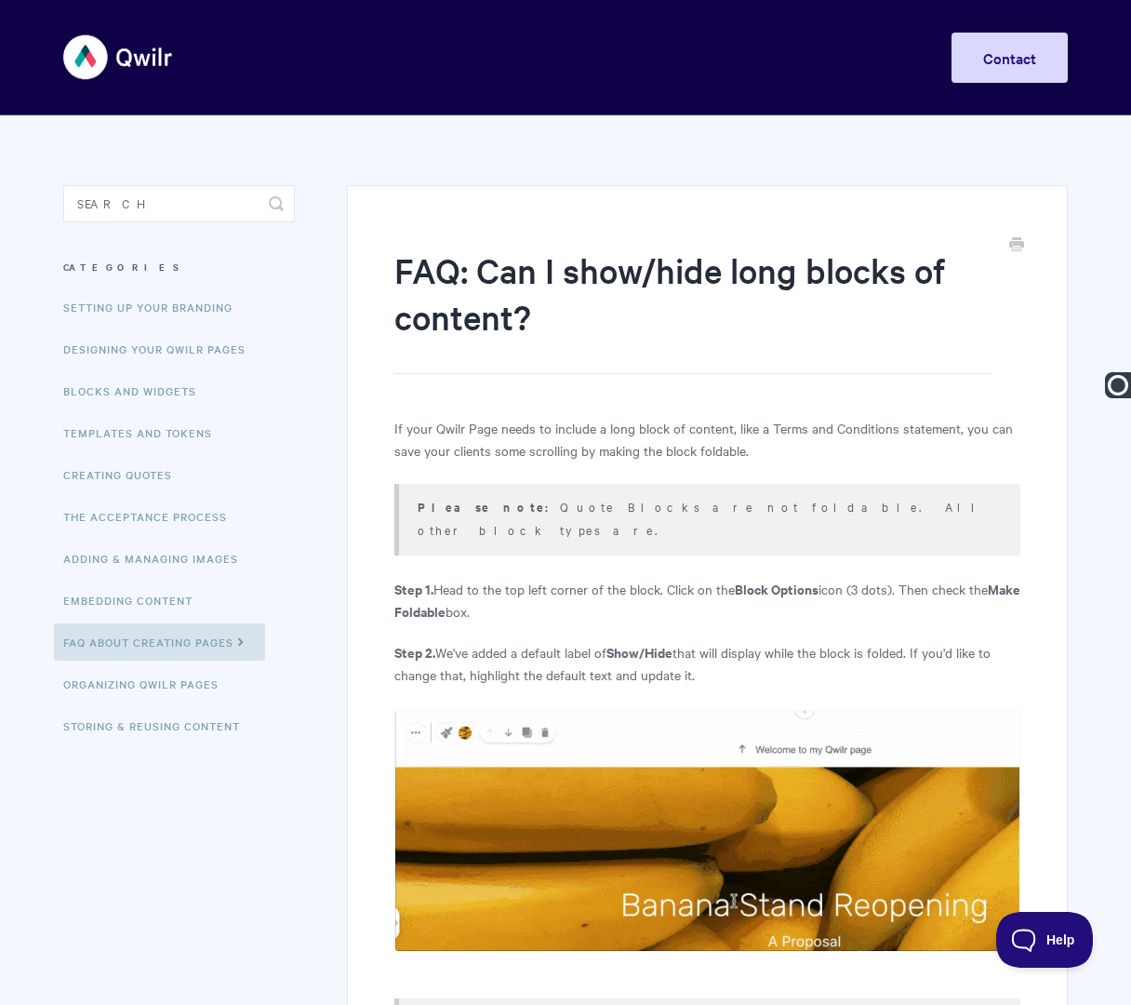
paste input "Creating Pages FAQs |"
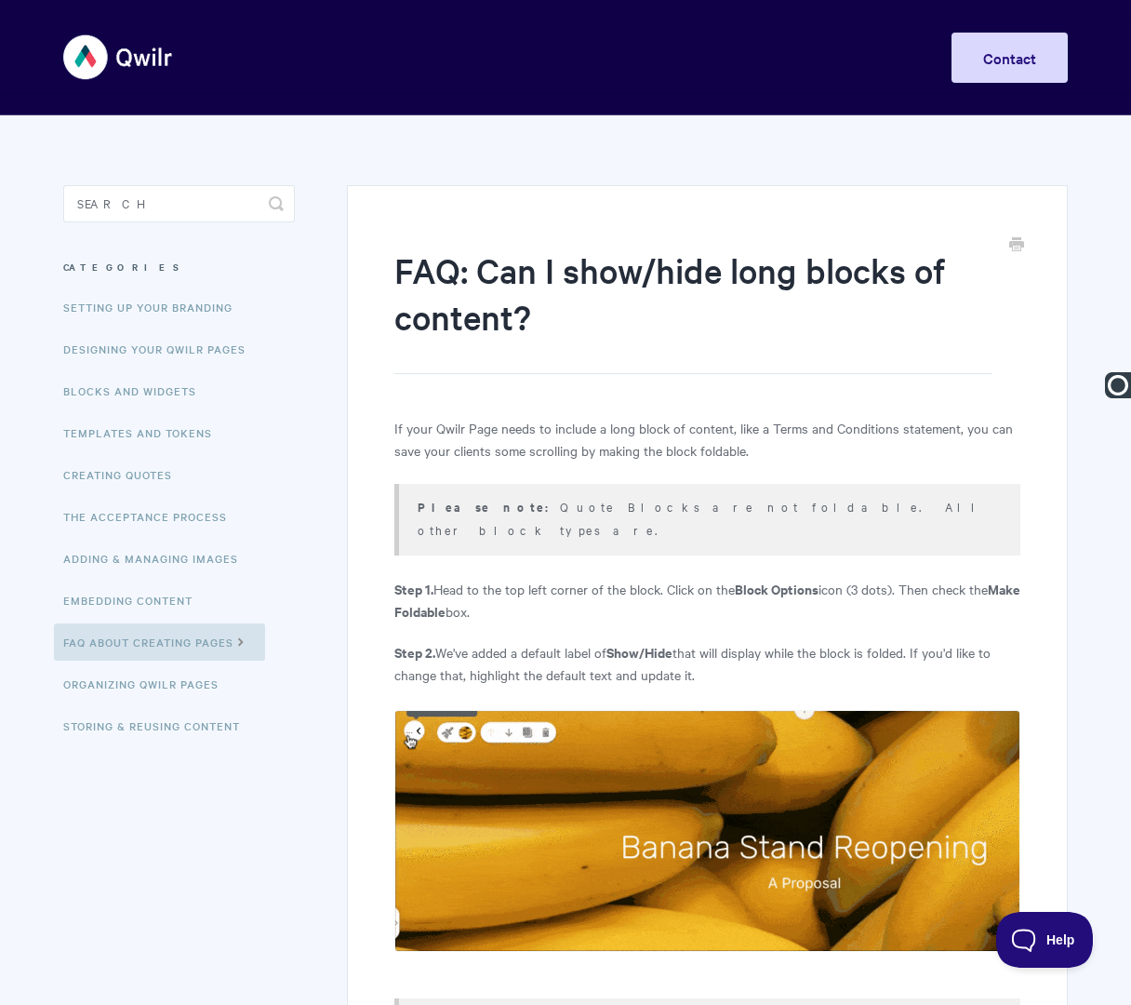
type input "Creating Pages FAQs | FAQ: Can I show/hide long blocks of content?"
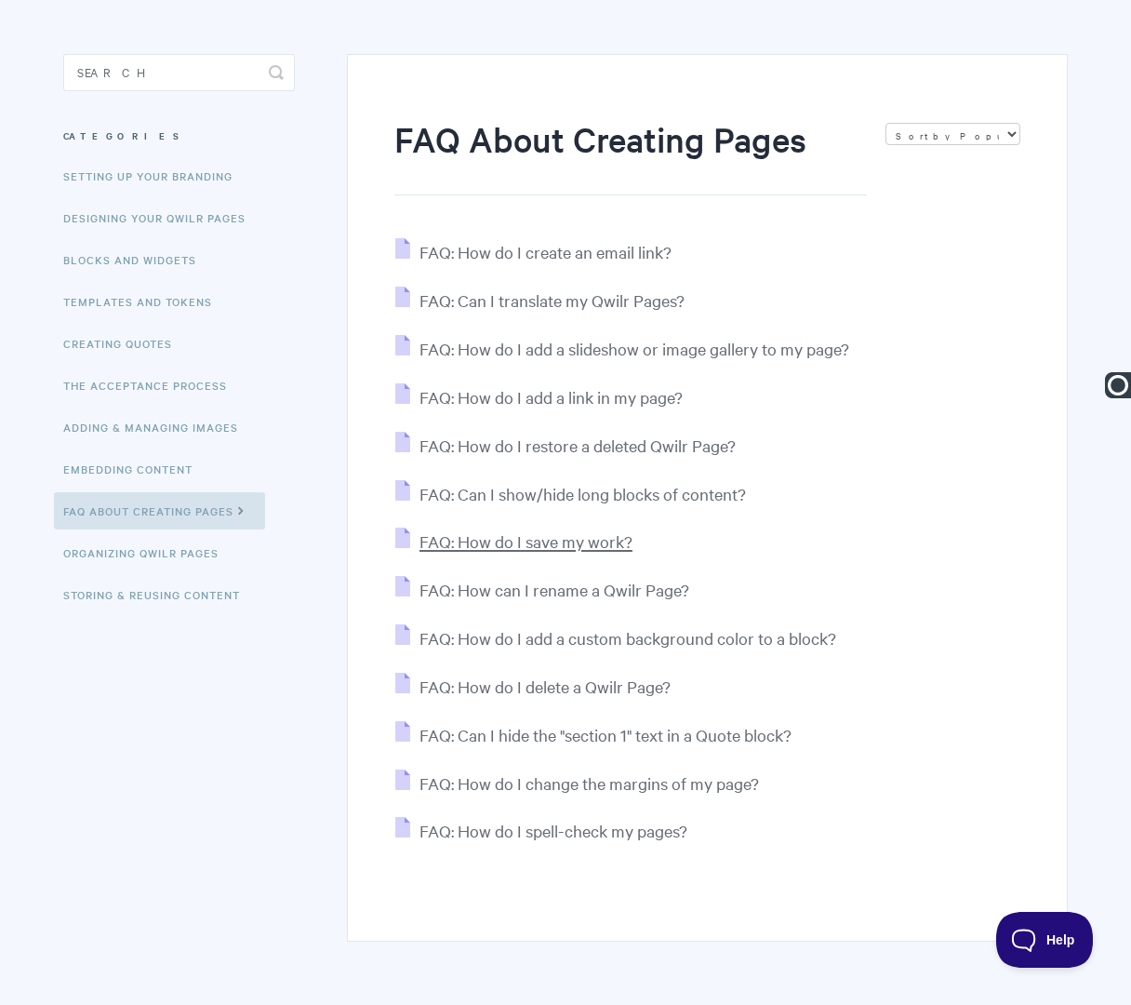
click at [499, 539] on span "FAQ: How do I save my work?" at bounding box center [526, 540] width 213 height 21
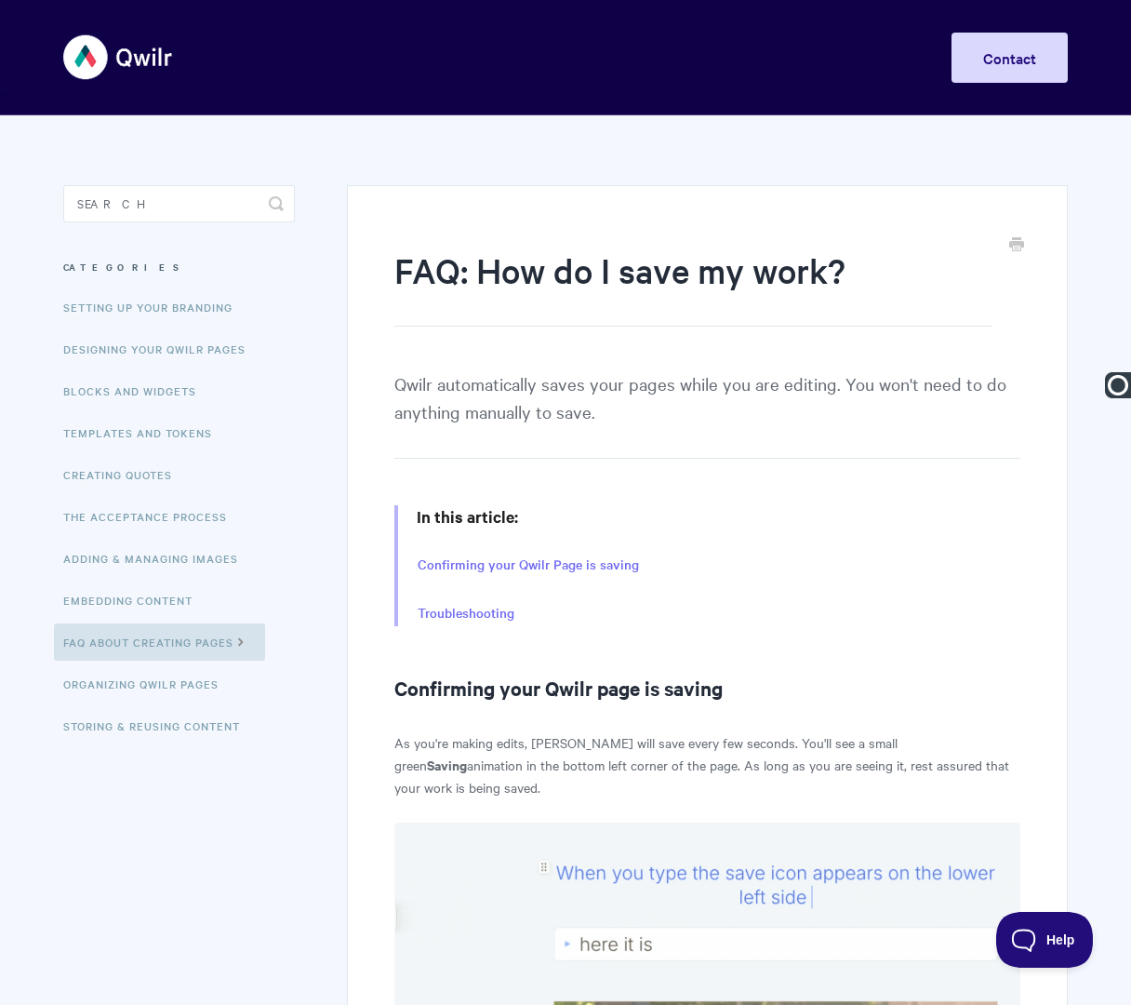
paste input "Creating Pages FAQs |"
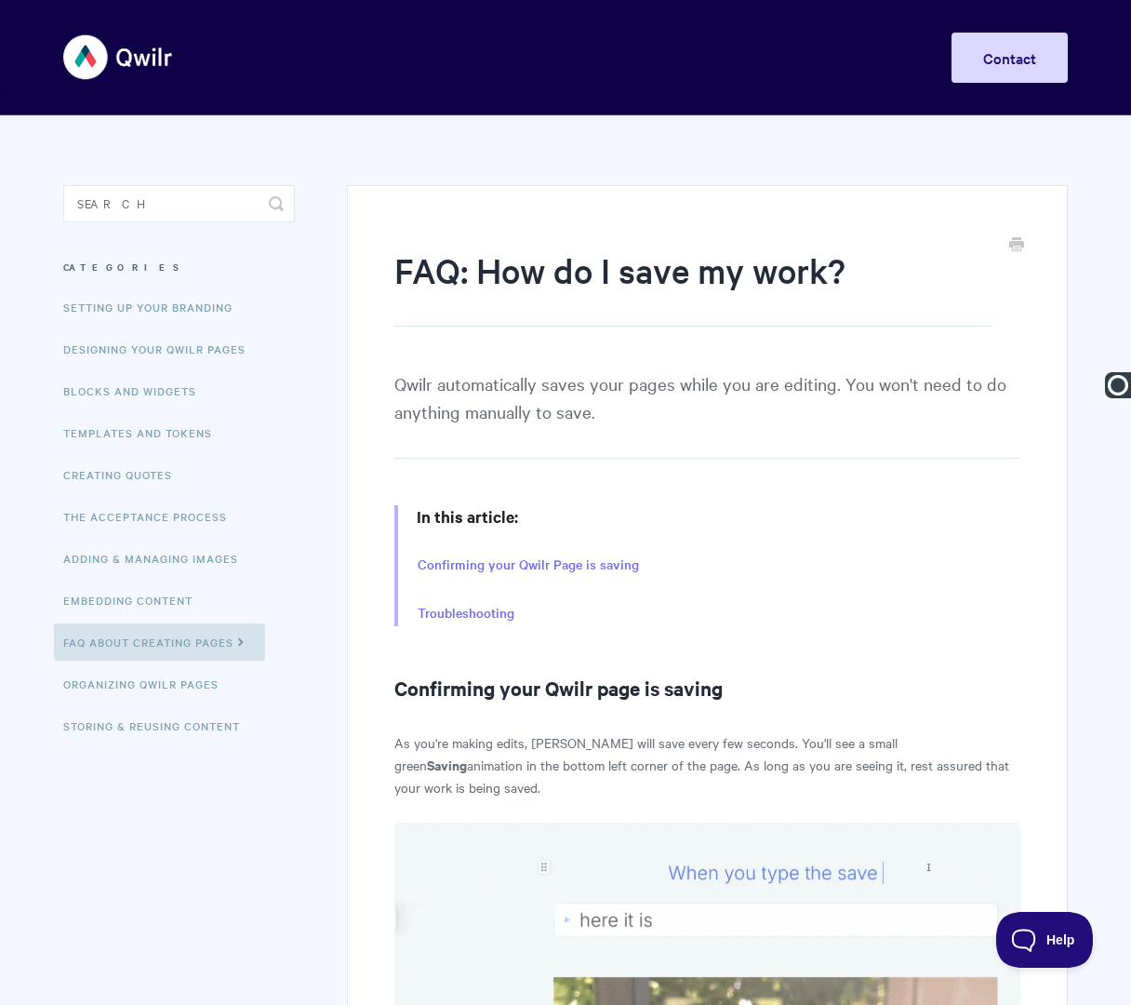
type input "Creating Pages FAQs | FAQ: How do I save my work?"
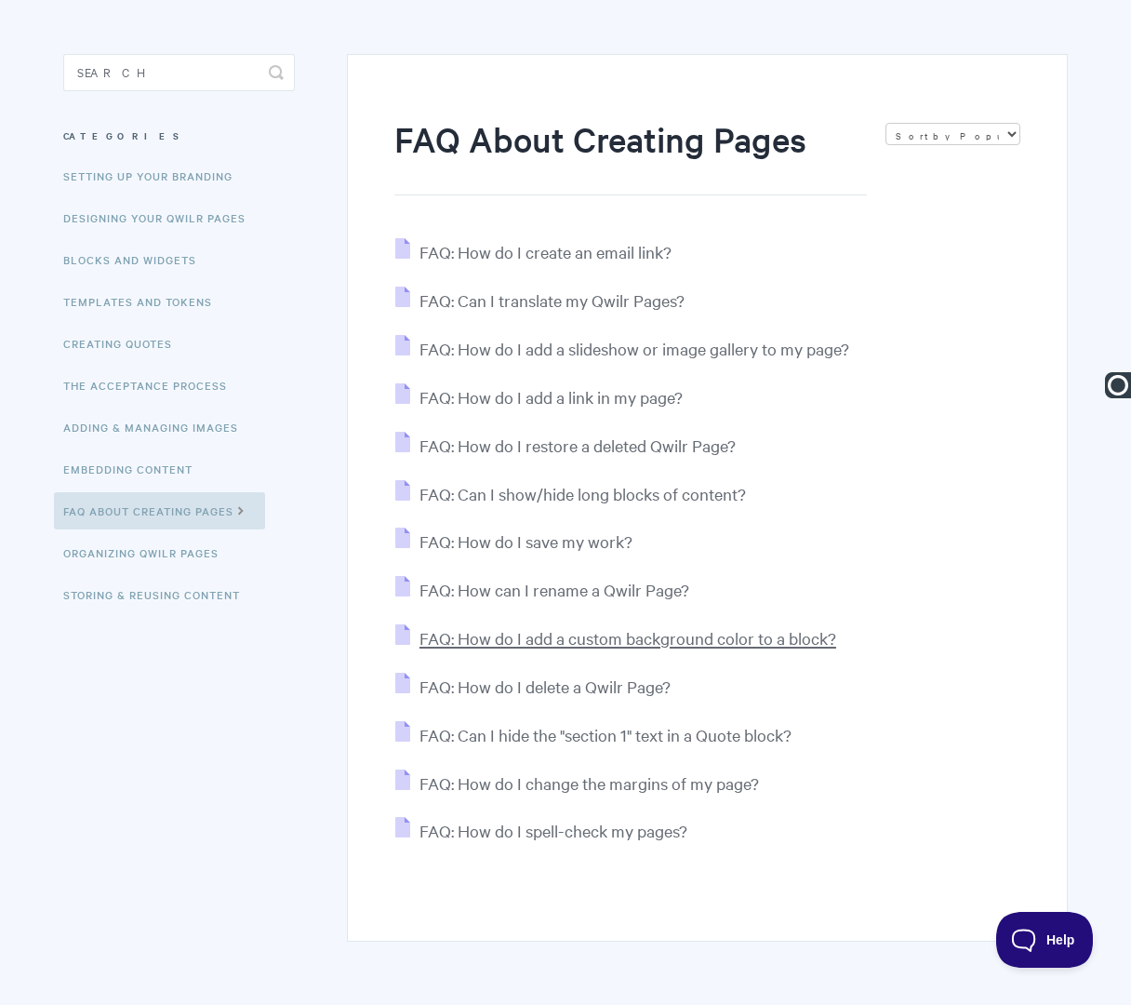
click at [508, 634] on span "FAQ: How do I add a custom background color to a block?" at bounding box center [628, 637] width 417 height 21
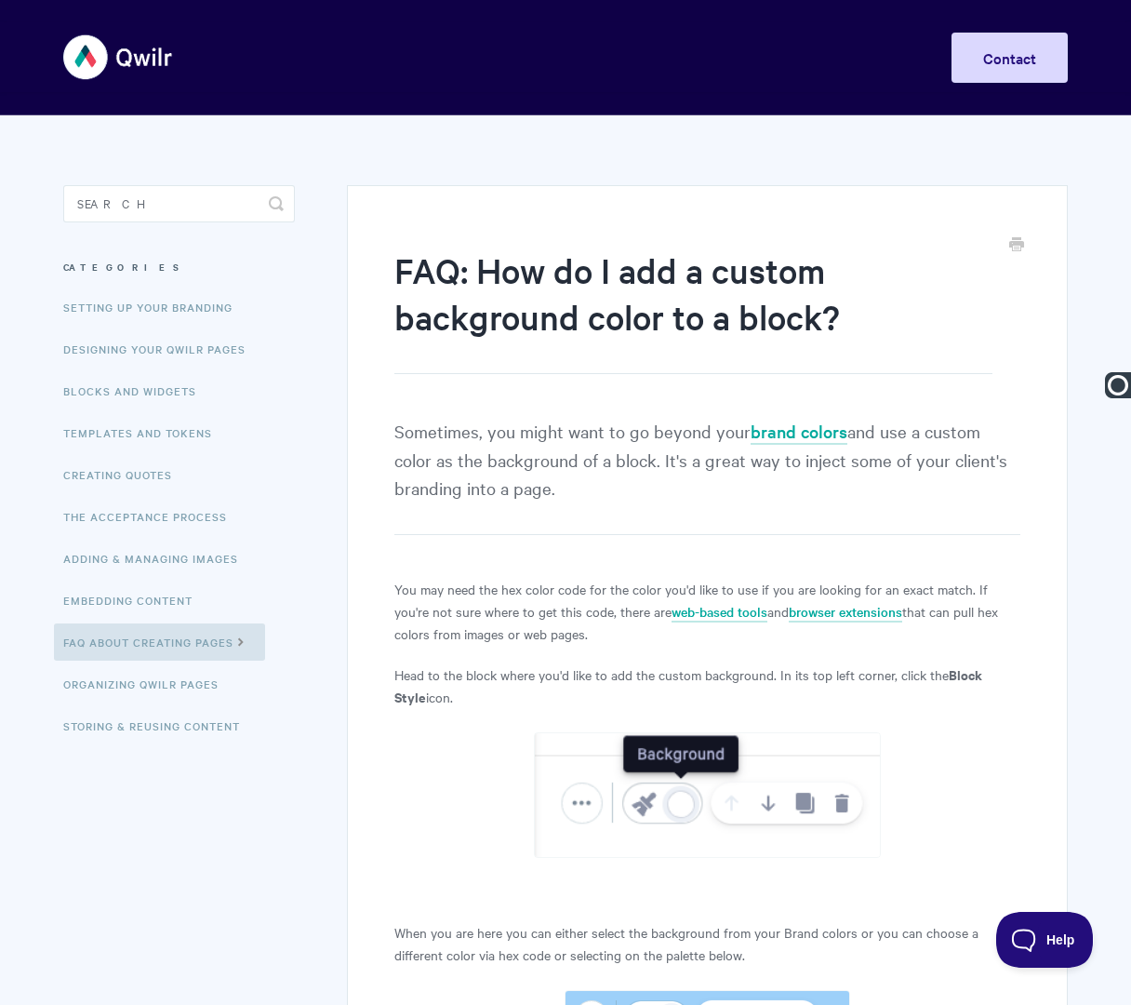
paste input "Creating Pages FAQs |"
type input "Creating Pages FAQs | FAQ: How do I add a custom background color to a block?"
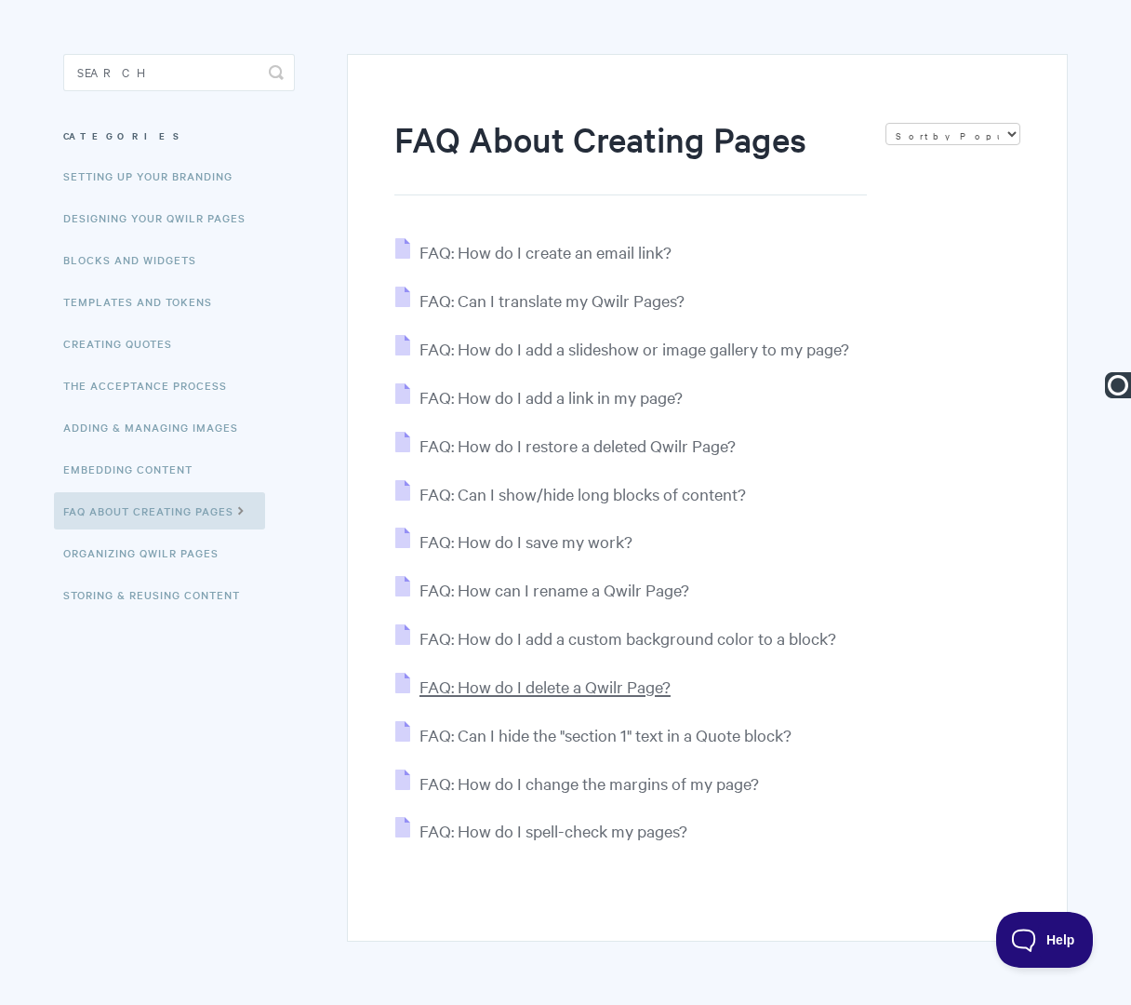
click at [555, 691] on span "FAQ: How do I delete a Qwilr Page?" at bounding box center [545, 685] width 251 height 21
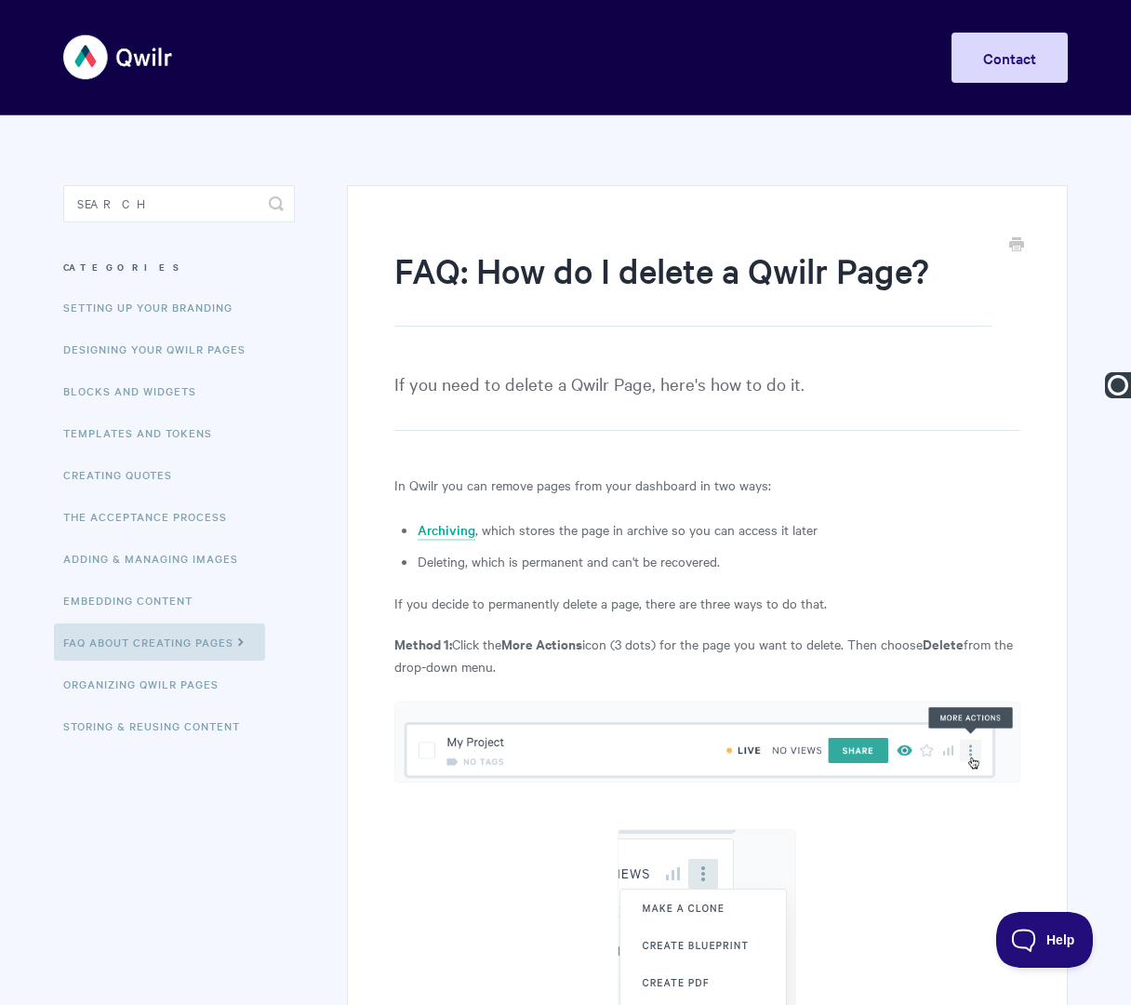
paste input "Creating Pages FAQs |"
type input "Creating Pages FAQs | FAQ: How do I delete a Qwilr Page?"
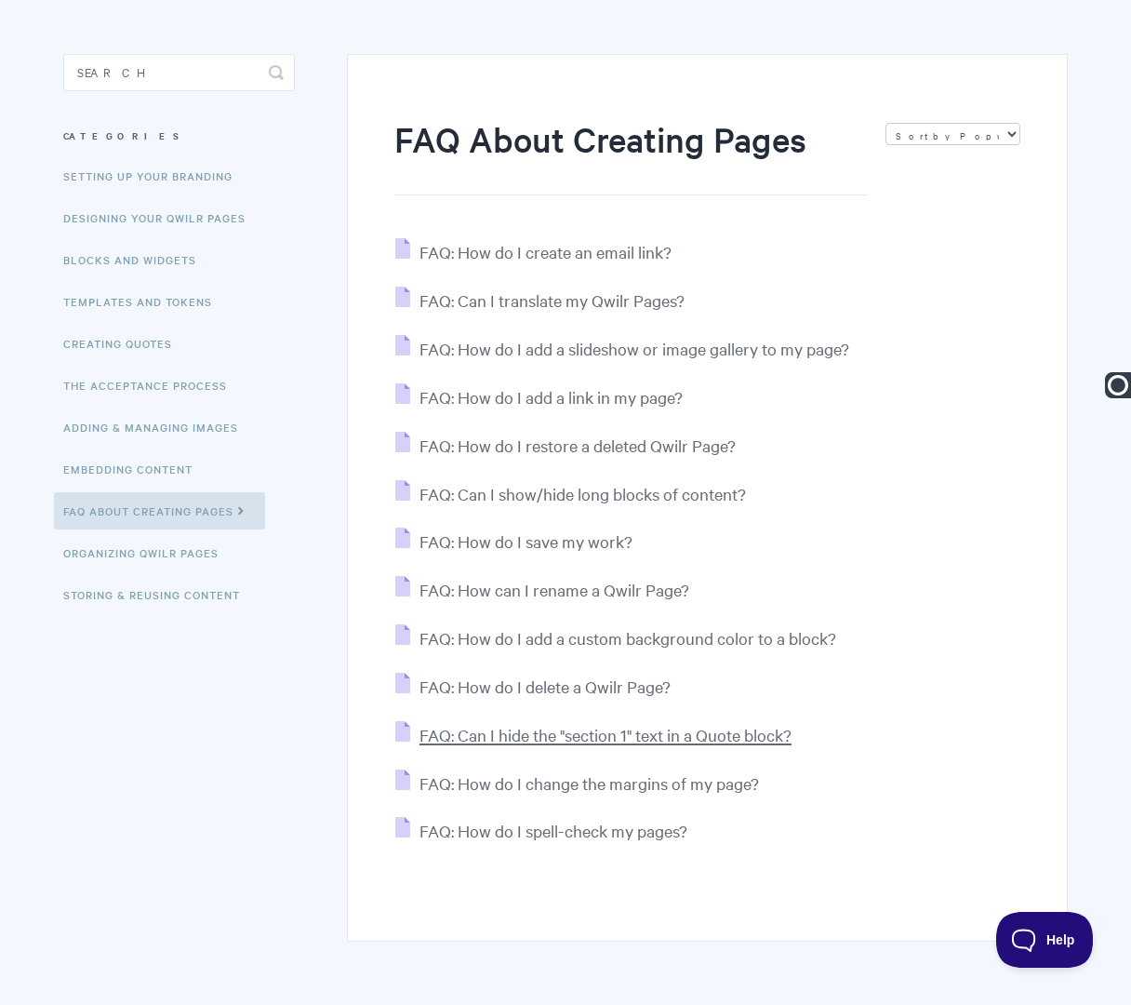
click at [532, 738] on span "FAQ: Can I hide the "section 1" text in a Quote block?" at bounding box center [606, 734] width 372 height 21
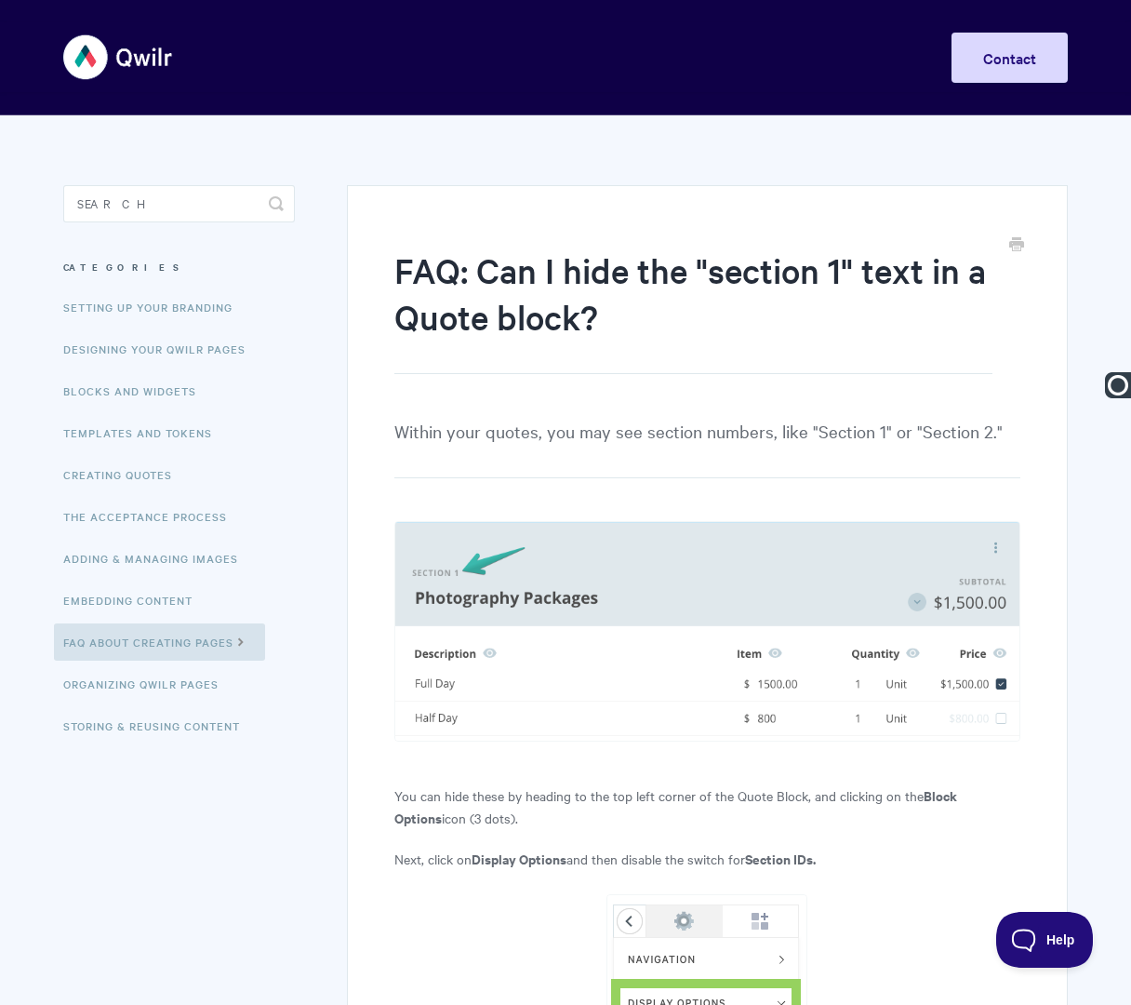
paste input "Creating Pages FAQs |"
type input "Creating Pages FAQs | FAQ: Can I hide the "section 1" text in a Quote block?"
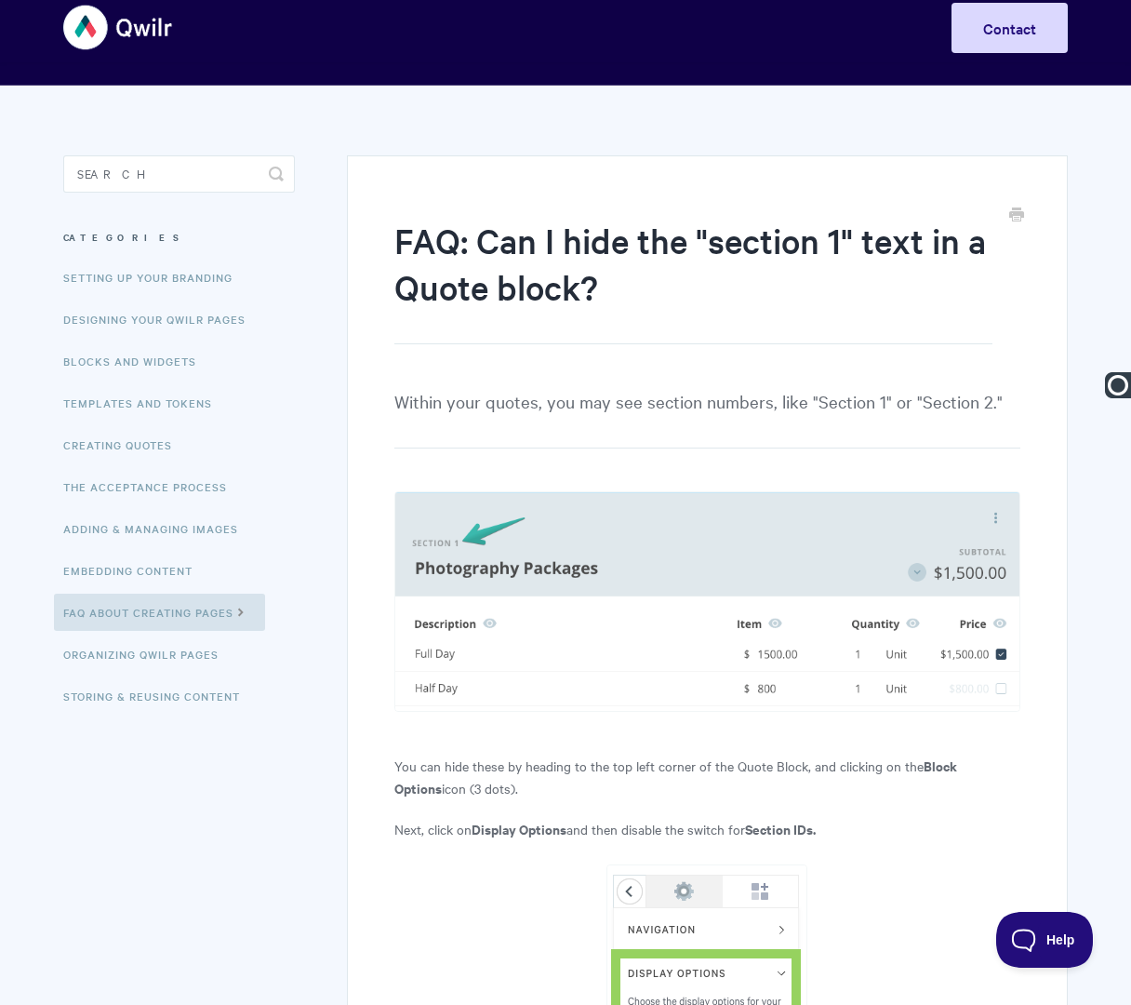
scroll to position [53, 0]
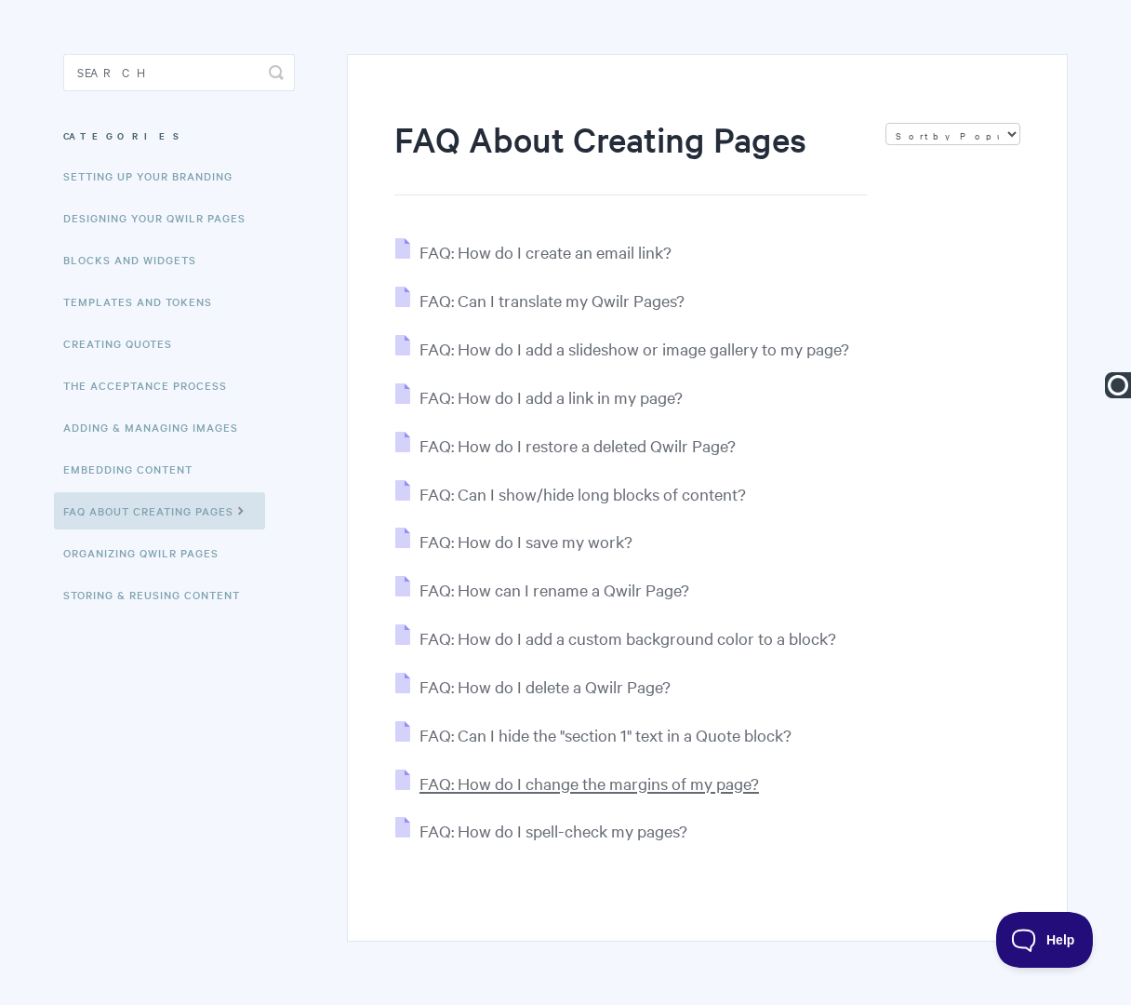
click at [529, 784] on span "FAQ: How do I change the margins of my page?" at bounding box center [590, 782] width 340 height 21
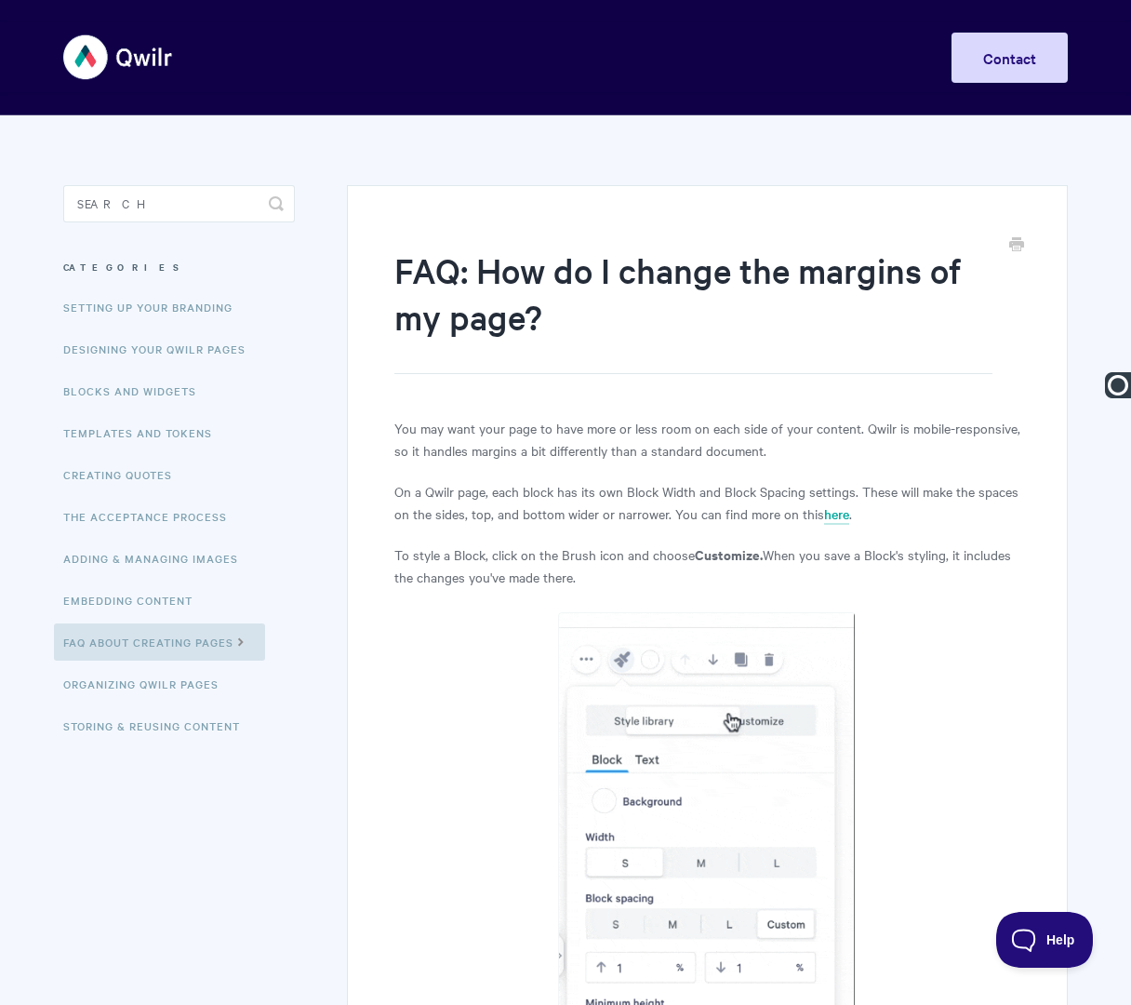
paste input "Creating Pages FAQs |"
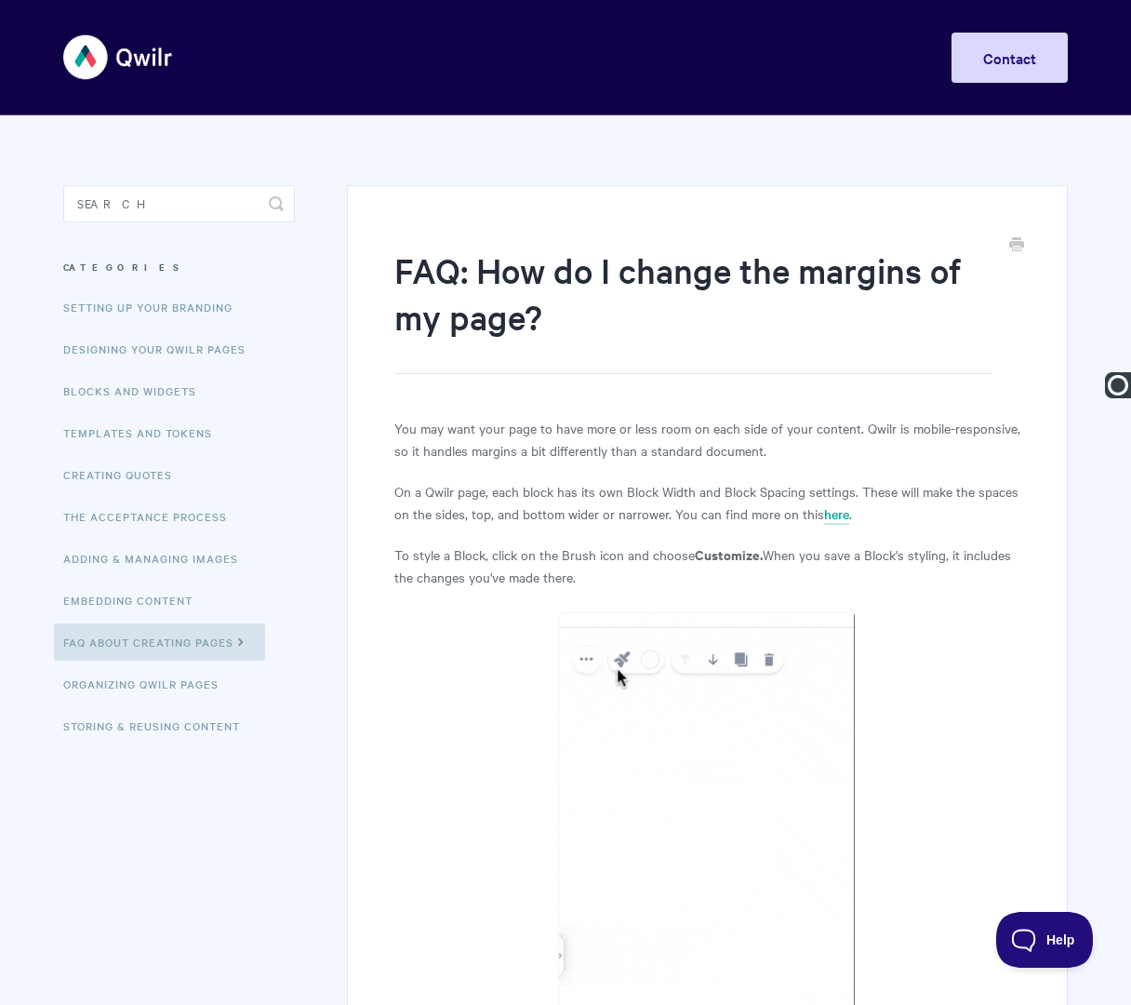
type input "Creating Pages FAQs | FAQ: How do I change the margins of my page?"
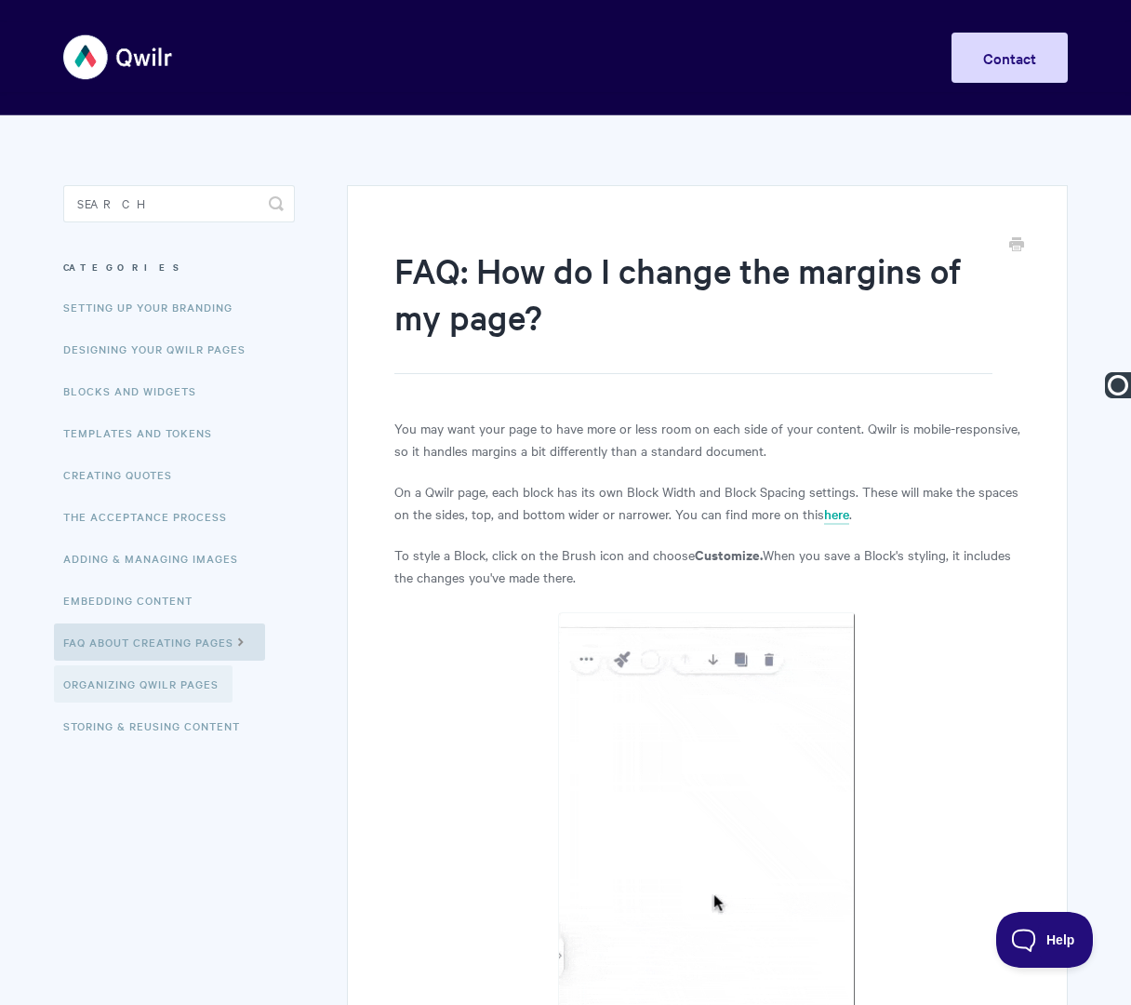
click at [186, 693] on link "Organizing Qwilr Pages" at bounding box center [143, 683] width 179 height 37
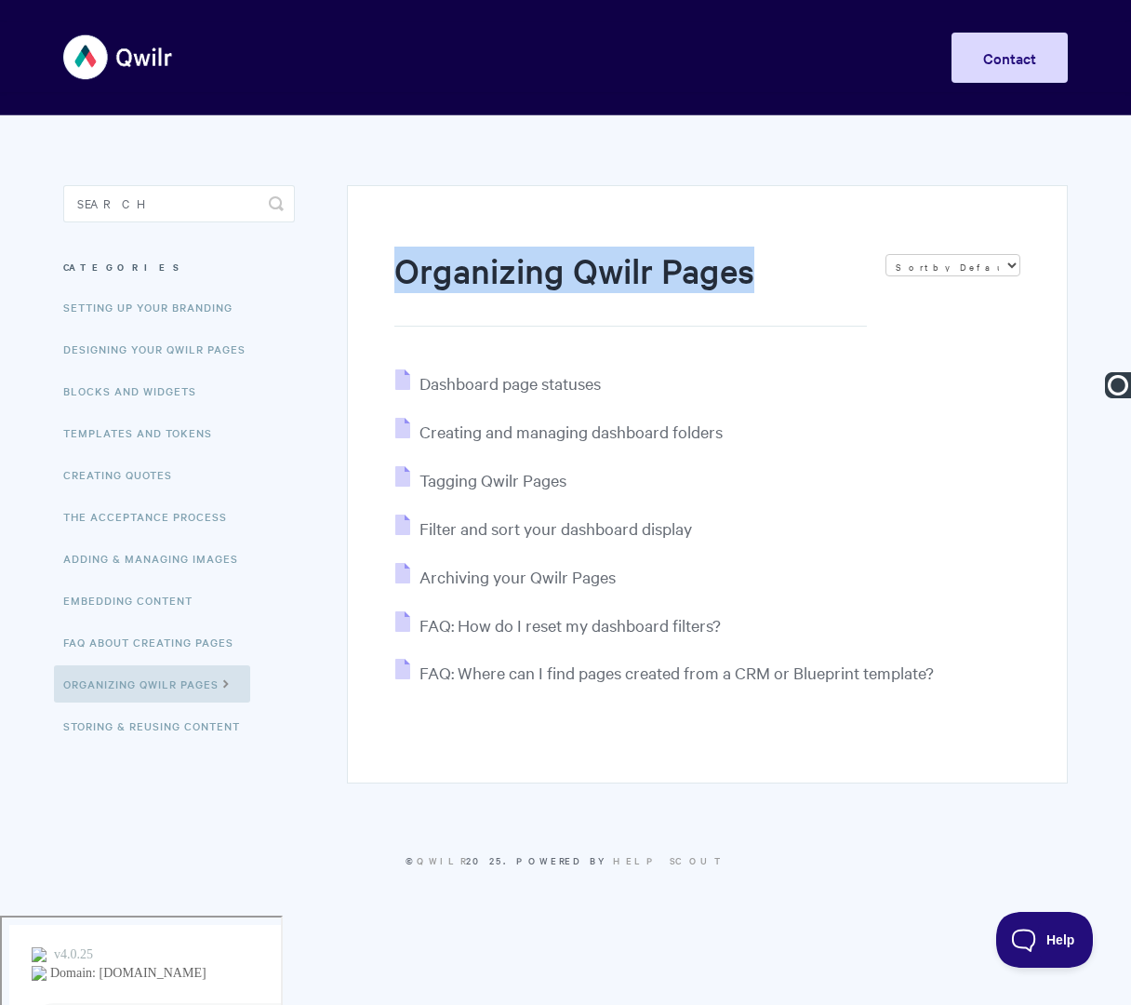
drag, startPoint x: 372, startPoint y: 285, endPoint x: 758, endPoint y: 285, distance: 386.1
click at [758, 285] on div "Organizing Qwilr Pages Sort by Default Sort A-Z Sort by Popularity Sort by Last…" at bounding box center [707, 484] width 721 height 598
copy h1 "Organizing Qwilr Pages"
click at [552, 391] on span "Dashboard page statuses" at bounding box center [510, 382] width 181 height 21
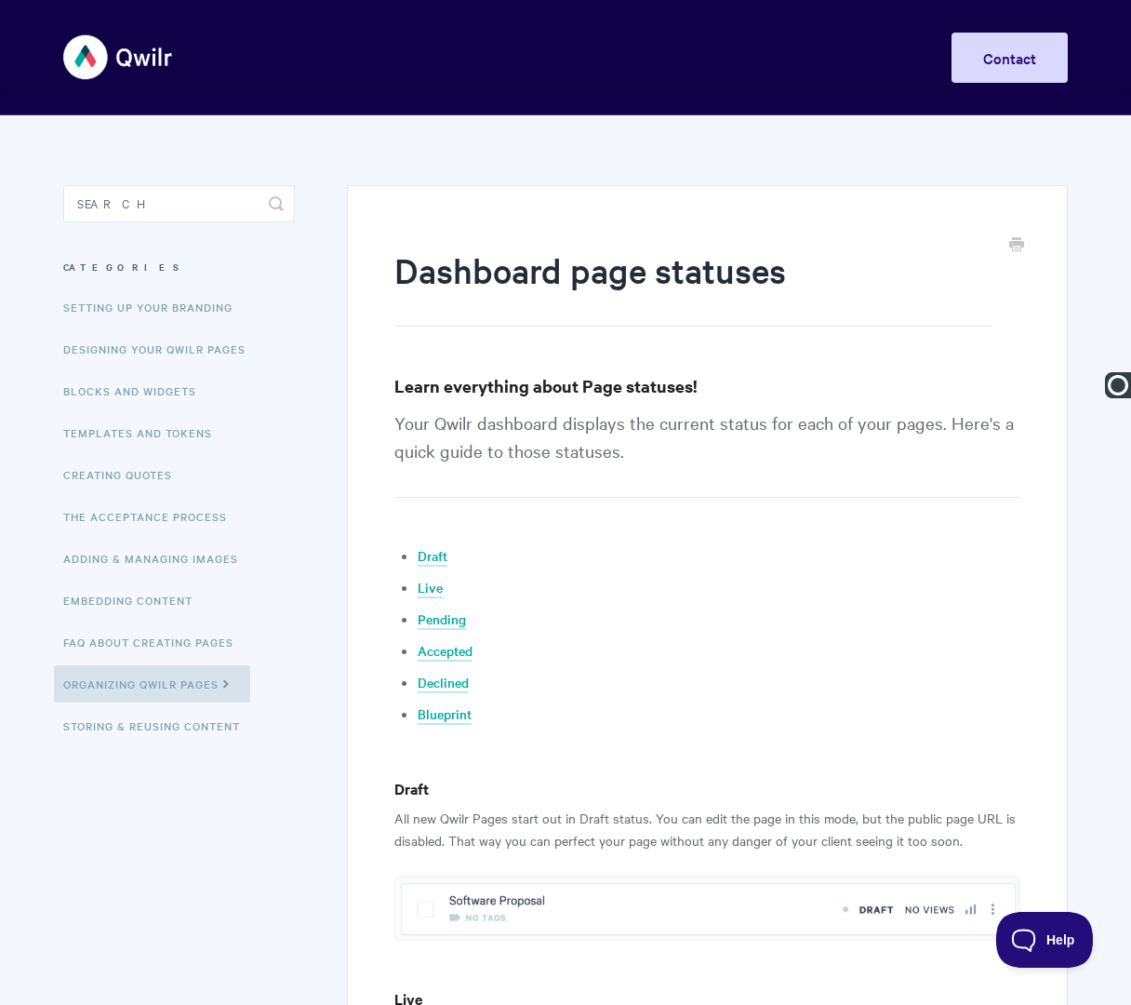
paste input "Organizing Qwilr Pages"
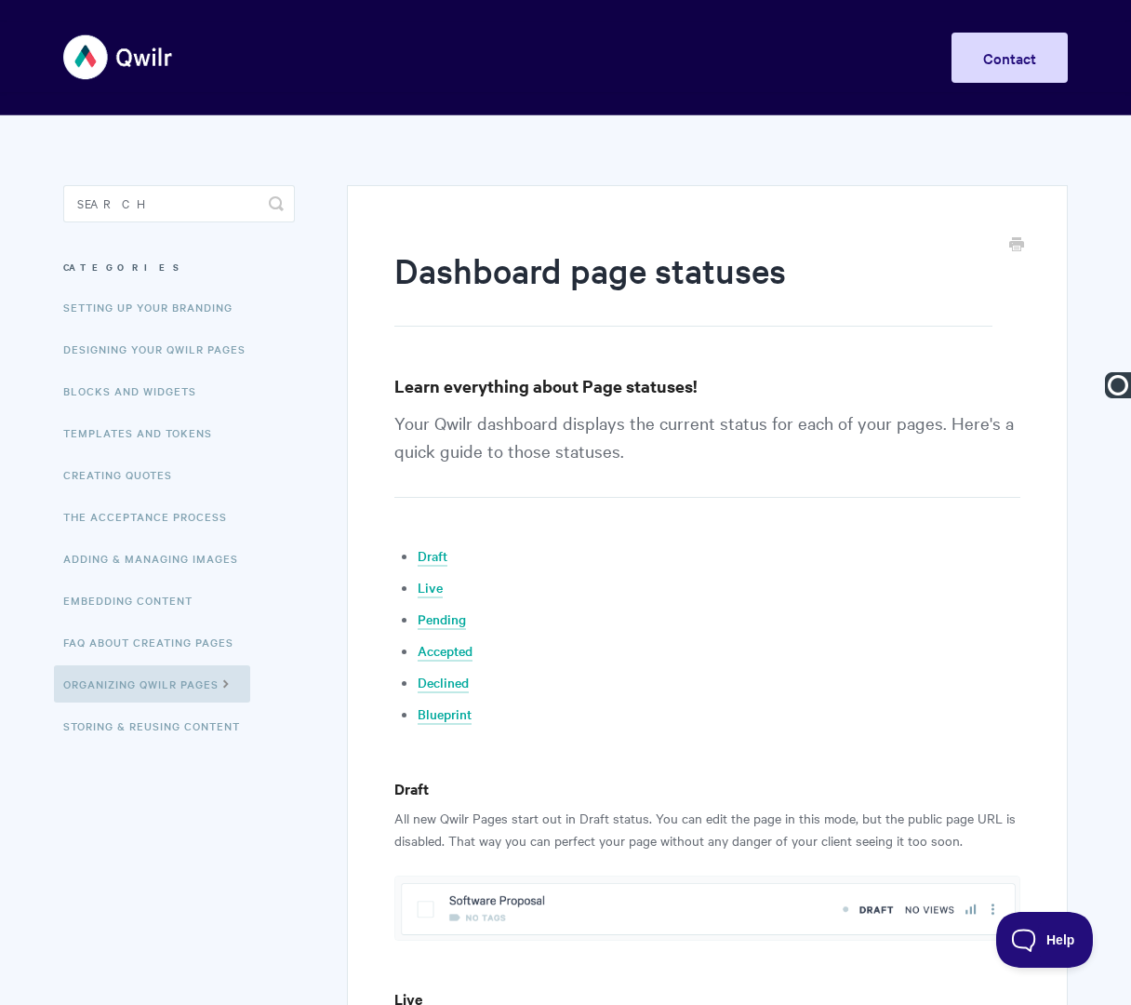
type input "Organizing Qwilr Pages | Dashboard Page Statuses"
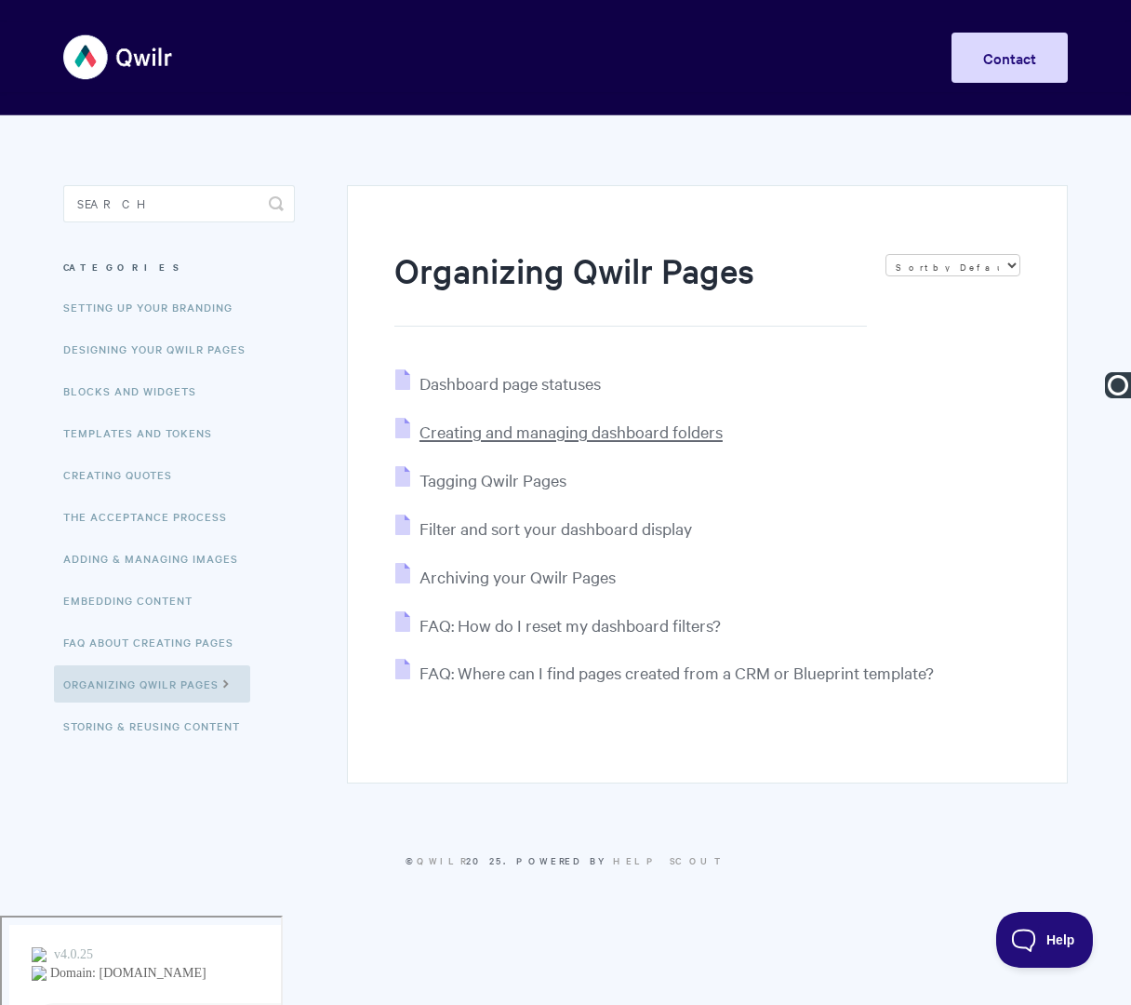
click at [457, 434] on span "Creating and managing dashboard folders" at bounding box center [571, 431] width 303 height 21
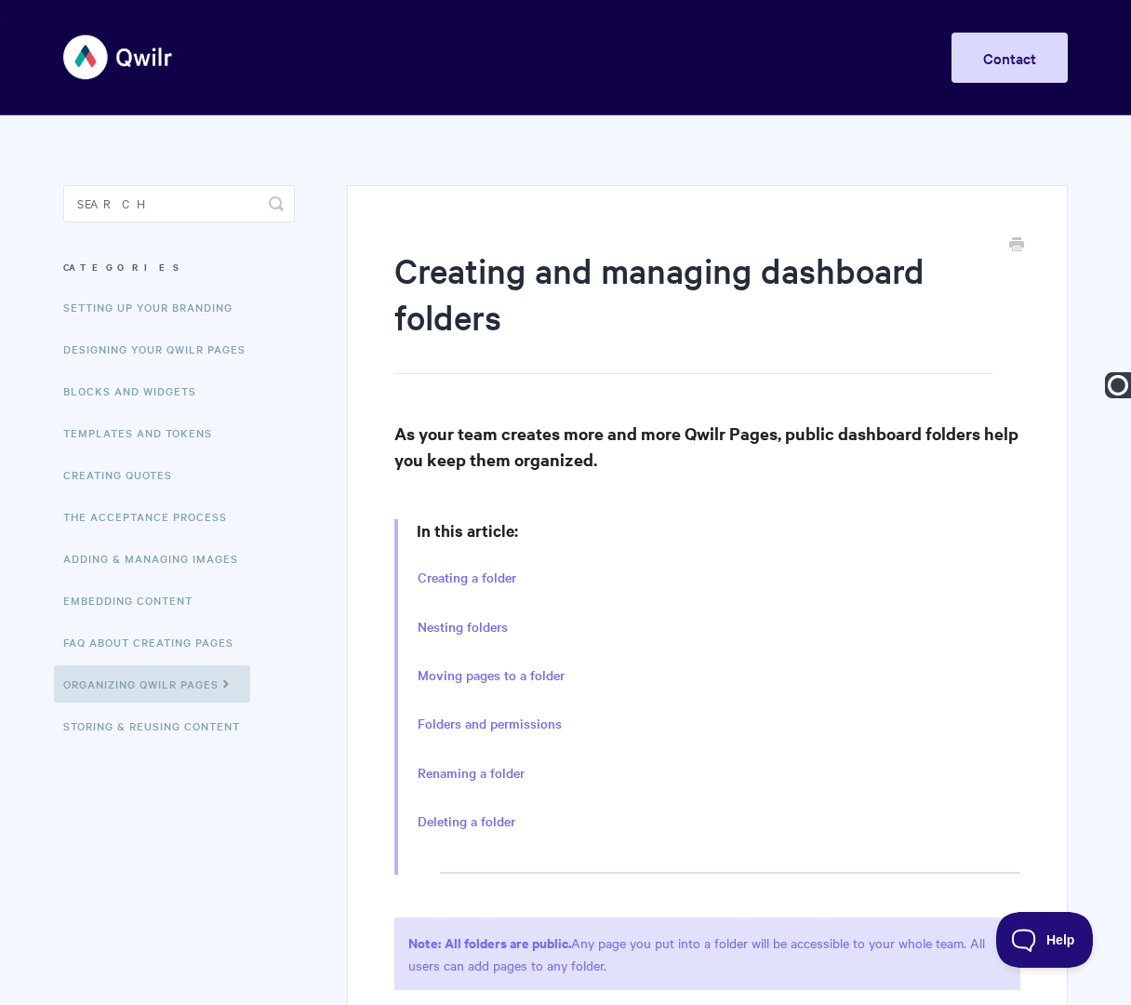
paste input "Organizing Qwilr Pages |"
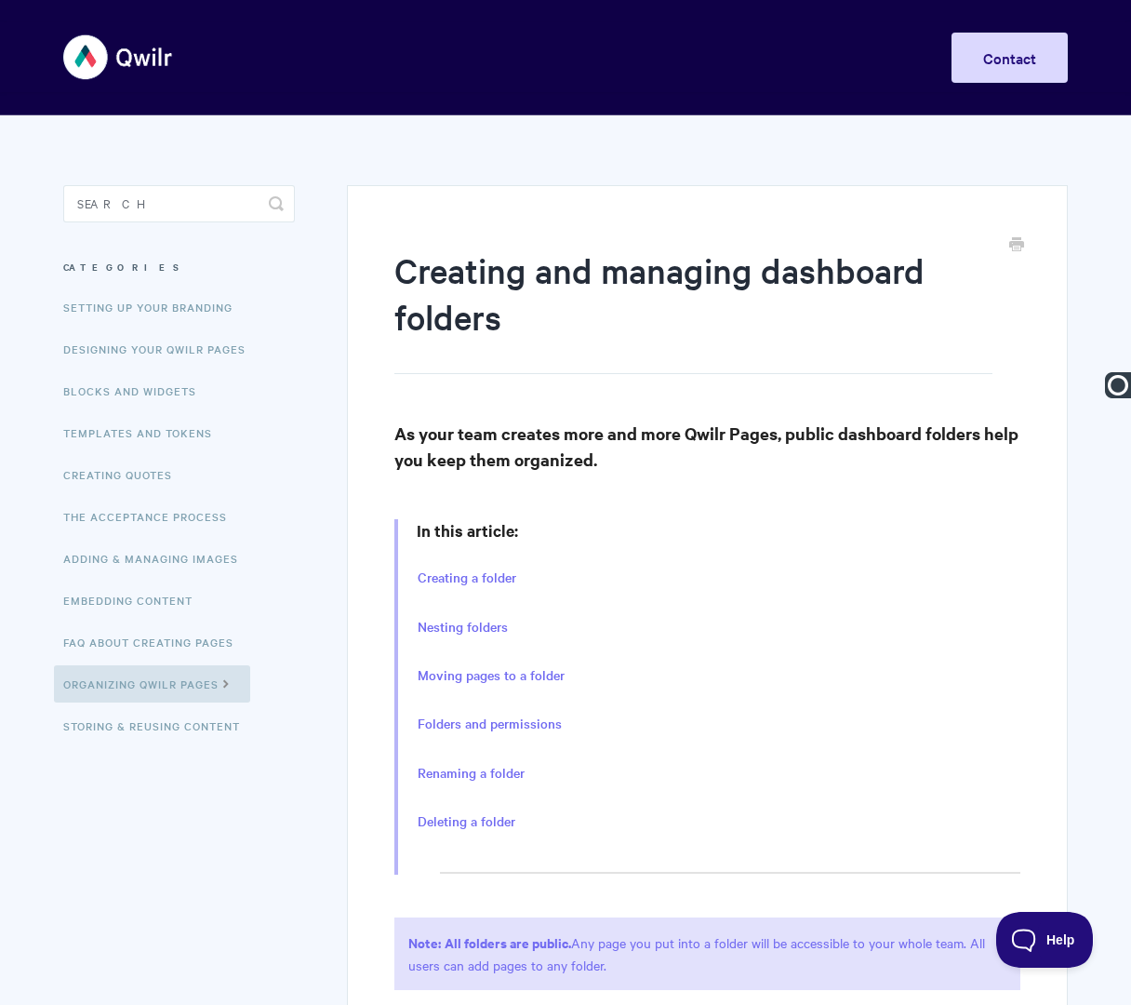
type input "Organizing Qwilr Pages | Creating and Managing Dashboard Folders"
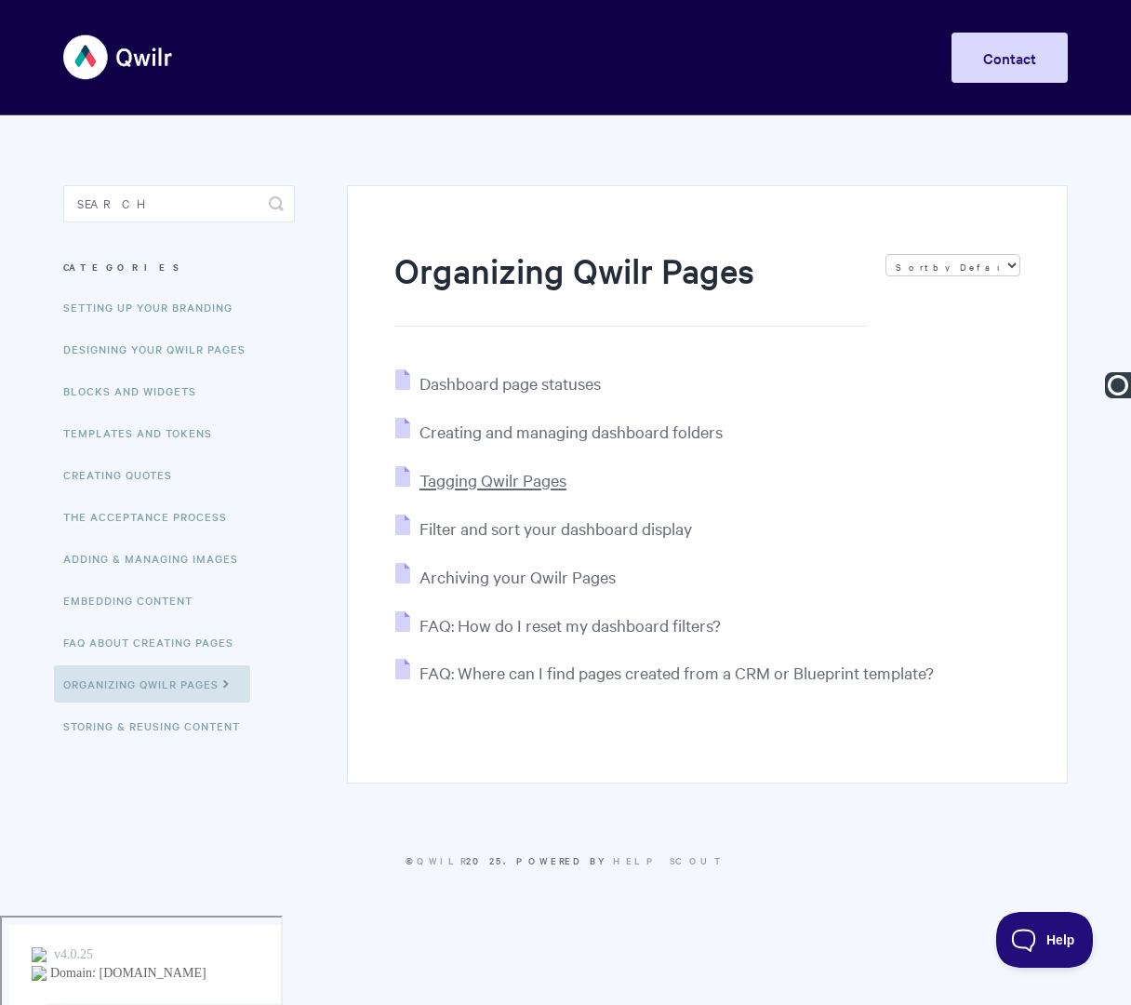
click at [487, 479] on span "Tagging Qwilr Pages" at bounding box center [493, 479] width 147 height 21
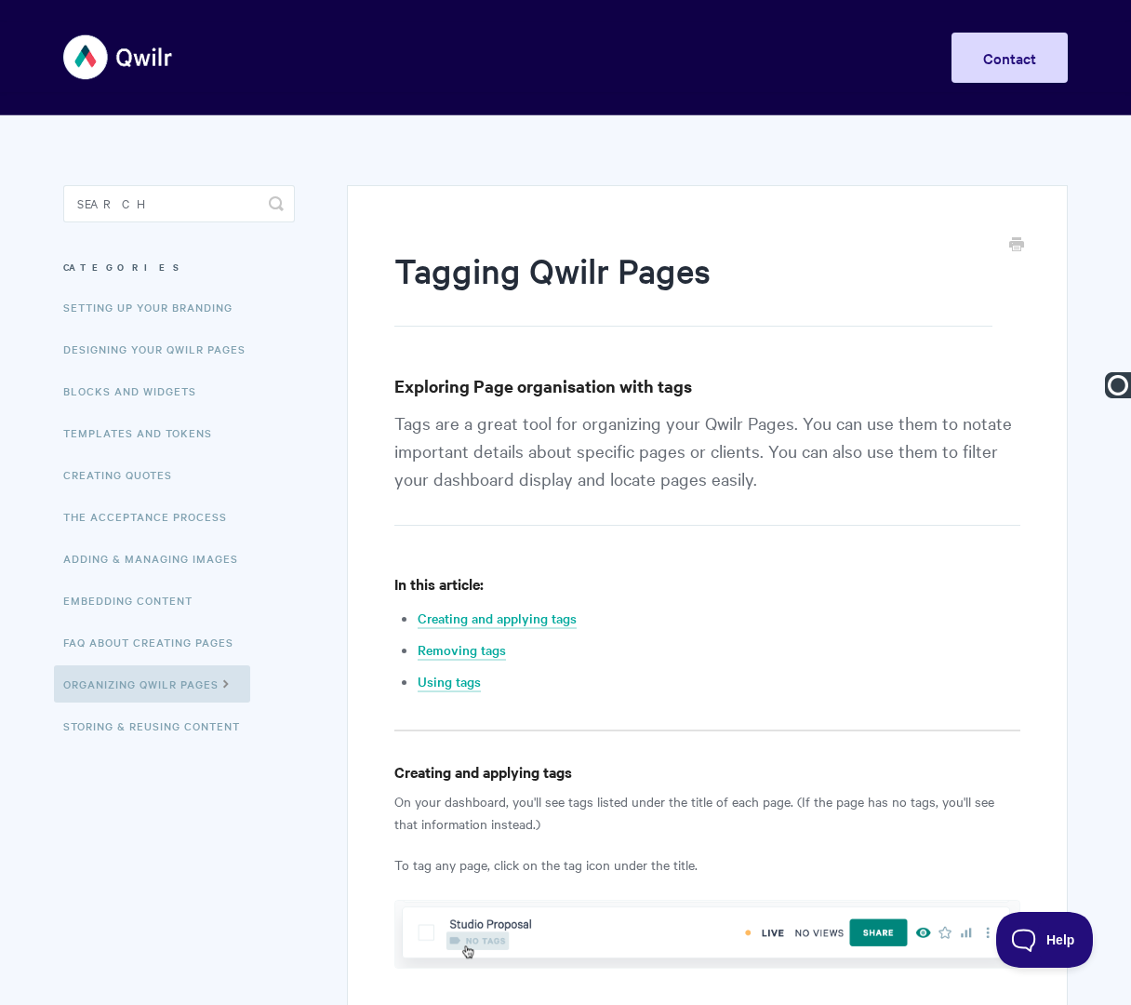
paste input "Organizing Qwilr Pages |"
type input "Organizing Qwilr Pages | Tagging Qwilr Pages"
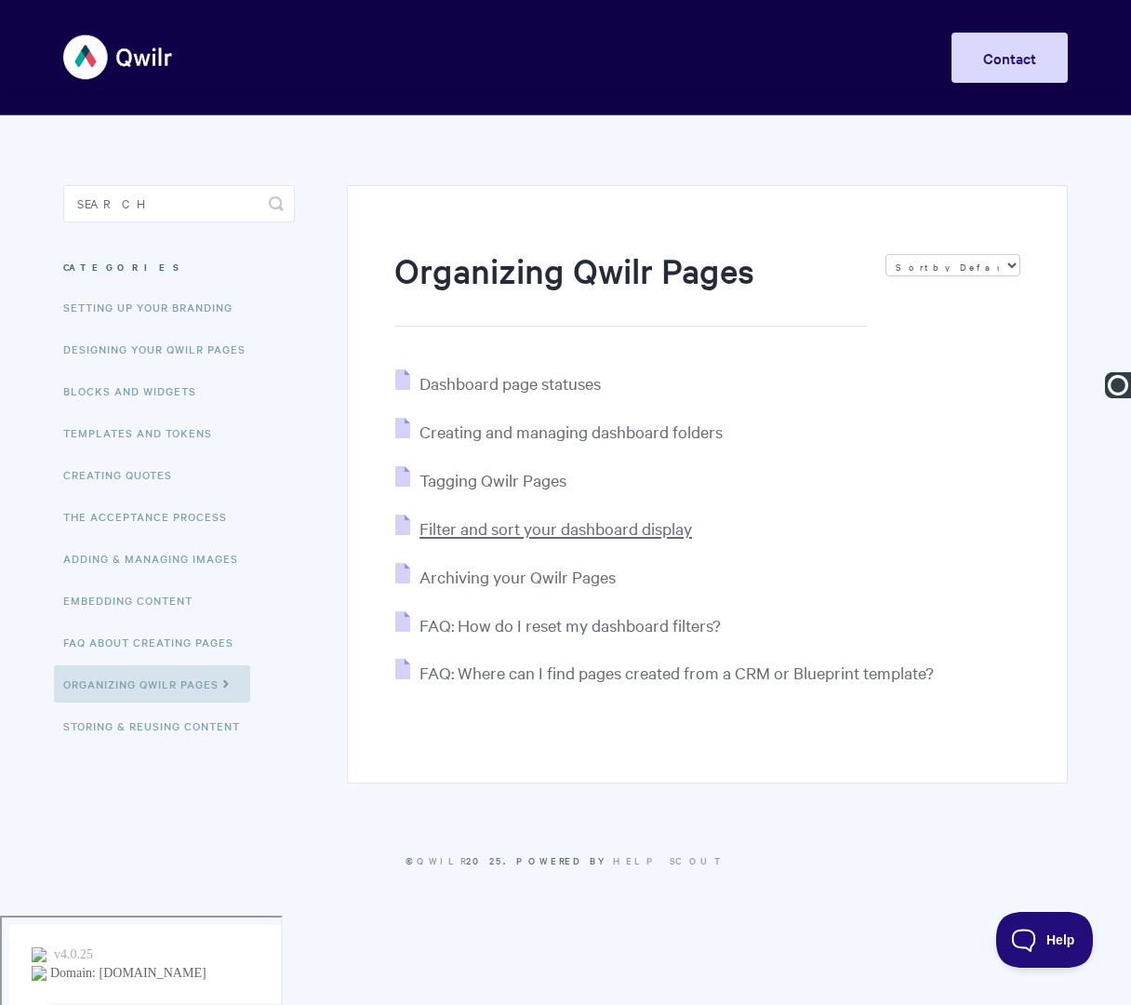
click at [484, 532] on span "Filter and sort your dashboard display" at bounding box center [556, 527] width 273 height 21
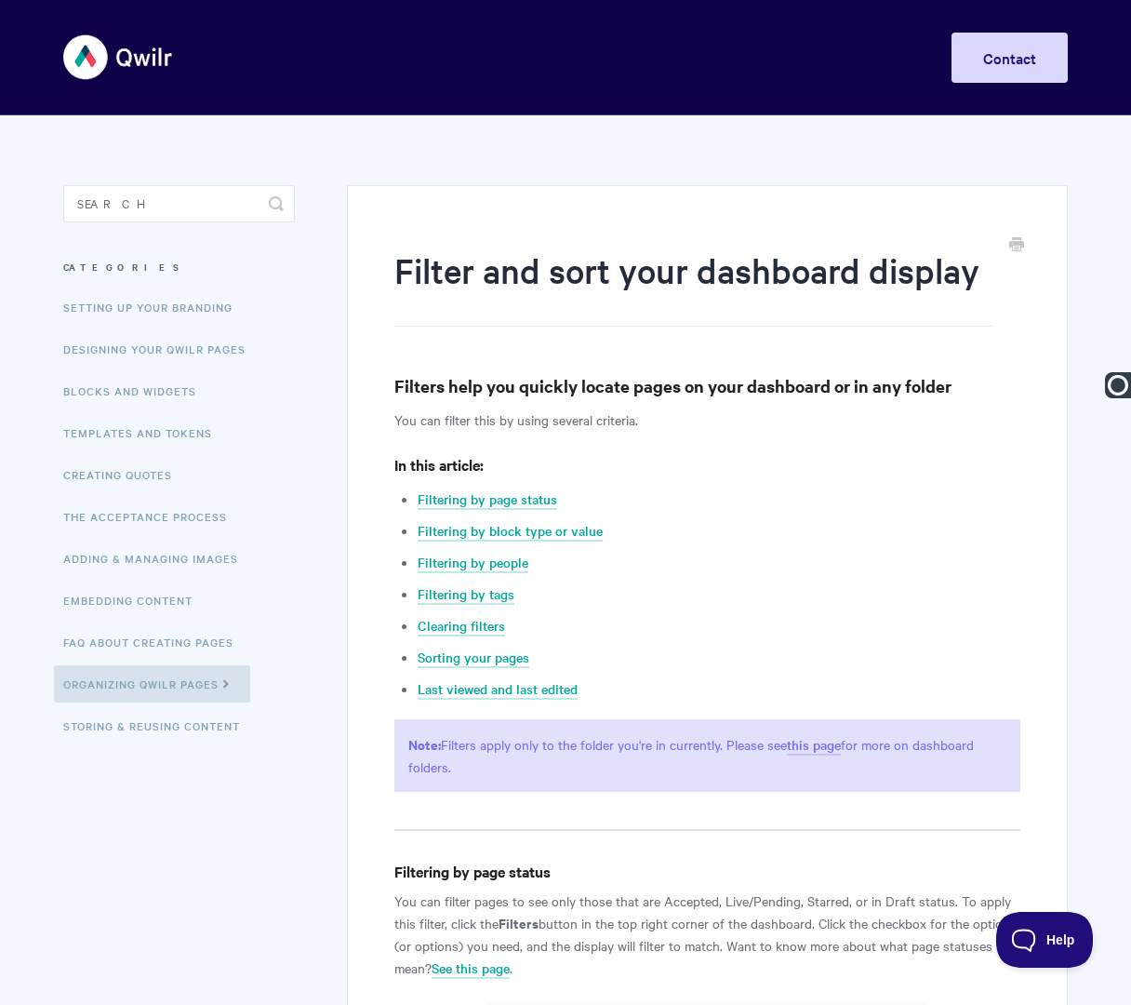
paste input "Organizing Qwilr Pages |"
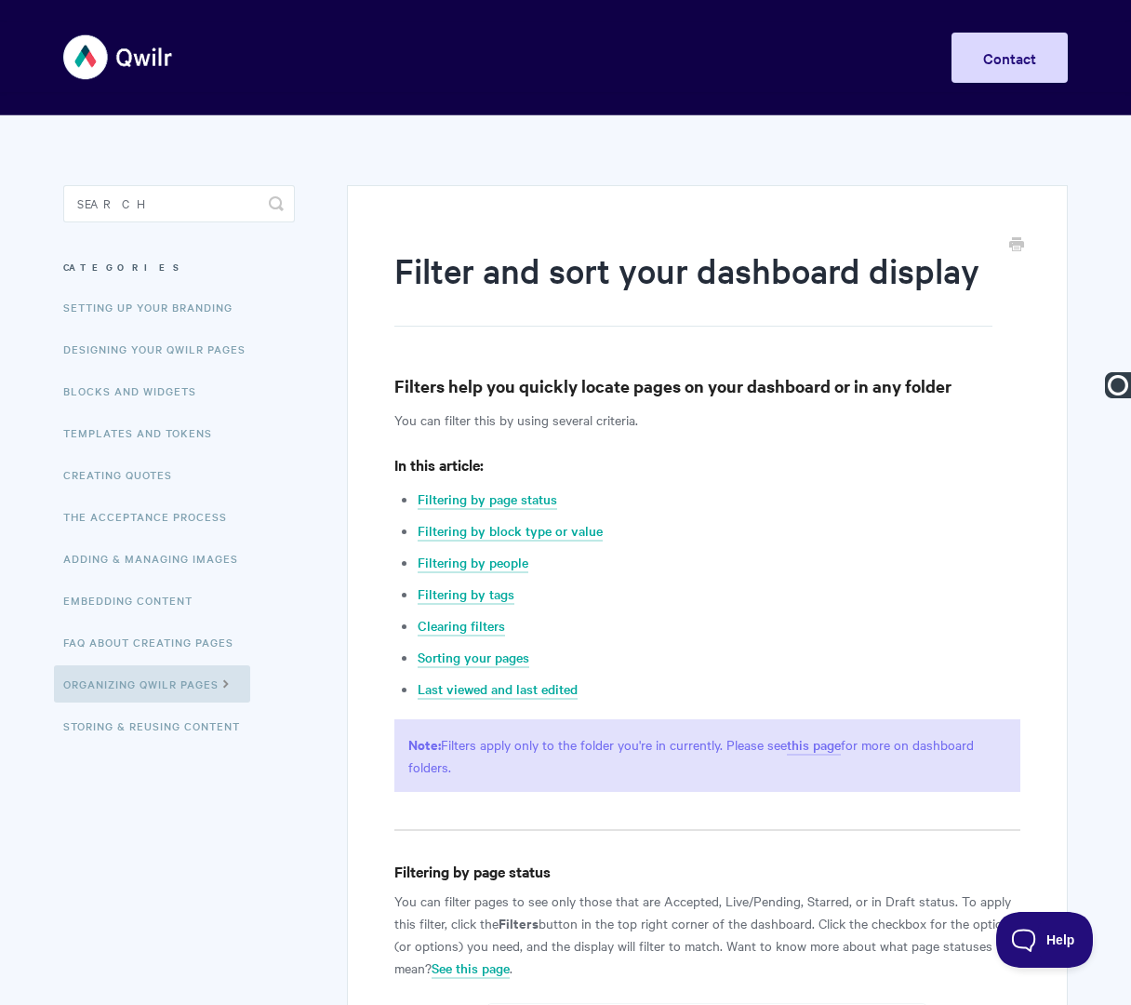
type input "Organizing Qwilr Pages | Filter and Sort Your Dashboard Display"
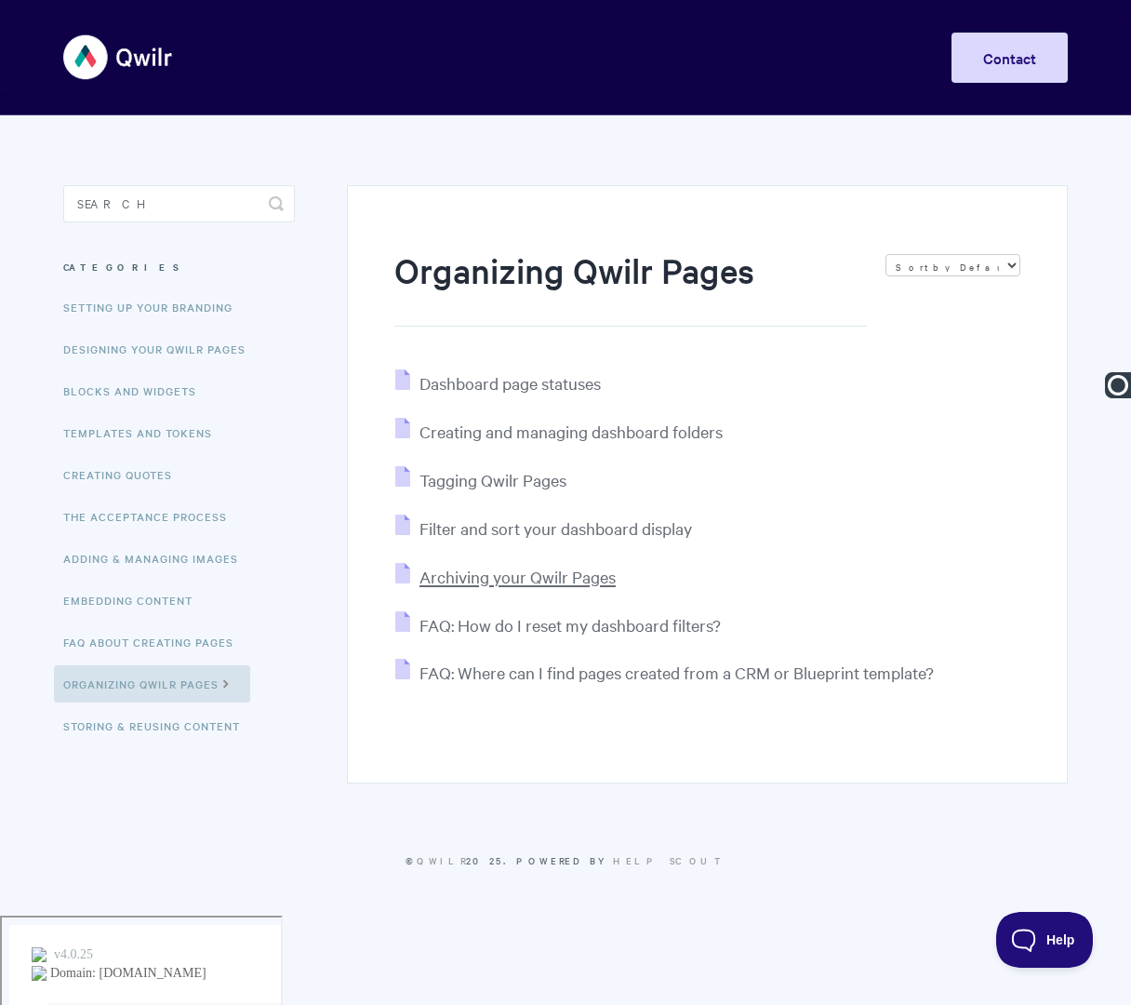
click at [502, 582] on span "Archiving your Qwilr Pages" at bounding box center [518, 576] width 196 height 21
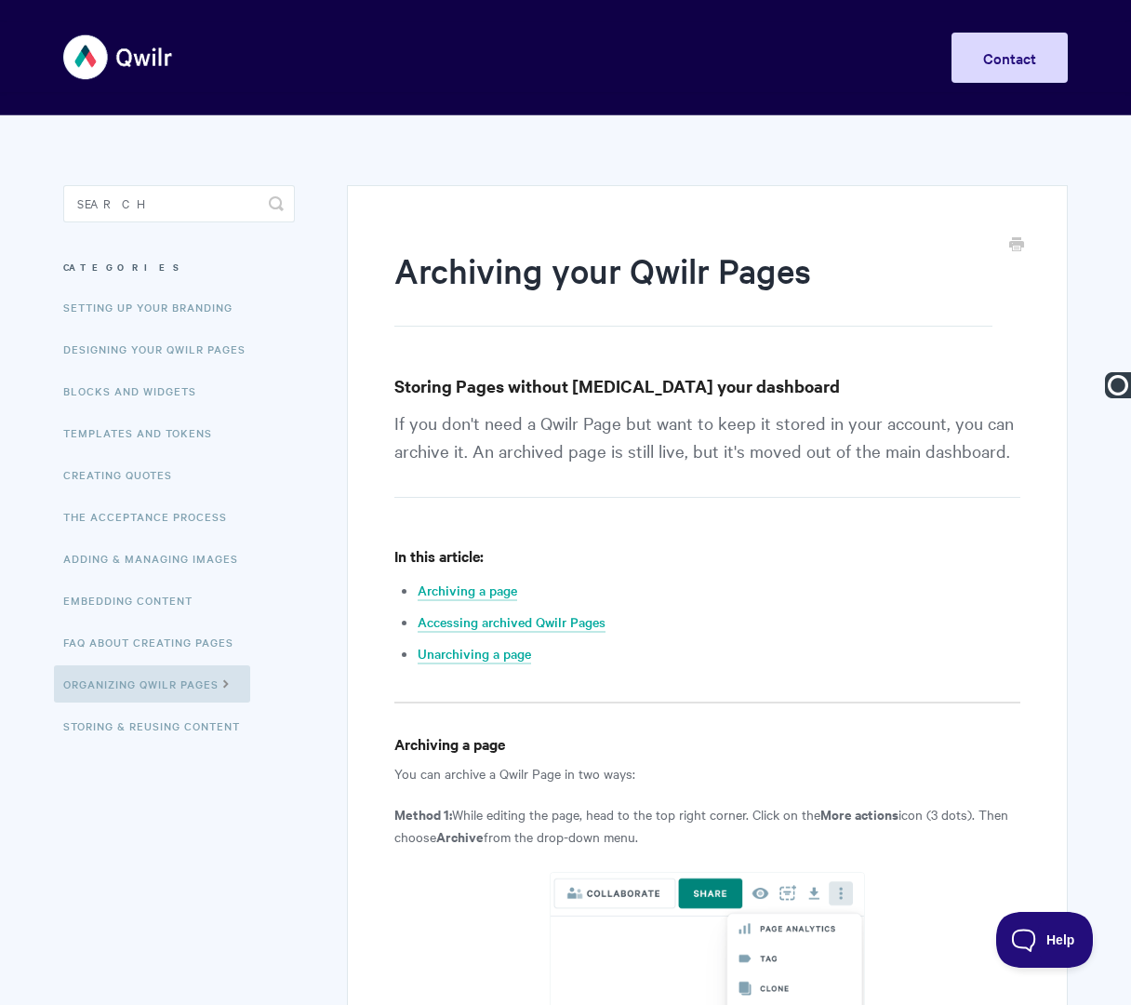
paste input "Organizing Qwilr Pages |"
type input "Organizing Qwilr Pages | Archiving Your Qwilr Pages"
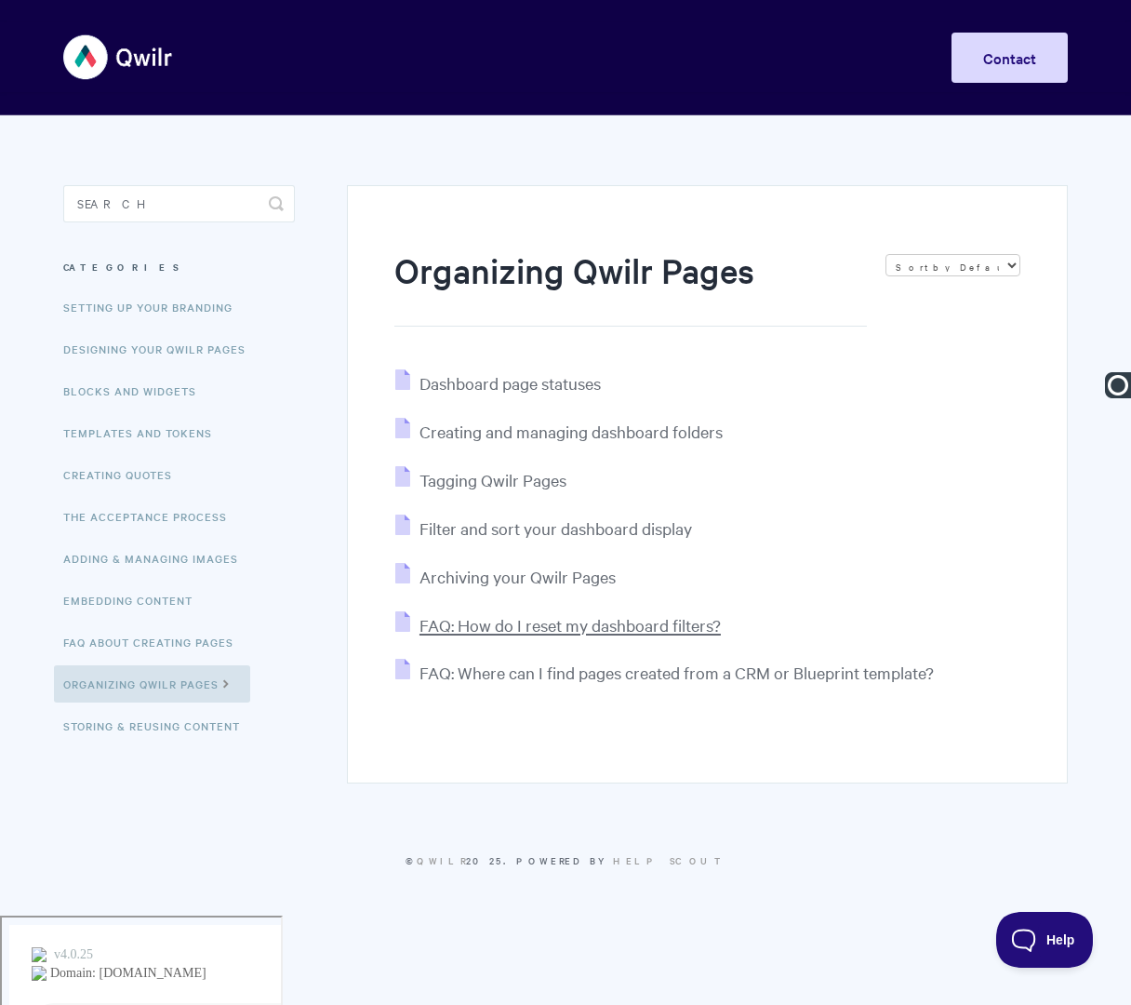
click at [499, 623] on span "FAQ: How do I reset my dashboard filters?" at bounding box center [570, 624] width 301 height 21
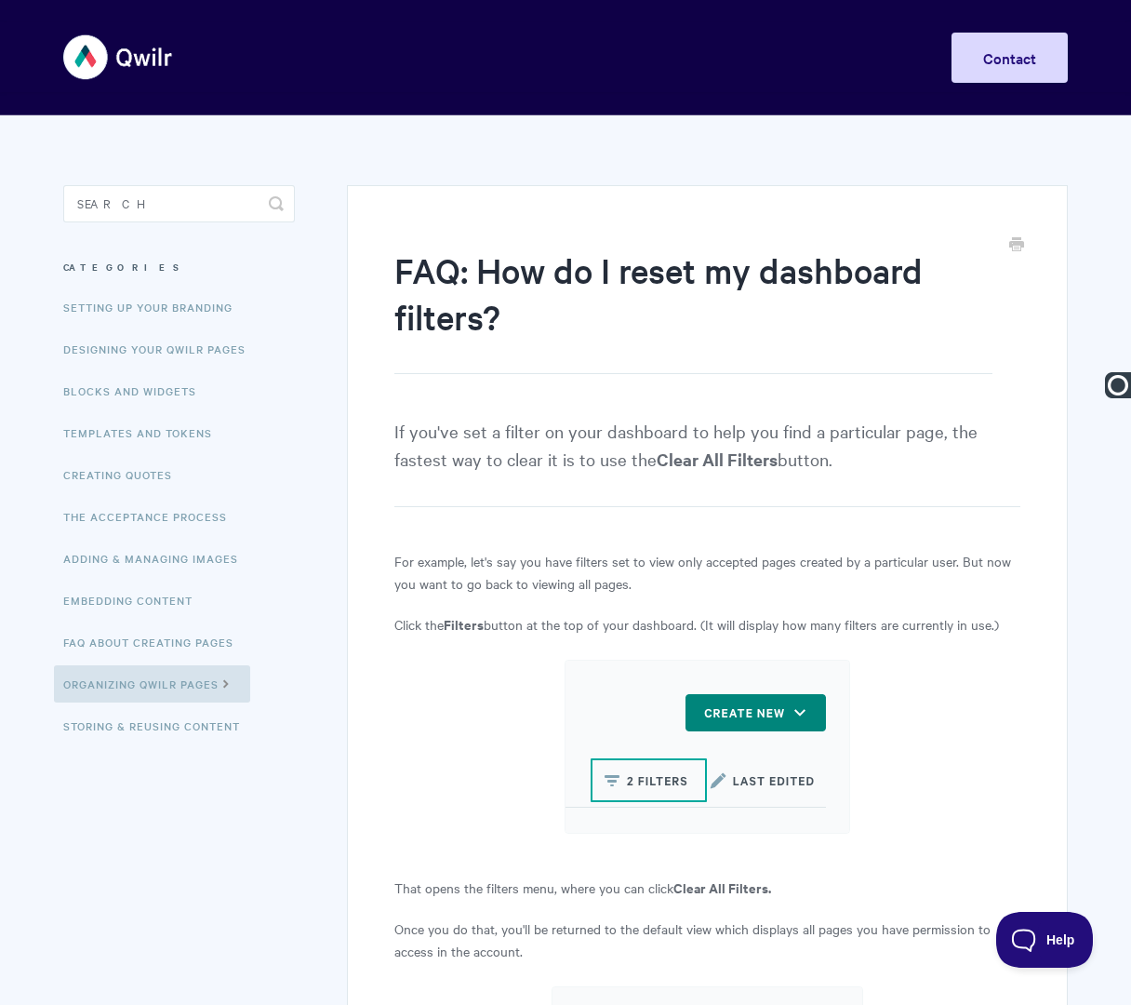
paste input "Organizing Qwilr Pages |"
type input "Organizing Qwilr Pages | FAQ: How do I reset my dashboard filters?"
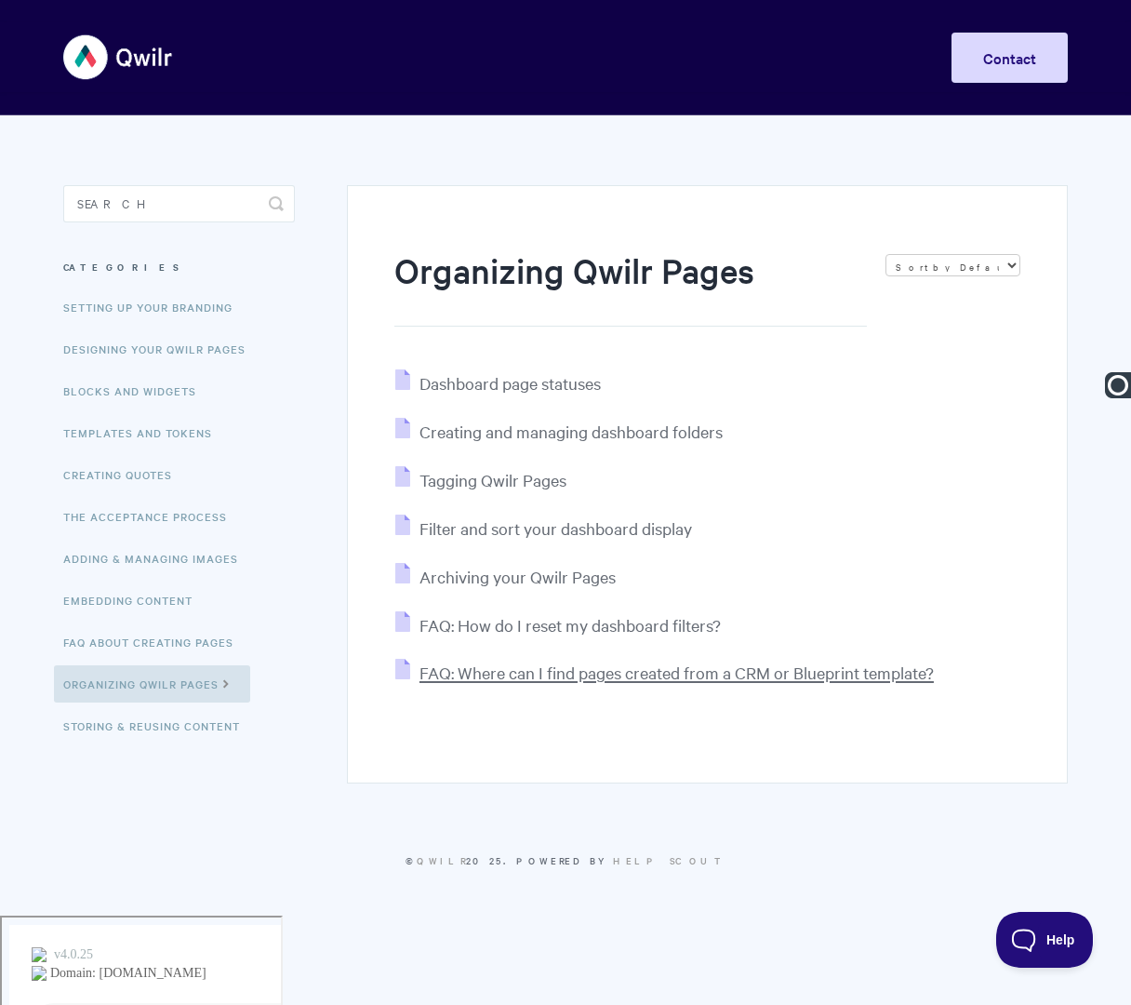
click at [515, 676] on span "FAQ: Where can I find pages created from a CRM or Blueprint template?" at bounding box center [677, 672] width 515 height 21
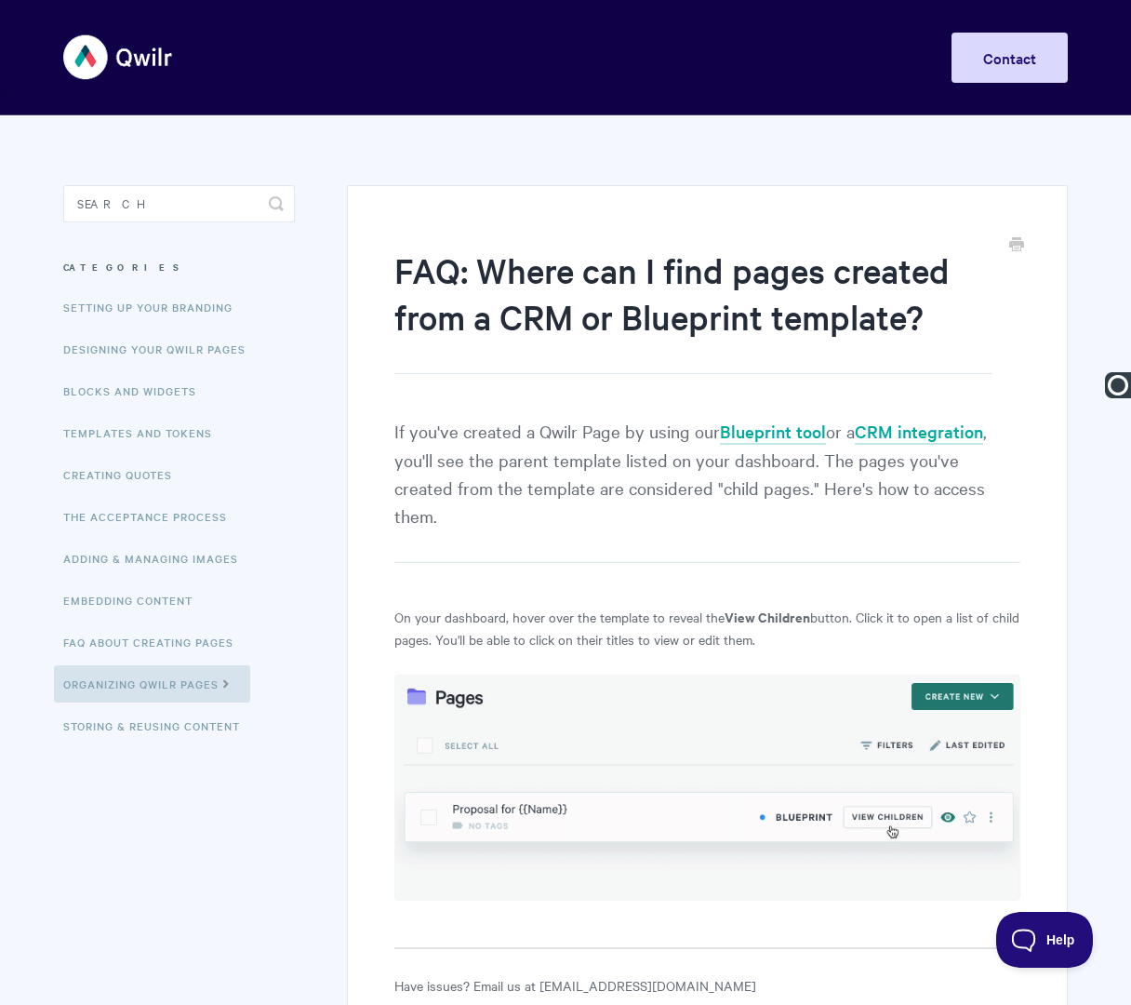
paste input "Organizing Qwilr Pages |"
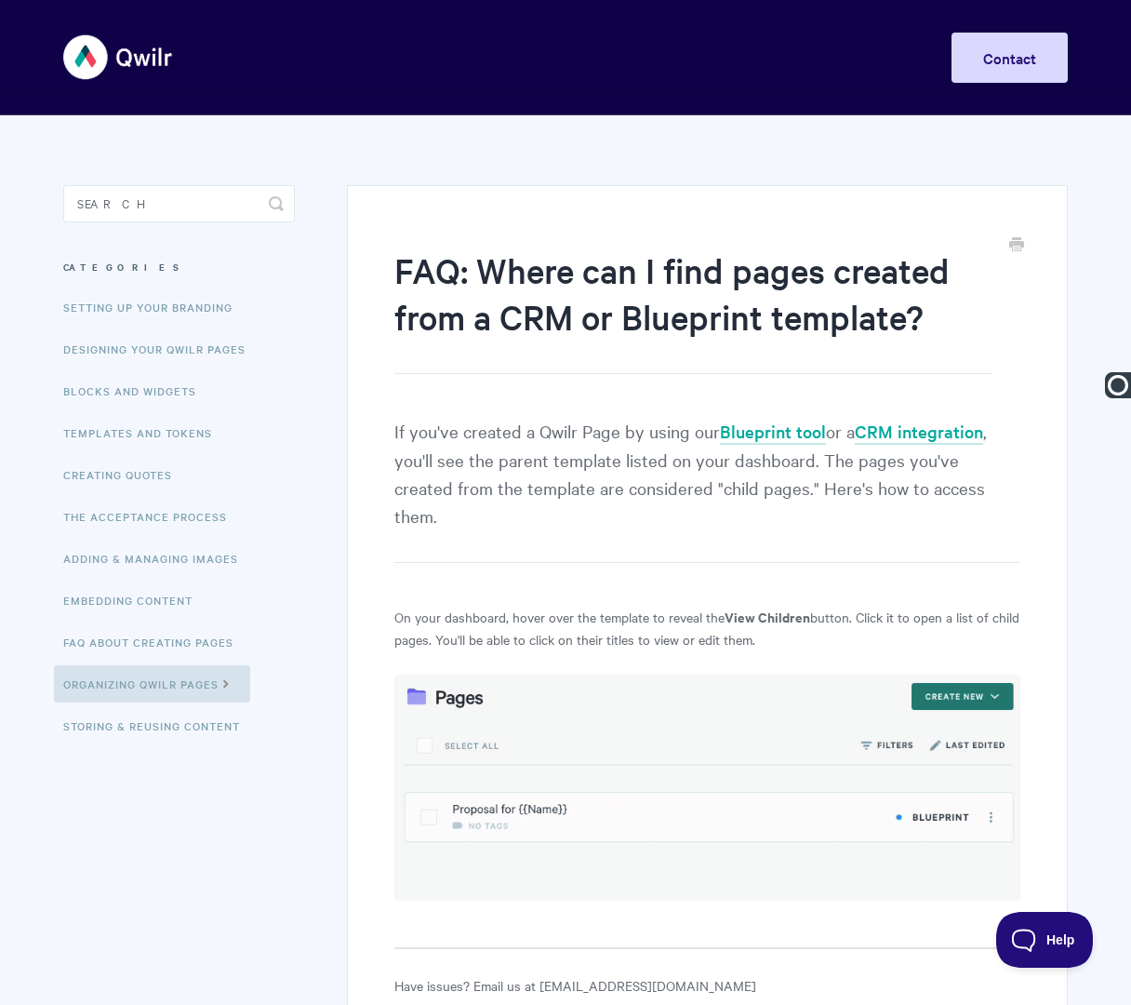
type input "Organizing Qwilr Pages | FAQ: Where can I find pages created from a CRM or Blue…"
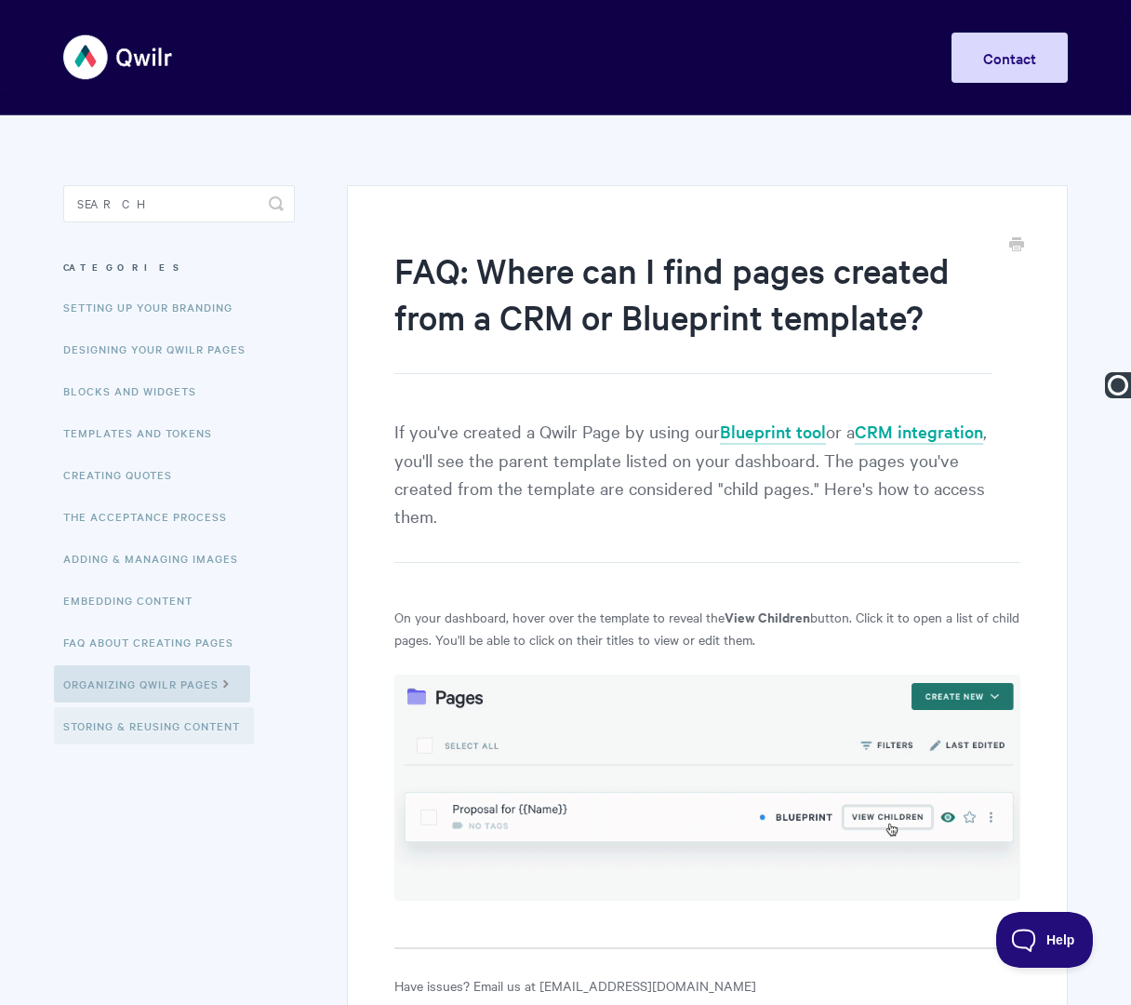
click at [125, 726] on link "Storing & Reusing Content" at bounding box center [154, 725] width 200 height 37
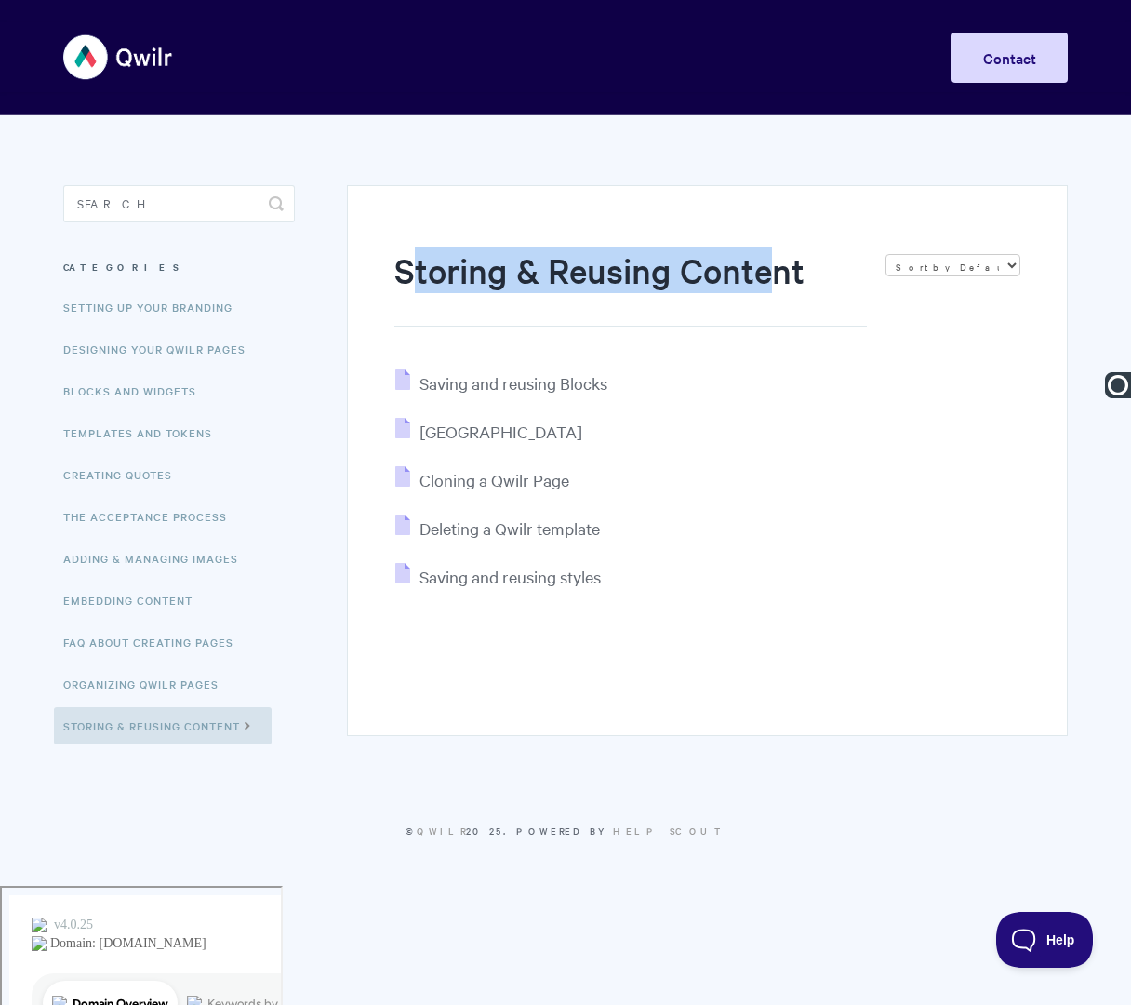
drag, startPoint x: 407, startPoint y: 276, endPoint x: 768, endPoint y: 273, distance: 361.9
click at [768, 273] on h1 "Storing & Reusing Content" at bounding box center [630, 287] width 473 height 80
drag, startPoint x: 826, startPoint y: 274, endPoint x: 352, endPoint y: 268, distance: 474.5
click at [352, 268] on div "Storing & Reusing Content Sort by Default Sort A-Z Sort by Popularity Sort by L…" at bounding box center [707, 460] width 721 height 551
copy h1 "Storing & Reusing Content"
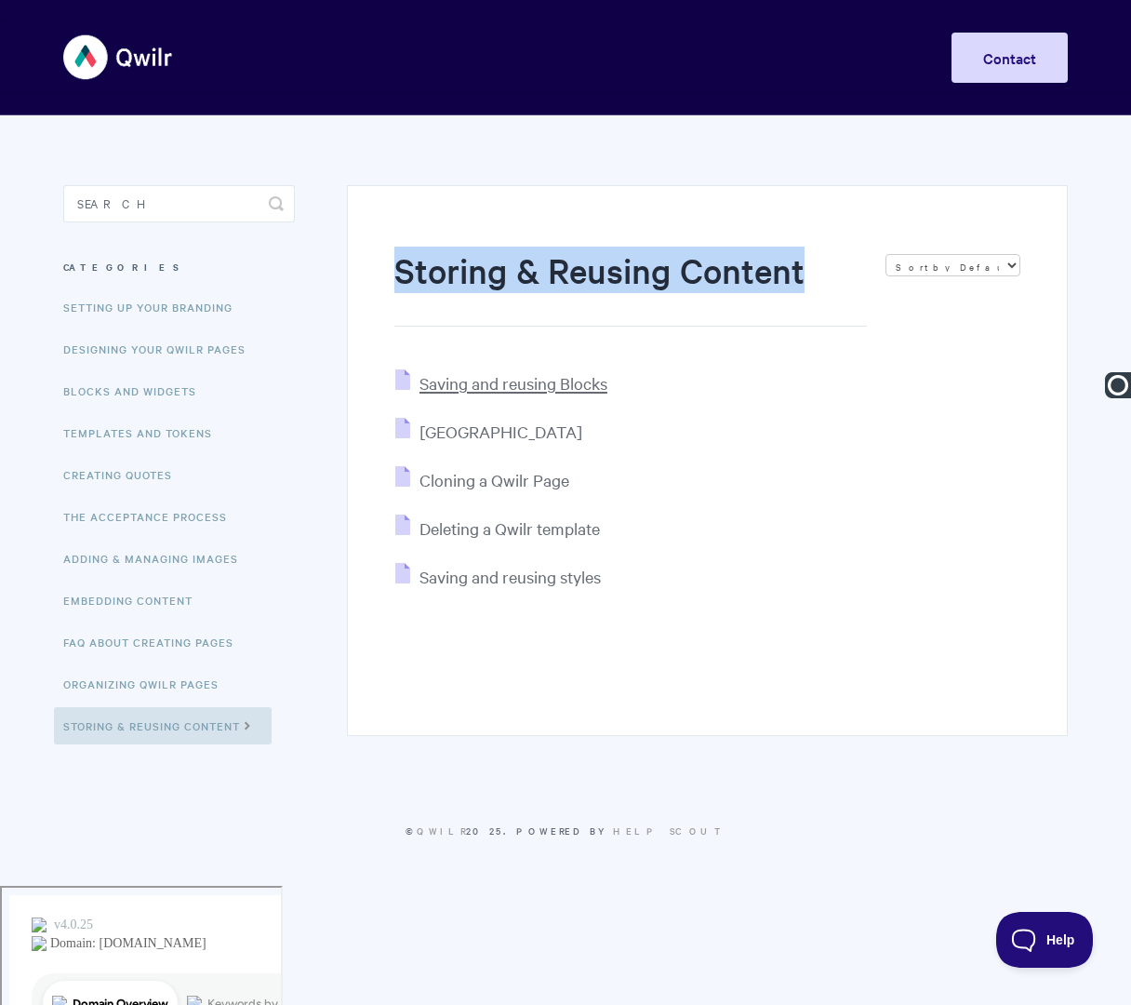
click at [528, 384] on span "Saving and reusing Blocks" at bounding box center [514, 382] width 188 height 21
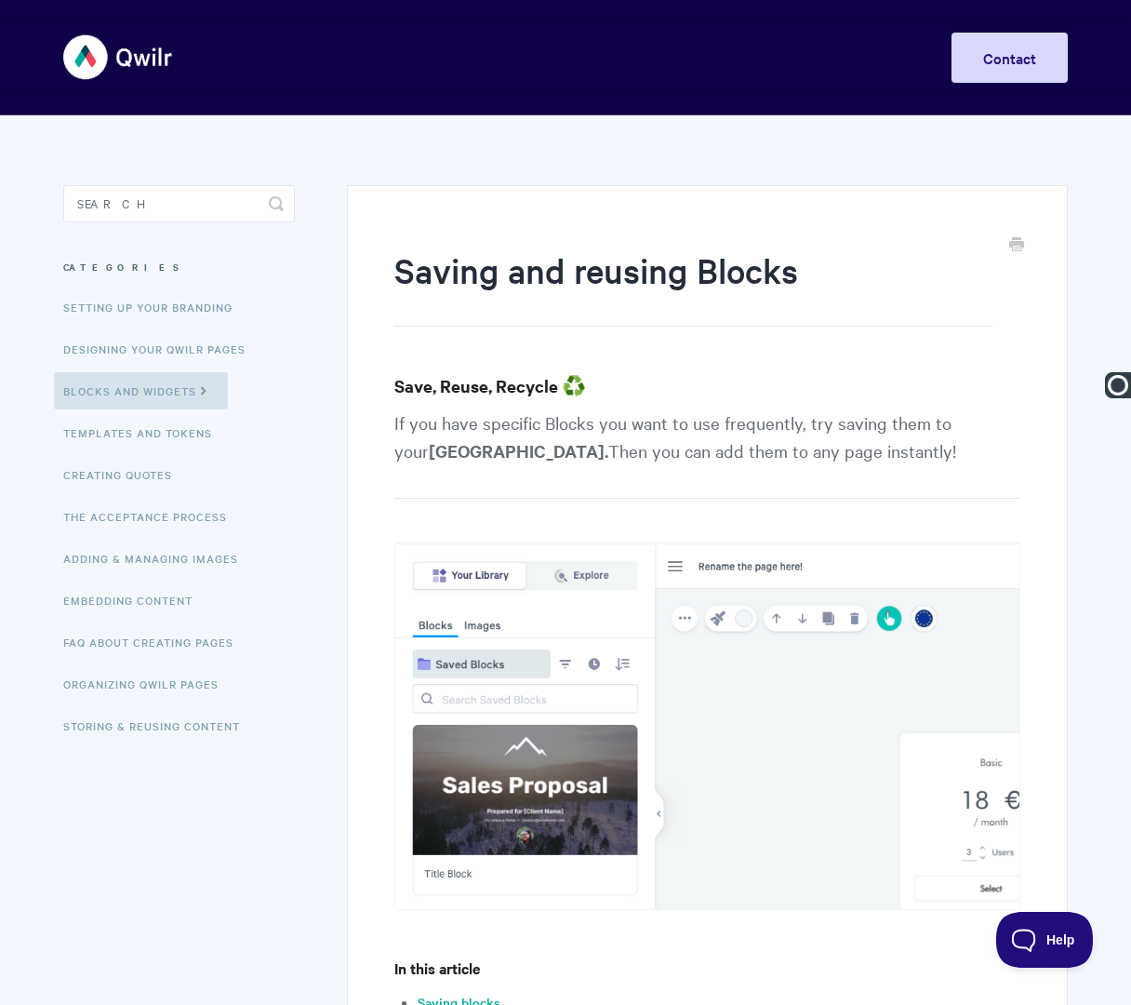
paste input "Storing & Reusing Content"
drag, startPoint x: 253, startPoint y: 115, endPoint x: 35, endPoint y: 115, distance: 217.7
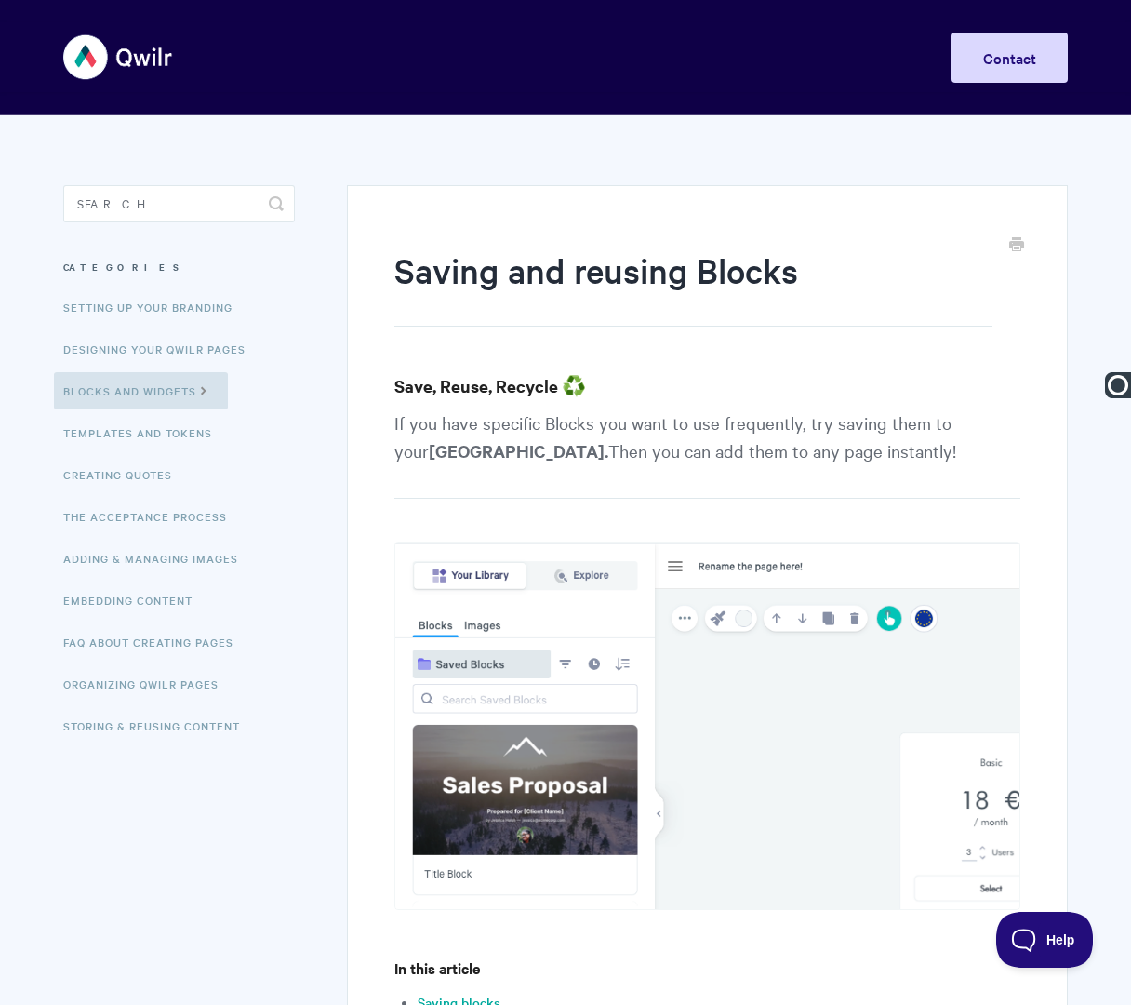
type input "Storing & Reusing Content | Saving and Reusing Blocks"
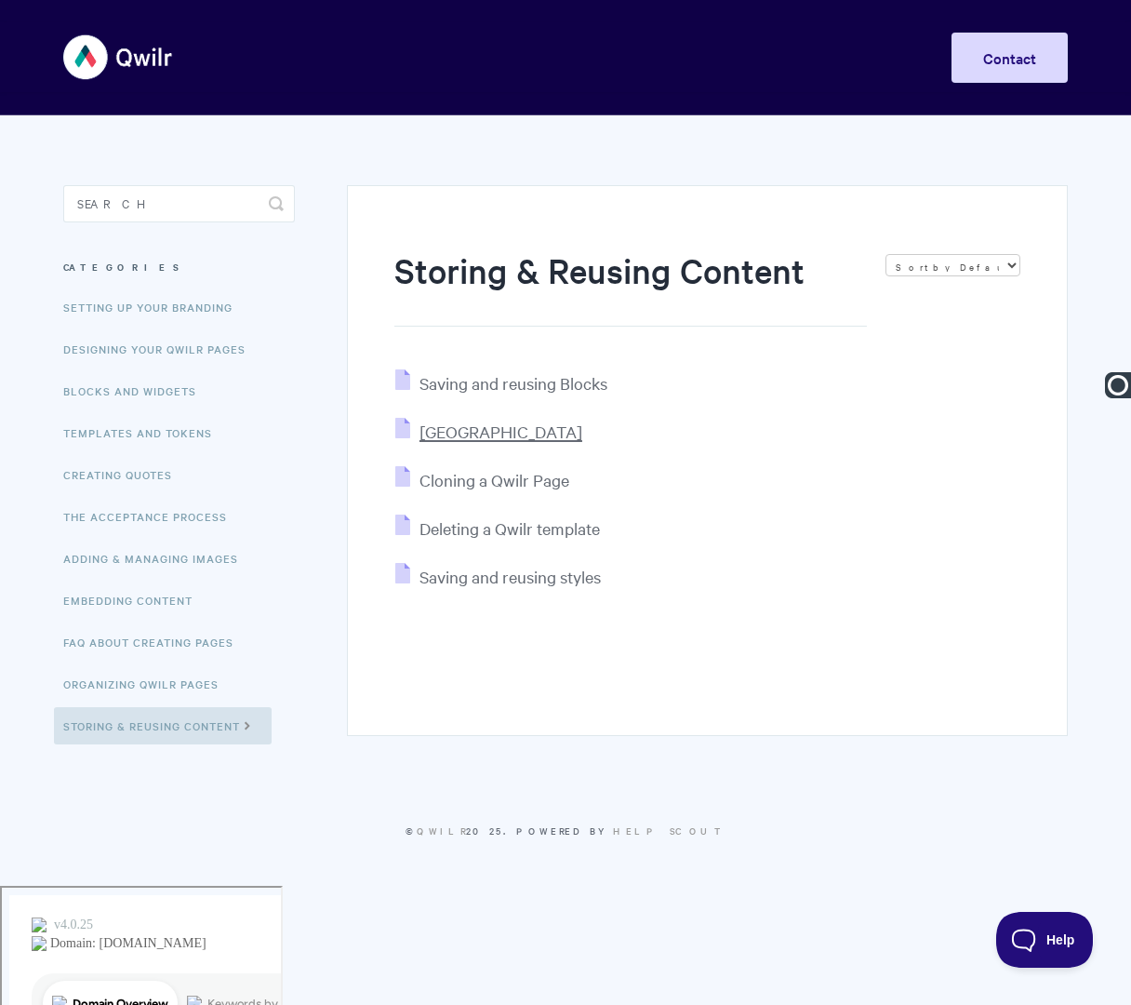
click at [515, 427] on span "[GEOGRAPHIC_DATA]" at bounding box center [501, 431] width 163 height 21
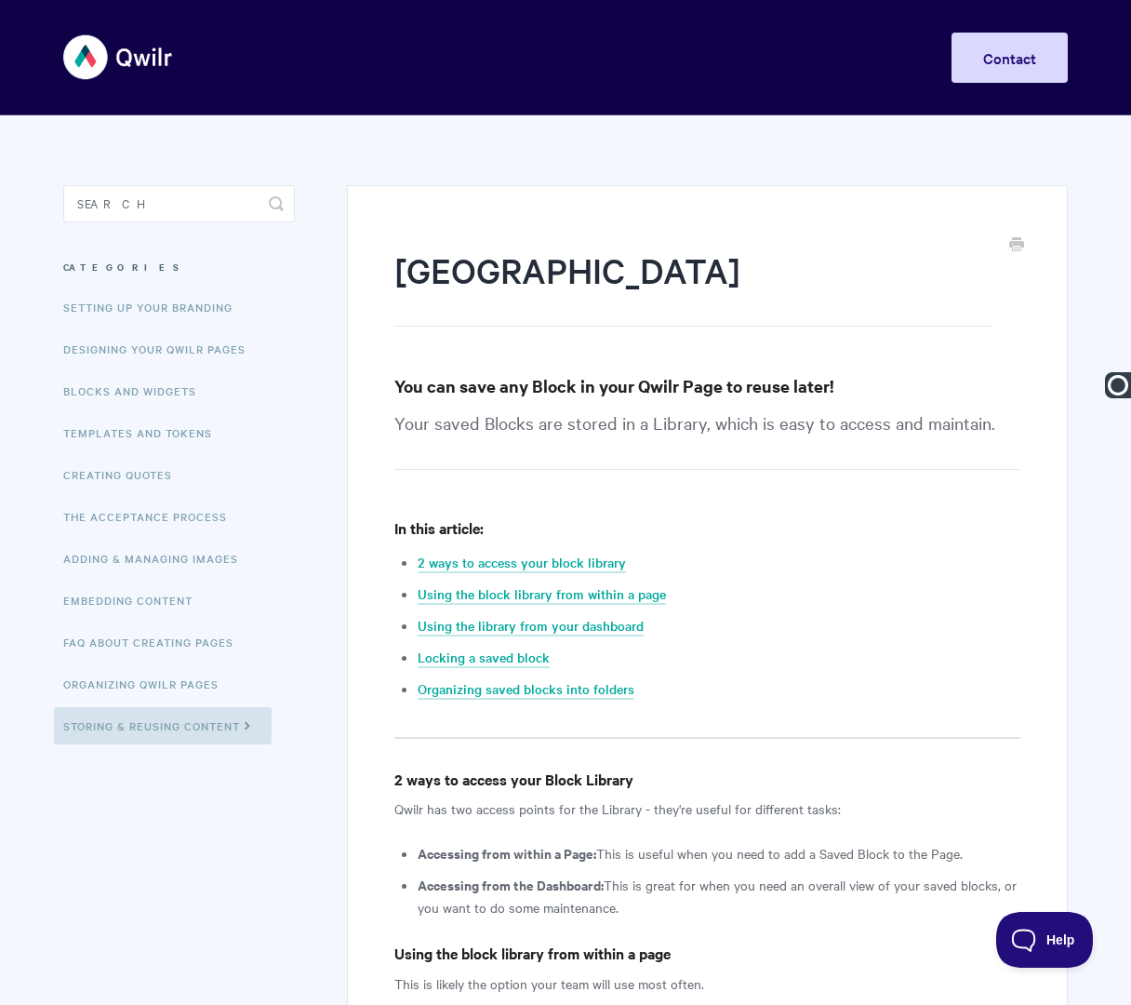
paste input "Storing & Reusing Content |"
type input "Storing & Reusing Content | Saved Block Library"
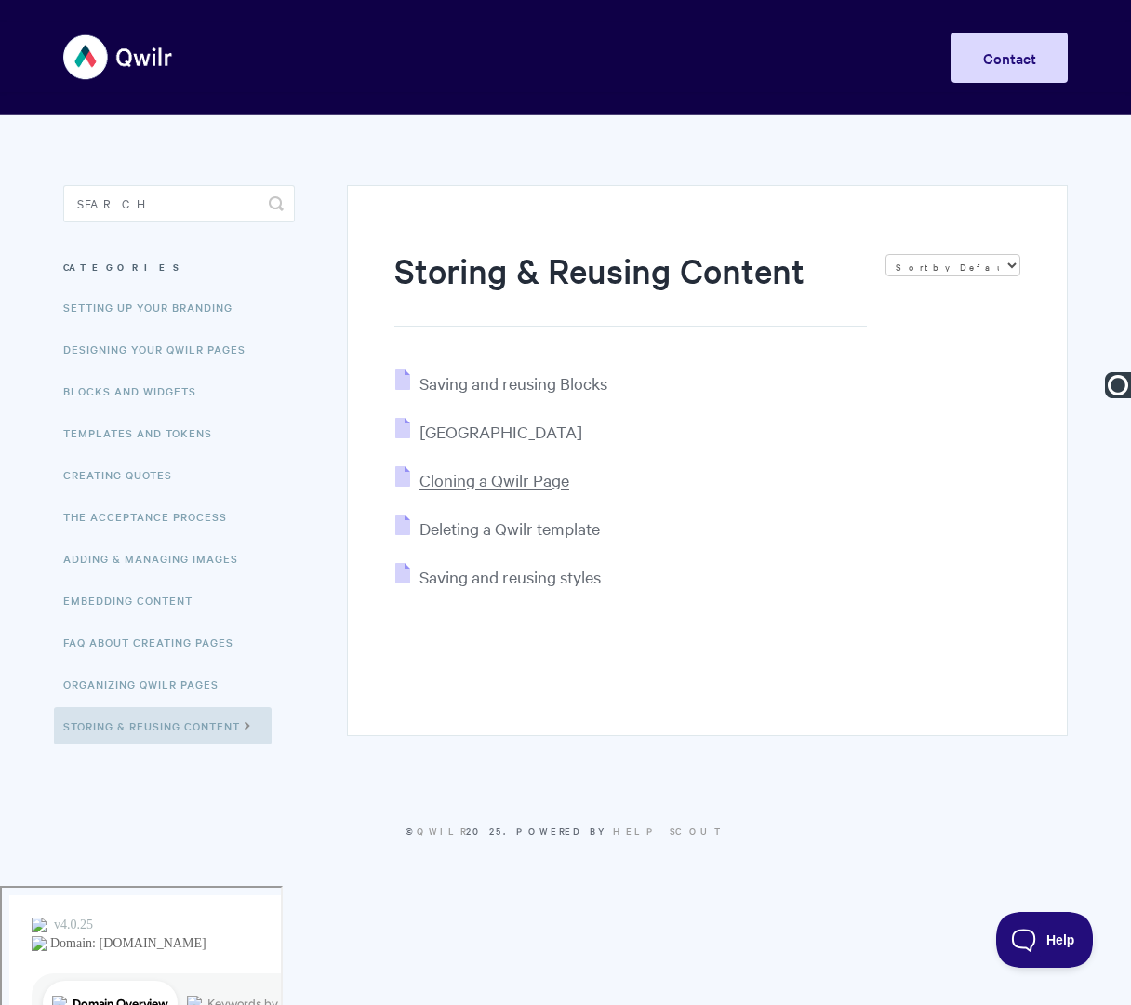
click at [468, 487] on span "Cloning a Qwilr Page" at bounding box center [495, 479] width 150 height 21
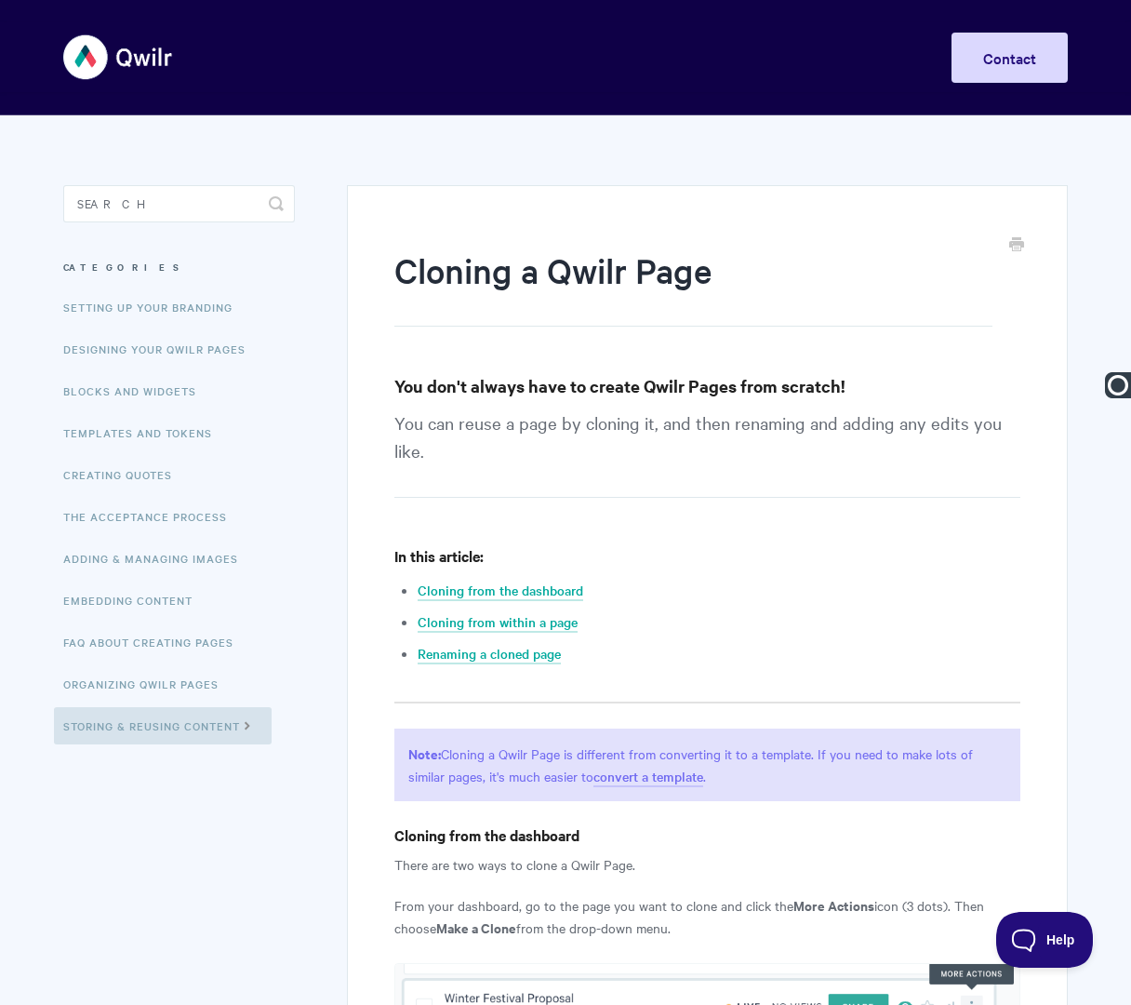
paste input "Storing & Reusing Content |"
type input "Storing & Reusing Content | Cloning a Qwilr Page"
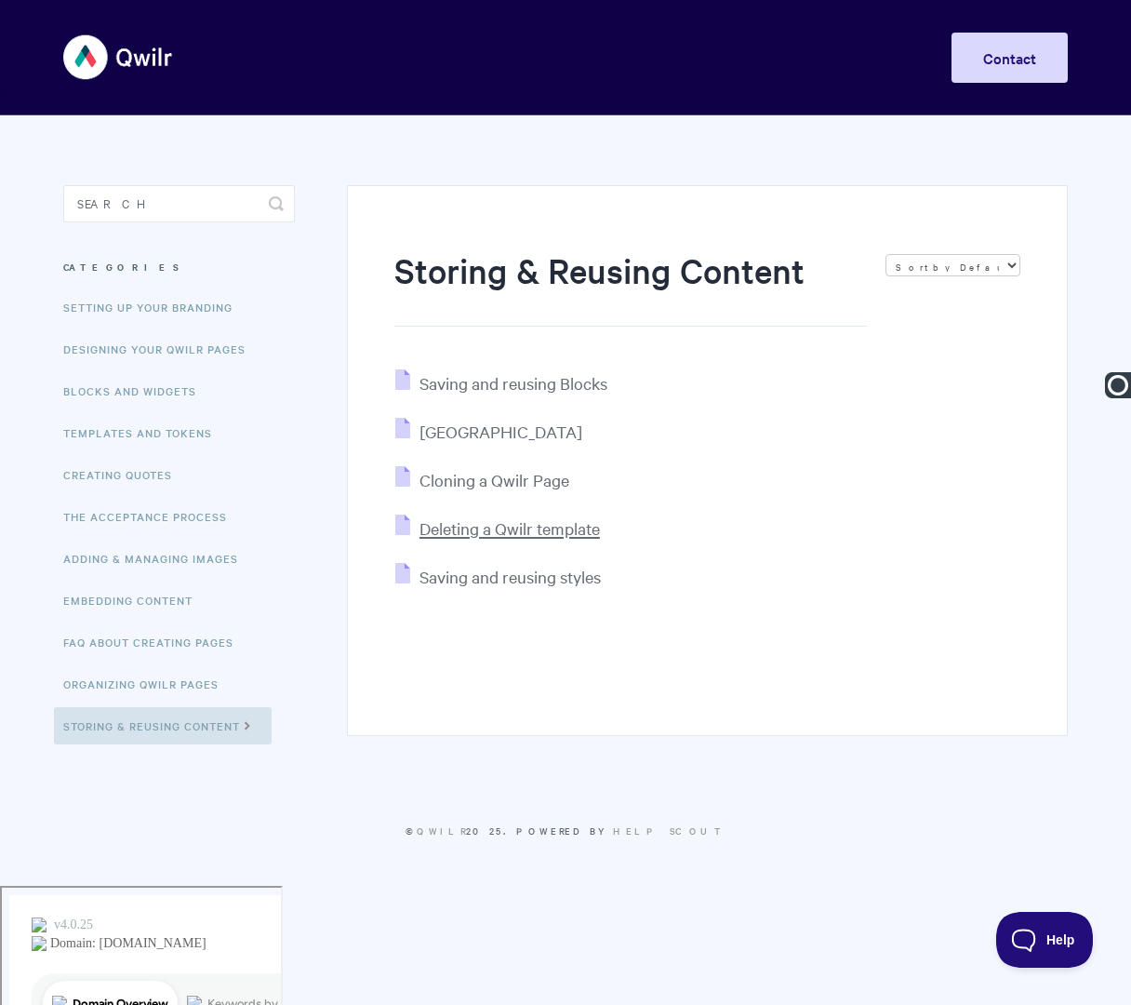
click at [536, 526] on span "Deleting a Qwilr template" at bounding box center [510, 527] width 180 height 21
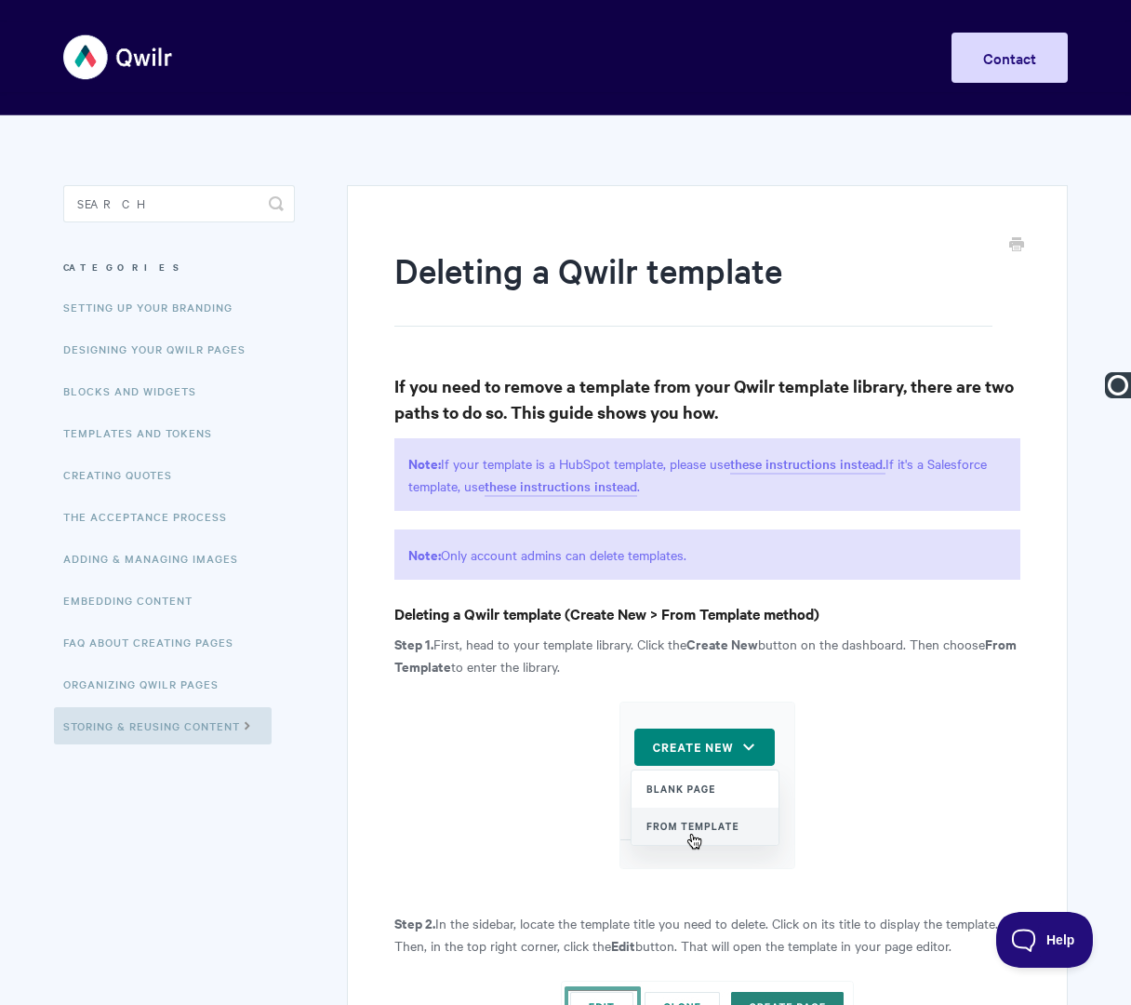
paste input "Storing & Reusing Content |"
type input "Storing & Reusing Content | Deleting a Qwilr Template"
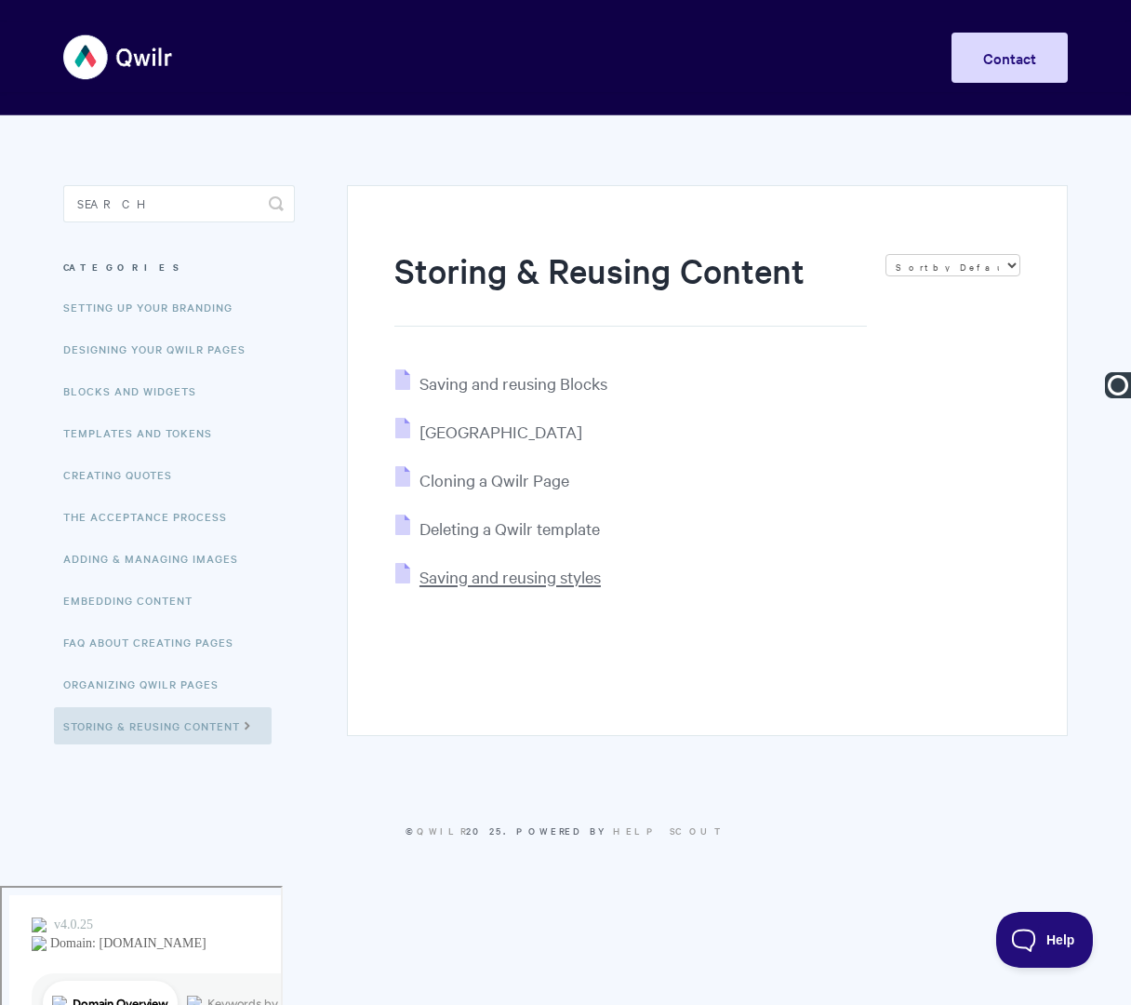
click at [466, 576] on span "Saving and reusing styles" at bounding box center [510, 576] width 181 height 21
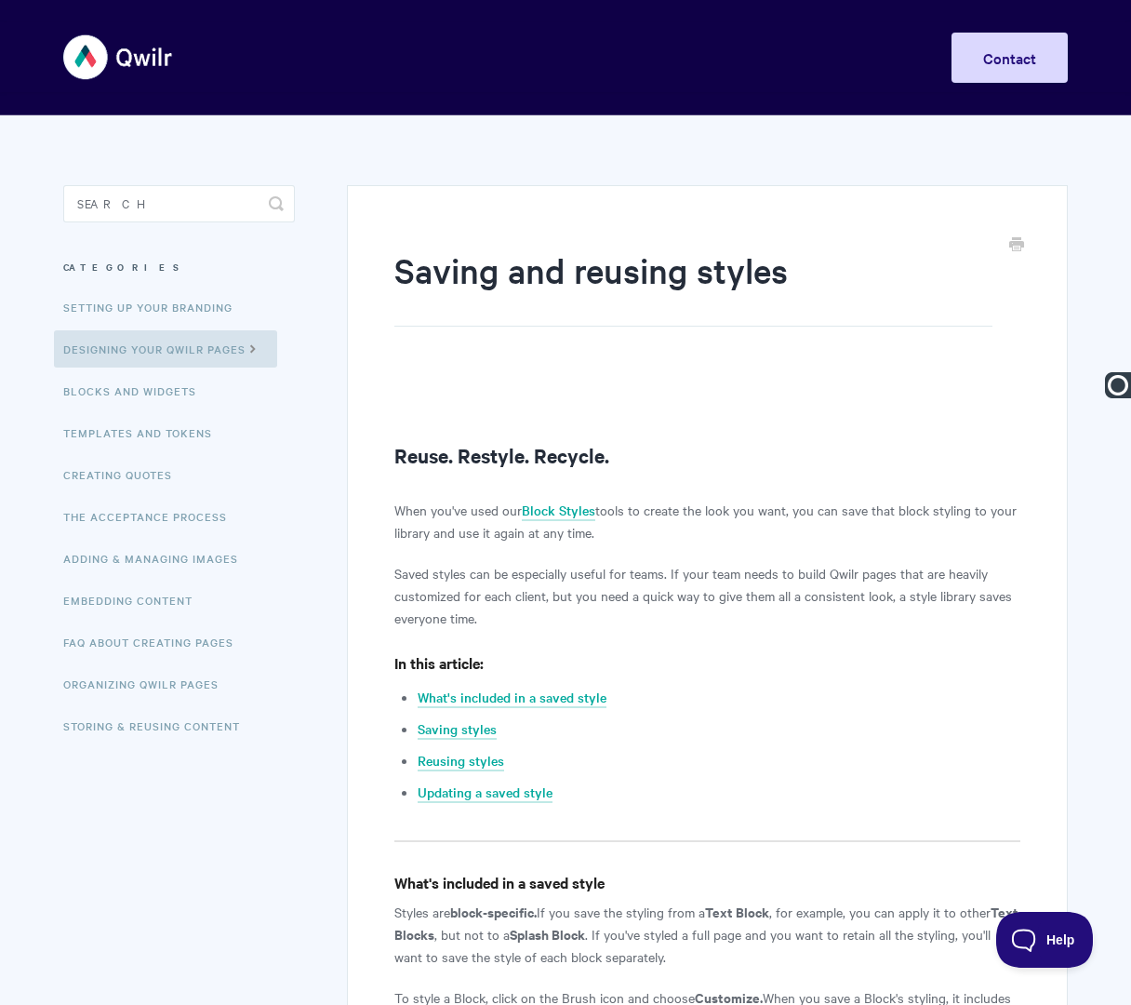
paste input "Storing & Reusing Content |"
type input "Storing & Reusing Content | Saving and Reusing Styles"
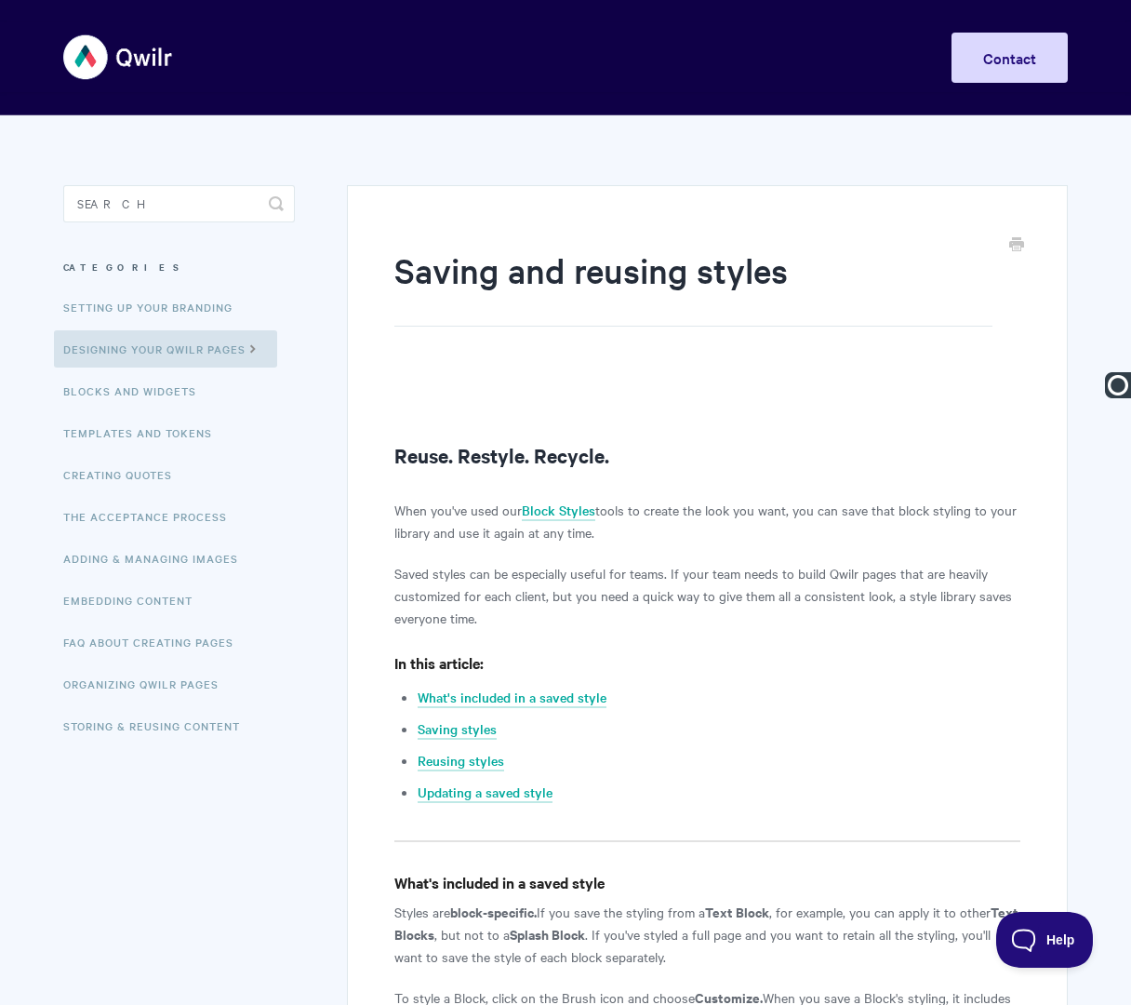
click at [210, 737] on link "Storing & Reusing Content" at bounding box center [154, 725] width 200 height 37
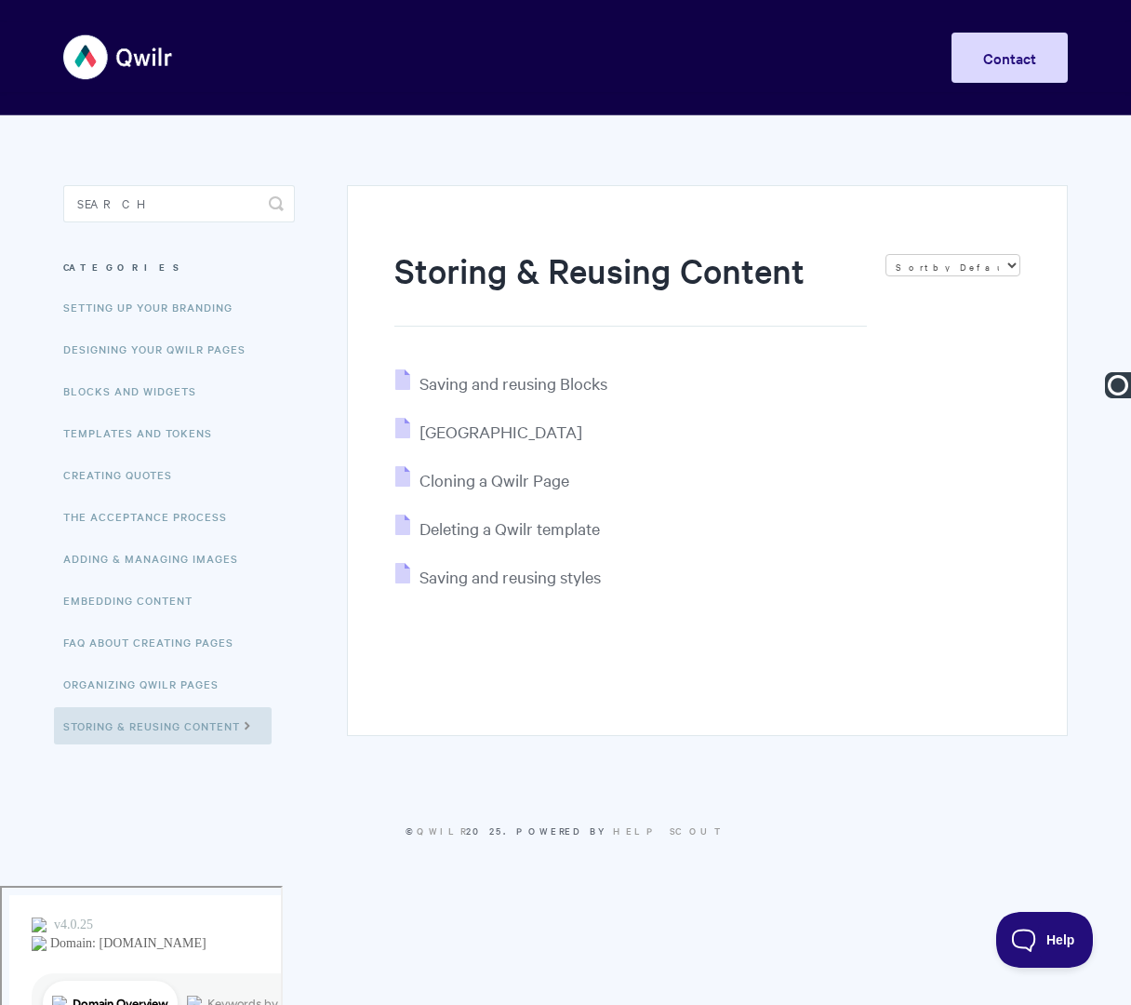
click at [108, 54] on img at bounding box center [118, 57] width 111 height 70
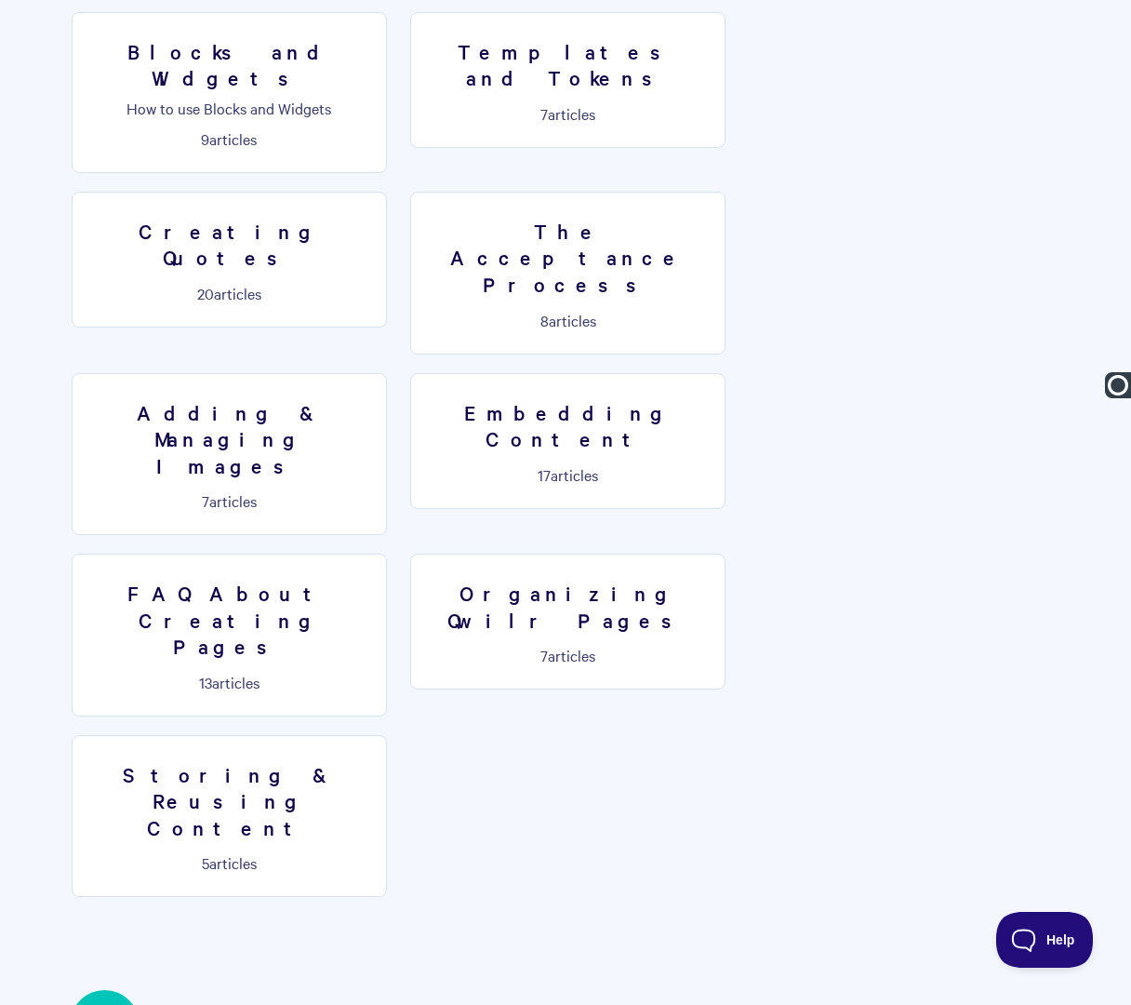
scroll to position [1292, 0]
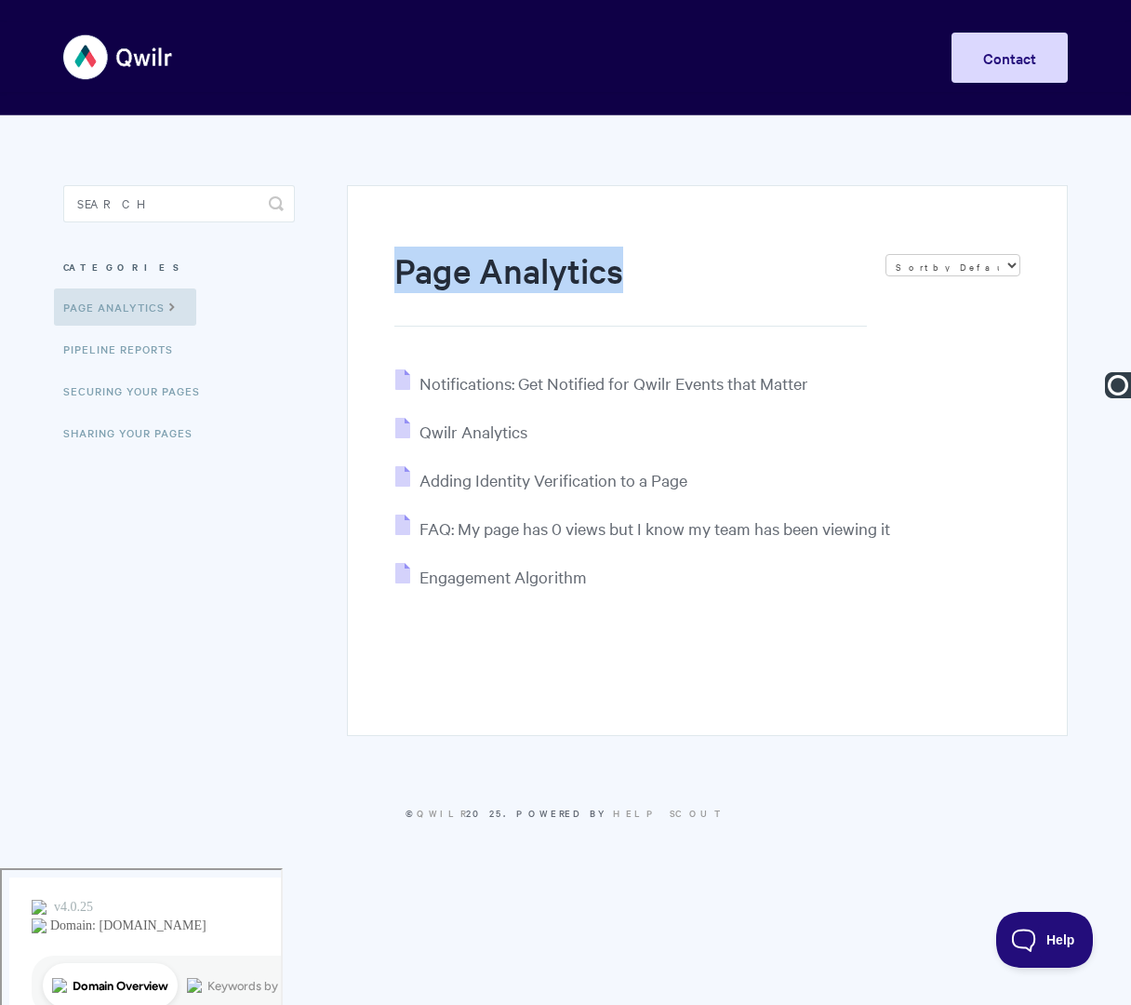
drag, startPoint x: 389, startPoint y: 266, endPoint x: 681, endPoint y: 265, distance: 292.1
click at [681, 265] on div "Page Analytics Sort by Default Sort A-Z Sort by Popularity Sort by Last Updated…" at bounding box center [707, 460] width 721 height 551
copy h1 "Page Analytics"
click at [549, 381] on span "Notifications: Get Notified for Qwilr Events that Matter" at bounding box center [614, 382] width 389 height 21
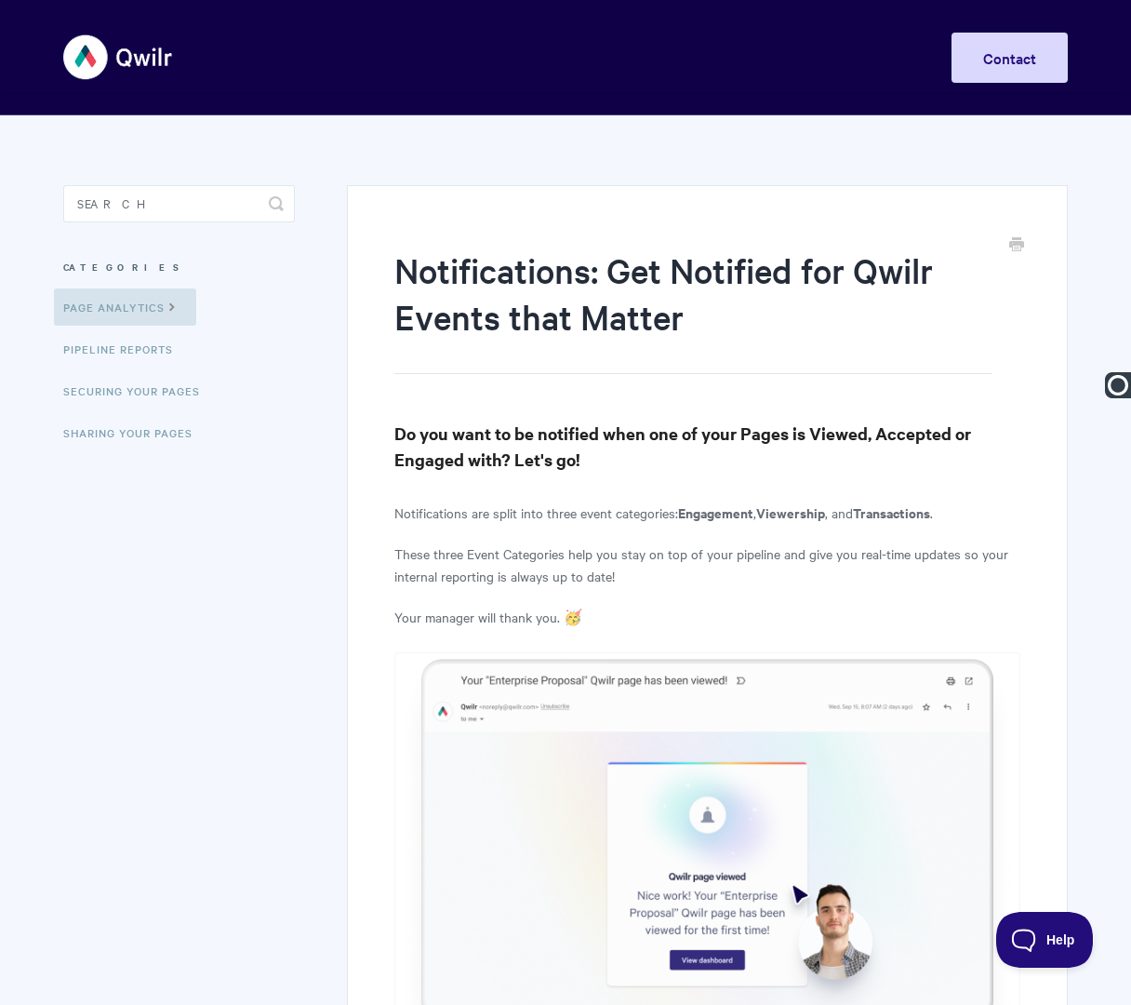
paste input "Page Analytics"
type input "Page Analytics | Notifications: Get Notified for Qwilr Events that Matter"
click at [149, 352] on link "Pipeline reports" at bounding box center [120, 348] width 133 height 37
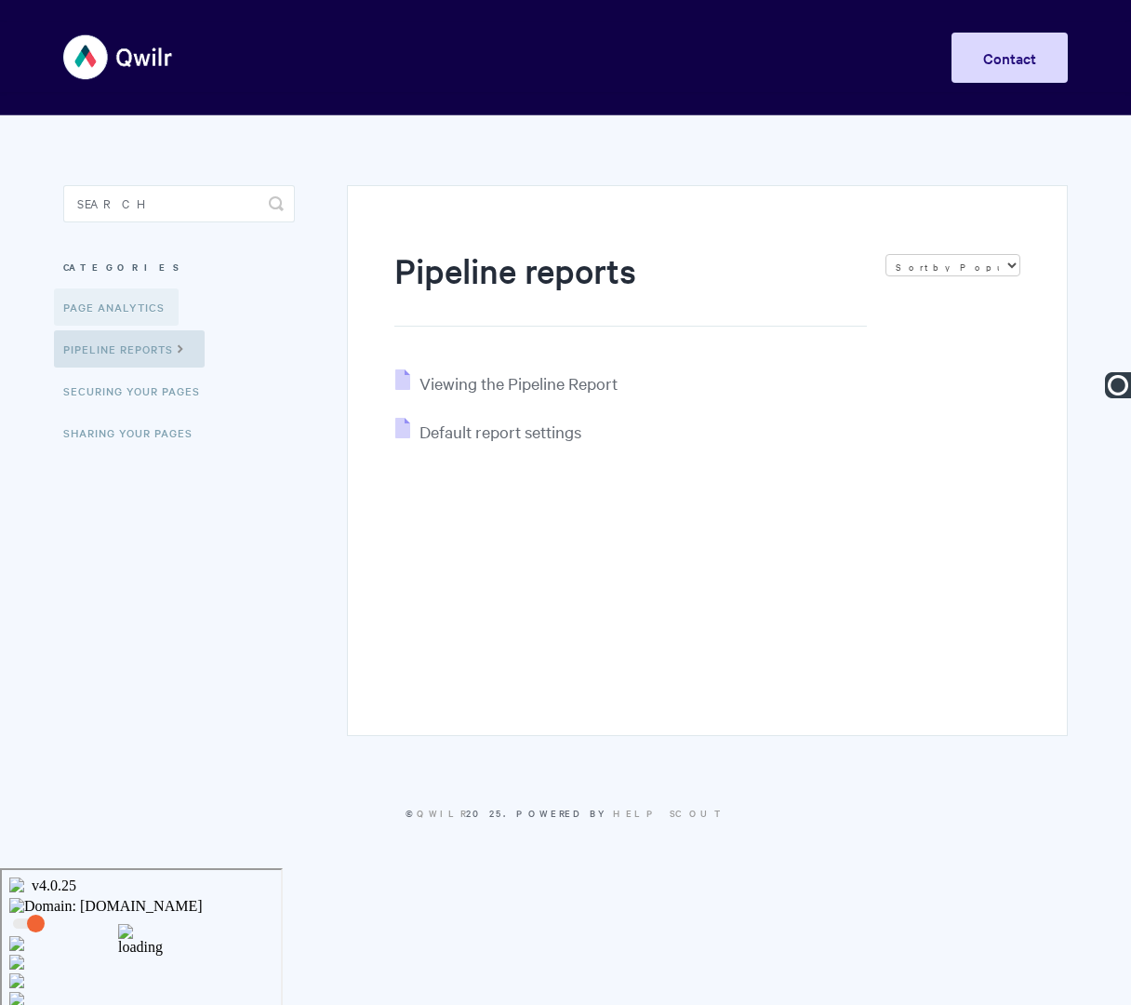
click at [129, 304] on link "Page Analytics" at bounding box center [116, 306] width 125 height 37
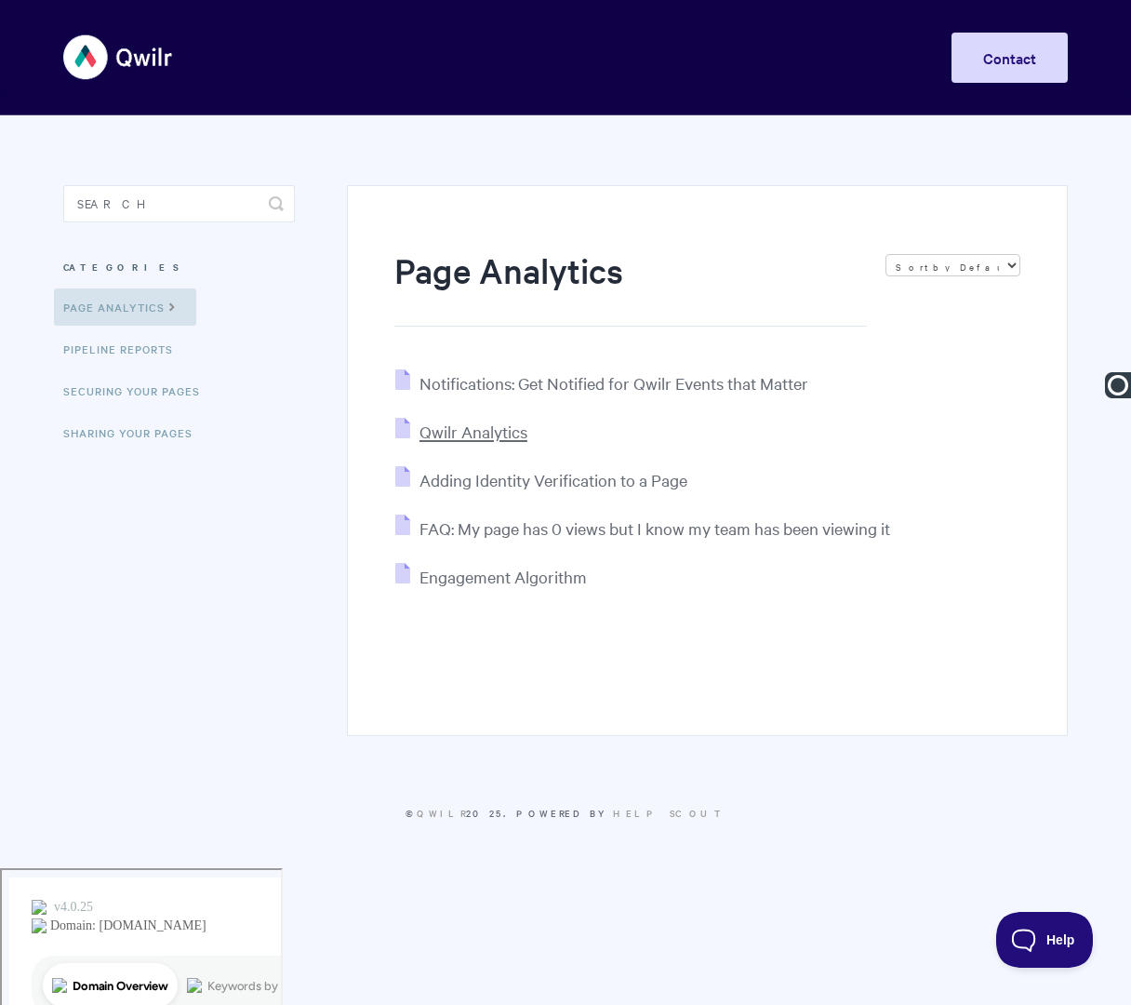
click at [482, 433] on span "Qwilr Analytics" at bounding box center [474, 431] width 108 height 21
